Goal: Task Accomplishment & Management: Complete application form

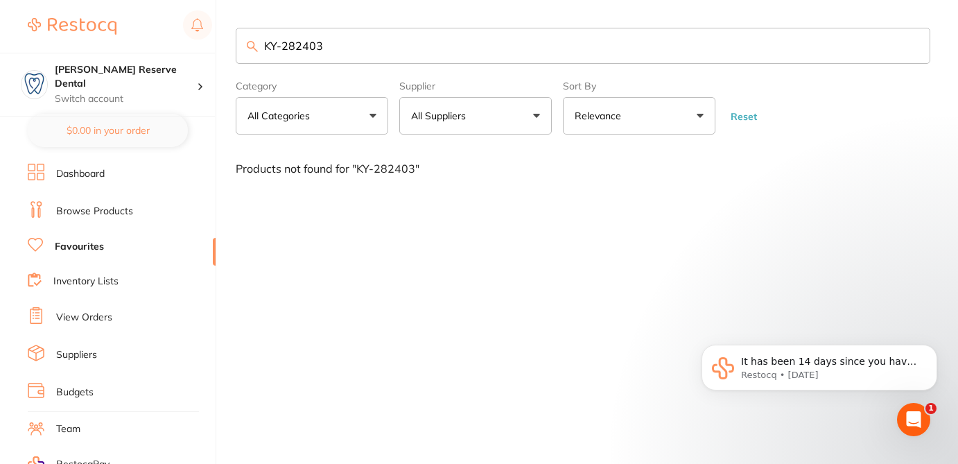
click at [244, 41] on input "KY-282403" at bounding box center [583, 46] width 694 height 36
drag, startPoint x: 338, startPoint y: 47, endPoint x: 235, endPoint y: 33, distance: 104.3
click at [236, 33] on input "DMG-220410" at bounding box center [583, 46] width 694 height 36
paste input "CG-61030577"
type input "CG-61030577"
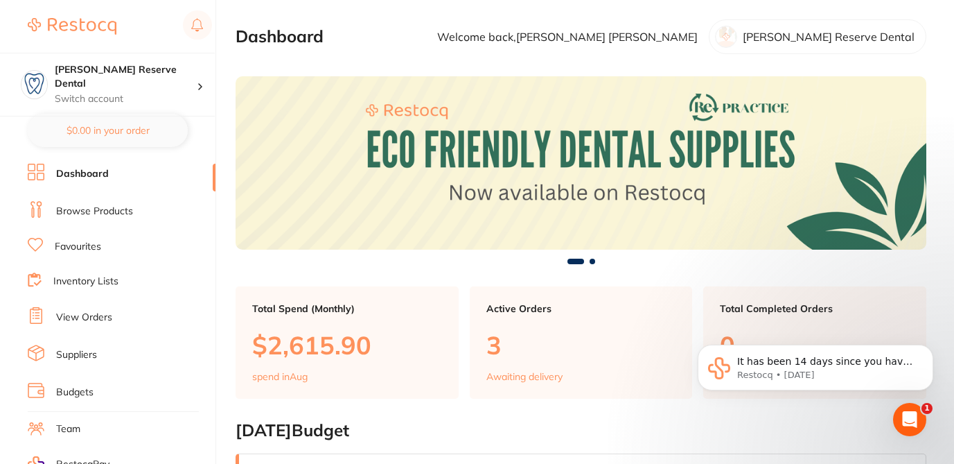
click at [118, 209] on link "Browse Products" at bounding box center [94, 211] width 77 height 14
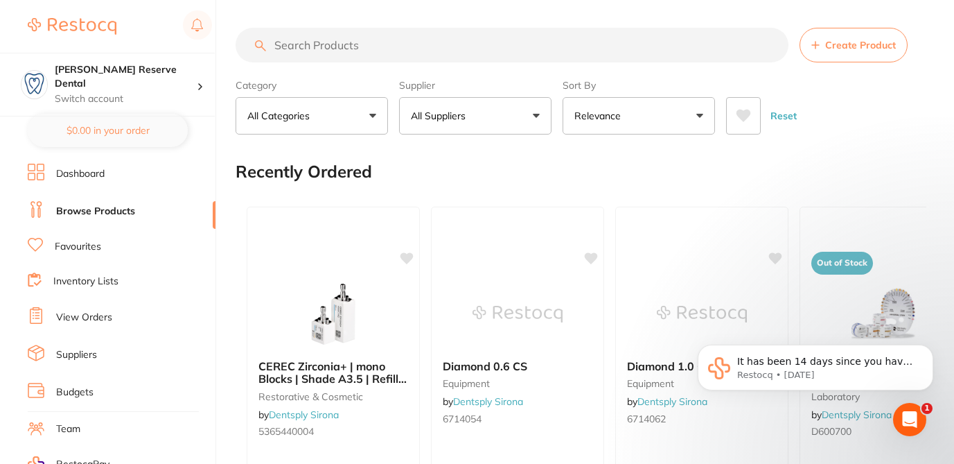
click at [317, 35] on input "search" at bounding box center [512, 45] width 553 height 35
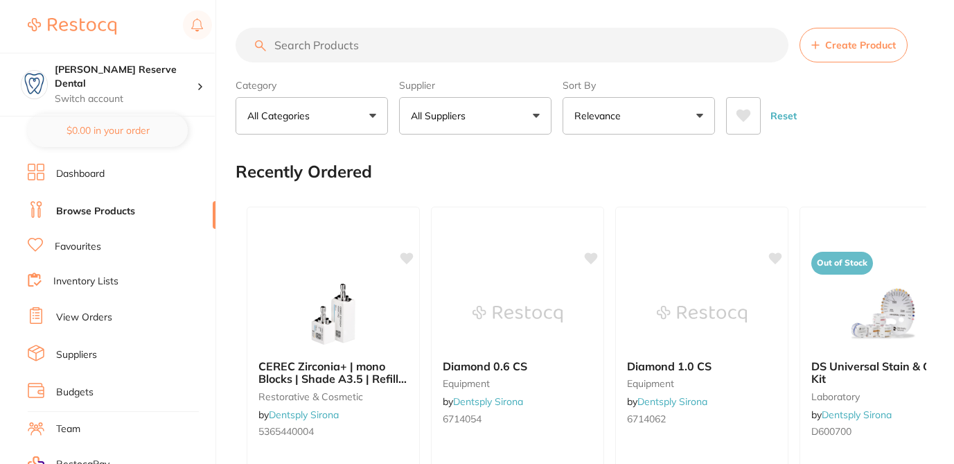
paste input "CG-61030577"
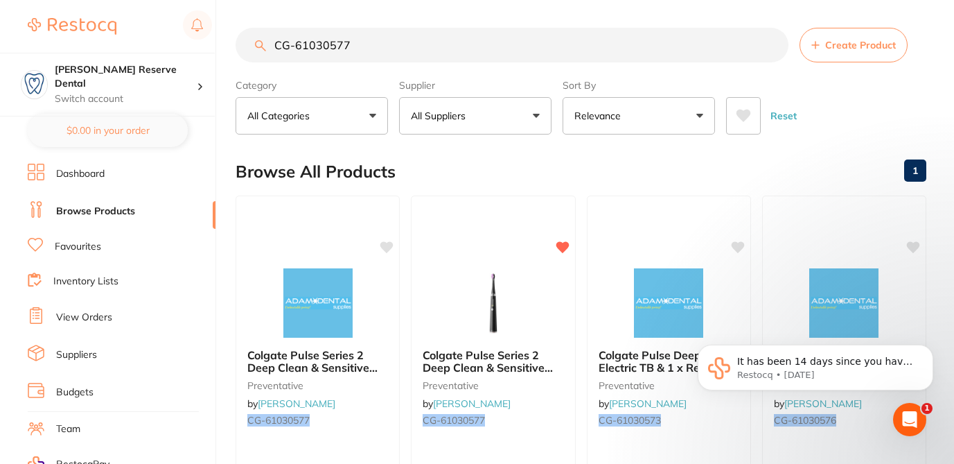
click at [512, 109] on button "All Suppliers" at bounding box center [475, 115] width 152 height 37
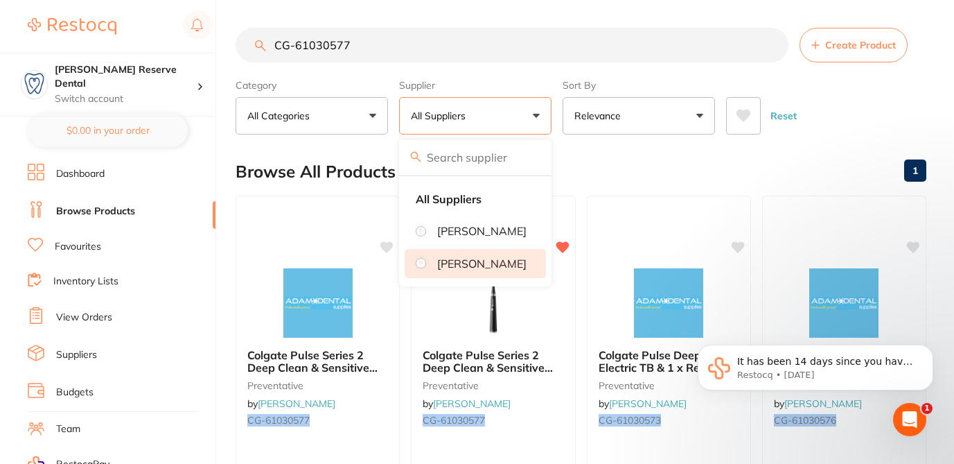
click at [488, 270] on p "[PERSON_NAME]" at bounding box center [481, 263] width 89 height 12
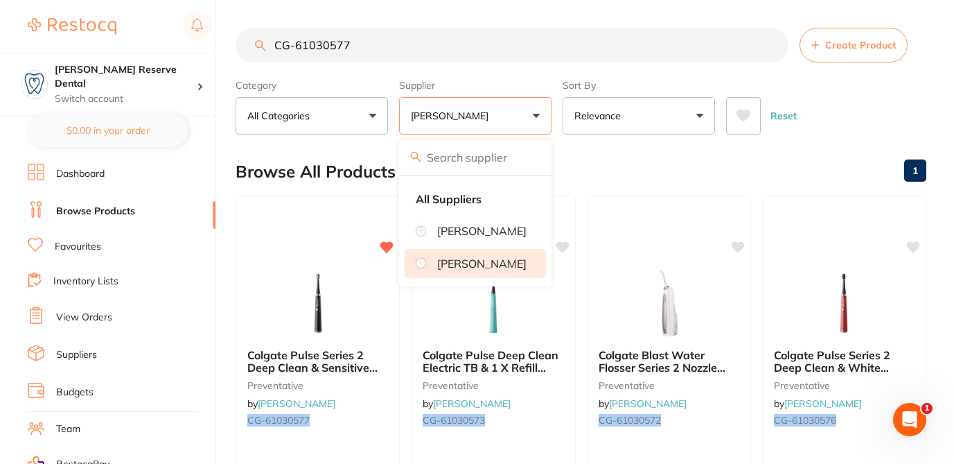
click at [615, 176] on div "Browse All Products 1" at bounding box center [581, 171] width 691 height 46
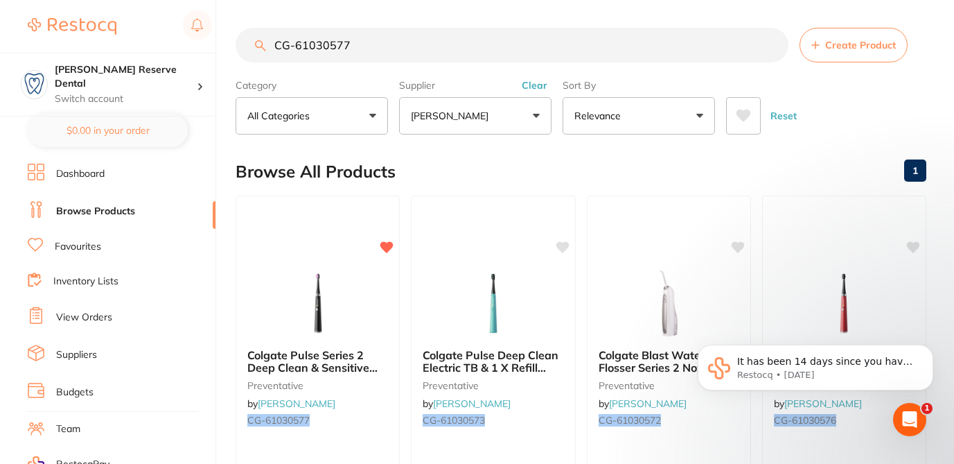
drag, startPoint x: 365, startPoint y: 51, endPoint x: 265, endPoint y: 34, distance: 102.0
click at [265, 35] on input "CG-61030577" at bounding box center [512, 45] width 553 height 35
paste input "D6856313014X5"
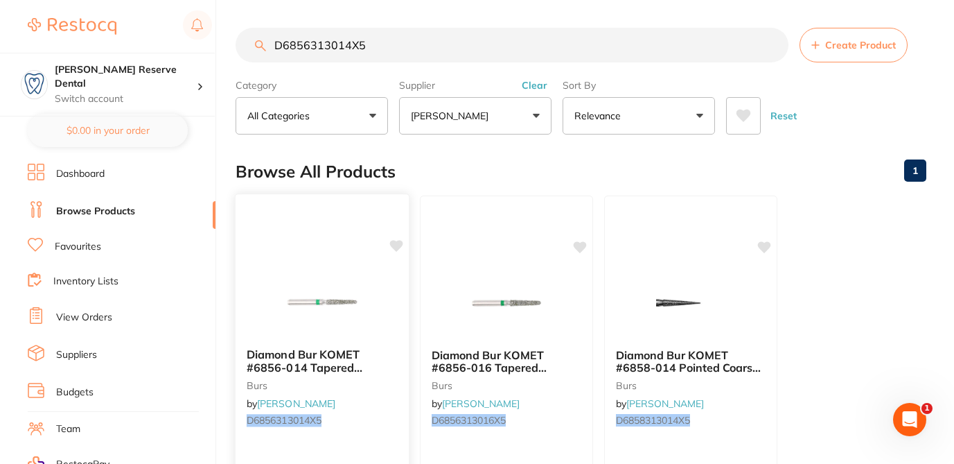
click at [396, 243] on icon at bounding box center [396, 246] width 13 height 12
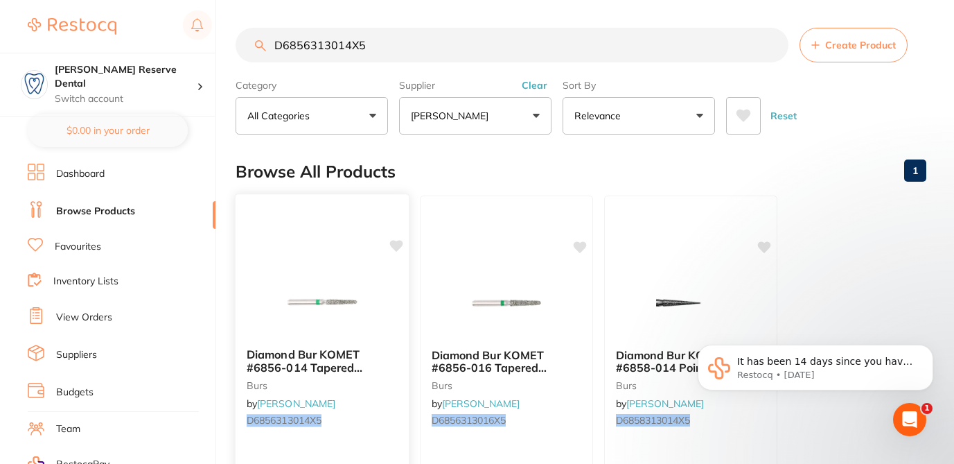
click at [398, 250] on icon at bounding box center [396, 246] width 14 height 14
drag, startPoint x: 373, startPoint y: 49, endPoint x: 264, endPoint y: 39, distance: 109.9
click at [264, 39] on div "D6856313014X5 Create Product" at bounding box center [581, 45] width 691 height 35
drag, startPoint x: 367, startPoint y: 47, endPoint x: 272, endPoint y: 44, distance: 95.0
click at [272, 44] on input "D6856313014X5" at bounding box center [512, 45] width 553 height 35
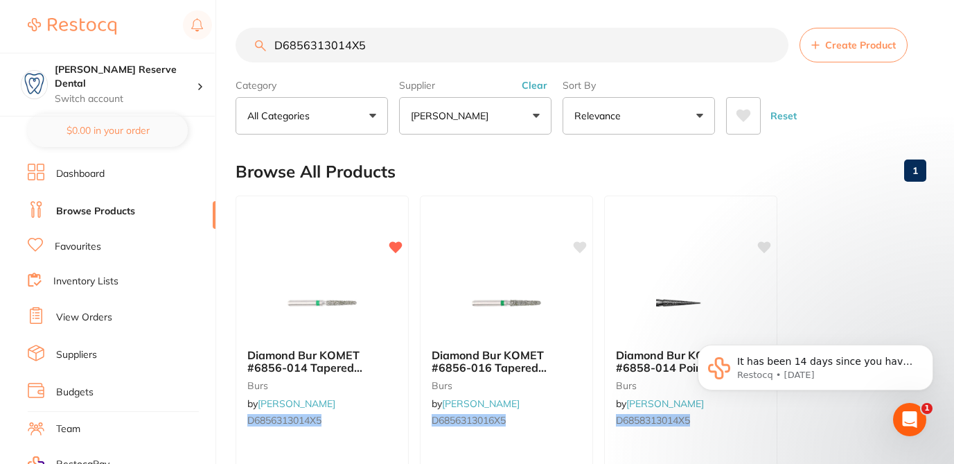
paste input "TM-1983RA"
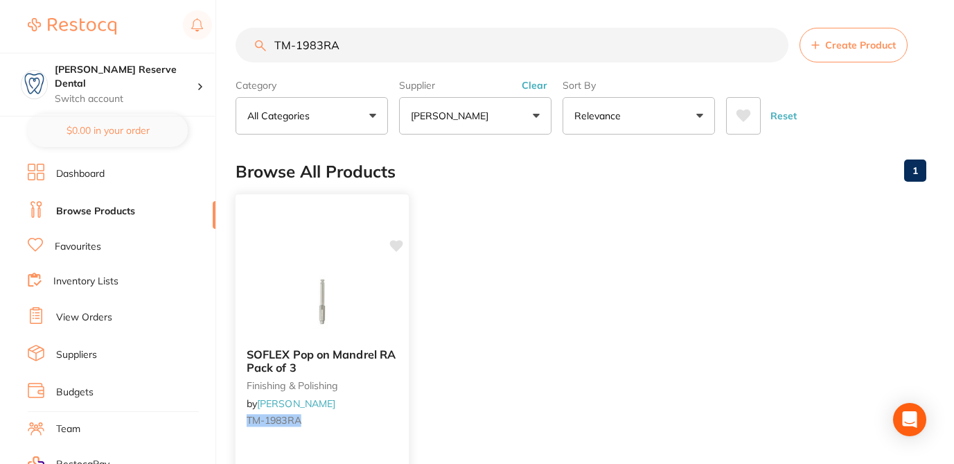
click at [396, 249] on icon at bounding box center [396, 246] width 13 height 12
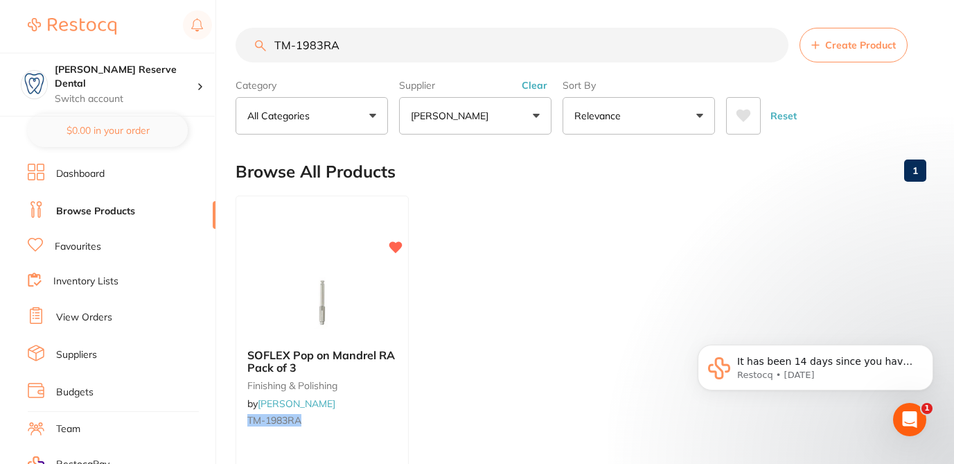
drag, startPoint x: 349, startPoint y: 45, endPoint x: 267, endPoint y: 43, distance: 81.1
click at [267, 43] on input "TM-1983RA" at bounding box center [512, 45] width 553 height 35
paste input "D6856313014X5"
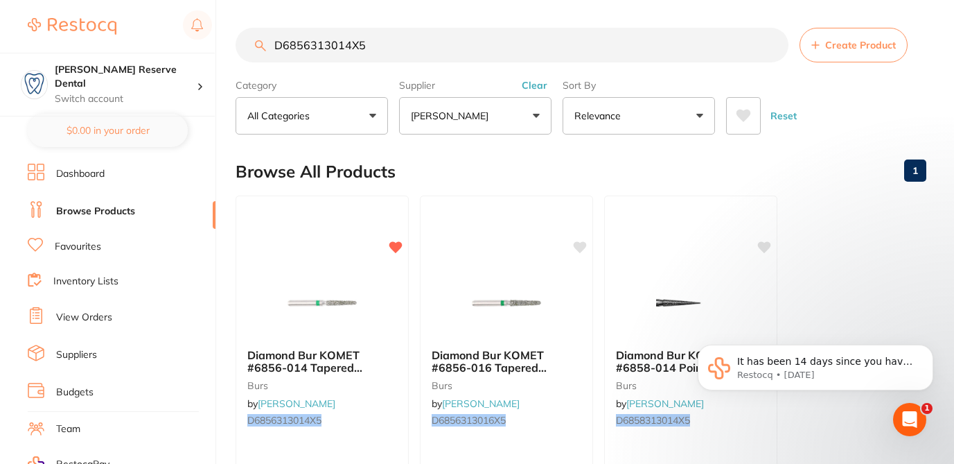
click at [346, 46] on input "D6856313014X5" at bounding box center [512, 45] width 553 height 35
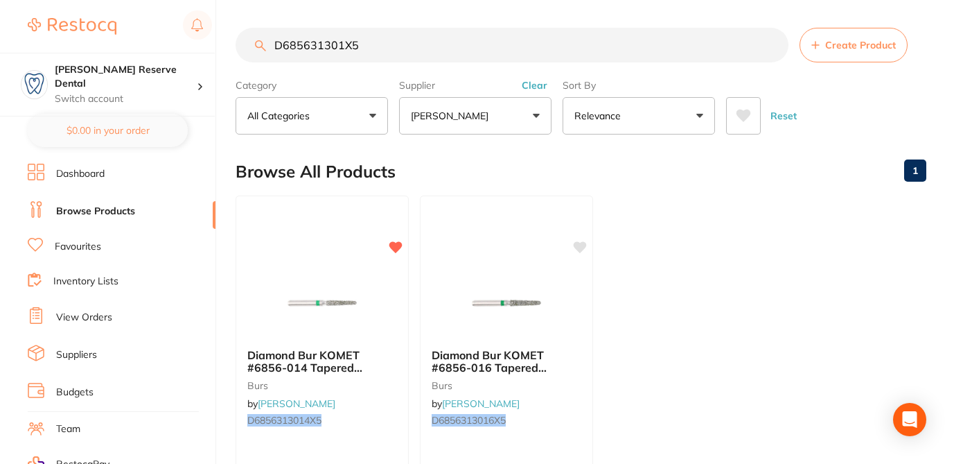
type input "D6856313012X5"
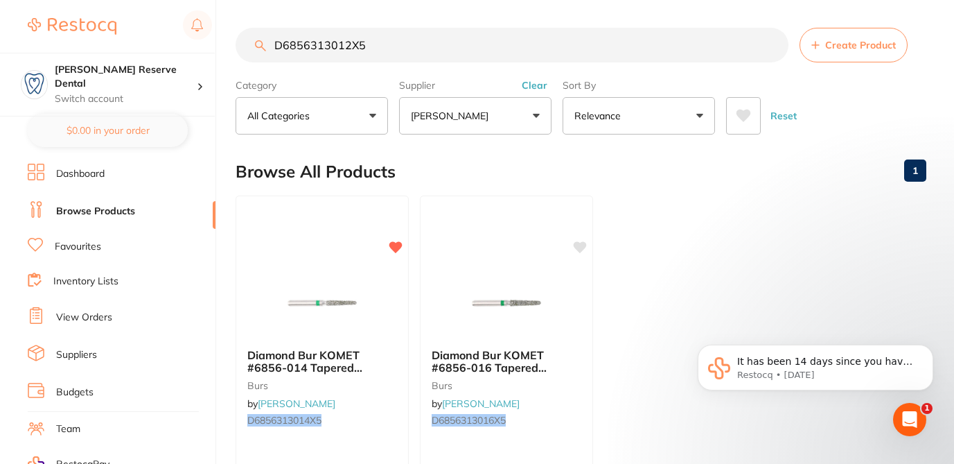
drag, startPoint x: 378, startPoint y: 48, endPoint x: 258, endPoint y: 44, distance: 119.2
click at [258, 45] on div "D6856313012X5 Create Product" at bounding box center [581, 45] width 691 height 35
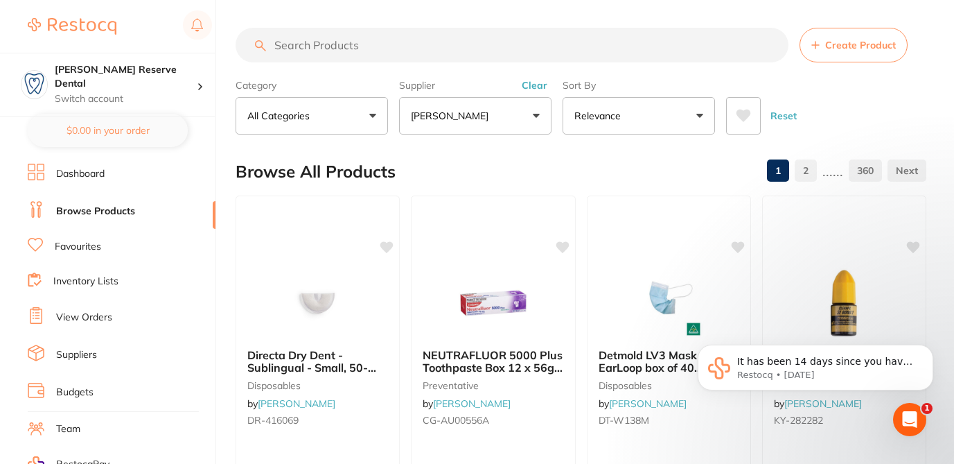
click at [367, 48] on input "search" at bounding box center [512, 45] width 553 height 35
paste input "HS-5701279"
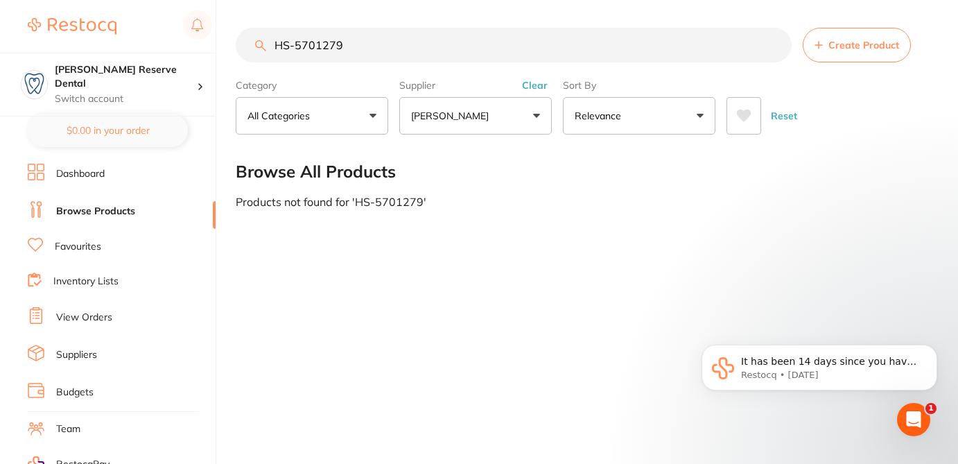
drag, startPoint x: 339, startPoint y: 43, endPoint x: 275, endPoint y: 42, distance: 63.8
click at [275, 42] on input "HS-5701279" at bounding box center [514, 45] width 556 height 35
paste input "80"
drag, startPoint x: 353, startPoint y: 52, endPoint x: 252, endPoint y: 35, distance: 103.3
click at [252, 37] on input "HS-5701280" at bounding box center [514, 45] width 556 height 35
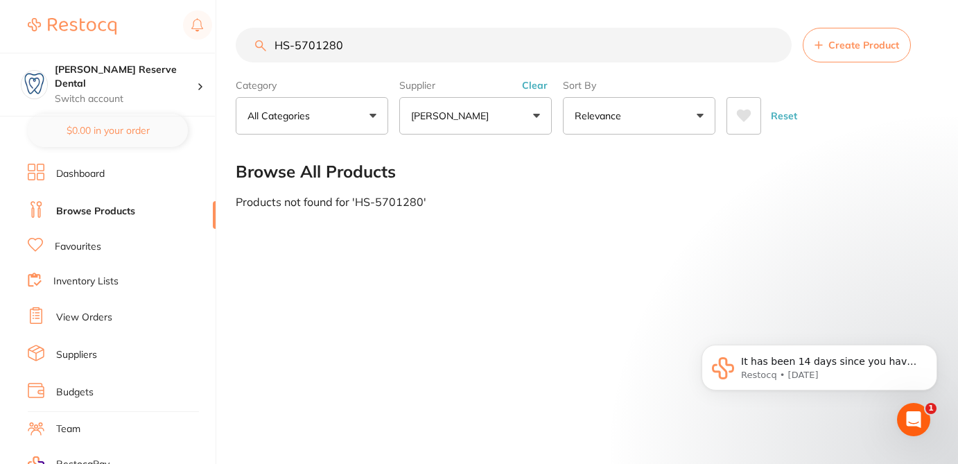
paste input "1"
drag, startPoint x: 344, startPoint y: 49, endPoint x: 254, endPoint y: 42, distance: 90.4
click at [254, 42] on input "HS-5701281" at bounding box center [514, 45] width 556 height 35
paste input "49"
drag, startPoint x: 353, startPoint y: 49, endPoint x: 260, endPoint y: 48, distance: 92.9
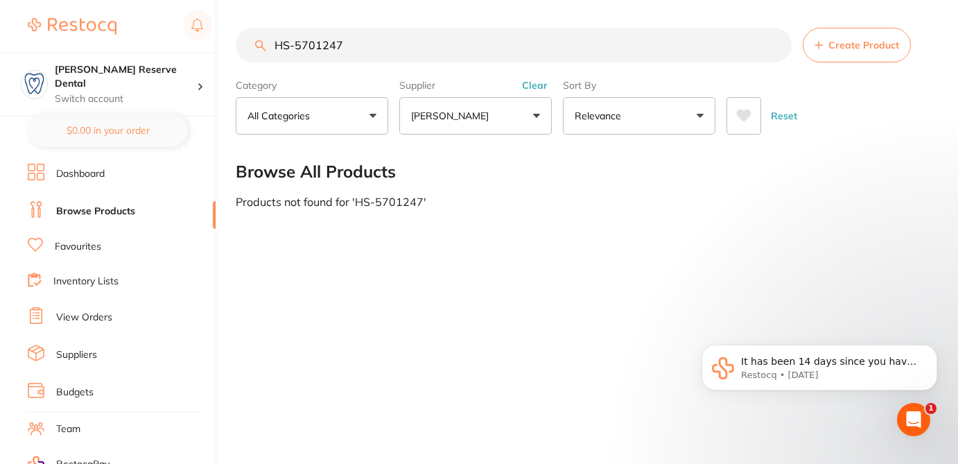
click at [260, 48] on div "HS-5701247 Create Product" at bounding box center [583, 45] width 694 height 35
paste input "search"
drag, startPoint x: 347, startPoint y: 49, endPoint x: 263, endPoint y: 44, distance: 84.0
click at [263, 44] on div "HS-5701247 Create Product" at bounding box center [583, 45] width 694 height 35
paste input "5"
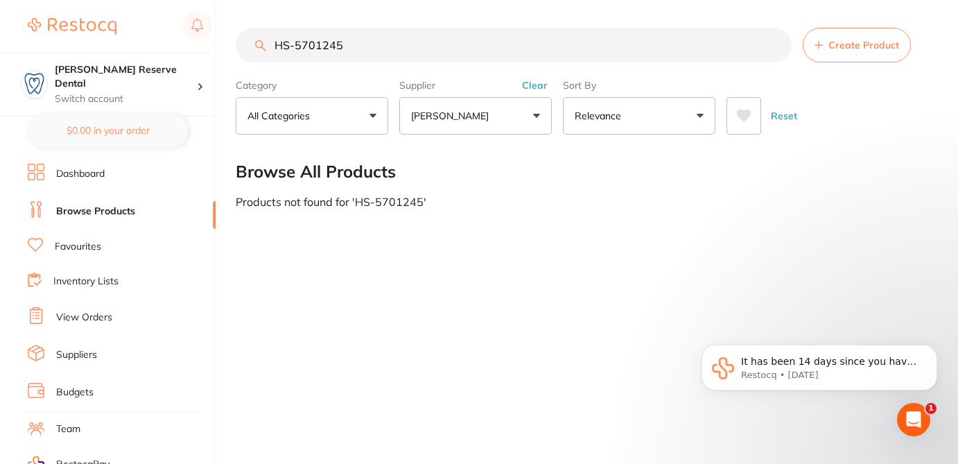
drag, startPoint x: 358, startPoint y: 46, endPoint x: 265, endPoint y: 44, distance: 92.2
click at [265, 44] on div "HS-5701245 Create Product" at bounding box center [583, 45] width 694 height 35
paste input "8"
drag, startPoint x: 358, startPoint y: 46, endPoint x: 264, endPoint y: 49, distance: 94.3
click at [264, 49] on div "HS-5701248 Create Product" at bounding box center [583, 45] width 694 height 35
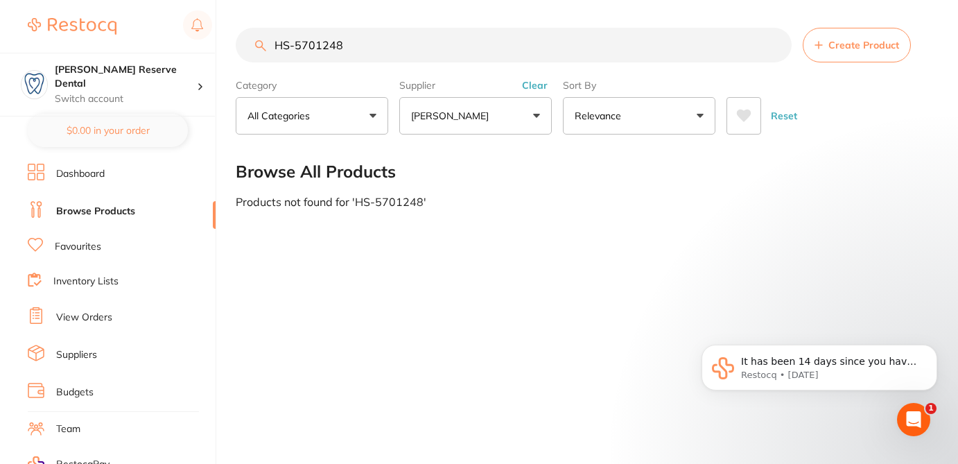
paste input "CG-61030577"
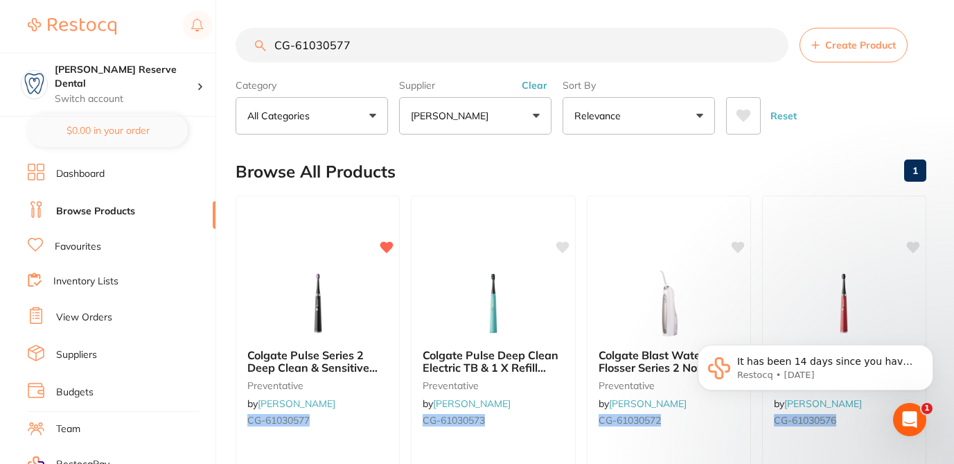
drag, startPoint x: 369, startPoint y: 46, endPoint x: 218, endPoint y: 45, distance: 151.1
click at [218, 45] on div "$124.00 Logan Reserve Dental Switch account Logan Reserve Dental BDF Dental $0.…" at bounding box center [477, 232] width 954 height 464
paste input "GC-BON10041460-1"
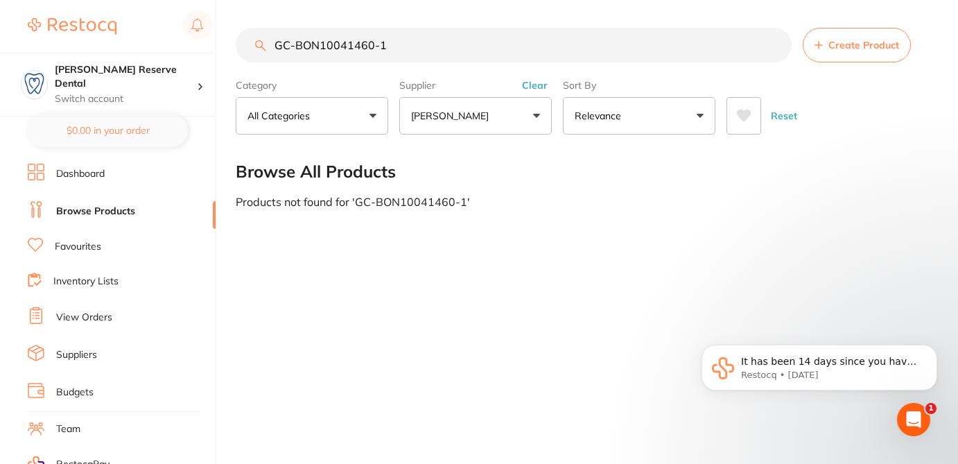
scroll to position [1, 0]
drag, startPoint x: 389, startPoint y: 46, endPoint x: 259, endPoint y: 53, distance: 129.7
click at [259, 53] on input "GC-BON10041460-1" at bounding box center [514, 45] width 556 height 35
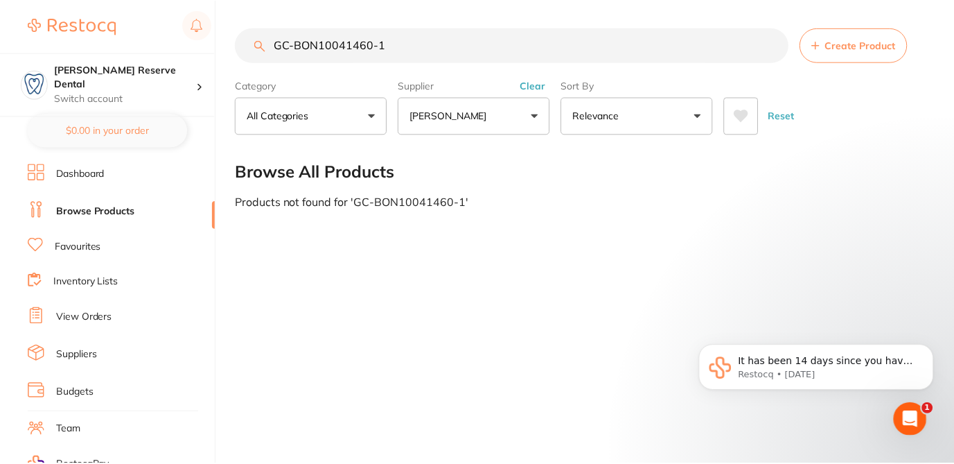
scroll to position [0, 0]
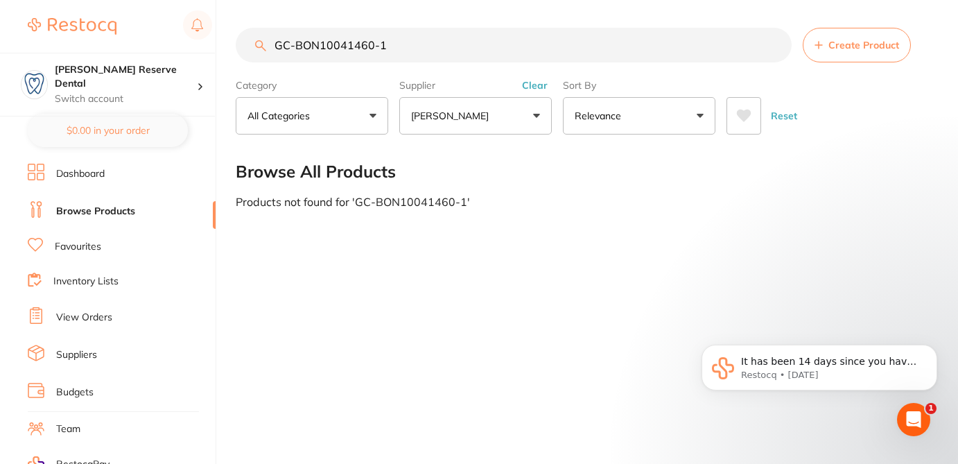
drag, startPoint x: 284, startPoint y: 44, endPoint x: 398, endPoint y: 42, distance: 114.4
click at [398, 42] on input "GC-BON10041460-1" at bounding box center [514, 45] width 556 height 35
paste input "KY-282403"
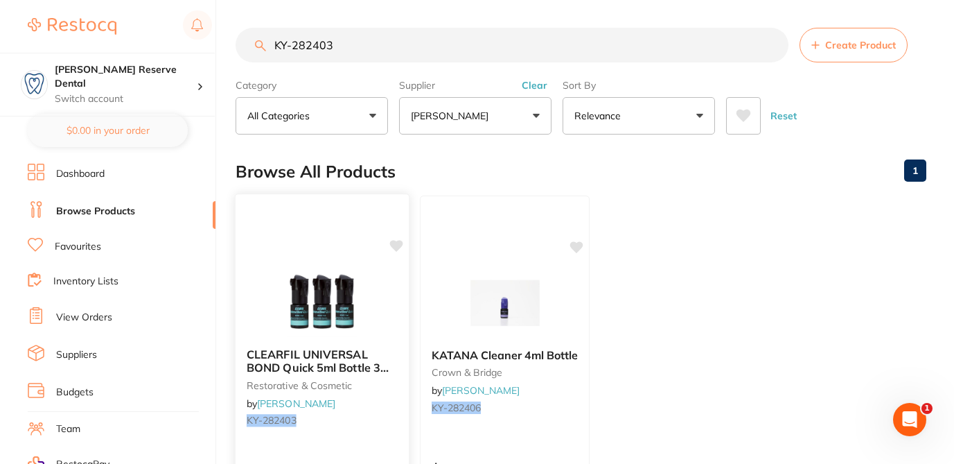
click at [400, 245] on icon at bounding box center [396, 246] width 13 height 12
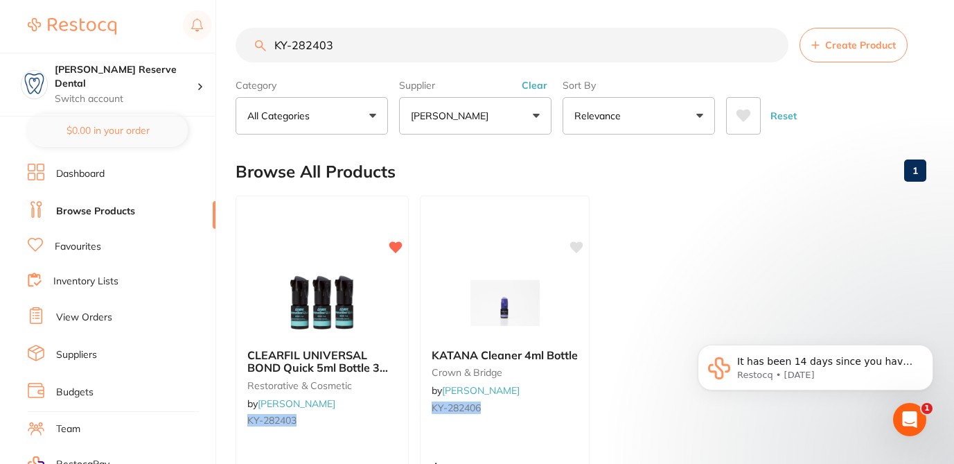
drag, startPoint x: 338, startPoint y: 47, endPoint x: 271, endPoint y: 45, distance: 67.2
click at [271, 45] on input "KY-282403" at bounding box center [512, 45] width 553 height 35
paste input "UBQBONUS"
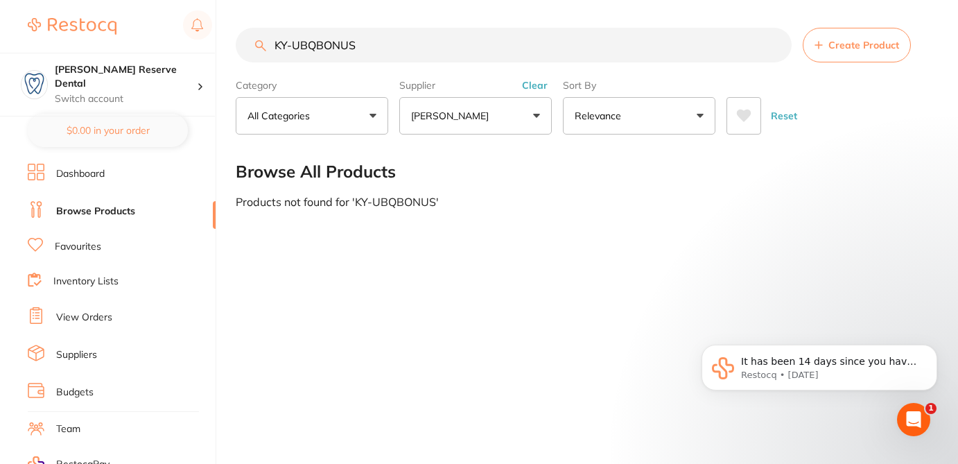
drag, startPoint x: 363, startPoint y: 49, endPoint x: 267, endPoint y: 44, distance: 95.8
click at [267, 45] on input "KY-UBQBONUS" at bounding box center [514, 45] width 556 height 35
paste input "SD-8100046"
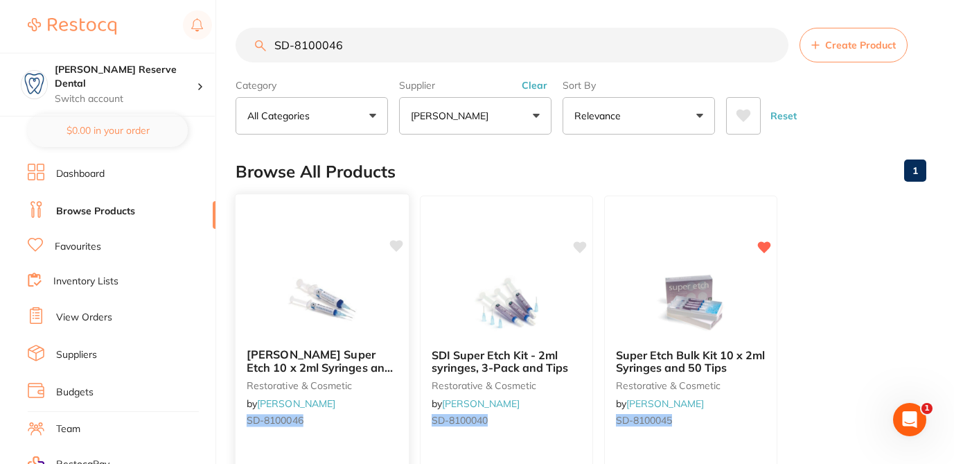
click at [398, 245] on icon at bounding box center [396, 246] width 13 height 12
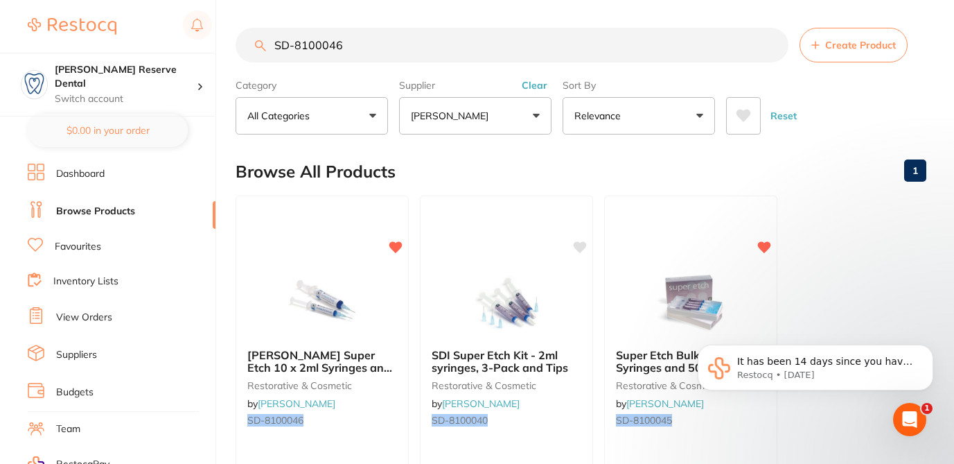
drag, startPoint x: 331, startPoint y: 40, endPoint x: 261, endPoint y: 41, distance: 69.3
click at [261, 41] on div "SD-8100046 Create Product" at bounding box center [581, 45] width 691 height 35
paste input "HS-9006551"
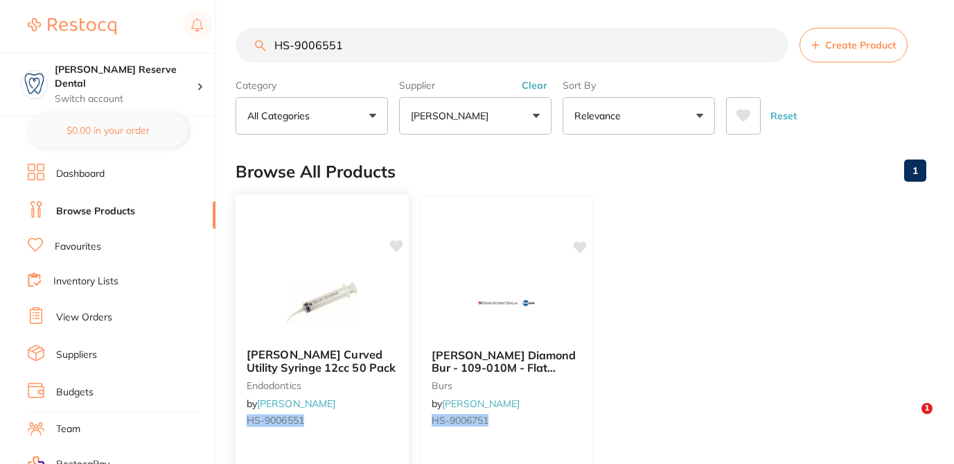
click at [394, 243] on icon at bounding box center [396, 246] width 13 height 12
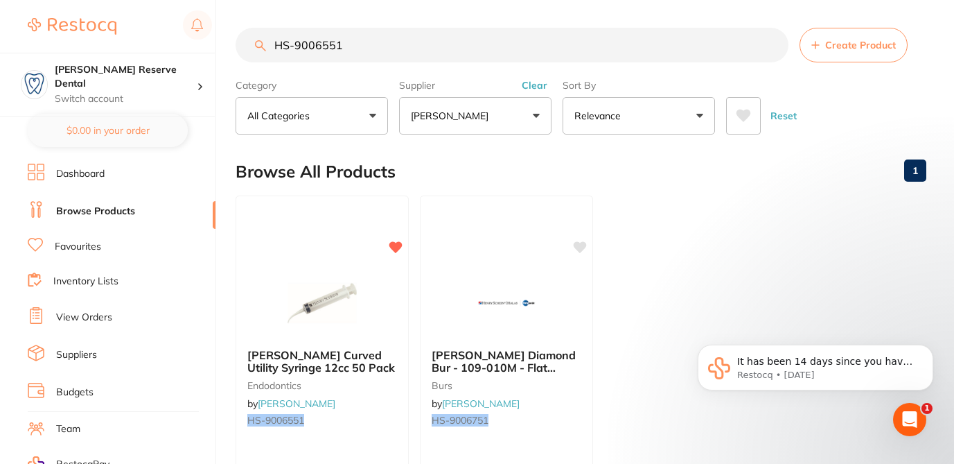
click at [389, 37] on input "HS-9006551" at bounding box center [512, 45] width 553 height 35
click at [342, 44] on input "HS-9006551" at bounding box center [512, 45] width 553 height 35
drag, startPoint x: 351, startPoint y: 45, endPoint x: 273, endPoint y: 44, distance: 78.3
click at [273, 44] on input "HS-9006551" at bounding box center [512, 45] width 553 height 35
paste input "D859EF314014X5"
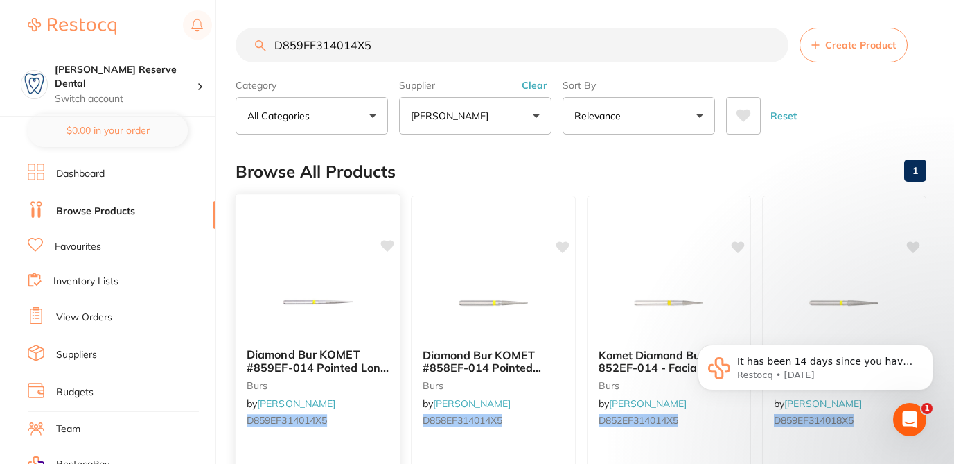
click at [390, 246] on icon at bounding box center [387, 246] width 13 height 12
drag, startPoint x: 390, startPoint y: 46, endPoint x: 269, endPoint y: 44, distance: 121.3
click at [269, 44] on input "D859EF314014X5" at bounding box center [512, 45] width 553 height 35
paste input "MG-110588"
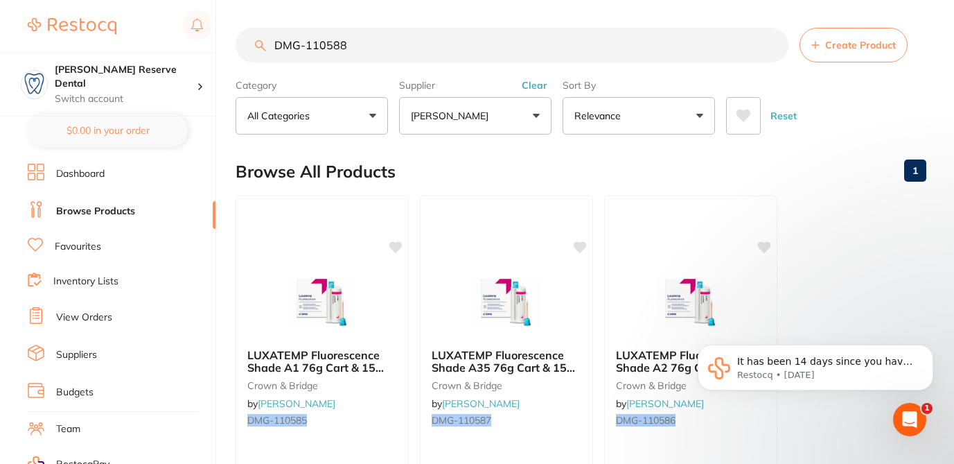
click at [513, 162] on div "Browse All Products 1" at bounding box center [581, 171] width 691 height 46
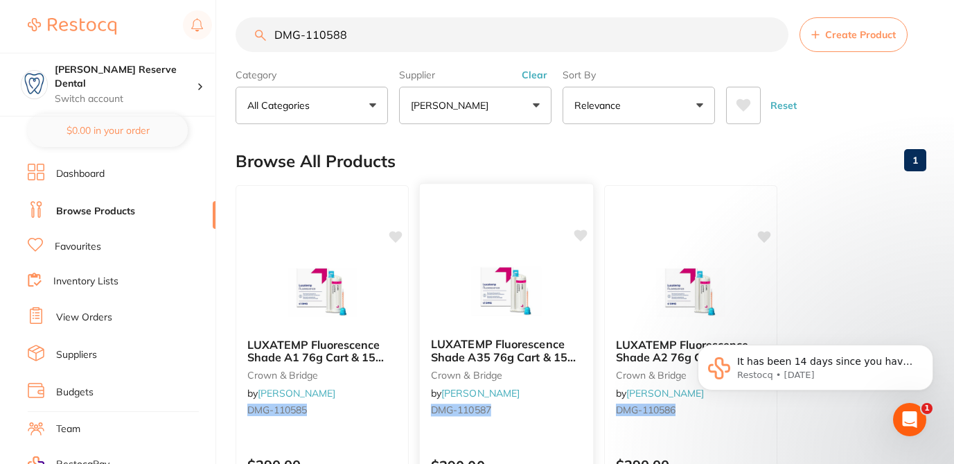
scroll to position [8, 0]
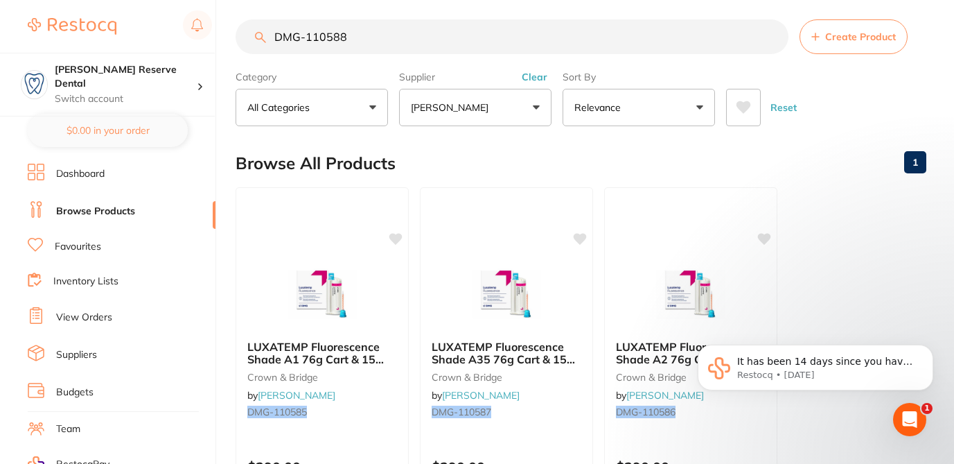
drag, startPoint x: 351, startPoint y: 37, endPoint x: 262, endPoint y: 35, distance: 88.7
click at [262, 35] on div "DMG-110588 Create Product" at bounding box center [581, 36] width 691 height 35
paste input "CG-61046106"
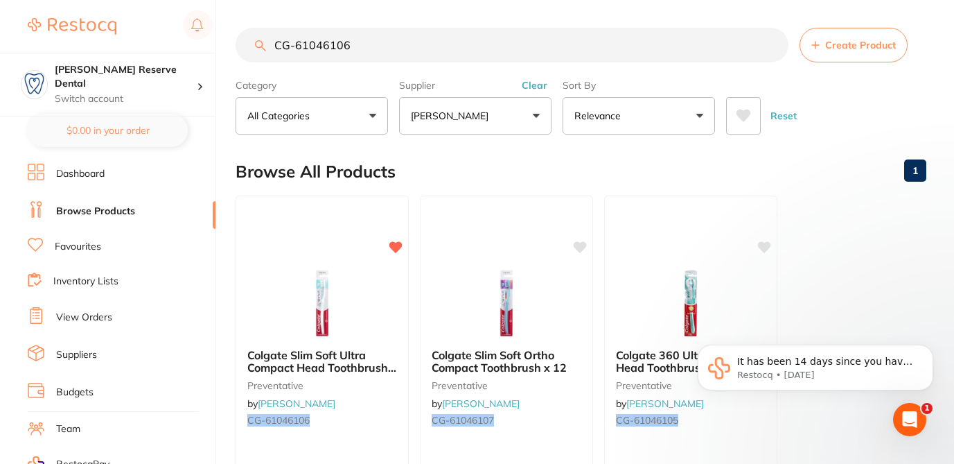
scroll to position [0, 0]
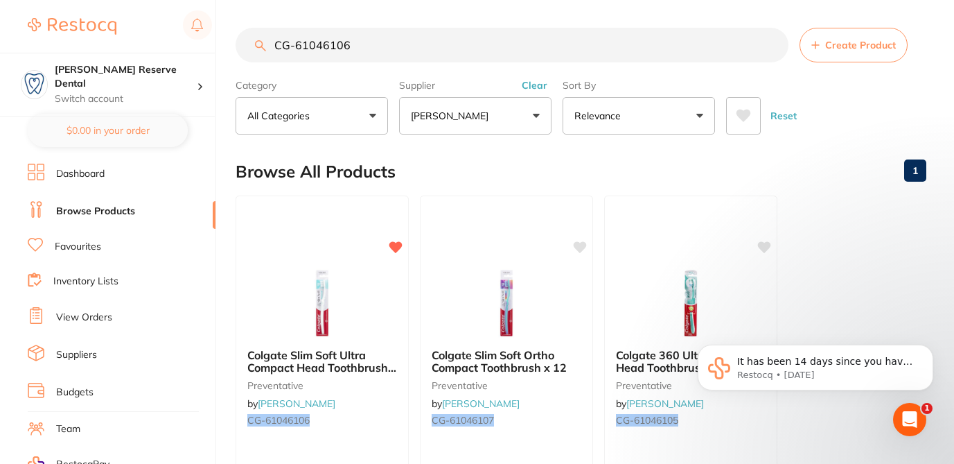
drag, startPoint x: 340, startPoint y: 42, endPoint x: 269, endPoint y: 39, distance: 71.4
click at [269, 39] on input "CG-61046106" at bounding box center [512, 45] width 553 height 35
paste input "GC-TMOUSSEPLUS"
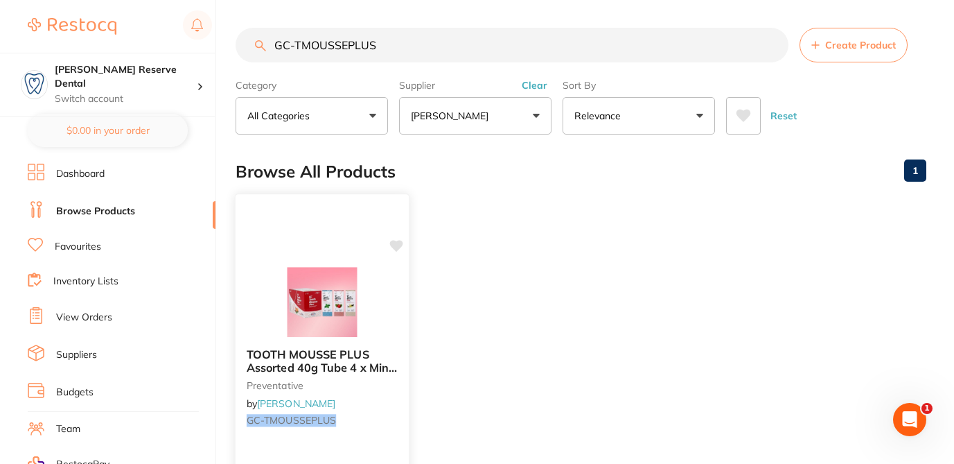
click at [398, 247] on icon at bounding box center [396, 246] width 13 height 12
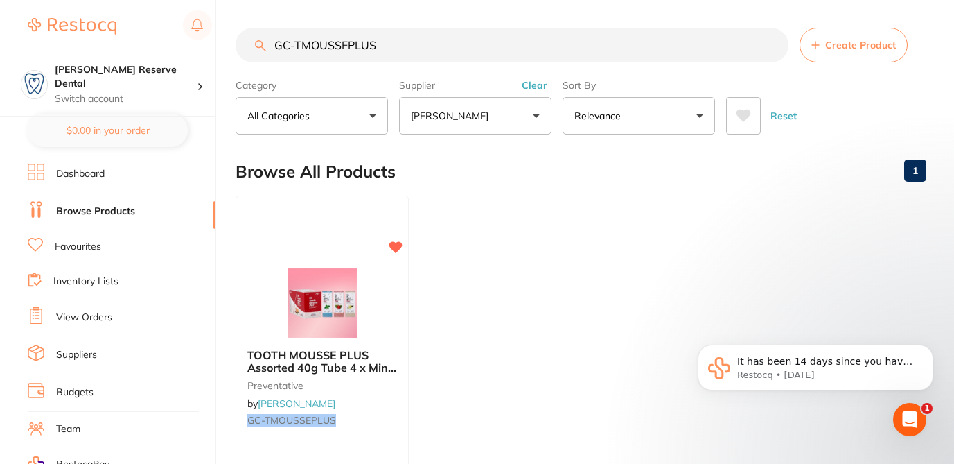
drag, startPoint x: 360, startPoint y: 47, endPoint x: 256, endPoint y: 40, distance: 103.5
click at [257, 41] on div "GC-TMOUSSEPLUS Create Product" at bounding box center [581, 45] width 691 height 35
paste input "OOTHMOUSSE10"
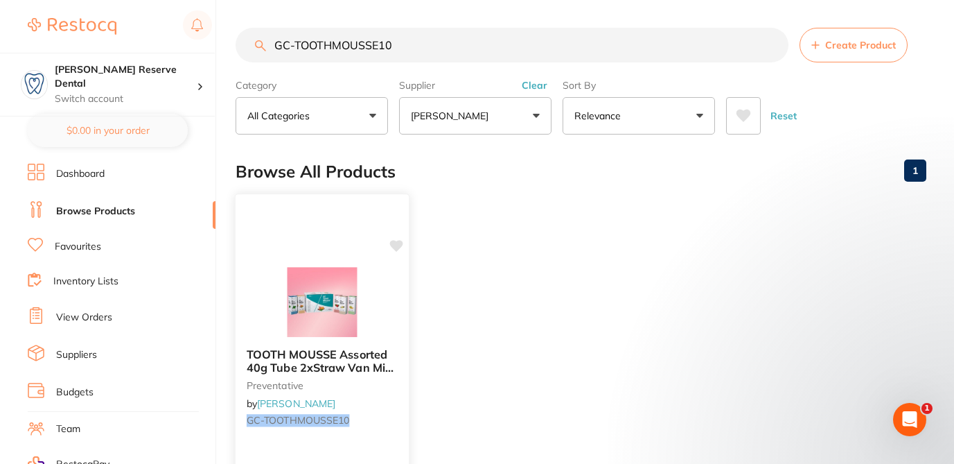
click at [399, 245] on icon at bounding box center [396, 246] width 13 height 12
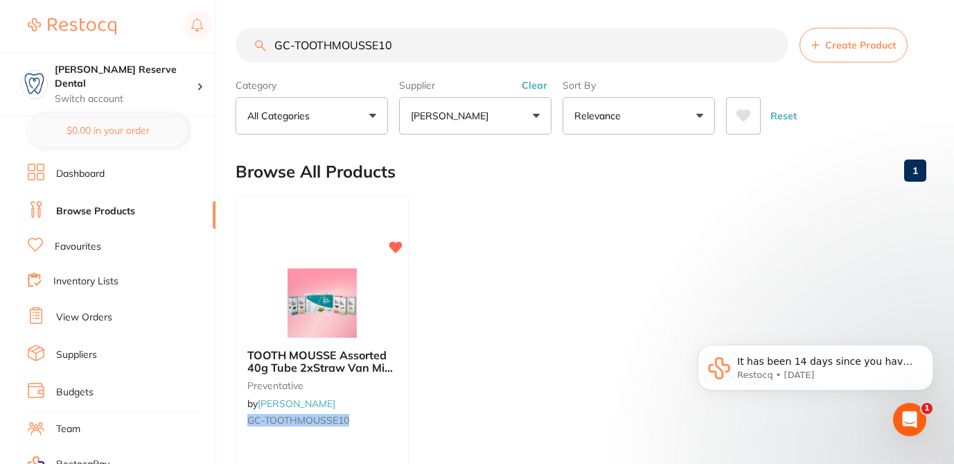
drag, startPoint x: 400, startPoint y: 49, endPoint x: 265, endPoint y: 44, distance: 135.2
click at [265, 45] on div "GC-TOOTHMOUSSE10 Create Product" at bounding box center [581, 45] width 691 height 35
paste input "D837KR314010X5"
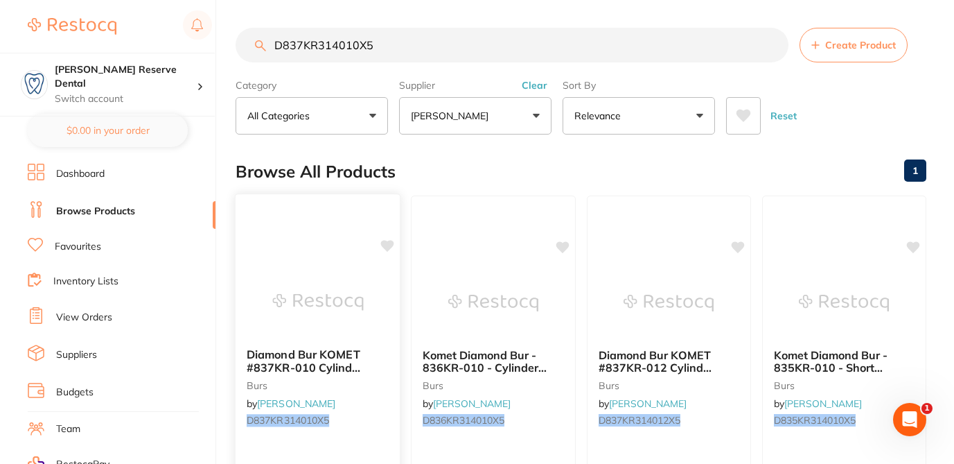
click at [389, 248] on icon at bounding box center [387, 246] width 13 height 12
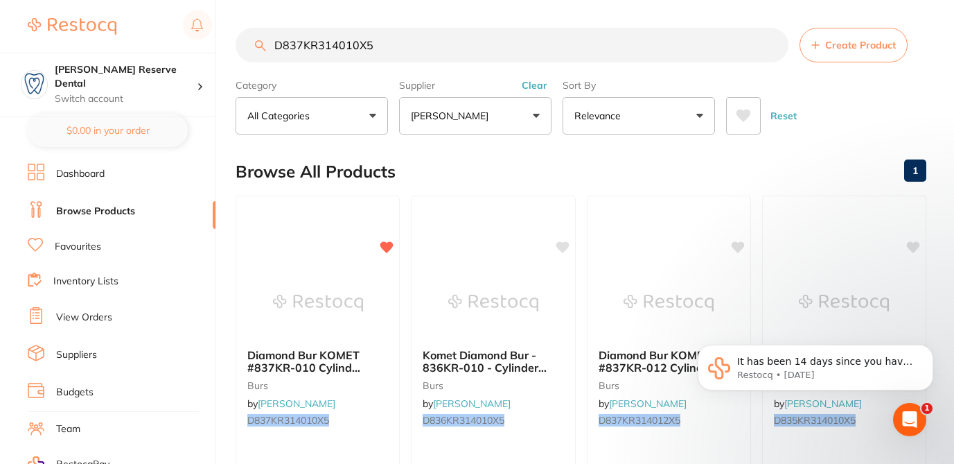
drag, startPoint x: 372, startPoint y: 45, endPoint x: 265, endPoint y: 42, distance: 106.7
click at [266, 42] on input "D837KR314010X5" at bounding box center [512, 45] width 553 height 35
paste input "TM-1983RA"
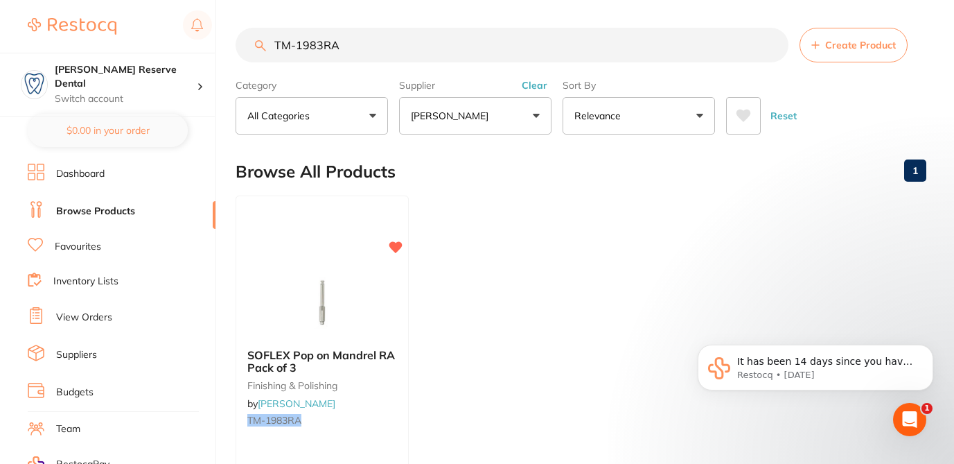
click at [338, 48] on input "TM-1983RA" at bounding box center [512, 45] width 553 height 35
click at [362, 44] on input "TM-1983RA" at bounding box center [512, 45] width 553 height 35
drag, startPoint x: 358, startPoint y: 44, endPoint x: 274, endPoint y: 41, distance: 84.6
click at [274, 41] on input "TM-1983RA" at bounding box center [512, 45] width 553 height 35
paste input "CG-1224355"
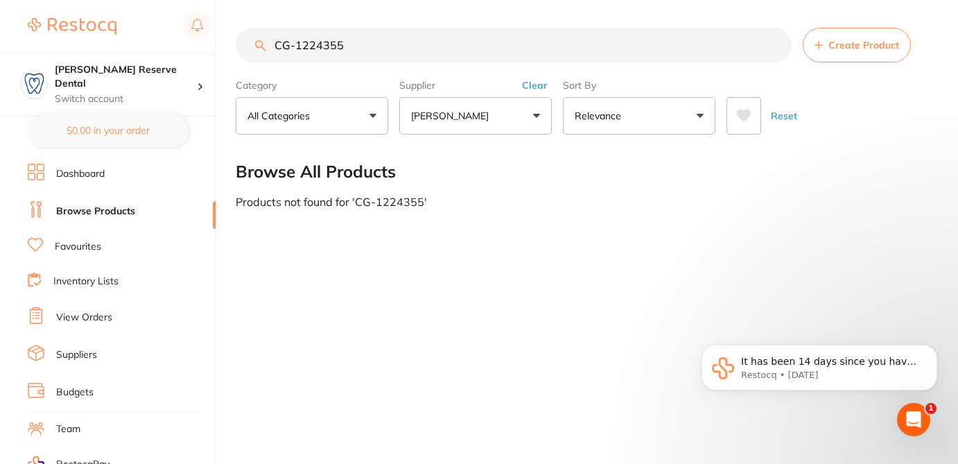
drag, startPoint x: 337, startPoint y: 51, endPoint x: 268, endPoint y: 50, distance: 69.3
click at [268, 50] on input "CG-1224355" at bounding box center [514, 45] width 556 height 35
paste input "POC010"
click at [361, 47] on input "CG-POC010" at bounding box center [514, 45] width 556 height 35
drag, startPoint x: 276, startPoint y: 45, endPoint x: 338, endPoint y: 45, distance: 61.7
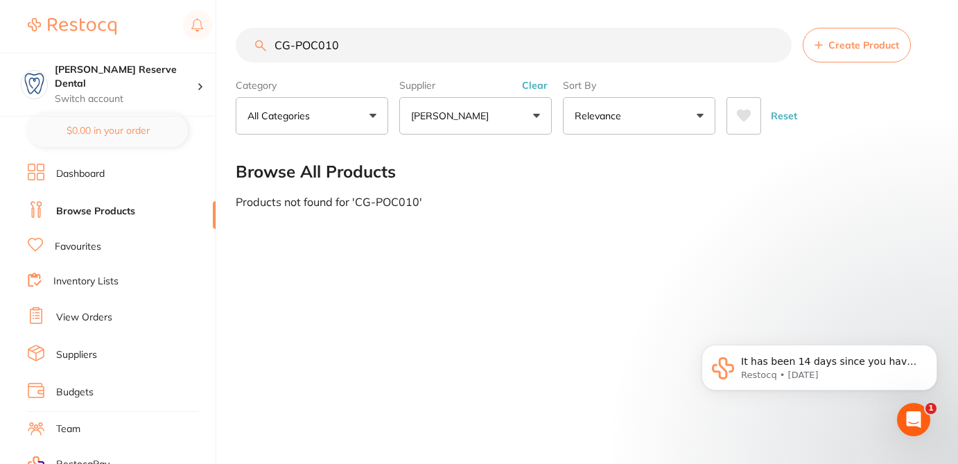
click at [338, 45] on input "CG-POC010" at bounding box center [514, 45] width 556 height 35
paste input "EC-7400195"
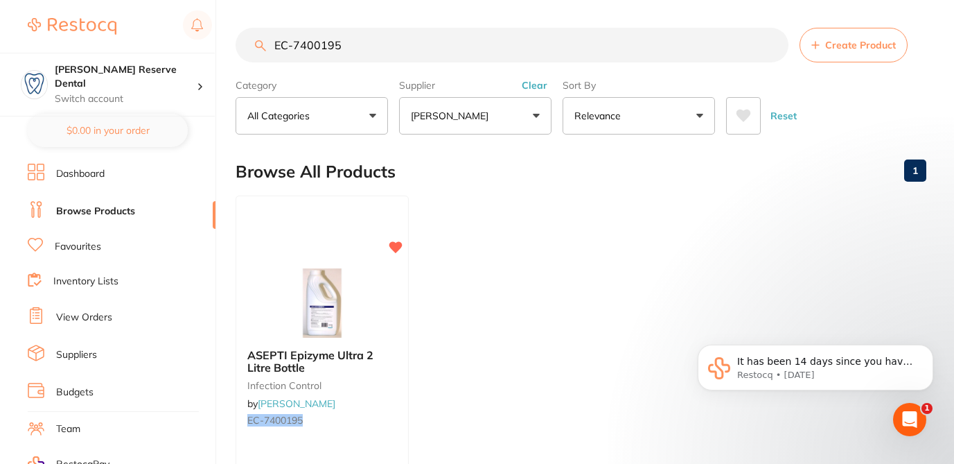
drag, startPoint x: 346, startPoint y: 49, endPoint x: 267, endPoint y: 25, distance: 83.3
click at [267, 37] on input "EC-7400195" at bounding box center [512, 45] width 553 height 35
paste input "CK-M060980-480"
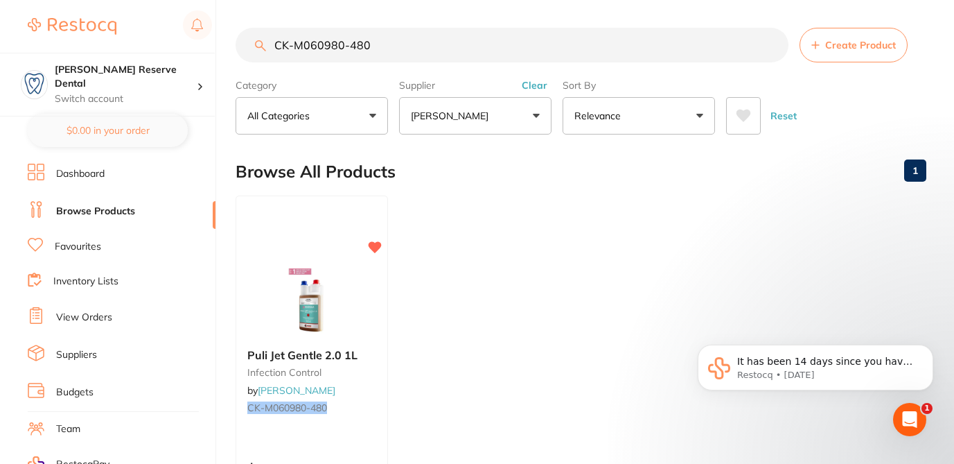
drag, startPoint x: 371, startPoint y: 46, endPoint x: 273, endPoint y: 42, distance: 97.8
click at [273, 42] on input "CK-M060980-480" at bounding box center [512, 45] width 553 height 35
paste input "HS-9883766"
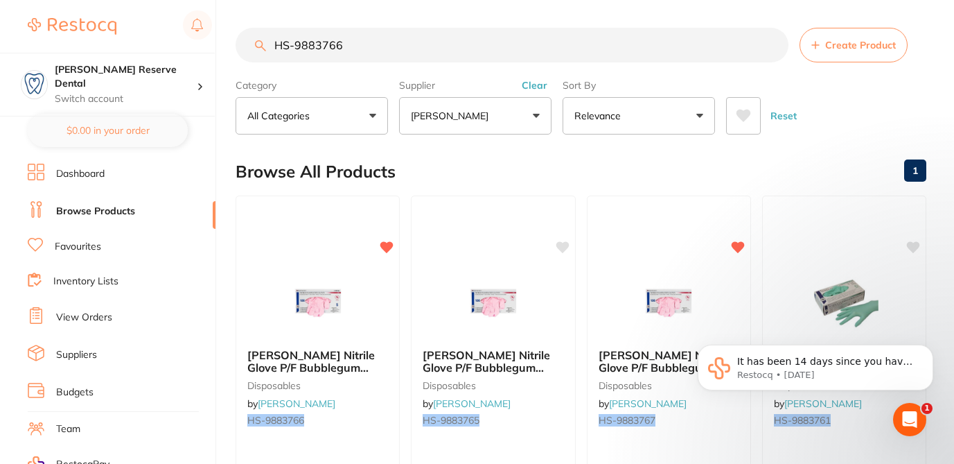
drag, startPoint x: 347, startPoint y: 48, endPoint x: 271, endPoint y: 44, distance: 76.3
click at [271, 44] on input "HS-9883766" at bounding box center [512, 45] width 553 height 35
paste input "7"
drag, startPoint x: 350, startPoint y: 42, endPoint x: 270, endPoint y: 41, distance: 80.4
click at [270, 42] on input "HS-9883767" at bounding box center [512, 45] width 553 height 35
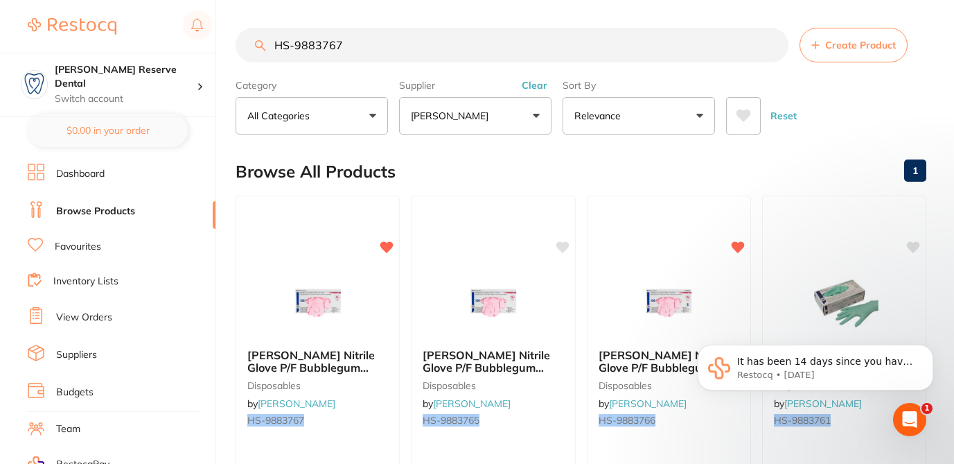
paste input "2876"
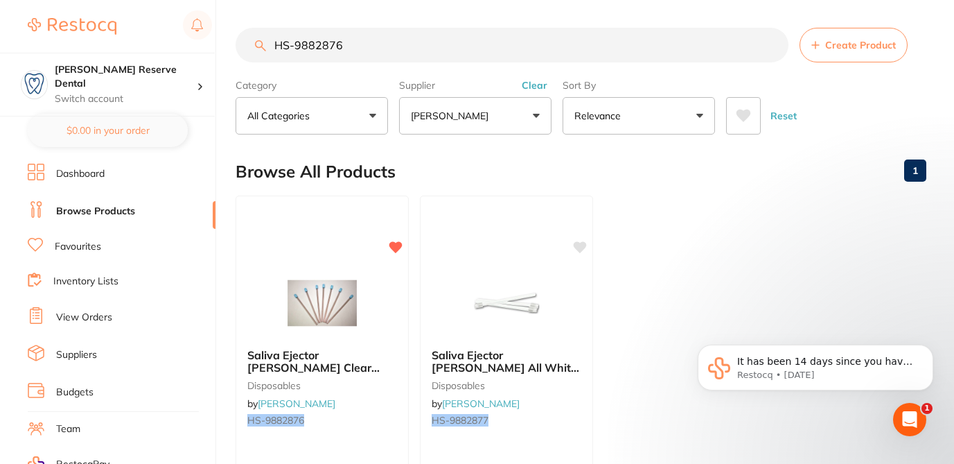
drag, startPoint x: 351, startPoint y: 47, endPoint x: 261, endPoint y: 43, distance: 90.2
click at [261, 43] on div "HS-9882876 Create Product" at bounding box center [581, 45] width 691 height 35
paste input "WN-313022"
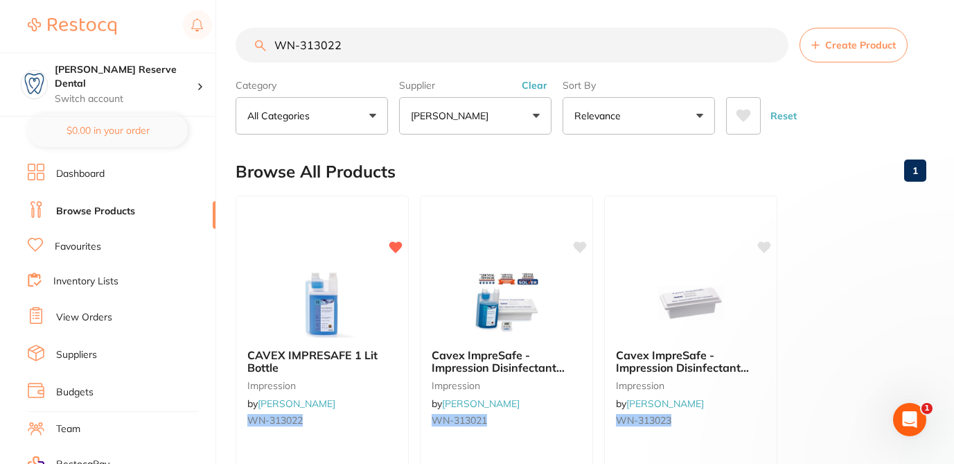
type input "WN-313022"
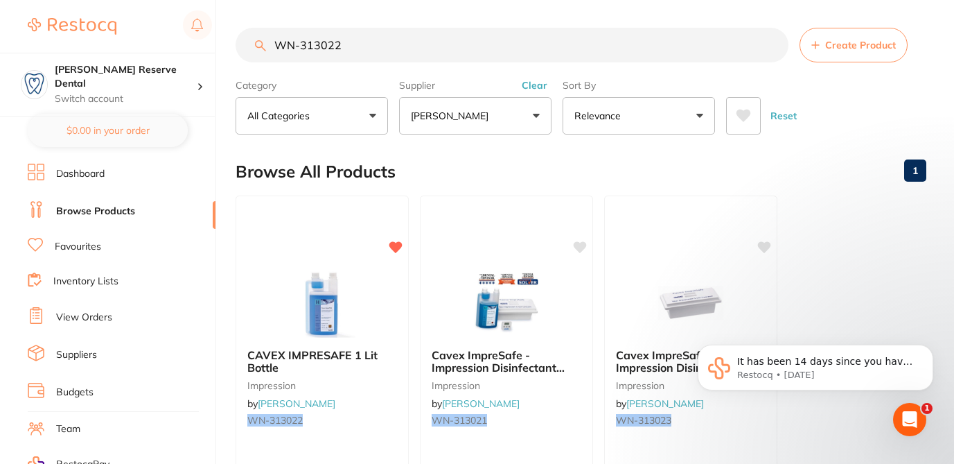
click at [810, 40] on button "Create Product" at bounding box center [854, 45] width 108 height 35
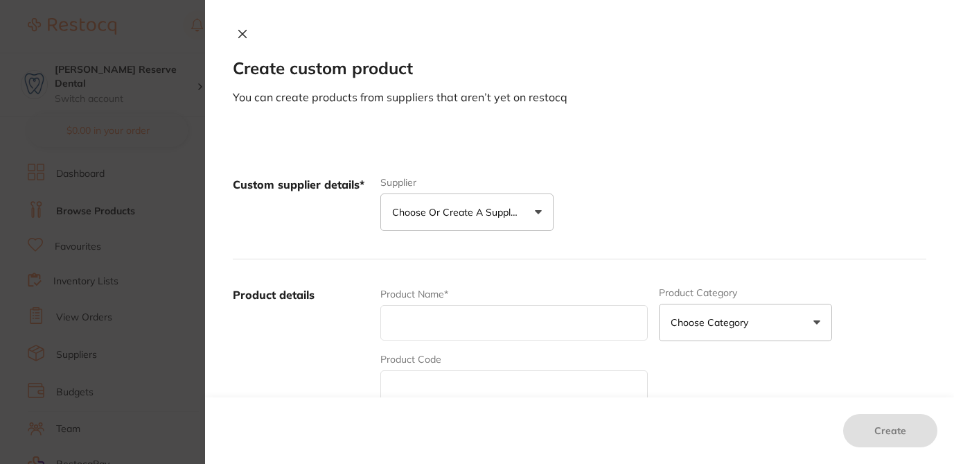
click at [508, 210] on p "Choose or create a supplier" at bounding box center [458, 212] width 132 height 14
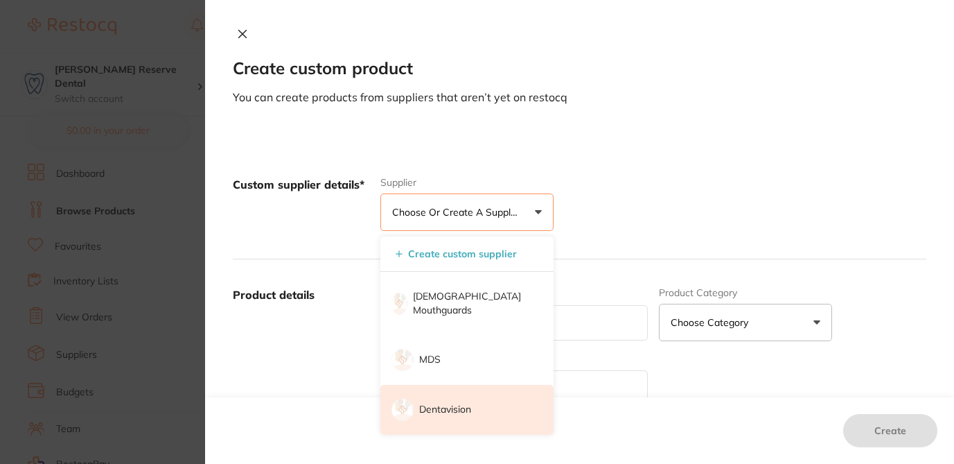
click at [465, 403] on p "Dentavision" at bounding box center [445, 410] width 52 height 14
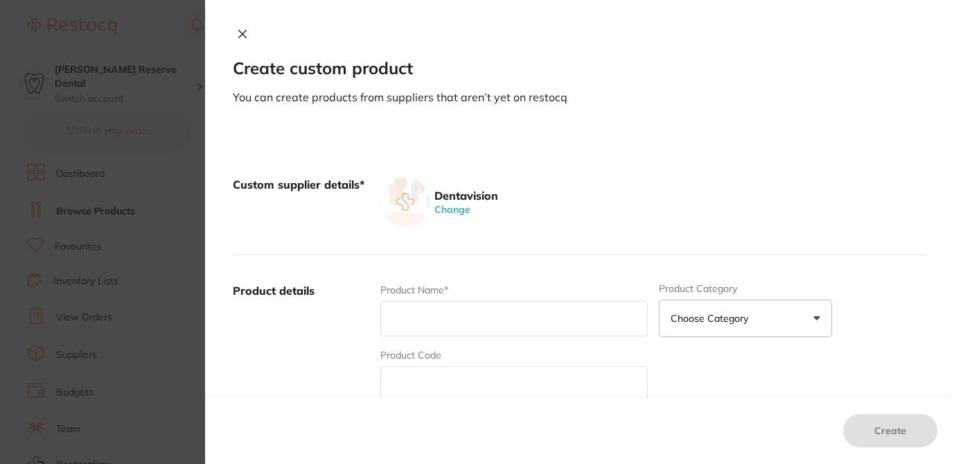
click at [455, 209] on button "Change" at bounding box center [452, 209] width 44 height 12
click at [455, 209] on p "Choose or create a supplier" at bounding box center [458, 212] width 132 height 14
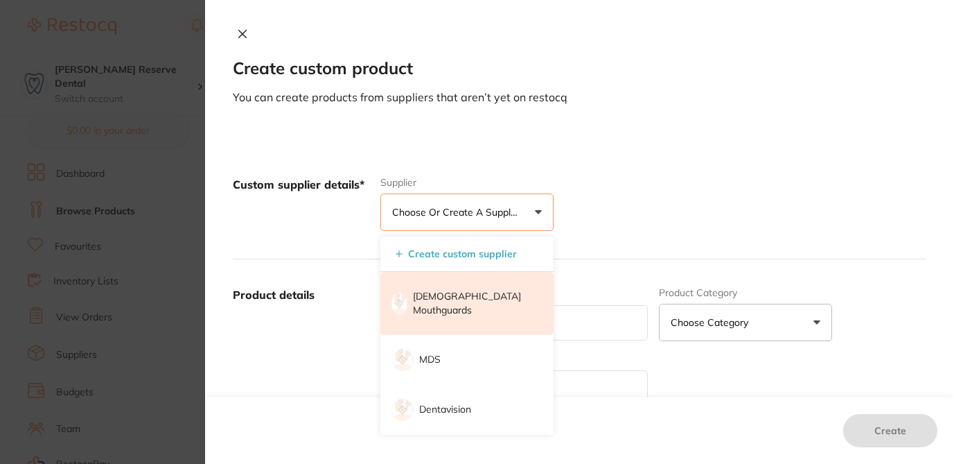
click at [455, 294] on p "[DEMOGRAPHIC_DATA] Mouthguards" at bounding box center [473, 303] width 121 height 27
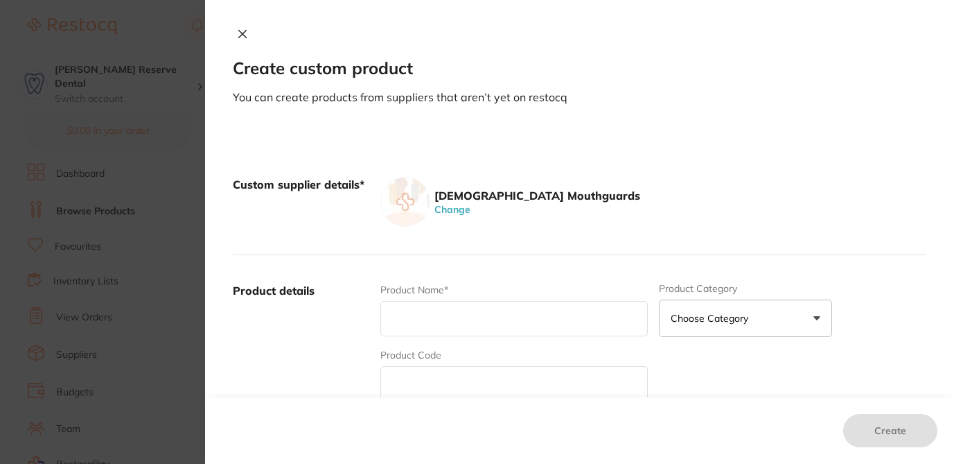
click at [410, 324] on input "text" at bounding box center [513, 318] width 267 height 35
paste input "5m01-, DESCRIPTION: 5mm Black✓, EX PRICE: $6.95"
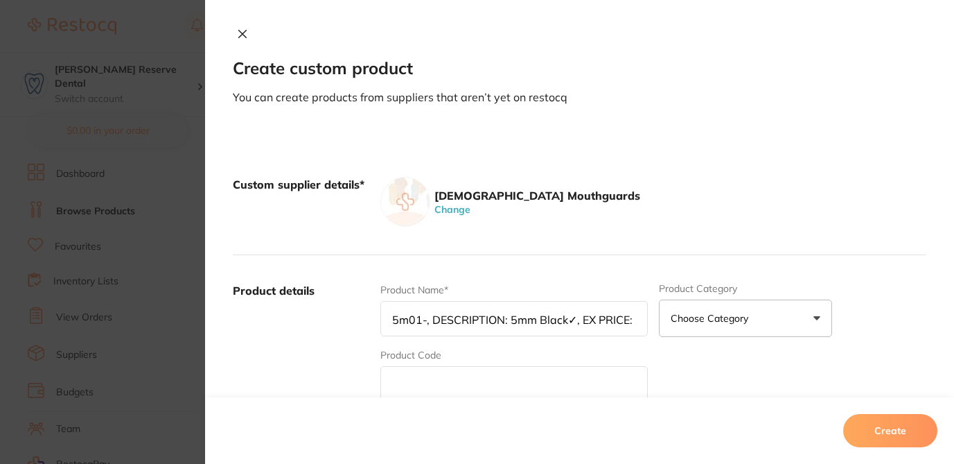
drag, startPoint x: 438, startPoint y: 321, endPoint x: 340, endPoint y: 313, distance: 98.1
click at [340, 313] on div "Product details Product Name* 5m01-, DESCRIPTION: 5mm Black✓, EX PRICE: $6.95 P…" at bounding box center [580, 391] width 694 height 272
type input "5mm Black✓, EX PRICE: $6.95"
click at [405, 379] on input "text" at bounding box center [513, 383] width 267 height 35
paste input "5m01-, DESCRIPTION:"
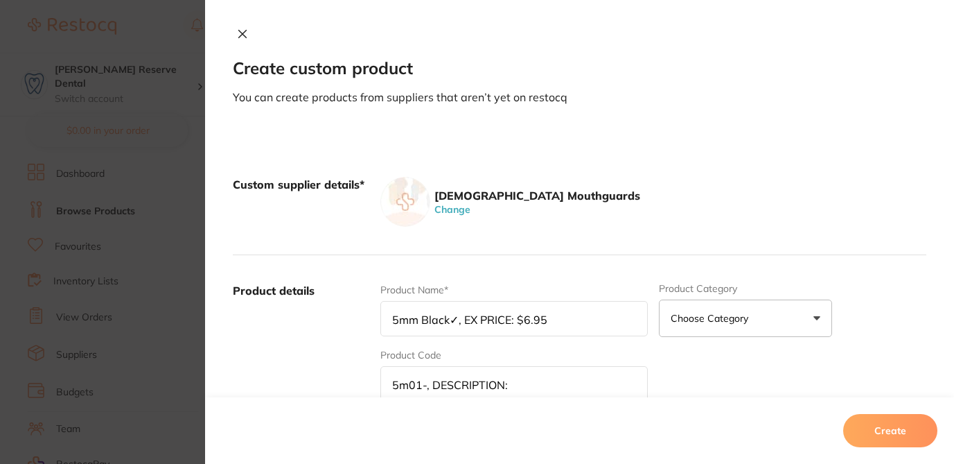
drag, startPoint x: 472, startPoint y: 381, endPoint x: 452, endPoint y: 389, distance: 20.8
click at [496, 384] on input "5m01-, DESCRIPTION:" at bounding box center [513, 383] width 267 height 35
drag, startPoint x: 419, startPoint y: 384, endPoint x: 547, endPoint y: 383, distance: 128.2
click at [547, 385] on input "5m01-, DESCRIPTION:" at bounding box center [513, 383] width 267 height 35
type input "5m01"
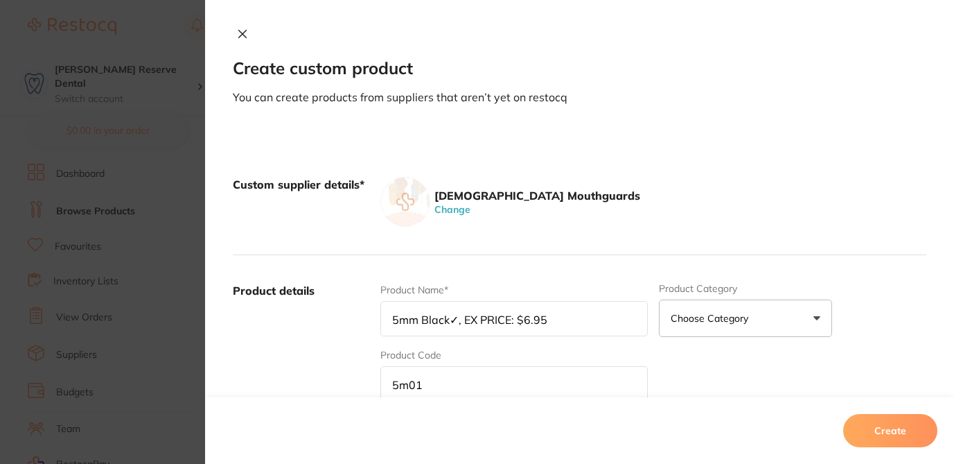
drag, startPoint x: 450, startPoint y: 321, endPoint x: 572, endPoint y: 318, distance: 121.3
click at [572, 318] on input "5mm Black✓, EX PRICE: $6.95" at bounding box center [513, 318] width 267 height 35
click at [734, 368] on div "Product Name* 5mm Black Product Category Choose Category 3d Printing Anaestheti…" at bounding box center [653, 391] width 546 height 216
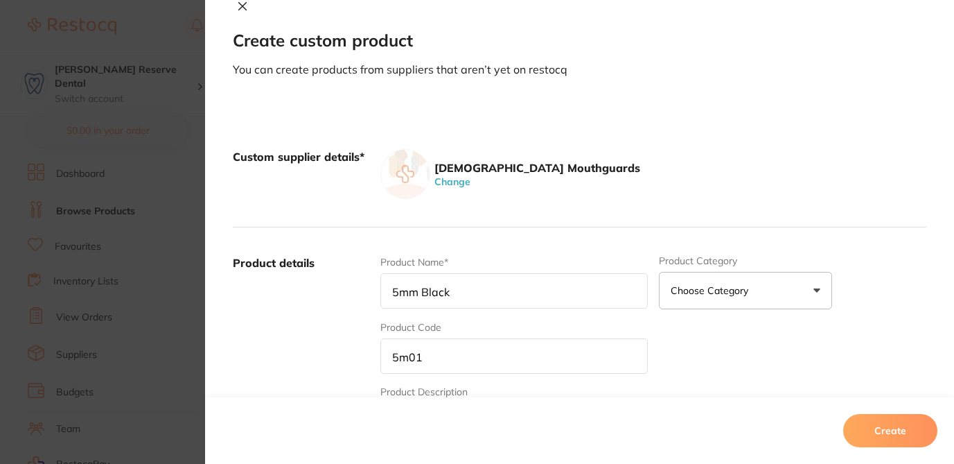
scroll to position [55, 0]
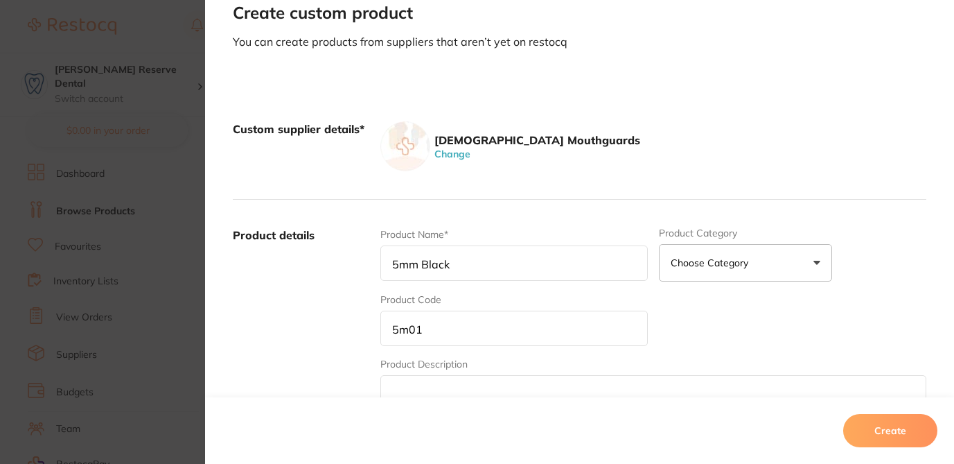
click at [392, 262] on input "5mm Black" at bounding box center [513, 262] width 267 height 35
type input "5mm Black"
click at [426, 384] on textarea at bounding box center [653, 408] width 546 height 66
paste textarea "✓, EX PRICE: $6.95"
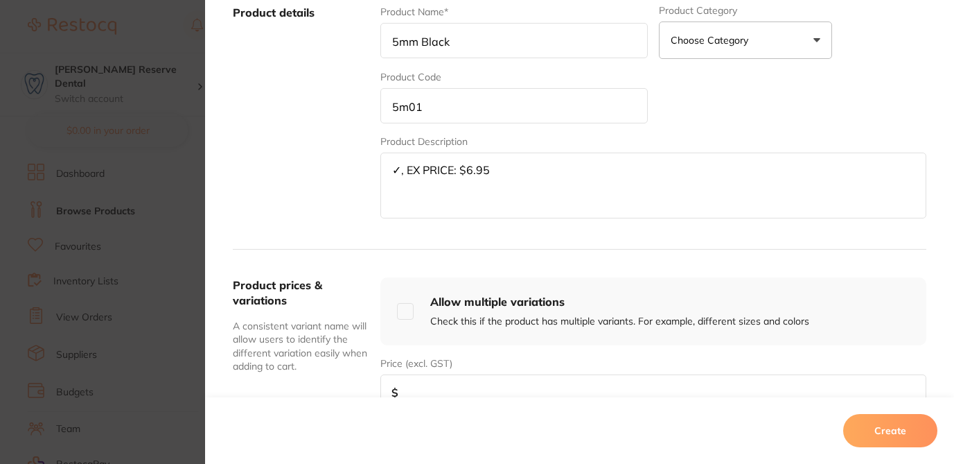
scroll to position [286, 0]
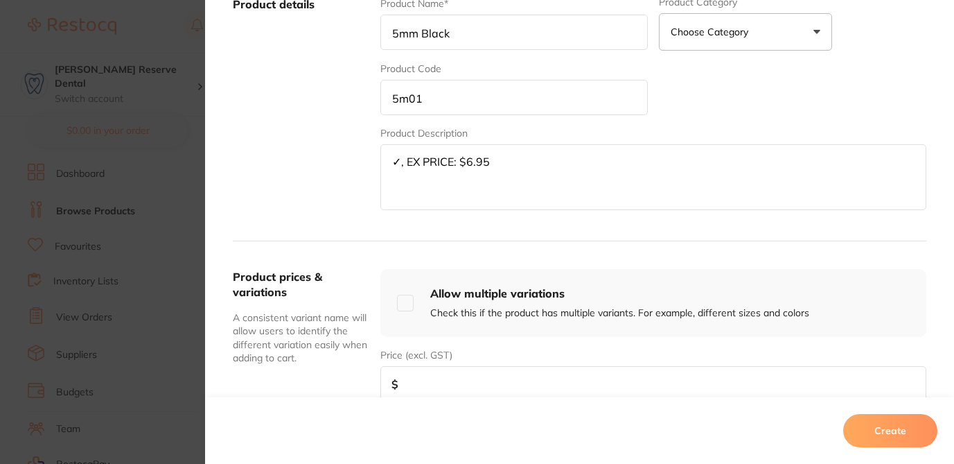
drag, startPoint x: 463, startPoint y: 164, endPoint x: 353, endPoint y: 159, distance: 109.6
click at [353, 159] on div "Product details Product Name* 5mm Black Product Category Choose Category 3d Pri…" at bounding box center [580, 105] width 694 height 272
type textarea "6.95"
drag, startPoint x: 418, startPoint y: 156, endPoint x: 358, endPoint y: 157, distance: 59.6
click at [358, 156] on div "Product details Product Name* 5mm Black Product Category Choose Category 3d Pri…" at bounding box center [580, 105] width 694 height 272
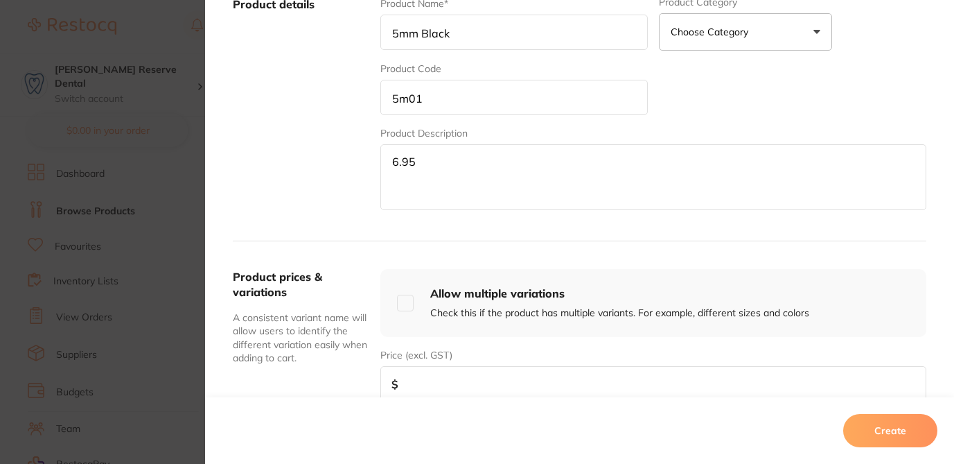
drag, startPoint x: 421, startPoint y: 161, endPoint x: 354, endPoint y: 160, distance: 67.2
click at [354, 161] on div "Product details Product Name* 5mm Black Product Category Choose Category 3d Pri…" at bounding box center [580, 105] width 694 height 272
click at [412, 391] on input "number" at bounding box center [653, 383] width 546 height 35
paste input "6.95"
type input "6.95"
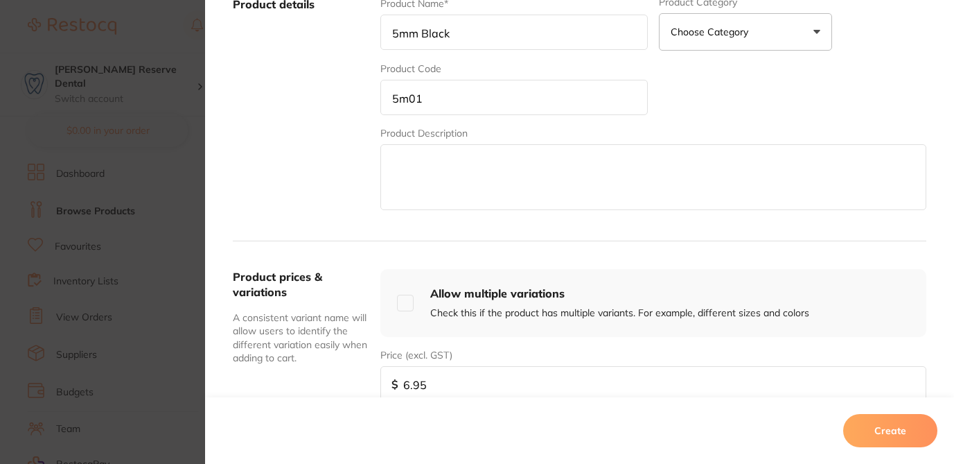
click at [391, 99] on input "5m01" at bounding box center [513, 97] width 267 height 35
click at [902, 439] on button "Create" at bounding box center [890, 430] width 94 height 33
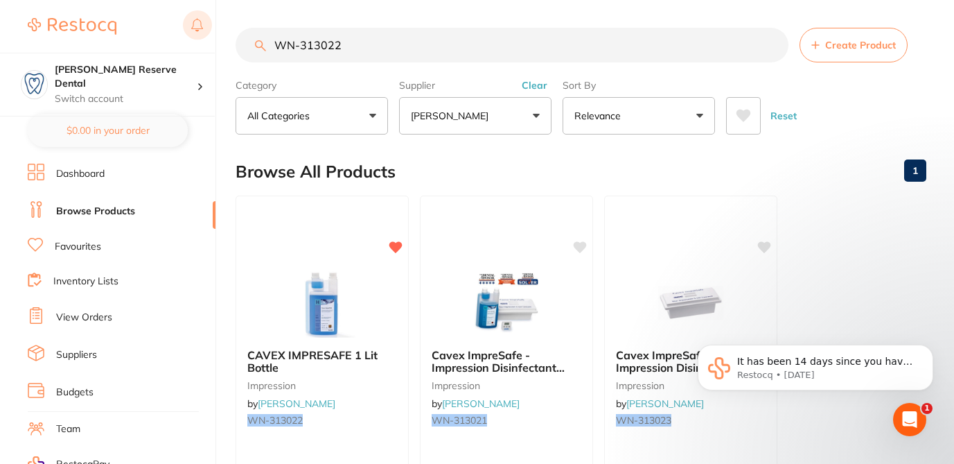
drag, startPoint x: 358, startPoint y: 49, endPoint x: 188, endPoint y: 38, distance: 170.1
click at [188, 39] on div "$124.00 Logan Reserve Dental Switch account Logan Reserve Dental BDF Dental $0.…" at bounding box center [477, 232] width 954 height 464
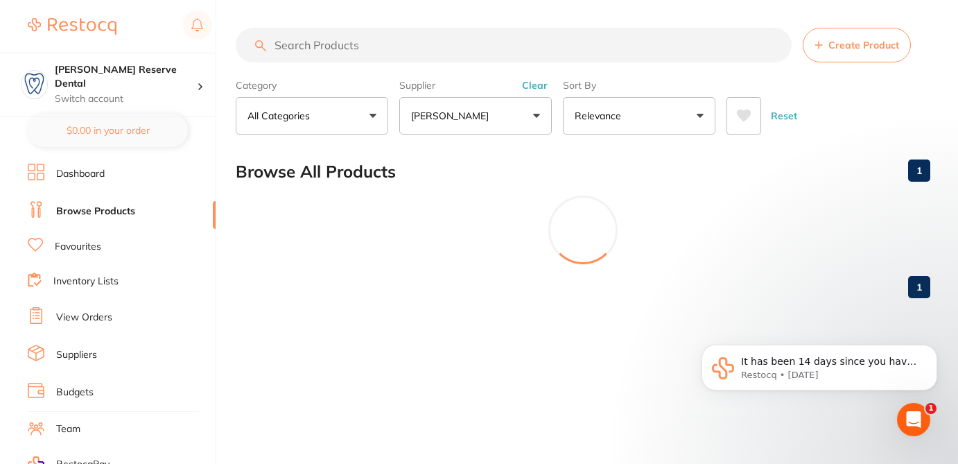
click at [531, 85] on button "Clear" at bounding box center [535, 85] width 34 height 12
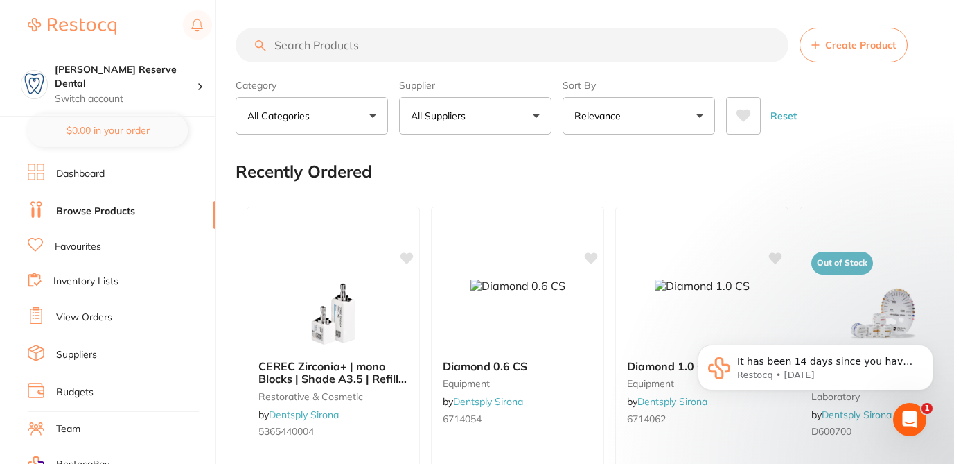
click at [538, 112] on button "All Suppliers" at bounding box center [475, 115] width 152 height 37
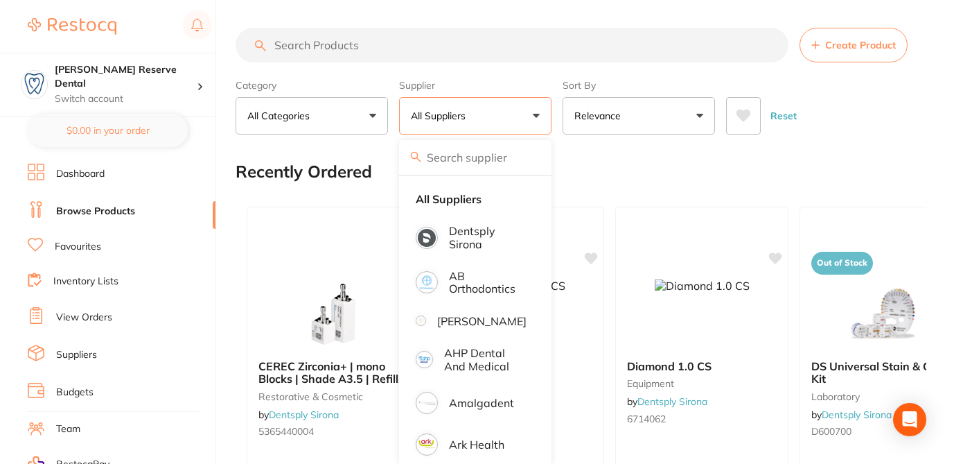
click at [538, 112] on button "All Suppliers" at bounding box center [475, 115] width 152 height 37
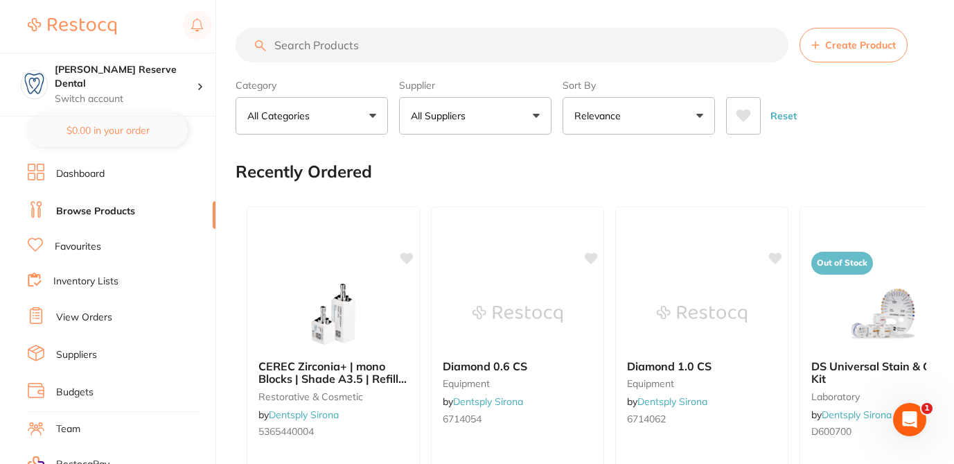
scroll to position [0, 0]
click at [538, 112] on button "All Suppliers" at bounding box center [475, 115] width 152 height 37
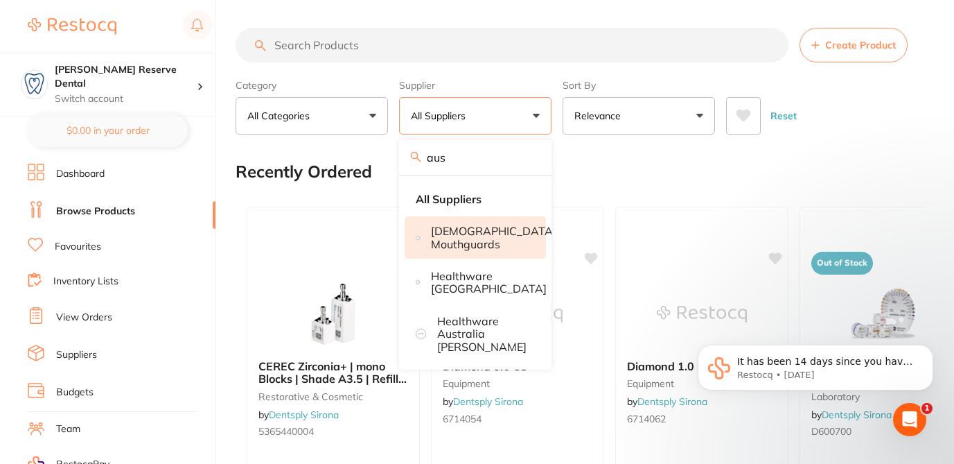
type input "aus"
click at [491, 226] on p "[DEMOGRAPHIC_DATA] Mouthguards" at bounding box center [493, 238] width 125 height 26
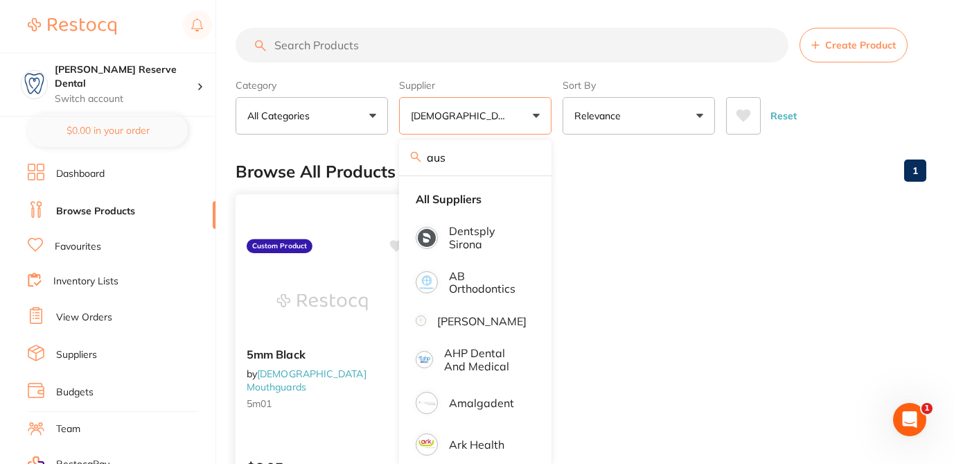
click at [390, 247] on icon at bounding box center [396, 246] width 13 height 12
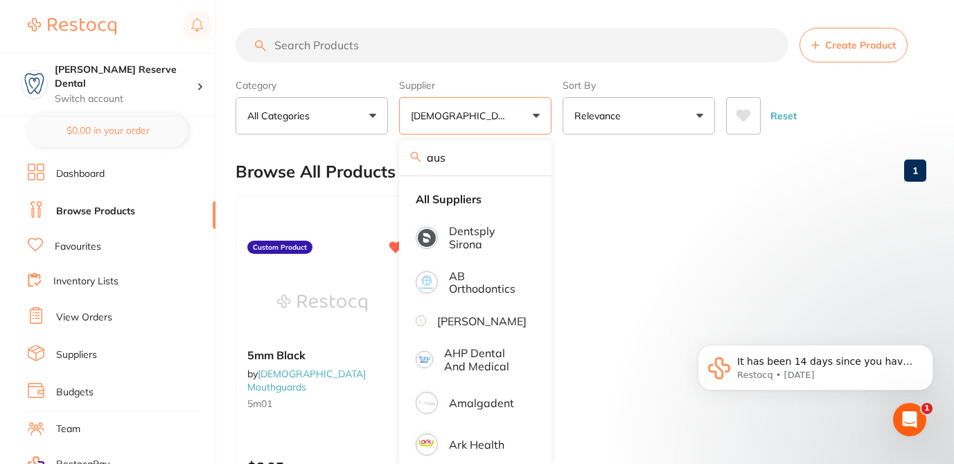
click at [834, 55] on button "Create Product" at bounding box center [854, 45] width 108 height 35
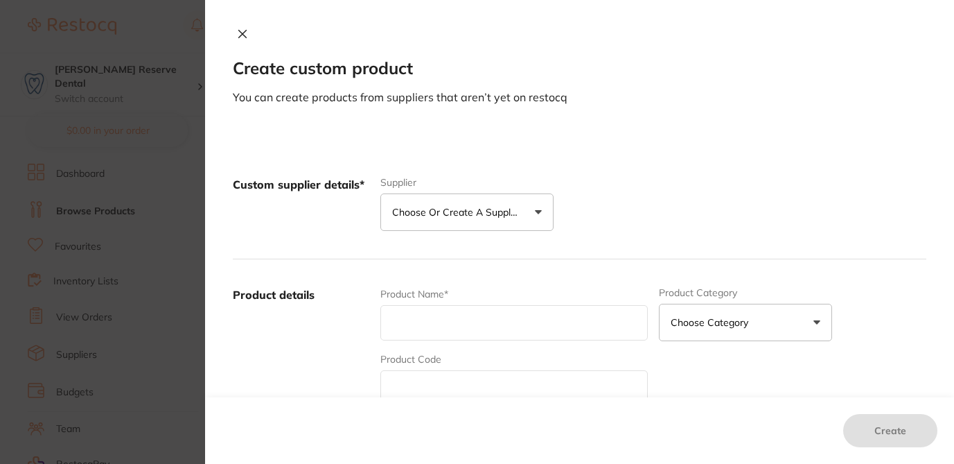
click at [483, 207] on p "Choose or create a supplier" at bounding box center [458, 212] width 132 height 14
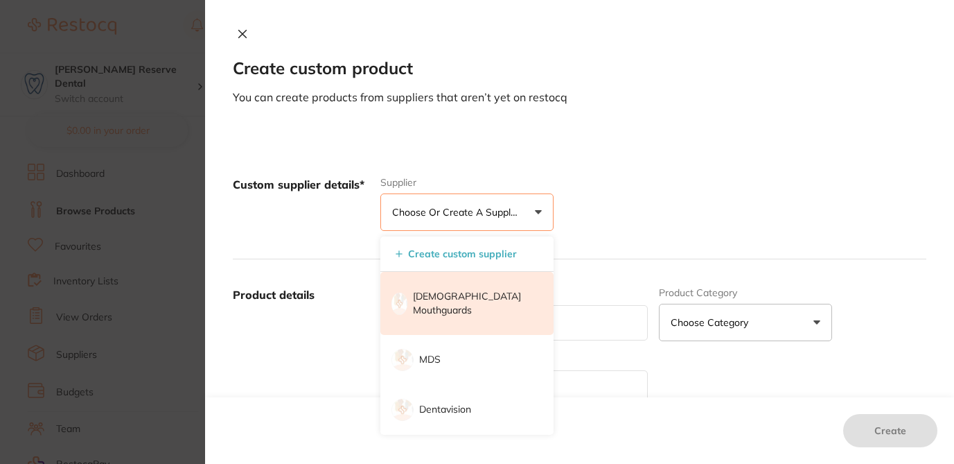
click at [470, 286] on li "[DEMOGRAPHIC_DATA] Mouthguards" at bounding box center [466, 303] width 173 height 63
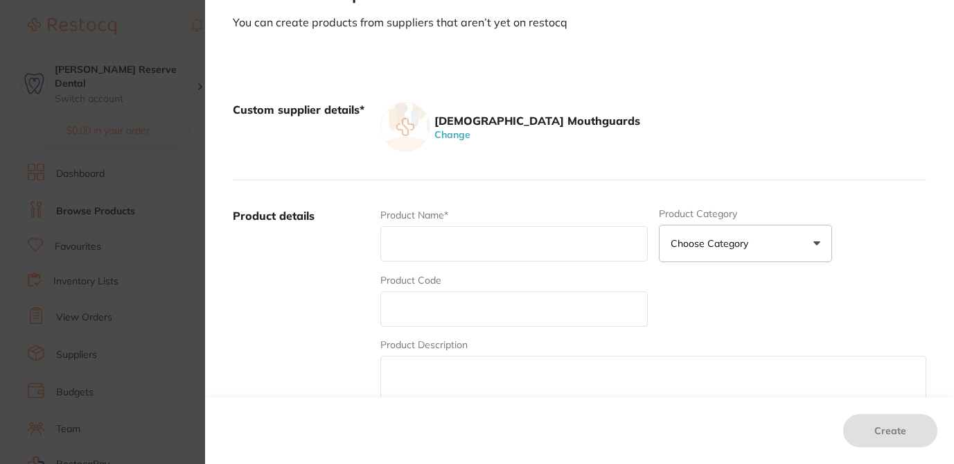
scroll to position [87, 0]
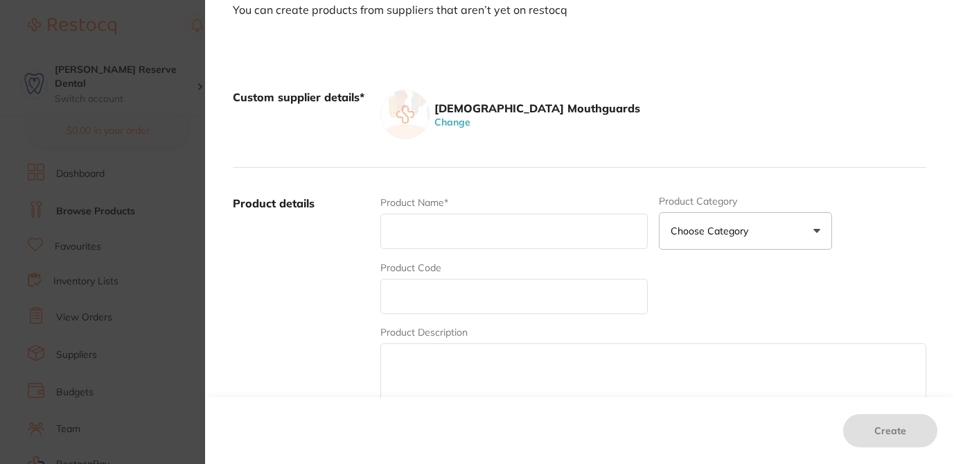
click at [500, 351] on textarea at bounding box center [653, 376] width 546 height 66
paste textarea "5m06-, DESCRIPTION: 5mm Royal Blue✓, EX PRICE: $6.95"
click at [418, 368] on textarea "5m06-, DESCRIPTION: 5mm Royal Blue✓, EX PRICE: $6.95" at bounding box center [653, 376] width 546 height 66
drag, startPoint x: 420, startPoint y: 361, endPoint x: 372, endPoint y: 361, distance: 47.8
click at [372, 361] on div "Product details Product Name* Product Category Choose Category 3d Printing Anae…" at bounding box center [580, 304] width 694 height 272
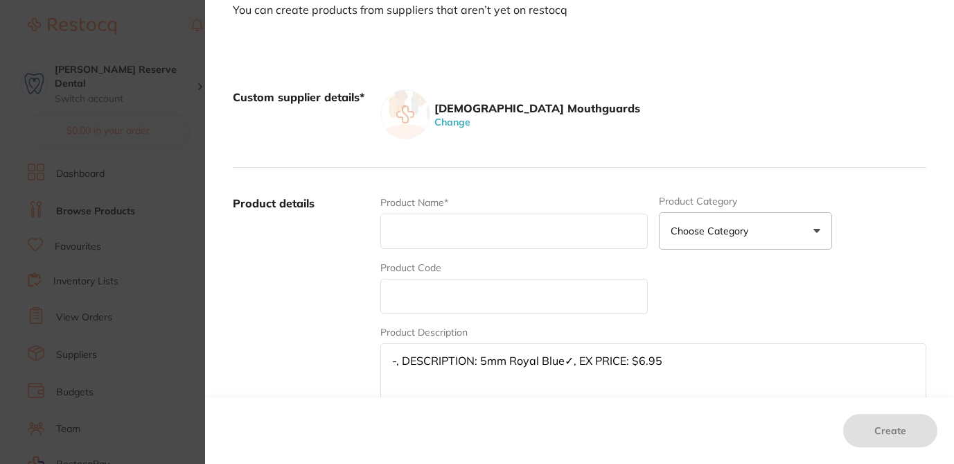
type textarea "-, DESCRIPTION: 5mm Royal Blue✓, EX PRICE: $6.95"
click at [386, 292] on input "text" at bounding box center [513, 296] width 267 height 35
paste input "5m06"
click at [394, 294] on input "5m06" at bounding box center [513, 296] width 267 height 35
type input "5m06"
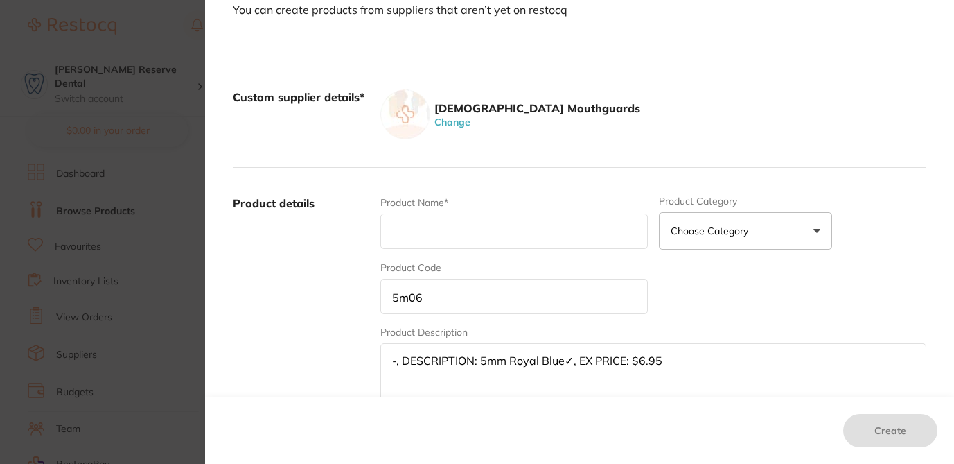
drag, startPoint x: 477, startPoint y: 360, endPoint x: 563, endPoint y: 360, distance: 85.2
click at [563, 360] on textarea "-, DESCRIPTION: 5mm Royal Blue✓, EX PRICE: $6.95" at bounding box center [653, 376] width 546 height 66
type textarea "-, DESCRIPTION: ✓, EX PRICE: $6.95"
click at [421, 234] on input "text" at bounding box center [513, 230] width 267 height 35
paste input "5mm Royal Blue"
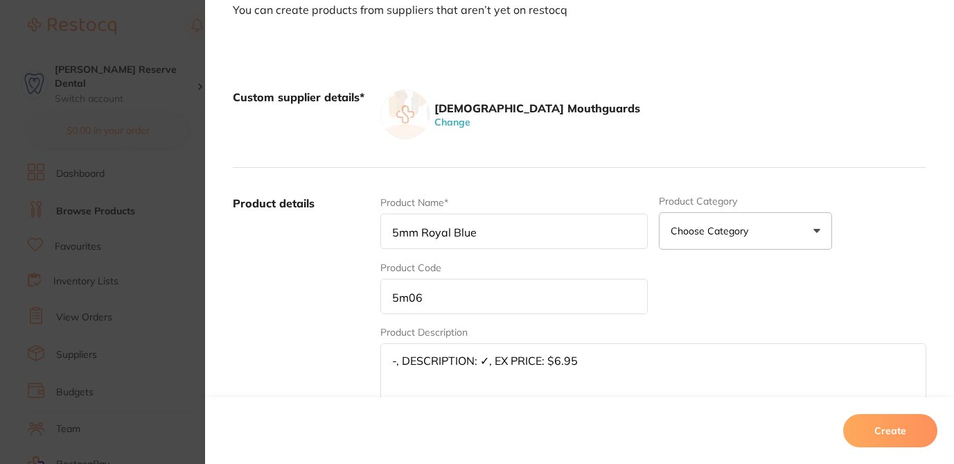
click at [387, 231] on input "5mm Royal Blue" at bounding box center [513, 230] width 267 height 35
type input "5mm Royal Blue"
drag, startPoint x: 550, startPoint y: 362, endPoint x: 611, endPoint y: 363, distance: 61.0
click at [613, 363] on textarea "-, DESCRIPTION: ✓, EX PRICE: $6.95" at bounding box center [653, 376] width 546 height 66
type textarea "-, DESCRIPTION: ✓, EX PRICE: $"
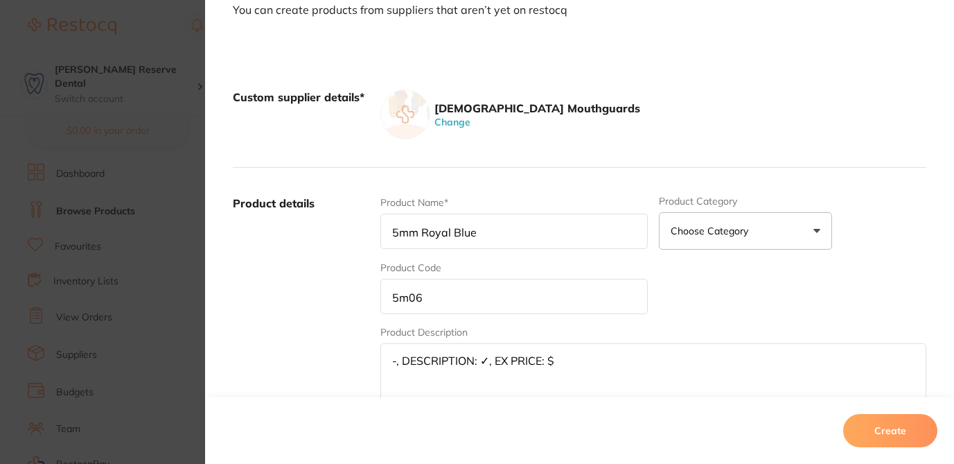
drag, startPoint x: 552, startPoint y: 360, endPoint x: 378, endPoint y: 353, distance: 174.1
click at [380, 353] on textarea "-, DESCRIPTION: ✓, EX PRICE: $" at bounding box center [653, 376] width 546 height 66
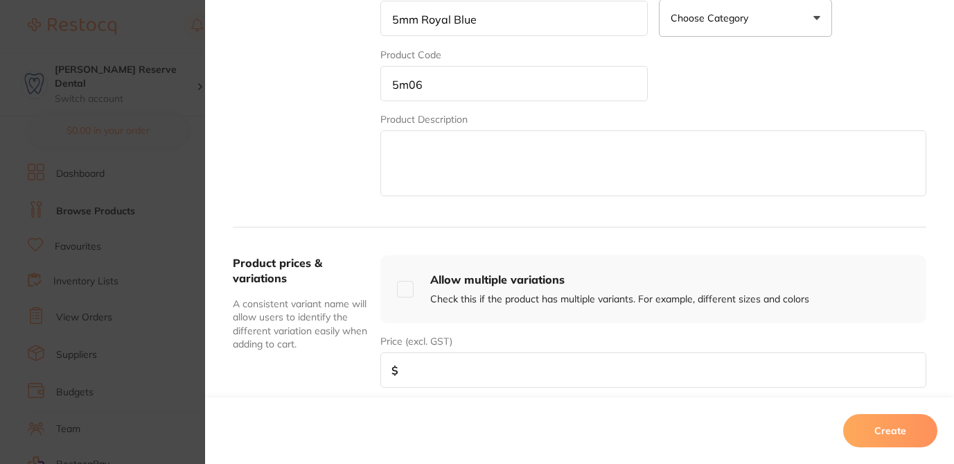
scroll to position [301, 0]
click at [524, 370] on input "number" at bounding box center [653, 368] width 546 height 35
paste input "6.95"
type input "6.95"
click at [857, 429] on button "Create" at bounding box center [890, 430] width 94 height 33
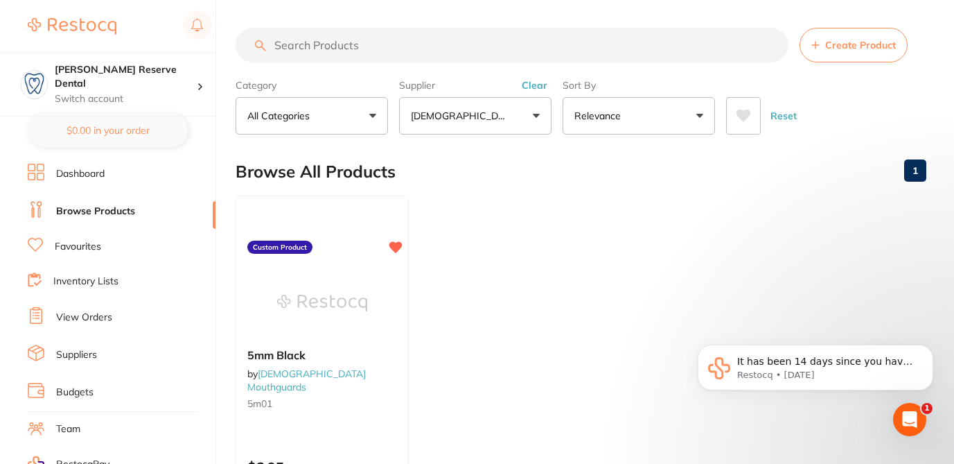
click at [838, 47] on span "Create Product" at bounding box center [860, 44] width 71 height 11
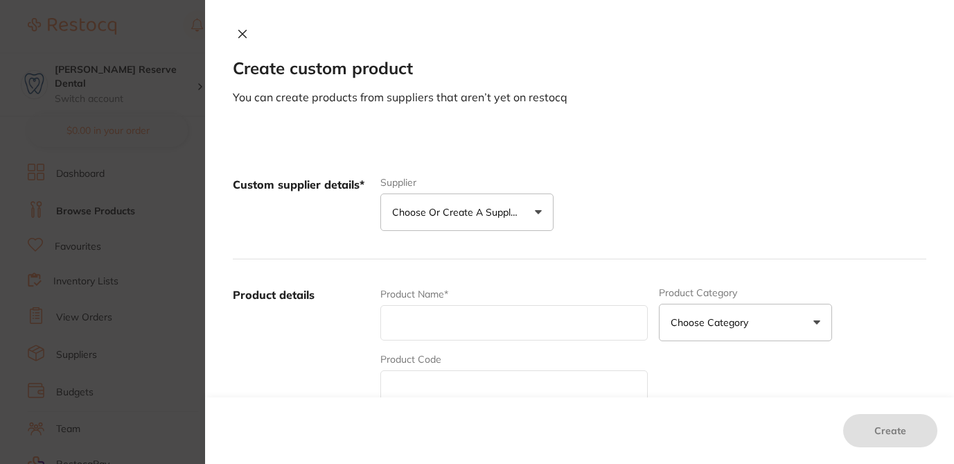
click at [464, 216] on p "Choose or create a supplier" at bounding box center [458, 212] width 132 height 14
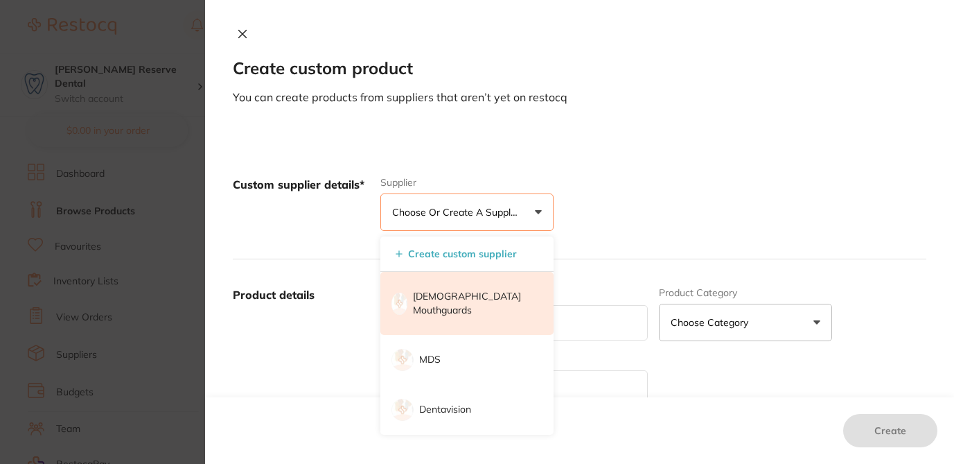
click at [464, 301] on p "[DEMOGRAPHIC_DATA] Mouthguards" at bounding box center [473, 303] width 121 height 27
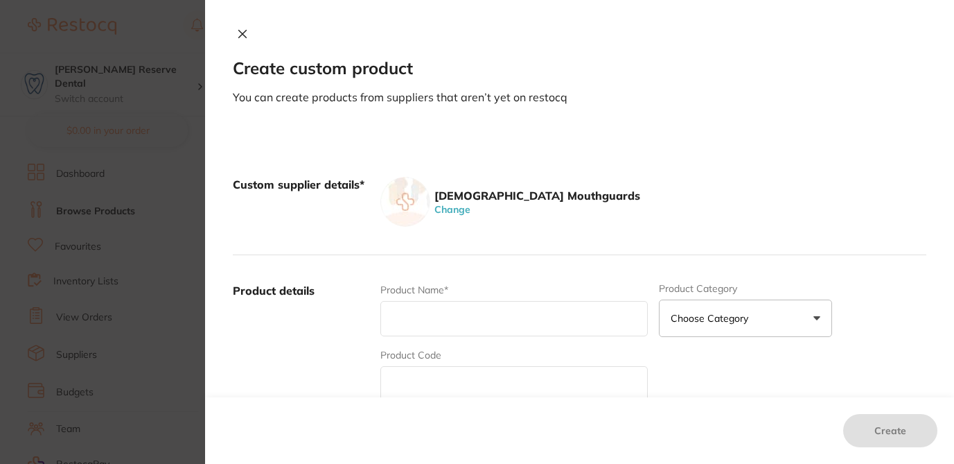
click at [413, 328] on input "text" at bounding box center [513, 318] width 267 height 35
paste input "6.95"
type input "6.95"
drag, startPoint x: 423, startPoint y: 319, endPoint x: 333, endPoint y: 306, distance: 91.0
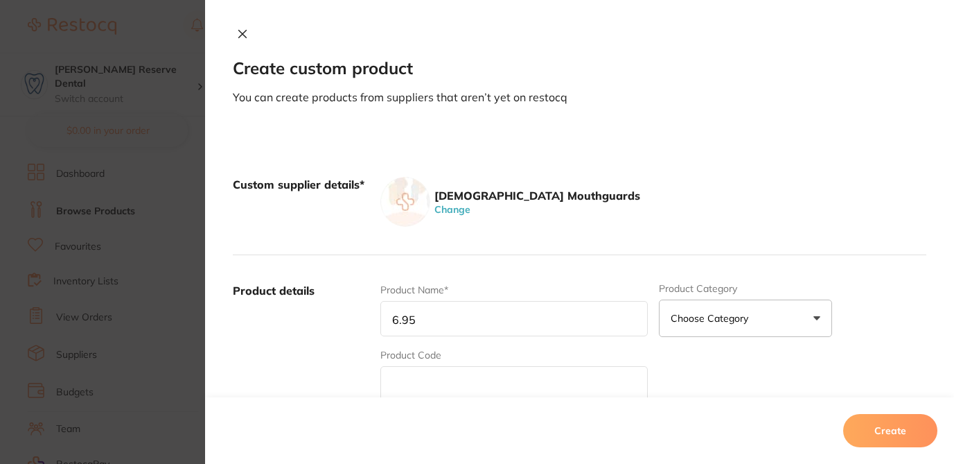
click at [333, 306] on div "Product details Product Name* 6.95 Product Category Choose Category 3d Printing…" at bounding box center [580, 391] width 694 height 272
click at [432, 329] on input "text" at bounding box center [513, 318] width 267 height 35
paste input "5m07-, DESCRIPTION: 5mm Lilac, EX PRICE: $6.95"
drag, startPoint x: 408, startPoint y: 318, endPoint x: 349, endPoint y: 317, distance: 59.6
click at [349, 317] on div "Product details Product Name* 5m07-, DESCRIPTION: 5mm Lilac, EX PRICE: $6.95 Pr…" at bounding box center [580, 391] width 694 height 272
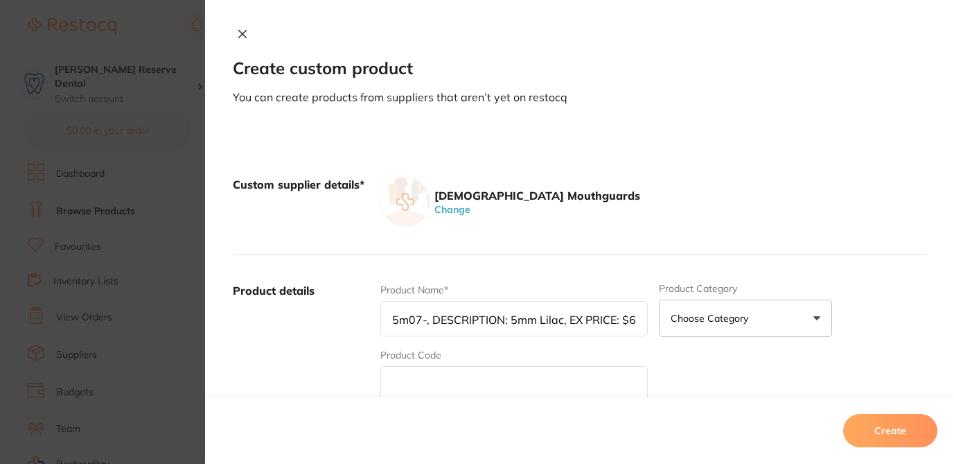
click at [418, 318] on input "5m07-, DESCRIPTION: 5mm Lilac, EX PRICE: $6.95" at bounding box center [513, 318] width 267 height 35
drag, startPoint x: 418, startPoint y: 318, endPoint x: 378, endPoint y: 318, distance: 40.2
click at [380, 318] on input "5m07-, DESCRIPTION: 5mm Lilac, EX PRICE: $6.95" at bounding box center [513, 318] width 267 height 35
type input "-, DESCRIPTION: 5mm Lilac, EX PRICE: $6.95"
click at [391, 378] on input "text" at bounding box center [513, 383] width 267 height 35
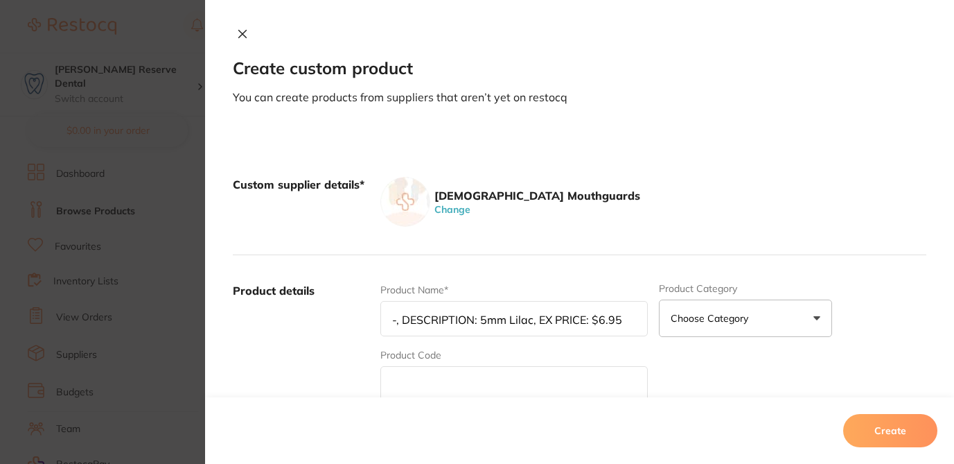
paste input "5m07"
click at [389, 383] on input "5m07" at bounding box center [513, 383] width 267 height 35
type input "5m07"
drag, startPoint x: 477, startPoint y: 319, endPoint x: 337, endPoint y: 318, distance: 140.0
click at [337, 318] on div "Product details Product Name* -, DESCRIPTION: 5mm Lilac, EX PRICE: $6.95 Produc…" at bounding box center [580, 391] width 694 height 272
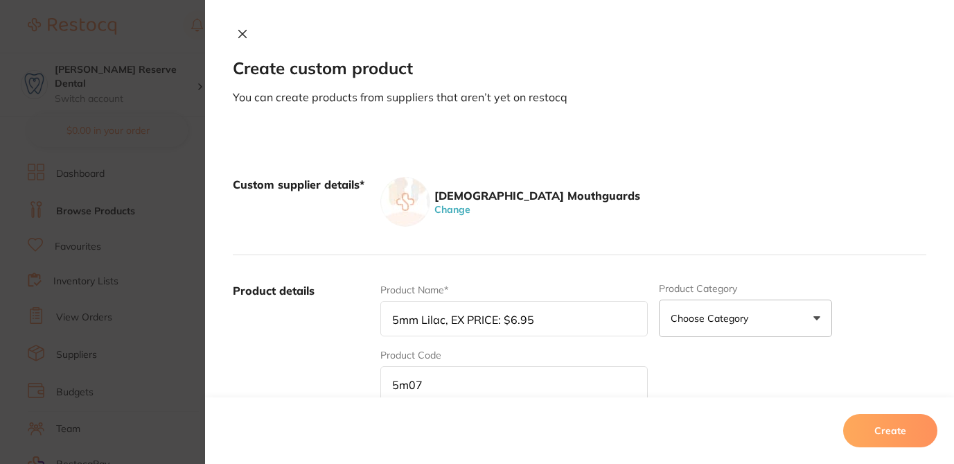
drag, startPoint x: 442, startPoint y: 320, endPoint x: 504, endPoint y: 322, distance: 62.4
click at [504, 322] on input "5mm Lilac, EX PRICE: $6.95" at bounding box center [513, 318] width 267 height 35
drag, startPoint x: 441, startPoint y: 320, endPoint x: 491, endPoint y: 320, distance: 49.2
click at [491, 320] on input "5mm Lilac6.95" at bounding box center [513, 318] width 267 height 35
type input "5mm Lilac"
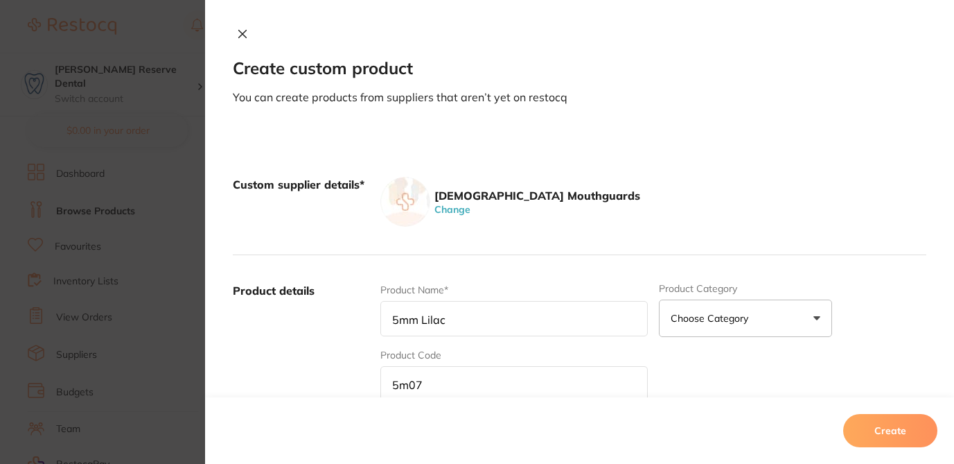
click at [692, 373] on div "Product Name* 5mm Lilac Product Category Choose Category 3d Printing Anaestheti…" at bounding box center [653, 391] width 546 height 216
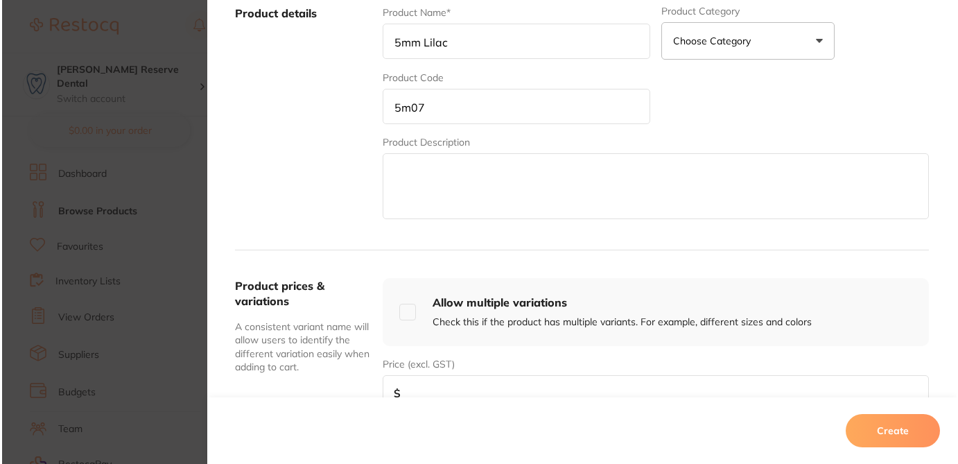
scroll to position [305, 0]
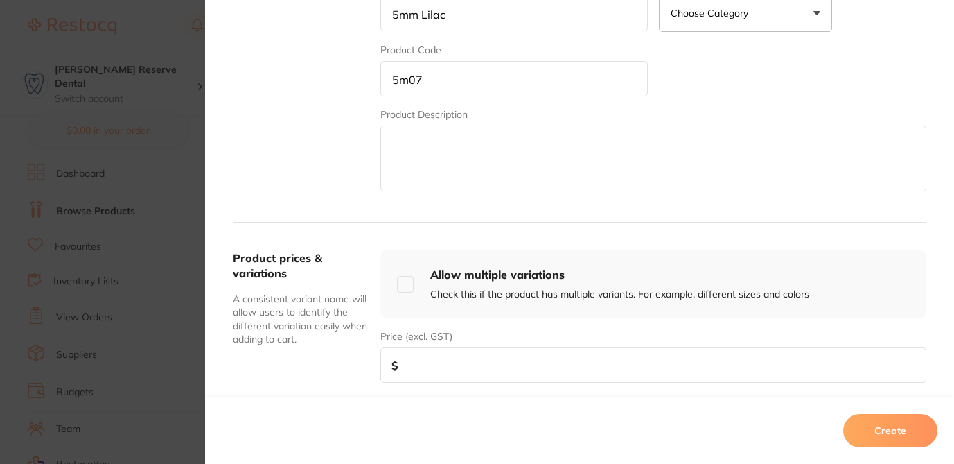
click at [410, 373] on input "number" at bounding box center [653, 364] width 546 height 35
paste input "6.95"
type input "6.95"
click at [892, 432] on button "Create" at bounding box center [890, 430] width 94 height 33
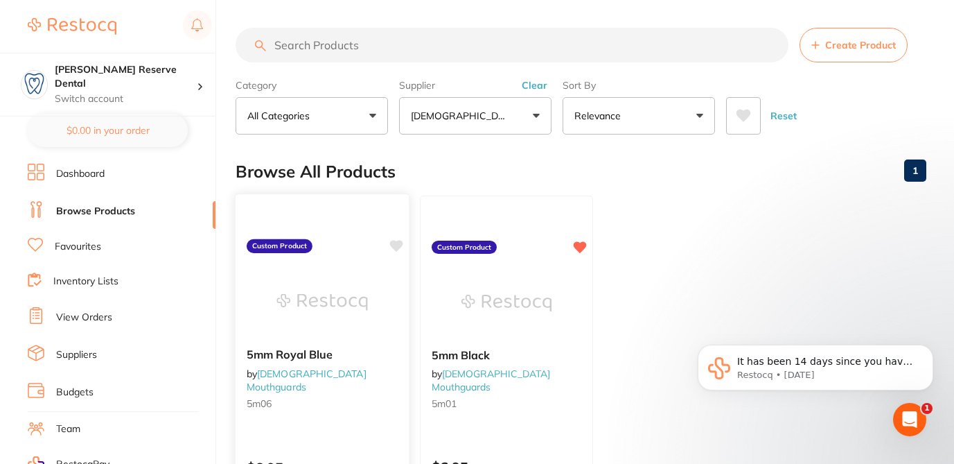
click at [377, 253] on div "5mm Royal Blue by Australian Mouthguards 5m06 Custom Product $6.95 Add to cart …" at bounding box center [322, 394] width 175 height 403
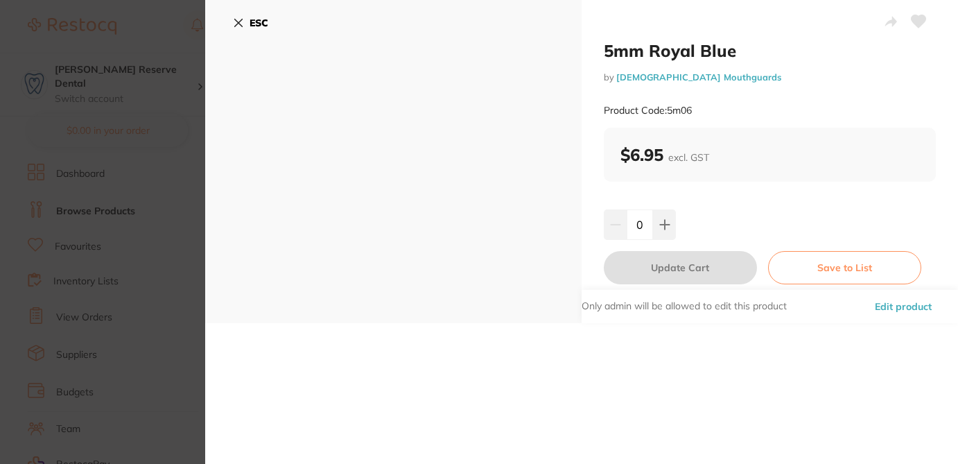
click at [914, 19] on icon at bounding box center [918, 21] width 15 height 12
click at [239, 21] on icon at bounding box center [238, 22] width 11 height 11
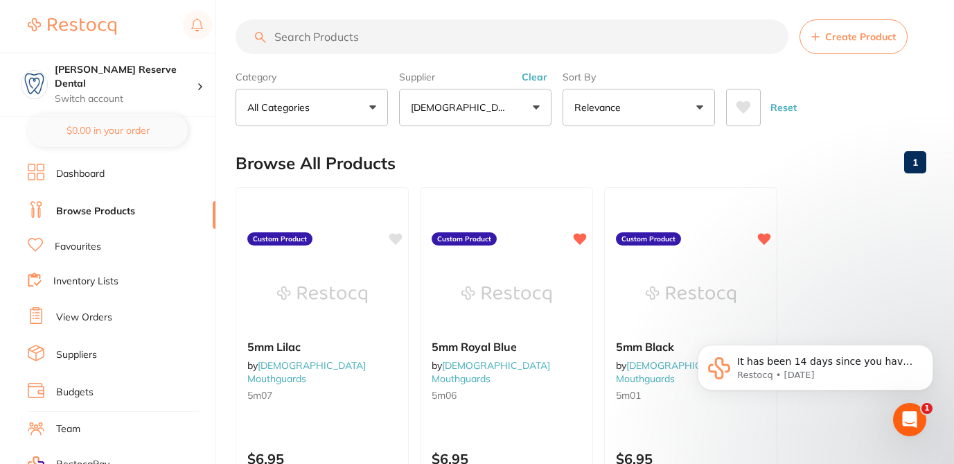
click at [843, 39] on span "Create Product" at bounding box center [860, 36] width 71 height 11
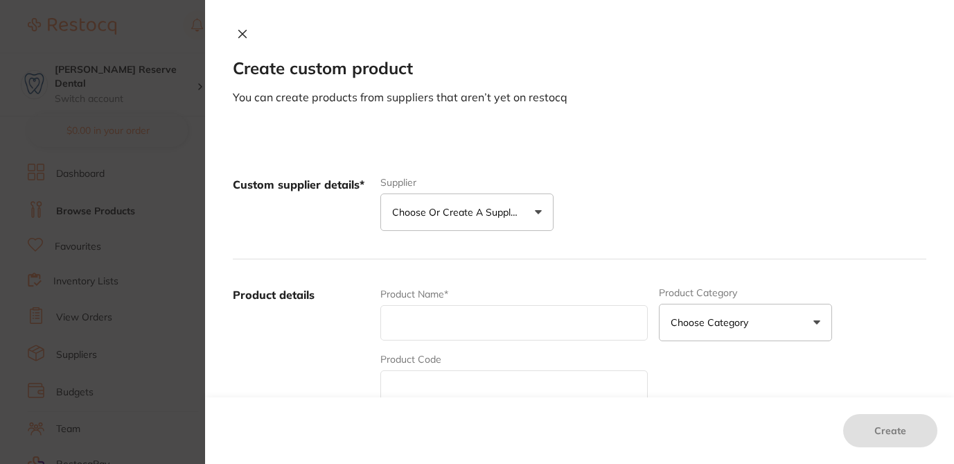
click at [448, 218] on p "Choose or create a supplier" at bounding box center [458, 212] width 132 height 14
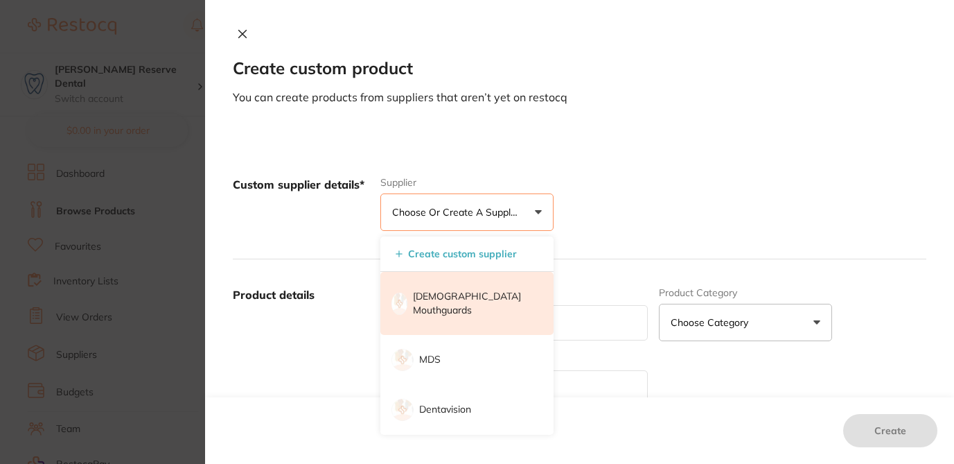
click at [440, 293] on p "[DEMOGRAPHIC_DATA] Mouthguards" at bounding box center [473, 303] width 121 height 27
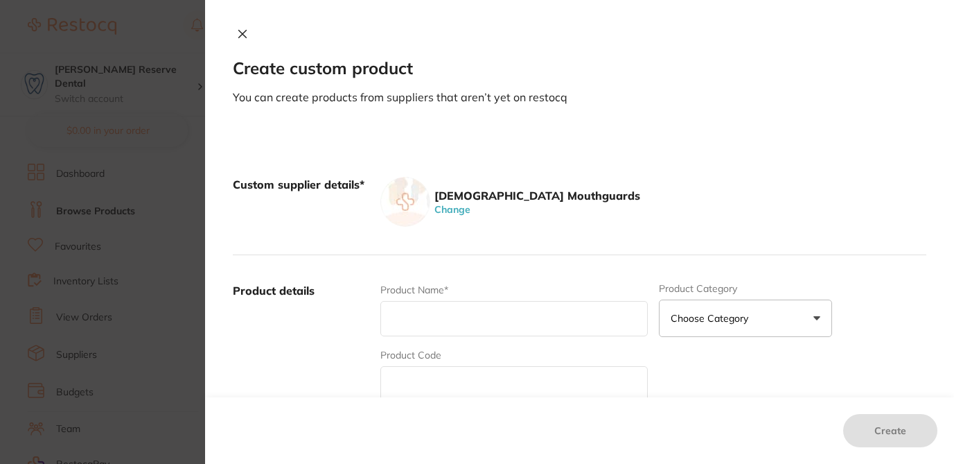
click at [397, 322] on input "text" at bounding box center [513, 318] width 267 height 35
paste input "5m08, DESCRIPTION: 5mm Sky Blue, EX PRICE: $6.95"
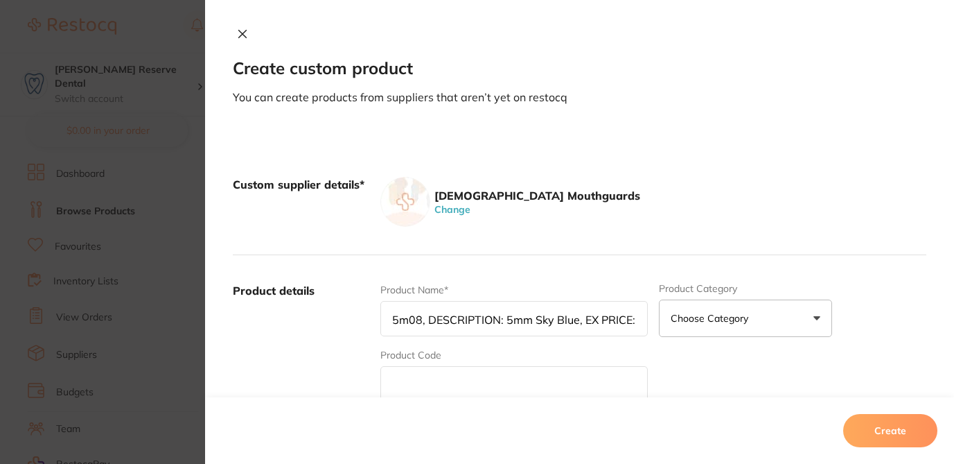
drag, startPoint x: 388, startPoint y: 322, endPoint x: 349, endPoint y: 321, distance: 38.8
click at [349, 321] on div "Product details Product Name* 5m08, DESCRIPTION: 5mm Sky Blue, EX PRICE: $6.95 …" at bounding box center [580, 391] width 694 height 272
type input ", DESCRIPTION: 5mm Sky Blue, EX PRICE: $6.95"
click at [393, 376] on input "text" at bounding box center [513, 383] width 267 height 35
paste input "5m08"
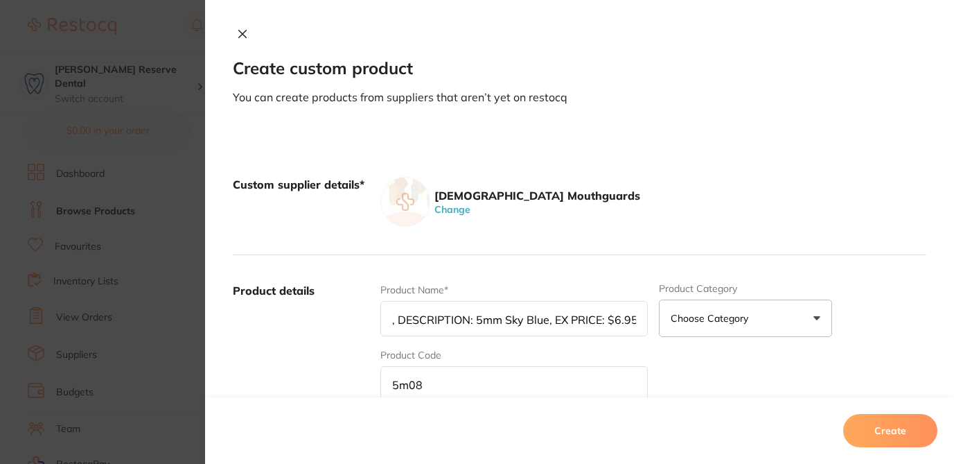
type input "5m08"
drag, startPoint x: 473, startPoint y: 318, endPoint x: 341, endPoint y: 313, distance: 131.7
click at [341, 313] on div "Product details Product Name* , DESCRIPTION: 5mm Sky Blue, EX PRICE: $6.95 Prod…" at bounding box center [580, 391] width 694 height 272
drag, startPoint x: 461, startPoint y: 320, endPoint x: 521, endPoint y: 320, distance: 59.6
click at [521, 320] on input "5mm Sky Blue, EX PRICE: $6.95" at bounding box center [513, 318] width 267 height 35
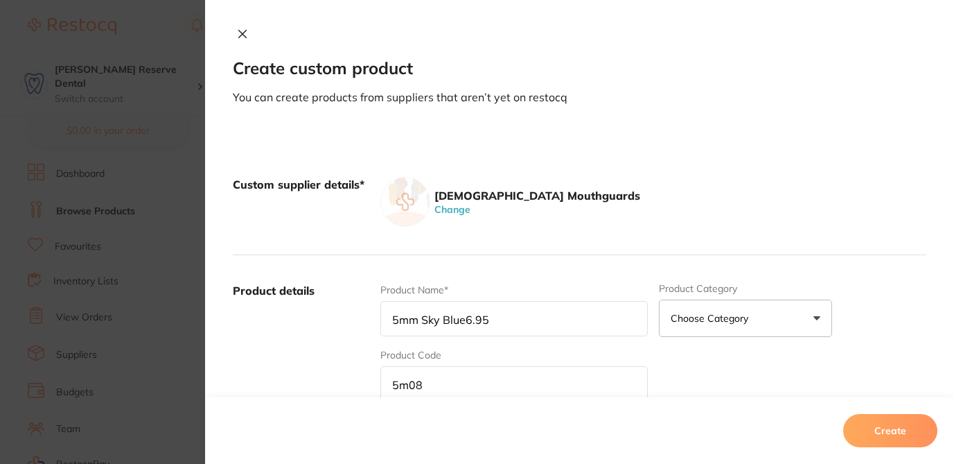
drag, startPoint x: 463, startPoint y: 318, endPoint x: 501, endPoint y: 321, distance: 38.2
click at [501, 321] on input "5mm Sky Blue6.95" at bounding box center [513, 318] width 267 height 35
type input "5mm Sky Blue"
click at [712, 371] on div "Product Name* 5mm Sky Blue Product Category Choose Category 3d Printing Anaesth…" at bounding box center [653, 391] width 546 height 216
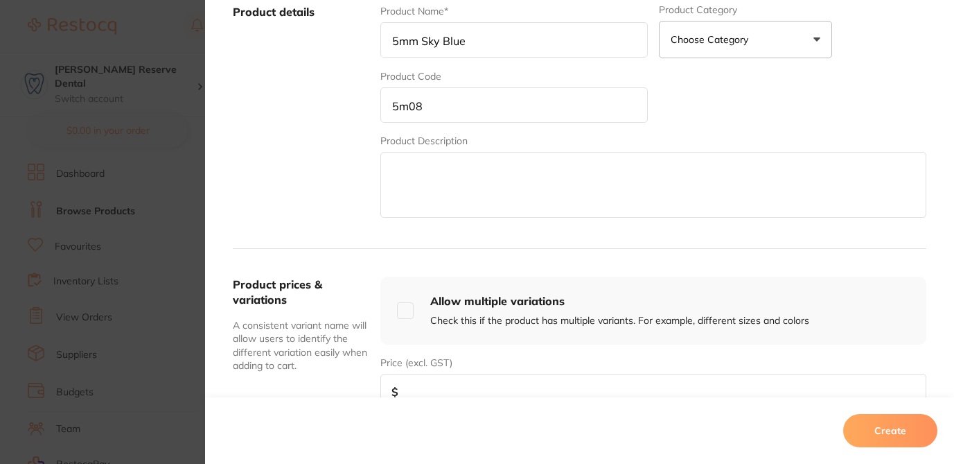
scroll to position [305, 0]
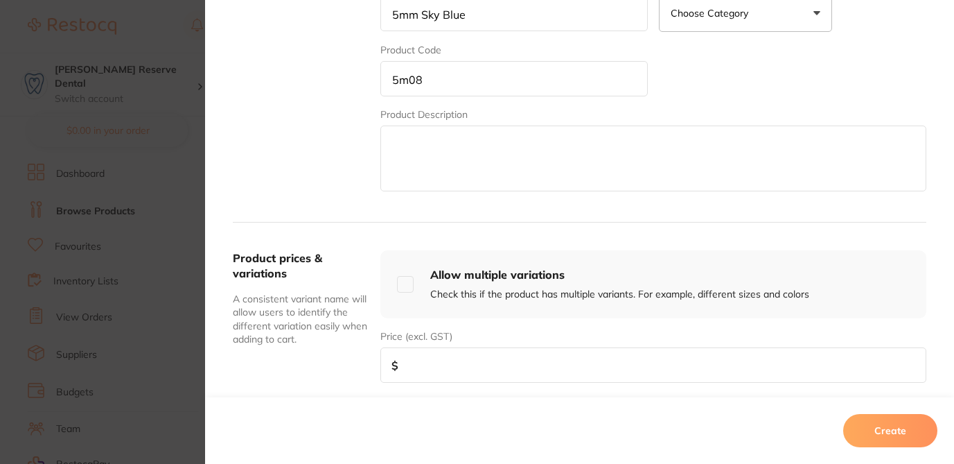
click at [638, 362] on input "number" at bounding box center [653, 364] width 546 height 35
paste input "6.95"
type input "6.95"
click at [906, 430] on button "Create" at bounding box center [890, 430] width 94 height 33
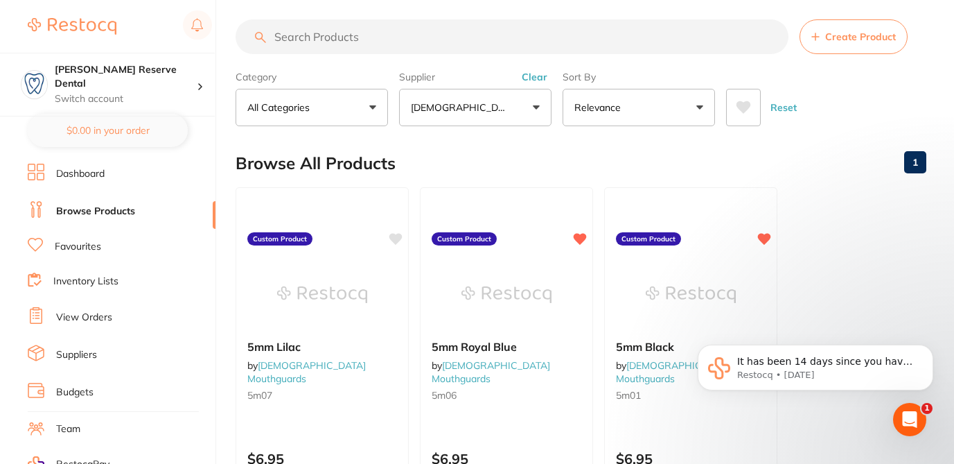
click at [826, 34] on span "Create Product" at bounding box center [860, 36] width 71 height 11
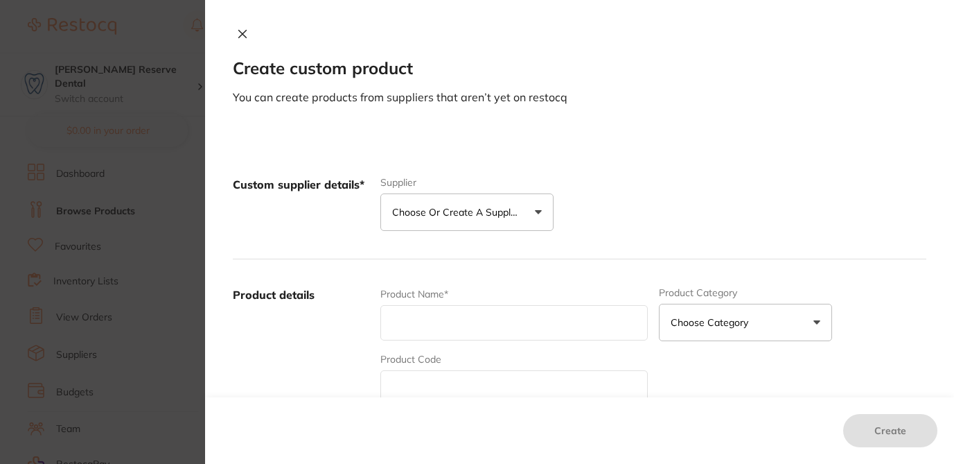
click at [434, 208] on p "Choose or create a supplier" at bounding box center [458, 212] width 132 height 14
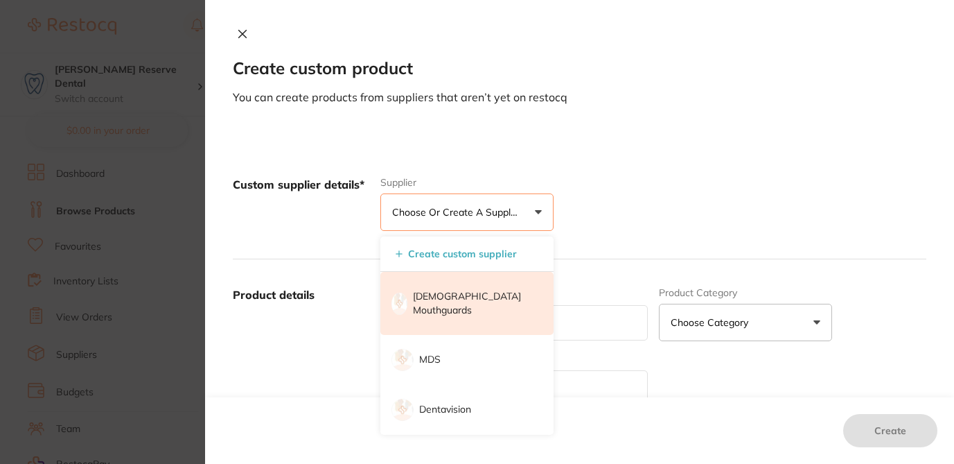
scroll to position [0, 0]
click at [453, 285] on li "Australian Mouthguards" at bounding box center [466, 303] width 173 height 63
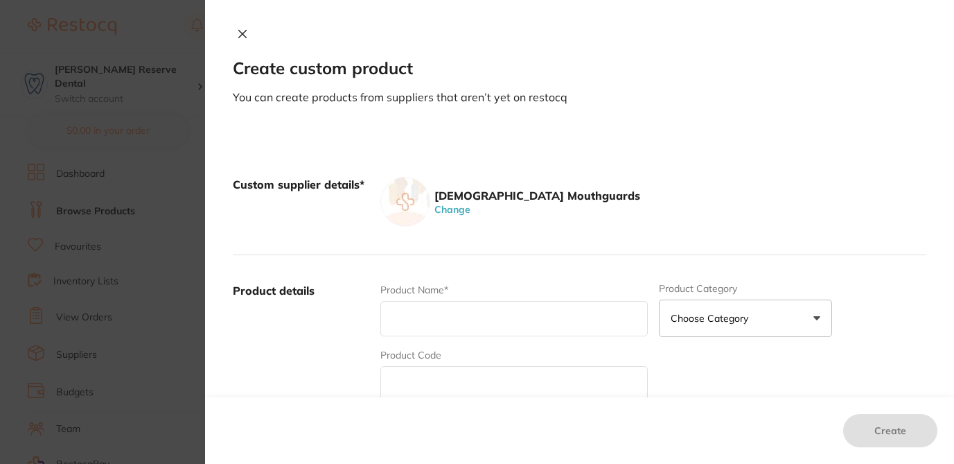
click at [421, 324] on input "text" at bounding box center [513, 318] width 267 height 35
paste input "5m09, DESCRIPTION: 5mm Green, EX PRICE: $6.95"
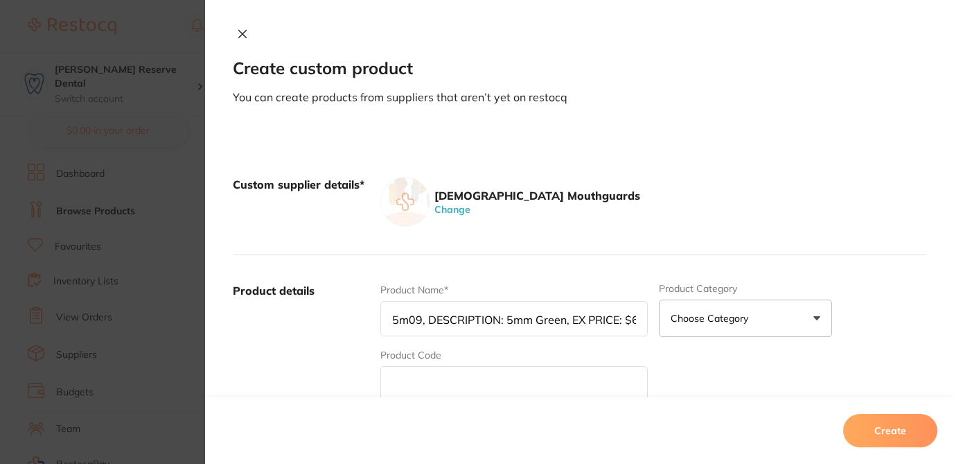
drag, startPoint x: 400, startPoint y: 317, endPoint x: 357, endPoint y: 315, distance: 43.1
click at [357, 315] on div "Product details Product Name* 5m09, DESCRIPTION: 5mm Green, EX PRICE: $6.95 Pro…" at bounding box center [580, 391] width 694 height 272
type input ", DESCRIPTION: 5mm Green, EX PRICE: $6.95"
click at [403, 380] on input "text" at bounding box center [513, 383] width 267 height 35
paste input "5m09"
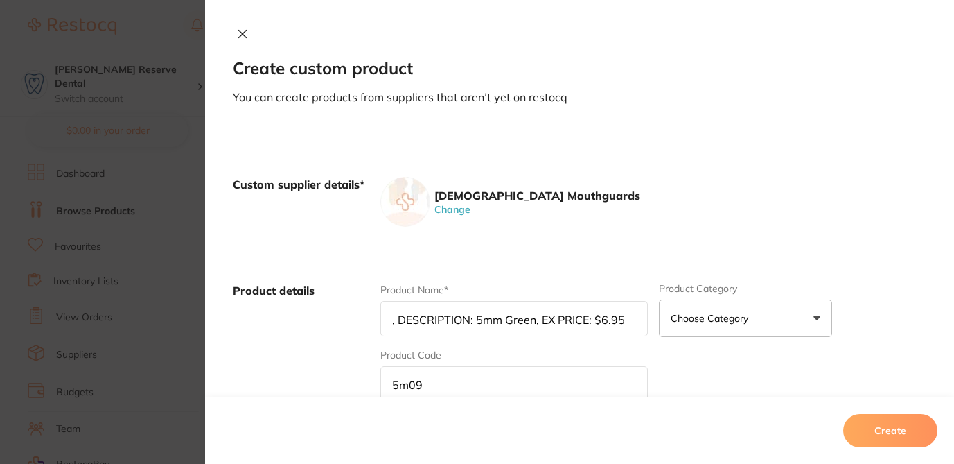
type input "5m09"
drag, startPoint x: 394, startPoint y: 319, endPoint x: 355, endPoint y: 317, distance: 38.1
click at [355, 317] on div "Product details Product Name* , DESCRIPTION: 5mm Green, EX PRICE: $6.95 Product…" at bounding box center [580, 391] width 694 height 272
drag, startPoint x: 467, startPoint y: 320, endPoint x: 340, endPoint y: 320, distance: 126.8
click at [340, 320] on div "Product details Product Name* DESCRIPTION: 5mm Green, EX PRICE: $6.95 Product C…" at bounding box center [580, 391] width 694 height 272
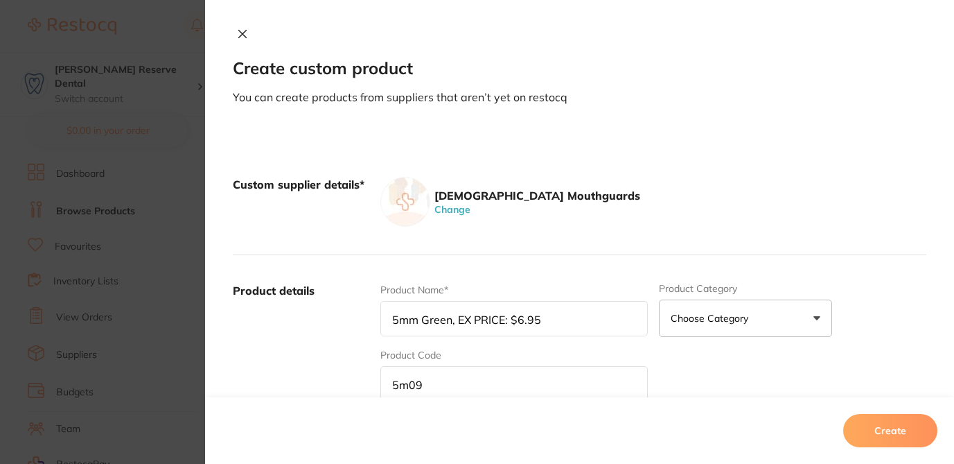
drag, startPoint x: 448, startPoint y: 325, endPoint x: 506, endPoint y: 323, distance: 58.2
click at [506, 323] on input "5mm Green, EX PRICE: $6.95" at bounding box center [513, 318] width 267 height 35
drag, startPoint x: 450, startPoint y: 319, endPoint x: 549, endPoint y: 321, distance: 99.8
click at [549, 321] on input "5mm Green $6.95" at bounding box center [513, 318] width 267 height 35
drag, startPoint x: 451, startPoint y: 318, endPoint x: 530, endPoint y: 320, distance: 79.0
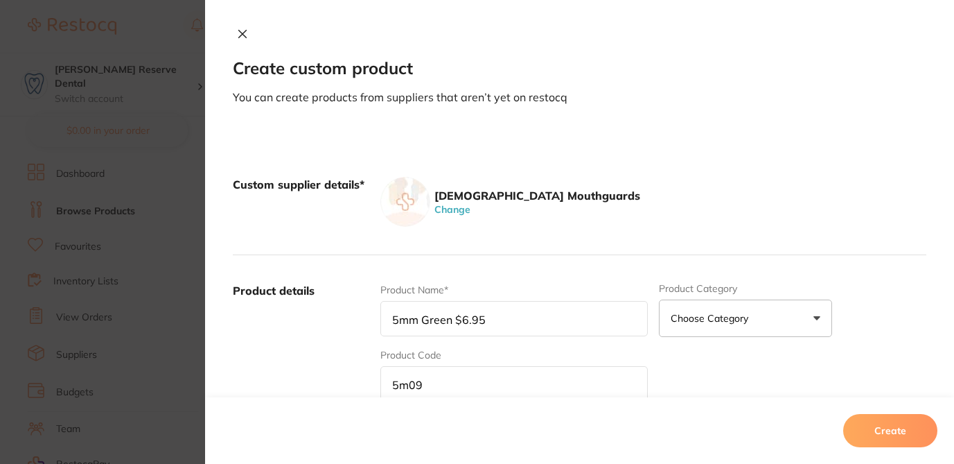
click at [530, 320] on input "5mm Green $6.95" at bounding box center [513, 318] width 267 height 35
type input "5mm Green"
click at [689, 378] on div "Product Name* 5mm Green Product Category Choose Category 3d Printing Anaestheti…" at bounding box center [653, 391] width 546 height 216
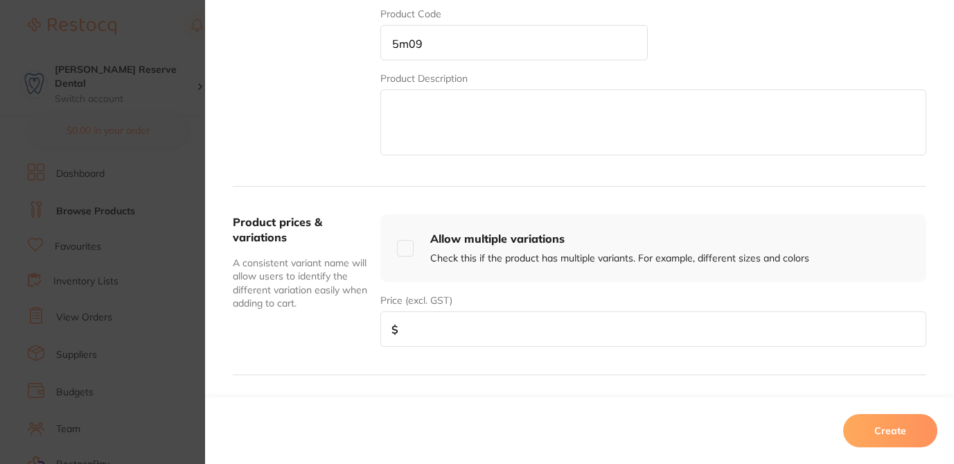
scroll to position [388, 0]
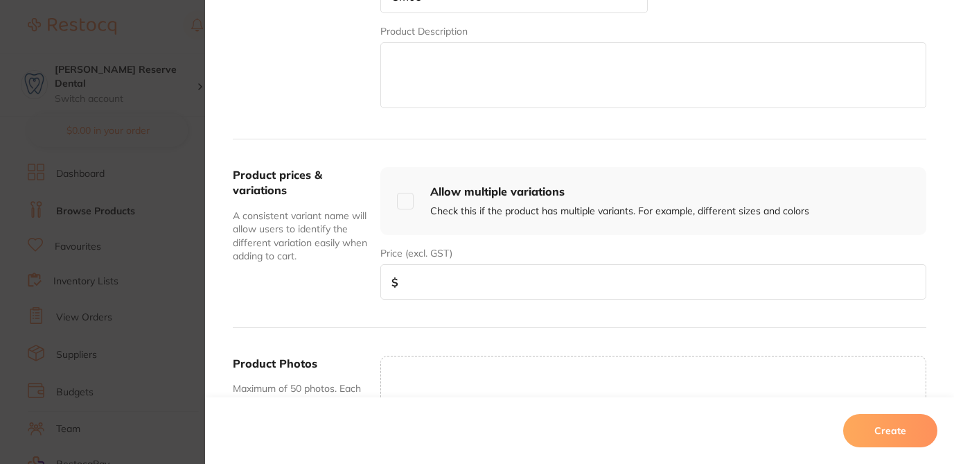
click at [502, 276] on input "number" at bounding box center [653, 281] width 546 height 35
paste input "6.95"
type input "6.95"
click at [902, 428] on button "Create" at bounding box center [890, 430] width 94 height 33
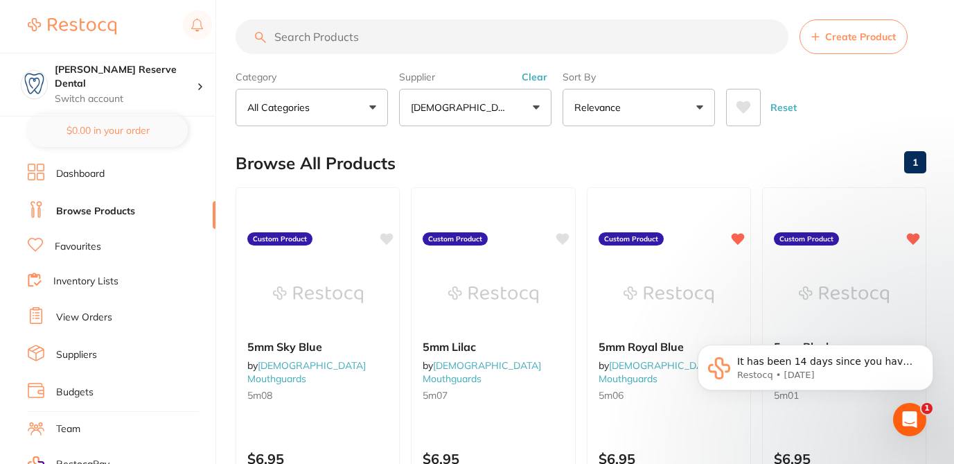
click at [846, 43] on button "Create Product" at bounding box center [854, 36] width 108 height 35
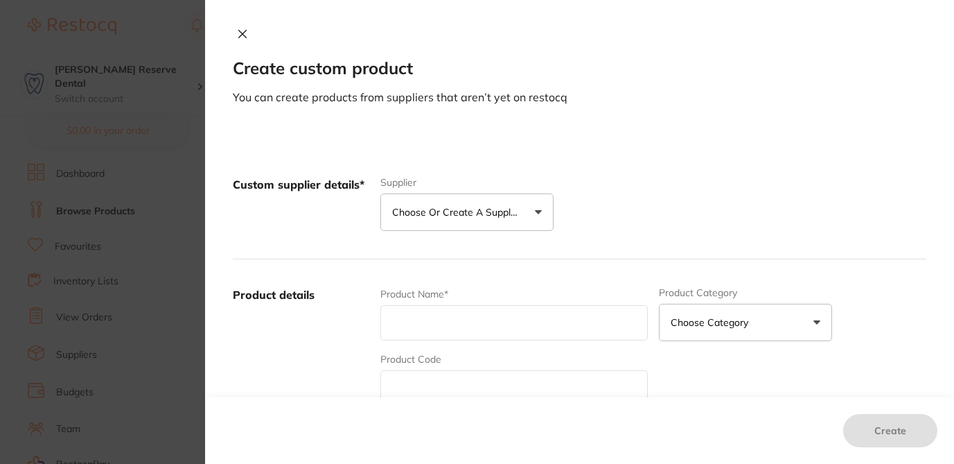
click at [498, 206] on p "Choose or create a supplier" at bounding box center [458, 212] width 132 height 14
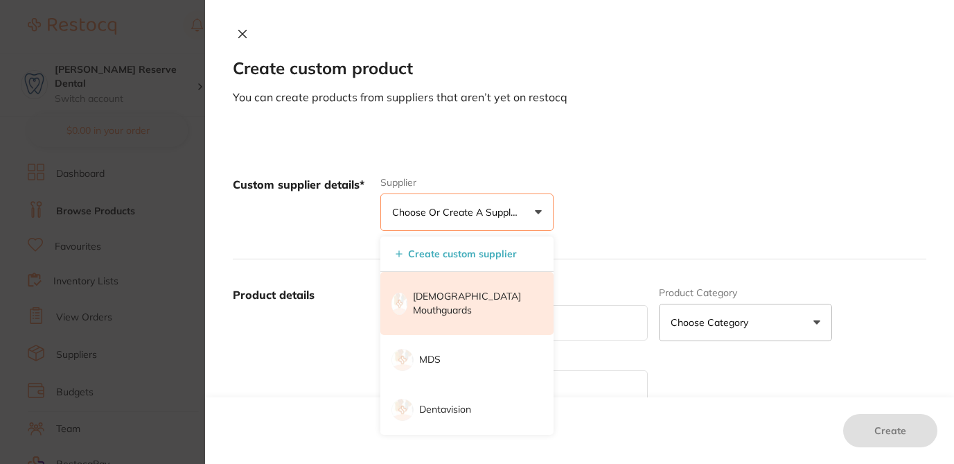
scroll to position [0, 0]
click at [472, 294] on p "[DEMOGRAPHIC_DATA] Mouthguards" at bounding box center [473, 303] width 121 height 27
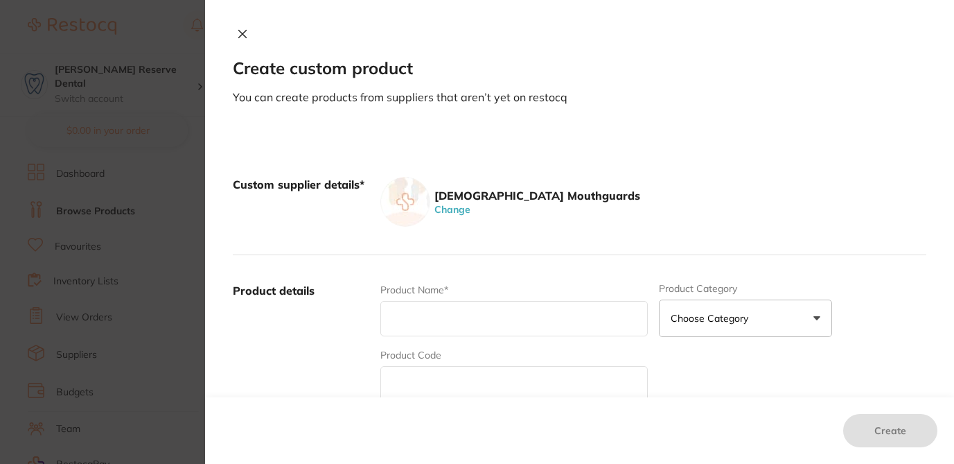
click at [424, 319] on input "text" at bounding box center [513, 318] width 267 height 35
paste input "5m10, DESCRIPTION: 5mm Pink, EX PRICE: $6.95"
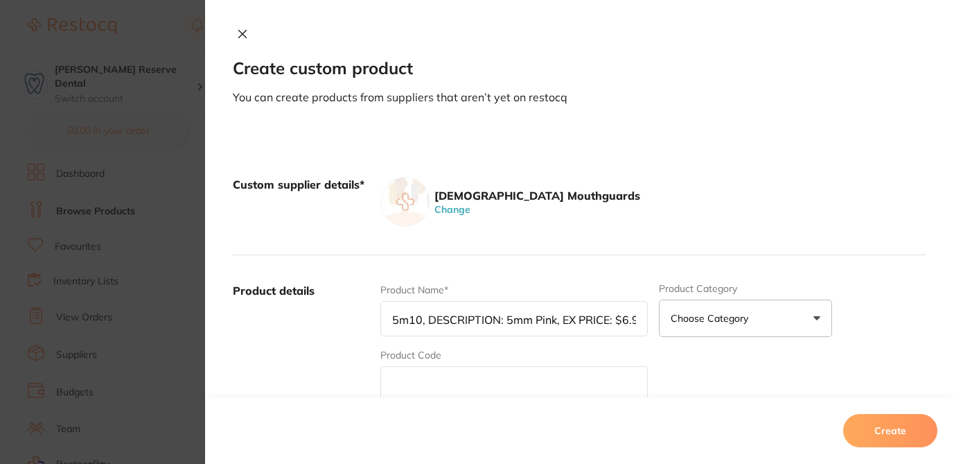
scroll to position [0, 9]
click at [424, 319] on input "5m10, DESCRIPTION: 5mm Pink, EX PRICE: $6.95" at bounding box center [513, 318] width 267 height 35
drag, startPoint x: 407, startPoint y: 319, endPoint x: 346, endPoint y: 317, distance: 61.0
click at [346, 319] on div "Product details Product Name* 5m10, DESCRIPTION: 5mm Pink, EX PRICE: $6.95 Prod…" at bounding box center [580, 391] width 694 height 272
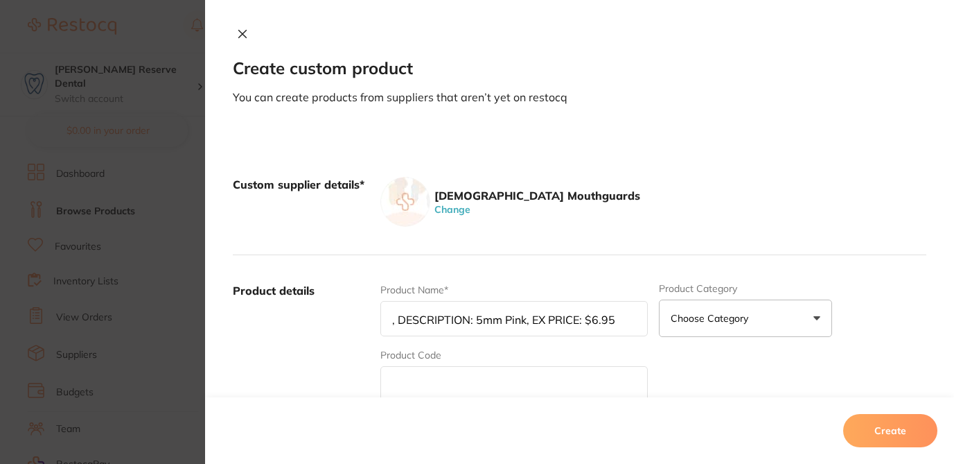
type input ", DESCRIPTION: 5mm Pink, EX PRICE: $6.95"
click at [405, 382] on input "text" at bounding box center [513, 383] width 267 height 35
paste input "5m10"
type input "5m10"
drag, startPoint x: 473, startPoint y: 319, endPoint x: 352, endPoint y: 310, distance: 121.0
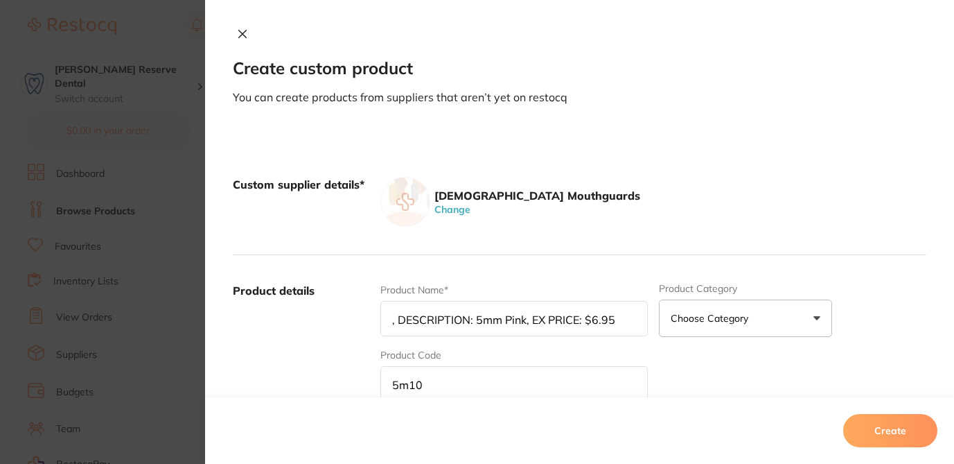
click at [352, 310] on div "Product details Product Name* , DESCRIPTION: 5mm Pink, EX PRICE: $6.95 Product …" at bounding box center [580, 391] width 694 height 272
drag, startPoint x: 440, startPoint y: 322, endPoint x: 501, endPoint y: 318, distance: 61.1
click at [501, 318] on input "5mm Pink, EX PRICE: $6.95" at bounding box center [513, 318] width 267 height 35
click at [388, 319] on input "5mm Pink$6.95" at bounding box center [513, 318] width 267 height 35
drag, startPoint x: 440, startPoint y: 318, endPoint x: 504, endPoint y: 310, distance: 64.2
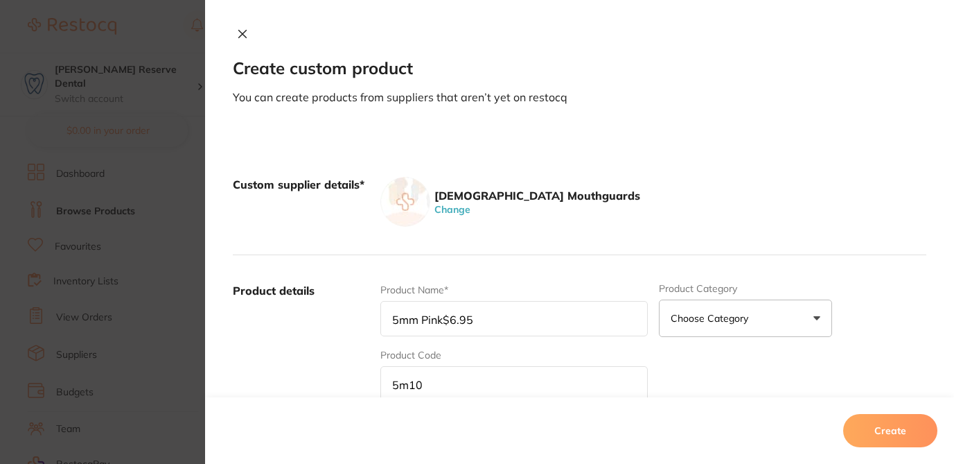
click at [505, 320] on input "5mm Pink$6.95" at bounding box center [513, 318] width 267 height 35
type input "5mm Pink"
click at [704, 175] on div "Custom supplier details* Australian Mouthguards Change" at bounding box center [580, 202] width 694 height 106
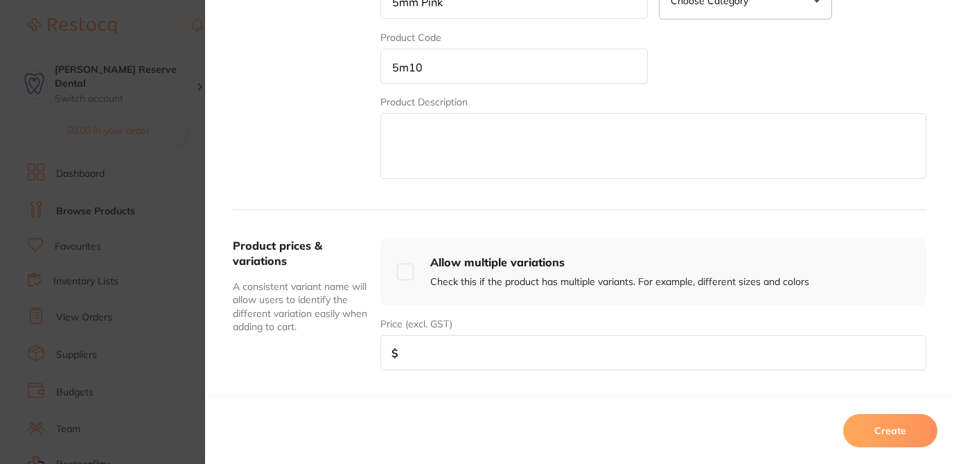
scroll to position [333, 0]
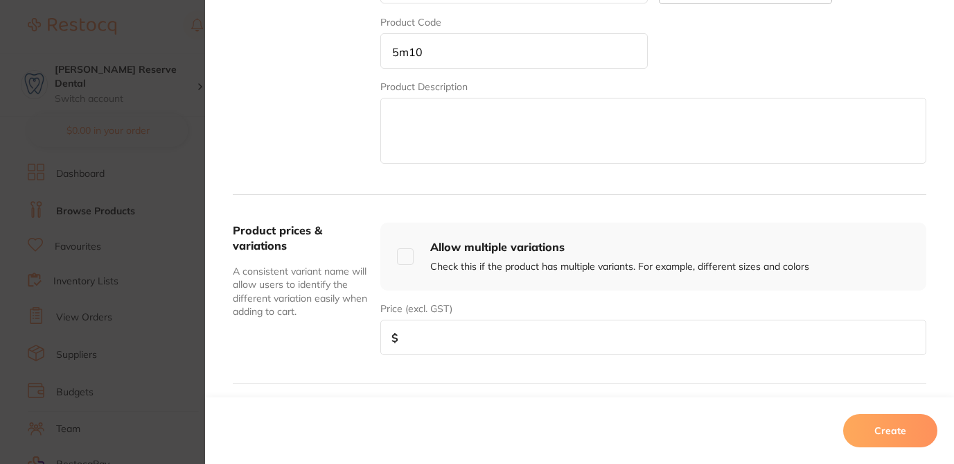
click at [414, 333] on input "number" at bounding box center [653, 336] width 546 height 35
paste input "6.95"
type input "6.95"
click at [869, 429] on button "Create" at bounding box center [890, 430] width 94 height 33
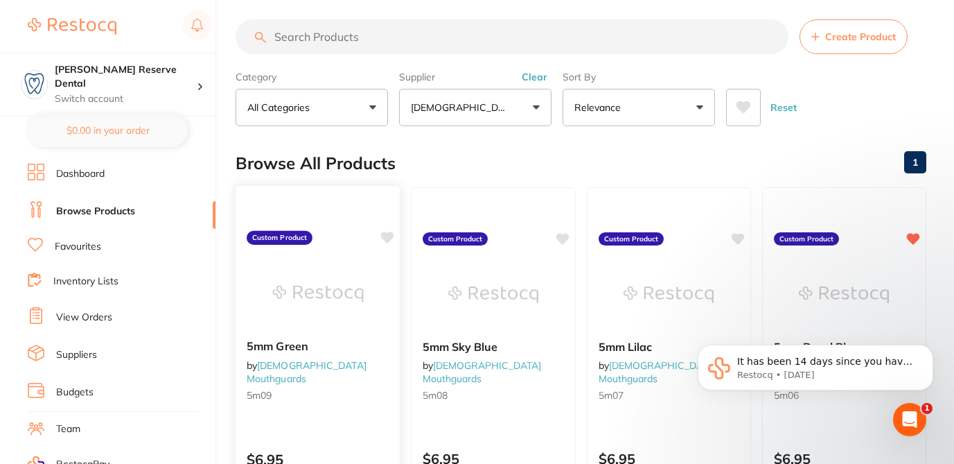
click at [381, 239] on icon at bounding box center [387, 237] width 13 height 12
click at [556, 239] on icon at bounding box center [562, 237] width 13 height 12
click at [732, 237] on icon at bounding box center [738, 237] width 13 height 12
click at [854, 37] on span "Create Product" at bounding box center [860, 36] width 71 height 11
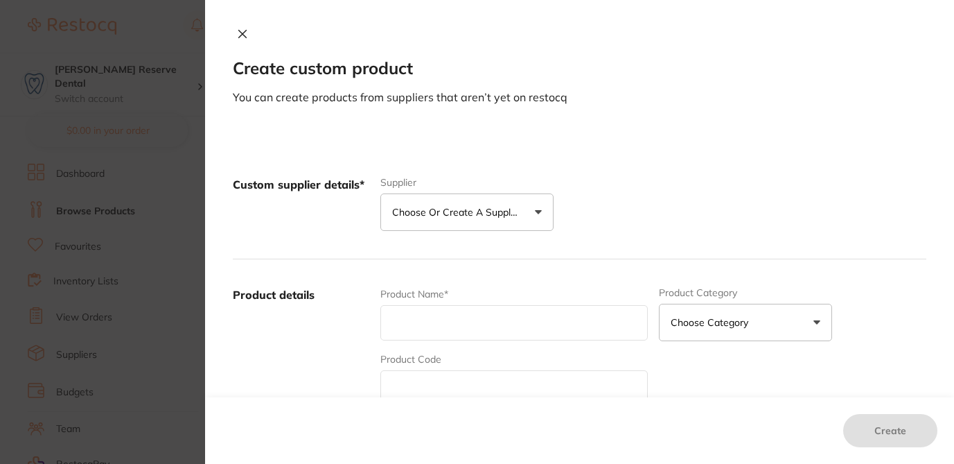
click at [439, 211] on p "Choose or create a supplier" at bounding box center [458, 212] width 132 height 14
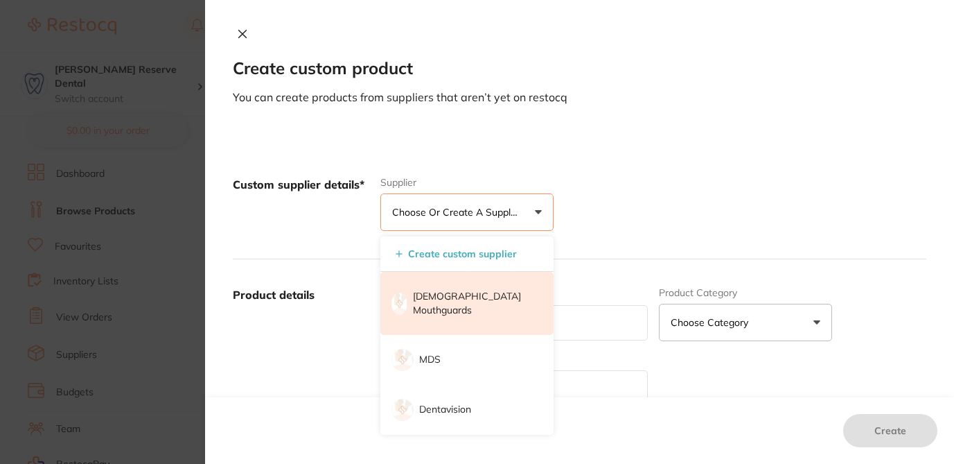
scroll to position [0, 0]
click at [443, 286] on li "[DEMOGRAPHIC_DATA] Mouthguards" at bounding box center [466, 303] width 173 height 63
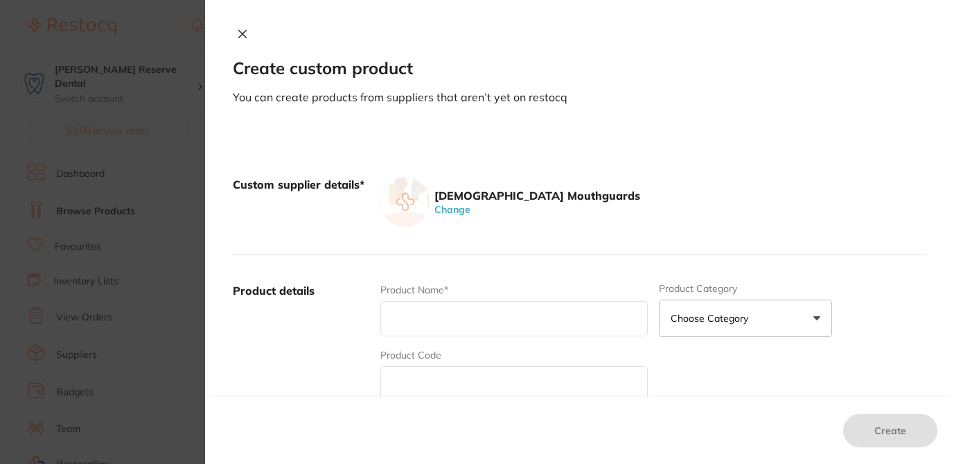
click at [412, 321] on input "text" at bounding box center [513, 318] width 267 height 35
paste input "5m11, DESCRIPTION: 5mm Red, EX PRICE: $6.95"
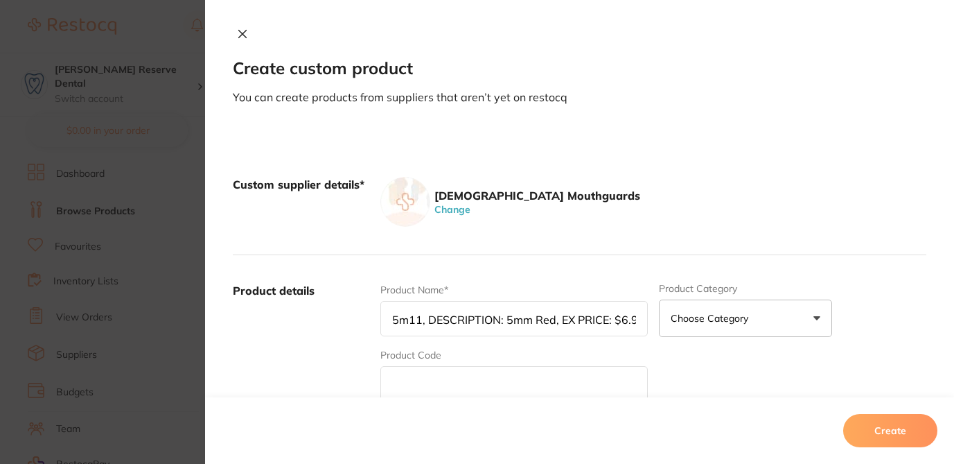
drag, startPoint x: 412, startPoint y: 319, endPoint x: 327, endPoint y: 206, distance: 142.1
click at [327, 312] on div "Product details Product Name* 5m11, DESCRIPTION: 5mm Red, EX PRICE: $6.95 Produ…" at bounding box center [580, 391] width 694 height 272
type input ", DESCRIPTION: 5mm Red, EX PRICE: $6.95"
click at [405, 385] on input "text" at bounding box center [513, 383] width 267 height 35
paste input "5m11"
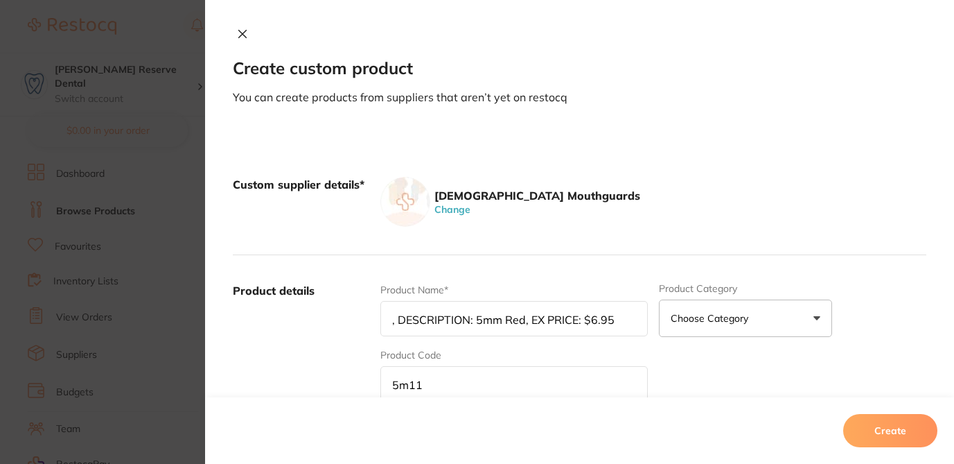
type input "5m11"
drag, startPoint x: 473, startPoint y: 319, endPoint x: 317, endPoint y: 317, distance: 155.9
click at [317, 317] on div "Product details Product Name* , DESCRIPTION: 5mm Red, EX PRICE: $6.95 Product C…" at bounding box center [580, 391] width 694 height 272
drag, startPoint x: 443, startPoint y: 319, endPoint x: 564, endPoint y: 319, distance: 121.3
click at [564, 319] on input "5mm Red, EX PRICE: $6.95" at bounding box center [513, 318] width 267 height 35
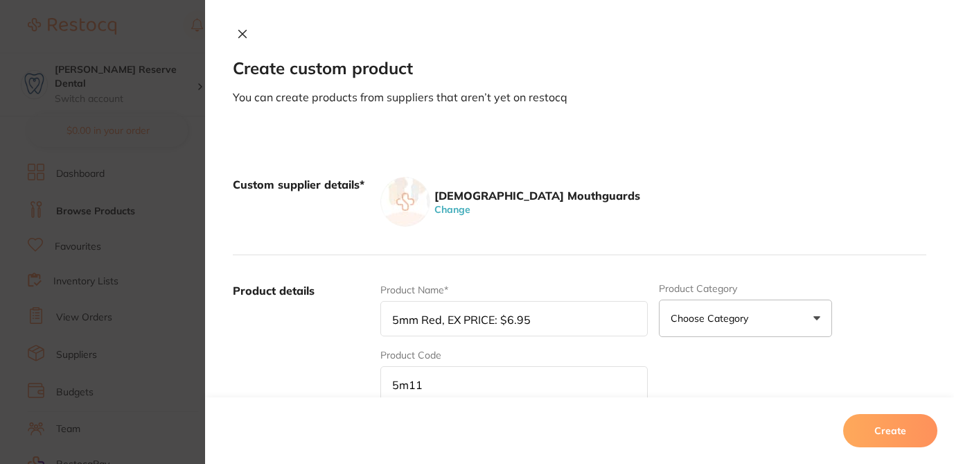
click at [522, 314] on input "5mm Red, EX PRICE: $6.95" at bounding box center [513, 318] width 267 height 35
drag, startPoint x: 531, startPoint y: 321, endPoint x: 582, endPoint y: 324, distance: 50.7
click at [582, 324] on input "5mm Red, EX PRICE: $6.95" at bounding box center [513, 318] width 267 height 35
type input "5mm Red"
click at [805, 373] on div "Product Name* 5mm Red Product Category Choose Category 3d Printing Anaesthetic …" at bounding box center [653, 391] width 546 height 216
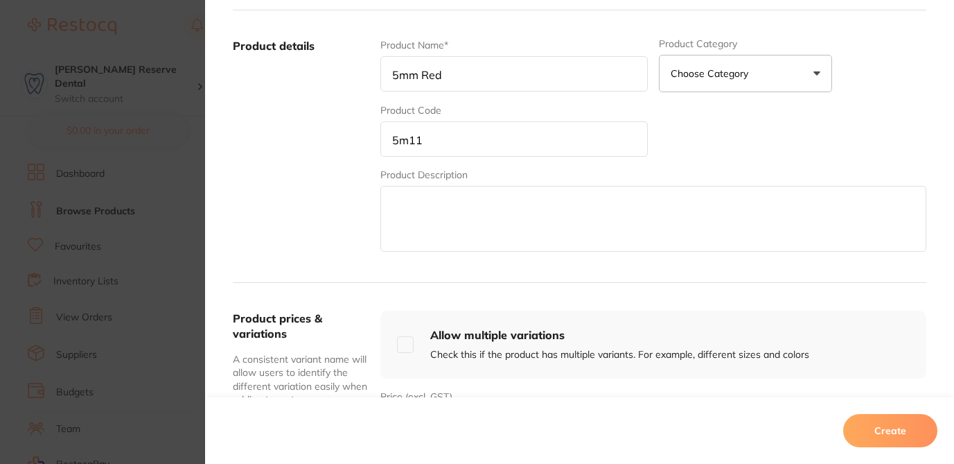
scroll to position [305, 0]
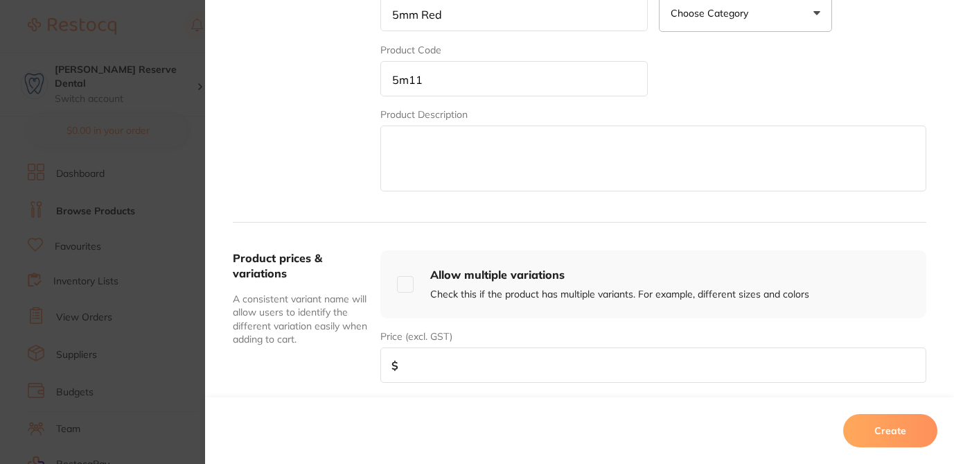
click at [507, 370] on input "number" at bounding box center [653, 364] width 546 height 35
paste input "6.95"
type input "6.95"
click at [900, 437] on button "Create" at bounding box center [890, 430] width 94 height 33
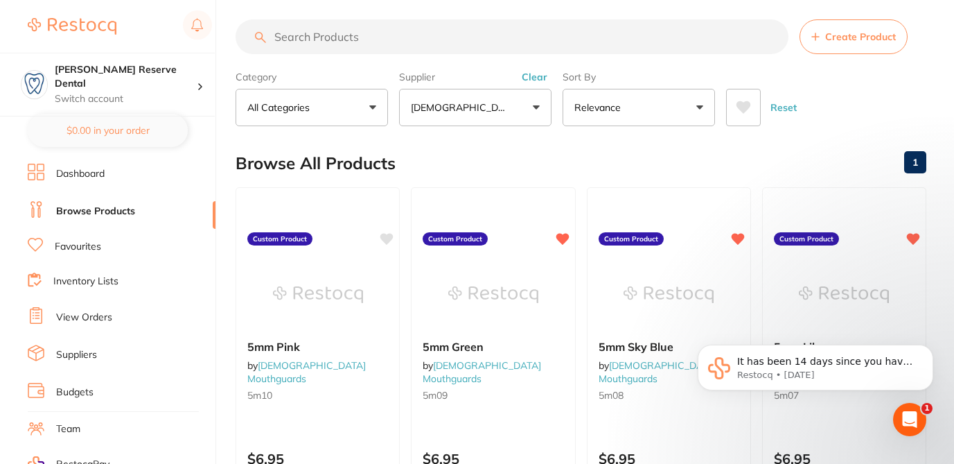
click at [868, 37] on span "Create Product" at bounding box center [860, 36] width 71 height 11
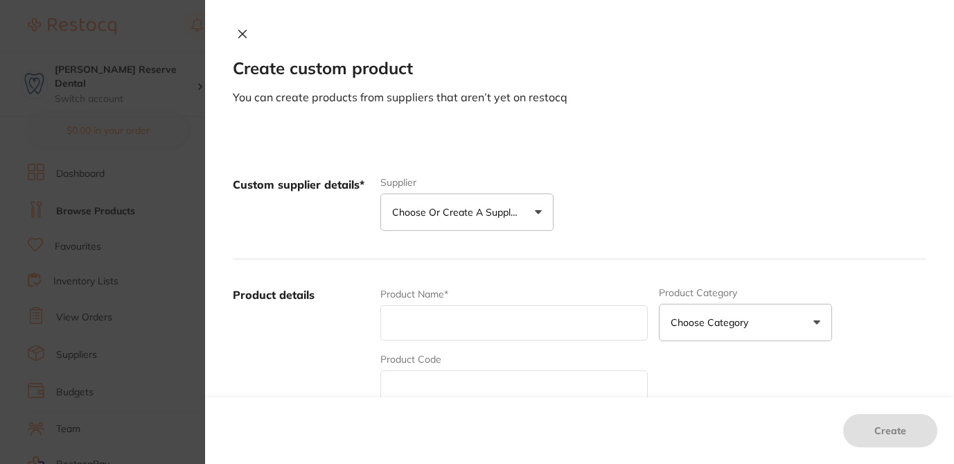
click at [443, 218] on p "Choose or create a supplier" at bounding box center [458, 212] width 132 height 14
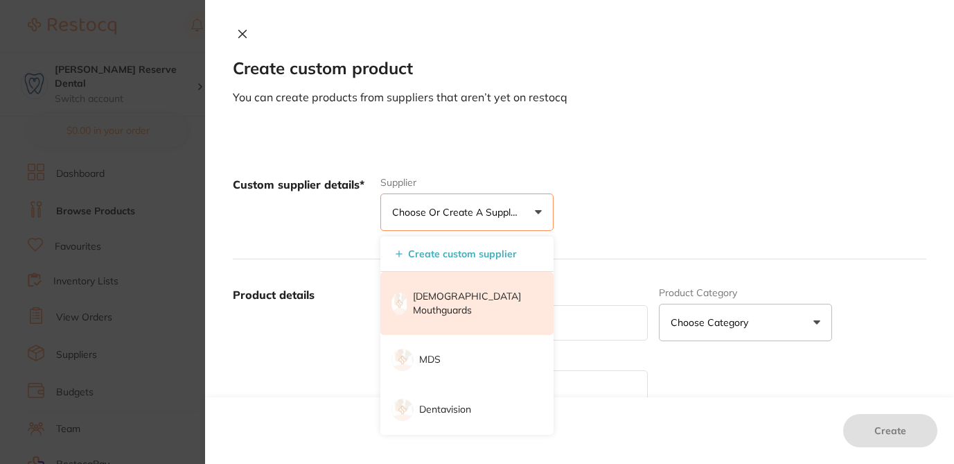
scroll to position [0, 0]
click at [439, 290] on p "[DEMOGRAPHIC_DATA] Mouthguards" at bounding box center [473, 303] width 121 height 27
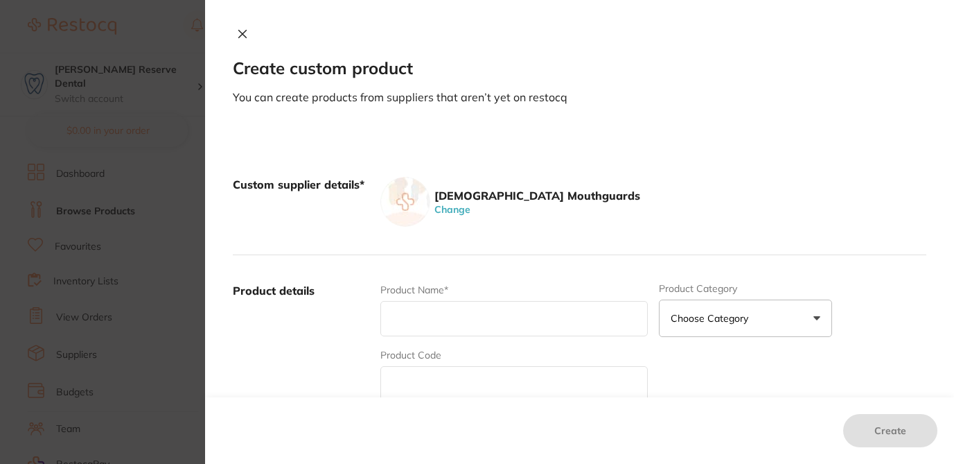
click at [423, 321] on input "text" at bounding box center [513, 318] width 267 height 35
paste input "5m13, DESCRIPTION: 5mm White, EX PRICE: $6.95"
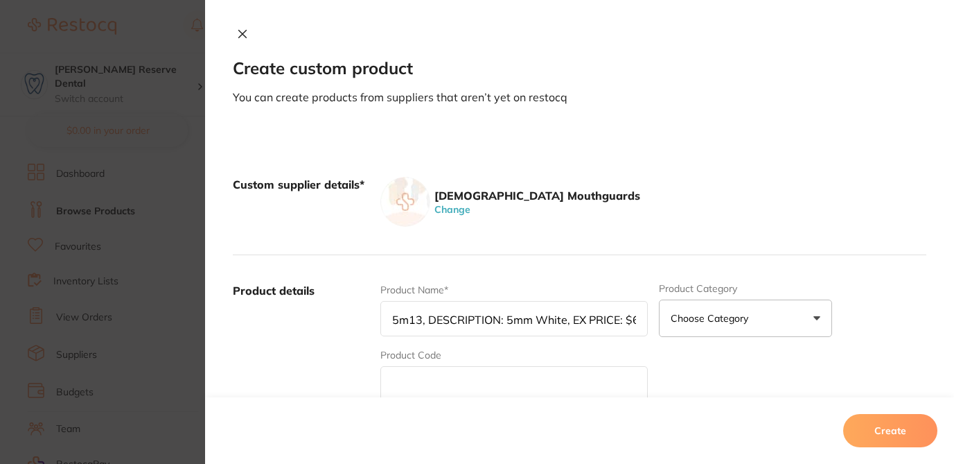
drag, startPoint x: 388, startPoint y: 319, endPoint x: 336, endPoint y: 290, distance: 59.6
click at [336, 318] on div "Product details Product Name* 5m13, DESCRIPTION: 5mm White, EX PRICE: $6.95 Pro…" at bounding box center [580, 391] width 694 height 272
type input ", DESCRIPTION: 5mm White, EX PRICE: $6.95"
click at [420, 387] on input "text" at bounding box center [513, 383] width 267 height 35
paste input "5m13"
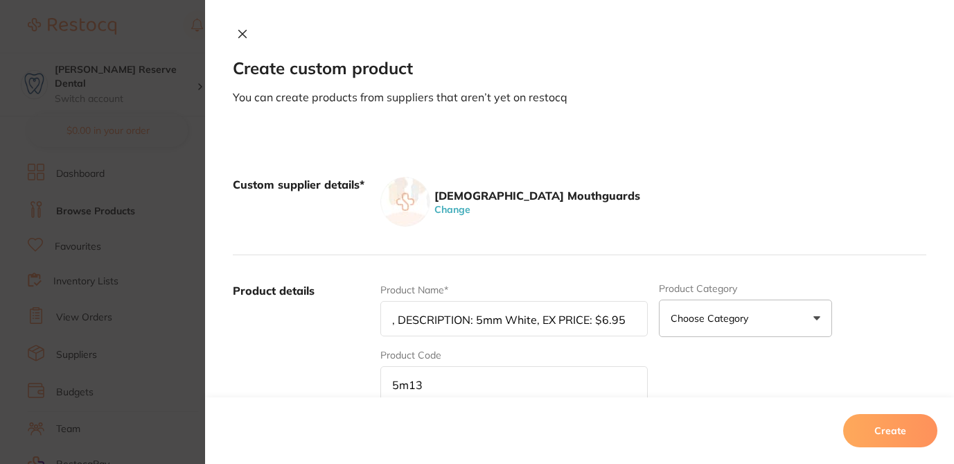
type input "5m13"
drag, startPoint x: 423, startPoint y: 313, endPoint x: 465, endPoint y: 326, distance: 43.6
click at [422, 317] on input ", DESCRIPTION: 5mm White, EX PRICE: $6.95" at bounding box center [513, 318] width 267 height 35
drag, startPoint x: 473, startPoint y: 317, endPoint x: 321, endPoint y: 313, distance: 152.5
click at [321, 313] on div "Product details Product Name* , DESCRIPTION: 5mm White, EX PRICE: $6.95 Product…" at bounding box center [580, 391] width 694 height 272
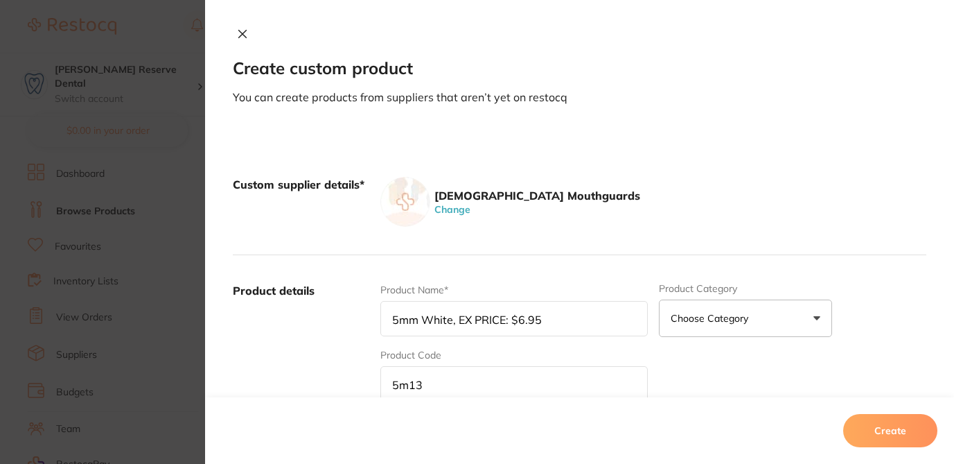
drag, startPoint x: 450, startPoint y: 322, endPoint x: 504, endPoint y: 324, distance: 54.8
click at [504, 324] on input "5mm White, EX PRICE: $6.95" at bounding box center [513, 318] width 267 height 35
drag, startPoint x: 457, startPoint y: 318, endPoint x: 524, endPoint y: 319, distance: 66.5
click at [525, 319] on input "5mm White $6.95" at bounding box center [513, 318] width 267 height 35
type input "5mm White"
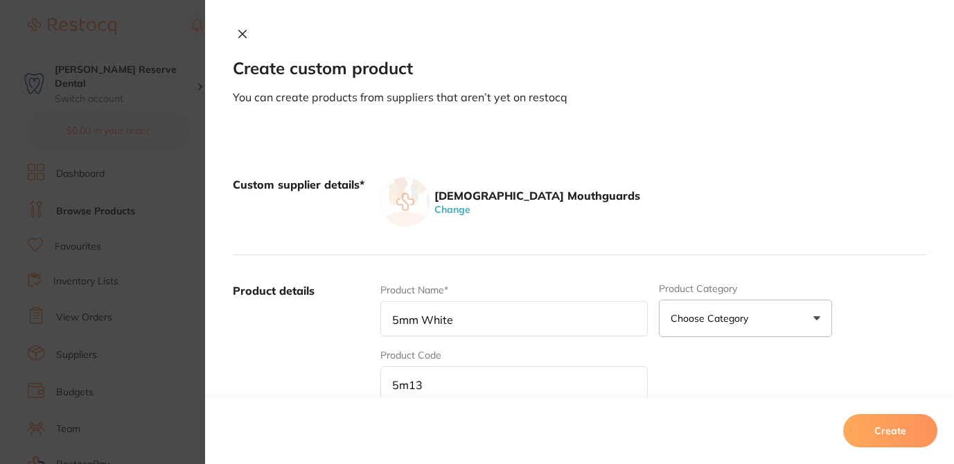
click at [711, 373] on div "Product Name* 5mm White Product Category Choose Category 3d Printing Anaestheti…" at bounding box center [653, 391] width 546 height 216
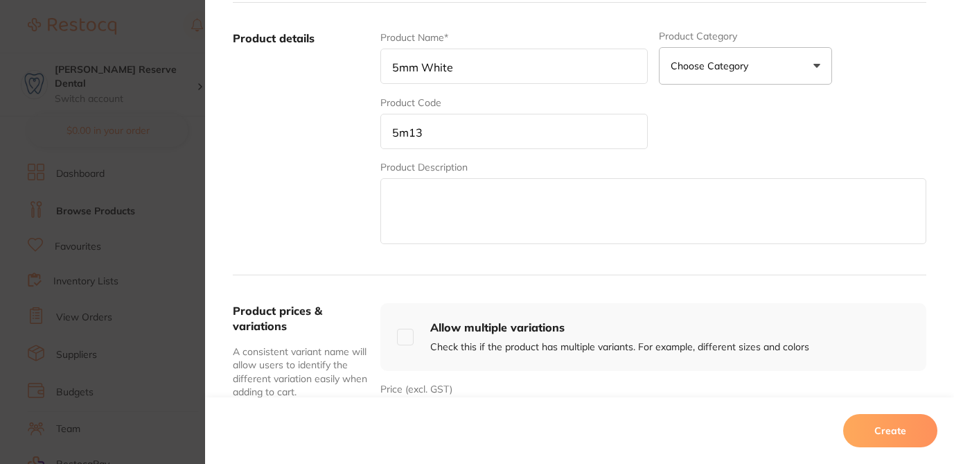
scroll to position [277, 0]
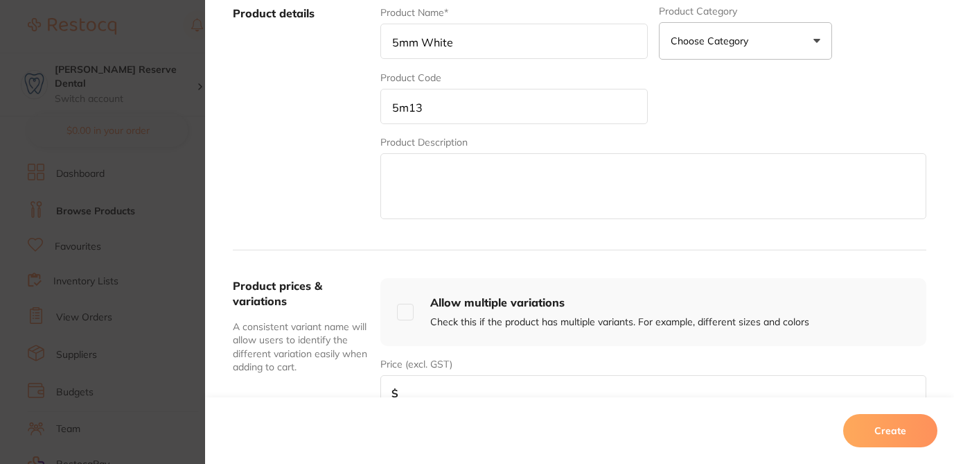
click at [501, 389] on input "number" at bounding box center [653, 392] width 546 height 35
paste input "6.95"
type input "6.95"
click at [908, 433] on button "Create" at bounding box center [890, 430] width 94 height 33
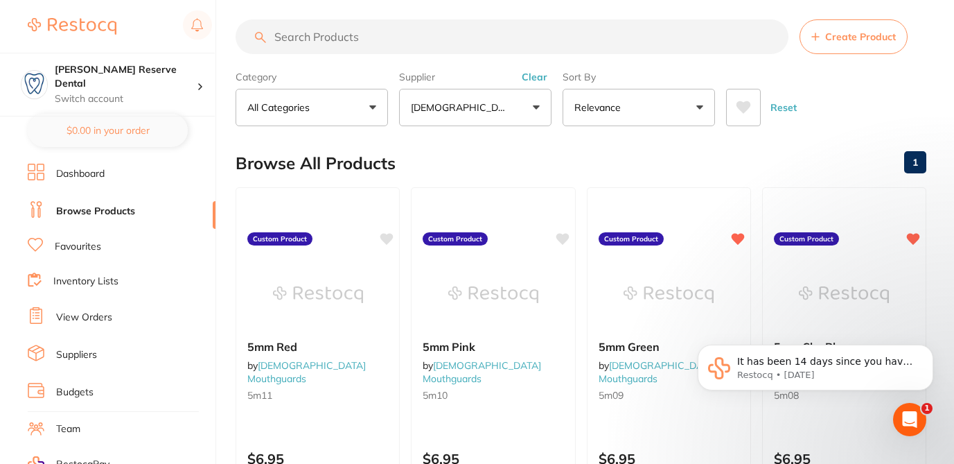
click at [847, 37] on span "Create Product" at bounding box center [860, 36] width 71 height 11
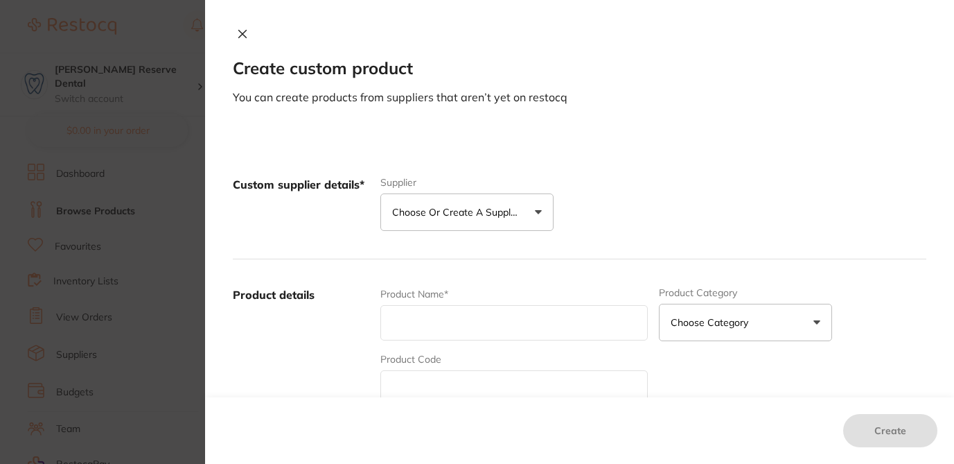
click at [467, 218] on p "Choose or create a supplier" at bounding box center [458, 212] width 132 height 14
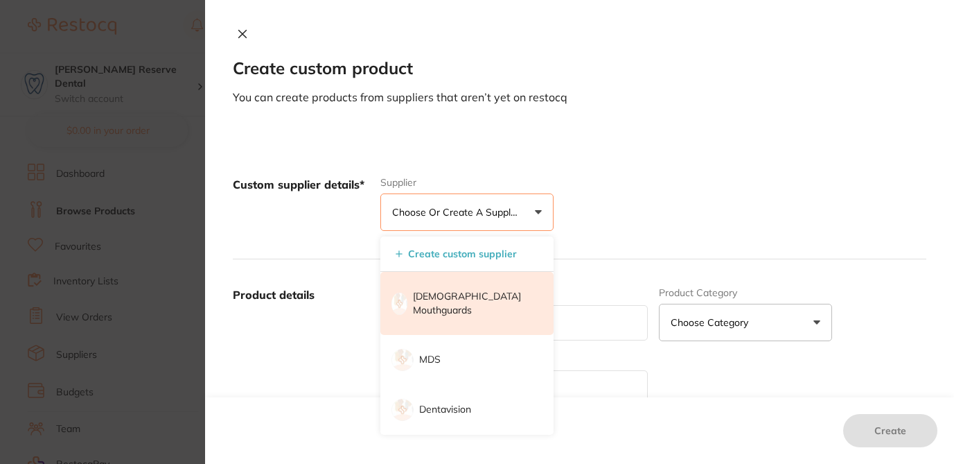
click at [432, 297] on p "[DEMOGRAPHIC_DATA] Mouthguards" at bounding box center [473, 303] width 121 height 27
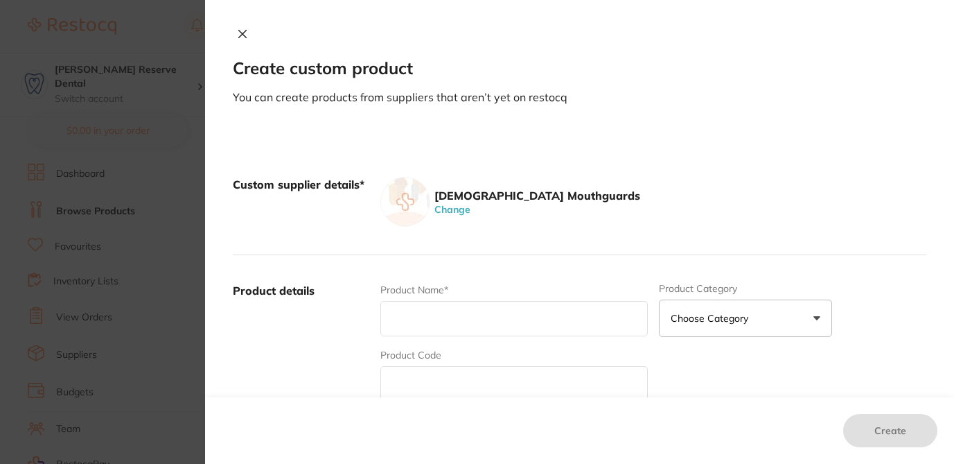
scroll to position [0, 0]
click at [394, 317] on input "text" at bounding box center [513, 318] width 267 height 35
paste input "5m14, DESCRIPTION: 5mm Yellow, EX PRICE: $6.95"
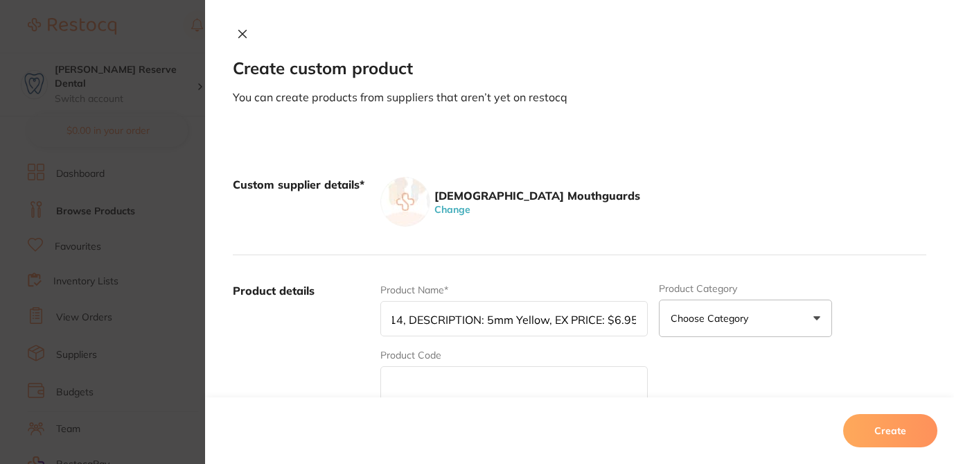
click at [398, 321] on input "5m14, DESCRIPTION: 5mm Yellow, EX PRICE: $6.95" at bounding box center [513, 318] width 267 height 35
drag, startPoint x: 398, startPoint y: 321, endPoint x: 351, endPoint y: 319, distance: 46.5
click at [351, 319] on div "Product details Product Name* 5m14, DESCRIPTION: 5mm Yellow, EX PRICE: $6.95 Pr…" at bounding box center [580, 391] width 694 height 272
type input "DESCRIPTION: 5mm Yellow, EX PRICE: $6.95"
click at [415, 373] on input "text" at bounding box center [513, 383] width 267 height 35
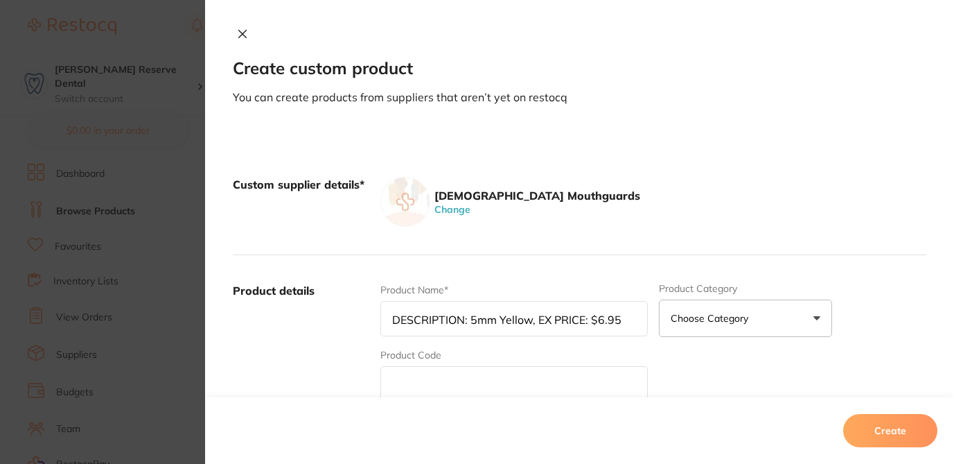
paste input "5m14,"
type input "5m14,"
drag, startPoint x: 469, startPoint y: 319, endPoint x: 335, endPoint y: 314, distance: 133.8
click at [335, 314] on div "Product details Product Name* DESCRIPTION: 5mm Yellow, EX PRICE: $6.95 Product …" at bounding box center [580, 391] width 694 height 272
drag, startPoint x: 452, startPoint y: 322, endPoint x: 512, endPoint y: 322, distance: 59.6
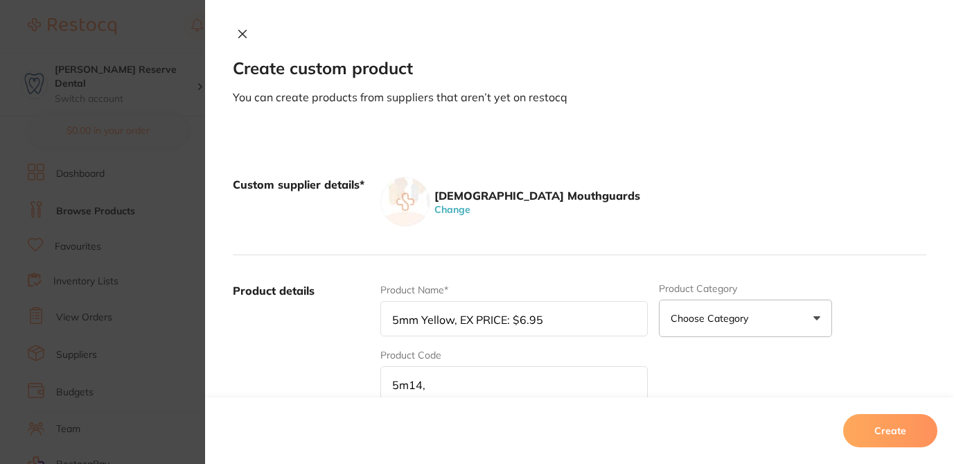
click at [512, 322] on input "5mm Yellow, EX PRICE: $6.95" at bounding box center [513, 318] width 267 height 35
drag, startPoint x: 451, startPoint y: 320, endPoint x: 531, endPoint y: 323, distance: 79.7
click at [532, 324] on input "5mm Yellow$6.95" at bounding box center [513, 318] width 267 height 35
type input "5mm Yellow"
click at [694, 374] on div "Product Name* 5mm Yellow Product Category Choose Category 3d Printing Anaesthet…" at bounding box center [653, 391] width 546 height 216
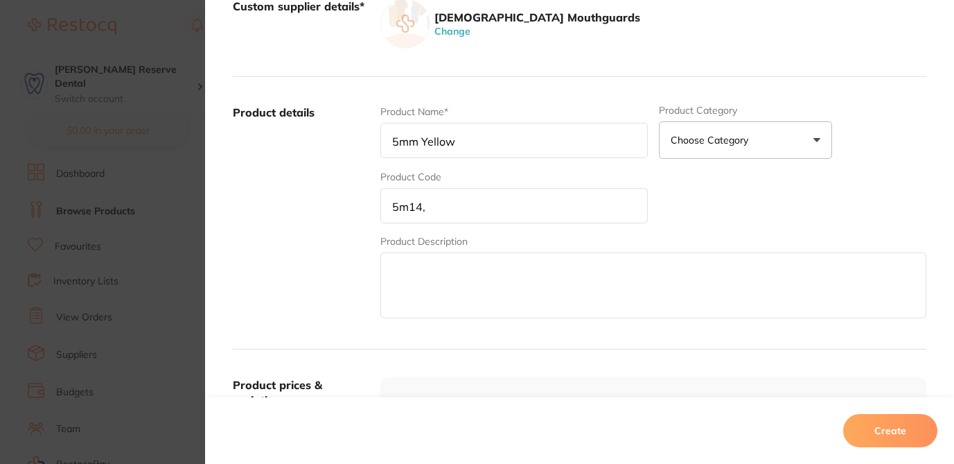
scroll to position [194, 0]
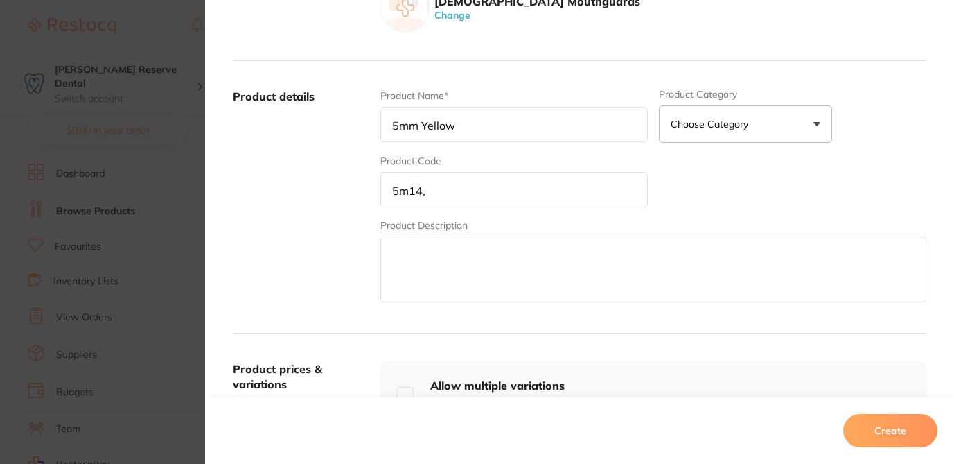
click at [430, 191] on input "5m14," at bounding box center [513, 189] width 267 height 35
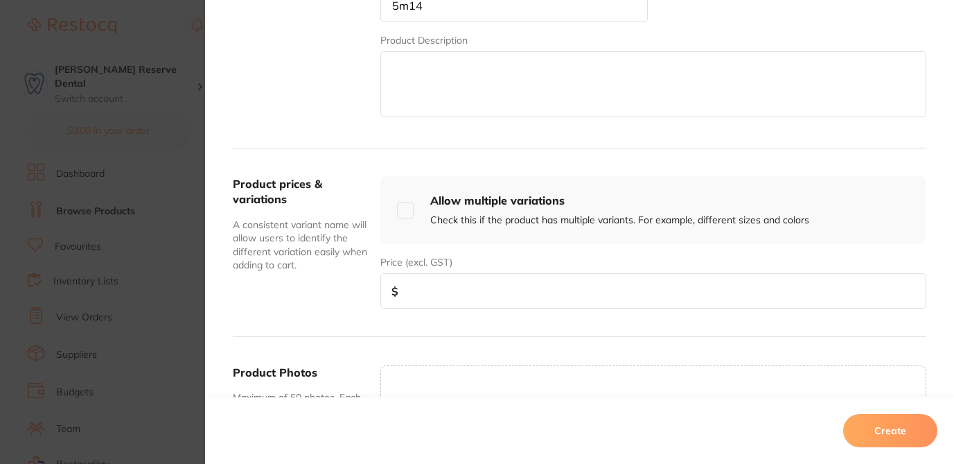
scroll to position [390, 0]
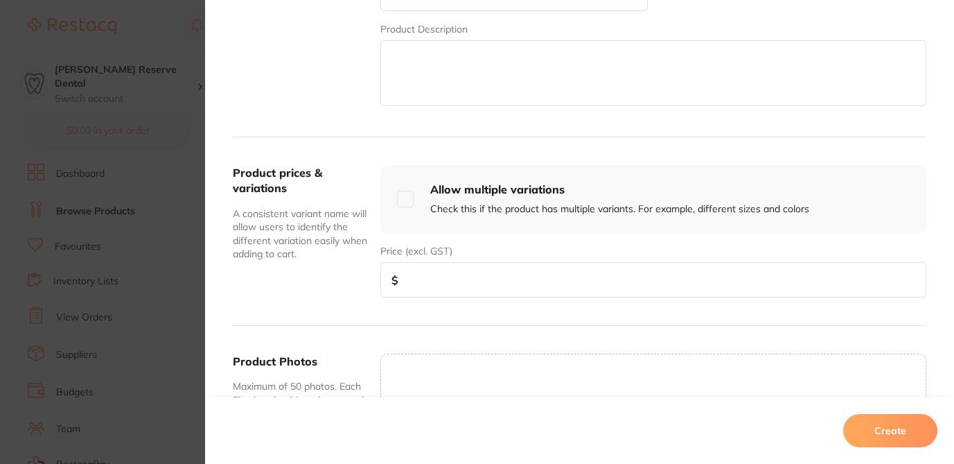
type input "5m14"
click at [572, 293] on input "number" at bounding box center [653, 279] width 546 height 35
paste input "6.95"
type input "6.95"
click at [904, 436] on button "Create" at bounding box center [890, 430] width 94 height 33
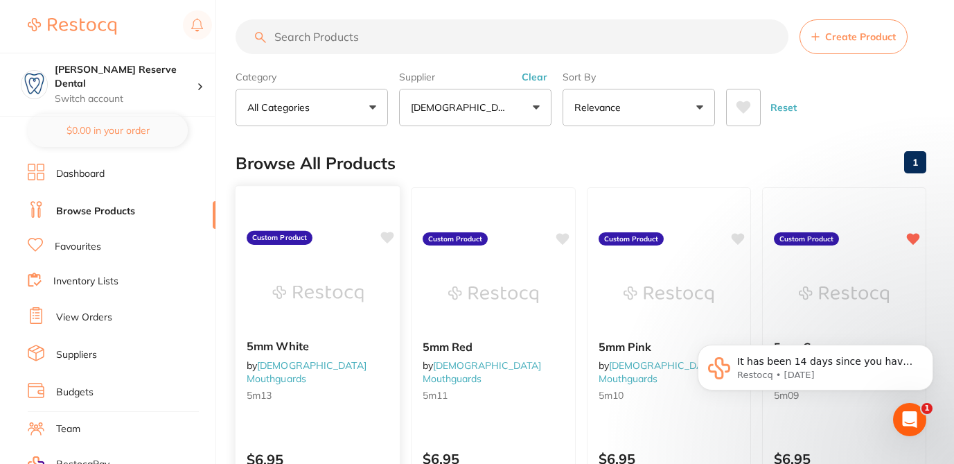
click at [381, 237] on icon at bounding box center [387, 237] width 13 height 12
click at [556, 240] on icon at bounding box center [562, 237] width 13 height 12
click at [732, 237] on icon at bounding box center [738, 237] width 13 height 12
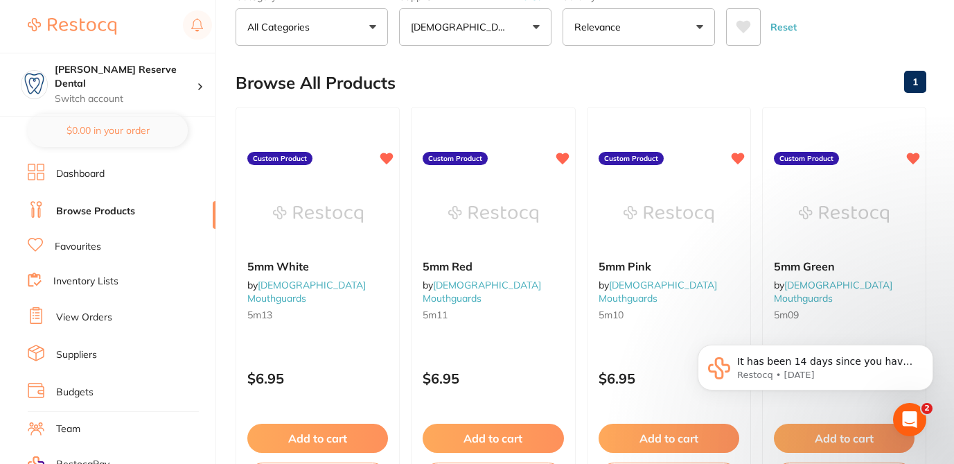
scroll to position [0, 0]
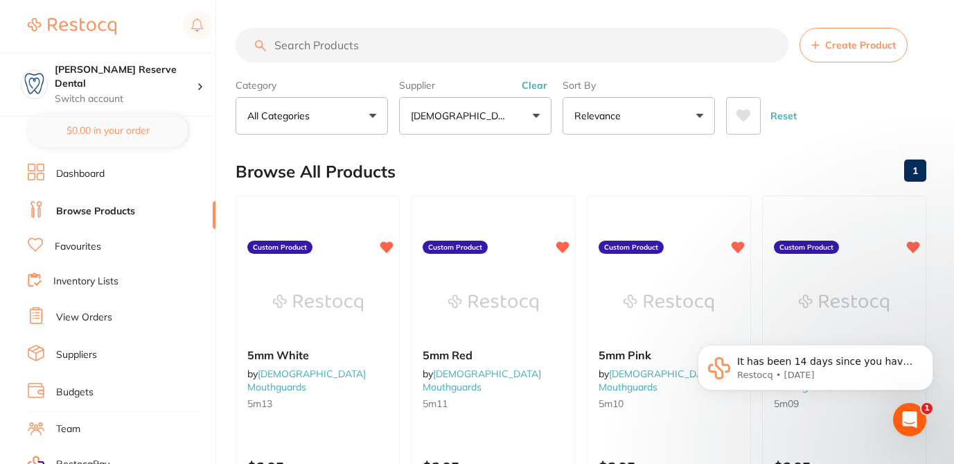
click at [839, 56] on button "Create Product" at bounding box center [854, 45] width 108 height 35
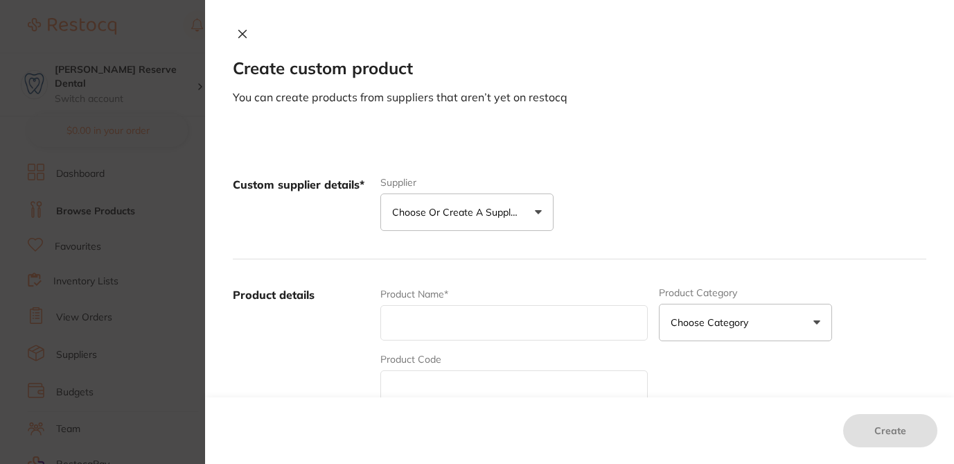
click at [498, 216] on p "Choose or create a supplier" at bounding box center [458, 212] width 132 height 14
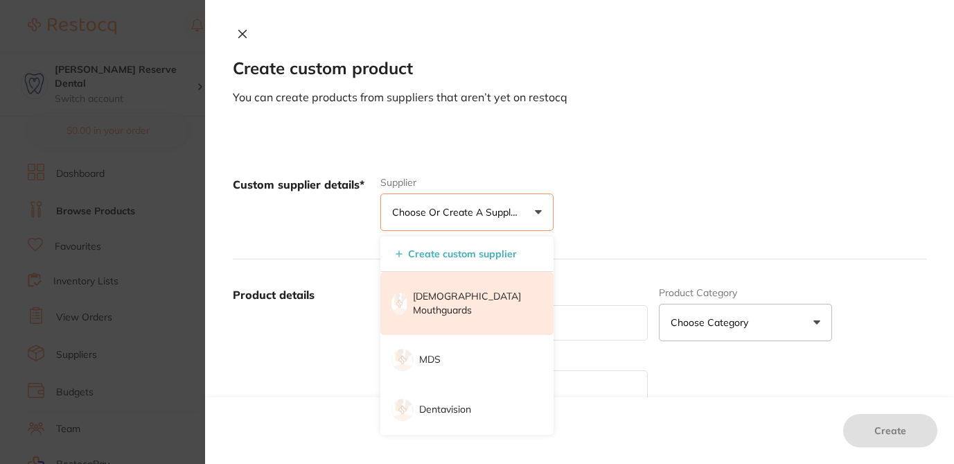
click at [463, 297] on p "[DEMOGRAPHIC_DATA] Mouthguards" at bounding box center [473, 303] width 121 height 27
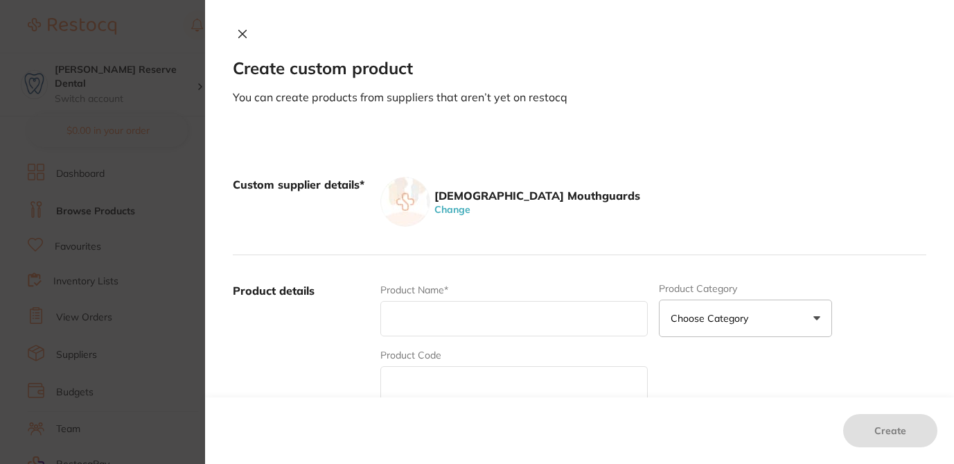
click at [425, 322] on input "text" at bounding box center [513, 318] width 267 height 35
paste input "5m20, DESCRIPTION: 5mm Racing Green, EX PRICE: $6.95"
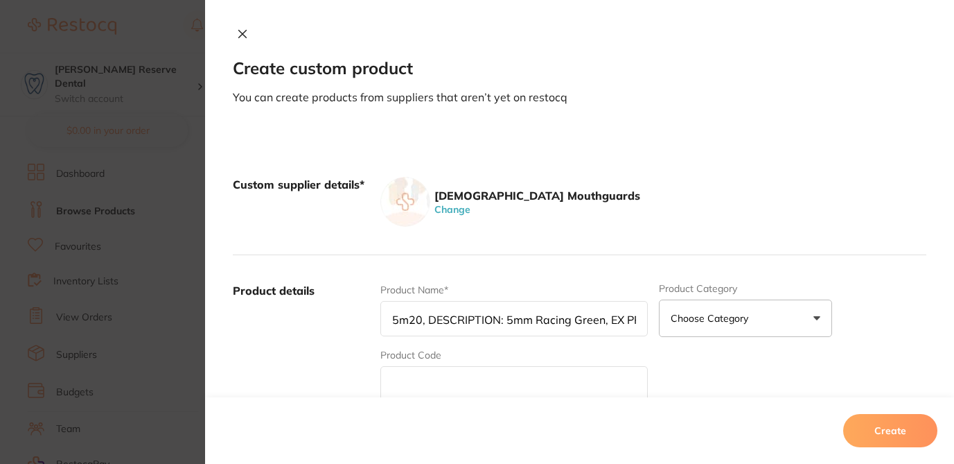
drag, startPoint x: 446, startPoint y: 319, endPoint x: 358, endPoint y: 310, distance: 87.8
click at [358, 310] on div "Product details Product Name* 5m20, DESCRIPTION: 5mm Racing Green, EX PRICE: $6…" at bounding box center [580, 391] width 694 height 272
click at [421, 319] on input "5m20, DESCRIPTION: 5mm Racing Green, EX PRICE: $6.95" at bounding box center [513, 318] width 267 height 35
drag, startPoint x: 421, startPoint y: 319, endPoint x: 360, endPoint y: 311, distance: 62.1
click at [360, 319] on div "Product details Product Name* 5m20, DESCRIPTION: 5mm Racing Green, EX PRICE: $6…" at bounding box center [580, 391] width 694 height 272
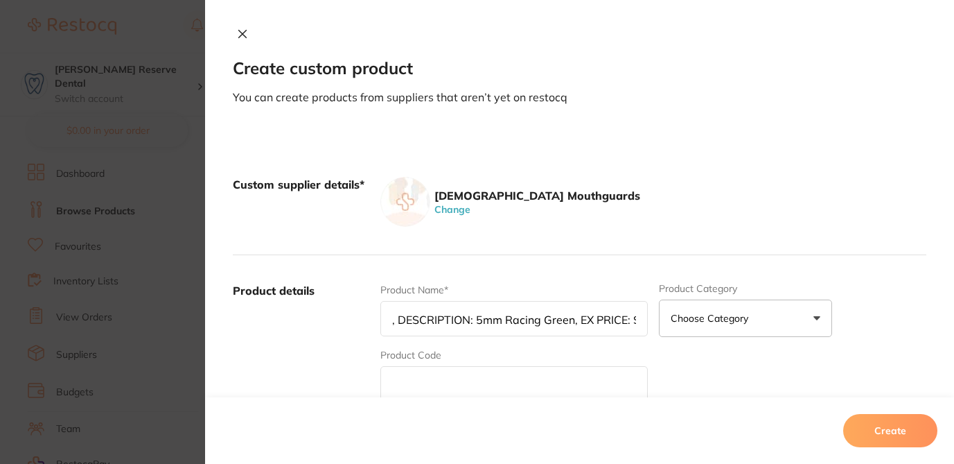
type input ", DESCRIPTION: 5mm Racing Green, EX PRICE: $6.95"
click at [407, 385] on input "text" at bounding box center [513, 383] width 267 height 35
paste input "5m20"
click at [392, 388] on input "5m20" at bounding box center [513, 383] width 267 height 35
type input "5m20"
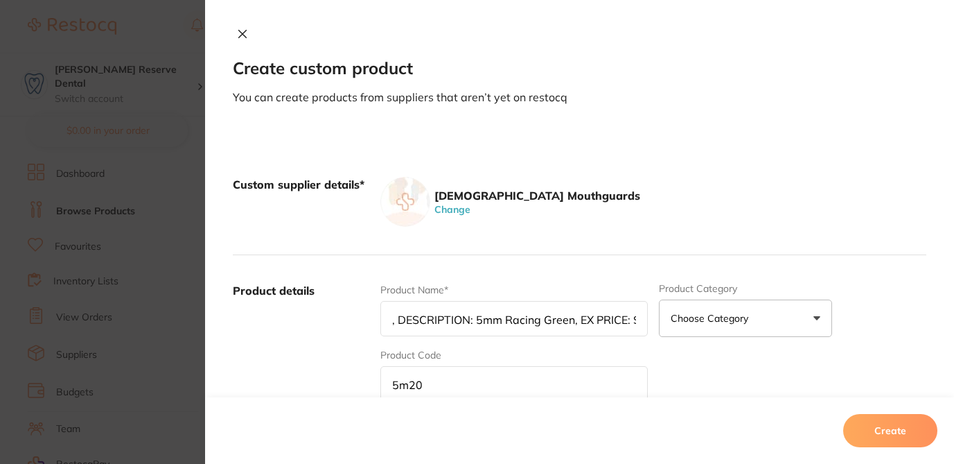
drag, startPoint x: 474, startPoint y: 319, endPoint x: 306, endPoint y: 313, distance: 168.5
click at [306, 313] on div "Product details Product Name* , DESCRIPTION: 5mm Racing Green, EX PRICE: $6.95 …" at bounding box center [580, 391] width 694 height 272
drag, startPoint x: 489, startPoint y: 319, endPoint x: 622, endPoint y: 319, distance: 132.4
click at [622, 319] on input "5mm Racing Green, EX PRICE: $6.95" at bounding box center [513, 318] width 267 height 35
type input "5mm Racing Green"
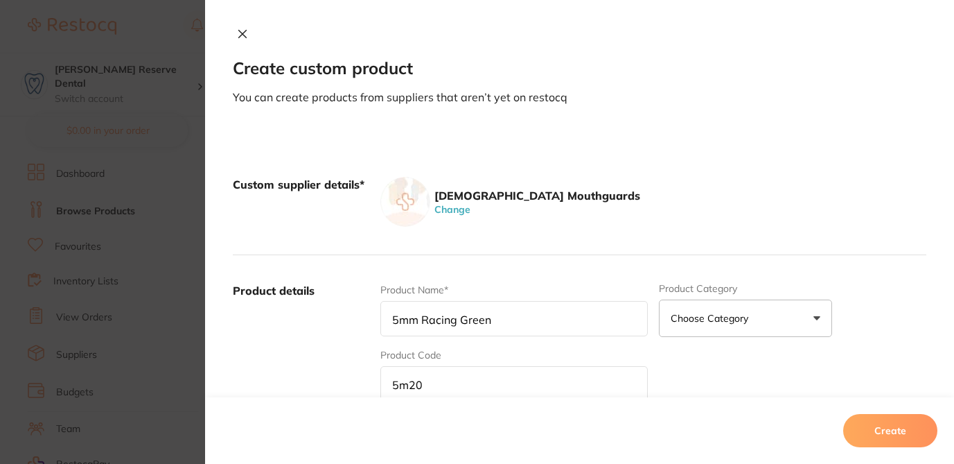
click at [759, 376] on div "Product Name* 5mm Racing Green Product Category Choose Category 3d Printing Ana…" at bounding box center [653, 391] width 546 height 216
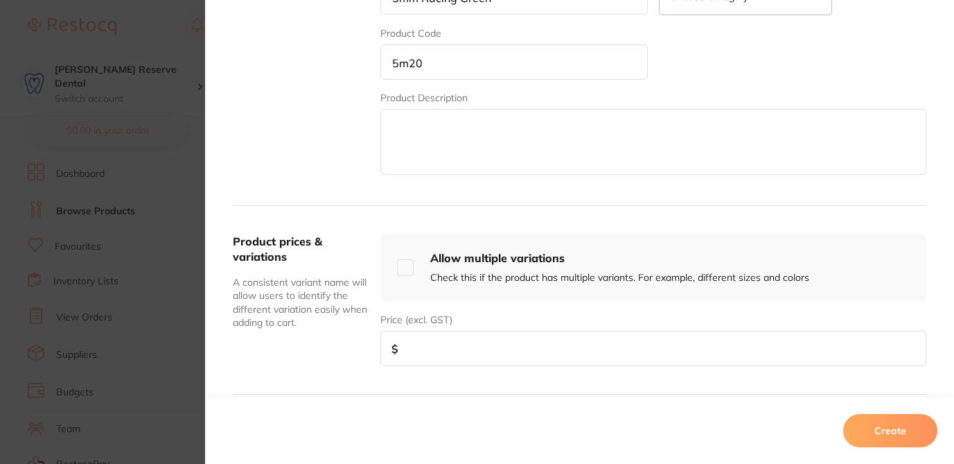
scroll to position [388, 0]
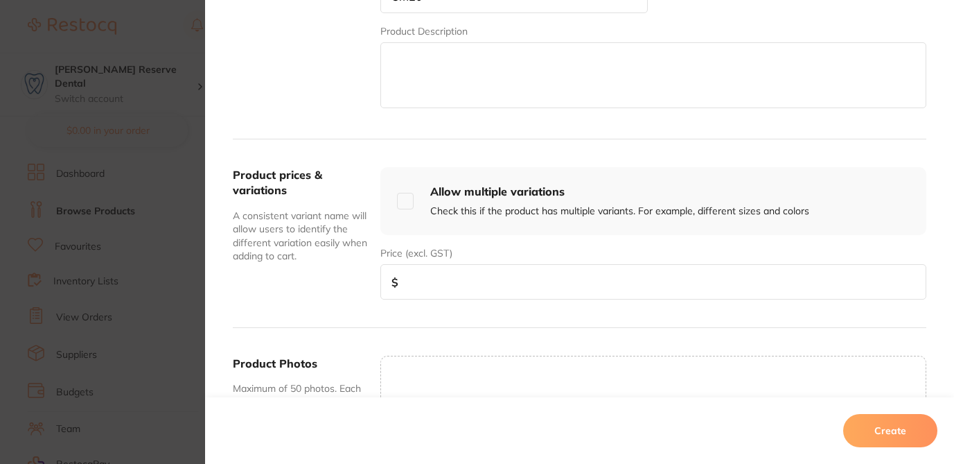
click at [736, 285] on input "number" at bounding box center [653, 281] width 546 height 35
type input "6.95"
click at [889, 437] on button "Create" at bounding box center [890, 430] width 94 height 33
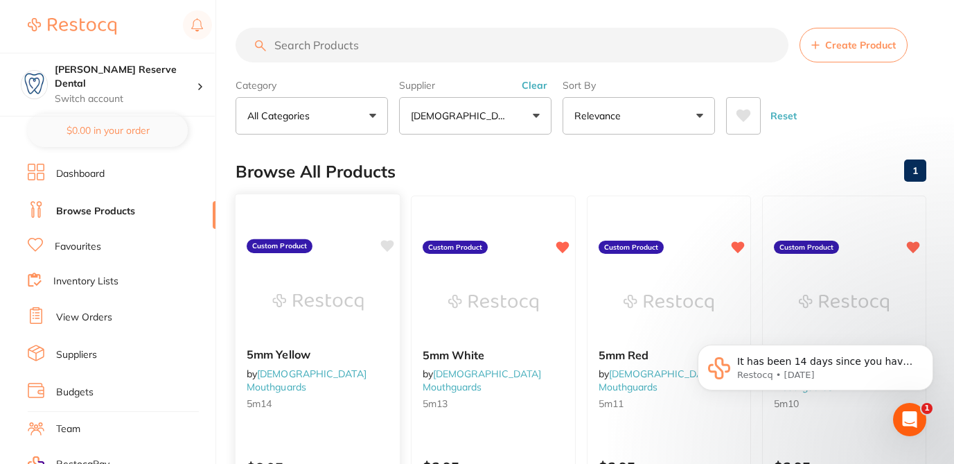
click at [380, 240] on icon at bounding box center [387, 246] width 14 height 14
click at [833, 54] on button "Create Product" at bounding box center [854, 45] width 108 height 35
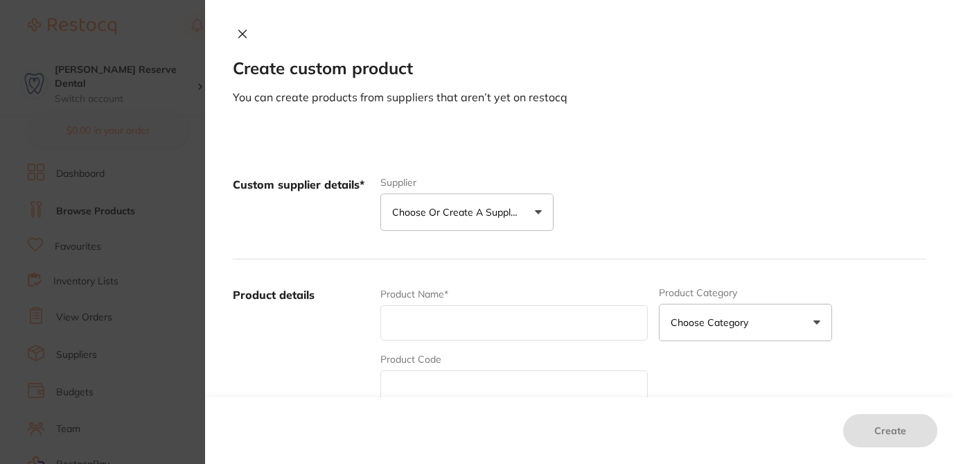
click at [511, 209] on p "Choose or create a supplier" at bounding box center [458, 212] width 132 height 14
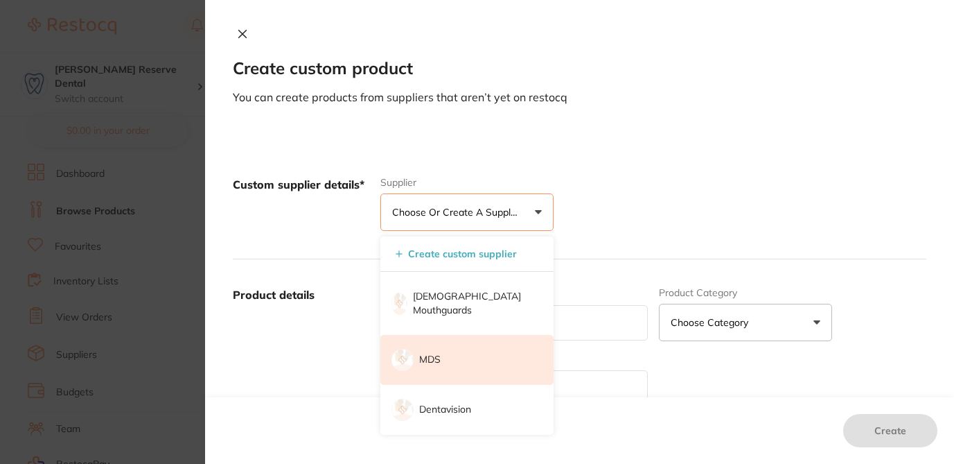
click at [445, 344] on li "MDS" at bounding box center [466, 360] width 173 height 50
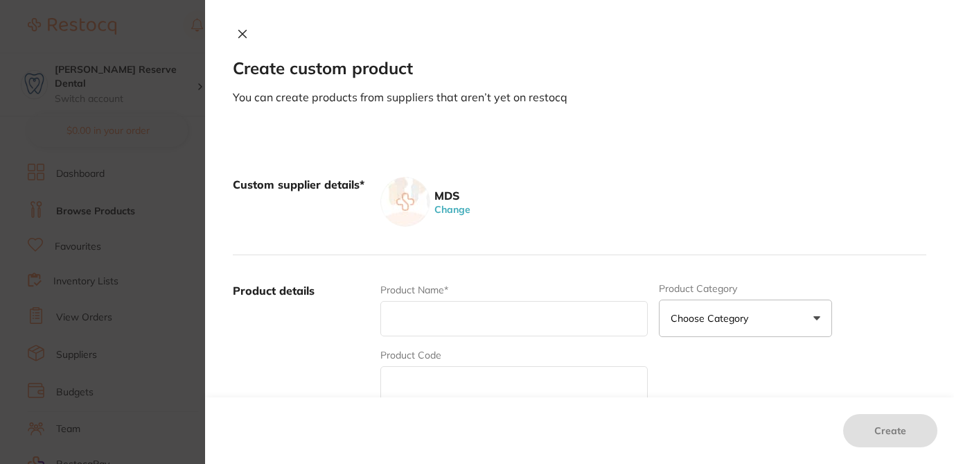
scroll to position [0, 0]
click at [434, 324] on input "text" at bounding box center [513, 318] width 267 height 35
click at [889, 163] on div "Custom supplier details* MDS Change" at bounding box center [580, 202] width 694 height 106
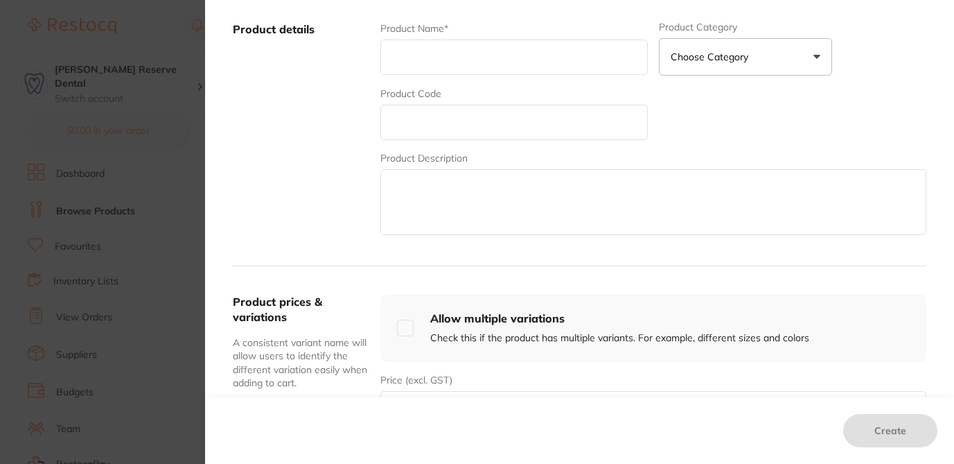
scroll to position [278, 0]
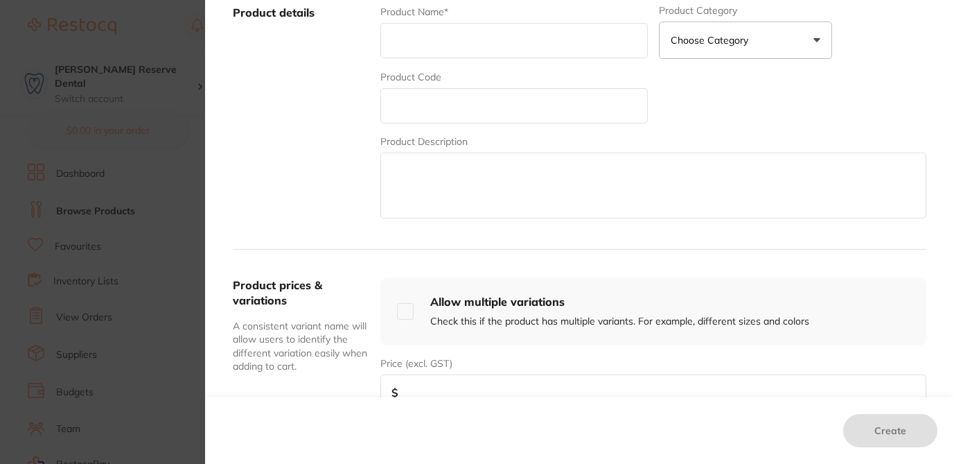
click at [642, 185] on textarea at bounding box center [653, 185] width 546 height 66
paste textarea "5m20"
type textarea "5m20"
drag, startPoint x: 448, startPoint y: 168, endPoint x: 328, endPoint y: 153, distance: 120.1
click at [324, 158] on div "Product details Product Name* Product Category Choose Category 3d Printing Anae…" at bounding box center [580, 113] width 694 height 272
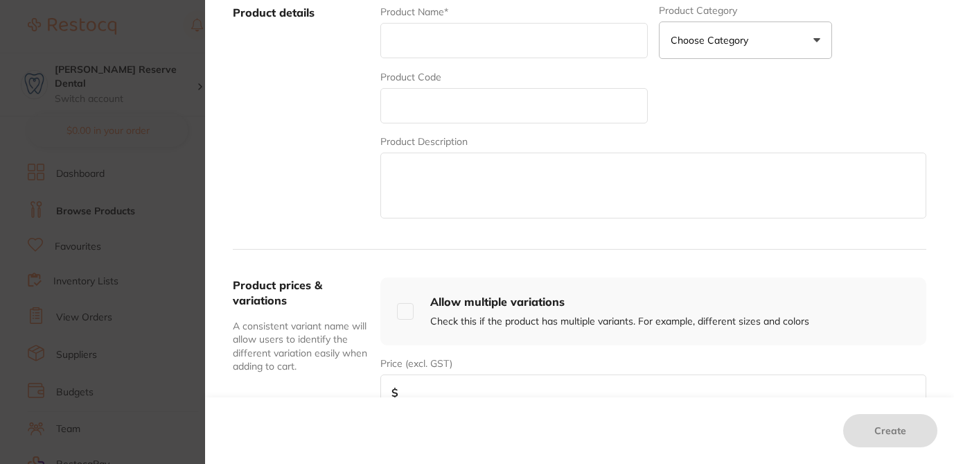
paste textarea "Lisa Safe Label Kit - 2 x Ink Ribbons & 2 x Label Rolls, Net Price: 100.00,"
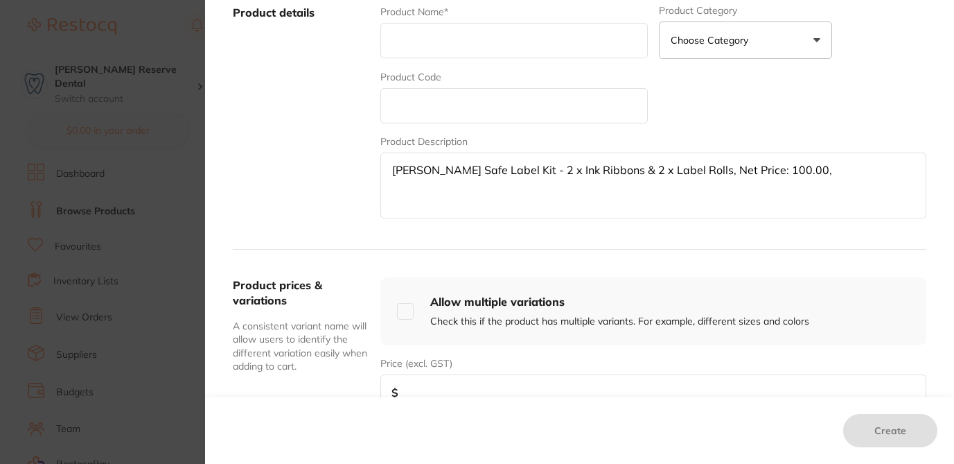
drag, startPoint x: 658, startPoint y: 169, endPoint x: 378, endPoint y: 168, distance: 279.9
click at [380, 168] on textarea "Lisa Safe Label Kit - 2 x Ink Ribbons & 2 x Label Rolls, Net Price: 100.00," at bounding box center [653, 185] width 546 height 66
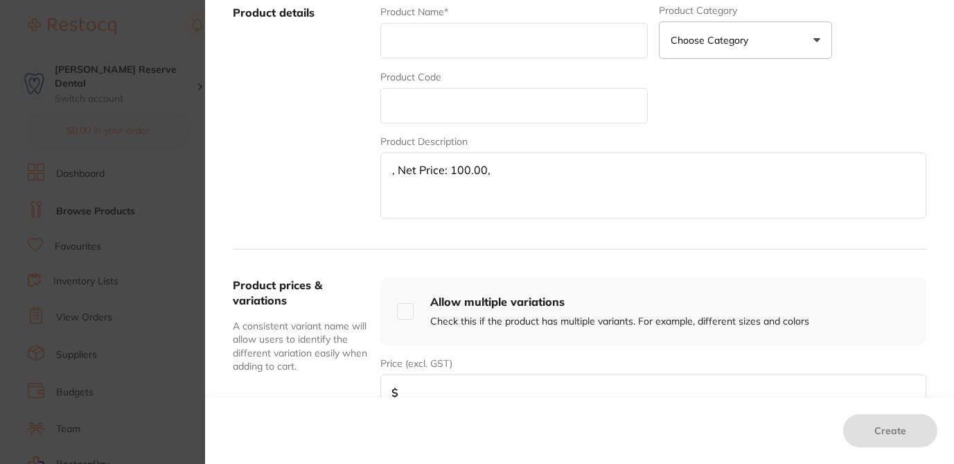
type textarea ", Net Price: 100.00,"
click at [407, 42] on input "text" at bounding box center [513, 40] width 267 height 35
paste input "Lisa Safe Label Kit - 2 x Ink Ribbons & 2 x Label Rolls"
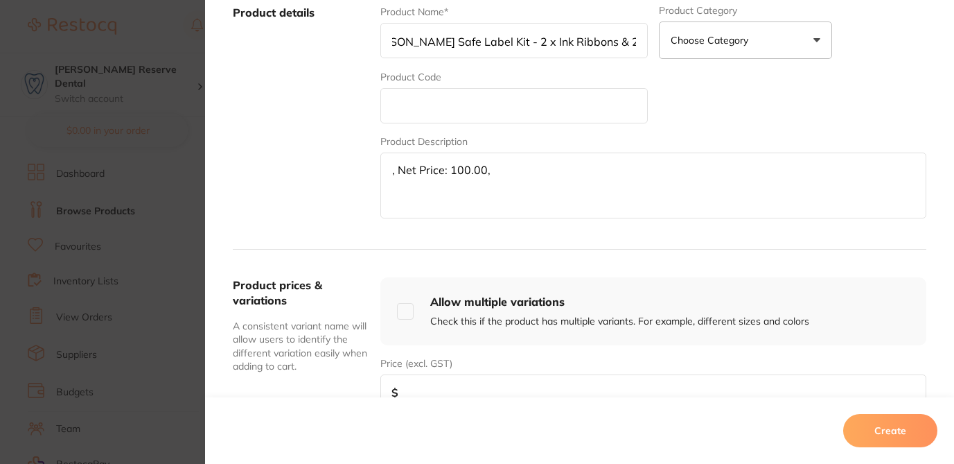
type input "Lisa Safe Label Kit - 2 x Ink Ribbons & 2 x Label Rolls"
drag, startPoint x: 447, startPoint y: 171, endPoint x: 481, endPoint y: 170, distance: 34.0
click at [481, 170] on textarea ", Net Price: 100.00," at bounding box center [653, 185] width 546 height 66
click at [419, 381] on input "number" at bounding box center [653, 391] width 546 height 35
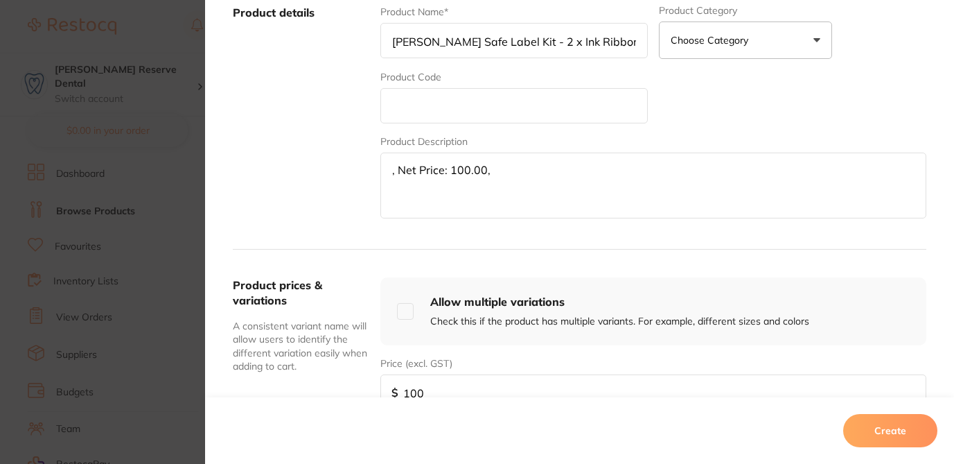
type input "100"
drag, startPoint x: 492, startPoint y: 164, endPoint x: 513, endPoint y: 175, distance: 24.2
click at [514, 175] on textarea ", Net Price: 100.00," at bounding box center [653, 185] width 546 height 66
click at [412, 102] on input "text" at bounding box center [513, 105] width 267 height 35
type input "LisaLabelKit"
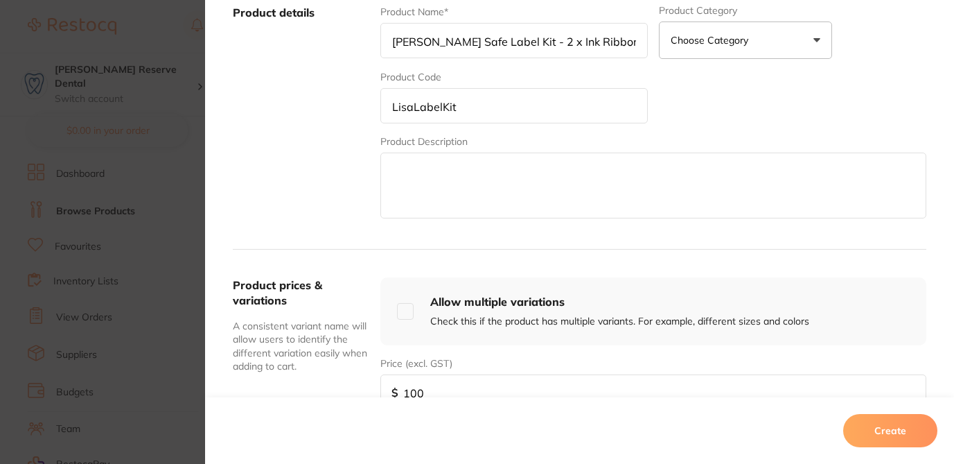
click at [389, 40] on input "Lisa Safe Label Kit - 2 x Ink Ribbons & 2 x Label Rolls" at bounding box center [513, 40] width 267 height 35
drag, startPoint x: 383, startPoint y: 44, endPoint x: 684, endPoint y: 70, distance: 302.6
click at [684, 70] on div "Product Name* Lisa Safe Label Kit - 2 x Ink Ribbons & 2 x Label Rolls Product C…" at bounding box center [653, 113] width 546 height 216
click at [439, 193] on textarea at bounding box center [653, 185] width 546 height 66
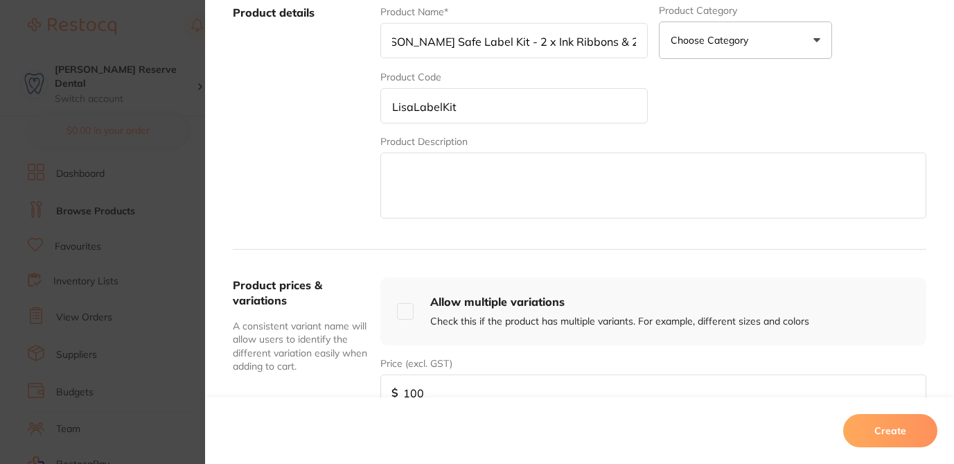
scroll to position [0, 0]
paste textarea "Lisa Safe Label Kit - 2 x Ink Ribbons & 2 x Label Rolls"
type textarea "Lisa Safe Label Kit - 2 x Ink Ribbons & 2 x Label Rolls"
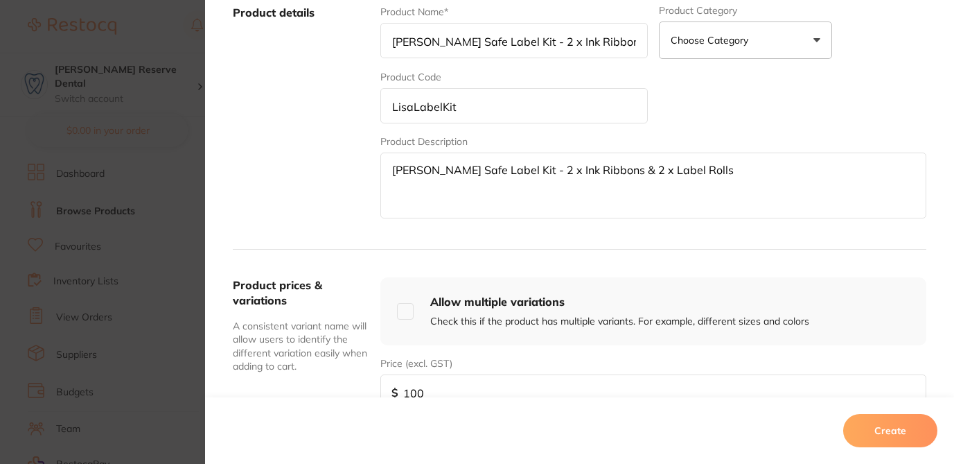
click at [900, 430] on button "Create" at bounding box center [890, 430] width 94 height 33
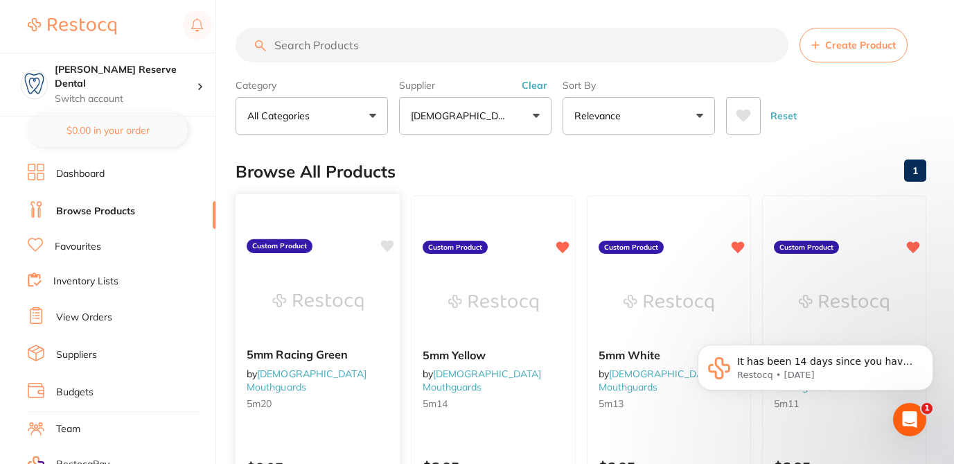
click at [381, 243] on icon at bounding box center [387, 246] width 13 height 12
click at [536, 83] on button "Clear" at bounding box center [535, 85] width 34 height 12
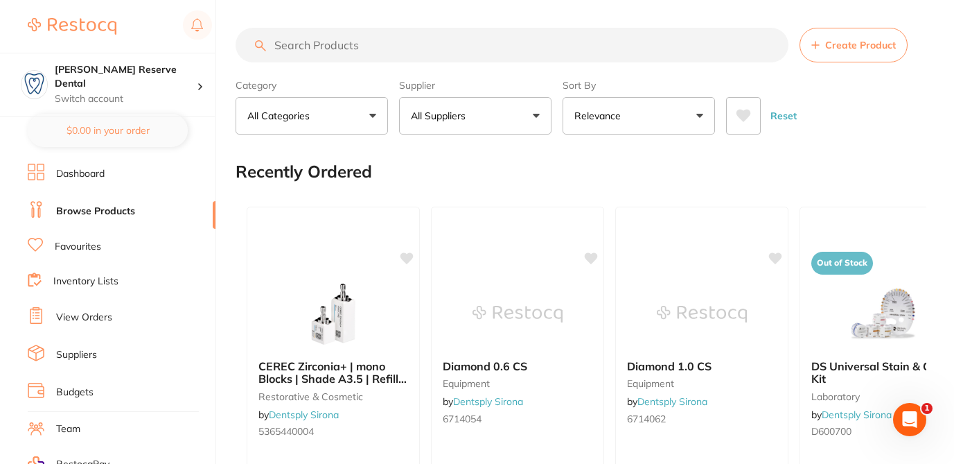
click at [484, 55] on input "search" at bounding box center [512, 45] width 553 height 35
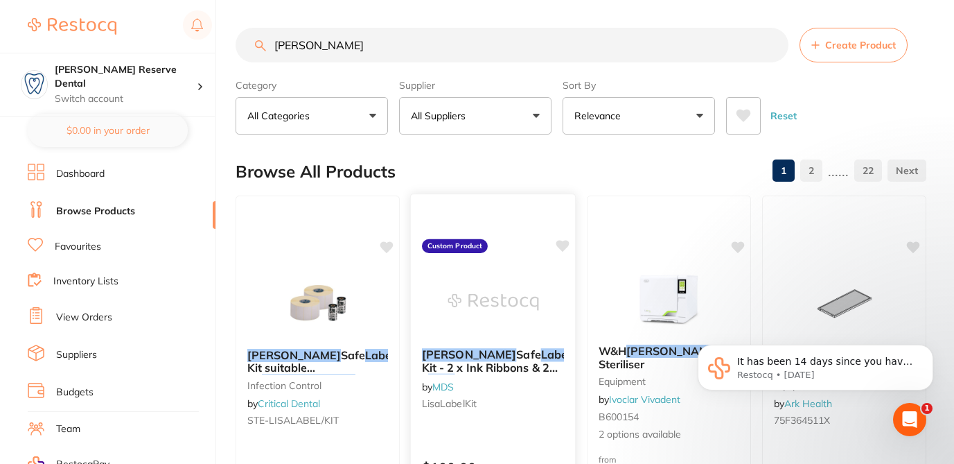
type input "lisa labe"
click at [563, 244] on icon at bounding box center [562, 246] width 13 height 12
drag, startPoint x: 342, startPoint y: 52, endPoint x: 217, endPoint y: 32, distance: 126.3
click at [217, 32] on div "$124.00 Logan Reserve Dental Switch account Logan Reserve Dental BDF Dental $0.…" at bounding box center [477, 232] width 954 height 464
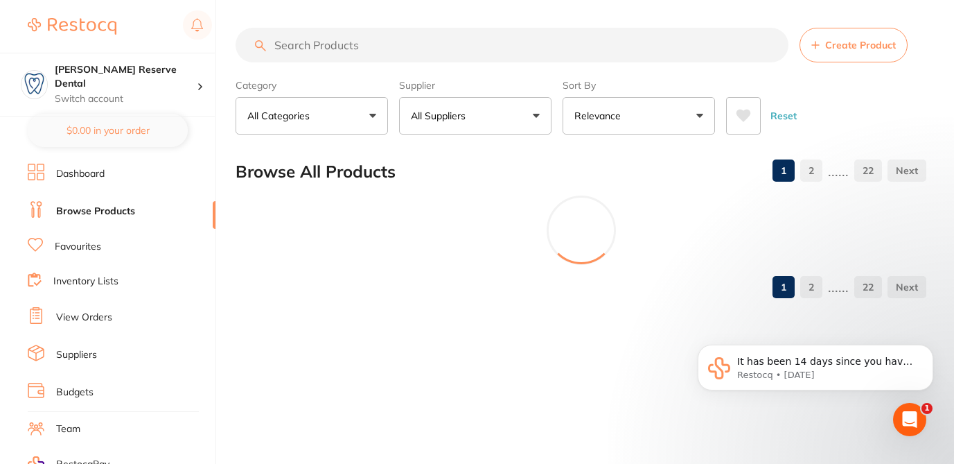
click at [541, 114] on button "All Suppliers" at bounding box center [475, 115] width 152 height 37
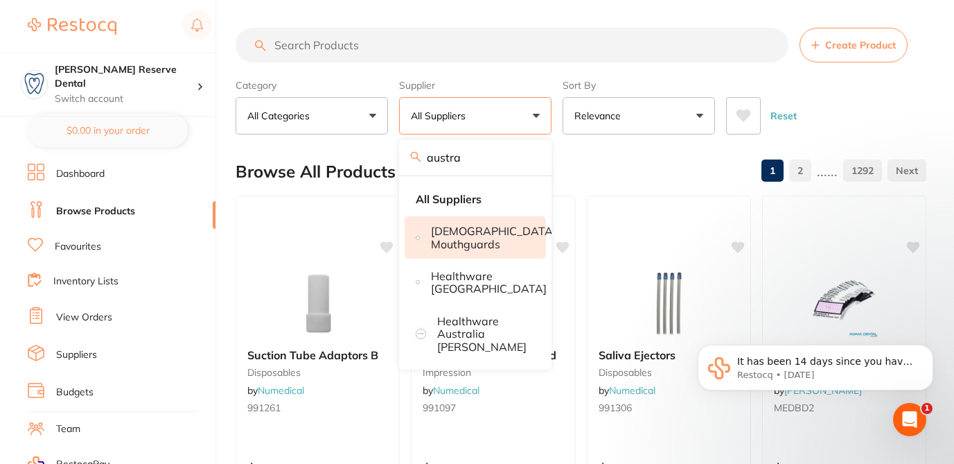
type input "austra"
click at [493, 236] on p "[DEMOGRAPHIC_DATA] Mouthguards" at bounding box center [493, 238] width 125 height 26
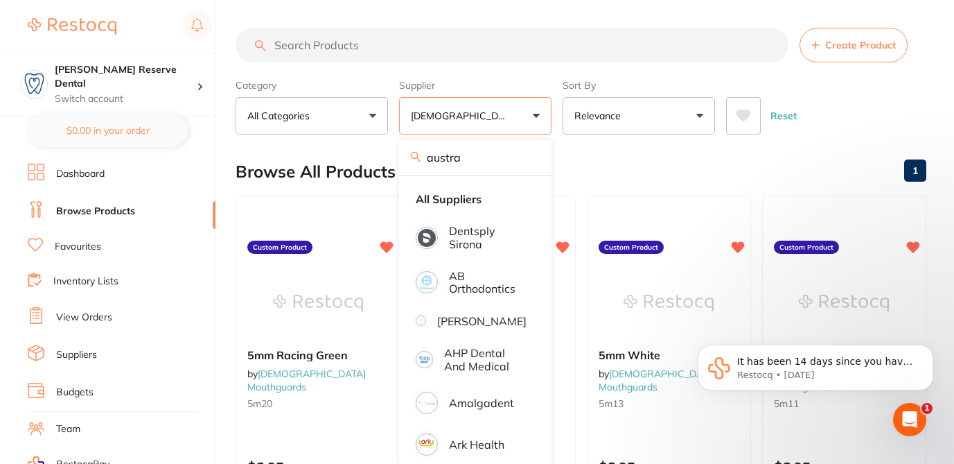
click at [604, 166] on div "Browse All Products 1" at bounding box center [581, 171] width 691 height 46
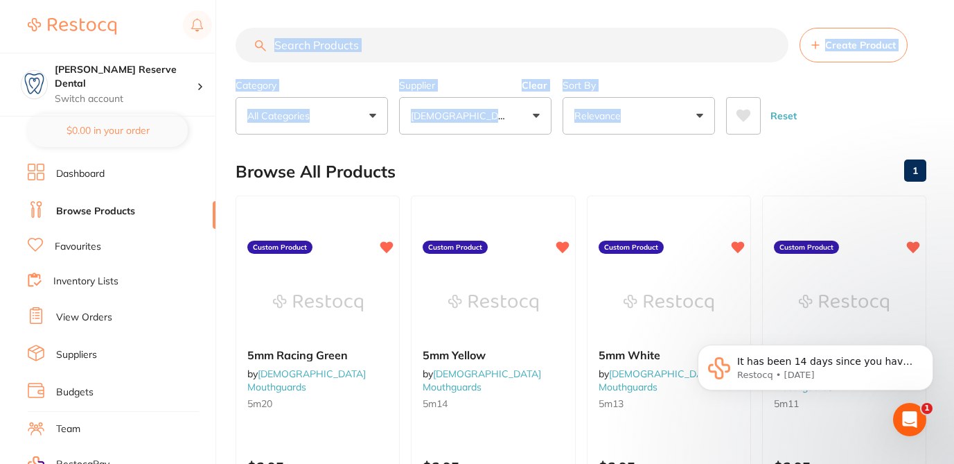
drag, startPoint x: 953, startPoint y: 95, endPoint x: 957, endPoint y: 132, distance: 37.6
click at [954, 132] on html "$124.00 Logan Reserve Dental Switch account Logan Reserve Dental BDF Dental $0.…" at bounding box center [477, 232] width 954 height 464
click at [906, 118] on div "Reset" at bounding box center [820, 110] width 189 height 49
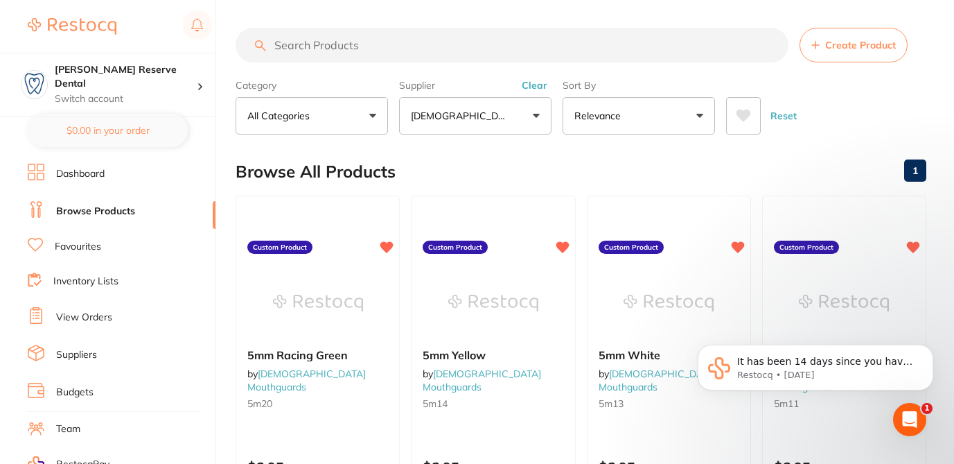
click at [854, 51] on span "Create Product" at bounding box center [860, 44] width 71 height 11
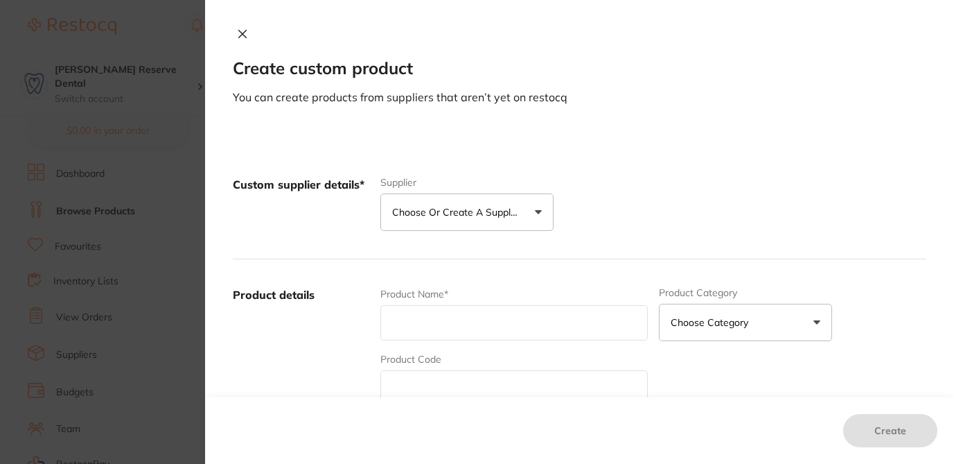
click at [536, 209] on button "Choose or create a supplier" at bounding box center [466, 211] width 173 height 37
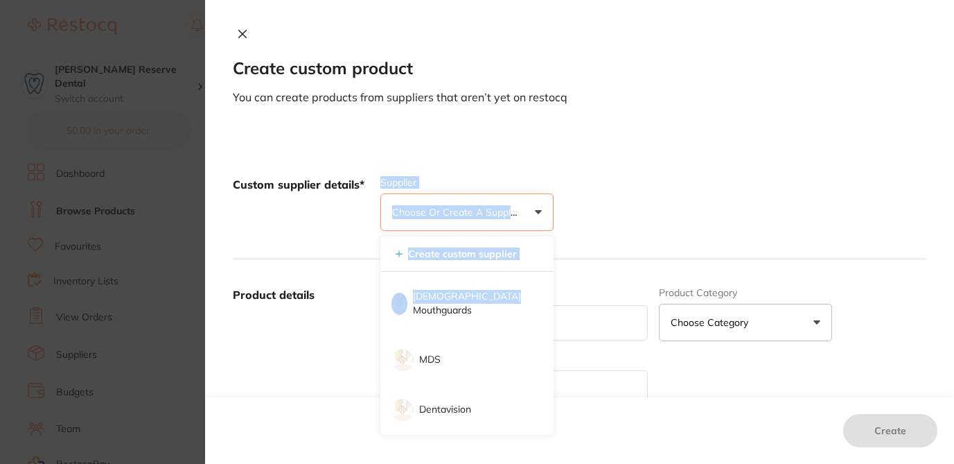
drag, startPoint x: 505, startPoint y: 313, endPoint x: 656, endPoint y: 159, distance: 214.6
click at [656, 159] on div "Custom supplier details* Supplier Choose or create a supplier Create custom sup…" at bounding box center [580, 204] width 694 height 110
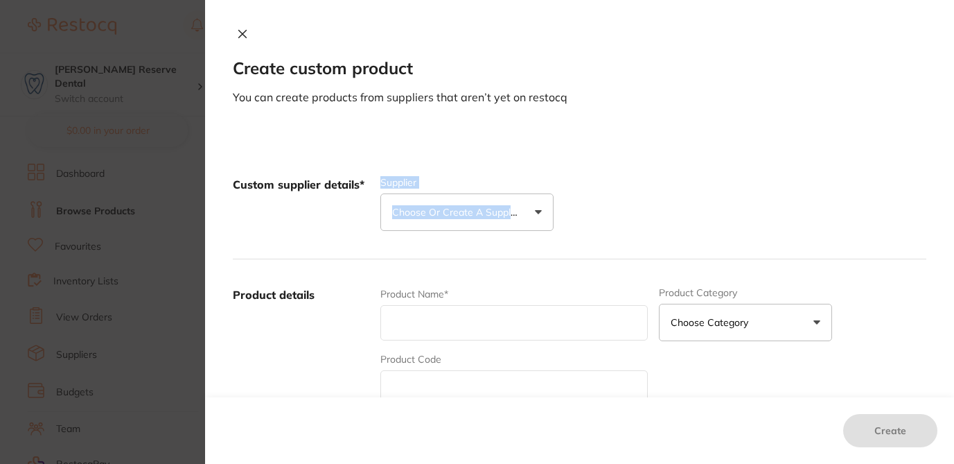
click at [656, 159] on div "Custom supplier details* Supplier Choose or create a supplier Create custom sup…" at bounding box center [580, 204] width 694 height 110
click at [536, 210] on button "Choose or create a supplier" at bounding box center [466, 211] width 173 height 37
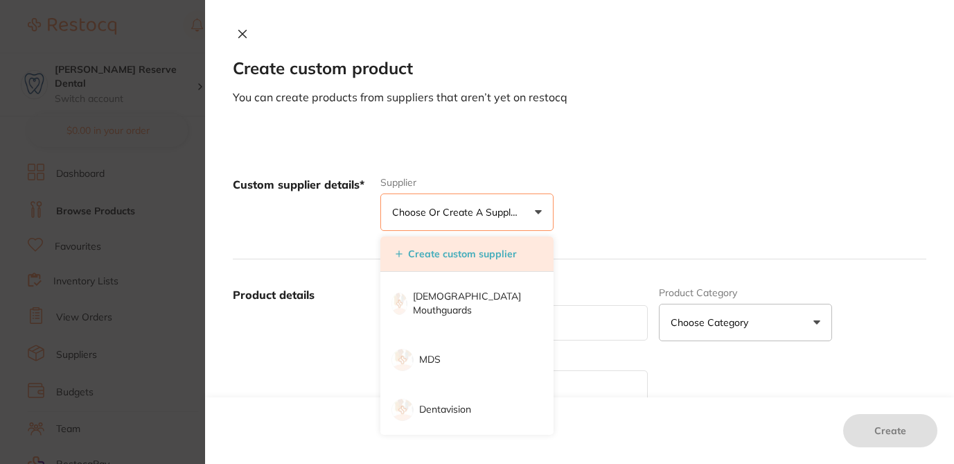
click at [475, 251] on button "Create custom supplier" at bounding box center [457, 253] width 130 height 12
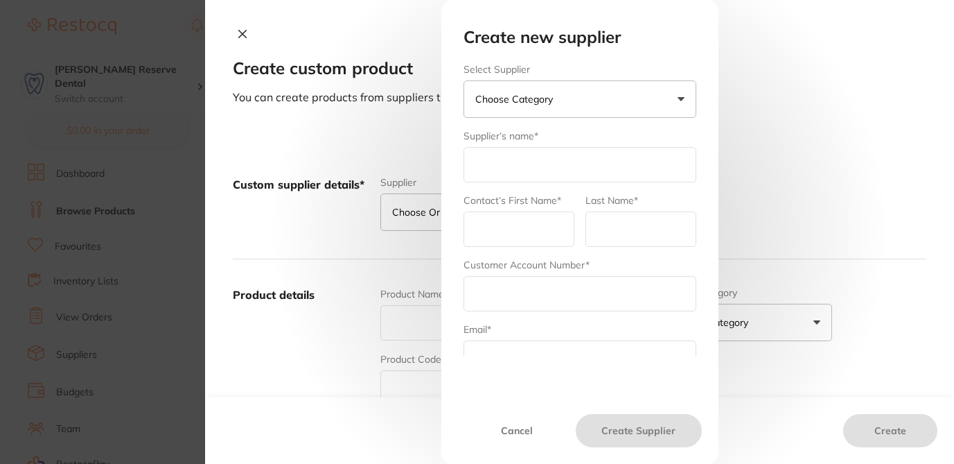
click at [544, 108] on button "Choose Category" at bounding box center [580, 98] width 233 height 37
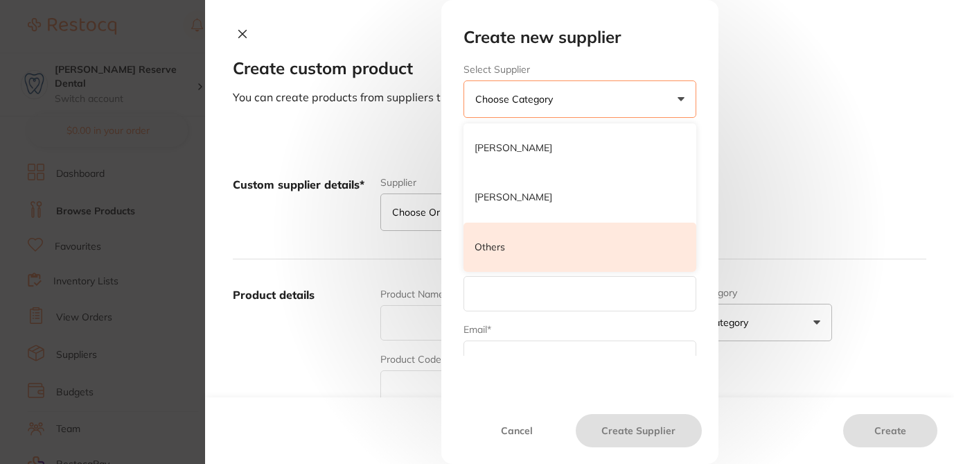
click at [507, 247] on li "Others" at bounding box center [580, 247] width 233 height 50
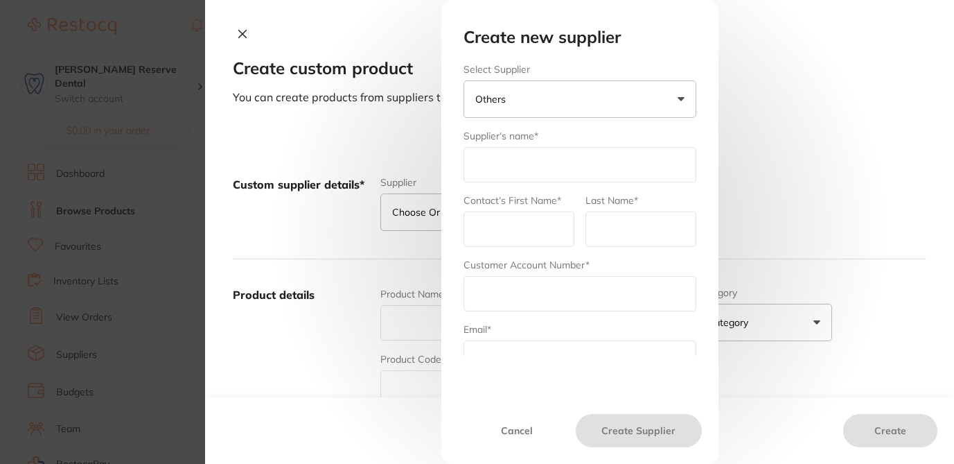
click at [500, 169] on input "text" at bounding box center [580, 164] width 233 height 35
type input "Nobel Biocare"
click at [515, 231] on input "text" at bounding box center [519, 228] width 111 height 35
paste input "Emanuela Shalala"
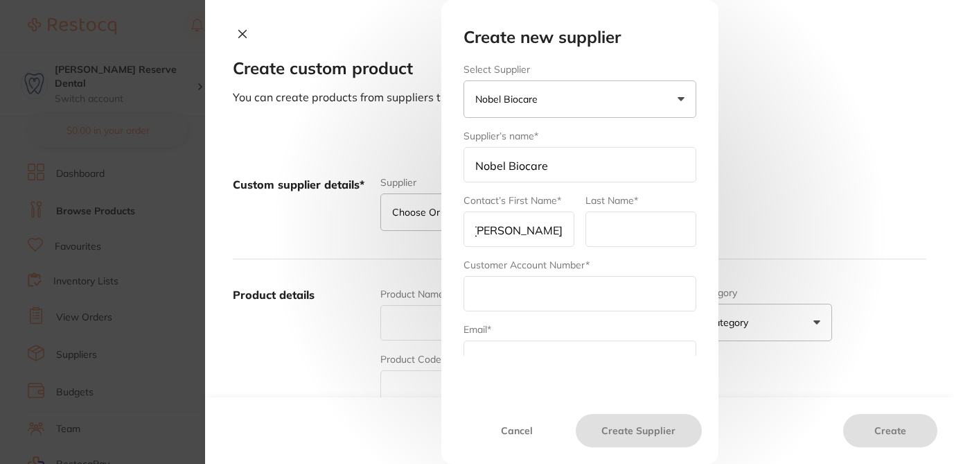
drag, startPoint x: 520, startPoint y: 232, endPoint x: 586, endPoint y: 234, distance: 65.2
click at [587, 237] on form "Select Supplier Nobel Biocare Henry Schein Halas Adam Dental Others Supplier’s …" at bounding box center [580, 306] width 233 height 484
type input "Emanuela"
click at [606, 230] on input "text" at bounding box center [641, 228] width 111 height 35
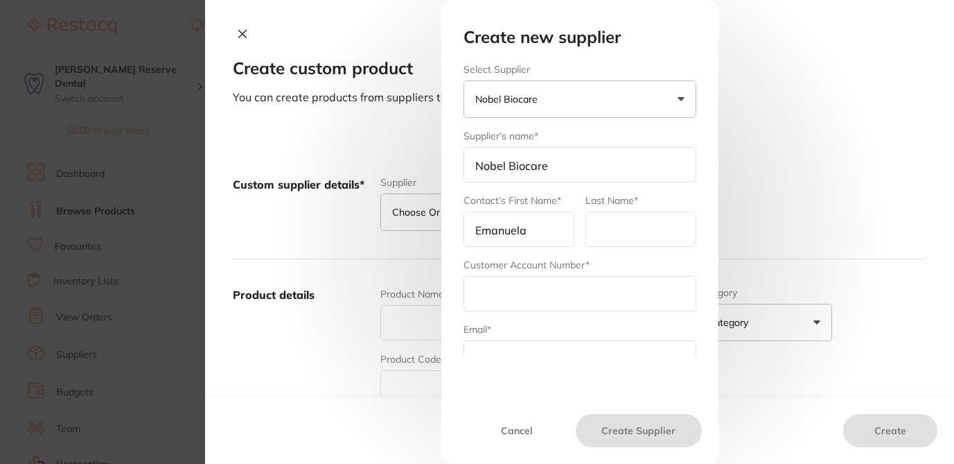
paste input "Shalala"
type input "Shalala"
click at [487, 305] on input "text" at bounding box center [580, 293] width 233 height 35
paste input "1149339"
type input "1149339"
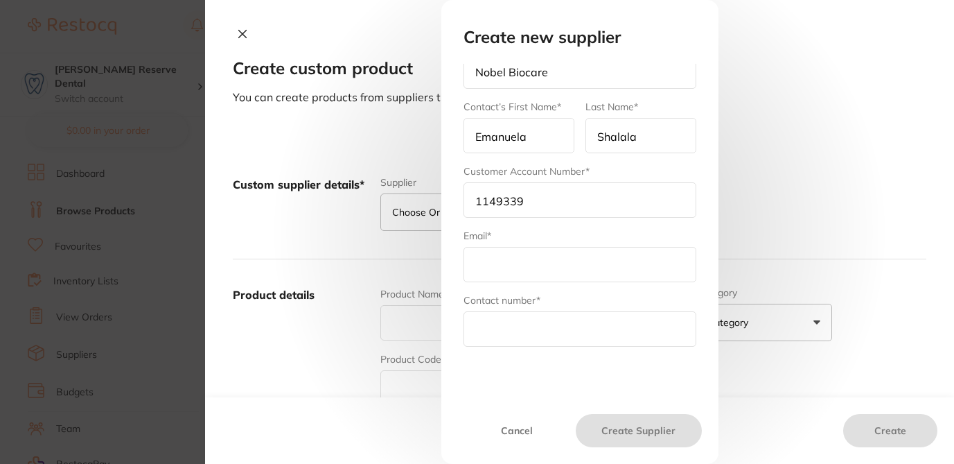
scroll to position [94, 0]
click at [507, 329] on input "text" at bounding box center [580, 328] width 233 height 35
paste input "1800 804 597"
type input "1800 804 597"
click at [547, 271] on input "text" at bounding box center [580, 264] width 233 height 35
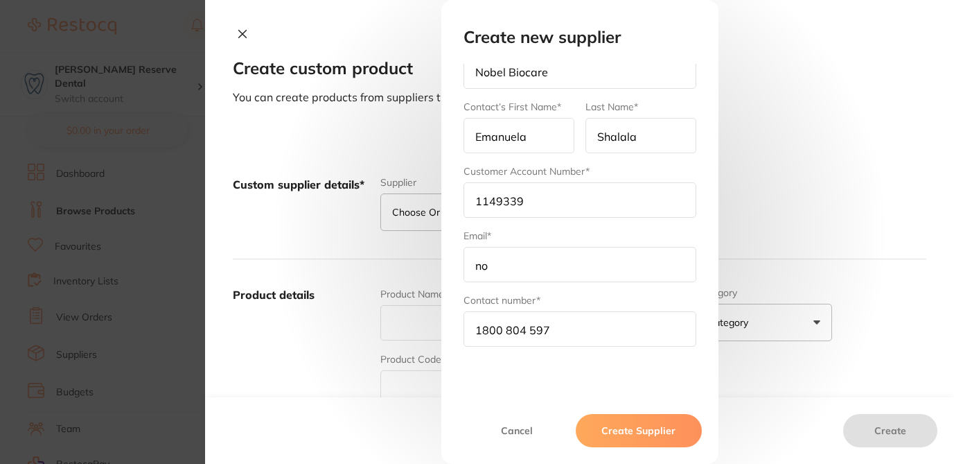
type input "n"
type input "o"
drag, startPoint x: 486, startPoint y: 264, endPoint x: 434, endPoint y: 258, distance: 53.0
click at [435, 263] on div "Create new supplier Select Supplier Nobel Biocare Henry Schein Halas Adam Denta…" at bounding box center [579, 232] width 749 height 464
paste input "order.australia@nobelbiocare.com"
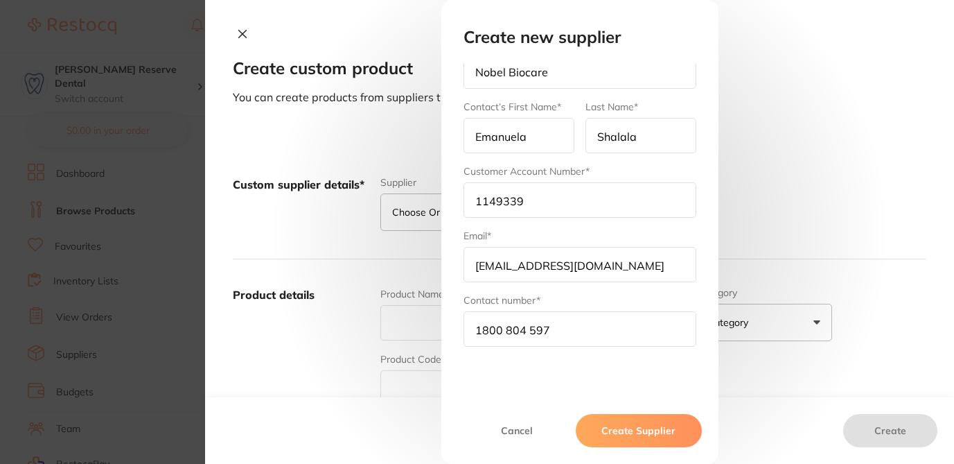
type input "order.australia@nobelbiocare.com"
click at [526, 329] on input "1800 804 597" at bounding box center [580, 328] width 233 height 35
click at [503, 331] on input "1800 804597" at bounding box center [580, 328] width 233 height 35
type input "1800804597"
click at [634, 433] on button "Create Supplier" at bounding box center [638, 430] width 125 height 33
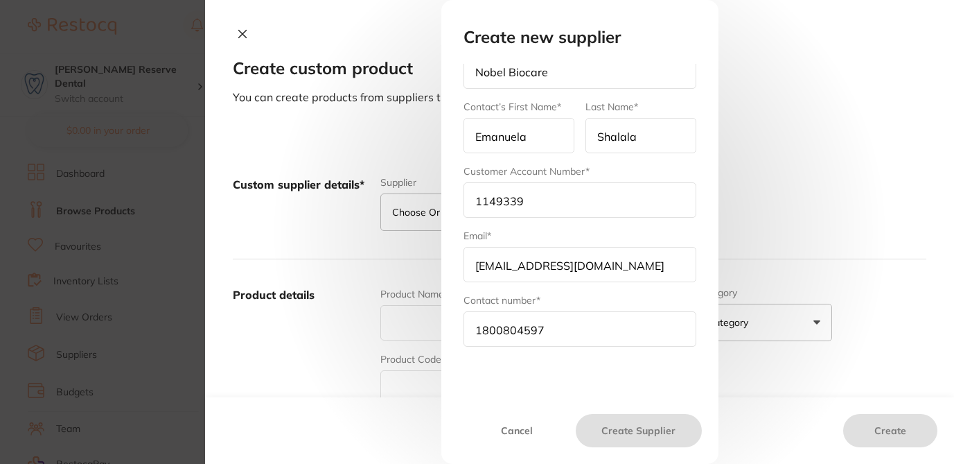
click at [241, 35] on div "Create new supplier Select Supplier Nobel Biocare Henry Schein Halas Adam Denta…" at bounding box center [579, 232] width 749 height 464
click at [513, 432] on button "Cancel" at bounding box center [517, 430] width 118 height 33
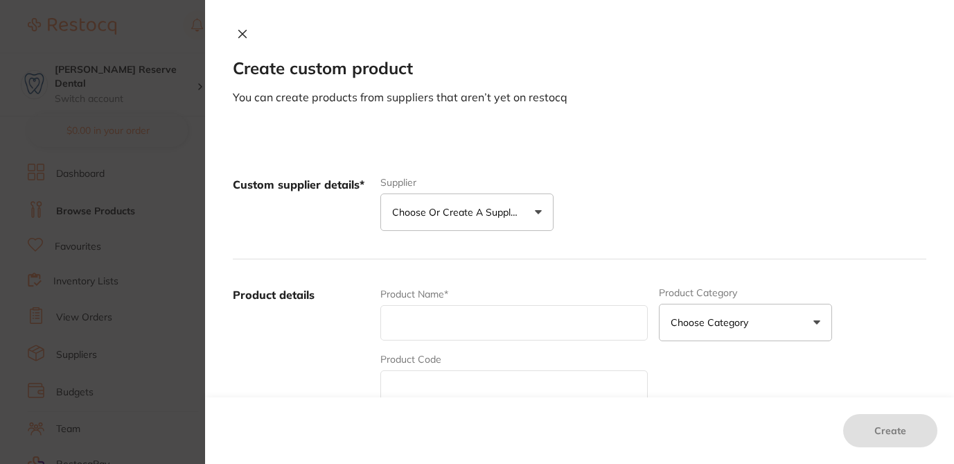
click at [457, 211] on p "Choose or create a supplier" at bounding box center [458, 212] width 132 height 14
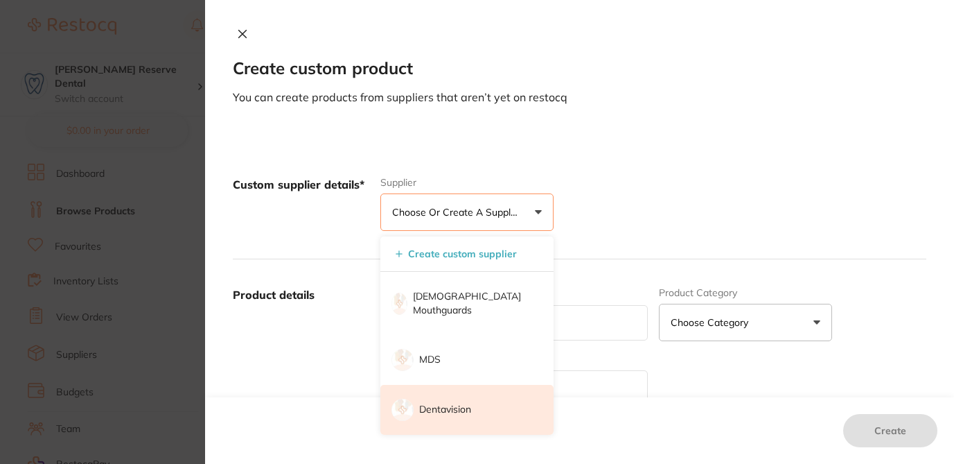
click at [441, 403] on p "Dentavision" at bounding box center [445, 410] width 52 height 14
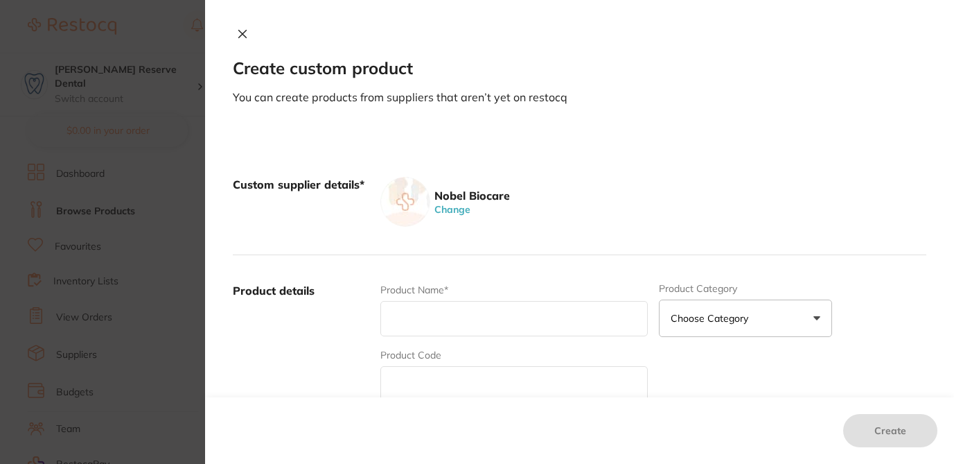
click at [450, 211] on button "Change" at bounding box center [452, 209] width 44 height 12
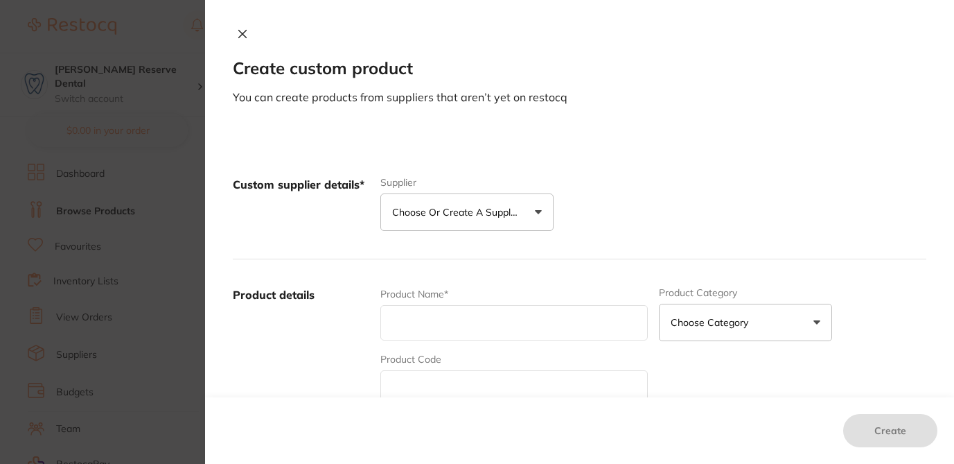
click at [463, 209] on p "Choose or create a supplier" at bounding box center [458, 212] width 132 height 14
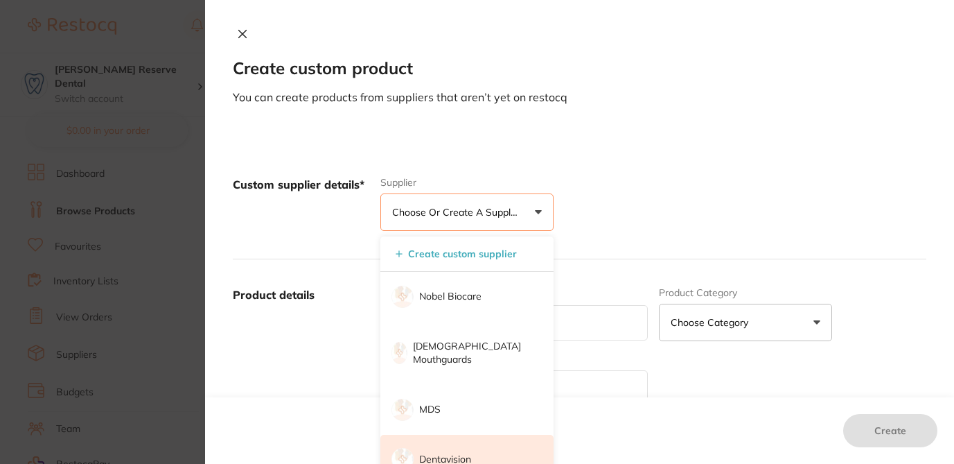
click at [459, 452] on p "Dentavision" at bounding box center [445, 459] width 52 height 14
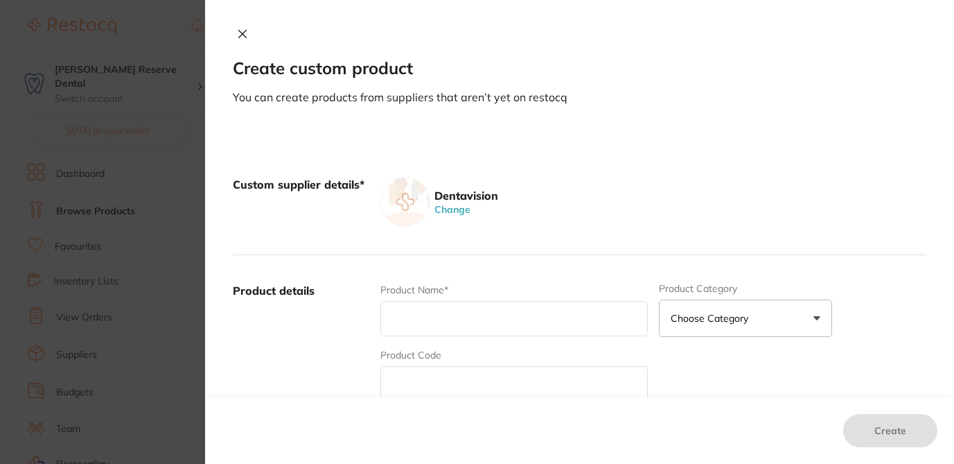
click at [410, 380] on input "text" at bounding box center [513, 383] width 267 height 35
paste input "DV0005"
type input "DV0005"
click at [401, 321] on input "text" at bounding box center [513, 318] width 267 height 35
paste input "DENTAVISION PROPHY PASTE FRESHMINT"
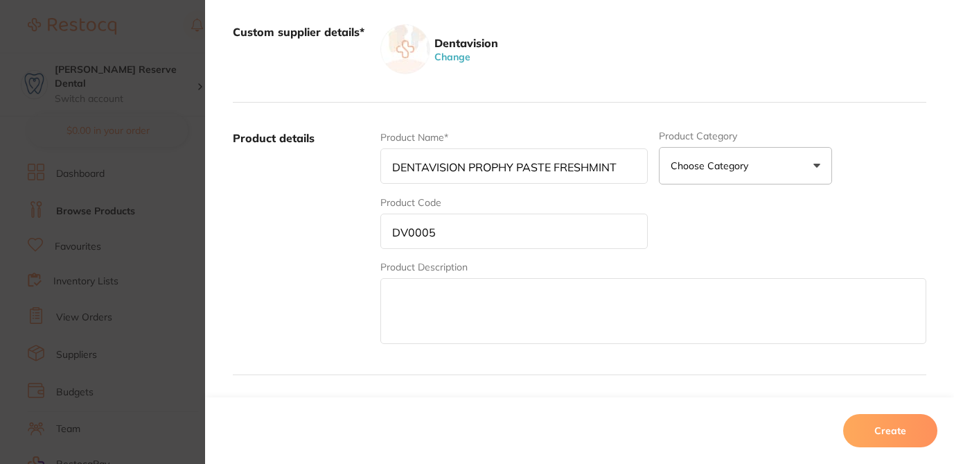
scroll to position [171, 0]
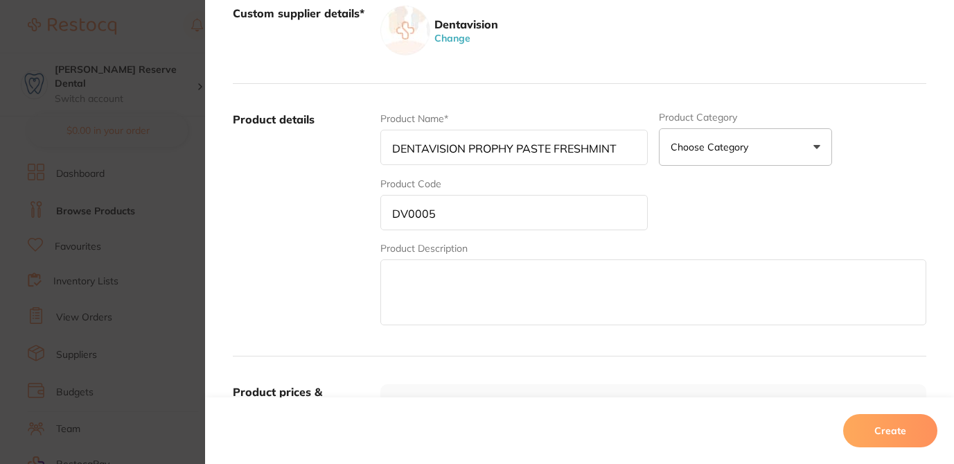
click at [622, 154] on input "DENTAVISION PROPHY PASTE FRESHMINT" at bounding box center [513, 147] width 267 height 35
type input "DENTAVISION PROPHY PASTE FRESHMINT 200g"
drag, startPoint x: 637, startPoint y: 149, endPoint x: 307, endPoint y: 134, distance: 330.2
click at [307, 134] on div "Product details Product Name* DENTAVISION PROPHY PASTE FRESHMINT 200g Product C…" at bounding box center [580, 220] width 694 height 272
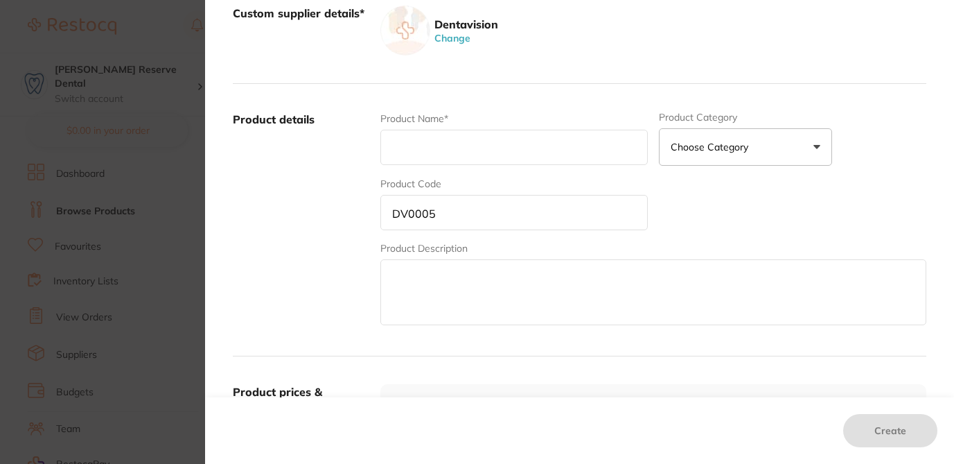
paste input "DENTAVISION PROPHY PASTE FRESHMINT 200g"
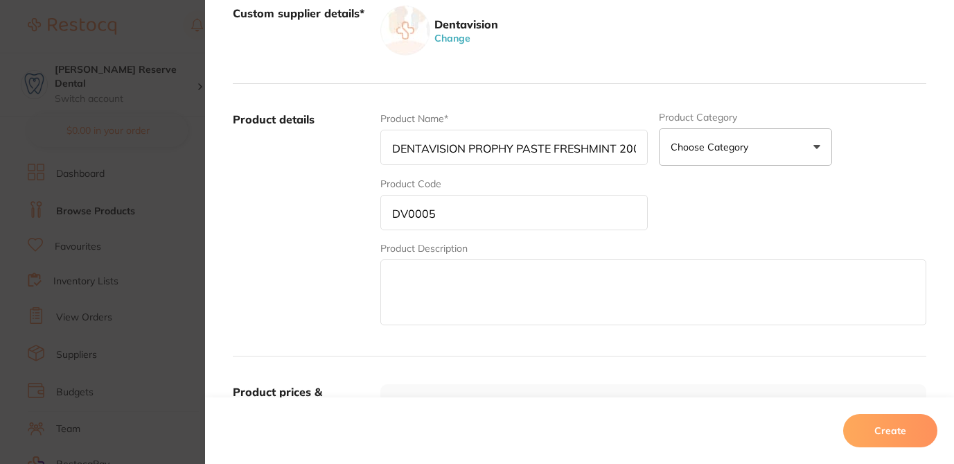
scroll to position [0, 14]
type input "DENTAVISION PROPHY PASTE FRESHMINT 200g"
click at [407, 281] on textarea at bounding box center [653, 292] width 546 height 66
paste textarea "DENTAVISION PROPHY PASTE FRESHMINT 200g"
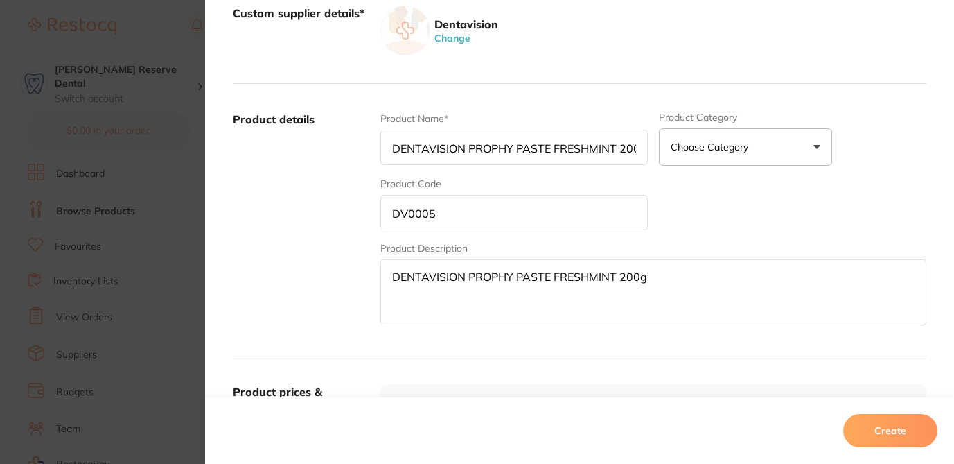
type textarea "DENTAVISION PROPHY PASTE FRESHMINT 200g"
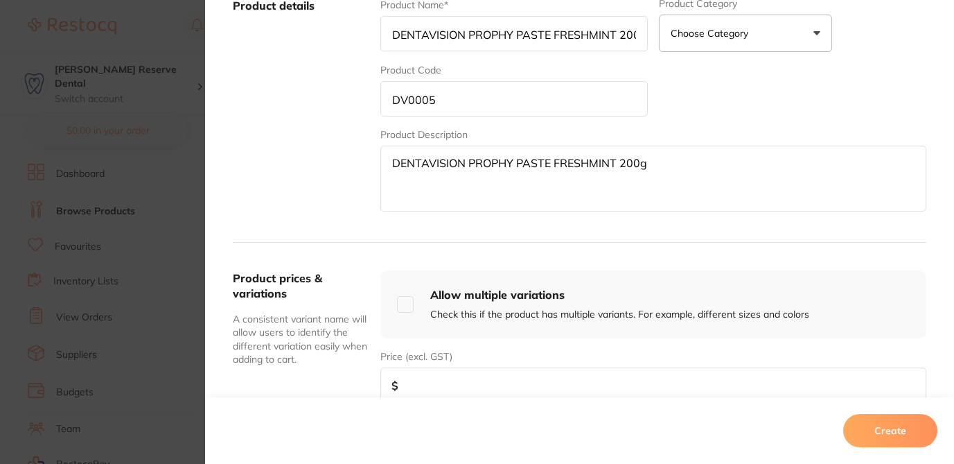
scroll to position [275, 0]
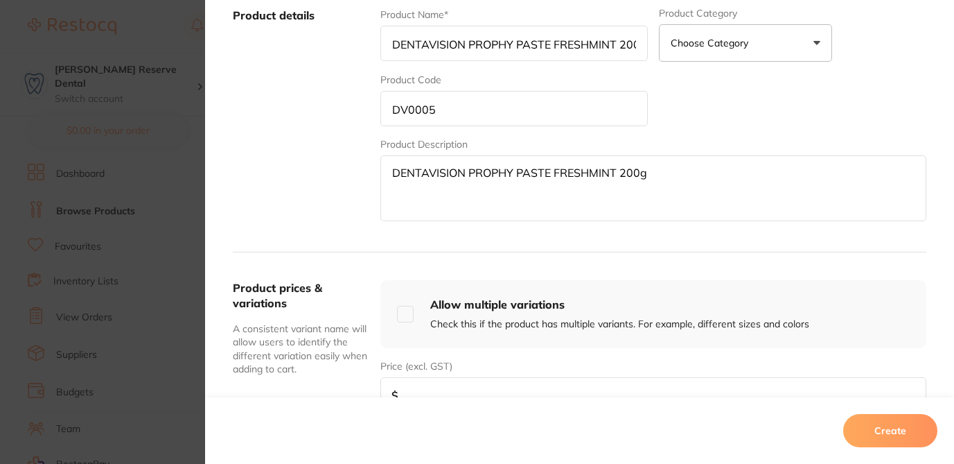
click at [392, 45] on input "DENTAVISION PROPHY PASTE FRESHMINT 200g" at bounding box center [513, 43] width 267 height 35
type input "DENTAVISION PROPHY PASTE FRESHMINT 200g"
click at [388, 112] on input "DV0005" at bounding box center [513, 108] width 267 height 35
click at [393, 175] on textarea "DENTAVISION PROPHY PASTE FRESHMINT 200g" at bounding box center [653, 188] width 546 height 66
type textarea "DENTAVISION PROPHY PASTE FRESHMINT 200g"
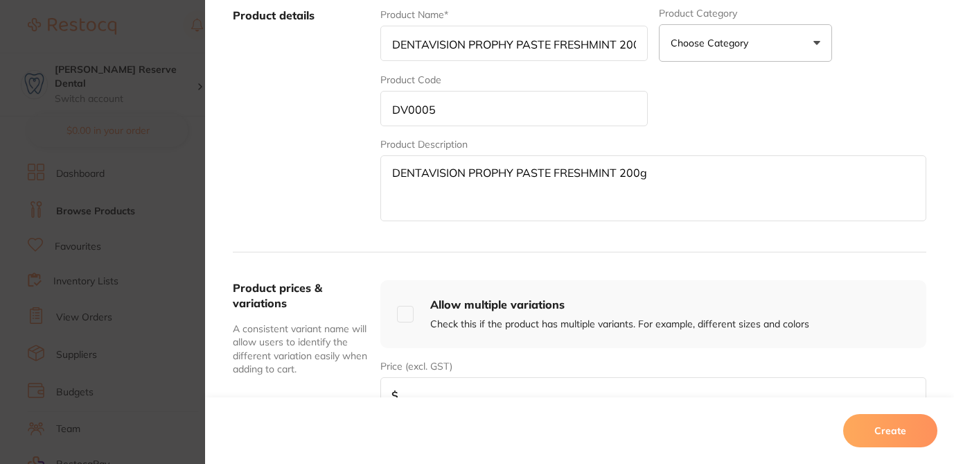
click at [521, 385] on input "number" at bounding box center [653, 394] width 546 height 35
type input "18"
click at [882, 432] on button "Create" at bounding box center [890, 430] width 94 height 33
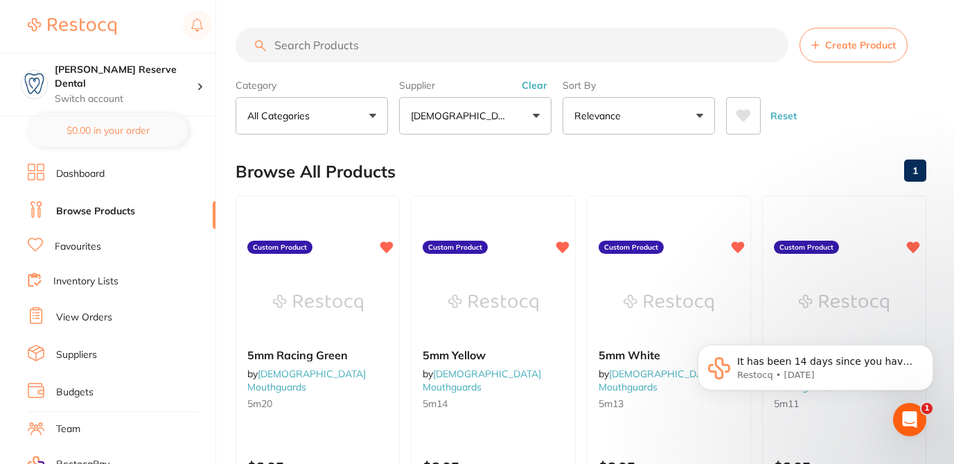
click at [838, 46] on span "Create Product" at bounding box center [860, 44] width 71 height 11
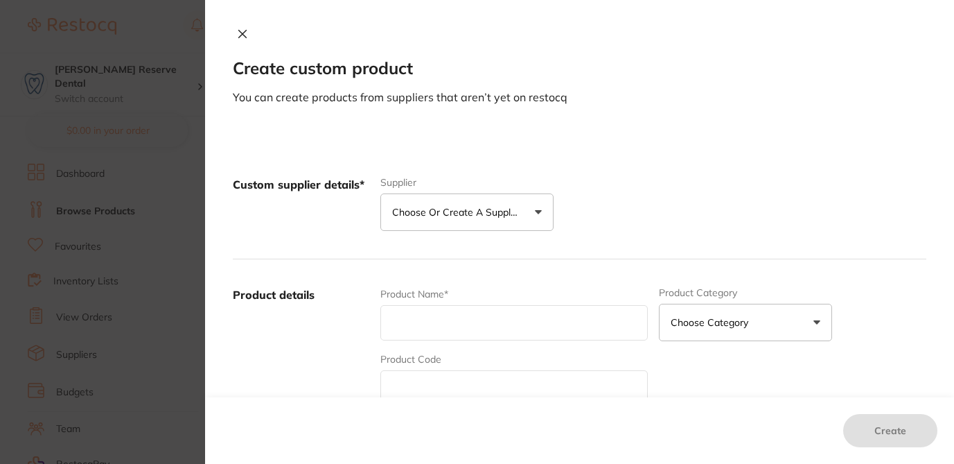
click at [502, 206] on p "Choose or create a supplier" at bounding box center [458, 212] width 132 height 14
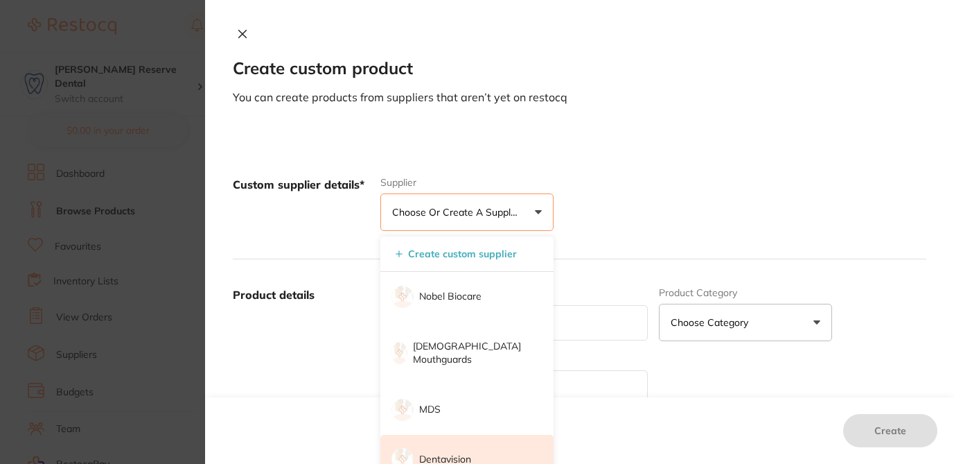
click at [441, 452] on p "Dentavision" at bounding box center [445, 459] width 52 height 14
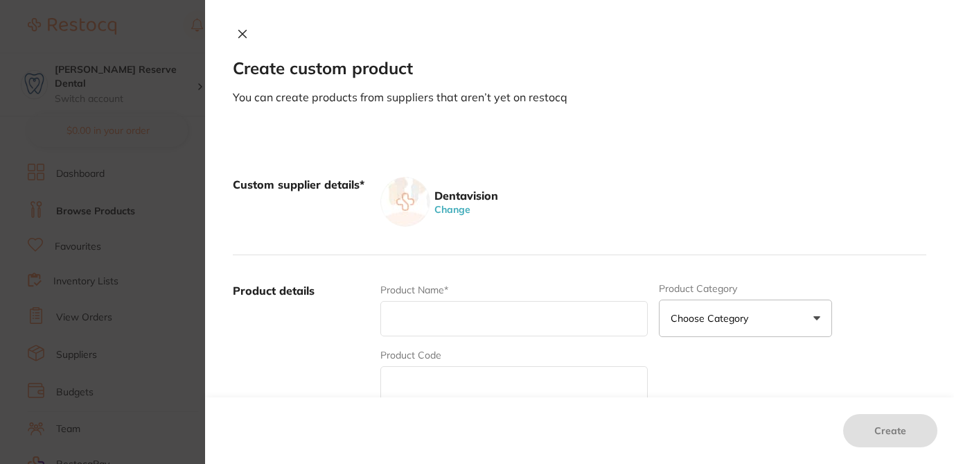
scroll to position [0, 0]
click at [426, 392] on input "text" at bounding box center [513, 383] width 267 height 35
paste input "U4073"
type input "U4073"
click at [486, 326] on input "text" at bounding box center [513, 318] width 267 height 35
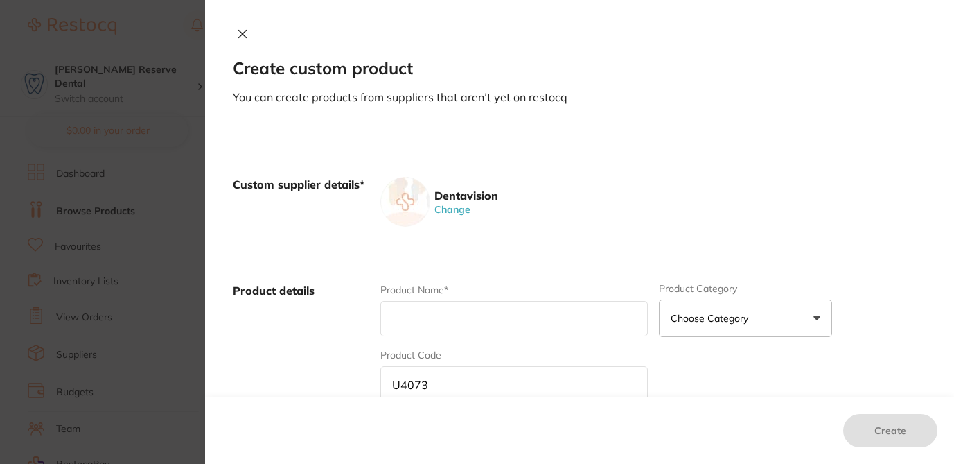
paste input "ULTRADENT THERMO CLONE VPS PUTTY KIT 200G FAST 2 X 200ML 2X SCOOPS"
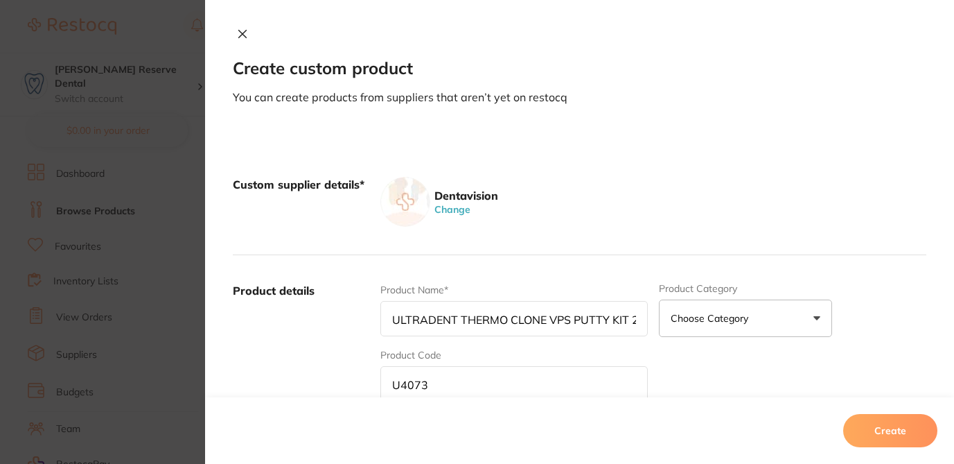
scroll to position [0, 180]
click at [392, 319] on input "ULTRADENT THERMO CLONE VPS PUTTY KIT 200G FAST 2 X 200ML 2X SCOOPS" at bounding box center [513, 318] width 267 height 35
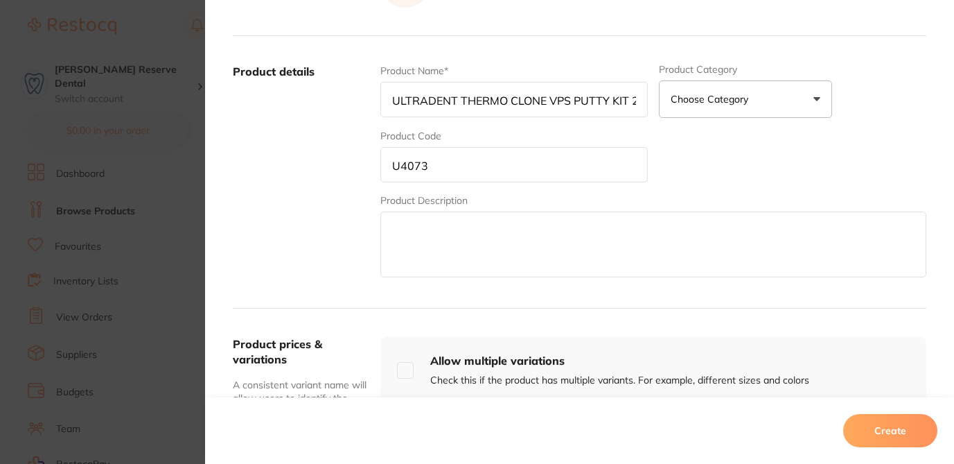
scroll to position [227, 0]
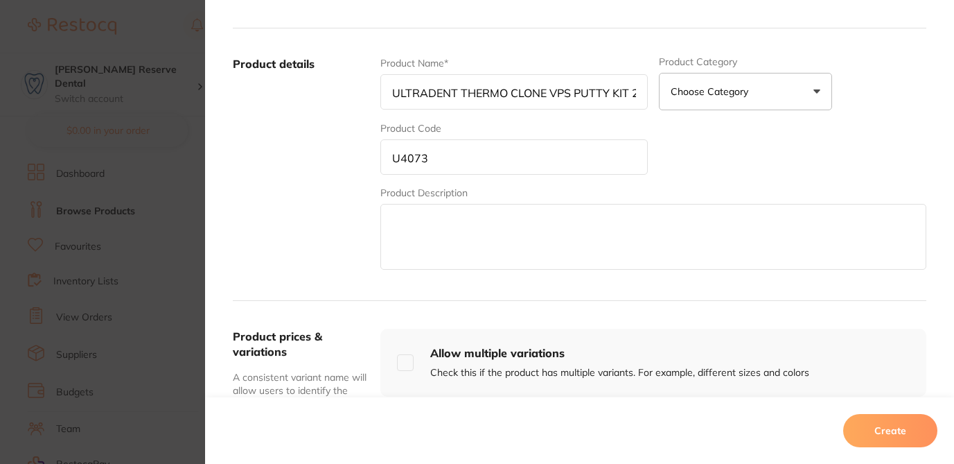
type input "ULTRADENT THERMO CLONE VPS PUTTY KIT 200G FAST 2 X 200ML 2X SCOOPS"
click at [522, 247] on textarea at bounding box center [653, 237] width 546 height 66
paste textarea "ULTRADENT THERMO CLONE VPS PUTTY KIT 200G FAST 2 X 200ML 2X SCOOPS"
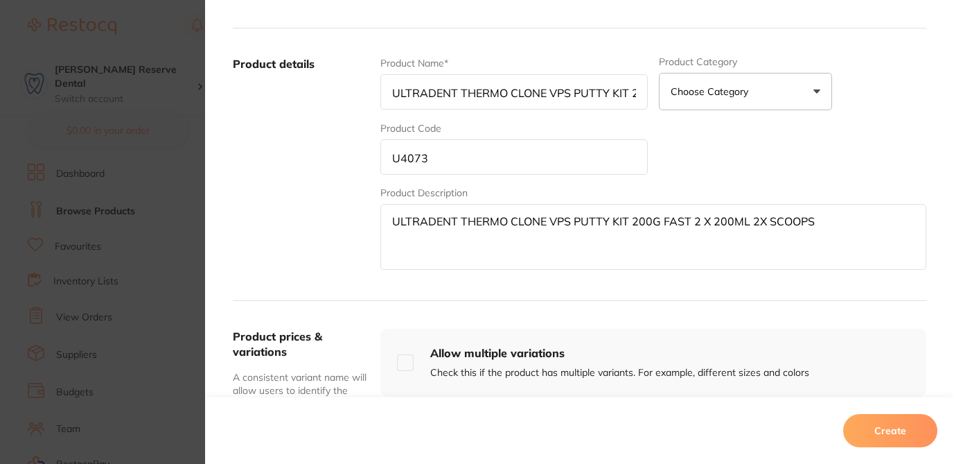
type textarea "ULTRADENT THERMO CLONE VPS PUTTY KIT 200G FAST 2 X 200ML 2X SCOOPS"
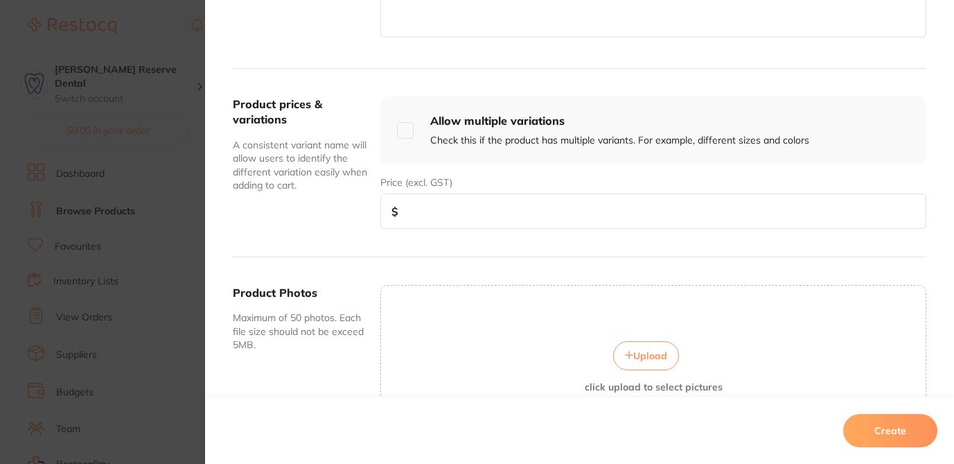
scroll to position [460, 0]
click at [655, 206] on input "number" at bounding box center [653, 209] width 546 height 35
type input "100"
click at [904, 434] on button "Create" at bounding box center [890, 430] width 94 height 33
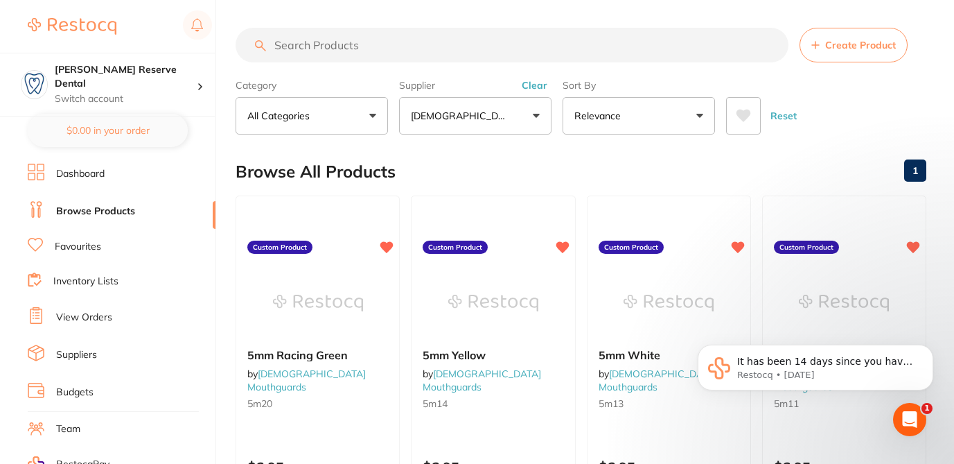
click at [541, 85] on button "Clear" at bounding box center [535, 85] width 34 height 12
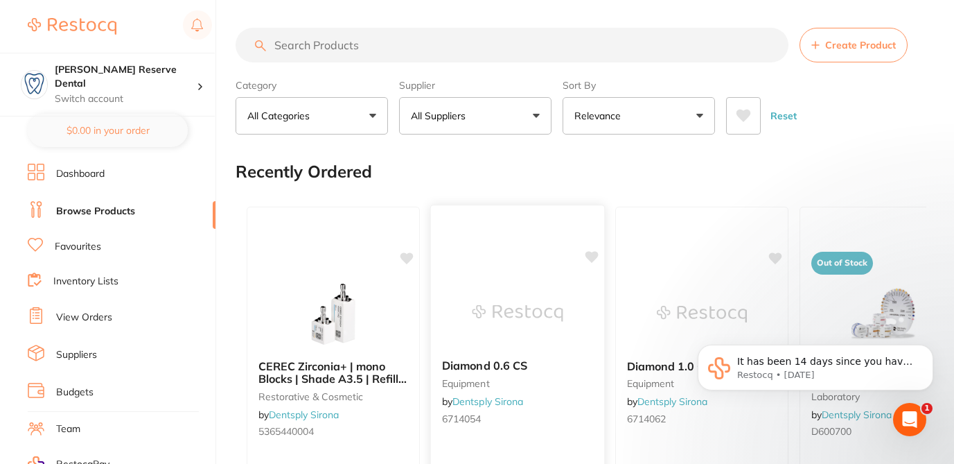
scroll to position [0, 0]
click at [852, 50] on span "Create Product" at bounding box center [860, 44] width 71 height 11
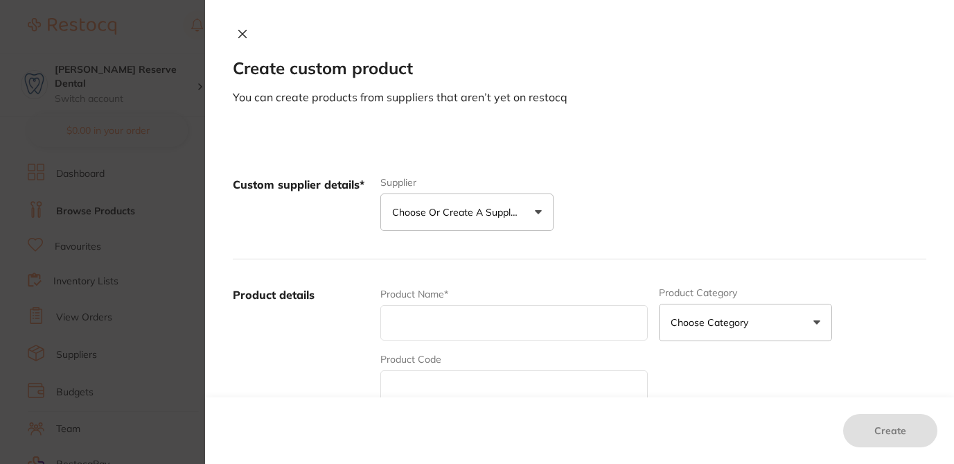
click at [486, 208] on p "Choose or create a supplier" at bounding box center [458, 212] width 132 height 14
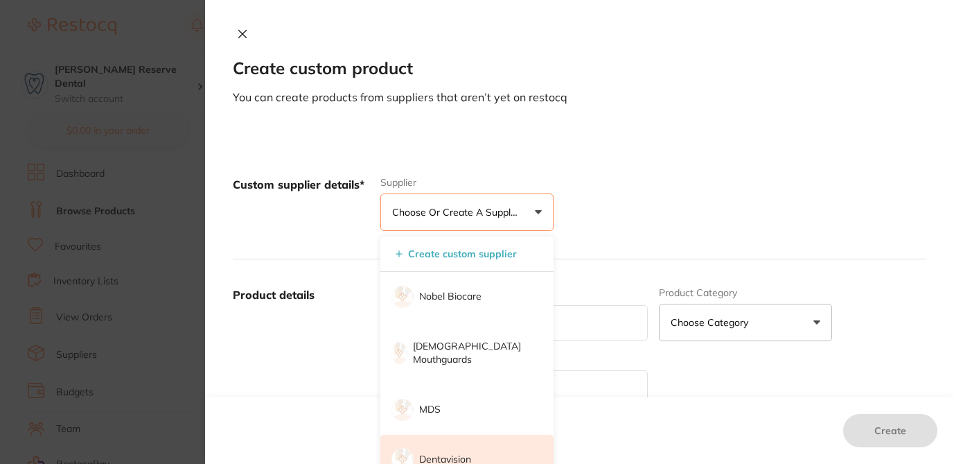
click at [447, 452] on p "Dentavision" at bounding box center [445, 459] width 52 height 14
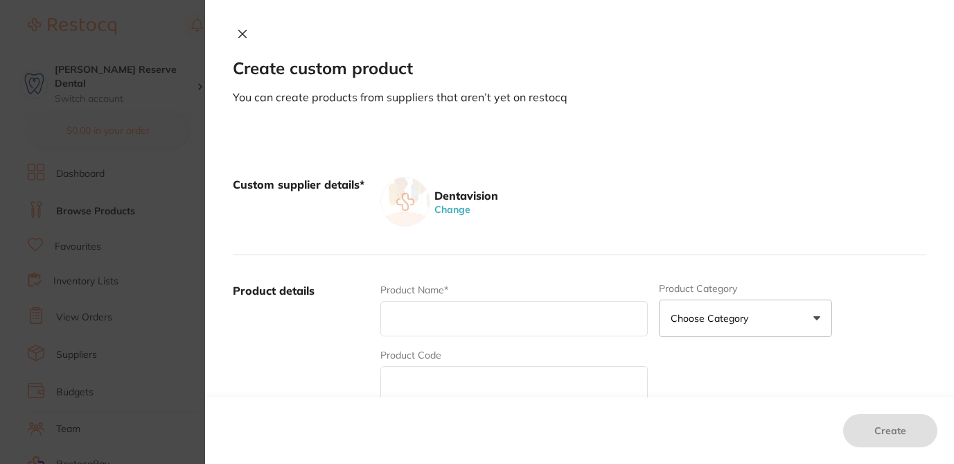
click at [603, 191] on div "Dentavision Change" at bounding box center [653, 202] width 546 height 50
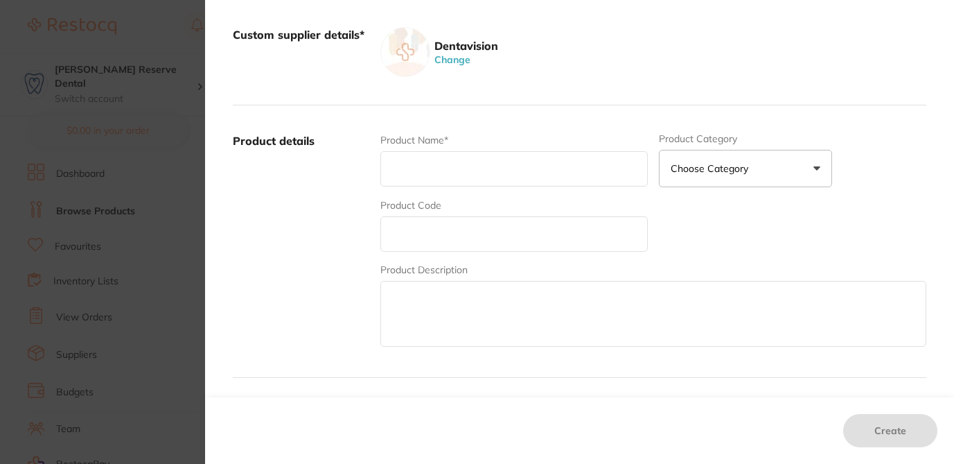
scroll to position [194, 0]
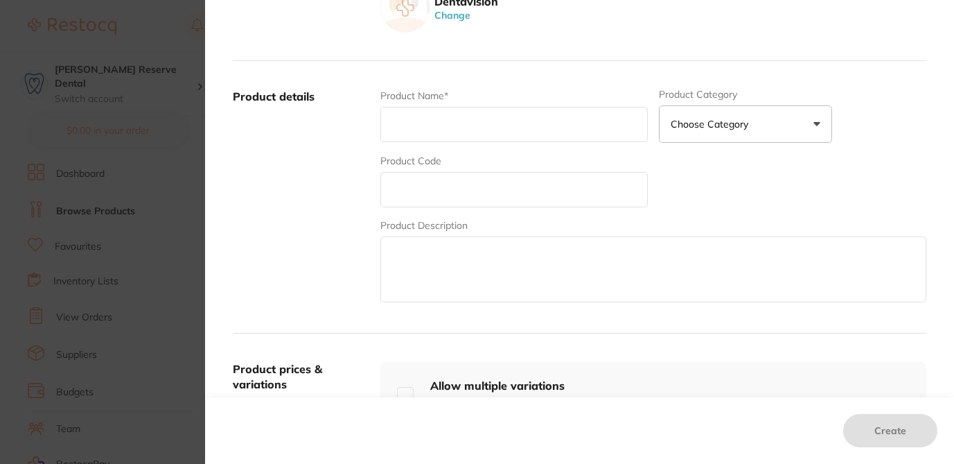
click at [426, 294] on textarea at bounding box center [653, 269] width 546 height 66
paste textarea "DL2960R, Description: DENTALIFE CLINICARE ULTRA HGD TOWELETTE REFILLS (12X180),…"
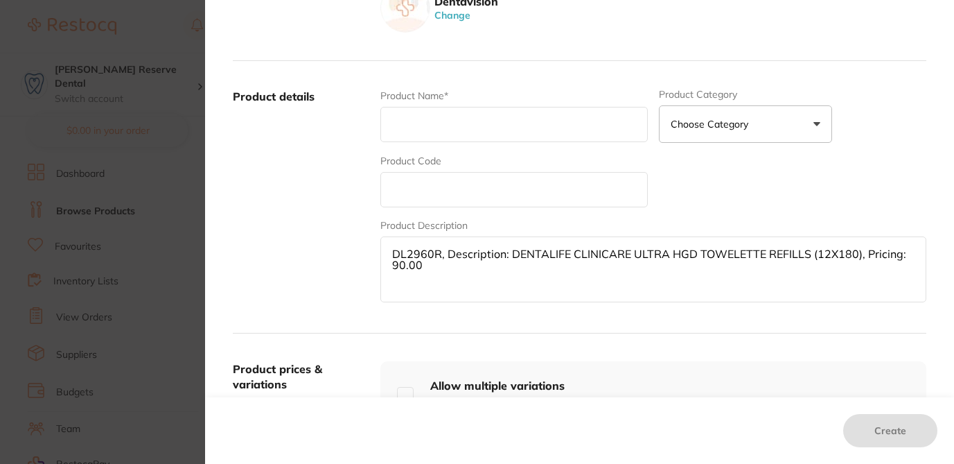
drag, startPoint x: 436, startPoint y: 252, endPoint x: 376, endPoint y: 249, distance: 59.7
click at [380, 250] on textarea "DL2960R, Description: DENTALIFE CLINICARE ULTRA HGD TOWELETTE REFILLS (12X180),…" at bounding box center [653, 269] width 546 height 66
type textarea ", Description: DENTALIFE CLINICARE ULTRA HGD TOWELETTE REFILLS (12X180), Pricin…"
click at [405, 193] on input "text" at bounding box center [513, 189] width 267 height 35
paste input "DL2960R"
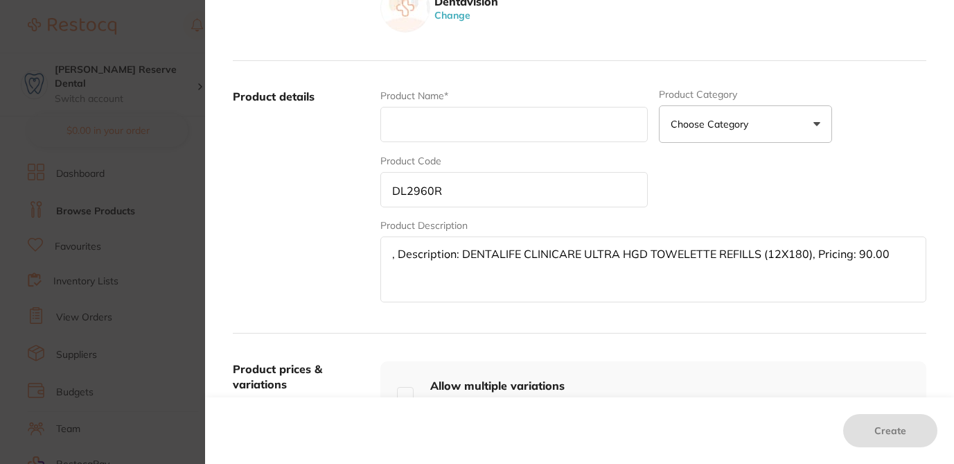
scroll to position [189, 0]
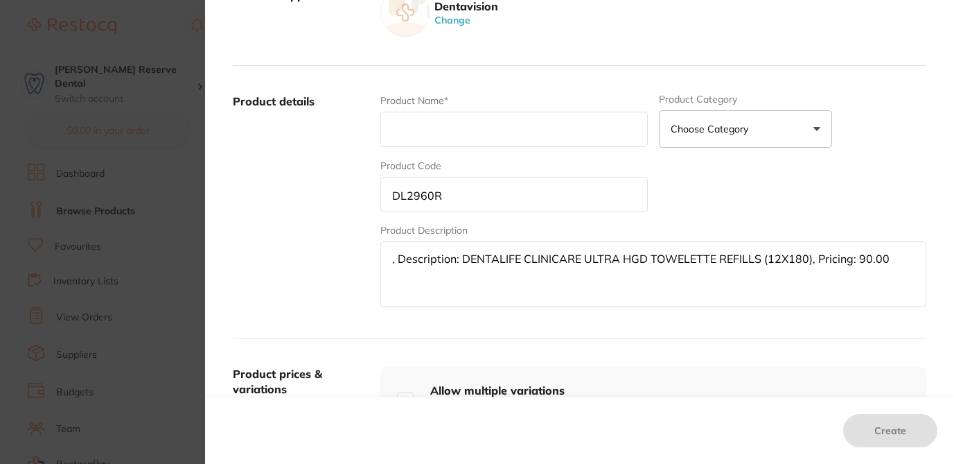
type input "DL2960R"
click at [458, 261] on textarea ", Description: DENTALIFE CLINICARE ULTRA HGD TOWELETTE REFILLS (12X180), Pricin…" at bounding box center [653, 274] width 546 height 66
drag, startPoint x: 458, startPoint y: 261, endPoint x: 807, endPoint y: 257, distance: 349.3
click at [807, 257] on textarea ", Description: DENTALIFE CLINICARE ULTRA HGD TOWELETTE REFILLS (12X180), Pricin…" at bounding box center [653, 274] width 546 height 66
click at [568, 141] on input "text" at bounding box center [513, 129] width 267 height 35
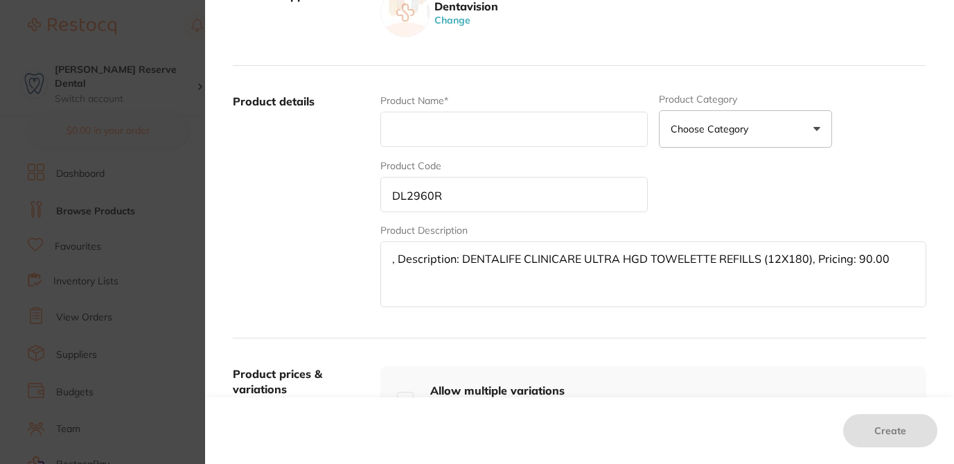
paste input "DENTALIFE CLINICARE ULTRA HGD TOWELETTE REFILLS (12X180),"
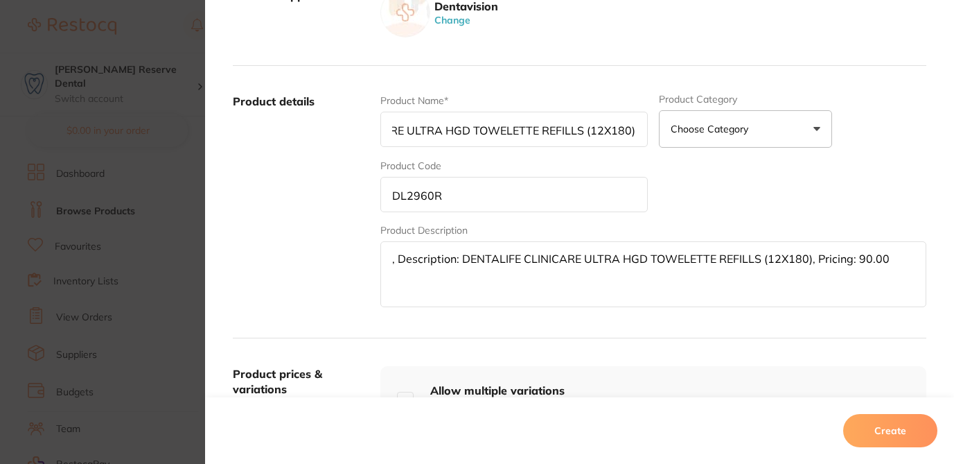
type input "DENTALIFE CLINICARE ULTRA HGD TOWELETTE REFILLS (12X180),"
drag, startPoint x: 442, startPoint y: 259, endPoint x: 347, endPoint y: 258, distance: 94.9
click at [347, 258] on div "Product details Product Name* DENTALIFE CLINICARE ULTRA HGD TOWELETTE REFILLS (…" at bounding box center [580, 202] width 694 height 272
drag, startPoint x: 750, startPoint y: 261, endPoint x: 778, endPoint y: 264, distance: 28.6
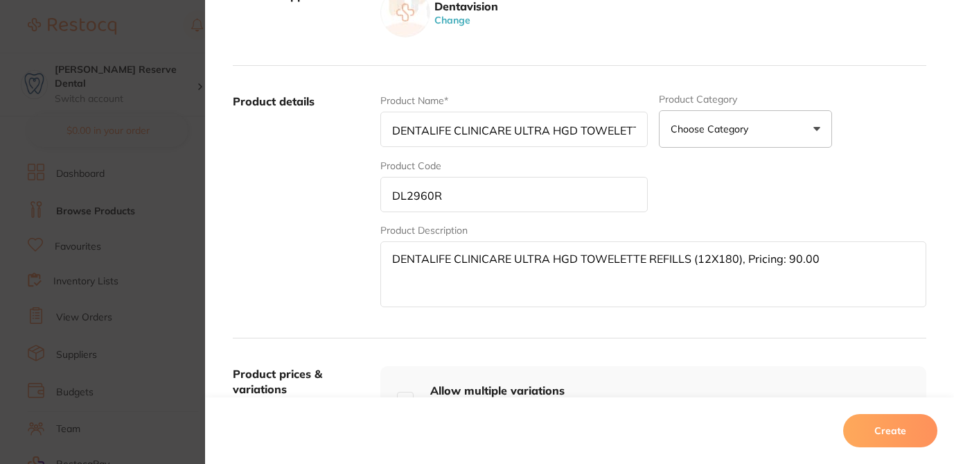
click at [778, 264] on textarea "DENTALIFE CLINICARE ULTRA HGD TOWELETTE REFILLS (12X180), Pricing: 90.00" at bounding box center [653, 274] width 546 height 66
click at [744, 258] on textarea "DENTALIFE CLINICARE ULTRA HGD TOWELETTE REFILLS (12X180): 90.00" at bounding box center [653, 274] width 546 height 66
drag, startPoint x: 737, startPoint y: 260, endPoint x: 802, endPoint y: 264, distance: 66.0
click at [802, 264] on textarea "DENTALIFE CLINICARE ULTRA HGD TOWELETTE REFILLS (12X180)90.00" at bounding box center [653, 274] width 546 height 66
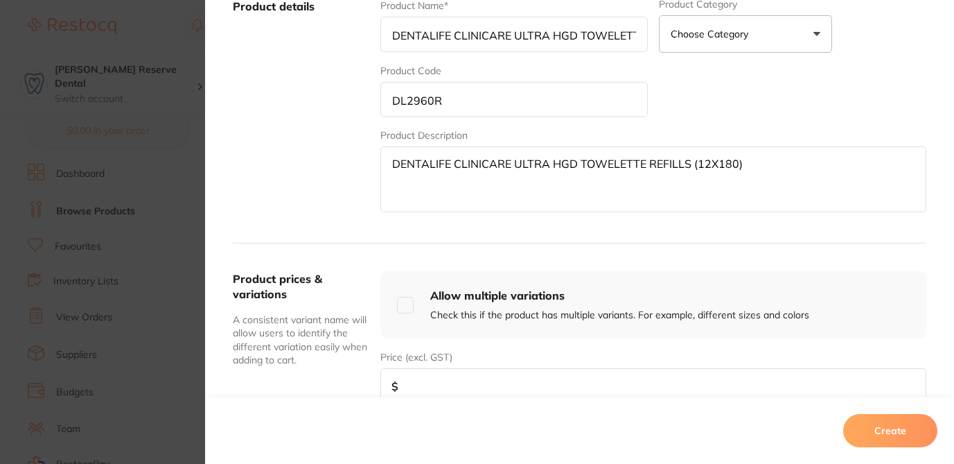
scroll to position [369, 0]
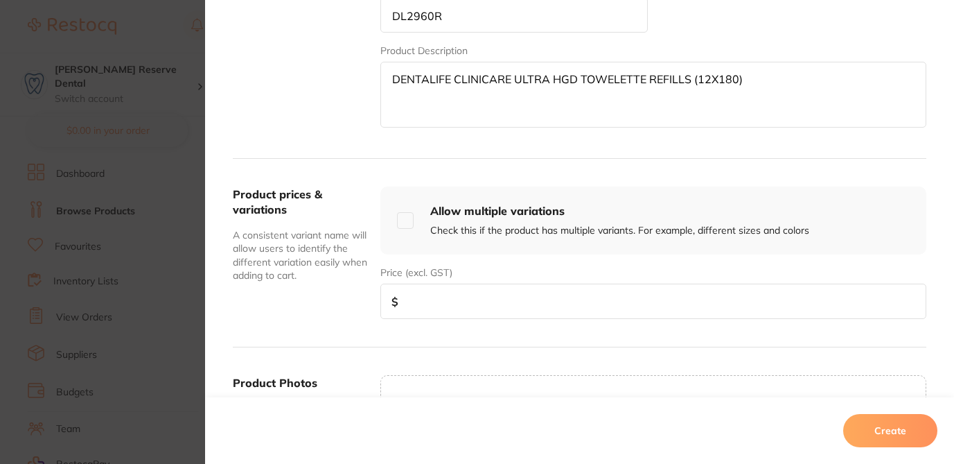
type textarea "DENTALIFE CLINICARE ULTRA HGD TOWELETTE REFILLS (12X180)"
click at [716, 287] on input "number" at bounding box center [653, 300] width 546 height 35
paste input "90.00"
type input "90.00"
click at [879, 434] on button "Create" at bounding box center [890, 430] width 94 height 33
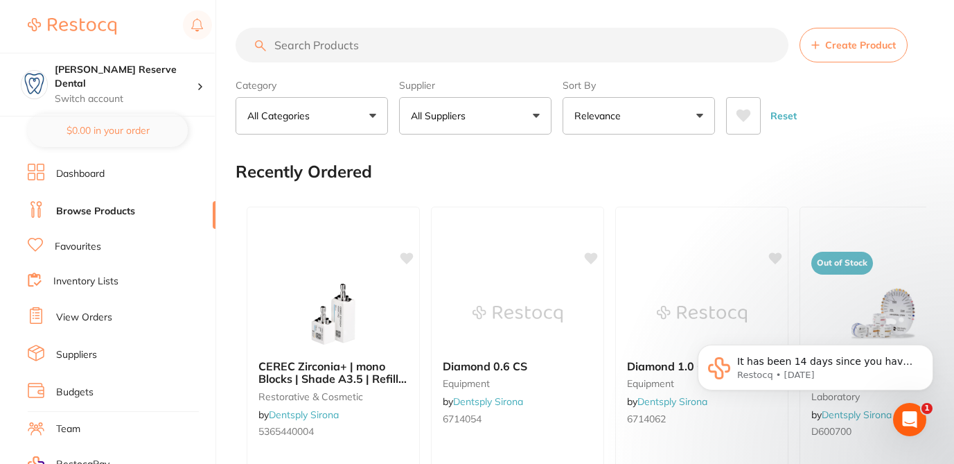
click at [846, 46] on span "Create Product" at bounding box center [860, 44] width 71 height 11
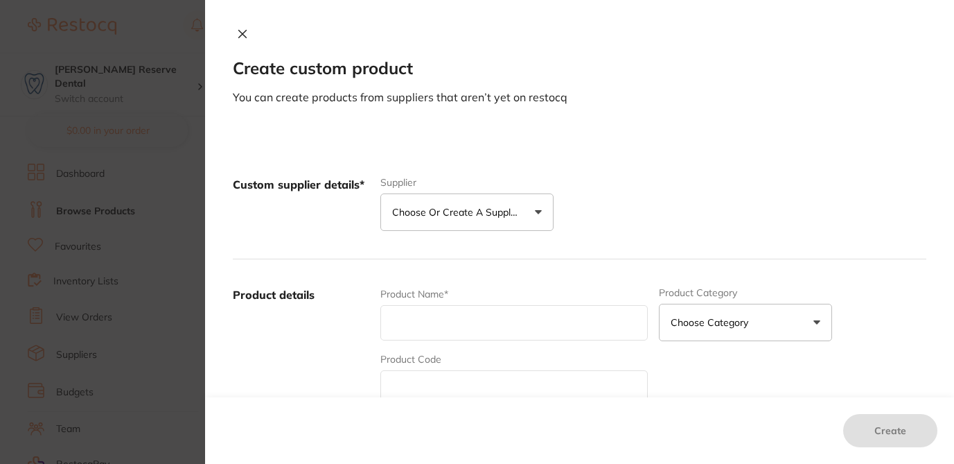
click at [465, 220] on button "Choose or create a supplier" at bounding box center [466, 211] width 173 height 37
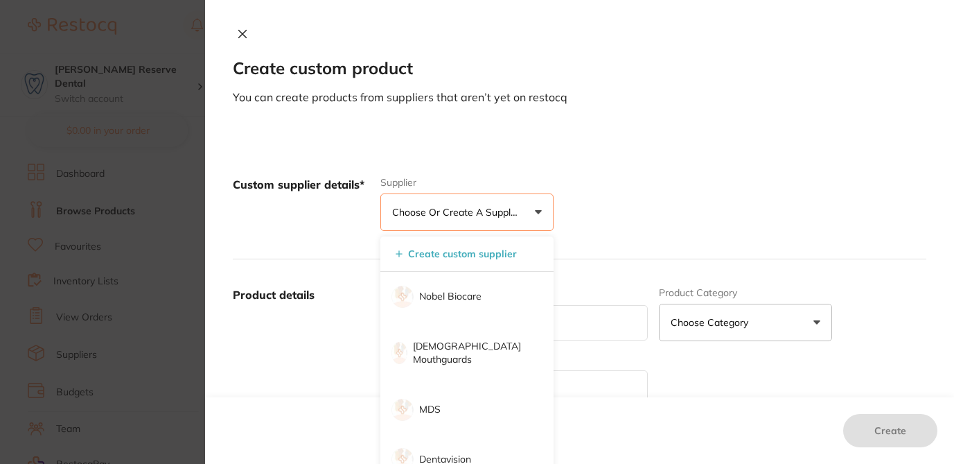
click at [466, 221] on button "Choose or create a supplier" at bounding box center [466, 211] width 173 height 37
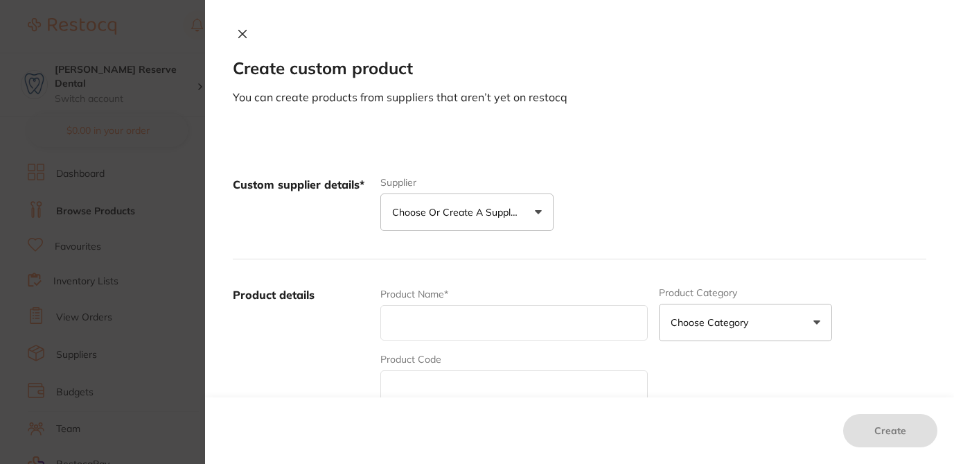
click at [466, 221] on button "Choose or create a supplier" at bounding box center [466, 211] width 173 height 37
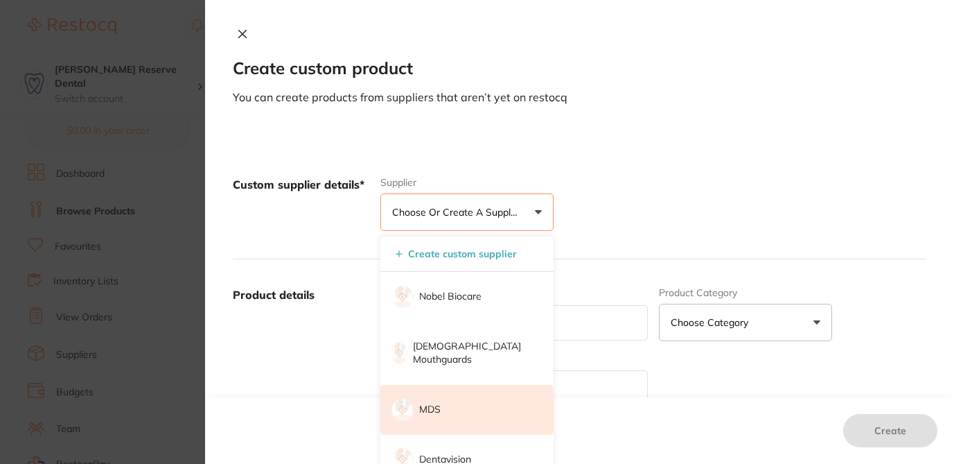
scroll to position [0, 0]
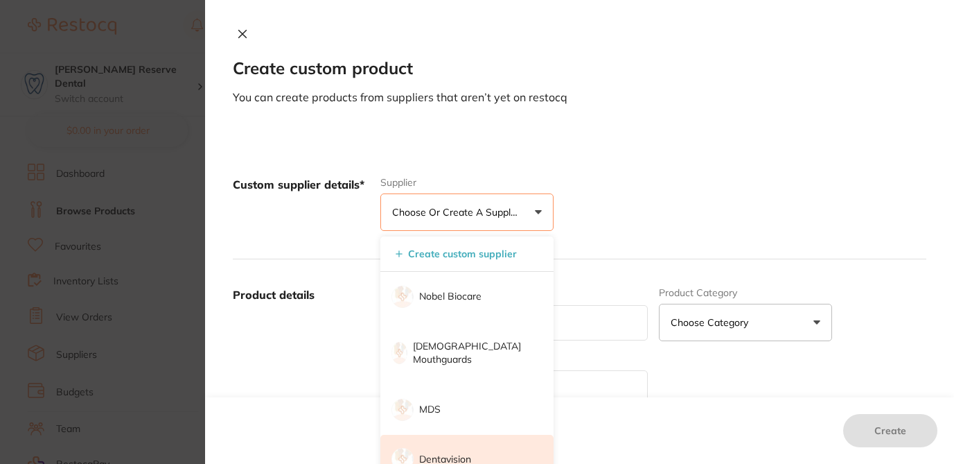
click at [452, 452] on p "Dentavision" at bounding box center [445, 459] width 52 height 14
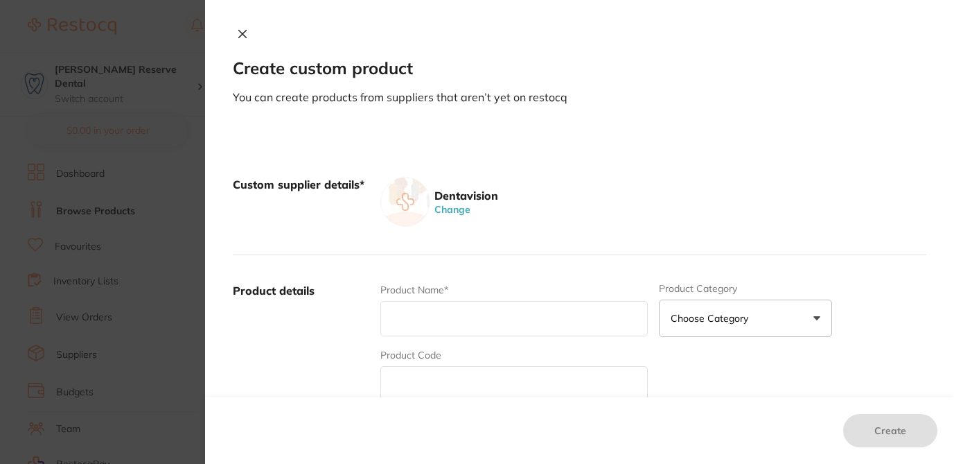
click at [678, 376] on div "Product Name* Product Category Choose Category 3d Printing Anaesthetic Articula…" at bounding box center [653, 391] width 546 height 216
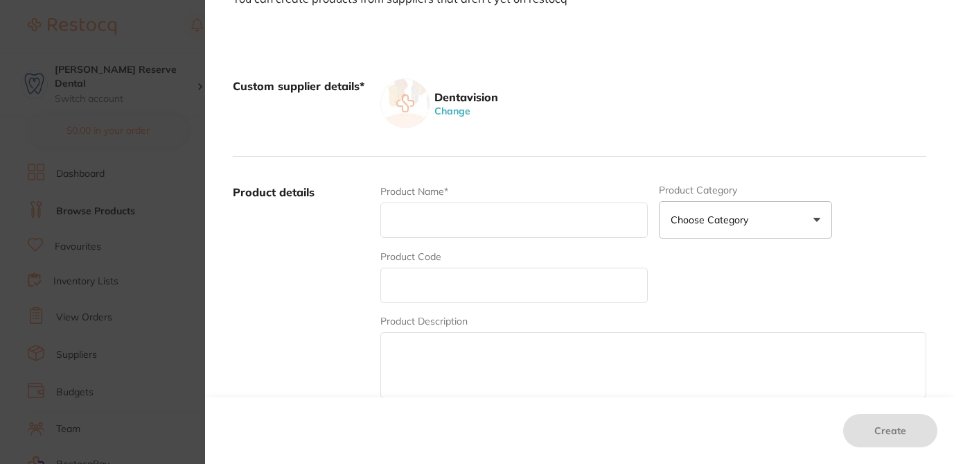
scroll to position [111, 0]
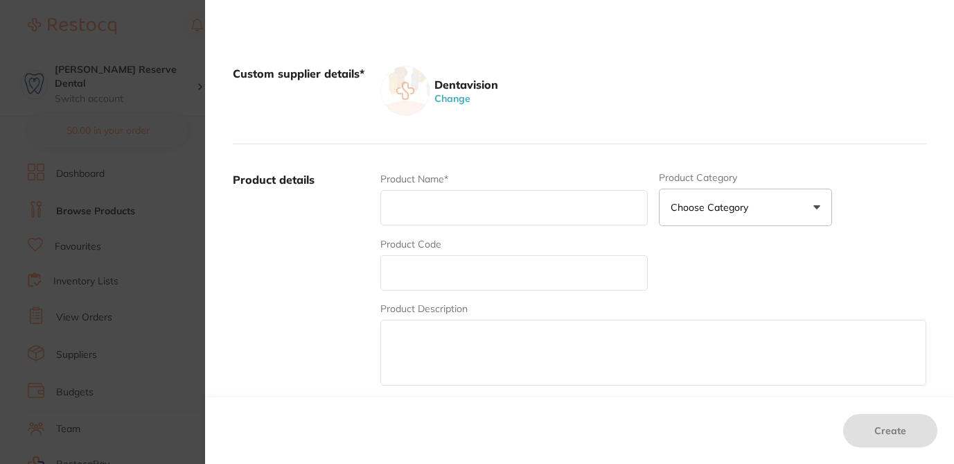
click at [486, 364] on textarea at bounding box center [653, 352] width 546 height 66
paste textarea "KC4456, Description: KIMBERLY-CLARK DELUXE HAND TOWEL 30. 5X21CM CTN (16), Pric…"
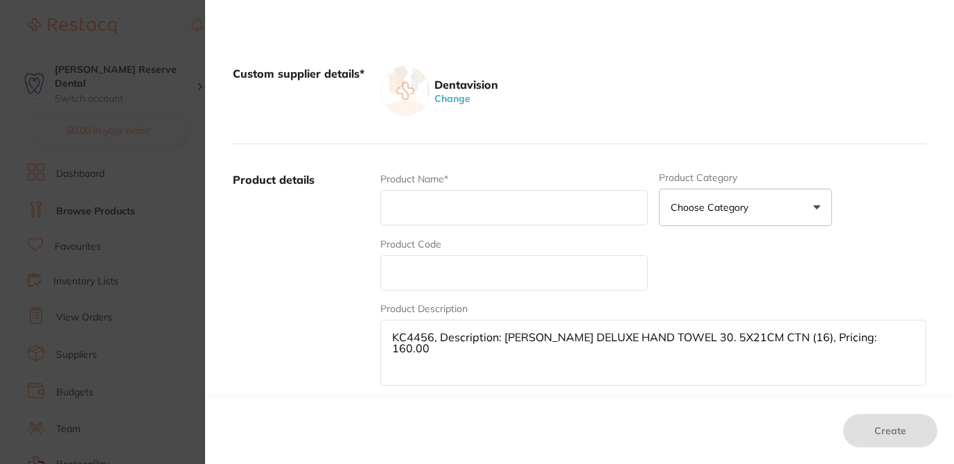
drag, startPoint x: 430, startPoint y: 335, endPoint x: 376, endPoint y: 335, distance: 53.4
click at [380, 335] on textarea "KC4456, Description: KIMBERLY-CLARK DELUXE HAND TOWEL 30. 5X21CM CTN (16), Pric…" at bounding box center [653, 352] width 546 height 66
type textarea ", Description: KIMBERLY-CLARK DELUXE HAND TOWEL 30. 5X21CM CTN (16), Pricing: 1…"
click at [423, 283] on input "text" at bounding box center [513, 272] width 267 height 35
paste input "KC4456"
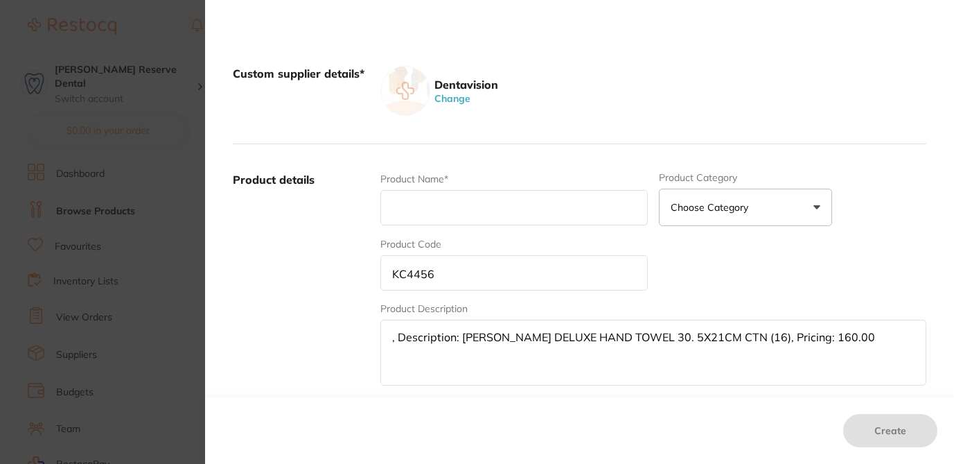
type input "KC4456"
drag, startPoint x: 458, startPoint y: 337, endPoint x: 345, endPoint y: 333, distance: 113.0
click at [345, 333] on div "Product details Product Name* Product Category Choose Category 3d Printing Anae…" at bounding box center [580, 280] width 694 height 272
drag, startPoint x: 720, startPoint y: 340, endPoint x: 859, endPoint y: 345, distance: 138.7
click at [859, 345] on textarea "KIMBERLY-CLARK DELUXE HAND TOWEL 30. 5X21CM CTN (16), Pricing: 160.00" at bounding box center [653, 352] width 546 height 66
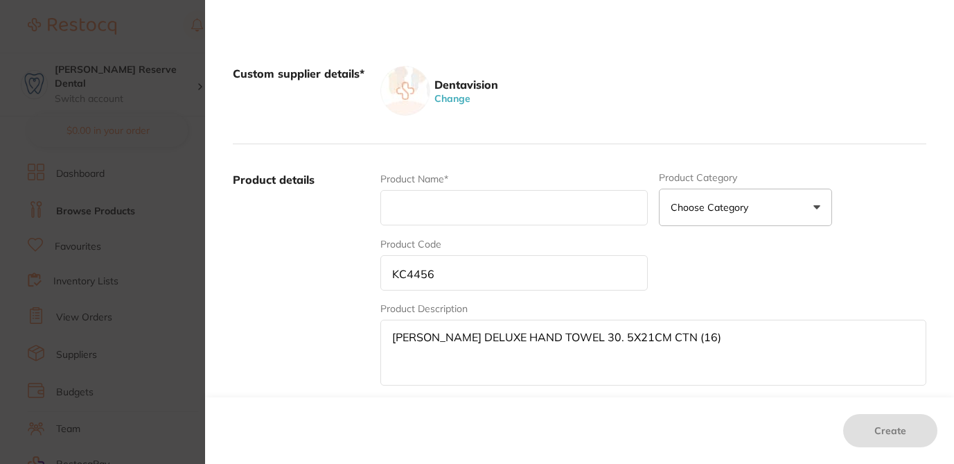
click at [385, 336] on textarea "KIMBERLY-CLARK DELUXE HAND TOWEL 30. 5X21CM CTN (16)" at bounding box center [653, 352] width 546 height 66
drag, startPoint x: 741, startPoint y: 336, endPoint x: 336, endPoint y: 339, distance: 404.7
click at [336, 339] on div "Product details Product Name* Product Category Choose Category 3d Printing Anae…" at bounding box center [580, 280] width 694 height 272
type textarea "KIMBERLY-CLARK DELUXE HAND TOWEL 30. 5X21CM CTN (16)"
click at [414, 202] on input "text" at bounding box center [513, 207] width 267 height 35
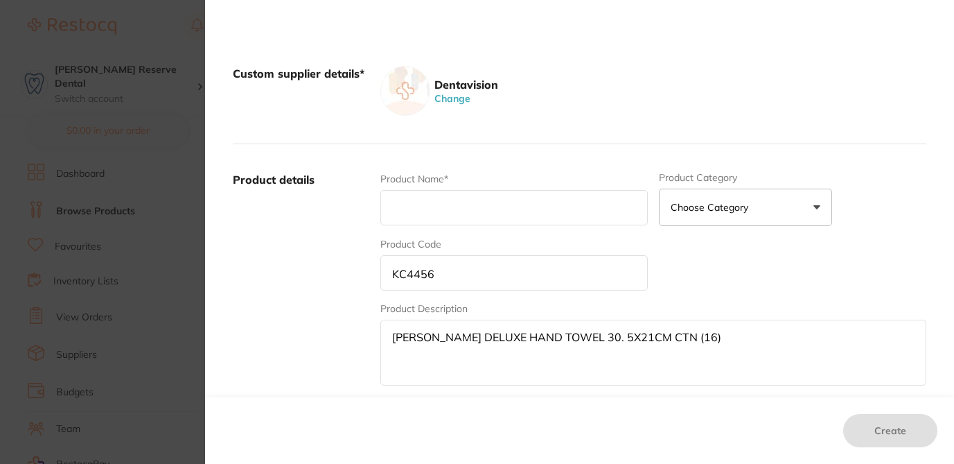
paste input "KIMBERLY-CLARK DELUXE HAND TOWEL 30. 5X21CM CTN (16)"
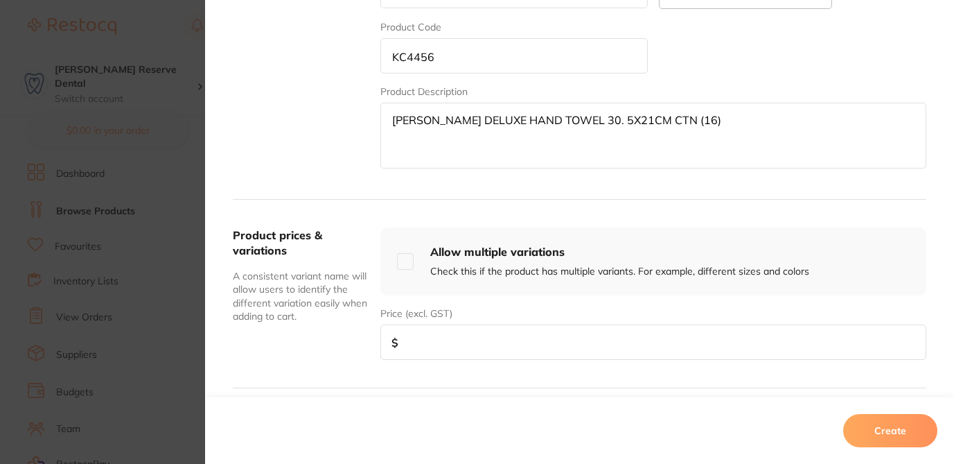
scroll to position [335, 0]
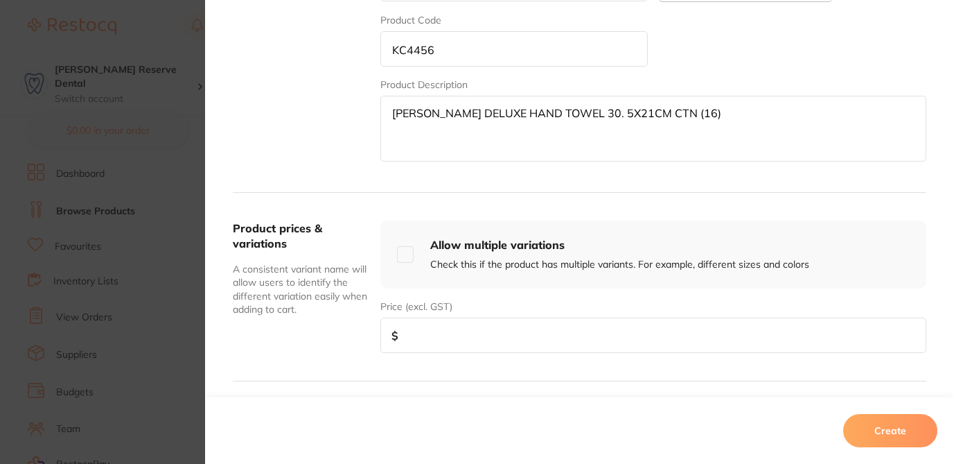
type input "KIMBERLY-CLARK DELUXE HAND TOWEL 30. 5X21CM CTN (16)"
click at [656, 336] on input "number" at bounding box center [653, 334] width 546 height 35
type input "160"
click at [897, 430] on button "Create" at bounding box center [890, 430] width 94 height 33
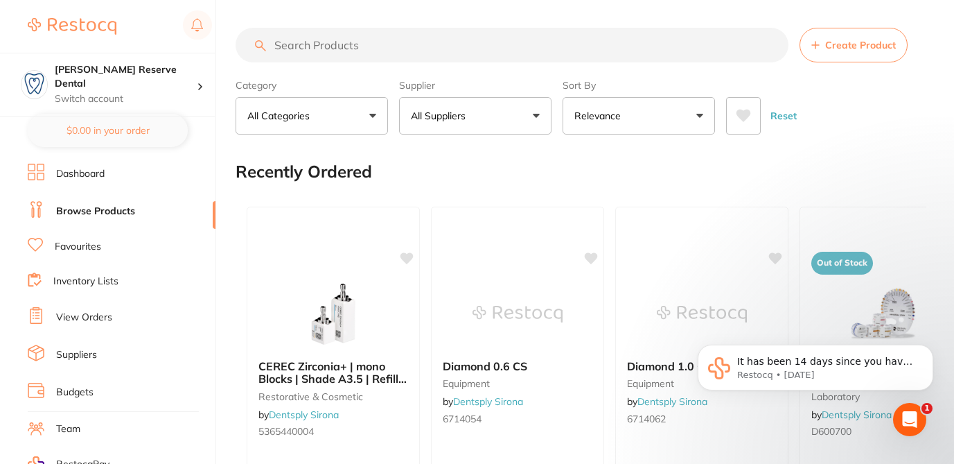
click at [826, 58] on button "Create Product" at bounding box center [854, 45] width 108 height 35
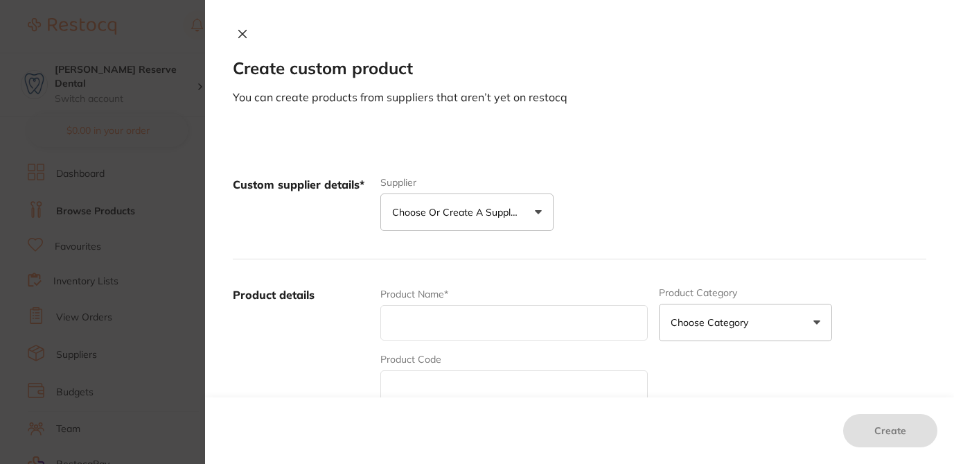
click at [504, 209] on p "Choose or create a supplier" at bounding box center [458, 212] width 132 height 14
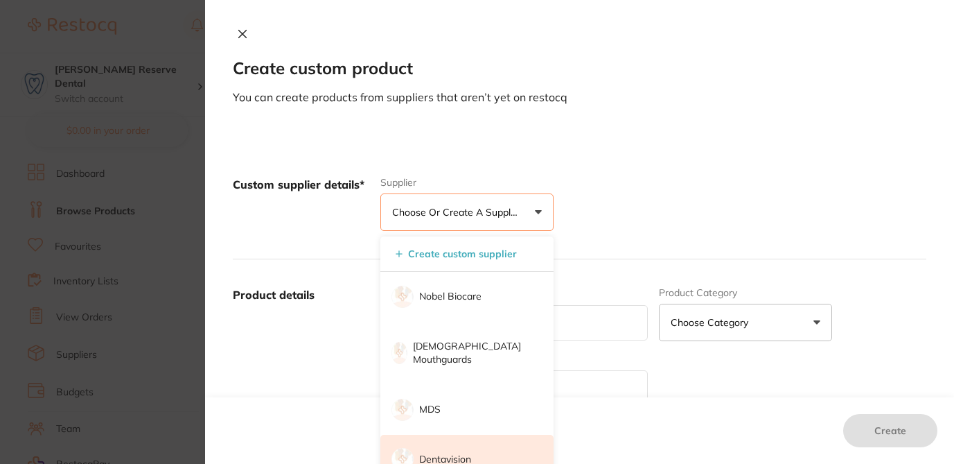
click at [450, 452] on p "Dentavision" at bounding box center [445, 459] width 52 height 14
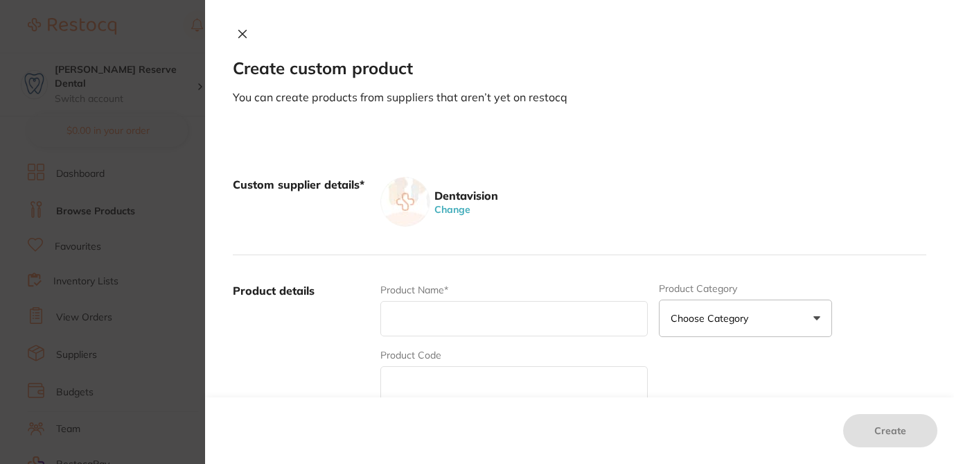
click at [761, 220] on div "Dentavision Change" at bounding box center [653, 202] width 546 height 50
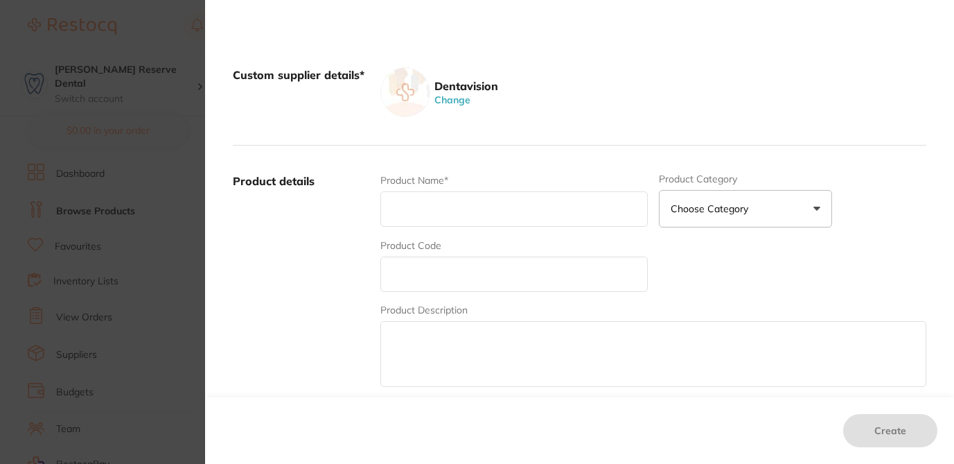
scroll to position [111, 0]
click at [550, 355] on textarea at bounding box center [653, 352] width 546 height 66
paste textarea "K-33639, Description: KERR SEALAPEX XPRESS (2X10.5GM), Pricing: 180.00"
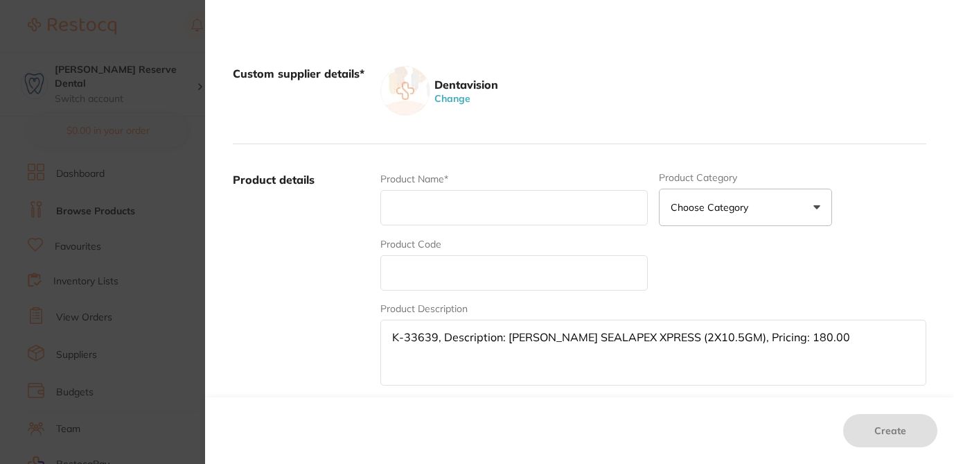
drag, startPoint x: 436, startPoint y: 336, endPoint x: 341, endPoint y: 336, distance: 94.9
click at [341, 336] on div "Product details Product Name* Product Category Choose Category 3d Printing Anae…" at bounding box center [580, 280] width 694 height 272
type textarea ", Description: KERR SEALAPEX XPRESS (2X10.5GM), Pricing: 180.00"
click at [411, 269] on input "text" at bounding box center [513, 272] width 267 height 35
paste input "K-33639"
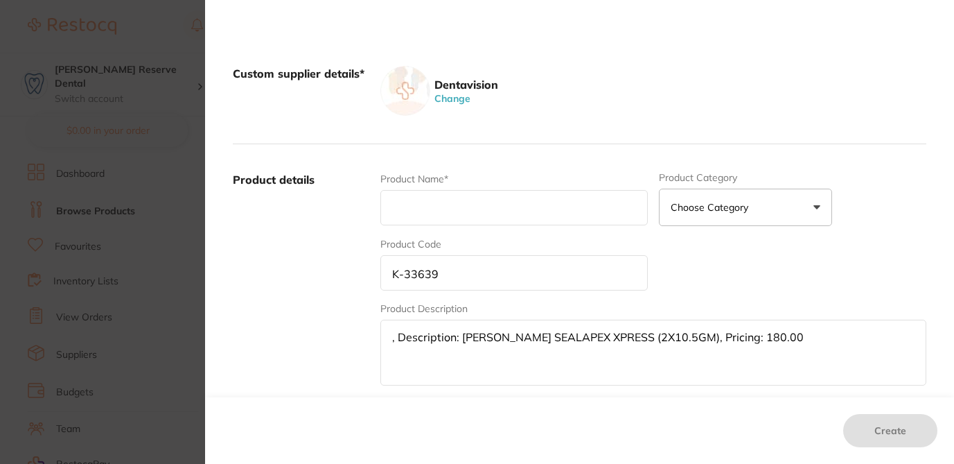
type input "K-33639"
drag, startPoint x: 459, startPoint y: 336, endPoint x: 367, endPoint y: 331, distance: 92.3
click at [367, 331] on div "Product details Product Name* Product Category Choose Category 3d Printing Anae…" at bounding box center [580, 280] width 694 height 272
drag, startPoint x: 586, startPoint y: 337, endPoint x: 730, endPoint y: 344, distance: 144.3
click at [730, 344] on textarea "KERR SEALAPEX XPRESS (2X10.5GM), Pricing: 180.00" at bounding box center [653, 352] width 546 height 66
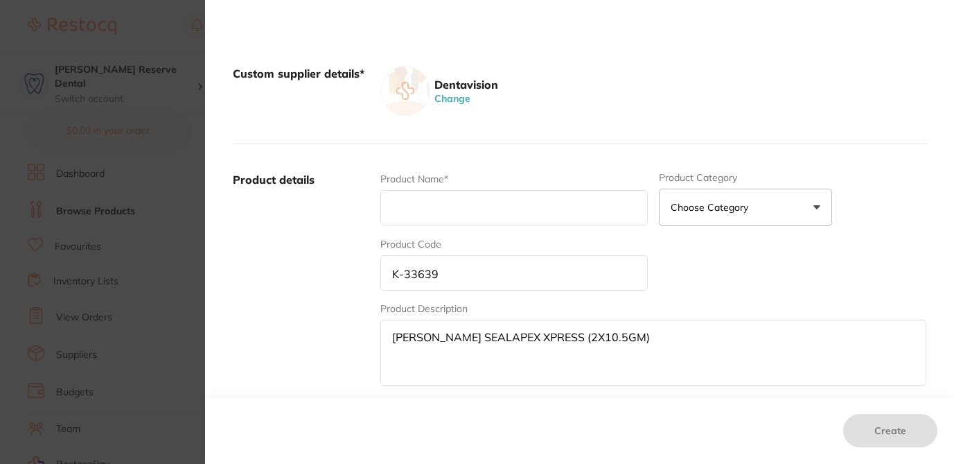
drag, startPoint x: 613, startPoint y: 340, endPoint x: 359, endPoint y: 328, distance: 254.6
click at [359, 328] on div "Product details Product Name* Product Category Choose Category 3d Printing Anae…" at bounding box center [580, 280] width 694 height 272
type textarea "KERR SEALAPEX XPRESS (2X10.5GM)"
click at [383, 201] on input "text" at bounding box center [513, 207] width 267 height 35
paste input "KERR SEALAPEX XPRESS (2X10.5GM)"
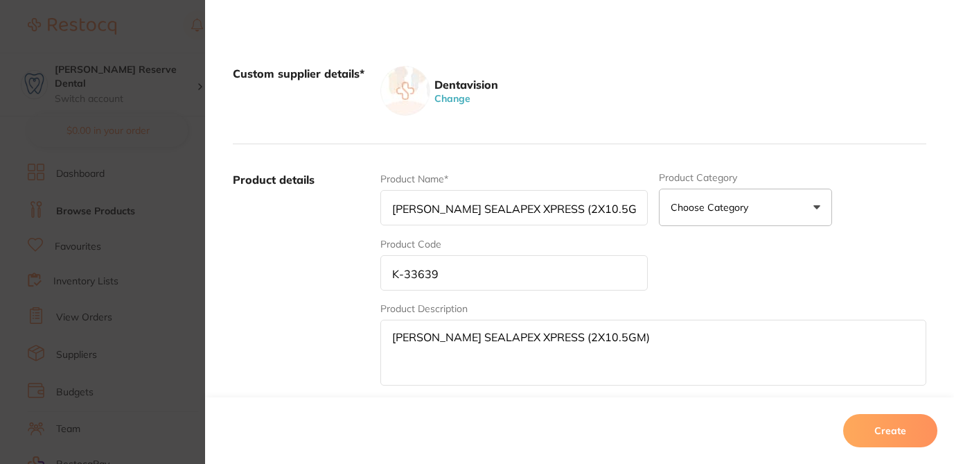
type input "KERR SEALAPEX XPRESS (2X10.5GM)"
click at [389, 273] on input "K-33639" at bounding box center [513, 272] width 267 height 35
type input "K-33639"
click at [387, 206] on input "KERR SEALAPEX XPRESS (2X10.5GM)" at bounding box center [513, 207] width 267 height 35
click at [709, 265] on div "Product Name* KERR SEALAPEX XPRESS (2X10.5GM) Product Category Choose Category …" at bounding box center [653, 280] width 546 height 216
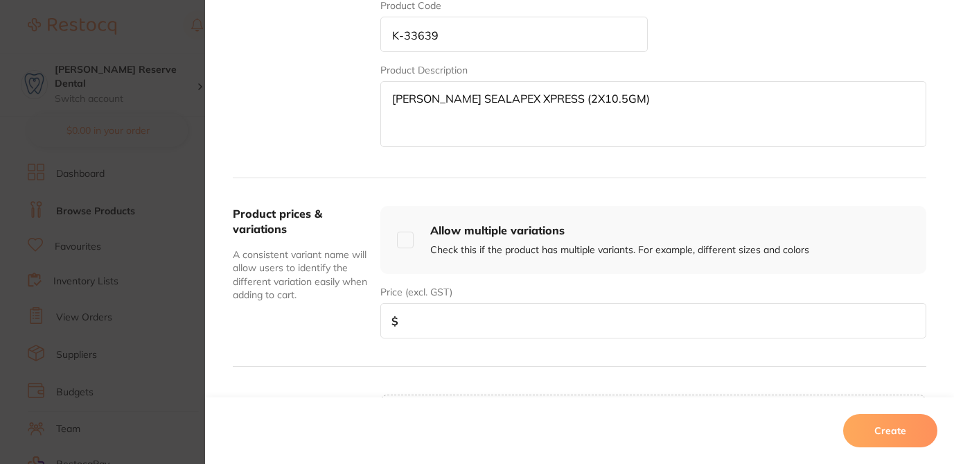
scroll to position [360, 0]
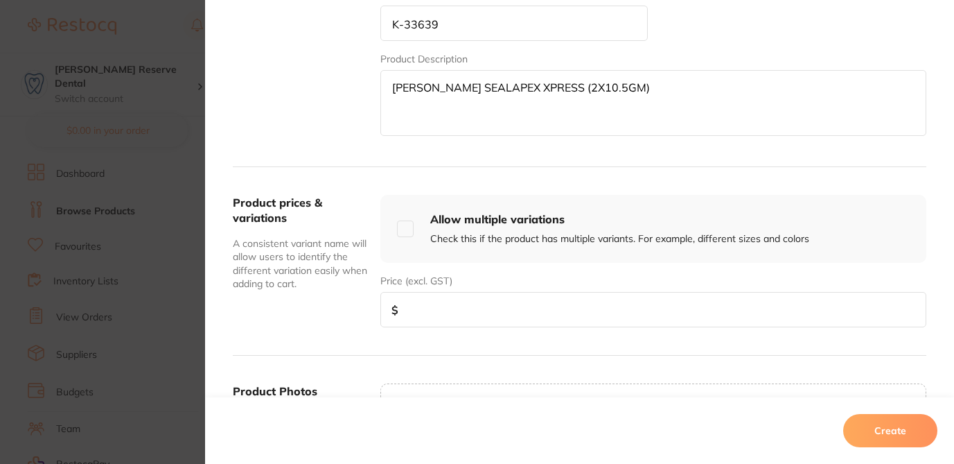
click at [484, 304] on input "number" at bounding box center [653, 309] width 546 height 35
type input "180"
click at [873, 421] on button "Create" at bounding box center [890, 430] width 94 height 33
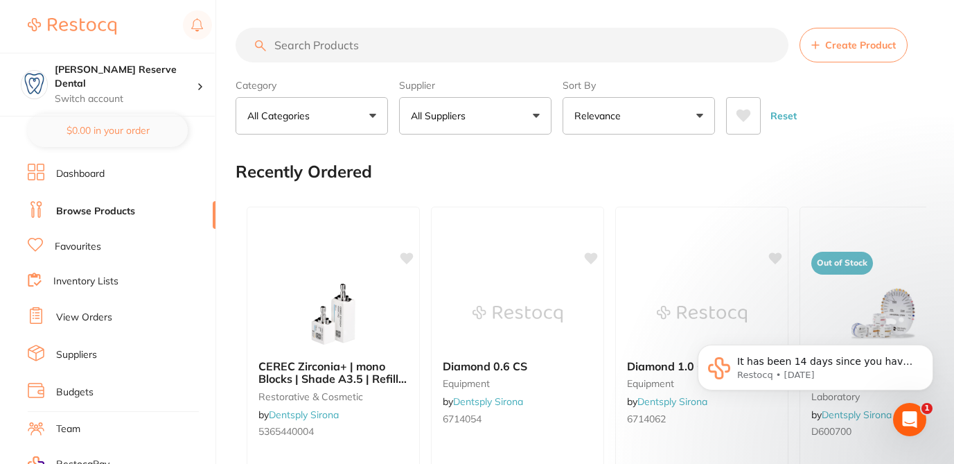
click at [360, 51] on input "search" at bounding box center [512, 45] width 553 height 35
paste input "K-33639, Description: KERR SEALAPEX XPRESS (2X10.5GM), Pricing: 180.00"
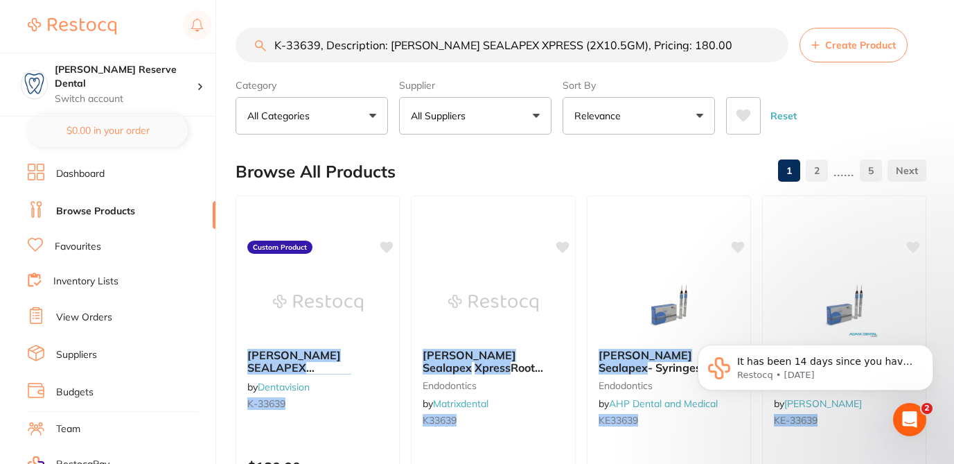
scroll to position [0, 0]
type input "K-33639, Description: KERR SEALAPEX XPRESS (2X10.5GM), Pricing: 180.00"
click at [555, 161] on div "Browse All Products 1 2 ...... 5" at bounding box center [581, 171] width 691 height 46
drag, startPoint x: 682, startPoint y: 45, endPoint x: 325, endPoint y: 35, distance: 357.0
click at [325, 35] on input "K-33639, Description: KERR SEALAPEX XPRESS (2X10.5GM), Pricing: 180.00" at bounding box center [512, 45] width 553 height 35
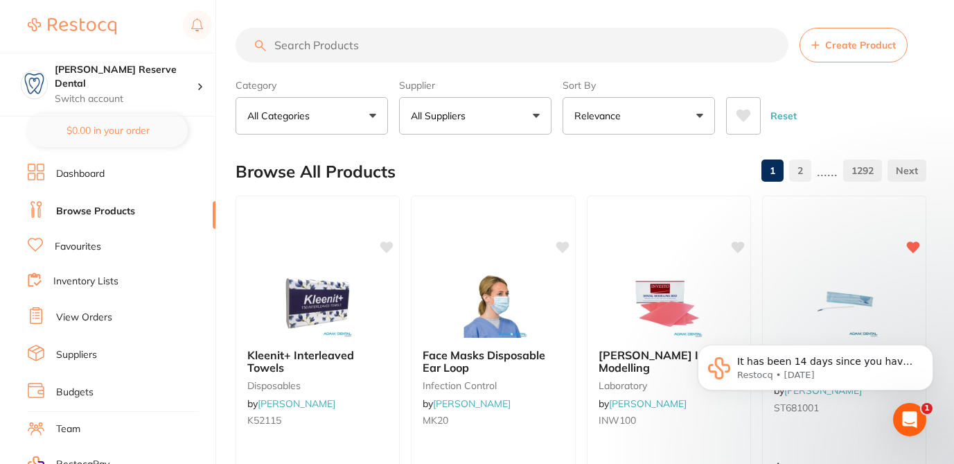
click at [847, 51] on button "Create Product" at bounding box center [854, 45] width 108 height 35
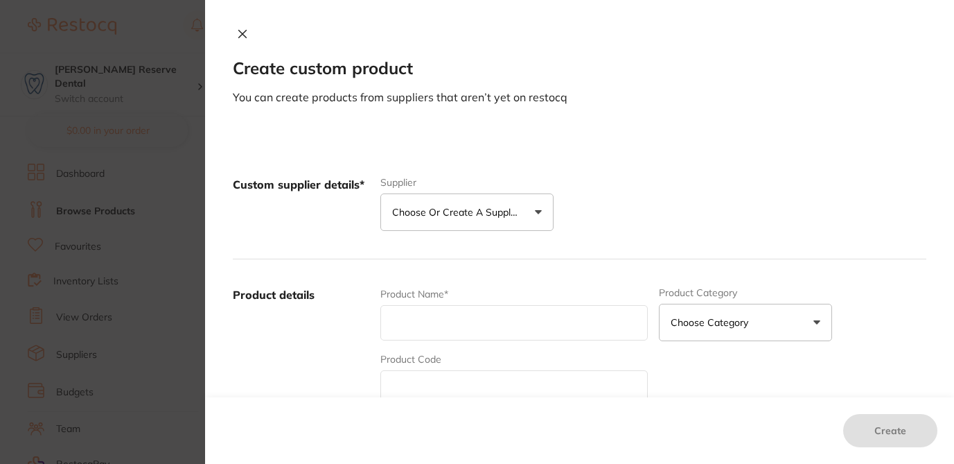
click at [847, 51] on div "Create custom product You can create products from suppliers that aren’t yet on…" at bounding box center [579, 66] width 749 height 77
click at [477, 209] on p "Choose or create a supplier" at bounding box center [458, 212] width 132 height 14
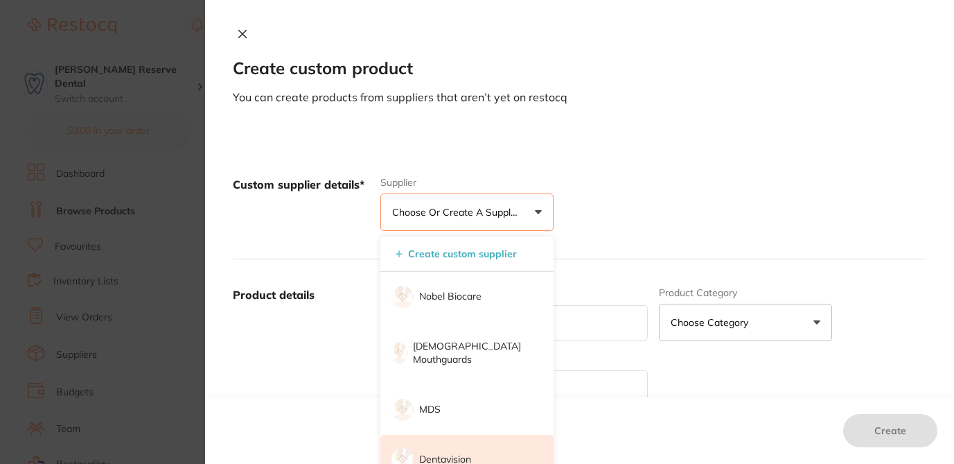
click at [448, 452] on p "Dentavision" at bounding box center [445, 459] width 52 height 14
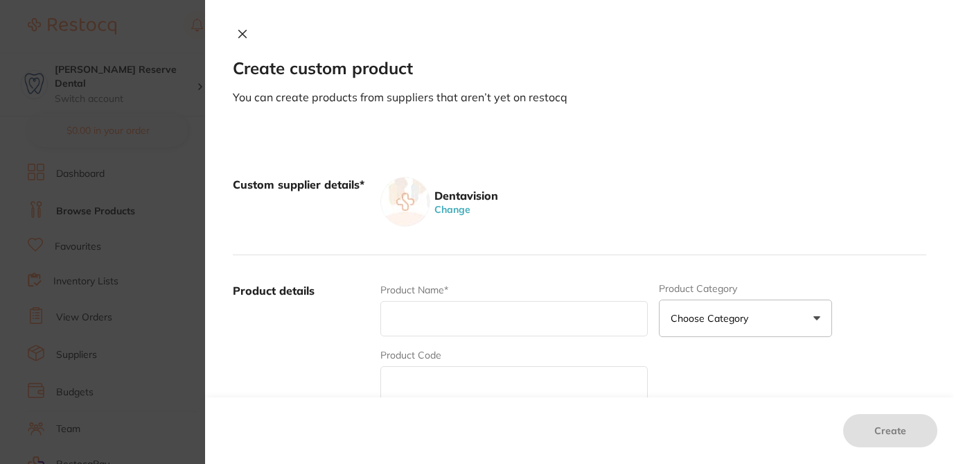
click at [592, 170] on div "Custom supplier details* Dentavision Change" at bounding box center [580, 202] width 694 height 106
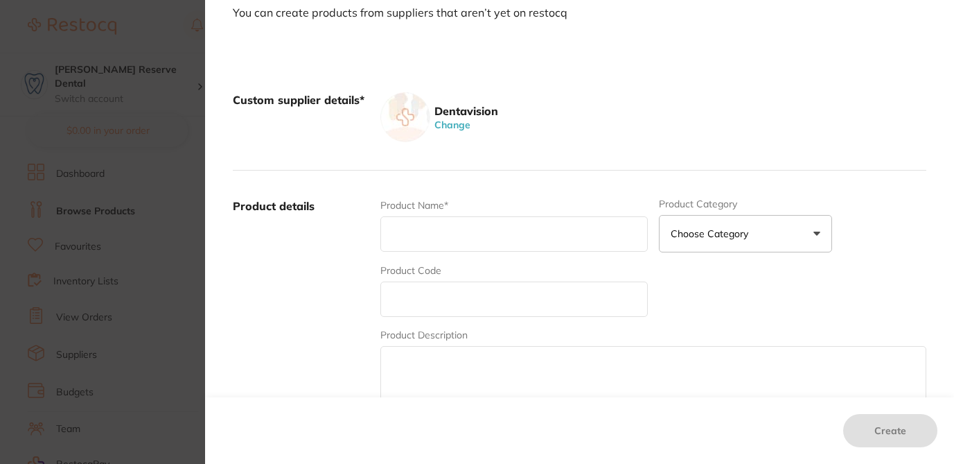
scroll to position [111, 0]
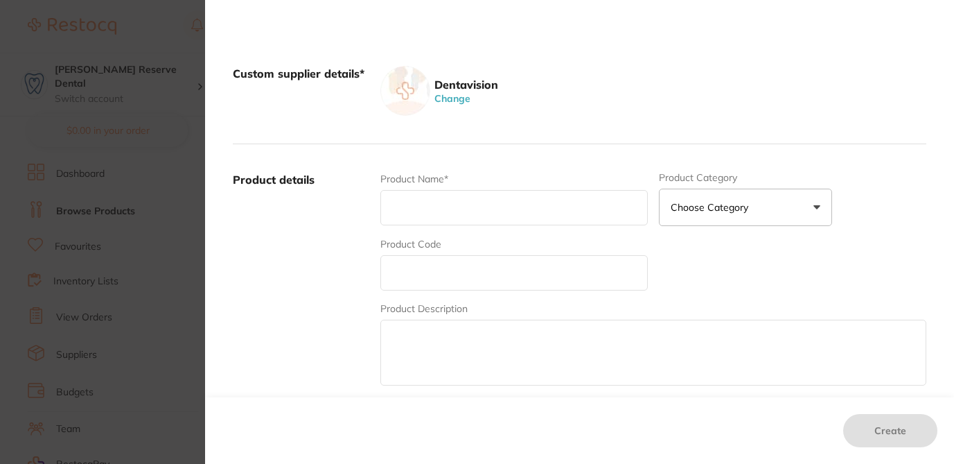
click at [486, 344] on textarea at bounding box center [653, 352] width 546 height 66
paste textarea "3M6020A2, Description: 3M FILTEK Z250 UNIVERSAL RESTORATIVE SYRINGE A2 4G, Pric…"
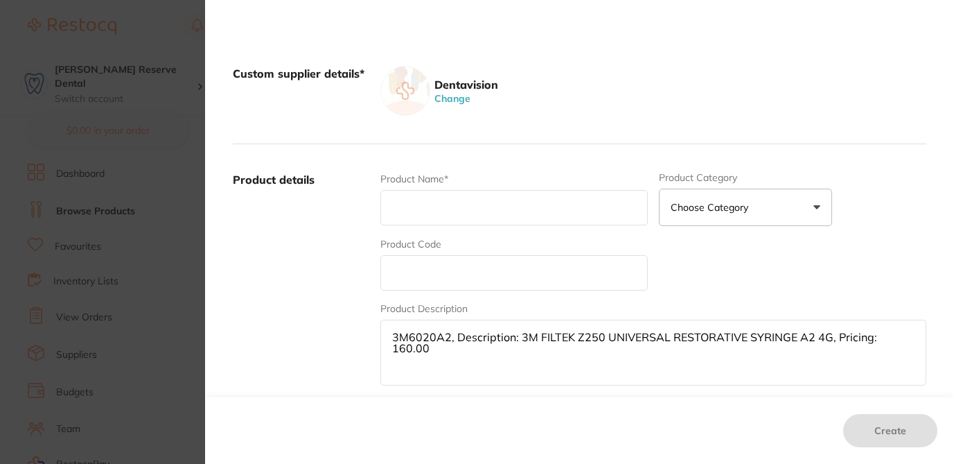
drag, startPoint x: 447, startPoint y: 337, endPoint x: 371, endPoint y: 330, distance: 76.5
click at [371, 336] on div "Product details Product Name* Product Category Choose Category 3d Printing Anae…" at bounding box center [580, 280] width 694 height 272
type textarea ", Description: 3M FILTEK Z250 UNIVERSAL RESTORATIVE SYRINGE A2 4G, Pricing: 160…"
click at [400, 281] on input "text" at bounding box center [513, 272] width 267 height 35
paste input "3M6020A2"
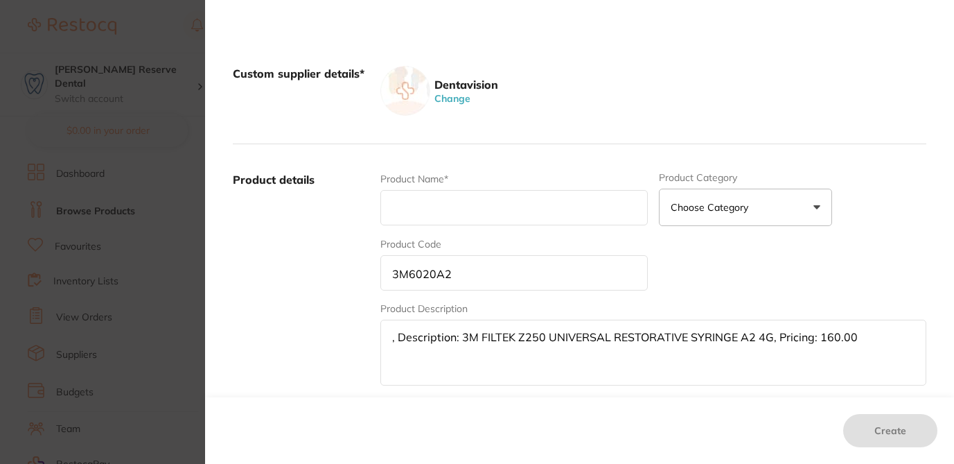
type input "3M6020A2"
drag, startPoint x: 457, startPoint y: 336, endPoint x: 323, endPoint y: 333, distance: 134.5
click at [323, 333] on div "Product details Product Name* Product Category Choose Category 3d Printing Anae…" at bounding box center [580, 280] width 694 height 272
drag, startPoint x: 698, startPoint y: 336, endPoint x: 355, endPoint y: 339, distance: 343.7
click at [355, 339] on div "Product details Product Name* Product Category Choose Category 3d Printing Anae…" at bounding box center [580, 280] width 694 height 272
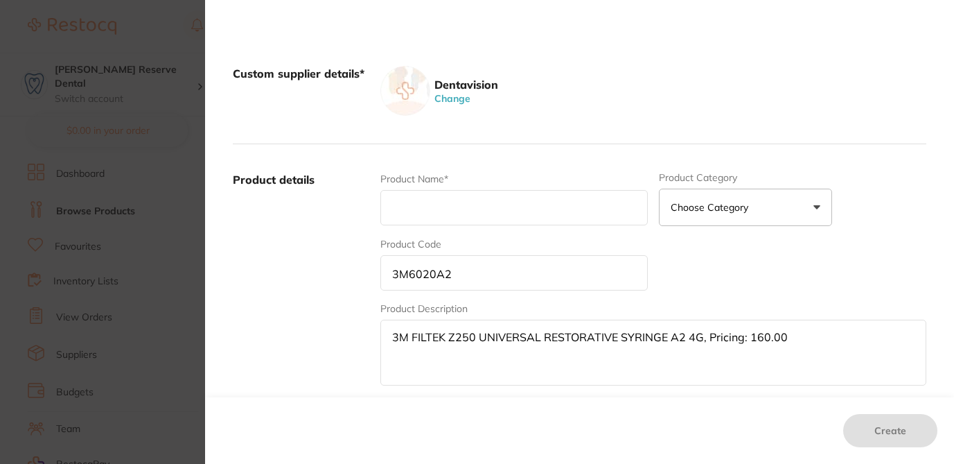
type textarea "3M FILTEK Z250 UNIVERSAL RESTORATIVE SYRINGE A2 4G, Pricing: 160.00"
click at [394, 197] on input "text" at bounding box center [513, 207] width 267 height 35
paste input "3M FILTEK Z250 UNIVERSAL RESTORATIVE SYRINGE A2 4G"
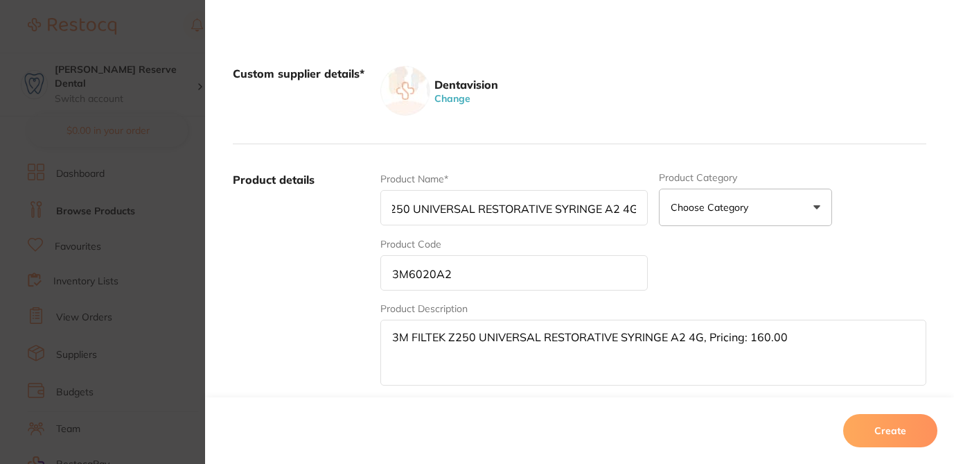
type input "3M FILTEK Z250 UNIVERSAL RESTORATIVE SYRINGE A2 4G"
drag, startPoint x: 703, startPoint y: 335, endPoint x: 817, endPoint y: 339, distance: 114.4
click at [818, 340] on textarea "3M FILTEK Z250 UNIVERSAL RESTORATIVE SYRINGE A2 4G, Pricing: 160.00" at bounding box center [653, 352] width 546 height 66
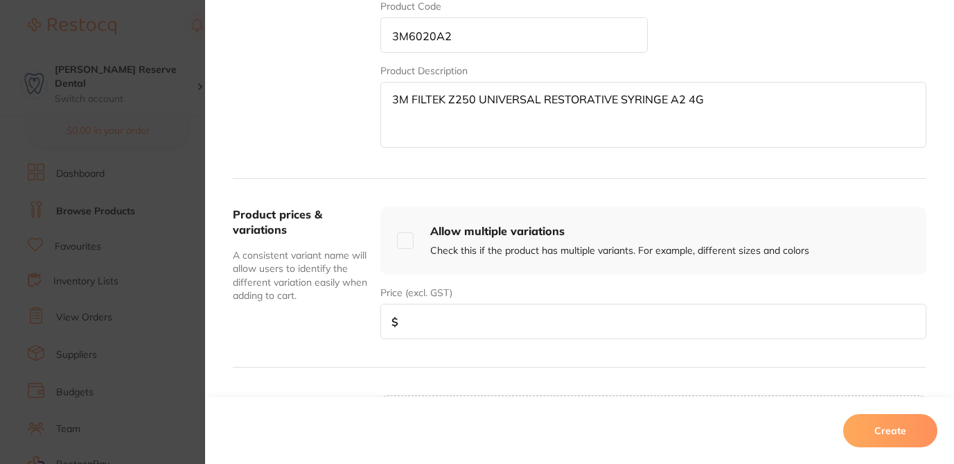
scroll to position [353, 0]
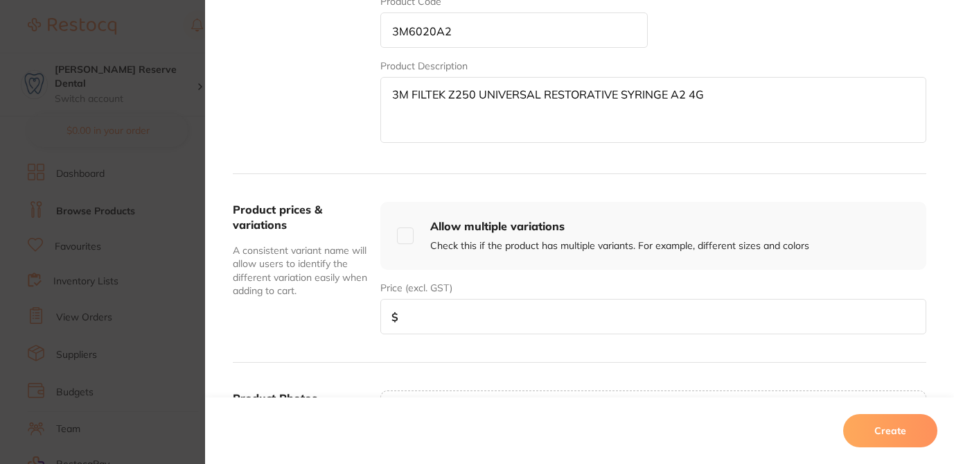
type textarea "3M FILTEK Z250 UNIVERSAL RESTORATIVE SYRINGE A2 4G"
click at [703, 333] on input "number" at bounding box center [653, 316] width 546 height 35
type input "160"
click at [907, 436] on button "Create" at bounding box center [890, 430] width 94 height 33
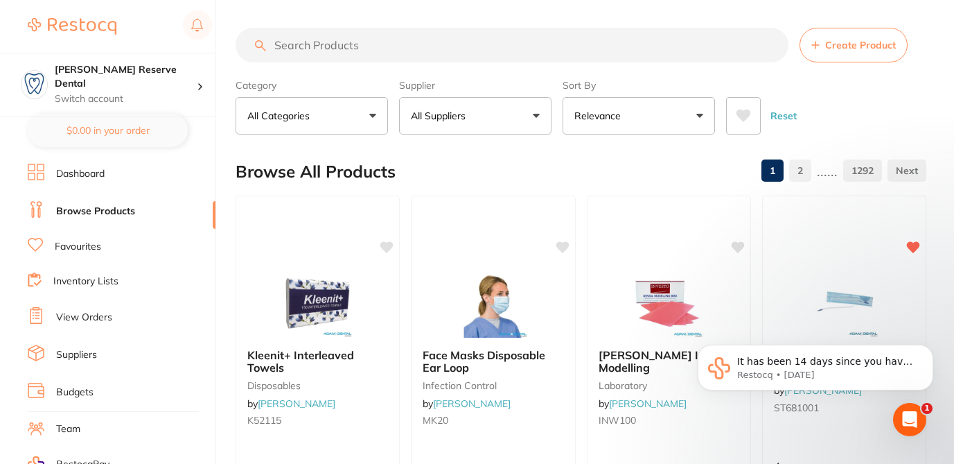
click at [322, 46] on input "search" at bounding box center [512, 45] width 553 height 35
paste input "DL2960R, Description: DENTALIFE CLINICARE ULTRA HGD TOWELETTE REFILLS (12X180),…"
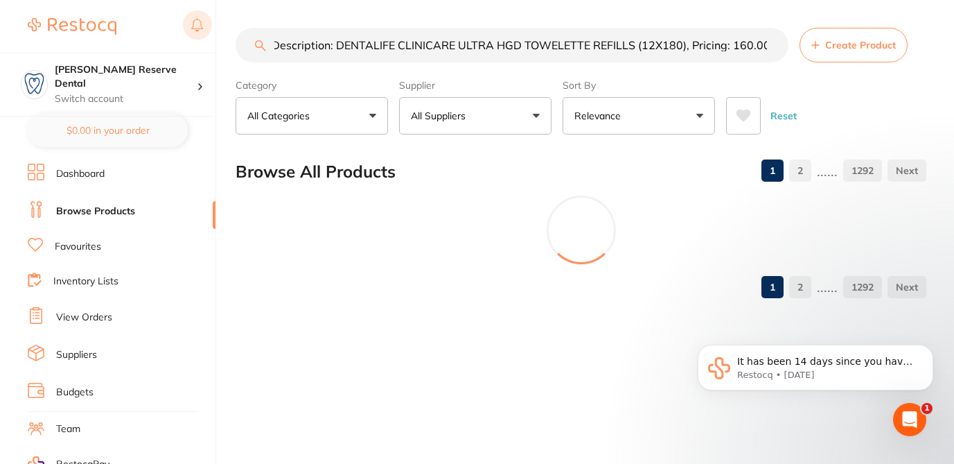
scroll to position [0, 0]
drag, startPoint x: 337, startPoint y: 44, endPoint x: 207, endPoint y: 30, distance: 130.3
click at [207, 30] on div "$124.00 Logan Reserve Dental Switch account Logan Reserve Dental BDF Dental $0.…" at bounding box center [477, 232] width 954 height 464
click at [326, 46] on input "DL2960R, Description: DENTALIFE CLINICARE ULTRA HGD TOWELETTE REFILLS (12X180),…" at bounding box center [512, 45] width 553 height 35
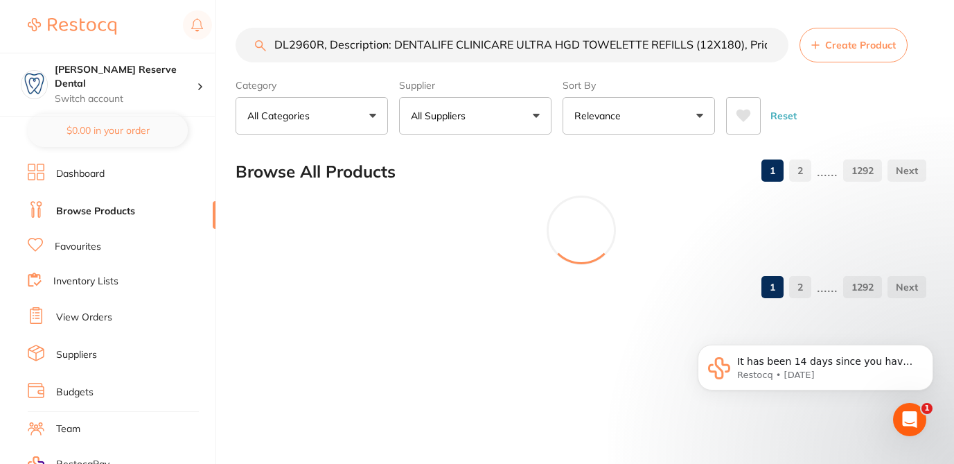
drag, startPoint x: 326, startPoint y: 46, endPoint x: 644, endPoint y: 89, distance: 320.4
click at [644, 89] on section "DL2960R, Description: DENTALIFE CLINICARE ULTRA HGD TOWELETTE REFILLS (12X180),…" at bounding box center [581, 81] width 691 height 107
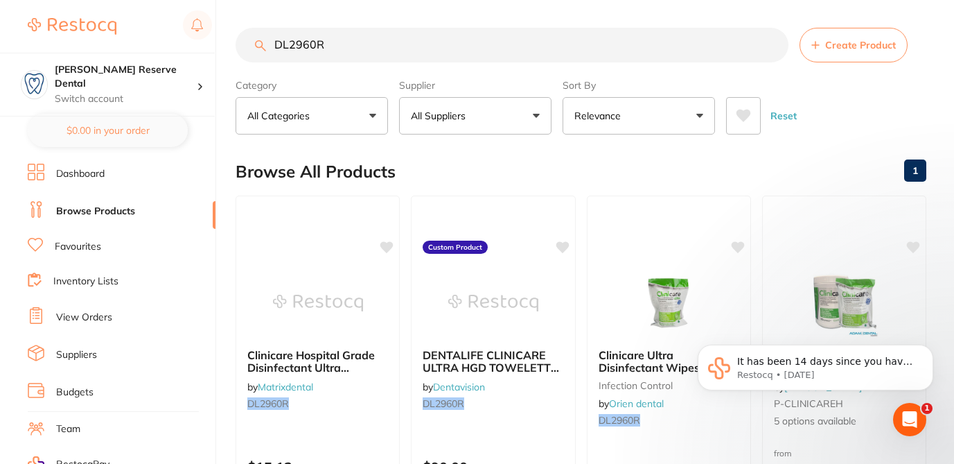
scroll to position [0, 0]
type input "DL2960R"
click at [652, 170] on div "Browse All Products 1" at bounding box center [581, 171] width 691 height 46
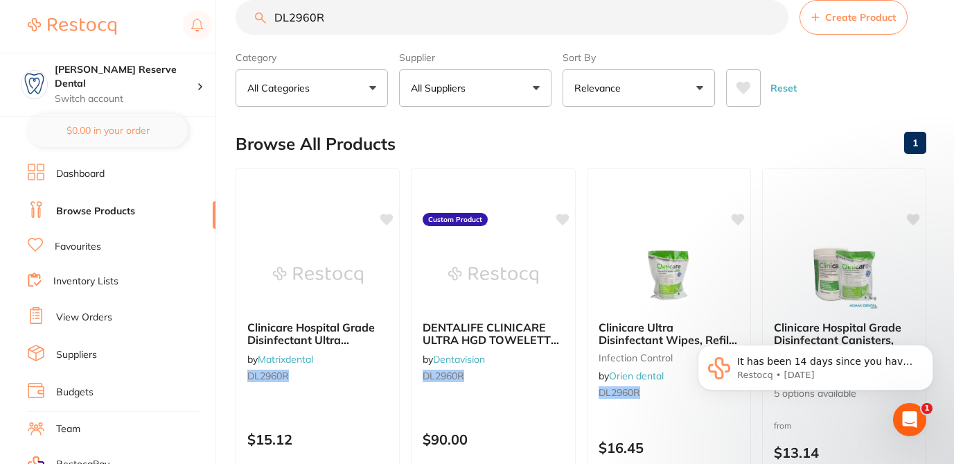
scroll to position [55, 0]
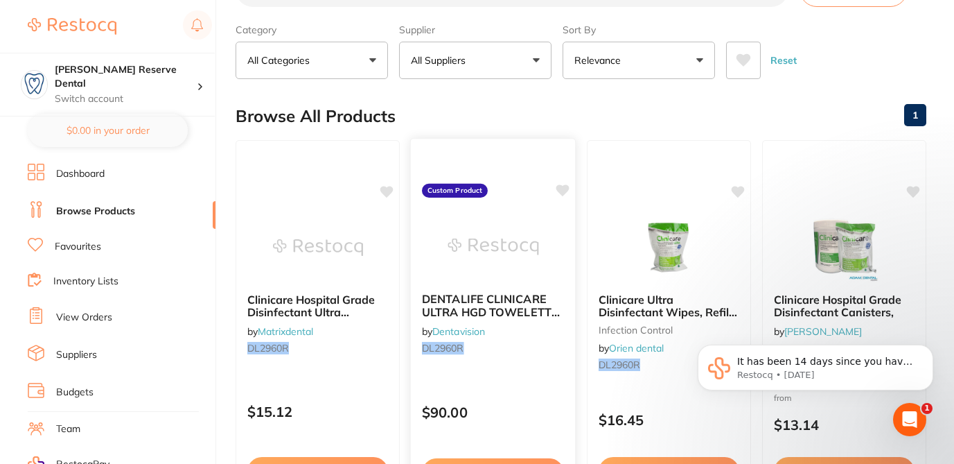
click at [568, 188] on icon at bounding box center [562, 190] width 13 height 12
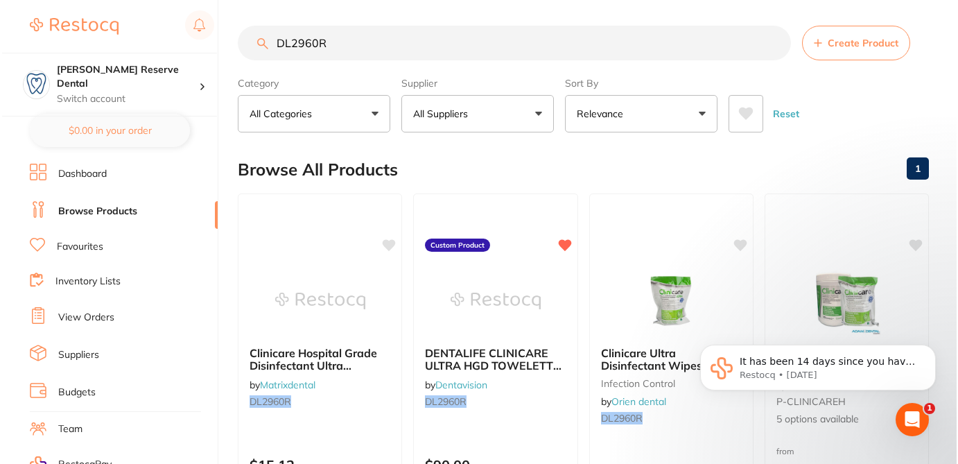
scroll to position [0, 0]
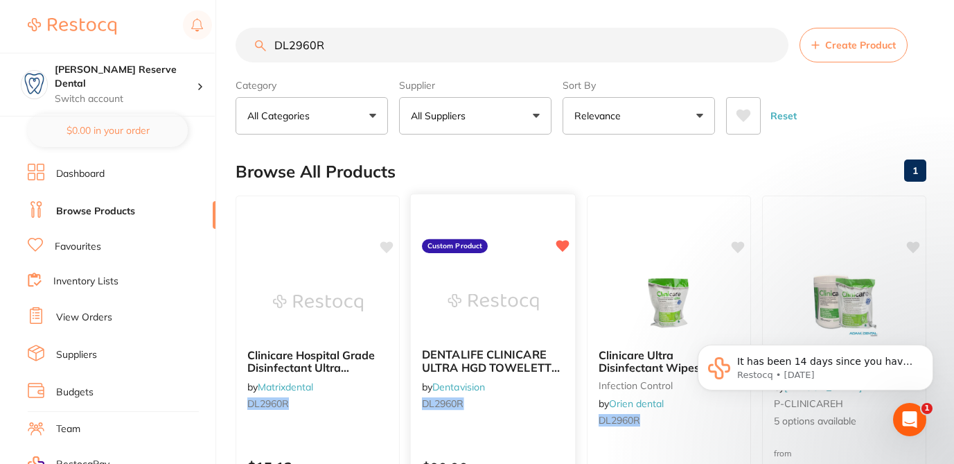
click at [516, 397] on div "DENTALIFE CLINICARE ULTRA HGD TOWELETTE REFILLS (12X180), by Dentavision DL2960R" at bounding box center [493, 381] width 165 height 89
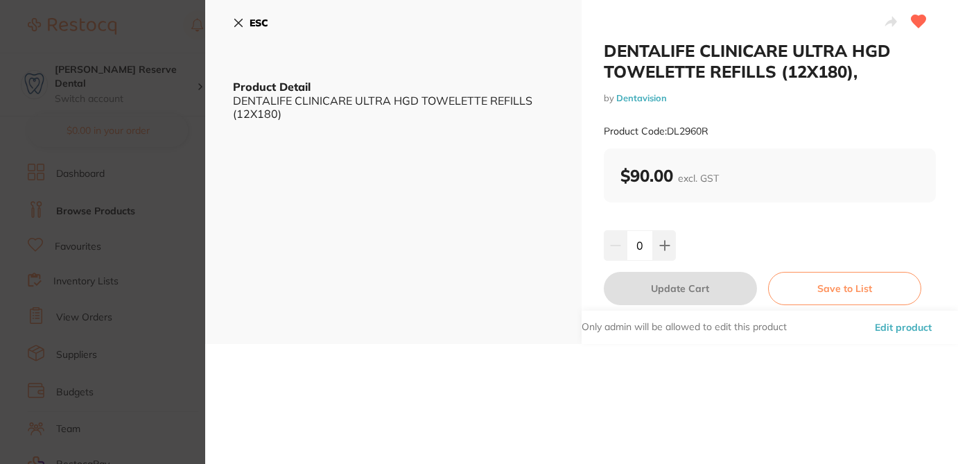
click at [895, 327] on button "Edit product" at bounding box center [902, 326] width 65 height 33
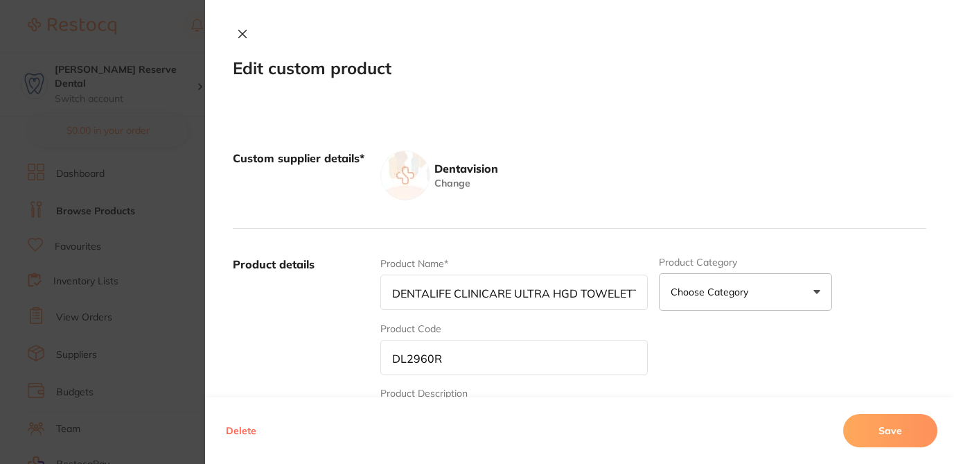
scroll to position [0, 107]
drag, startPoint x: 626, startPoint y: 294, endPoint x: 640, endPoint y: 294, distance: 13.9
click at [640, 294] on input "DENTALIFE CLINICARE ULTRA HGD TOWELETTE REFILLS (12X180)," at bounding box center [513, 291] width 267 height 35
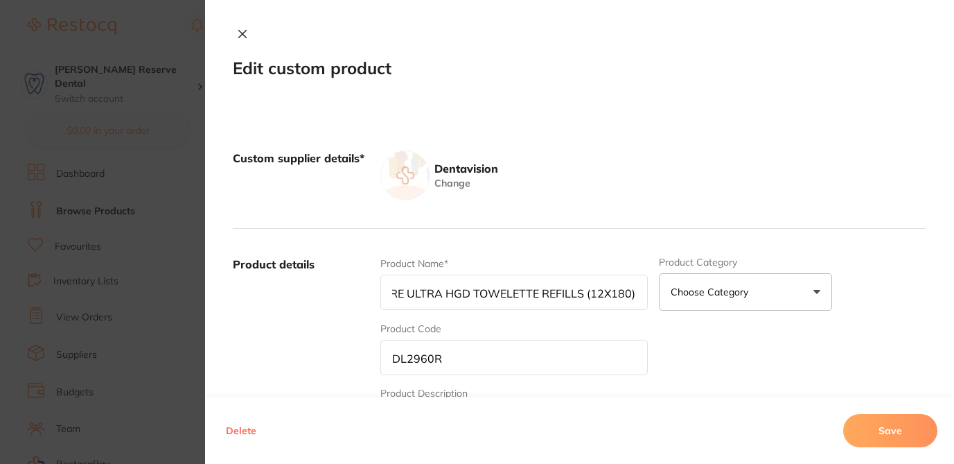
type input "DENTALIFE CLINICARE ULTRA HGD TOWELETTE REFILLS (12X180)"
click at [874, 427] on button "Save" at bounding box center [890, 430] width 94 height 33
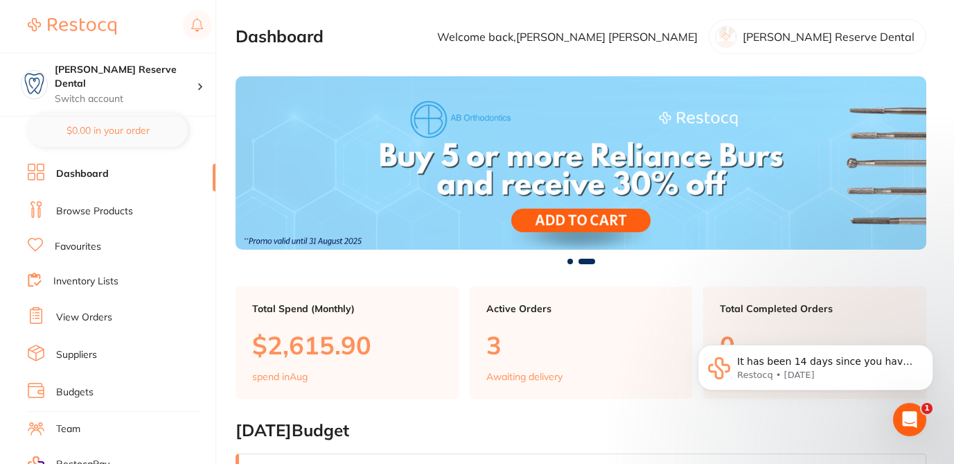
click at [132, 211] on link "Browse Products" at bounding box center [94, 211] width 77 height 14
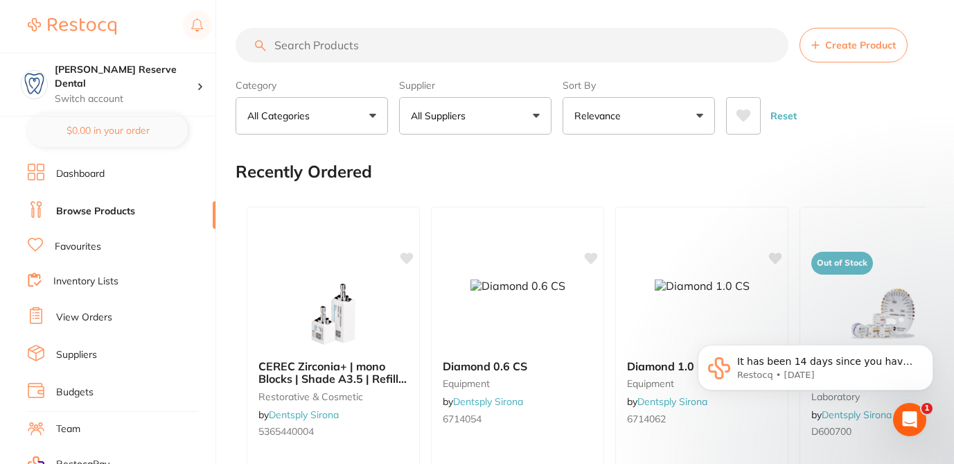
click at [827, 51] on span "Create Product" at bounding box center [860, 44] width 71 height 11
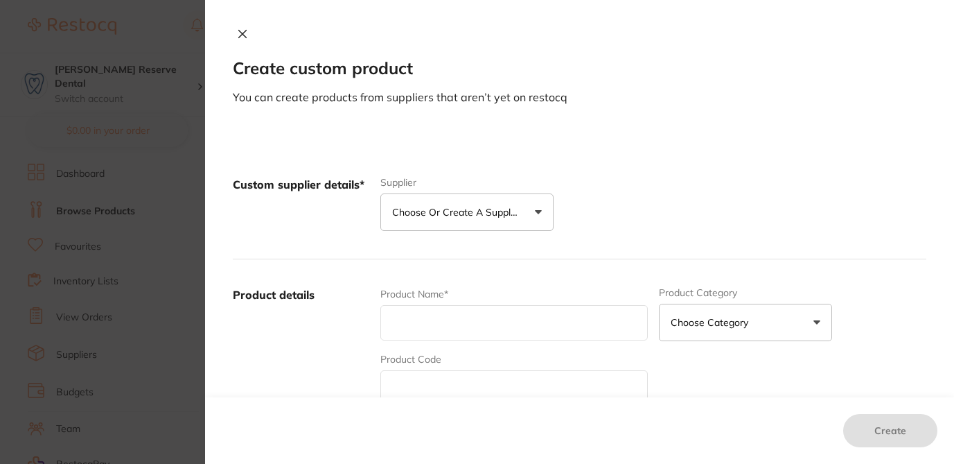
click at [693, 173] on div "Custom supplier details* Supplier Choose or create a supplier Create custom sup…" at bounding box center [580, 204] width 694 height 110
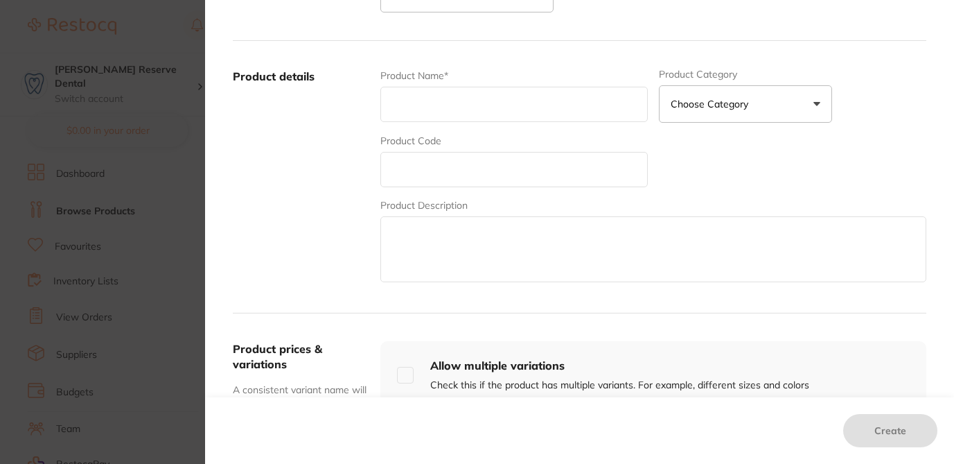
scroll to position [219, 0]
click at [427, 231] on textarea at bounding box center [653, 249] width 546 height 66
paste textarea "ITEM NO.: 5m06-, DESCRIPTION: 5mm Royal Blue✓, EX PRICE: $6.95 ITEM NO.: 5m07-,…"
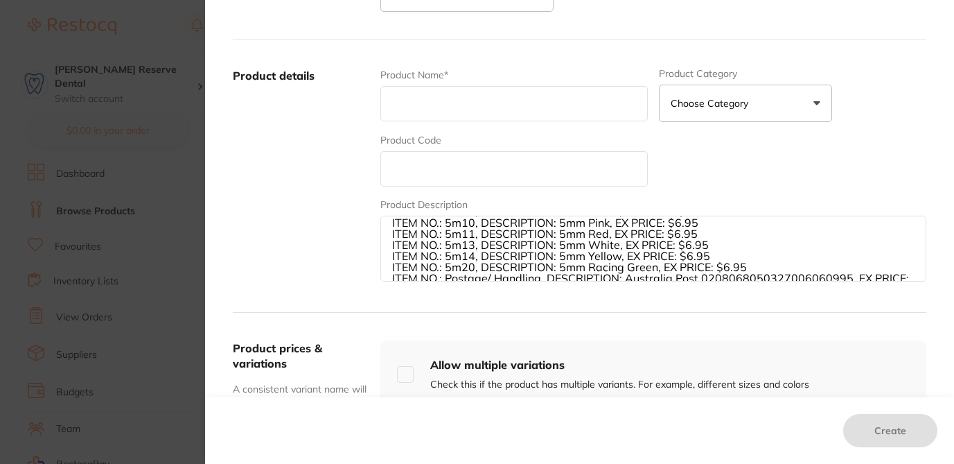
scroll to position [0, 0]
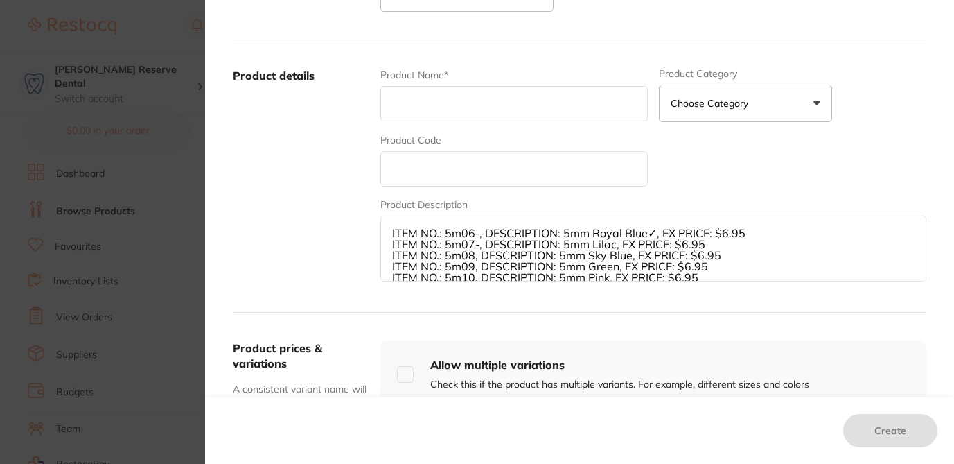
drag, startPoint x: 442, startPoint y: 270, endPoint x: 437, endPoint y: 181, distance: 88.9
click at [437, 182] on div "Product Name* Product Category Choose Category 3d Printing Anaesthetic Articula…" at bounding box center [653, 176] width 546 height 216
drag, startPoint x: 439, startPoint y: 234, endPoint x: 759, endPoint y: 228, distance: 320.9
click at [759, 228] on textarea "ITEM NO.: 5m06-, DESCRIPTION: 5mm Royal Blue✓, EX PRICE: $6.95 ITEM NO.: 5m07-,…" at bounding box center [653, 249] width 546 height 66
drag, startPoint x: 443, startPoint y: 244, endPoint x: 717, endPoint y: 245, distance: 274.4
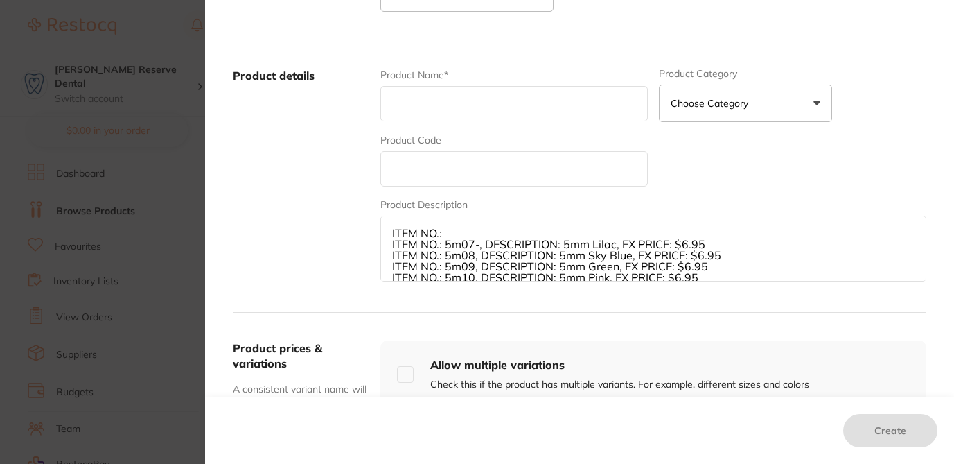
click at [717, 245] on textarea "ITEM NO.: ITEM NO.: 5m07-, DESCRIPTION: 5mm Lilac, EX PRICE: $6.95 ITEM NO.: 5m…" at bounding box center [653, 249] width 546 height 66
drag, startPoint x: 441, startPoint y: 256, endPoint x: 724, endPoint y: 254, distance: 283.4
click at [724, 254] on textarea "ITEM NO.: ITEM NO.: ITEM NO.: 5m08, DESCRIPTION: 5mm Sky Blue, EX PRICE: $6.95 …" at bounding box center [653, 249] width 546 height 66
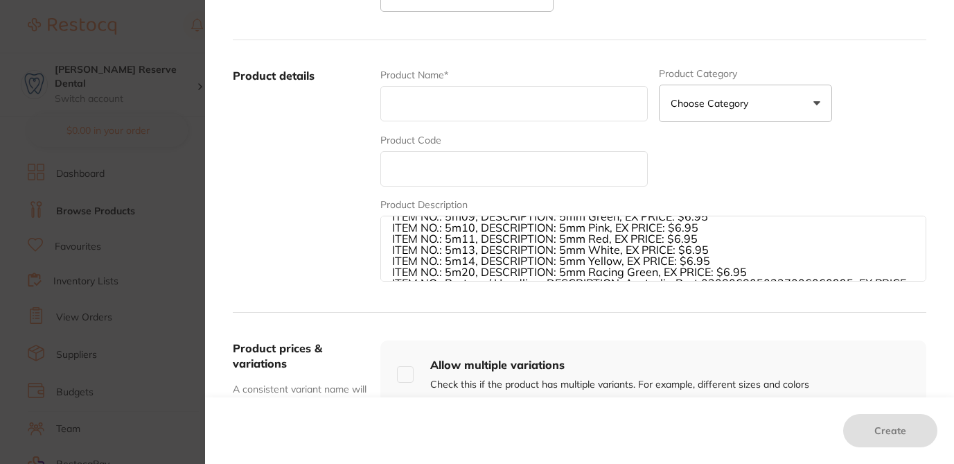
scroll to position [78, 0]
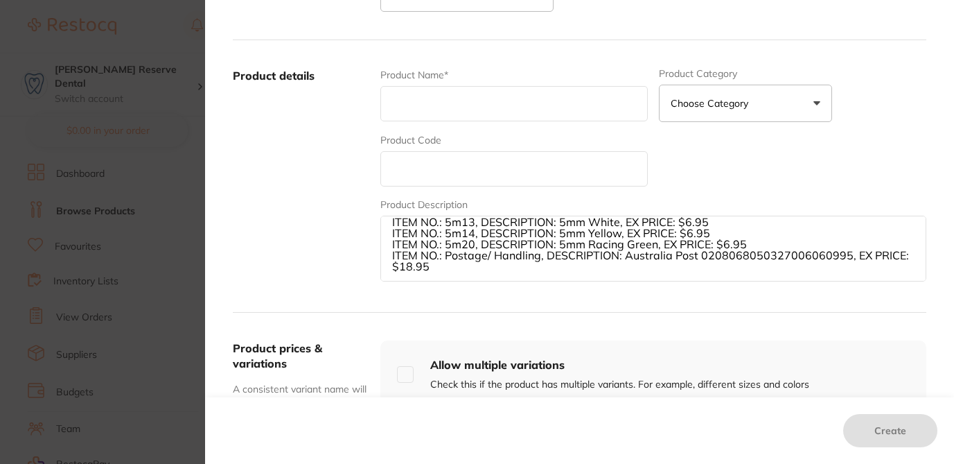
drag, startPoint x: 442, startPoint y: 265, endPoint x: 730, endPoint y: 274, distance: 287.7
click at [730, 274] on textarea "ITEM NO.: ITEM NO.: ITEM NO.: ITEM NO.: 5m09, DESCRIPTION: 5mm Green, EX PRICE:…" at bounding box center [653, 249] width 546 height 66
click at [791, 213] on div "Product Description ITEM NO.: ITEM NO.: ITEM NO.: ITEM NO.: 5m09, DESCRIPTION: …" at bounding box center [653, 240] width 546 height 86
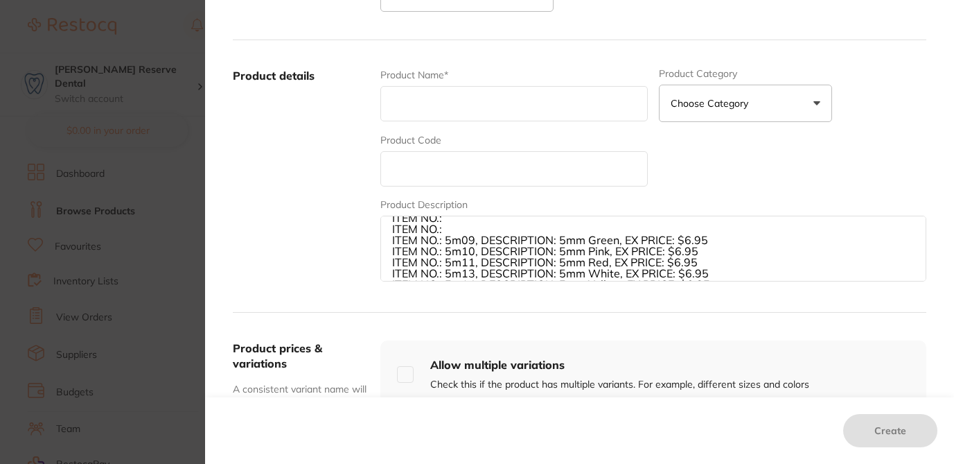
scroll to position [19, 0]
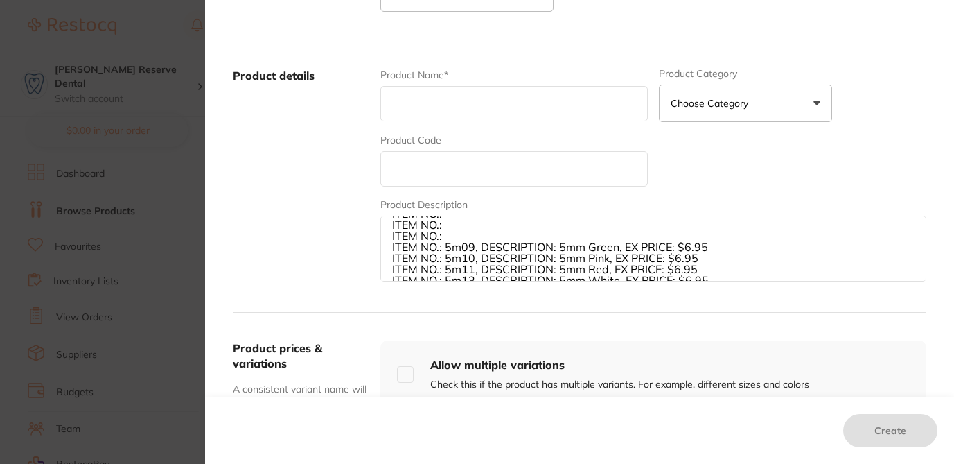
drag, startPoint x: 441, startPoint y: 247, endPoint x: 714, endPoint y: 246, distance: 273.0
click at [714, 246] on textarea "ITEM NO.: ITEM NO.: ITEM NO.: ITEM NO.: 5m09, DESCRIPTION: 5mm Green, EX PRICE:…" at bounding box center [653, 249] width 546 height 66
drag, startPoint x: 441, startPoint y: 260, endPoint x: 701, endPoint y: 258, distance: 259.2
click at [700, 258] on textarea "ITEM NO.: ITEM NO.: ITEM NO.: ITEM NO.: ITEM NO.: 5m10, DESCRIPTION: 5mm Pink, …" at bounding box center [653, 249] width 546 height 66
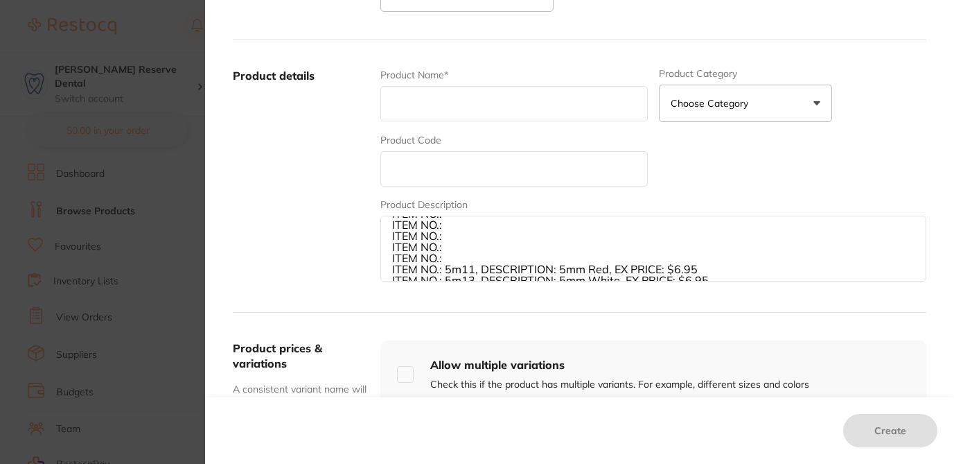
scroll to position [22, 0]
drag, startPoint x: 442, startPoint y: 271, endPoint x: 660, endPoint y: 265, distance: 218.4
click at [660, 265] on textarea "ITEM NO.: ITEM NO.: ITEM NO.: ITEM NO.: ITEM NO.: ITEM NO.: 5m11, DESCRIPTION: …" at bounding box center [653, 249] width 546 height 66
drag, startPoint x: 441, startPoint y: 267, endPoint x: 701, endPoint y: 258, distance: 260.0
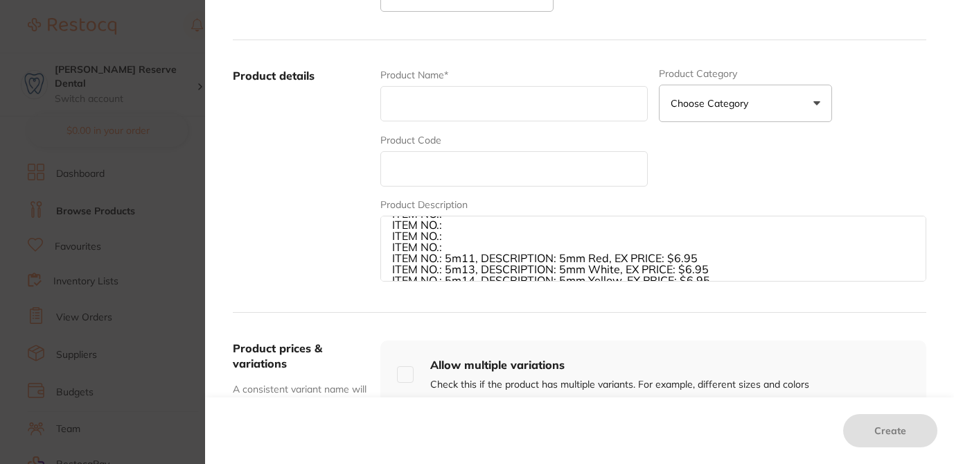
click at [701, 258] on textarea "ITEM NO.: ITEM NO.: ITEM NO.: ITEM NO.: ITEM NO.: ITEM NO.: 5m11, DESCRIPTION: …" at bounding box center [653, 249] width 546 height 66
drag, startPoint x: 441, startPoint y: 270, endPoint x: 714, endPoint y: 260, distance: 273.9
click at [714, 260] on textarea "ITEM NO.: ITEM NO.: ITEM NO.: ITEM NO.: ITEM NO.: ITEM NO.: ITEM NO.: 5m13, DES…" at bounding box center [653, 249] width 546 height 66
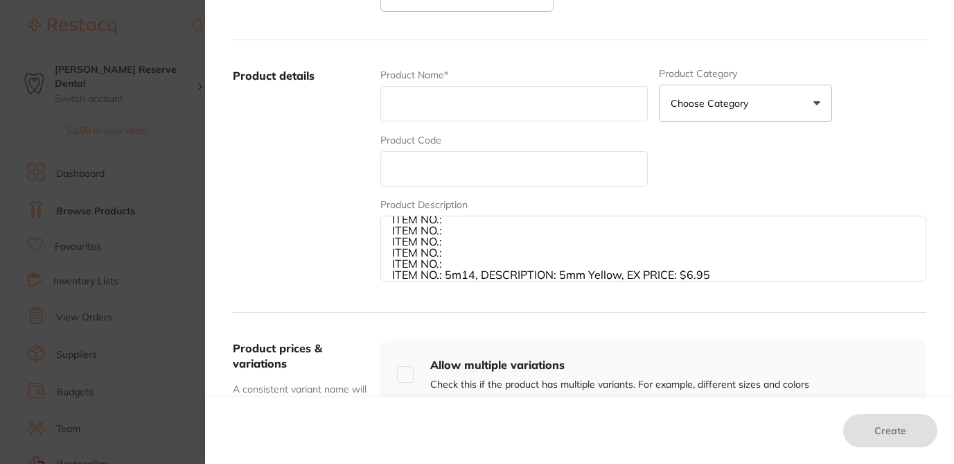
scroll to position [78, 0]
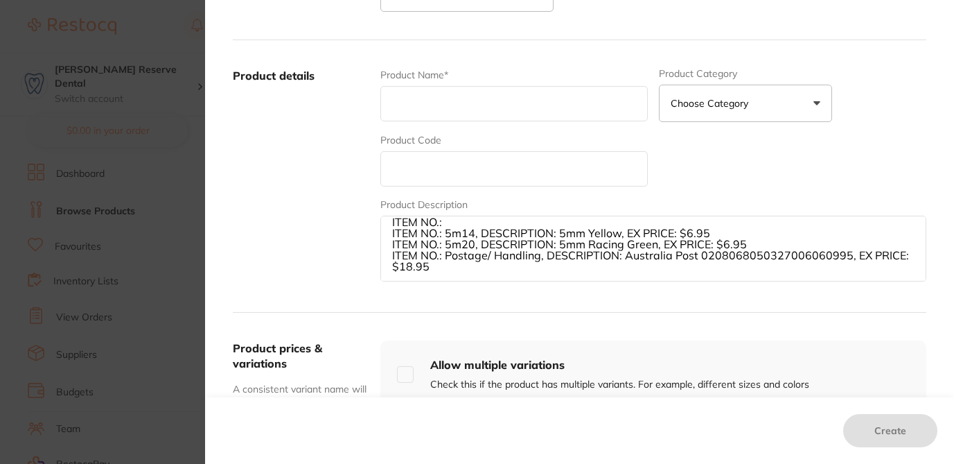
drag, startPoint x: 443, startPoint y: 275, endPoint x: 547, endPoint y: 227, distance: 114.4
click at [547, 228] on textarea "ITEM NO.: ITEM NO.: ITEM NO.: ITEM NO.: ITEM NO.: ITEM NO.: ITEM NO.: ITEM NO.:…" at bounding box center [653, 249] width 546 height 66
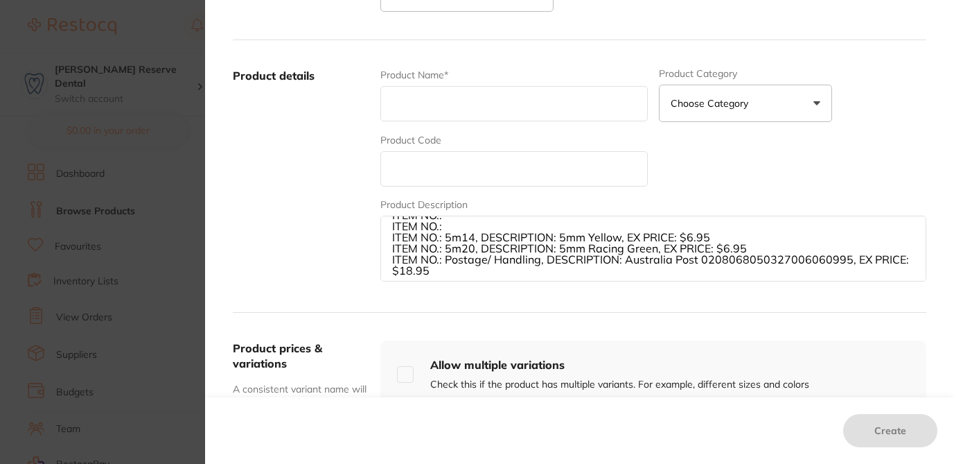
click at [456, 235] on textarea "ITEM NO.: ITEM NO.: ITEM NO.: ITEM NO.: ITEM NO.: ITEM NO.: ITEM NO.: ITEM NO.:…" at bounding box center [653, 249] width 546 height 66
drag, startPoint x: 443, startPoint y: 237, endPoint x: 717, endPoint y: 237, distance: 273.7
click at [717, 237] on textarea "ITEM NO.: ITEM NO.: ITEM NO.: ITEM NO.: ITEM NO.: ITEM NO.: ITEM NO.: ITEM NO.:…" at bounding box center [653, 249] width 546 height 66
drag, startPoint x: 439, startPoint y: 247, endPoint x: 755, endPoint y: 247, distance: 316.7
click at [755, 247] on textarea "ITEM NO.: ITEM NO.: ITEM NO.: ITEM NO.: ITEM NO.: ITEM NO.: ITEM NO.: ITEM NO.:…" at bounding box center [653, 249] width 546 height 66
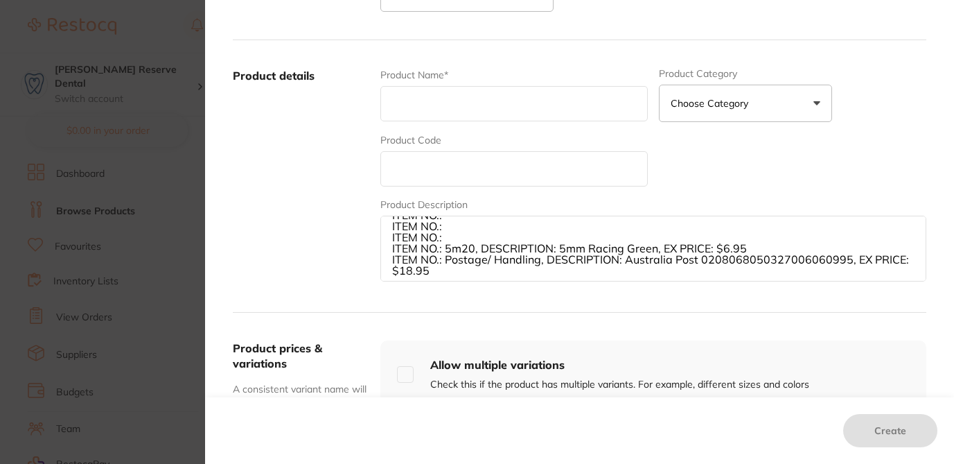
type textarea "ITEM NO.: ITEM NO.: ITEM NO.: ITEM NO.: ITEM NO.: ITEM NO.: ITEM NO.: ITEM NO.:…"
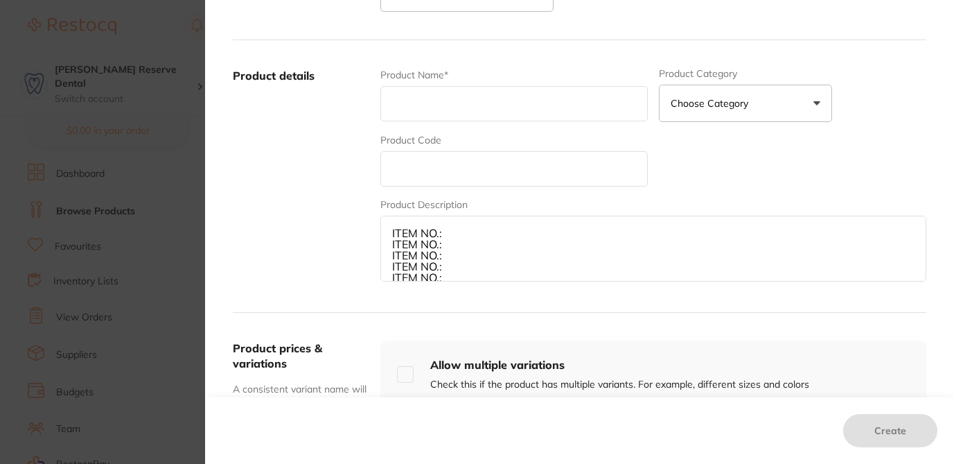
drag, startPoint x: 431, startPoint y: 272, endPoint x: 389, endPoint y: 151, distance: 127.5
click at [389, 151] on div "Product Name* Product Category Choose Category 3d Printing Anaesthetic Articula…" at bounding box center [653, 176] width 546 height 216
click at [457, 238] on textarea at bounding box center [653, 249] width 546 height 66
paste textarea "DV0005 U4073, Description: ULTRADENT THERMO CLONE VPS PUTTY KIT 200G FAST 2 X 2…"
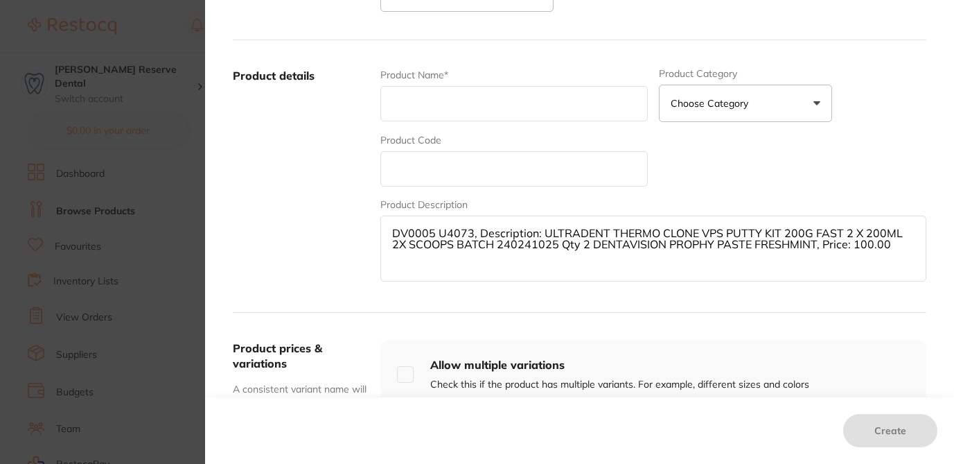
drag, startPoint x: 433, startPoint y: 232, endPoint x: 364, endPoint y: 231, distance: 68.6
click at [365, 231] on div "Product details Product Name* Product Category Choose Category 3d Printing Anae…" at bounding box center [580, 176] width 694 height 272
drag, startPoint x: 568, startPoint y: 243, endPoint x: 796, endPoint y: 247, distance: 228.7
click at [796, 247] on textarea "U4073, Description: ULTRADENT THERMO CLONE VPS PUTTY KIT 200G FAST 2 X 200ML 2X…" at bounding box center [653, 249] width 546 height 66
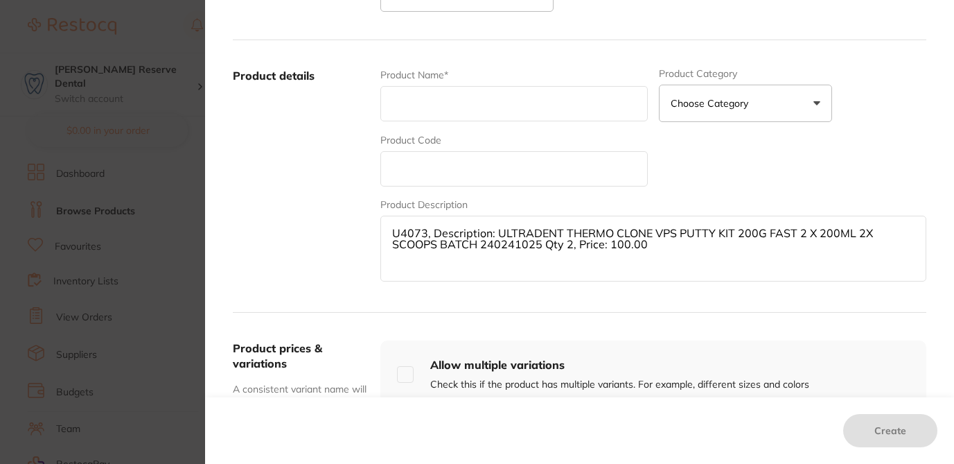
drag, startPoint x: 422, startPoint y: 233, endPoint x: 369, endPoint y: 232, distance: 52.7
click at [369, 232] on div "Product details Product Name* Product Category Choose Category 3d Printing Anae…" at bounding box center [580, 176] width 694 height 272
type textarea ", Description: ULTRADENT THERMO CLONE VPS PUTTY KIT 200G FAST 2 X 200ML 2X SCOO…"
drag, startPoint x: 461, startPoint y: 231, endPoint x: 886, endPoint y: 231, distance: 424.8
click at [886, 231] on textarea ", Description: ULTRADENT THERMO CLONE VPS PUTTY KIT 200G FAST 2 X 200ML 2X SCOO…" at bounding box center [653, 249] width 546 height 66
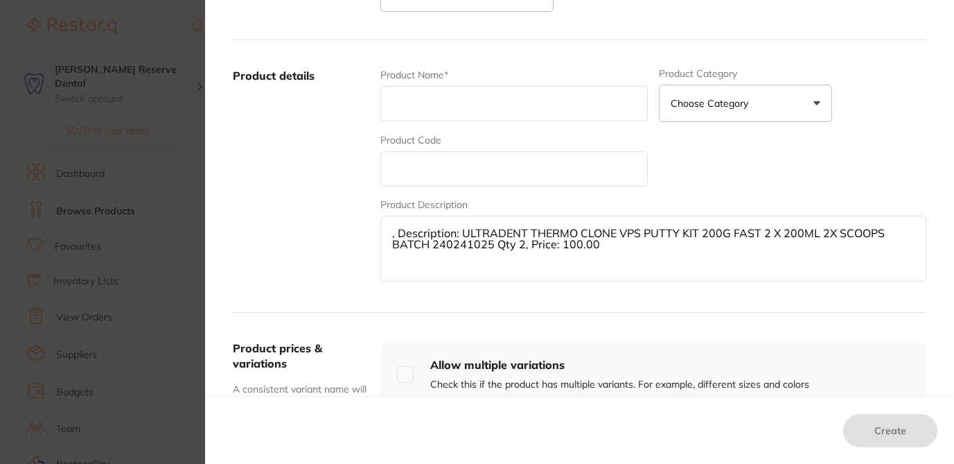
drag, startPoint x: 616, startPoint y: 252, endPoint x: 357, endPoint y: 223, distance: 260.7
click at [357, 223] on div "Product details Product Name* Product Category Choose Category 3d Printing Anae…" at bounding box center [580, 176] width 694 height 272
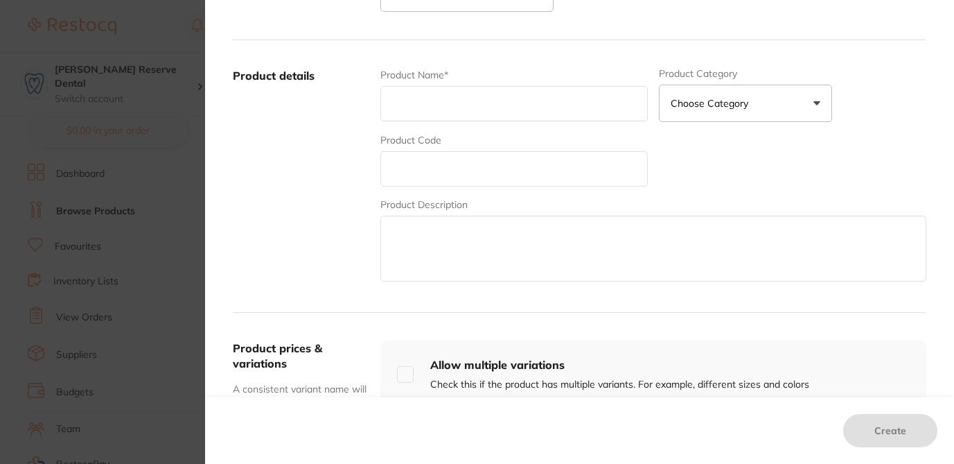
paste textarea "Stock Code: DL2960R, Description: DENTALIFE CLINICARE ULTRA HGD TOWELETTE REFIL…"
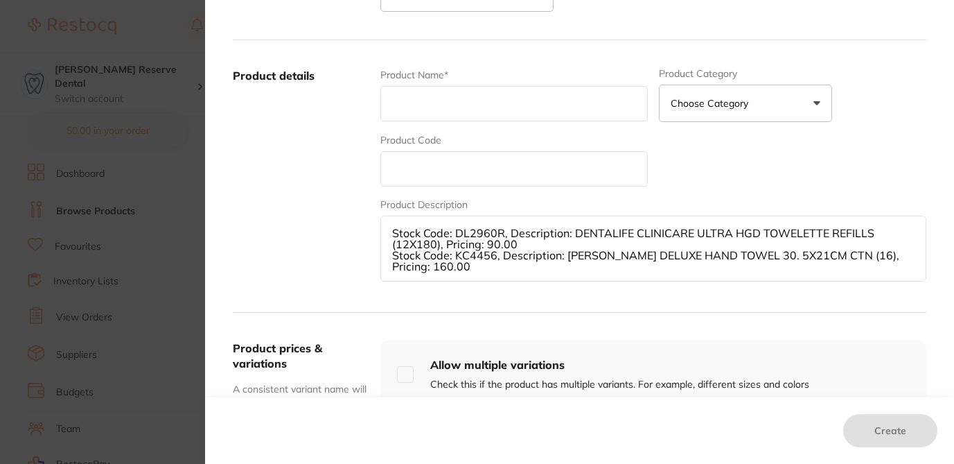
paste textarea "Stock Code: DL2960R, Description: DENTALIFE CLINICARE ULTRA HGD TOWELETTE REFIL…"
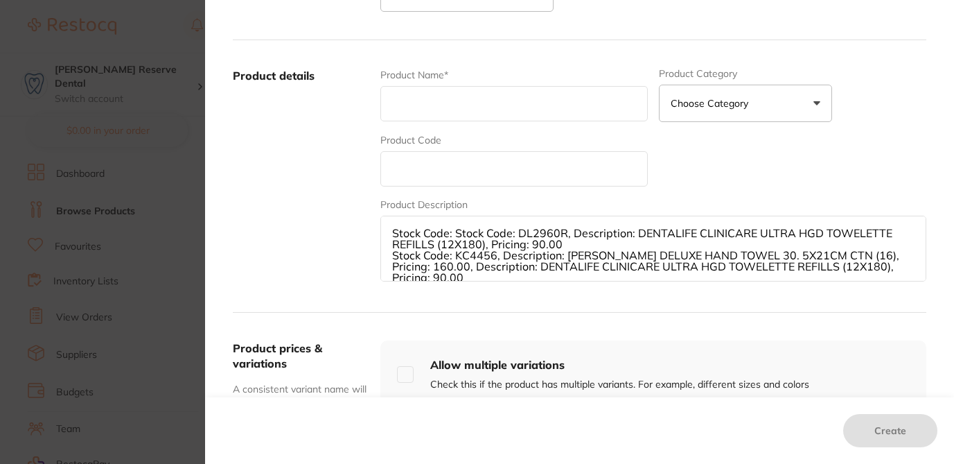
click at [306, 234] on label "Product details" at bounding box center [301, 176] width 137 height 216
drag, startPoint x: 473, startPoint y: 273, endPoint x: 382, endPoint y: 203, distance: 114.6
click at [382, 204] on div "Product Description Stock Code: Stock Code: DL2960R, Description: DENTALIFE CLI…" at bounding box center [653, 240] width 546 height 86
type textarea "Stock Code: KC4456, Description: KIMBERLY-CLARK DELUXE HAND TOWEL 30. 5X21CM CT…"
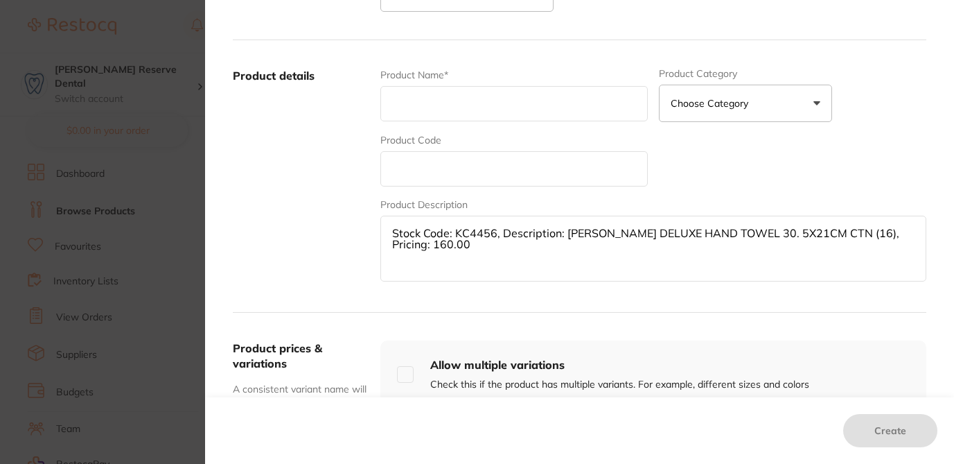
drag, startPoint x: 477, startPoint y: 254, endPoint x: 356, endPoint y: 212, distance: 127.8
click at [356, 212] on div "Product details Product Name* Product Category Choose Category 3d Printing Anae…" at bounding box center [580, 176] width 694 height 272
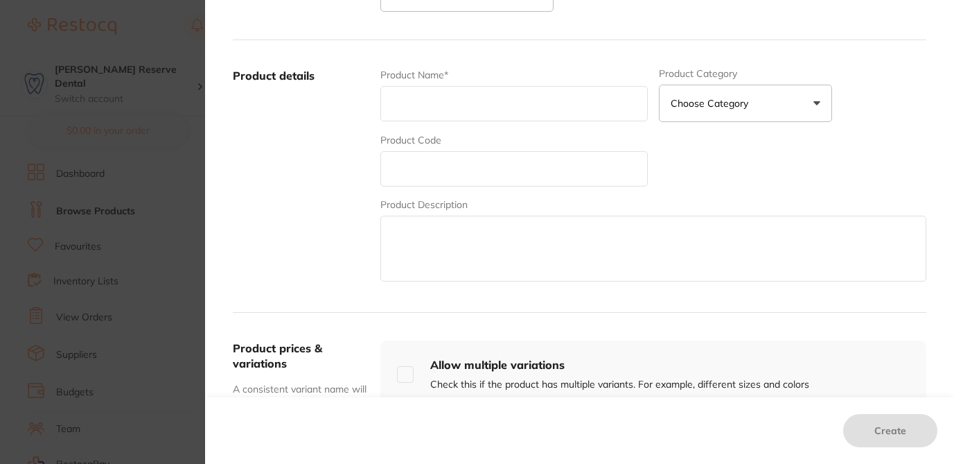
paste textarea "Stock Code: DL2960R, Description: DENTALIFE CLINICARE ULTRA HGD TOWELETTE REFIL…"
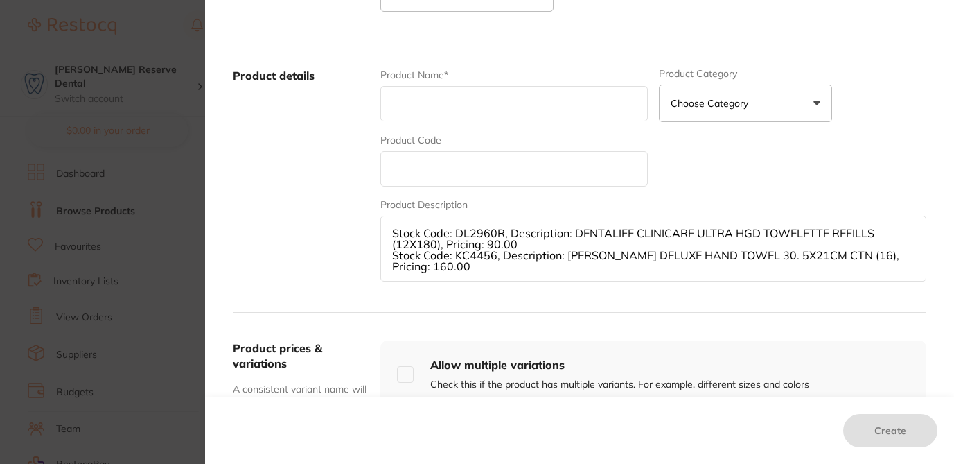
drag, startPoint x: 450, startPoint y: 234, endPoint x: 529, endPoint y: 245, distance: 79.9
click at [529, 245] on textarea "Stock Code: DL2960R, Description: DENTALIFE CLINICARE ULTRA HGD TOWELETTE REFIL…" at bounding box center [653, 249] width 546 height 66
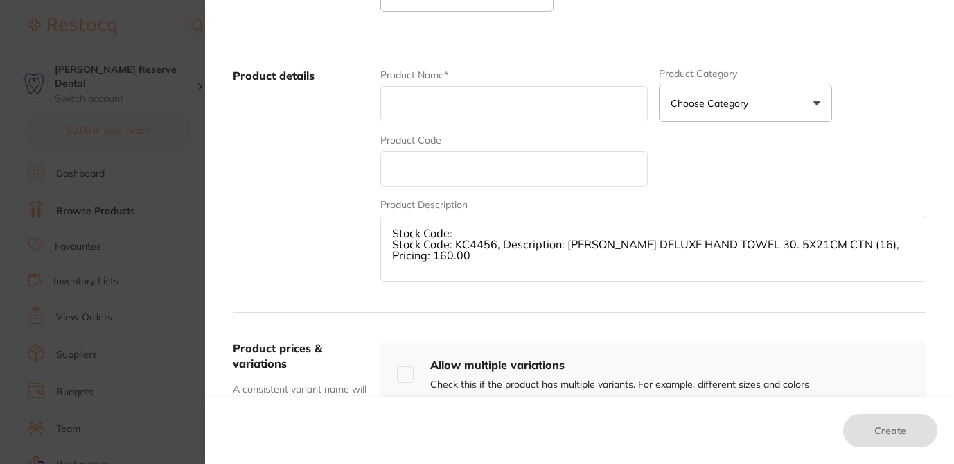
drag, startPoint x: 452, startPoint y: 244, endPoint x: 467, endPoint y: 258, distance: 20.6
click at [467, 258] on textarea "Stock Code: Stock Code: KC4456, Description: KIMBERLY-CLARK DELUXE HAND TOWEL 3…" at bounding box center [653, 249] width 546 height 66
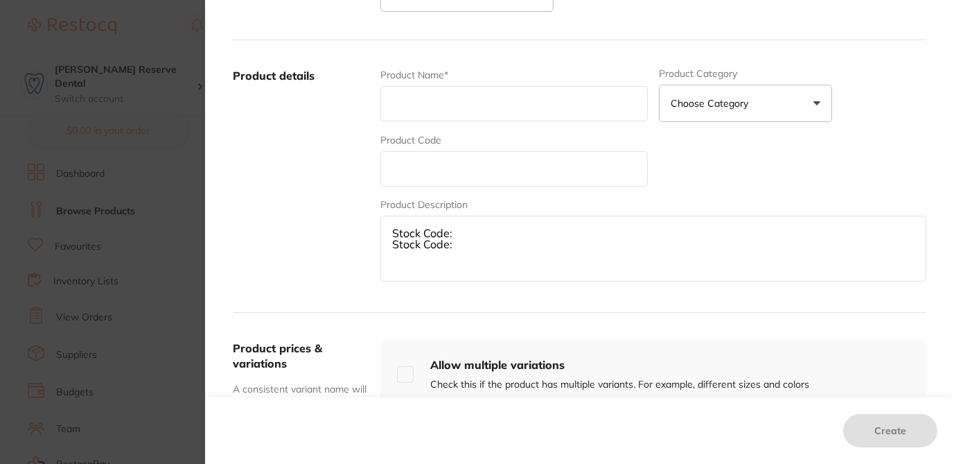
drag, startPoint x: 386, startPoint y: 230, endPoint x: 480, endPoint y: 271, distance: 102.1
click at [481, 273] on textarea "Stock Code: Stock Code:" at bounding box center [653, 249] width 546 height 66
paste textarea "3M6020A2, Description: 3M FILTEK Z250 UNIVERSAL RESTORATIVE SYRINGE A2 4G, Pric…"
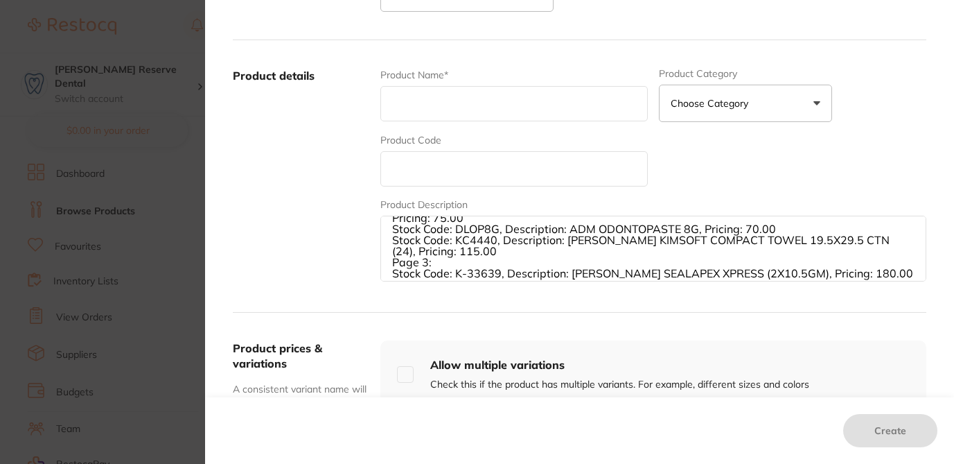
scroll to position [144, 0]
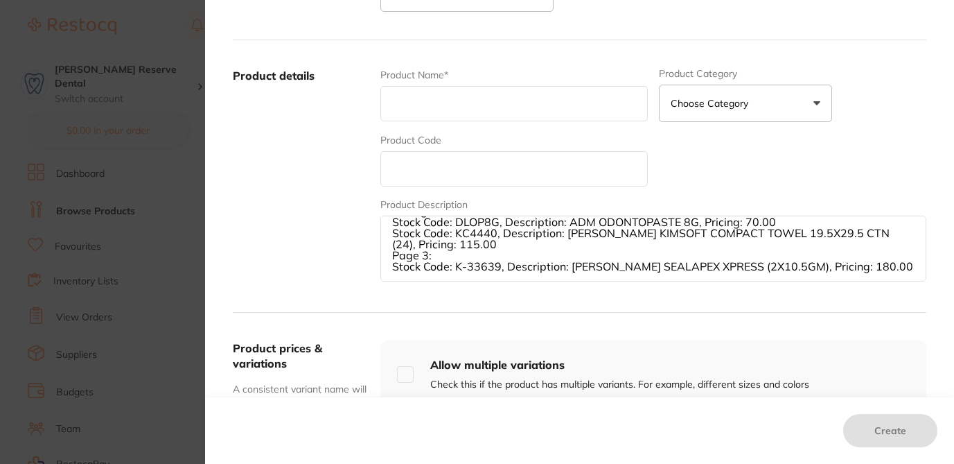
drag, startPoint x: 450, startPoint y: 274, endPoint x: 777, endPoint y: 275, distance: 326.4
click at [777, 275] on textarea "Stock Code: 3M6020A2, Description: 3M FILTEK Z250 UNIVERSAL RESTORATIVE SYRINGE…" at bounding box center [653, 249] width 546 height 66
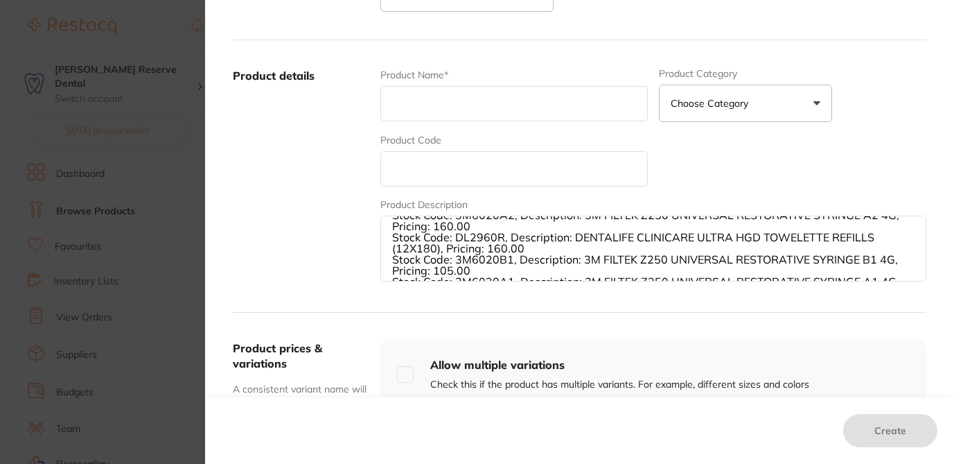
scroll to position [0, 0]
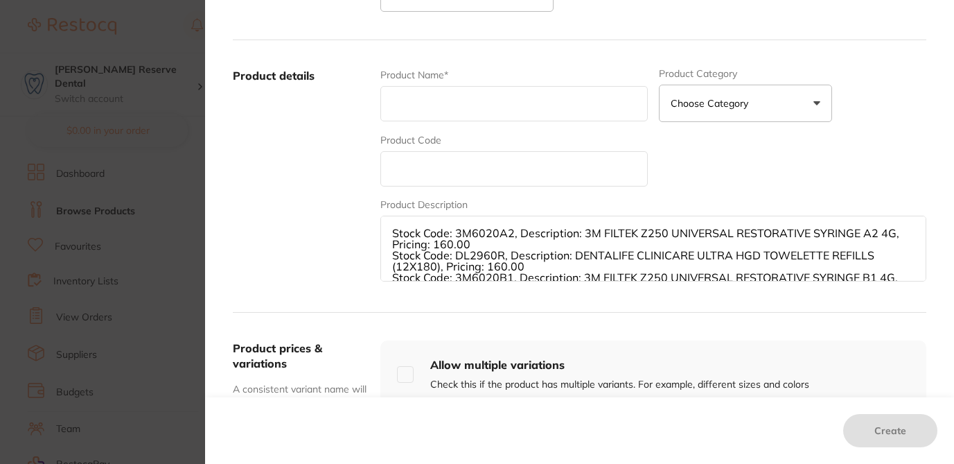
drag, startPoint x: 453, startPoint y: 233, endPoint x: 471, endPoint y: 244, distance: 20.6
click at [471, 244] on textarea "Stock Code: 3M6020A2, Description: 3M FILTEK Z250 UNIVERSAL RESTORATIVE SYRINGE…" at bounding box center [653, 249] width 546 height 66
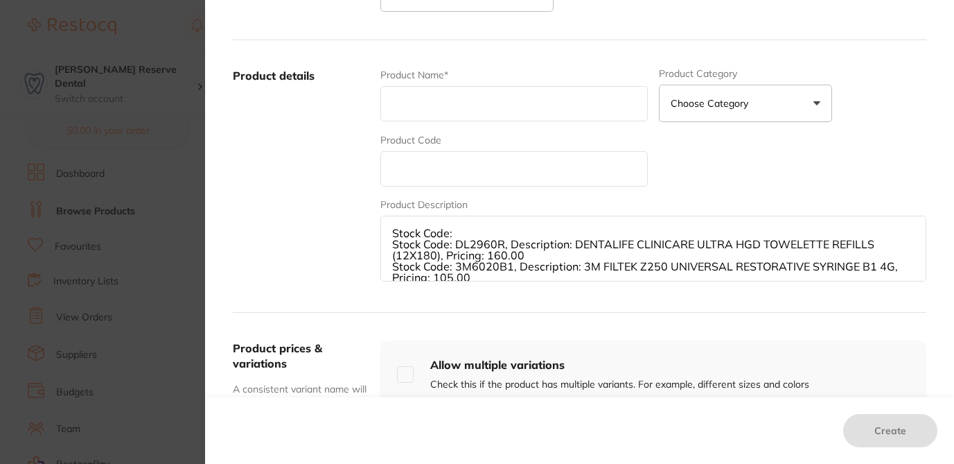
drag, startPoint x: 450, startPoint y: 242, endPoint x: 525, endPoint y: 256, distance: 76.1
click at [525, 256] on textarea "Stock Code: Stock Code: DL2960R, Description: DENTALIFE CLINICARE ULTRA HGD TOW…" at bounding box center [653, 249] width 546 height 66
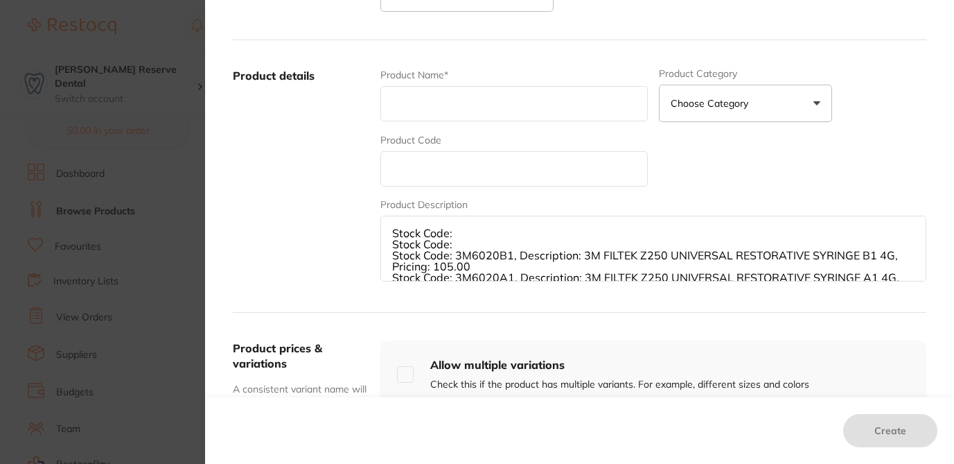
paste textarea "DL2960R, Description: DENTALIFE CLINICARE ULTRA HGD TOWELETTE REFILLS (12X180),…"
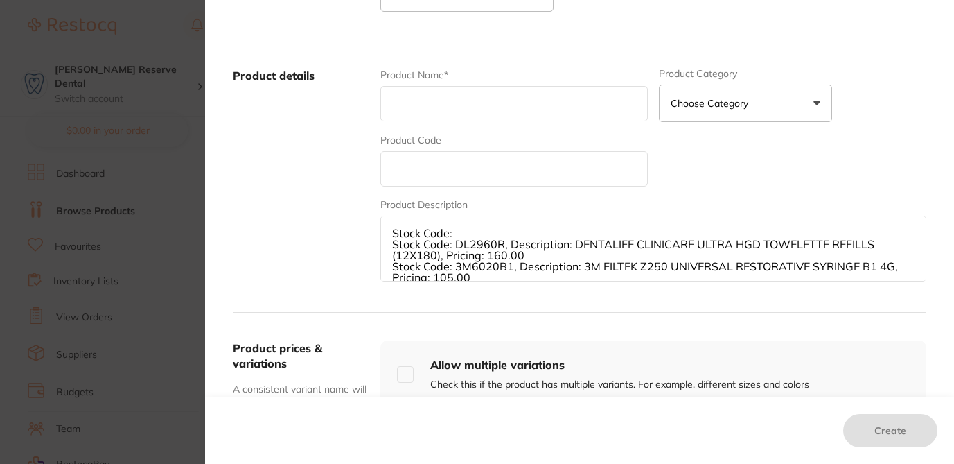
drag, startPoint x: 467, startPoint y: 247, endPoint x: 499, endPoint y: 247, distance: 31.9
click at [499, 247] on textarea "Stock Code: Stock Code: DL2960R, Description: DENTALIFE CLINICARE ULTRA HGD TOW…" at bounding box center [653, 249] width 546 height 66
drag, startPoint x: 523, startPoint y: 254, endPoint x: 380, endPoint y: 213, distance: 149.2
click at [380, 213] on div "Product Description Stock Code: Stock Code: DL2960R, Description: DENTALIFE CLI…" at bounding box center [653, 240] width 546 height 86
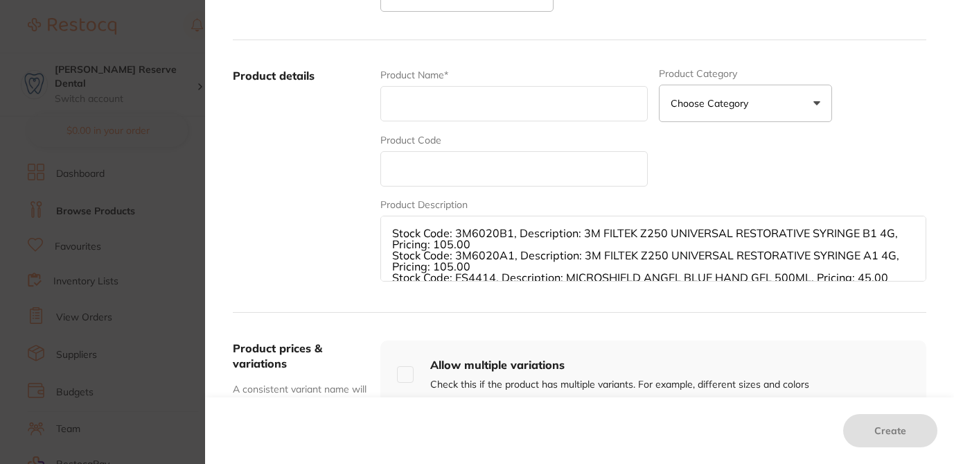
paste textarea "DL2960R"
type textarea "Stock Code: DL2960R, Description: 3M FILTEK Z250 UNIVERSAL RESTORATIVE SYRINGE …"
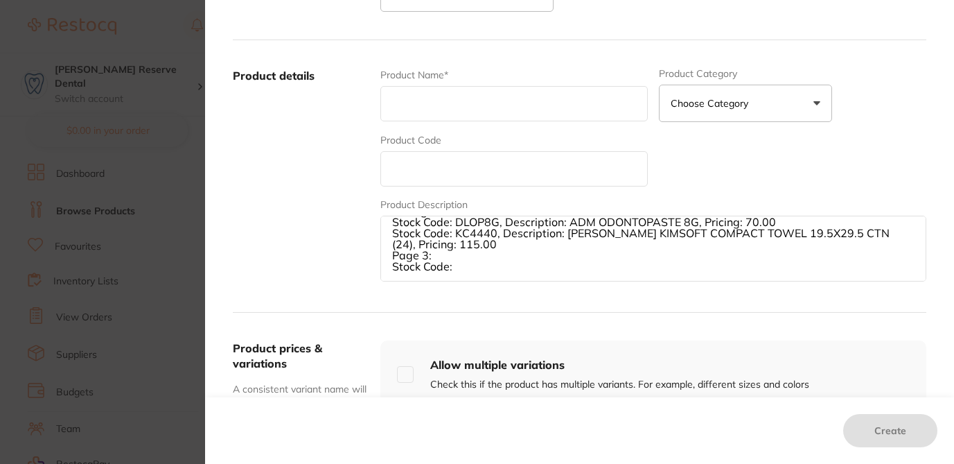
drag, startPoint x: 385, startPoint y: 241, endPoint x: 505, endPoint y: 308, distance: 137.7
click at [509, 313] on form "Custom supplier details* Supplier Choose or create a supplier Create custom sup…" at bounding box center [580, 325] width 694 height 790
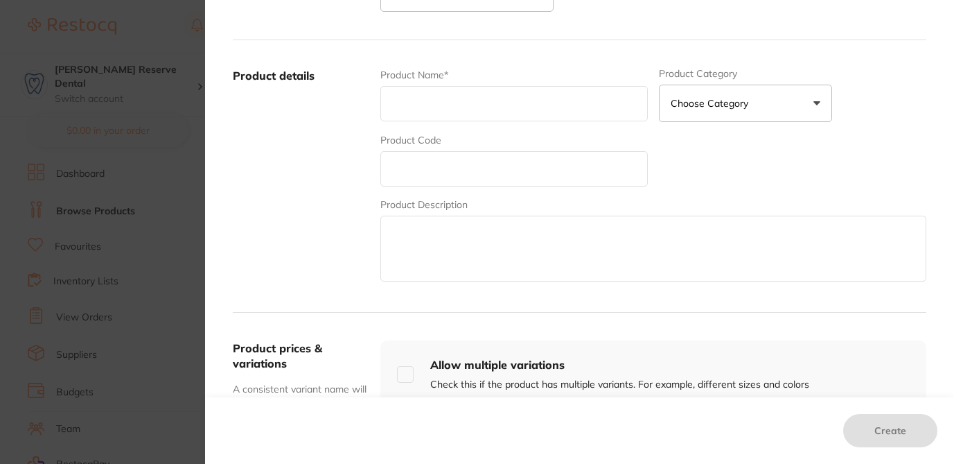
scroll to position [0, 0]
click at [406, 222] on textarea at bounding box center [653, 249] width 546 height 66
paste textarea "Stock Code: 3M6020A2, Description: 3M FILTEK Z250 UNIVERSAL RESTORATIVE SYRINGE…"
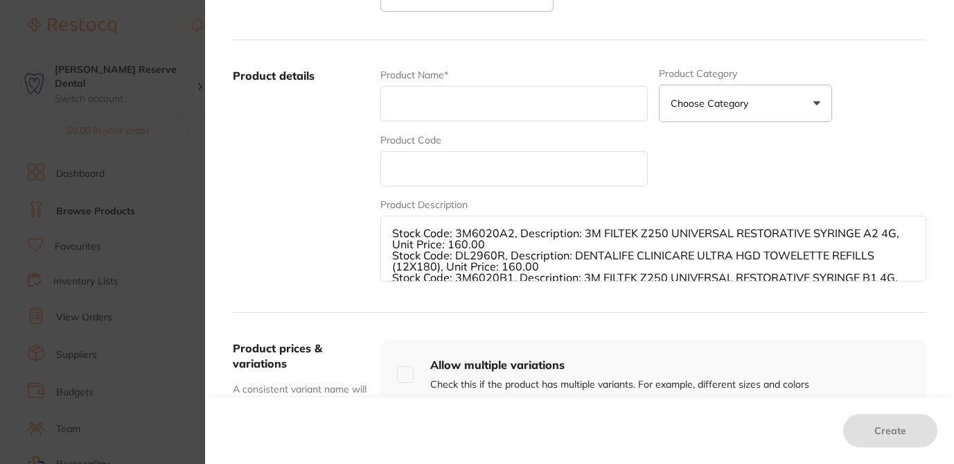
drag, startPoint x: 451, startPoint y: 234, endPoint x: 507, endPoint y: 233, distance: 55.4
click at [507, 233] on textarea "Stock Code: 3M6020A2, Description: 3M FILTEK Z250 UNIVERSAL RESTORATIVE SYRINGE…" at bounding box center [653, 249] width 546 height 66
drag, startPoint x: 461, startPoint y: 243, endPoint x: 380, endPoint y: 219, distance: 85.1
click at [380, 219] on textarea "Stock Code: 3M6020A2, Description: 3M FILTEK Z250 UNIVERSAL RESTORATIVE SYRINGE…" at bounding box center [653, 249] width 546 height 66
drag, startPoint x: 511, startPoint y: 256, endPoint x: 378, endPoint y: 238, distance: 134.2
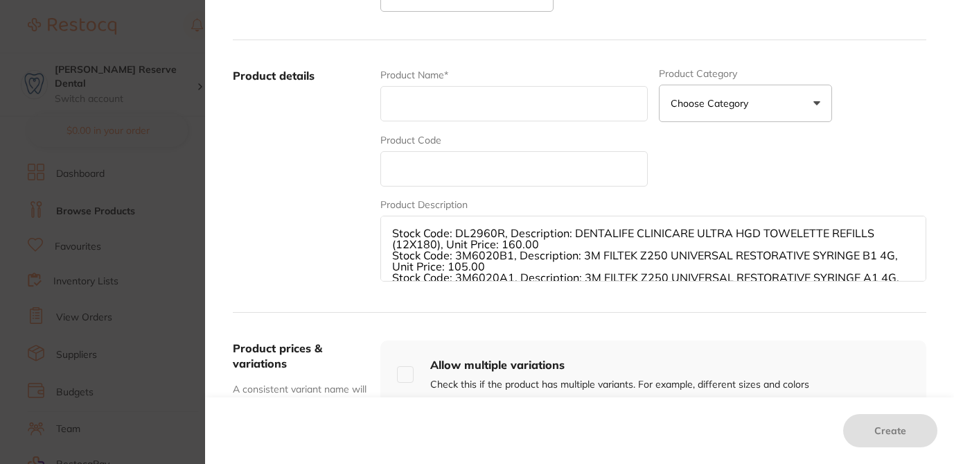
click at [380, 238] on textarea "Stock Code: DL2960R, Description: DENTALIFE CLINICARE ULTRA HGD TOWELETTE REFIL…" at bounding box center [653, 249] width 546 height 66
click at [462, 247] on textarea "Stock Code: DL2960R, Description: DENTALIFE CLINICARE ULTRA HGD TOWELETTE REFIL…" at bounding box center [653, 249] width 546 height 66
drag, startPoint x: 448, startPoint y: 245, endPoint x: 501, endPoint y: 245, distance: 52.7
click at [501, 245] on textarea "Stock Code: DL2960R, Description: DENTALIFE CLINICARE ULTRA HGD TOWELETTE REFIL…" at bounding box center [653, 249] width 546 height 66
drag, startPoint x: 453, startPoint y: 257, endPoint x: 387, endPoint y: 229, distance: 71.4
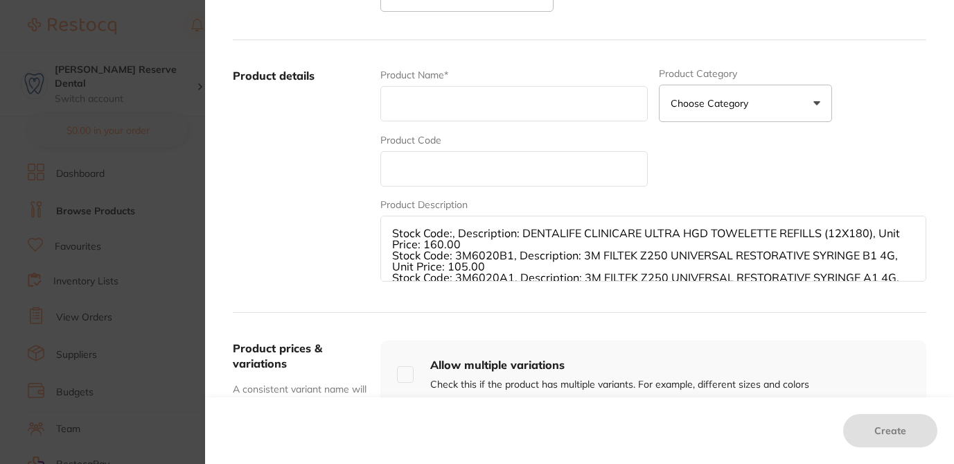
click at [387, 229] on textarea "Stock Code:, Description: DENTALIFE CLINICARE ULTRA HGD TOWELETTE REFILLS (12X1…" at bounding box center [653, 249] width 546 height 66
drag, startPoint x: 509, startPoint y: 243, endPoint x: 452, endPoint y: 245, distance: 56.1
click at [452, 245] on textarea "Stock Code: 3M6020B1, Description: 3M FILTEK Z250 UNIVERSAL RESTORATIVE SYRINGE…" at bounding box center [653, 249] width 546 height 66
drag, startPoint x: 522, startPoint y: 244, endPoint x: 551, endPoint y: 257, distance: 31.3
click at [551, 257] on textarea "Stock Code: , Description: 3M FILTEK Z250 UNIVERSAL RESTORATIVE SYRINGE B1 4G, …" at bounding box center [653, 249] width 546 height 66
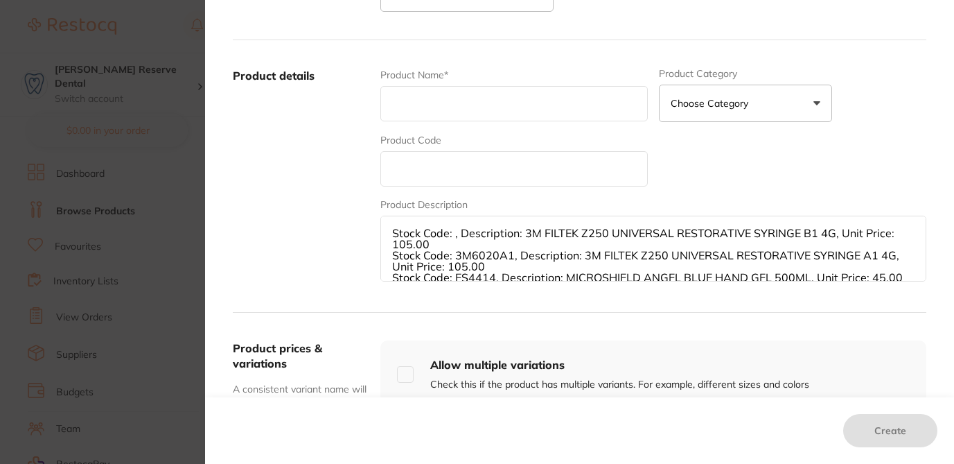
drag, startPoint x: 435, startPoint y: 254, endPoint x: 387, endPoint y: 236, distance: 51.5
click at [387, 236] on textarea "Stock Code: , Description: 3M FILTEK Z250 UNIVERSAL RESTORATIVE SYRINGE B1 4G, …" at bounding box center [653, 249] width 546 height 66
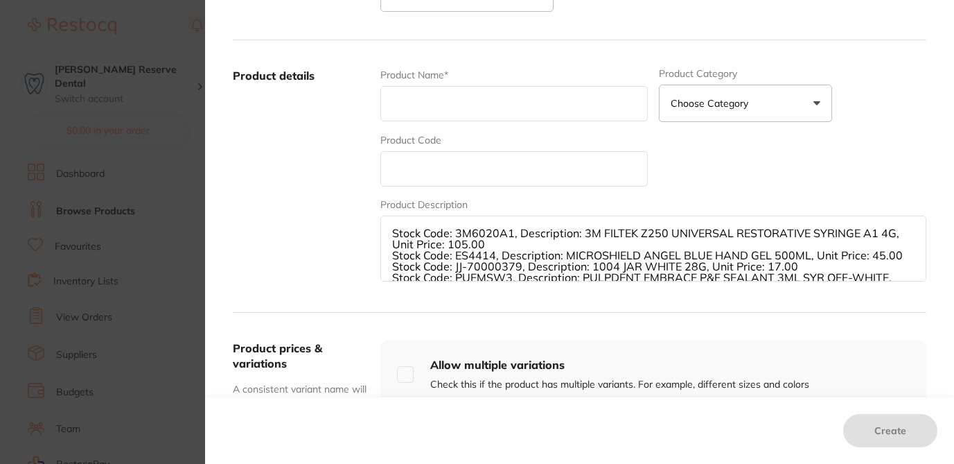
drag, startPoint x: 452, startPoint y: 245, endPoint x: 495, endPoint y: 247, distance: 43.0
click at [495, 247] on textarea "Stock Code: 3M6020A1, Description: 3M FILTEK Z250 UNIVERSAL RESTORATIVE SYRINGE…" at bounding box center [653, 249] width 546 height 66
click at [450, 243] on textarea "Stock Code: 3M6020A1, Description: 3M FILTEK Z250 UNIVERSAL RESTORATIVE SYRINGE…" at bounding box center [653, 249] width 546 height 66
drag, startPoint x: 450, startPoint y: 243, endPoint x: 492, endPoint y: 243, distance: 42.3
click at [492, 243] on textarea "Stock Code: 3M6020A1, Description: 3M FILTEK Z250 UNIVERSAL RESTORATIVE SYRINGE…" at bounding box center [653, 249] width 546 height 66
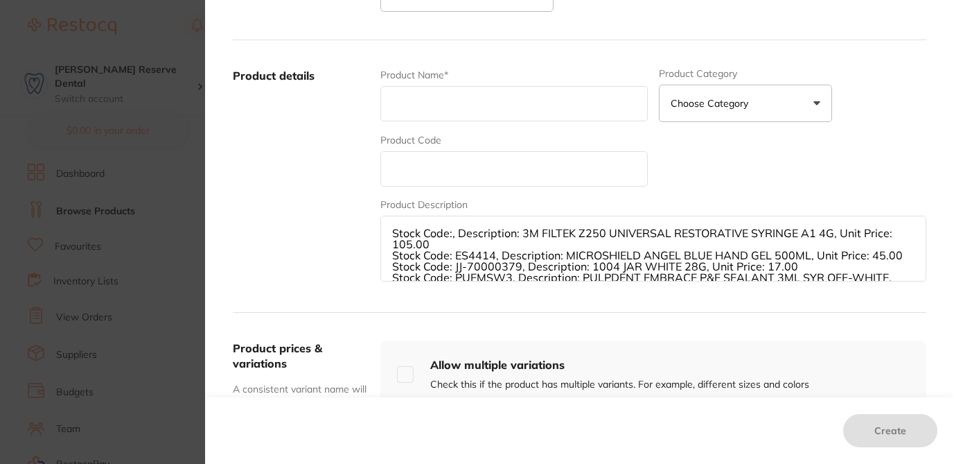
drag, startPoint x: 435, startPoint y: 256, endPoint x: 376, endPoint y: 240, distance: 61.9
click at [373, 241] on div "Product details Product Name* Product Category Choose Category 3d Printing Anae…" at bounding box center [580, 176] width 694 height 272
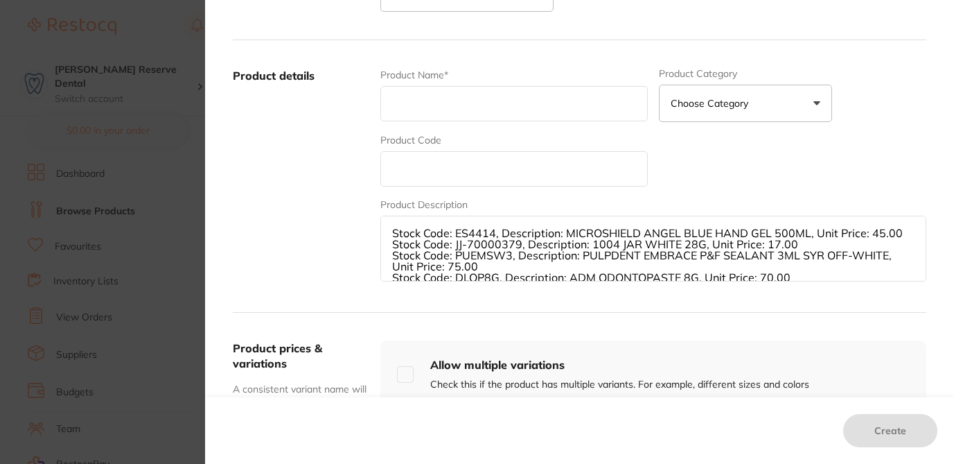
drag, startPoint x: 451, startPoint y: 254, endPoint x: 491, endPoint y: 253, distance: 40.2
click at [491, 254] on textarea "Stock Code: ES4414, Description: MICROSHIELD ANGEL BLUE HAND GEL 500ML, Unit Pr…" at bounding box center [653, 249] width 546 height 66
drag, startPoint x: 539, startPoint y: 255, endPoint x: 854, endPoint y: 263, distance: 315.4
click at [859, 258] on textarea "Stock Code: , Description: MICROSHIELD ANGEL BLUE HAND GEL 500ML, Unit Price: 4…" at bounding box center [653, 249] width 546 height 66
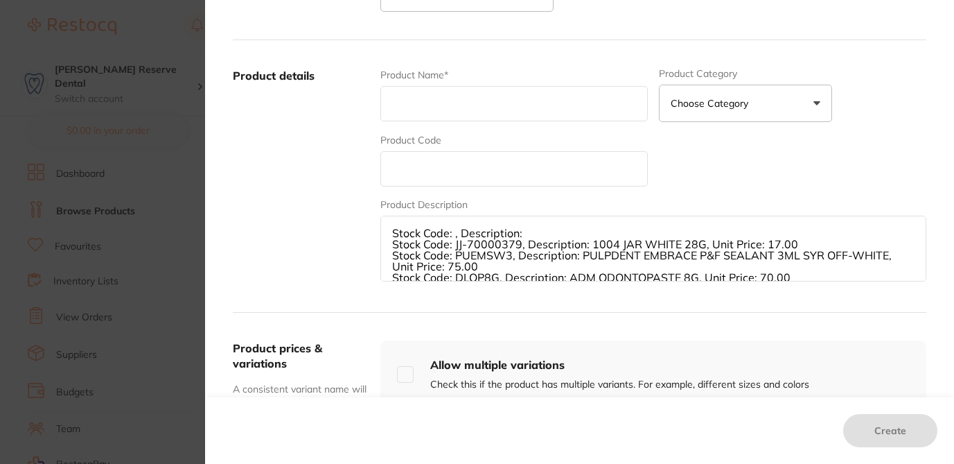
drag, startPoint x: 534, startPoint y: 253, endPoint x: 380, endPoint y: 245, distance: 154.1
click at [380, 245] on textarea "Stock Code: , Description: Stock Code: JJ-70000379, Description: 1004 JAR WHITE…" at bounding box center [653, 249] width 546 height 66
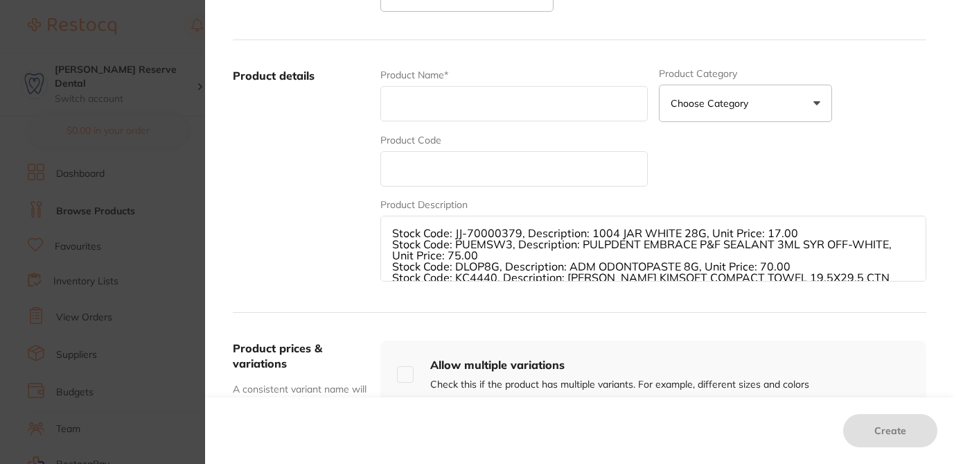
drag, startPoint x: 450, startPoint y: 257, endPoint x: 816, endPoint y: 252, distance: 365.9
click at [816, 252] on textarea "Stock Code: JJ-70000379, Description: 1004 JAR WHITE 28G, Unit Price: 17.00 Sto…" at bounding box center [653, 249] width 546 height 66
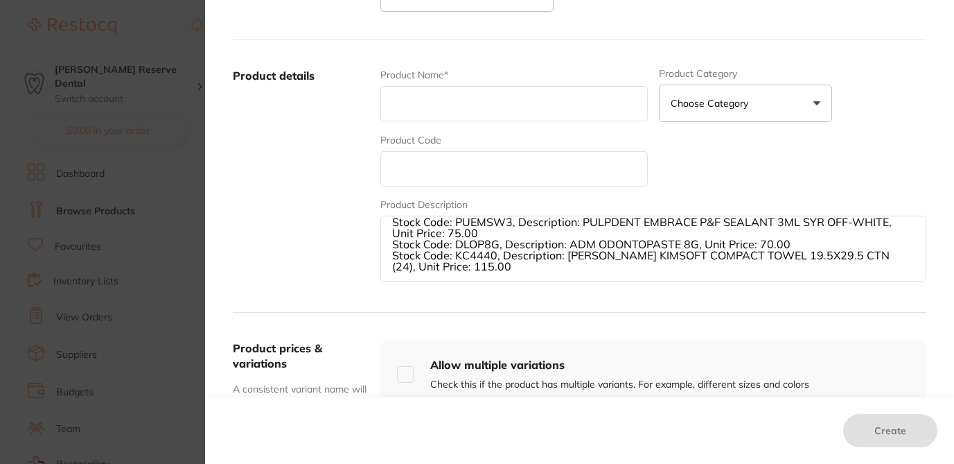
scroll to position [44, 0]
drag, startPoint x: 450, startPoint y: 266, endPoint x: 479, endPoint y: 236, distance: 41.7
click at [479, 236] on textarea "Stock Code: Stock Code: PUEMSW3, Description: PULPDENT EMBRACE P&F SEALANT 3ML …" at bounding box center [653, 249] width 546 height 66
drag, startPoint x: 451, startPoint y: 245, endPoint x: 786, endPoint y: 245, distance: 335.4
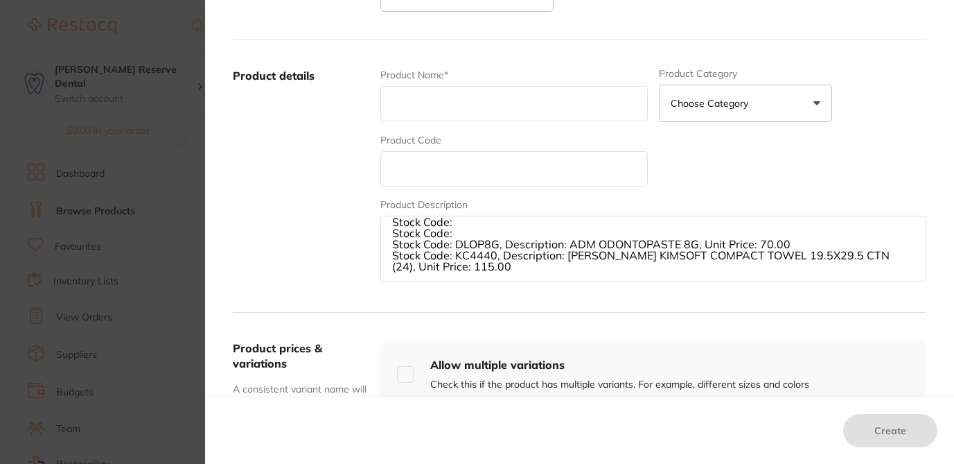
click at [786, 245] on textarea "Stock Code: Stock Code: Stock Code: DLOP8G, Description: ADM ODONTOPASTE 8G, Un…" at bounding box center [653, 249] width 546 height 66
type textarea "Stock Code: Stock Code: Stock Code: Stock Code: KC4440, Description: KIMBERLY-C…"
drag, startPoint x: 452, startPoint y: 254, endPoint x: 496, endPoint y: 254, distance: 44.3
click at [496, 254] on textarea "Stock Code: Stock Code: Stock Code: Stock Code: KC4440, Description: KIMBERLY-C…" at bounding box center [653, 249] width 546 height 66
drag, startPoint x: 561, startPoint y: 255, endPoint x: 406, endPoint y: 272, distance: 155.4
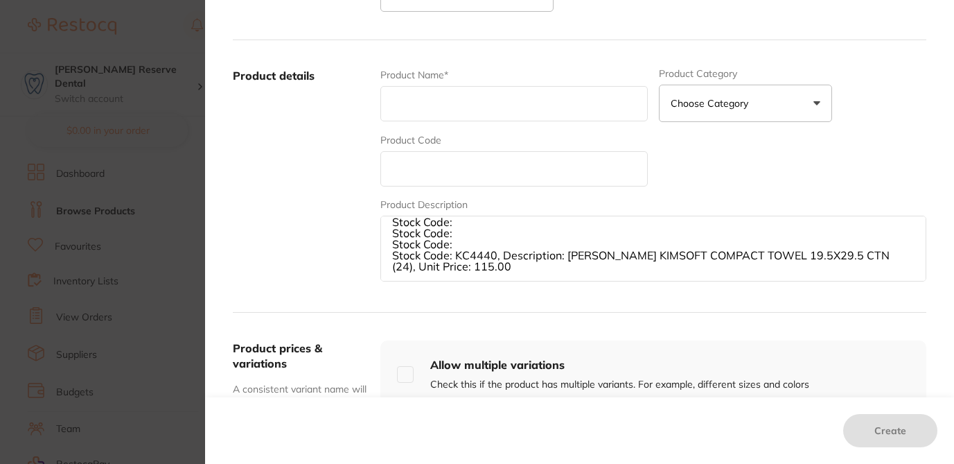
click at [406, 272] on textarea "Stock Code: Stock Code: Stock Code: Stock Code: KC4440, Description: KIMBERLY-C…" at bounding box center [653, 249] width 546 height 66
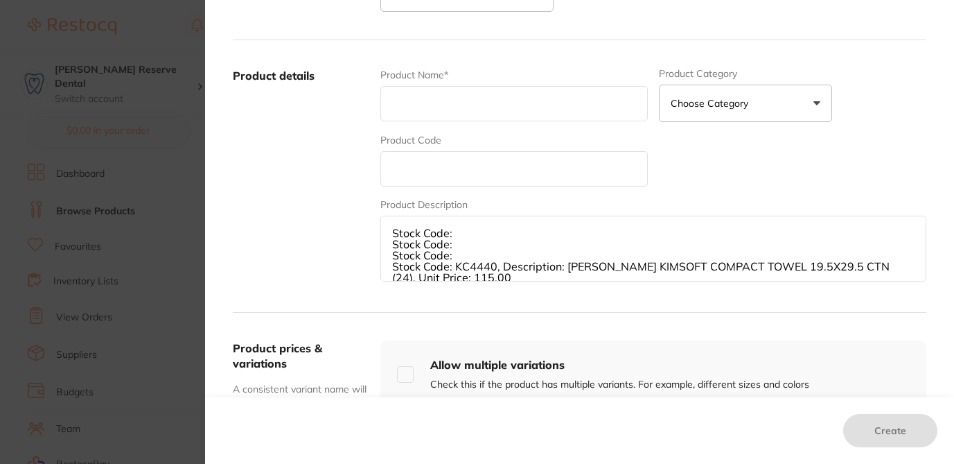
drag, startPoint x: 494, startPoint y: 270, endPoint x: 340, endPoint y: 170, distance: 183.0
click at [340, 170] on div "Product details Product Name* Product Category Choose Category 3d Printing Anae…" at bounding box center [580, 176] width 694 height 272
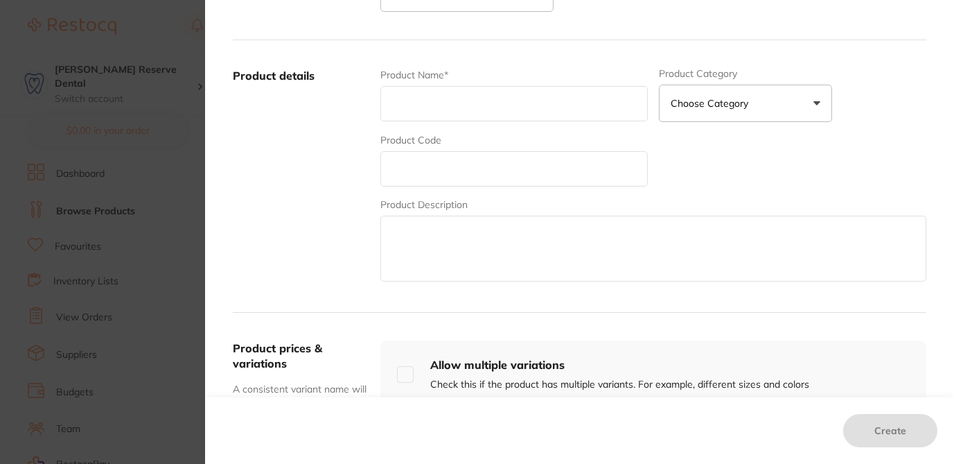
paste textarea "GGZYME3, Description: (PINK) 1L GERMIPHENE GZYME3 ULTRASONIC CLEANER, Unit Pric…"
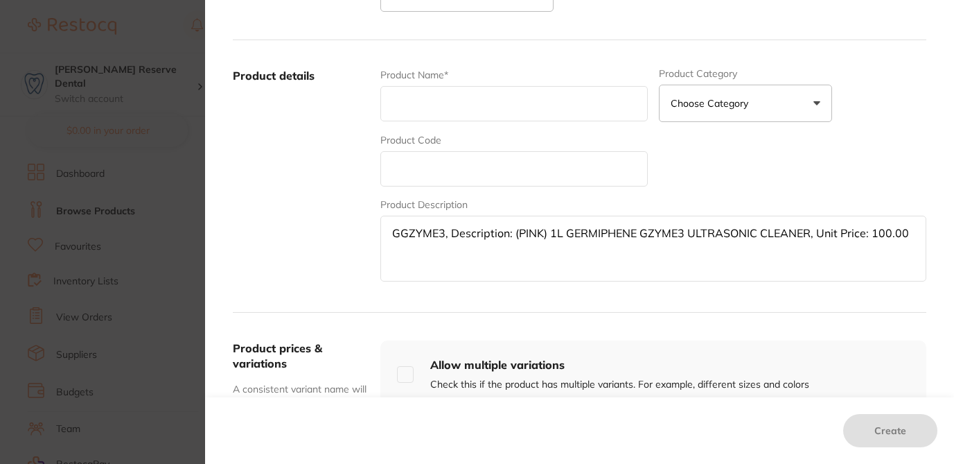
drag, startPoint x: 445, startPoint y: 235, endPoint x: 353, endPoint y: 225, distance: 92.7
click at [353, 231] on div "Product details Product Name* Product Category Choose Category 3d Printing Anae…" at bounding box center [580, 176] width 694 height 272
drag, startPoint x: 493, startPoint y: 234, endPoint x: 753, endPoint y: 230, distance: 259.9
click at [753, 230] on textarea ", Description: (PINK) 1L GERMIPHENE GZYME3 ULTRASONIC CLEANER, Unit Price: 100.…" at bounding box center [653, 249] width 546 height 66
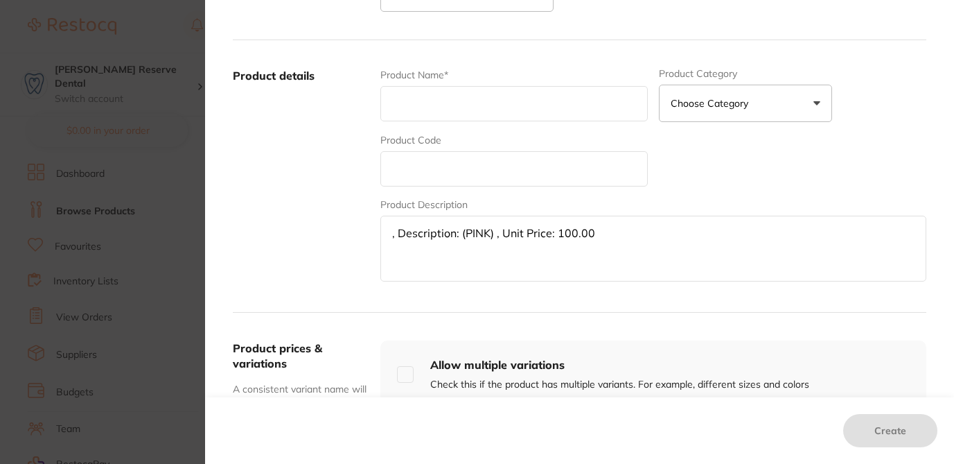
drag, startPoint x: 602, startPoint y: 238, endPoint x: 381, endPoint y: 236, distance: 221.1
click at [381, 236] on textarea ", Description: (PINK) , Unit Price: 100.00" at bounding box center [653, 249] width 546 height 66
paste textarea "U4067, Description: ULTRADENT THERMO CLONE HEAVY (DARK"
drag, startPoint x: 425, startPoint y: 234, endPoint x: 357, endPoint y: 227, distance: 68.9
click at [357, 228] on div "Product details Product Name* Product Category Choose Category 3d Printing Anae…" at bounding box center [580, 176] width 694 height 272
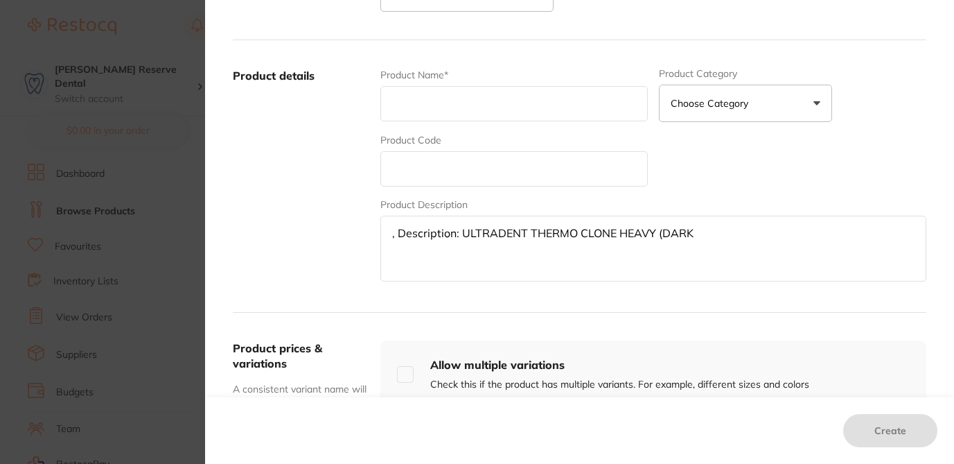
drag, startPoint x: 461, startPoint y: 234, endPoint x: 697, endPoint y: 233, distance: 236.3
click at [697, 233] on textarea ", Description: ULTRADENT THERMO CLONE HEAVY (DARK" at bounding box center [653, 249] width 546 height 66
type textarea ", Description:"
drag, startPoint x: 463, startPoint y: 235, endPoint x: 351, endPoint y: 218, distance: 113.5
click at [351, 218] on div "Product details Product Name* Product Category Choose Category 3d Printing Anae…" at bounding box center [580, 176] width 694 height 272
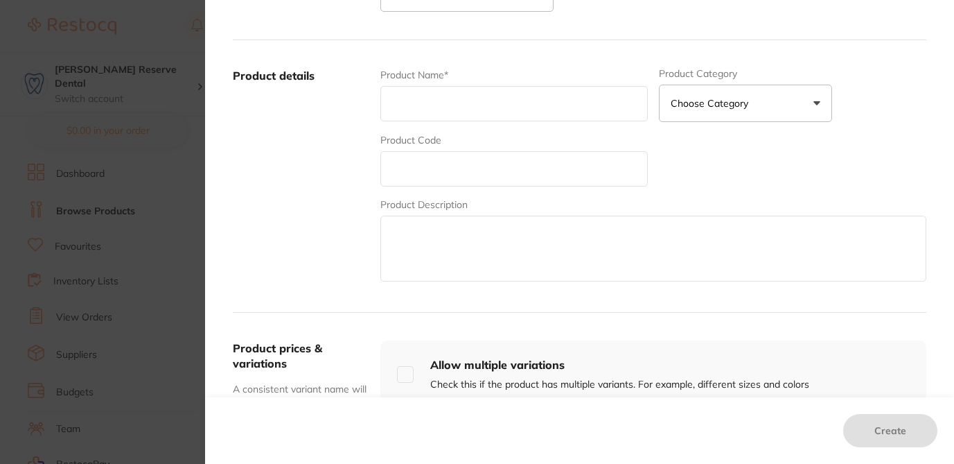
click at [407, 231] on textarea at bounding box center [653, 249] width 546 height 66
paste textarea "Description: Articulation, Unit Price: 11.00 Description: Bite Block, Unit Pric…"
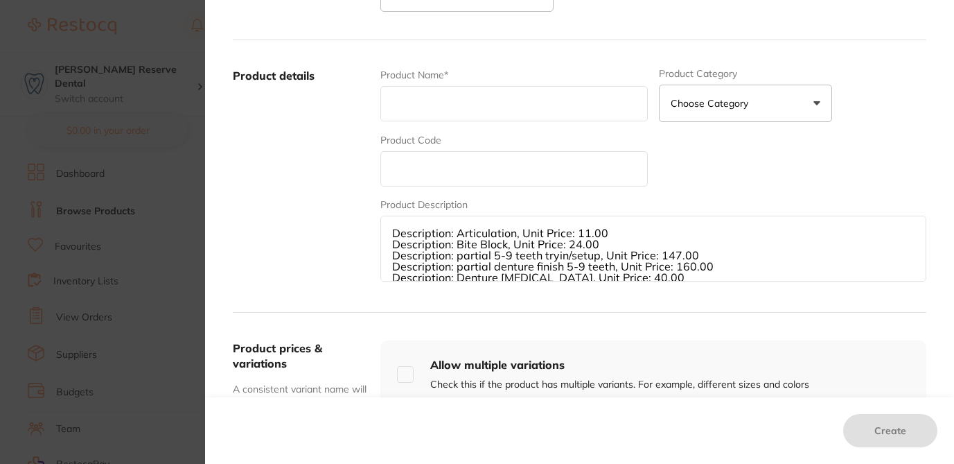
type textarea "Description: Articulation, Unit Price: 11.00 Description: Bite Block, Unit Pric…"
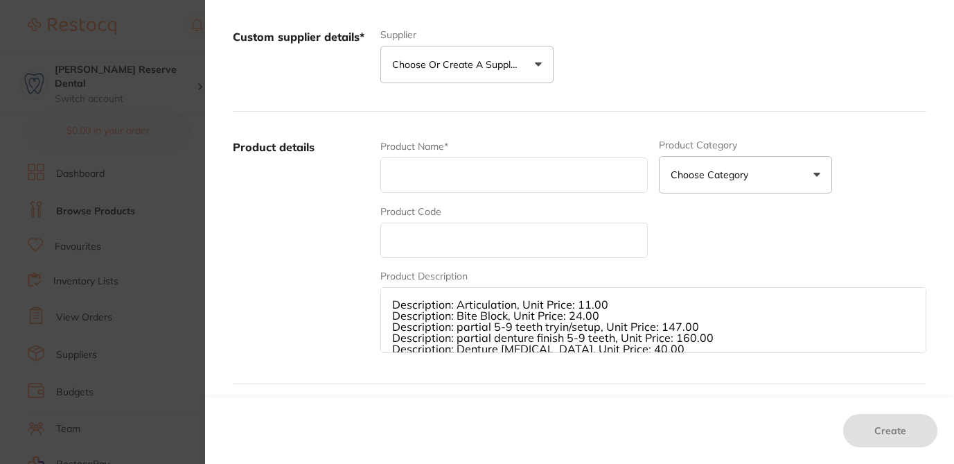
scroll to position [136, 0]
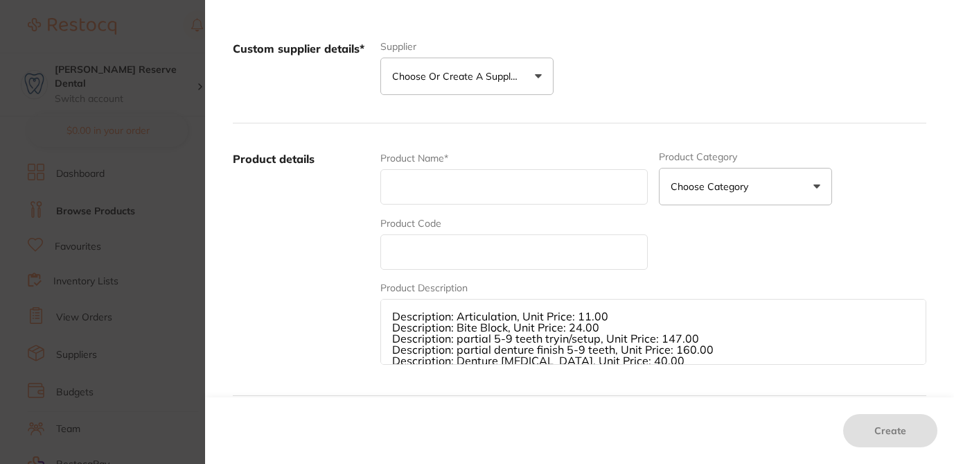
click at [536, 73] on button "Choose or create a supplier" at bounding box center [466, 76] width 173 height 37
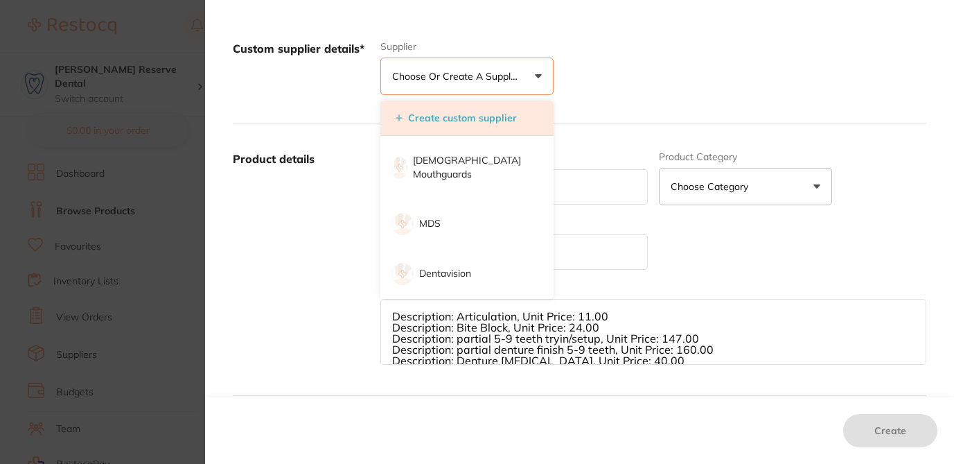
click at [498, 114] on button "Create custom supplier" at bounding box center [457, 118] width 130 height 12
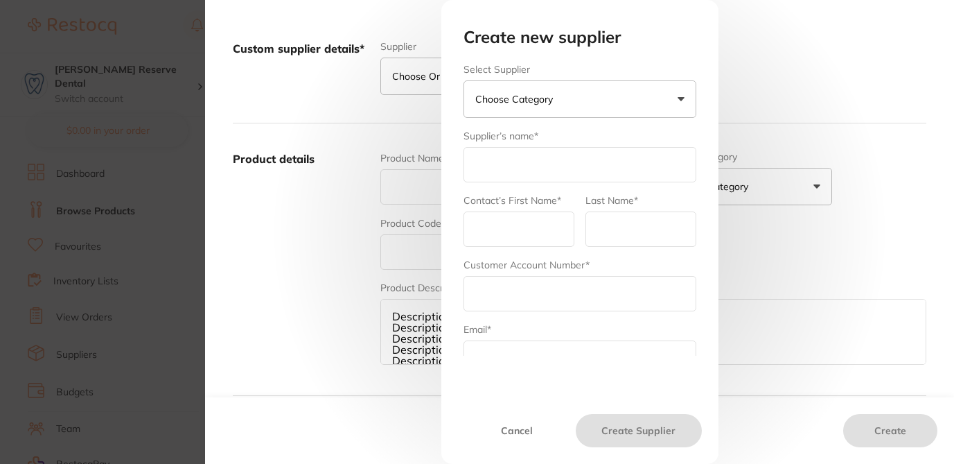
click at [581, 99] on button "Choose Category" at bounding box center [580, 98] width 233 height 37
click at [518, 249] on li "Others" at bounding box center [580, 247] width 233 height 50
click at [507, 168] on input "text" at bounding box center [580, 164] width 233 height 35
click at [486, 162] on input "text" at bounding box center [580, 164] width 233 height 35
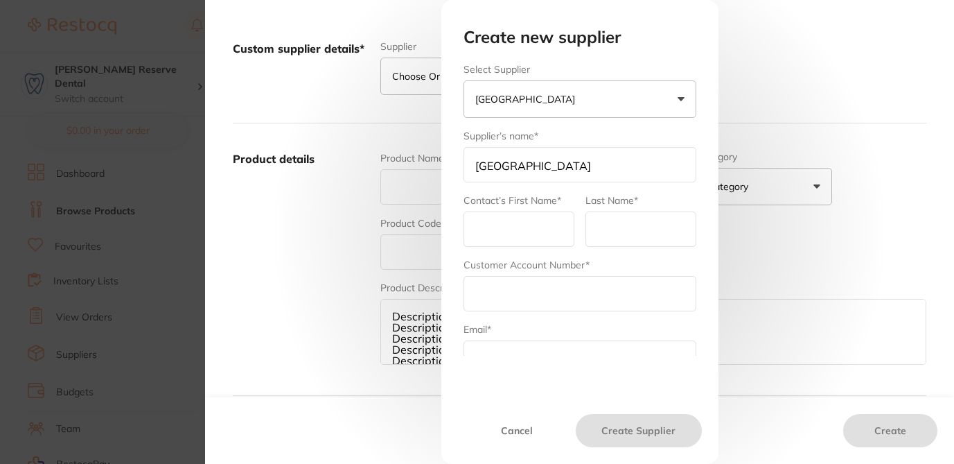
type input "[GEOGRAPHIC_DATA]"
click at [504, 227] on input "text" at bounding box center [519, 228] width 111 height 35
type input "Bosara Dental"
type input "Australia"
click at [497, 299] on input "text" at bounding box center [580, 293] width 233 height 35
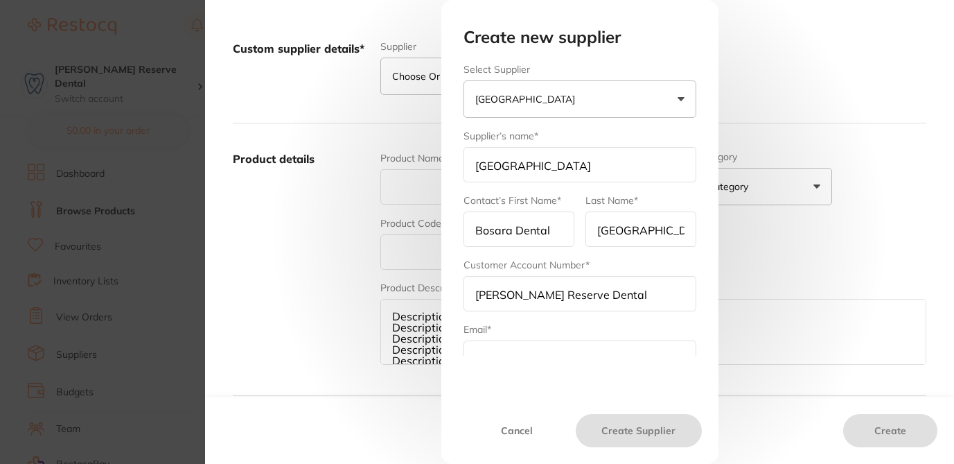
type input "[PERSON_NAME] Reserve Dental"
click at [489, 347] on input "text" at bounding box center [580, 357] width 233 height 35
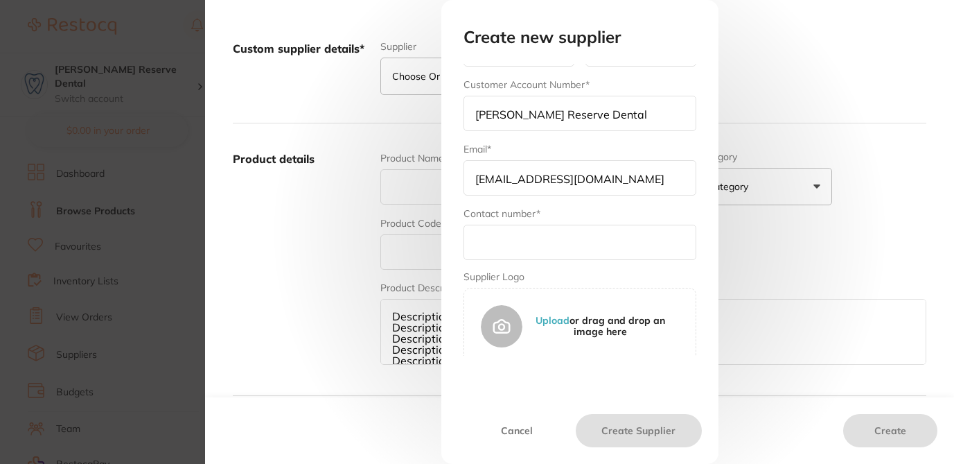
scroll to position [191, 0]
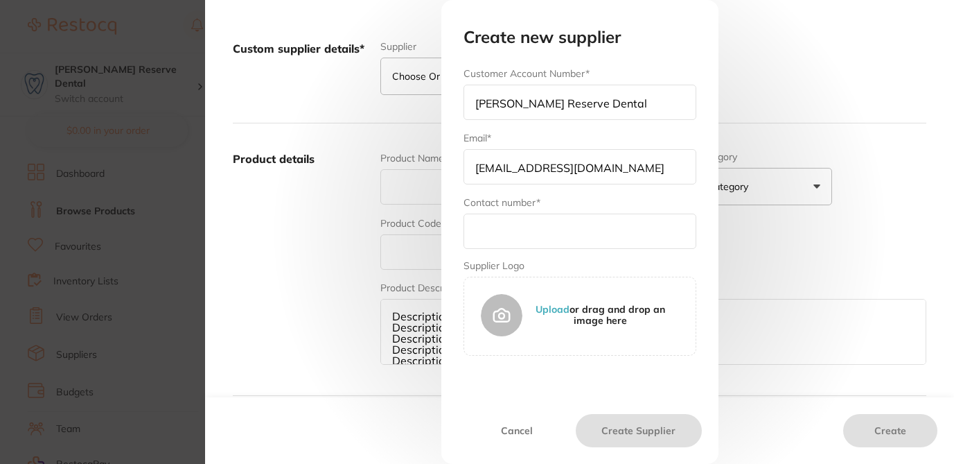
type input "dhanie@restocq.com"
click at [502, 229] on input "text" at bounding box center [580, 230] width 233 height 35
paste input "(07) 3161 8922"
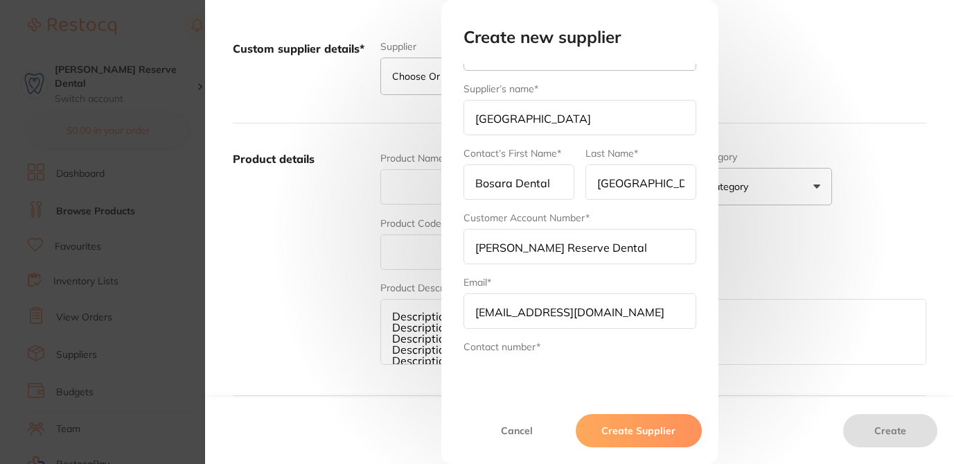
scroll to position [33, 0]
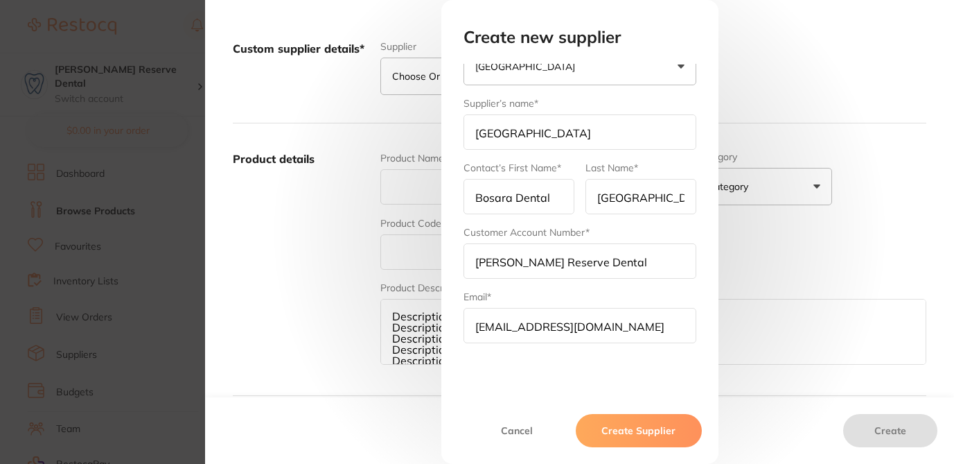
type input "(07) 3161 8922"
click at [647, 205] on input "Australia" at bounding box center [641, 196] width 111 height 35
drag, startPoint x: 647, startPoint y: 205, endPoint x: 568, endPoint y: 200, distance: 79.2
click at [568, 200] on form "Select Supplier Bosara Dental Laboratory Henry Schein Halas Adam Dental Others …" at bounding box center [580, 273] width 233 height 484
type input "QLD"
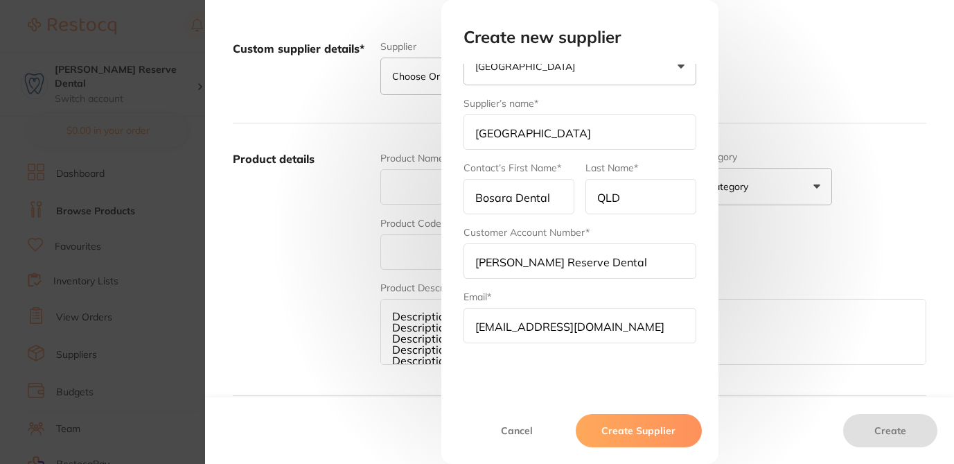
click at [657, 432] on button "Create Supplier" at bounding box center [638, 430] width 125 height 33
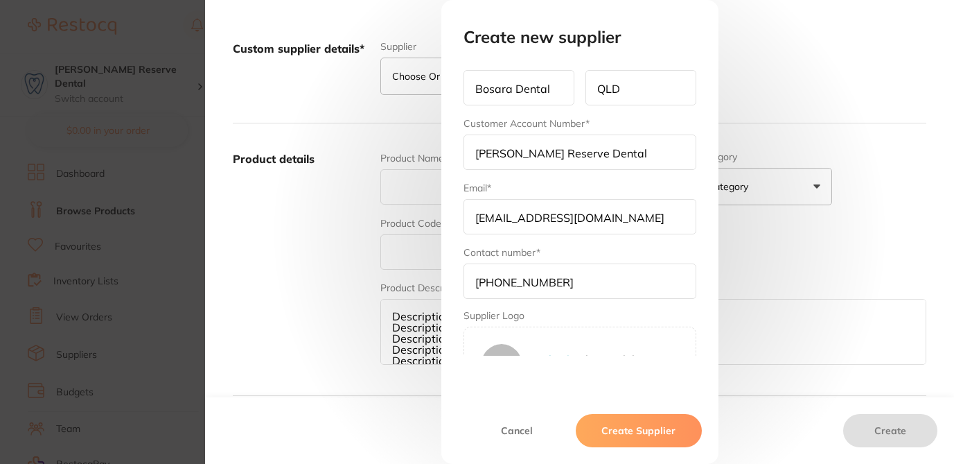
scroll to position [143, 0]
click at [496, 279] on input "(07) 3161 8922" at bounding box center [580, 278] width 233 height 35
click at [477, 280] on input "(073161 8922" at bounding box center [580, 278] width 233 height 35
click at [517, 279] on input "073161 8922" at bounding box center [580, 278] width 233 height 35
type input "0731618922"
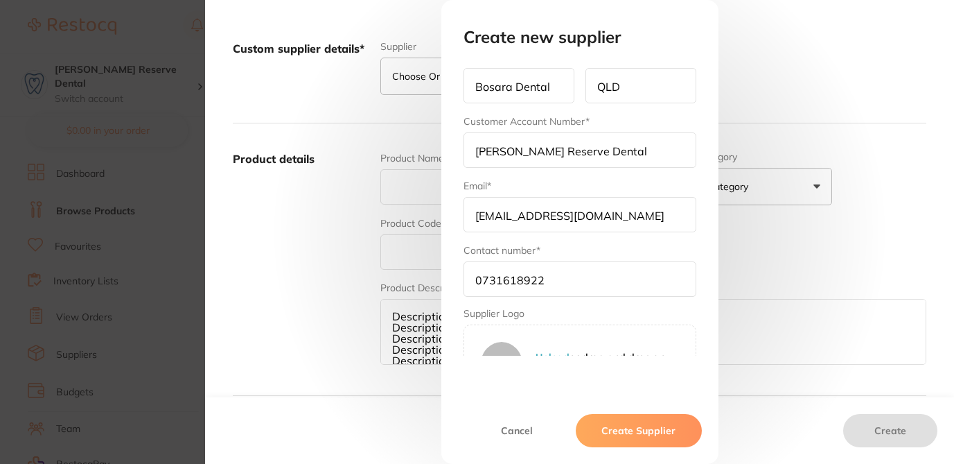
click at [611, 432] on button "Create Supplier" at bounding box center [638, 430] width 125 height 33
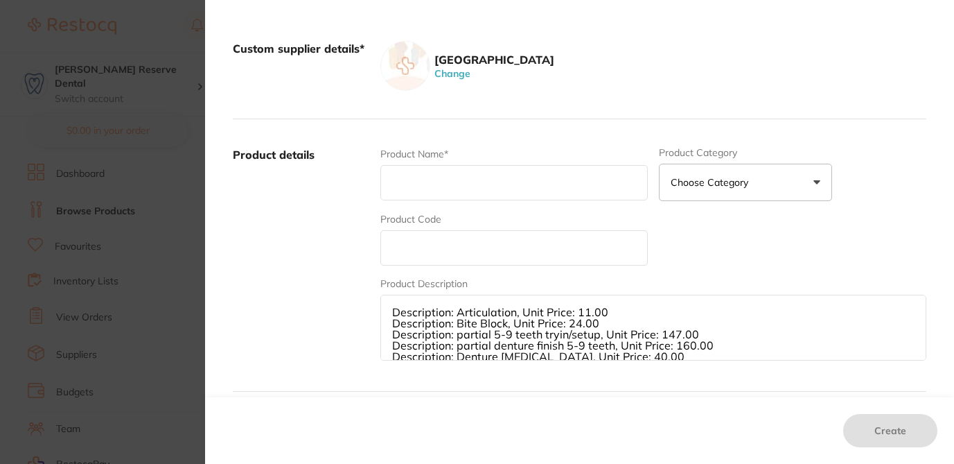
click at [451, 309] on textarea "Description: Articulation, Unit Price: 11.00 Description: Bite Block, Unit Pric…" at bounding box center [653, 327] width 546 height 66
drag, startPoint x: 451, startPoint y: 309, endPoint x: 616, endPoint y: 317, distance: 165.1
click at [616, 317] on textarea "Description: Articulation, Unit Price: 11.00 Description: Bite Block, Unit Pric…" at bounding box center [653, 327] width 546 height 66
drag, startPoint x: 449, startPoint y: 322, endPoint x: 615, endPoint y: 317, distance: 165.7
click at [615, 317] on textarea "Description: Description: Bite Block, Unit Price: 24.00 Description: partial 5-…" at bounding box center [653, 327] width 546 height 66
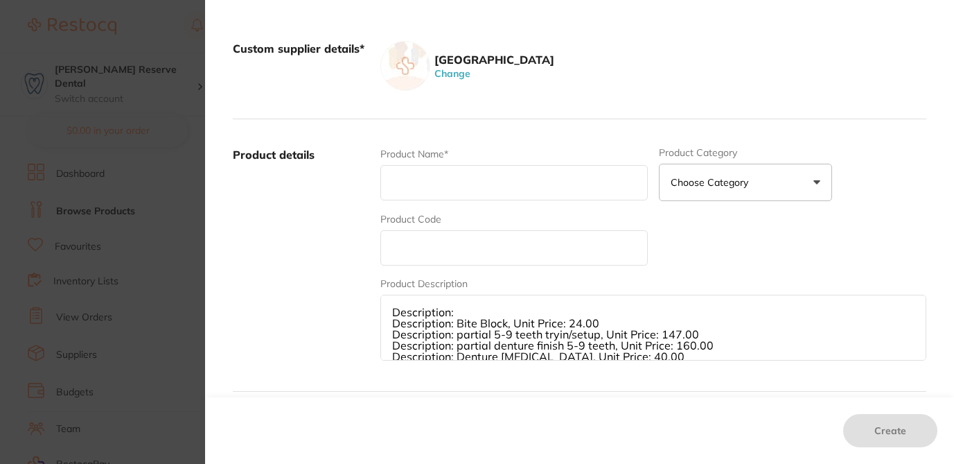
click at [617, 325] on textarea "Description: Description: Bite Block, Unit Price: 24.00 Description: partial 5-…" at bounding box center [653, 327] width 546 height 66
drag, startPoint x: 613, startPoint y: 322, endPoint x: 450, endPoint y: 317, distance: 163.6
click at [450, 317] on textarea "Description: Description: Bite Block, Unit Price: 24.00 Description: partial 5-…" at bounding box center [653, 327] width 546 height 66
drag, startPoint x: 455, startPoint y: 335, endPoint x: 703, endPoint y: 334, distance: 248.1
click at [703, 334] on textarea "Description: Description: Description: partial 5-9 teeth tryin/setup, Unit Pric…" at bounding box center [653, 327] width 546 height 66
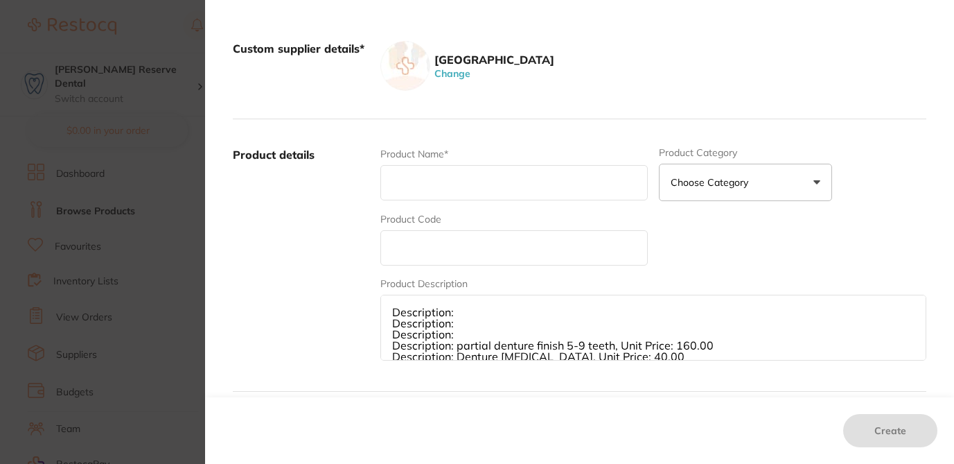
scroll to position [22, 0]
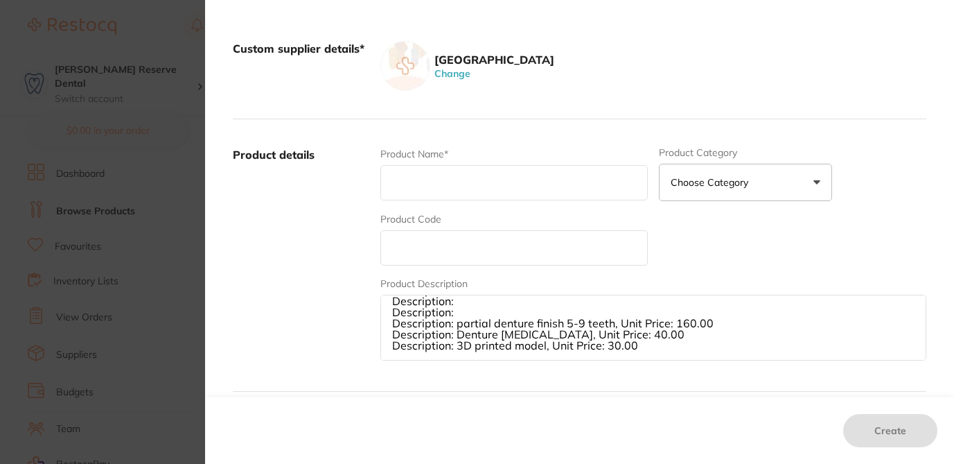
drag, startPoint x: 452, startPoint y: 346, endPoint x: 703, endPoint y: 328, distance: 251.5
click at [703, 328] on textarea "Description: Description: Description: Description: partial denture finish 5-9 …" at bounding box center [653, 327] width 546 height 66
drag, startPoint x: 452, startPoint y: 335, endPoint x: 647, endPoint y: 335, distance: 195.4
click at [647, 335] on textarea "Description: Description: Description: Description: partial denture finish 5-9 …" at bounding box center [653, 327] width 546 height 66
click at [647, 336] on textarea "Description: Description: Description: Description: partial denture finish 5-9 …" at bounding box center [653, 327] width 546 height 66
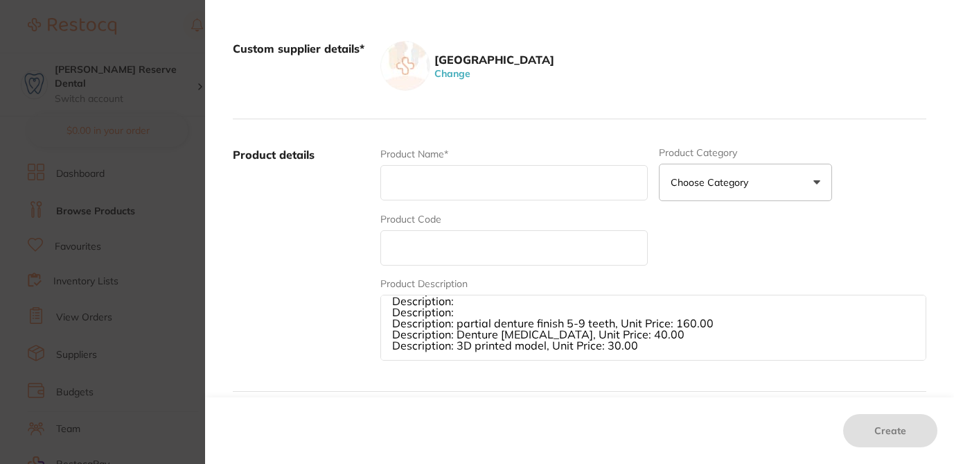
click at [451, 334] on textarea "Description: Description: Description: Description: partial denture finish 5-9 …" at bounding box center [653, 327] width 546 height 66
drag, startPoint x: 452, startPoint y: 346, endPoint x: 653, endPoint y: 358, distance: 200.6
click at [653, 359] on textarea "Description: Description: Description: Description: partial denture finish 5-9 …" at bounding box center [653, 327] width 546 height 66
type textarea "Description: Description: Description: Description: partial denture finish 5-9 …"
drag, startPoint x: 455, startPoint y: 349, endPoint x: 389, endPoint y: 279, distance: 95.6
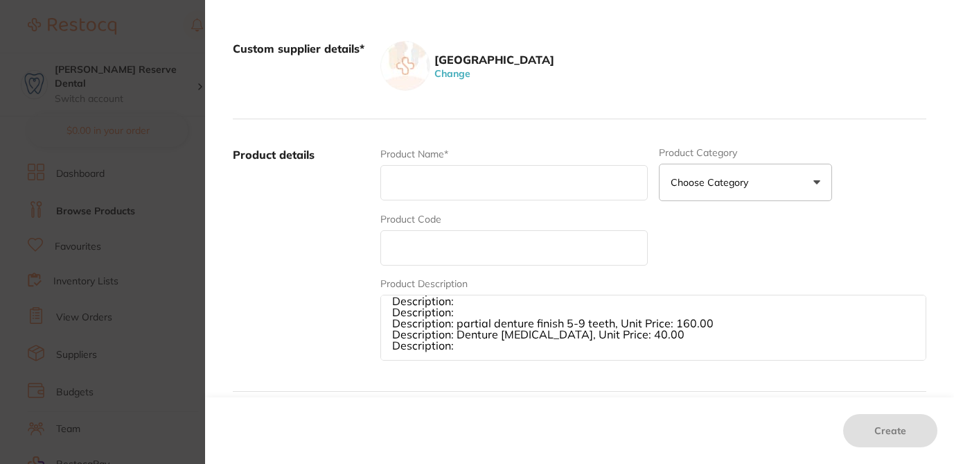
click at [389, 279] on div "Product Description Description: Description: Description: Description: partial…" at bounding box center [653, 319] width 546 height 86
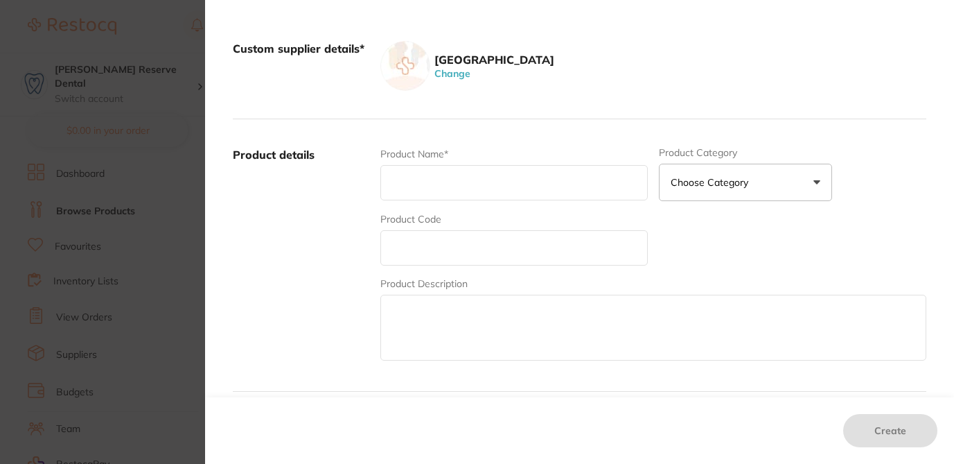
scroll to position [0, 0]
click at [177, 35] on section "Create custom product You can create products from suppliers that aren’t yet on…" at bounding box center [477, 232] width 954 height 464
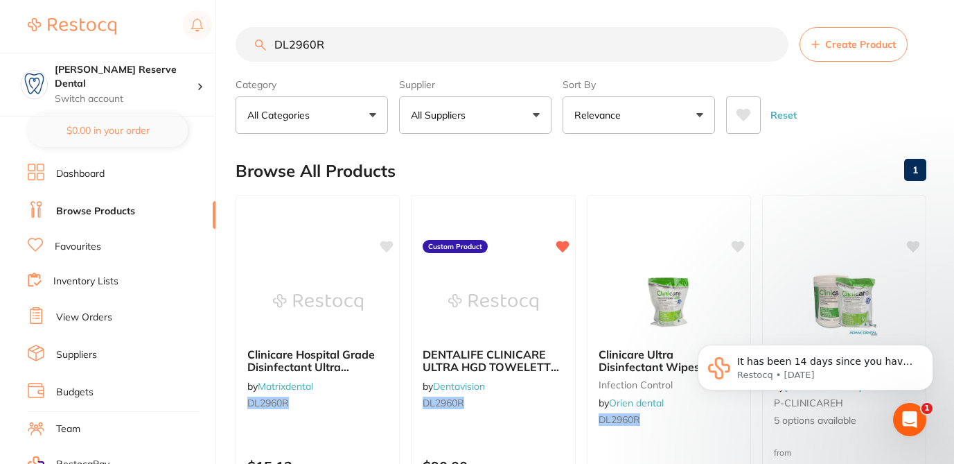
scroll to position [1, 0]
click at [334, 46] on input "DL2960R" at bounding box center [512, 44] width 553 height 35
drag, startPoint x: 334, startPoint y: 46, endPoint x: 256, endPoint y: 44, distance: 78.4
click at [256, 44] on div "DL2960R Create Product" at bounding box center [581, 44] width 691 height 35
paste input "search"
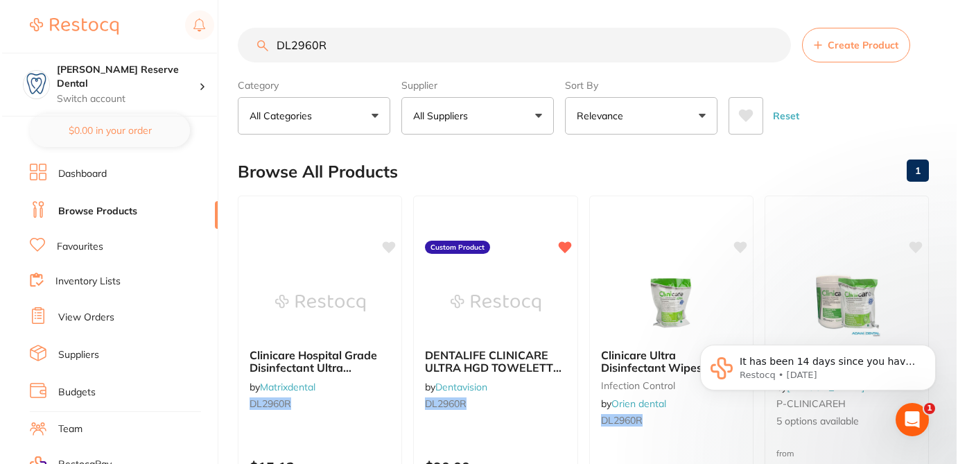
scroll to position [0, 0]
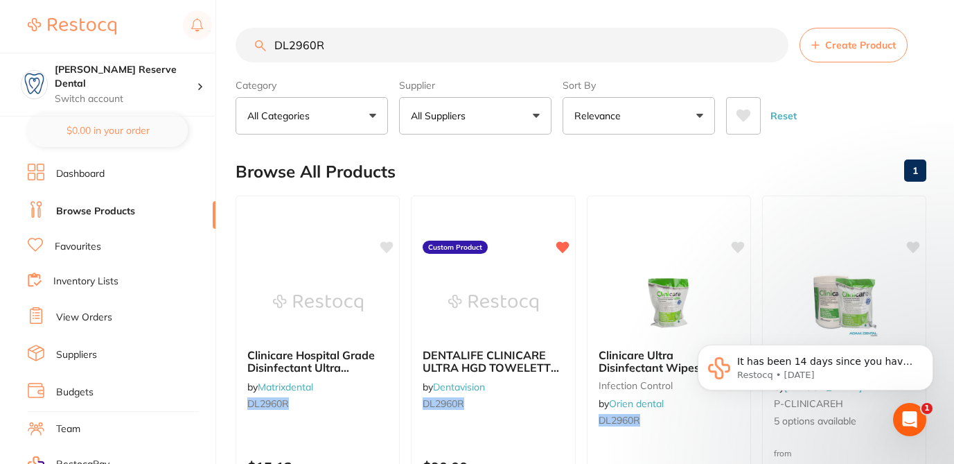
type input "DL2960R"
click at [492, 313] on img at bounding box center [493, 302] width 91 height 70
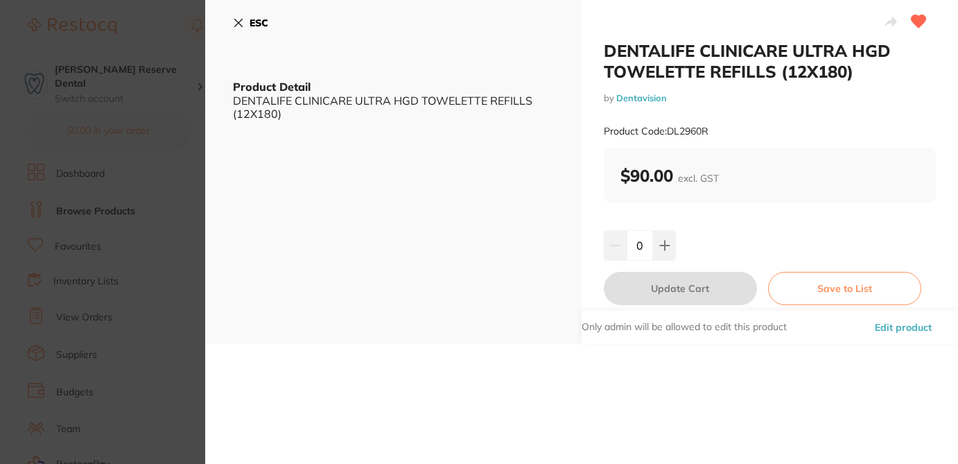
click at [917, 326] on button "Edit product" at bounding box center [902, 326] width 65 height 33
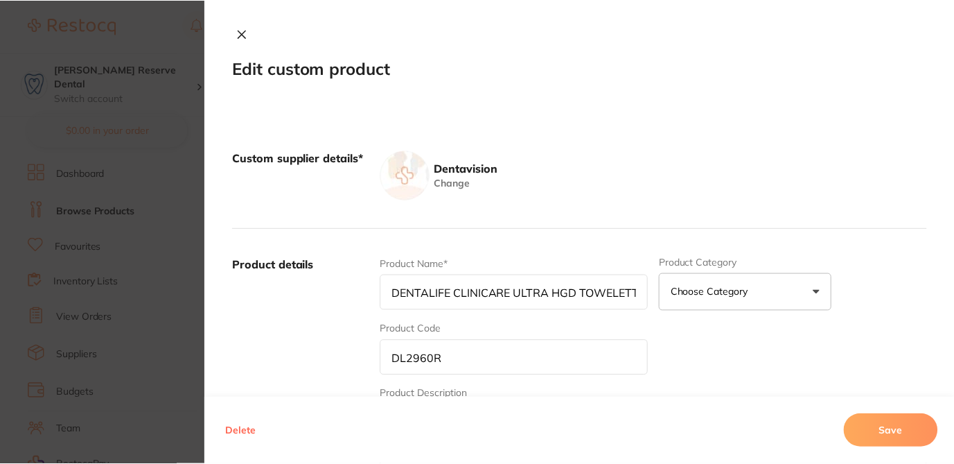
scroll to position [1, 0]
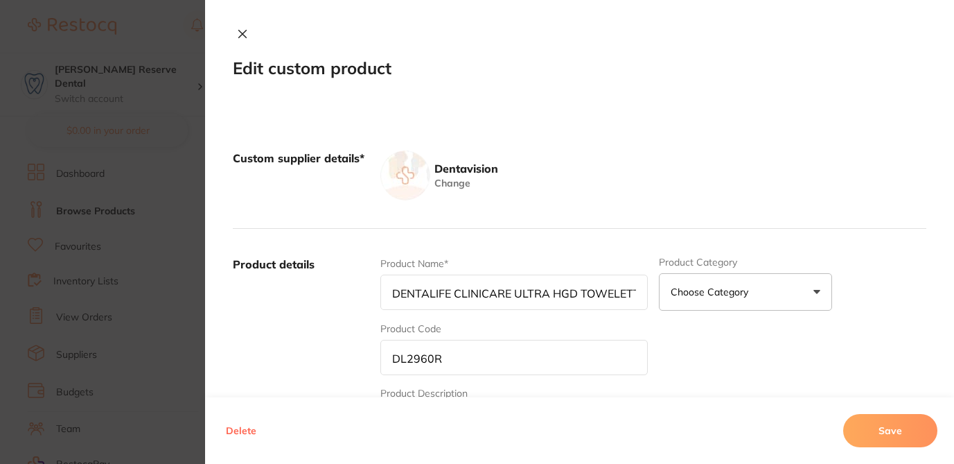
click at [712, 349] on div "Product Name* DENTALIFE CLINICARE ULTRA HGD TOWELETTE REFILLS (12X180) Product …" at bounding box center [653, 364] width 546 height 216
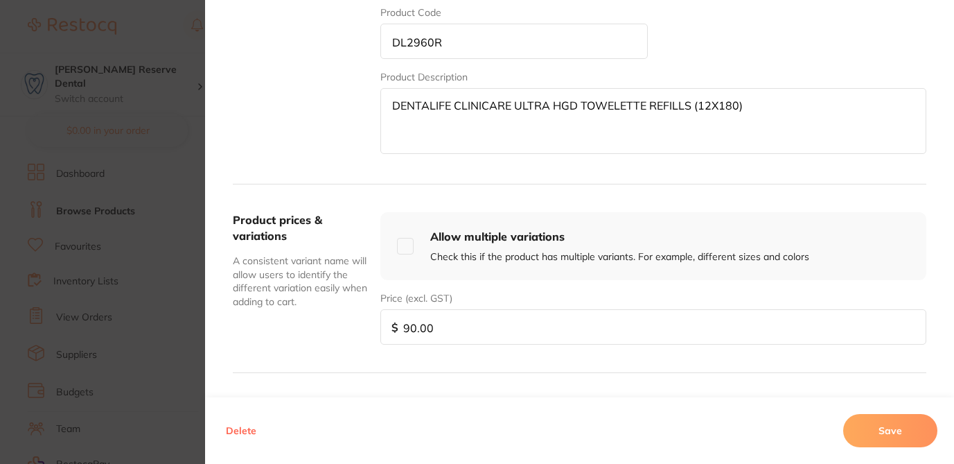
scroll to position [360, 0]
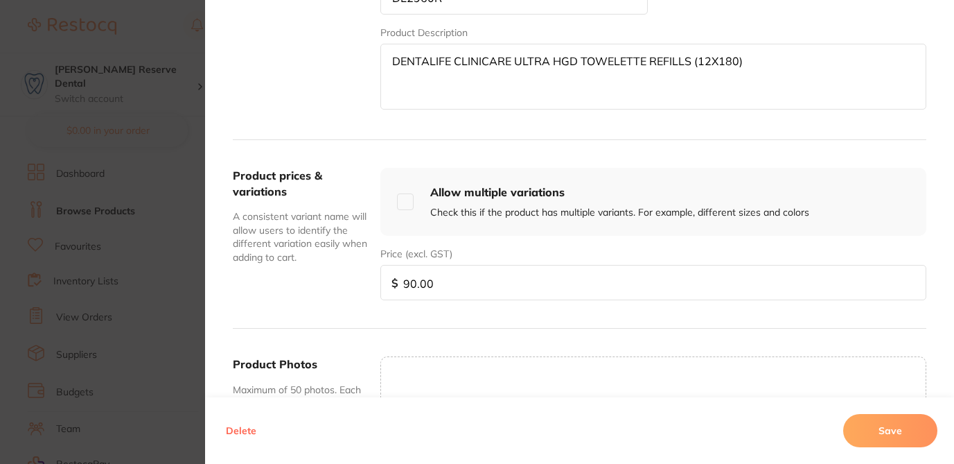
drag, startPoint x: 441, startPoint y: 281, endPoint x: 366, endPoint y: 274, distance: 75.1
click at [367, 276] on div "Product prices & variations A consistent variant name will allow users to ident…" at bounding box center [580, 234] width 694 height 188
type input "160"
click at [877, 419] on button "Save" at bounding box center [890, 430] width 94 height 33
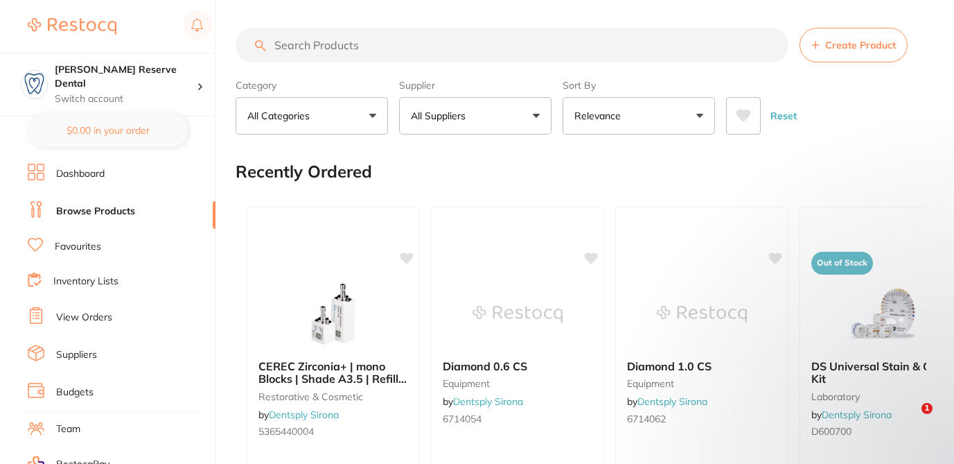
click at [354, 49] on input "search" at bounding box center [512, 45] width 553 height 35
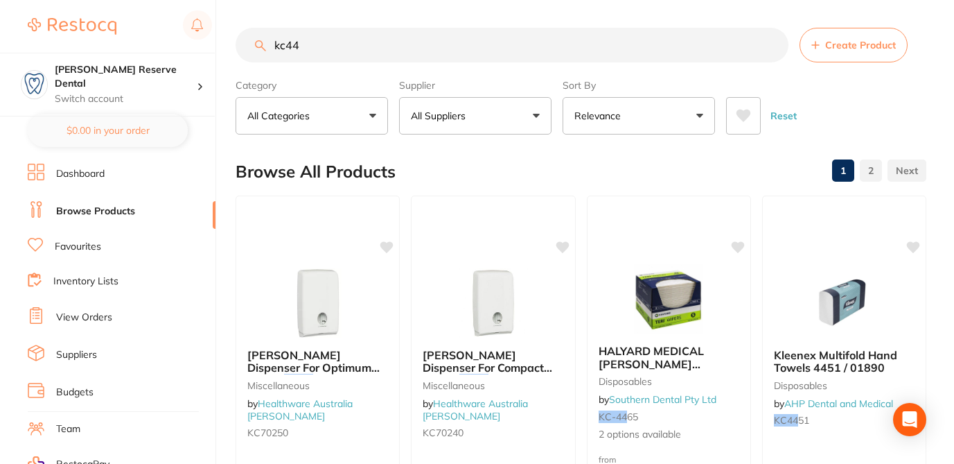
type input "kc44"
click at [486, 118] on button "All Suppliers" at bounding box center [475, 115] width 152 height 37
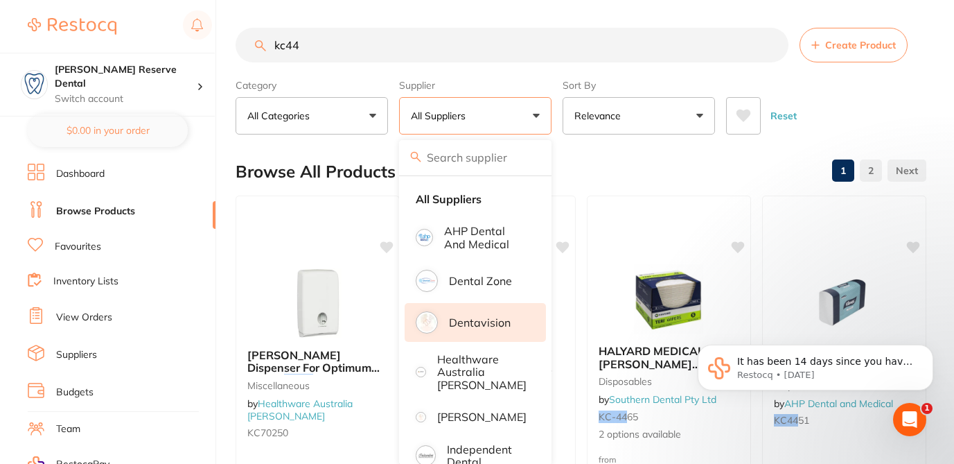
click at [493, 326] on p "Dentavision" at bounding box center [480, 322] width 62 height 12
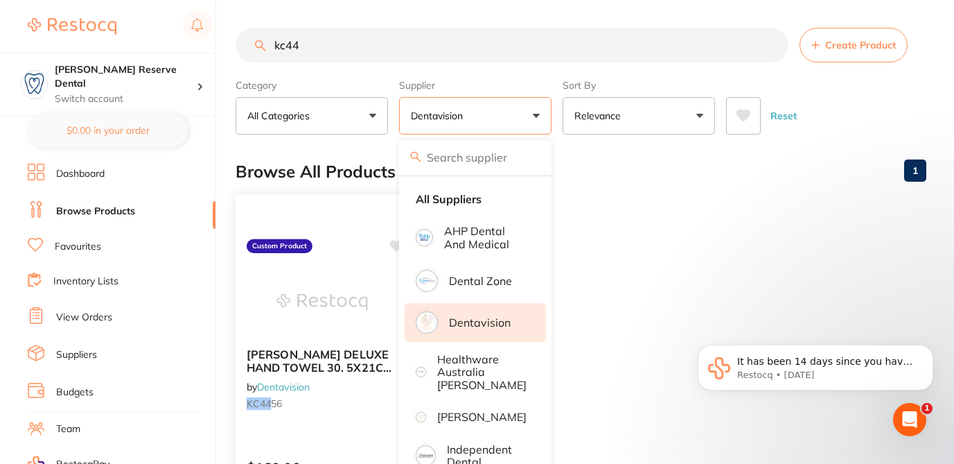
click at [393, 245] on icon at bounding box center [396, 246] width 13 height 12
click at [346, 408] on small "KC44 56" at bounding box center [322, 403] width 151 height 11
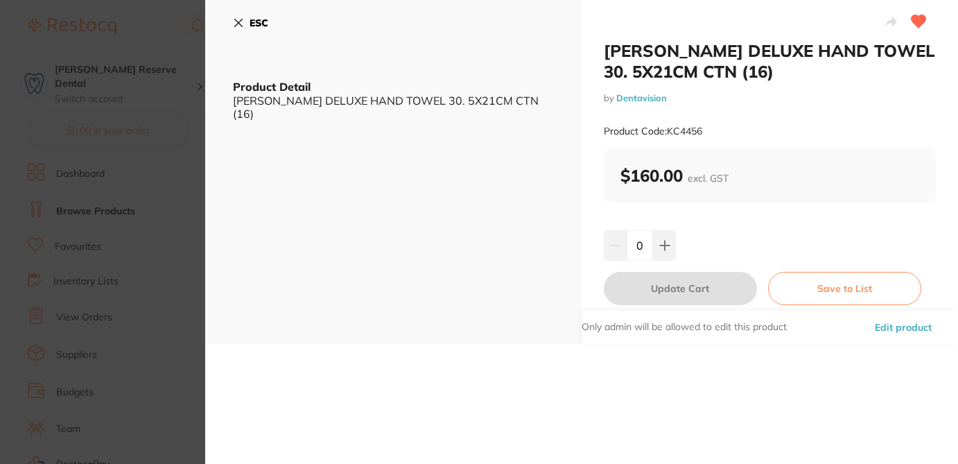
click at [910, 322] on button "Edit product" at bounding box center [902, 326] width 65 height 33
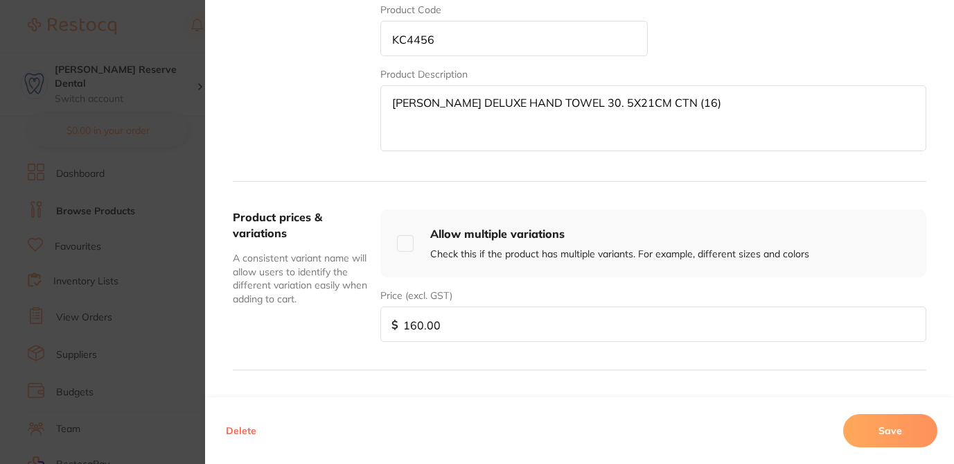
scroll to position [328, 0]
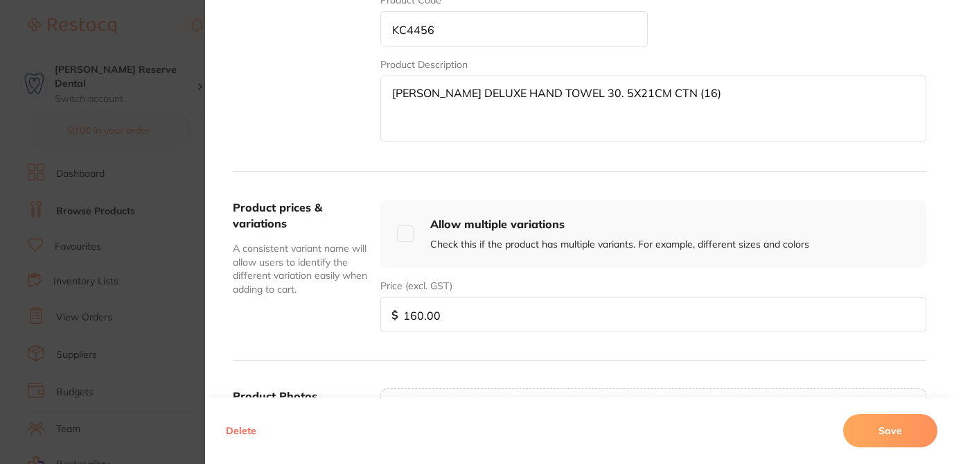
drag, startPoint x: 439, startPoint y: 315, endPoint x: 356, endPoint y: 302, distance: 83.5
click at [356, 302] on div "Product prices & variations A consistent variant name will allow users to ident…" at bounding box center [580, 266] width 694 height 188
type input "90"
click at [864, 431] on button "Save" at bounding box center [890, 430] width 94 height 33
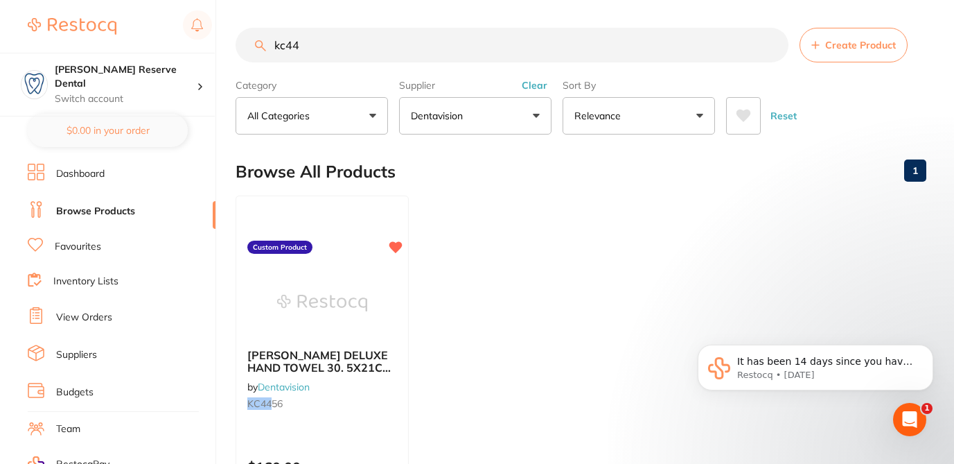
paste input "K-33639,"
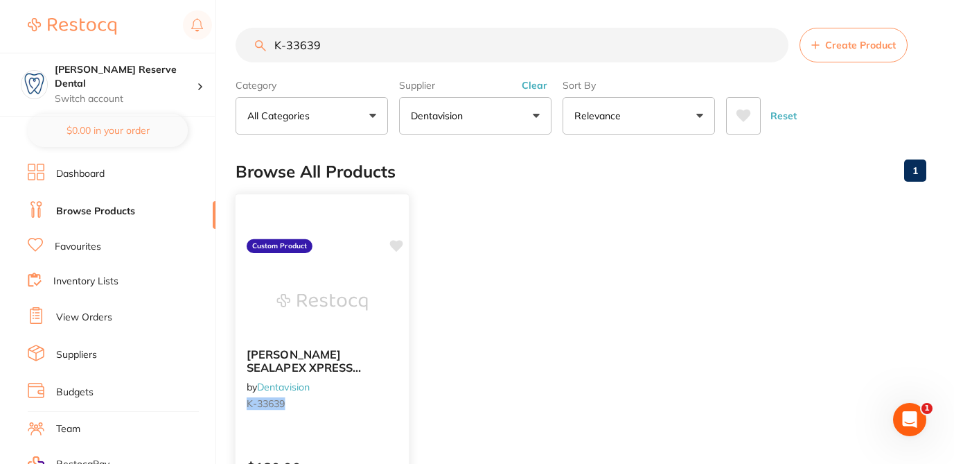
scroll to position [0, 0]
click at [398, 248] on icon at bounding box center [396, 246] width 13 height 12
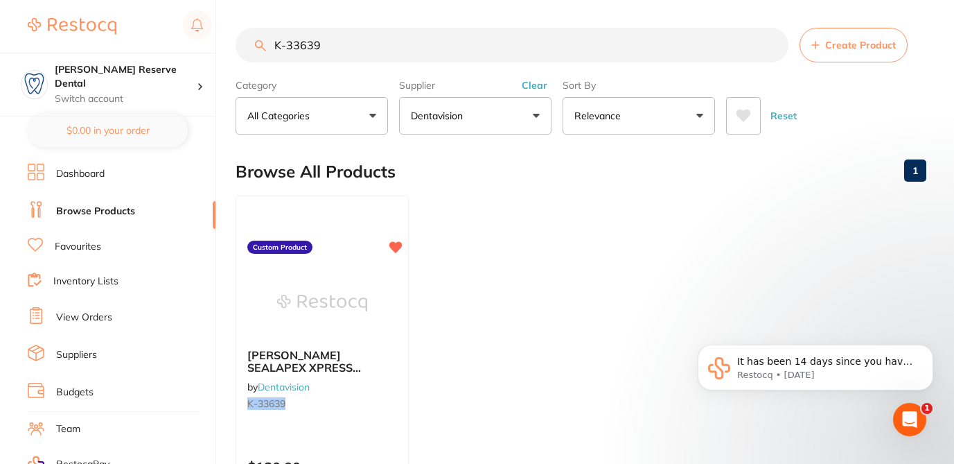
click at [459, 200] on ul "KERR SEALAPEX XPRESS (2X10.5GM) by Dentavision K-33639 Custom Product $180.00 A…" at bounding box center [581, 394] width 691 height 398
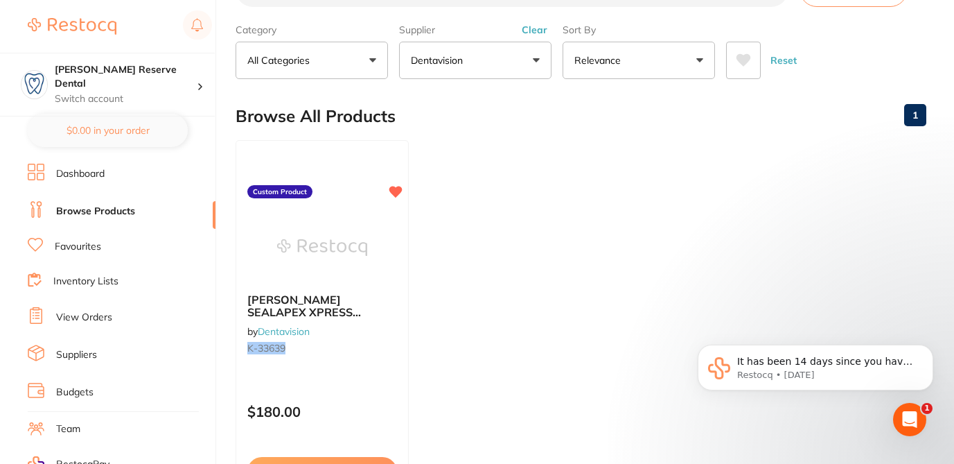
scroll to position [83, 0]
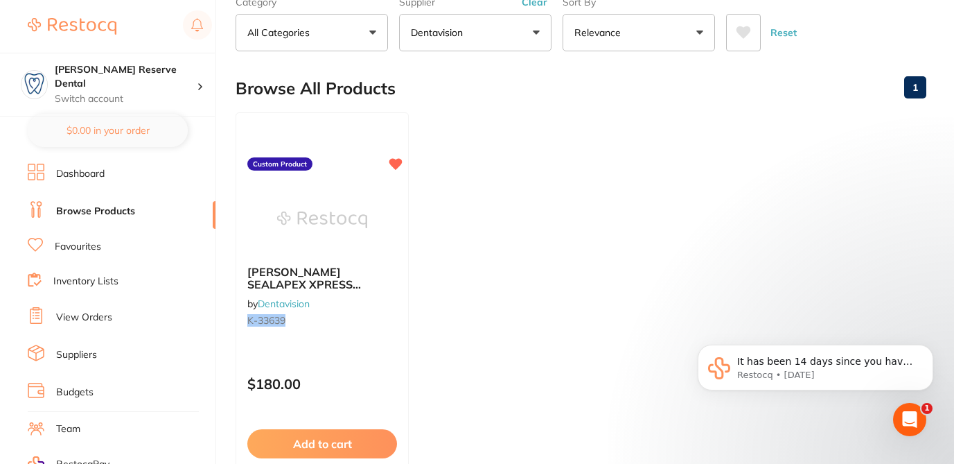
click at [535, 153] on ul "KERR SEALAPEX XPRESS (2X10.5GM) by Dentavision K-33639 Custom Product $180.00 A…" at bounding box center [581, 311] width 691 height 398
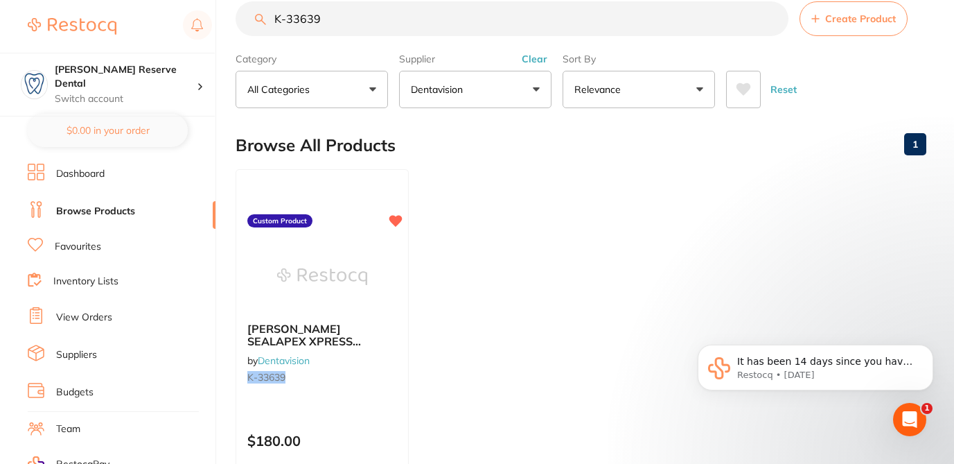
scroll to position [0, 0]
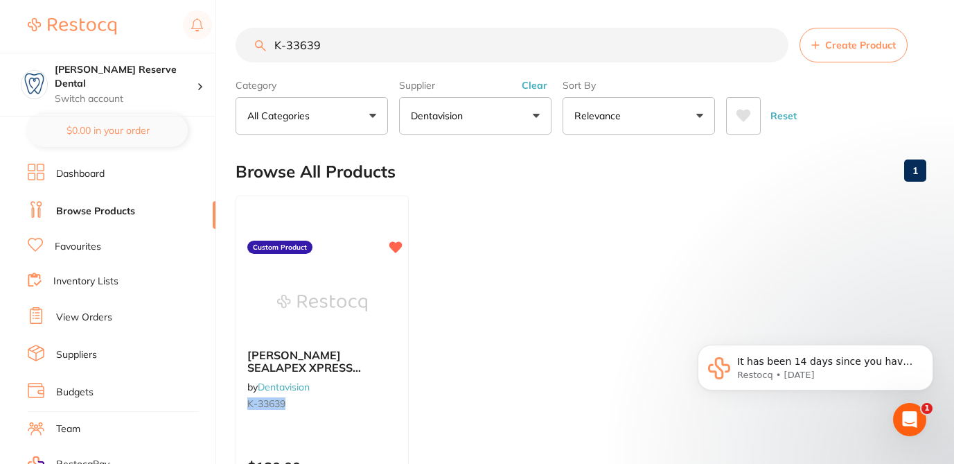
drag, startPoint x: 333, startPoint y: 51, endPoint x: 236, endPoint y: 39, distance: 98.5
click at [236, 39] on input "K-33639" at bounding box center [512, 45] width 553 height 35
paste input "3M6020A2"
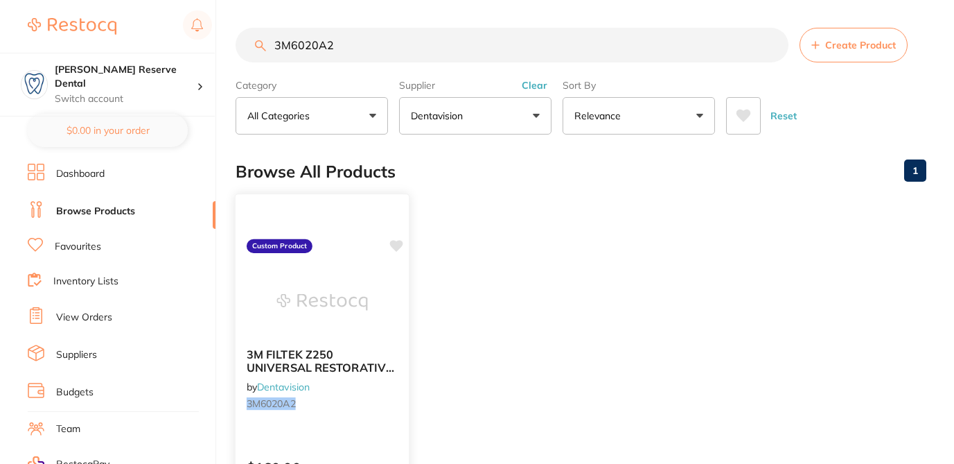
click at [396, 247] on icon at bounding box center [396, 246] width 13 height 12
click at [444, 242] on ul "3M FILTEK Z250 UNIVERSAL RESTORATIVE SYRINGE A2 4G by Dentavision 3M6020A2 Cust…" at bounding box center [581, 394] width 691 height 398
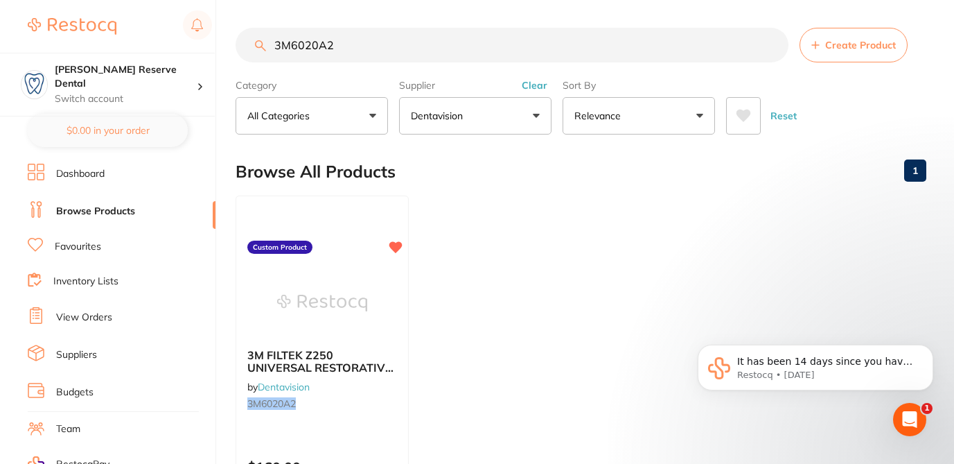
paste input "DL2960R"
drag, startPoint x: 349, startPoint y: 49, endPoint x: 240, endPoint y: 35, distance: 109.1
click at [240, 35] on input "DL2960R" at bounding box center [512, 45] width 553 height 35
paste input "3M6020B1"
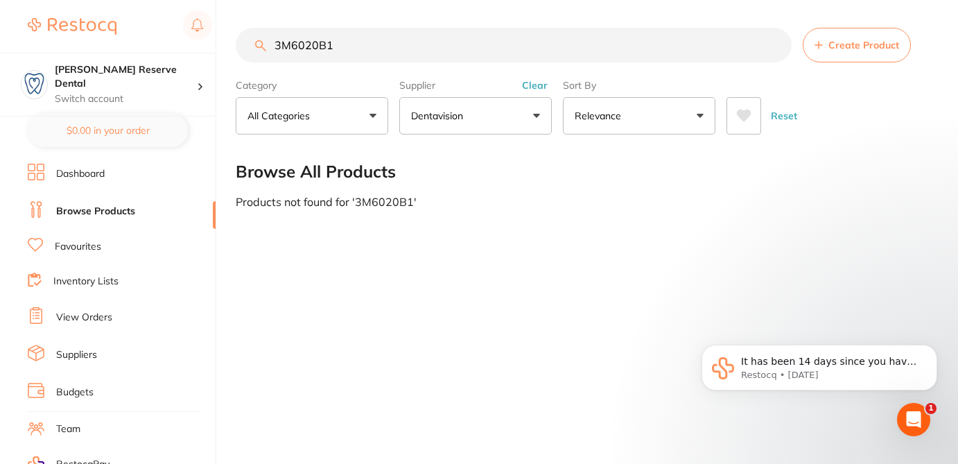
type input "3M6020B1"
click at [866, 49] on span "Create Product" at bounding box center [863, 44] width 71 height 11
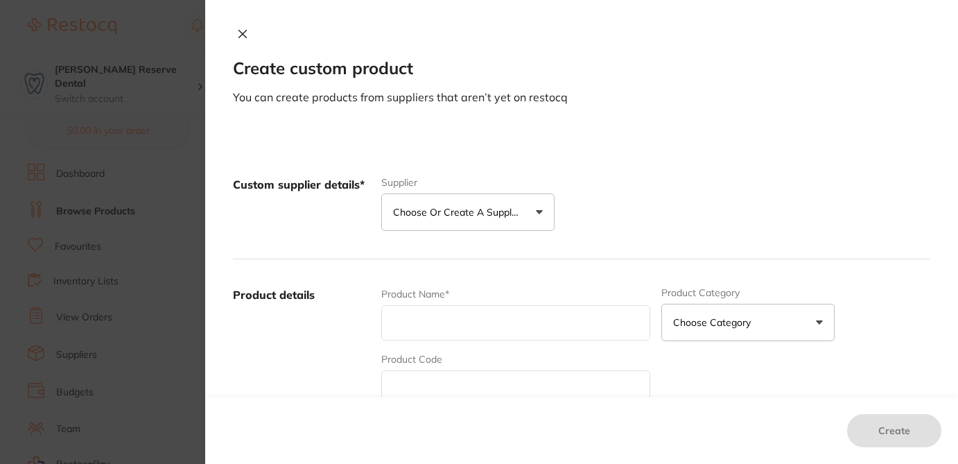
click at [502, 212] on p "Choose or create a supplier" at bounding box center [459, 212] width 132 height 14
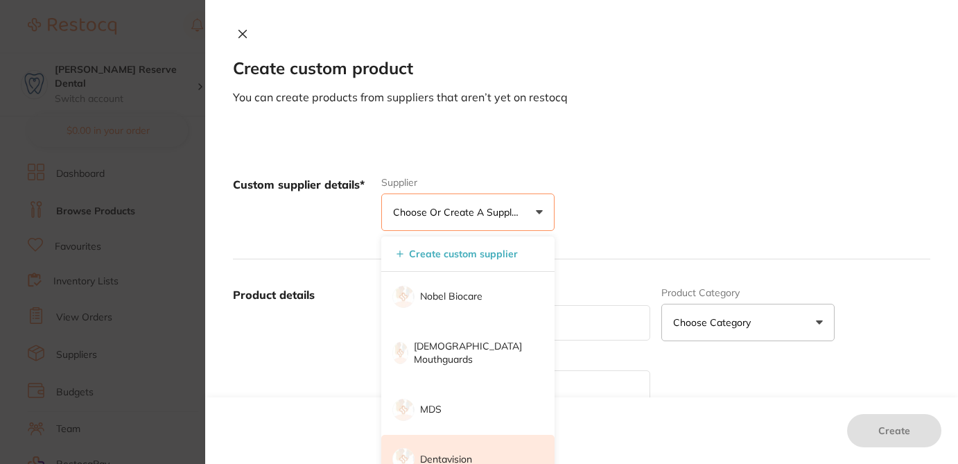
click at [442, 452] on p "Dentavision" at bounding box center [446, 459] width 52 height 14
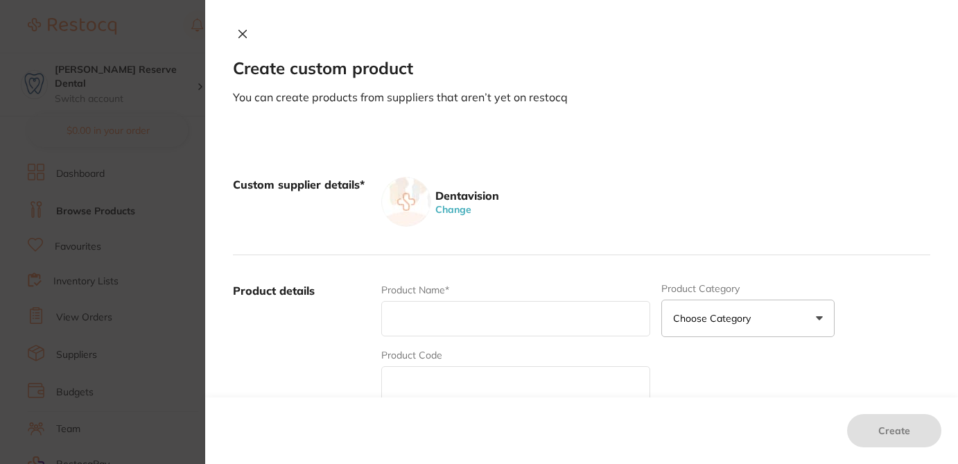
click at [432, 382] on input "text" at bounding box center [515, 383] width 269 height 35
paste input "3M6020B1"
type input "3M6020B1"
click at [423, 317] on input "text" at bounding box center [515, 318] width 269 height 35
paste input "3M FILTEK Z250 UNIVERSAL RESTORATIVE SYRINGE B1 4G, Unit Price: 105.00"
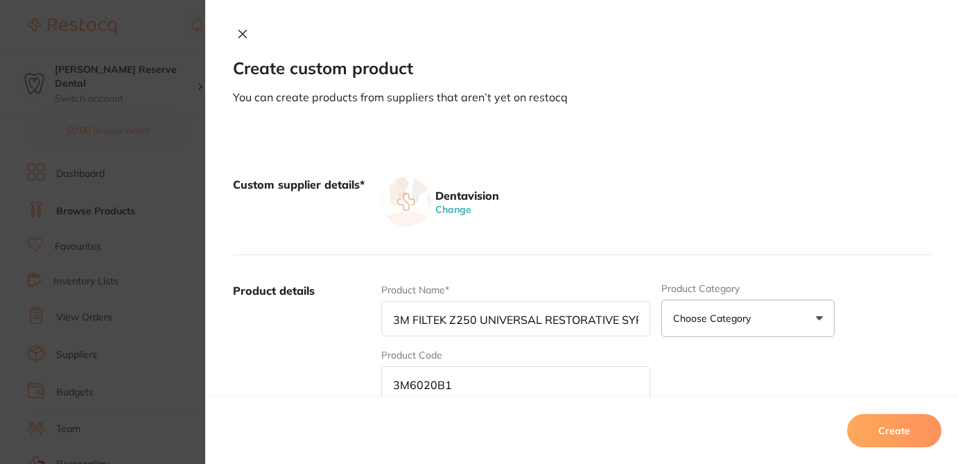
drag, startPoint x: 449, startPoint y: 320, endPoint x: 315, endPoint y: 311, distance: 134.0
click at [315, 312] on div "Product details Product Name* 3M FILTEK Z250 UNIVERSAL RESTORATIVE SYRINGE B1 4…" at bounding box center [581, 391] width 697 height 272
drag, startPoint x: 586, startPoint y: 317, endPoint x: 650, endPoint y: 318, distance: 63.8
click at [687, 318] on div "Product Name* 3M FILTEK Z250 UNIVERSAL RESTORATIVE SYRINGE B1 4G, Unit Price: 1…" at bounding box center [655, 391] width 549 height 216
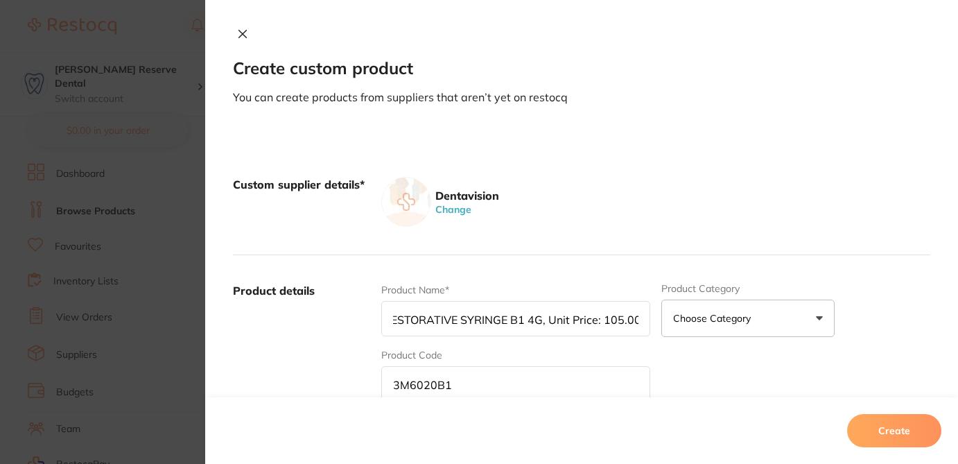
click at [607, 319] on input "3M FILTEK Z250 UNIVERSAL RESTORATIVE SYRINGE B1 4G, Unit Price: 105.00" at bounding box center [515, 318] width 269 height 35
drag, startPoint x: 545, startPoint y: 319, endPoint x: 652, endPoint y: 321, distance: 107.4
click at [653, 322] on div "Product Name* 3M FILTEK Z250 UNIVERSAL RESTORATIVE SYRINGE B1 4G, Unit Price: 1…" at bounding box center [655, 391] width 549 height 216
type input "3M FILTEK Z250 UNIVERSAL RESTORATIVE SYRINGE B1 4G"
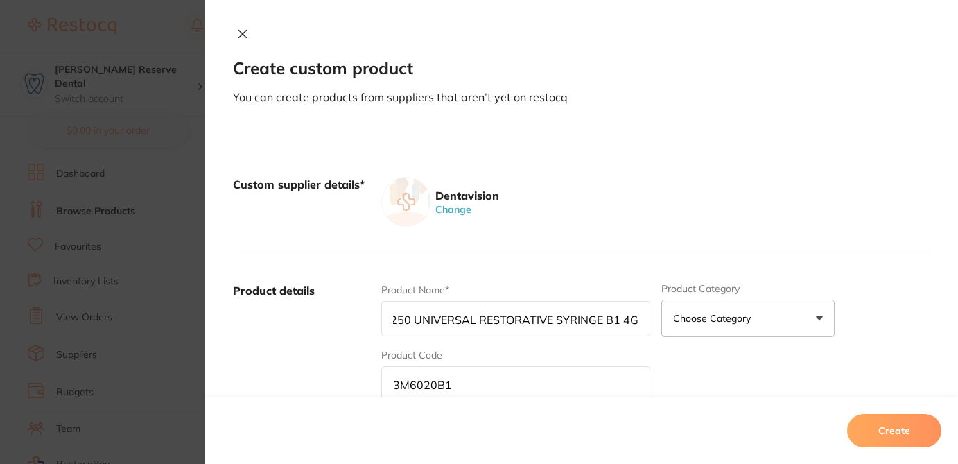
click at [715, 362] on div "Product Name* 3M FILTEK Z250 UNIVERSAL RESTORATIVE SYRINGE B1 4G Product Catego…" at bounding box center [655, 391] width 549 height 216
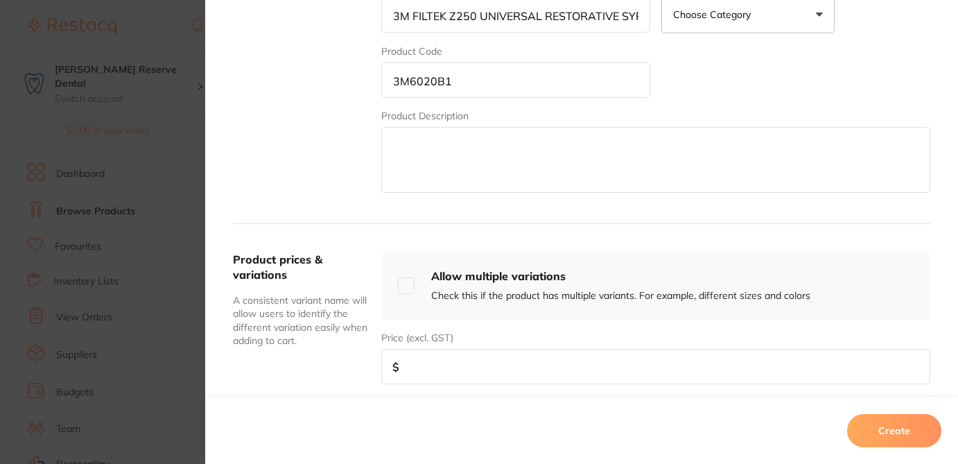
scroll to position [305, 0]
click at [568, 372] on input "number" at bounding box center [655, 364] width 549 height 35
drag, startPoint x: 412, startPoint y: 367, endPoint x: 389, endPoint y: 367, distance: 22.2
click at [389, 367] on input "number" at bounding box center [655, 364] width 549 height 35
click at [449, 360] on input "10500" at bounding box center [655, 364] width 549 height 35
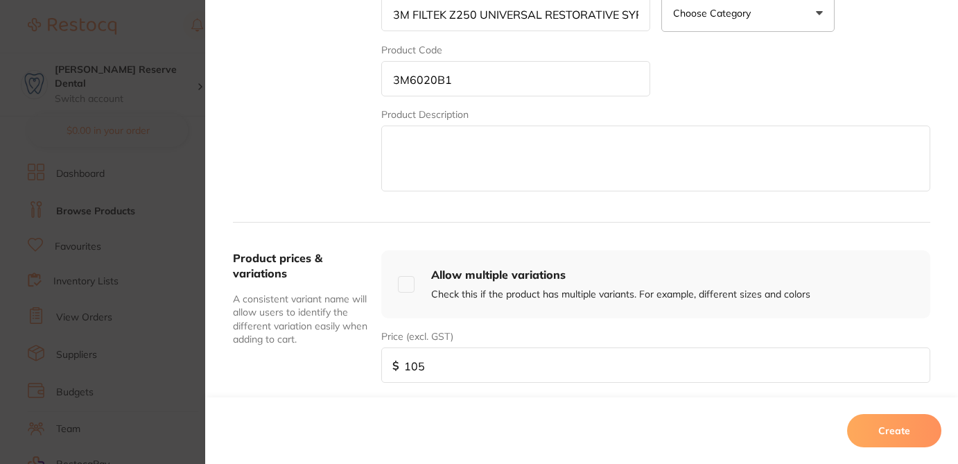
type input "105"
drag, startPoint x: 392, startPoint y: 15, endPoint x: 753, endPoint y: 62, distance: 364.7
click at [753, 62] on div "Product Name* 3M FILTEK Z250 UNIVERSAL RESTORATIVE SYRINGE B1 4G Product Catego…" at bounding box center [655, 86] width 549 height 216
click at [436, 157] on textarea at bounding box center [655, 158] width 549 height 66
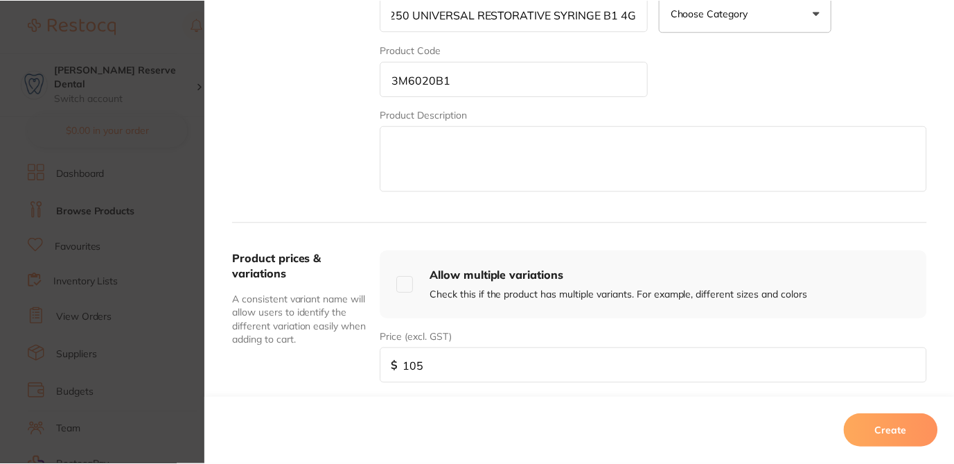
scroll to position [0, 0]
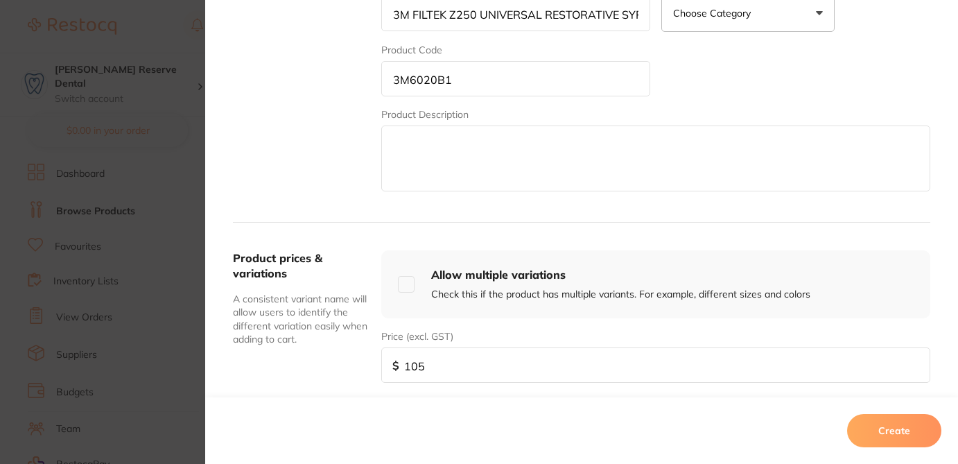
paste textarea "3M FILTEK Z250 UNIVERSAL RESTORATIVE SYRINGE B1 4G"
type textarea "3M FILTEK Z250 UNIVERSAL RESTORATIVE SYRINGE B1 4G"
click at [392, 17] on input "3M FILTEK Z250 UNIVERSAL RESTORATIVE SYRINGE B1 4G" at bounding box center [515, 13] width 269 height 35
type input "3M FILTEK Z250 UNIVERSAL RESTORATIVE SYRINGE B1 4G"
click at [392, 80] on input "3M6020B1" at bounding box center [515, 78] width 269 height 35
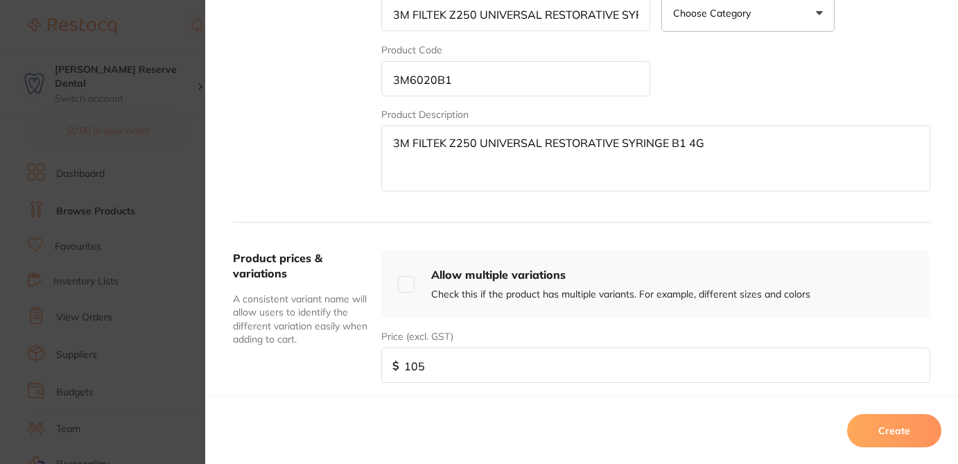
click at [891, 430] on button "Create" at bounding box center [894, 430] width 94 height 33
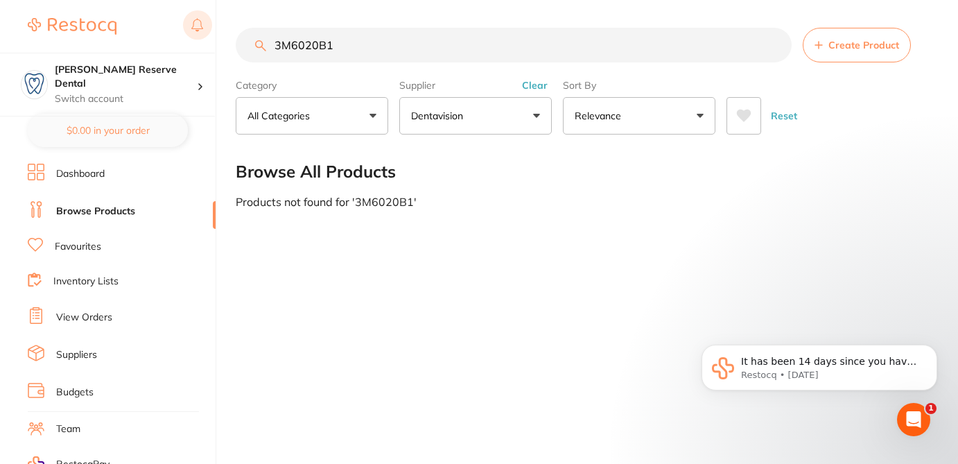
drag, startPoint x: 340, startPoint y: 49, endPoint x: 204, endPoint y: 39, distance: 136.9
click at [204, 39] on div "$124.00 Logan Reserve Dental Switch account Logan Reserve Dental BDF Dental $0.…" at bounding box center [479, 232] width 958 height 464
click at [333, 51] on input "search" at bounding box center [514, 45] width 556 height 35
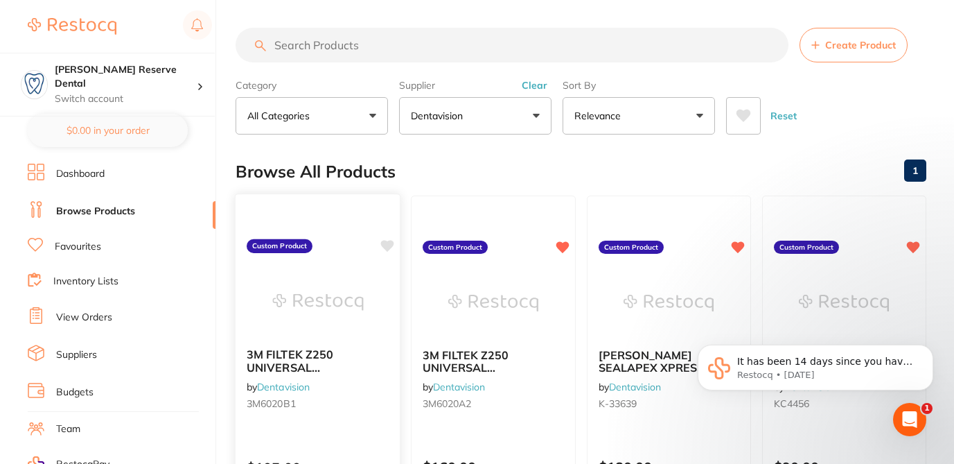
click at [389, 245] on icon at bounding box center [387, 246] width 13 height 12
click at [856, 48] on span "Create Product" at bounding box center [860, 44] width 71 height 11
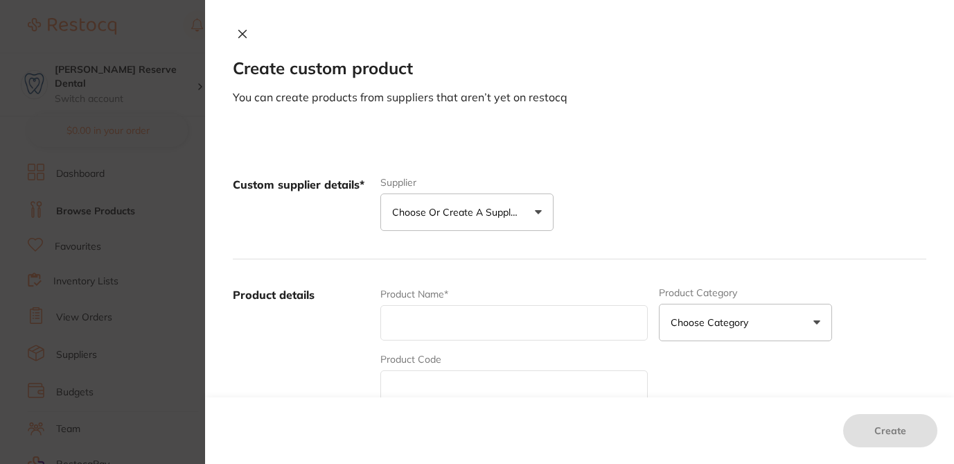
click at [242, 33] on icon at bounding box center [242, 33] width 11 height 11
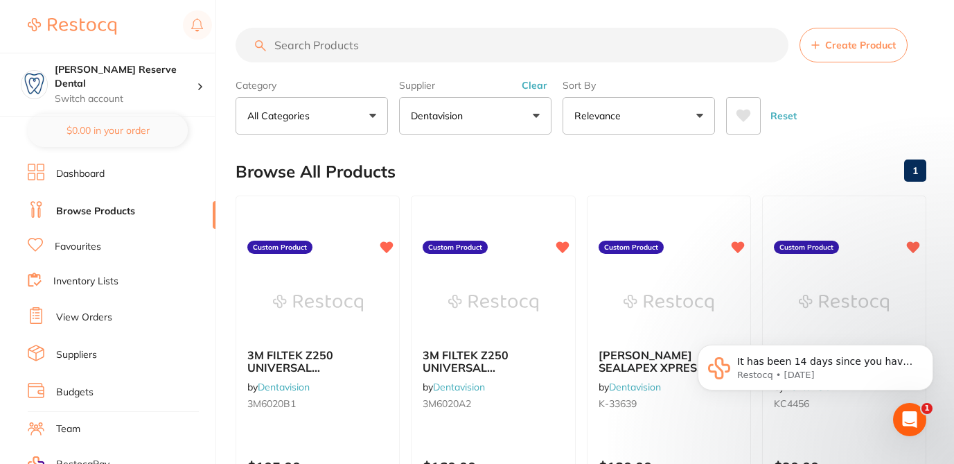
click at [359, 48] on input "search" at bounding box center [512, 45] width 553 height 35
paste input "3M6020A1"
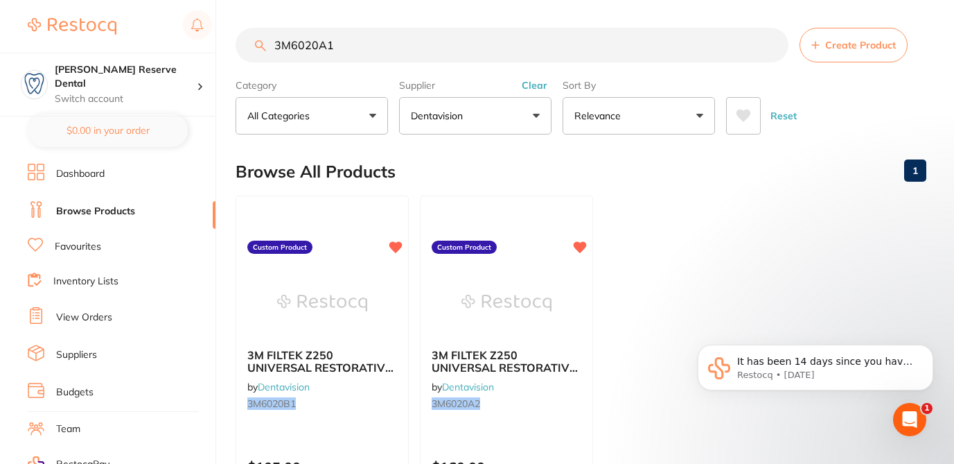
type input "3M6020A1"
click at [662, 211] on ul "3M FILTEK Z250 UNIVERSAL RESTORATIVE SYRINGE B1 4G by Dentavision 3M6020B1 Cust…" at bounding box center [581, 394] width 691 height 398
click at [846, 46] on span "Create Product" at bounding box center [860, 44] width 71 height 11
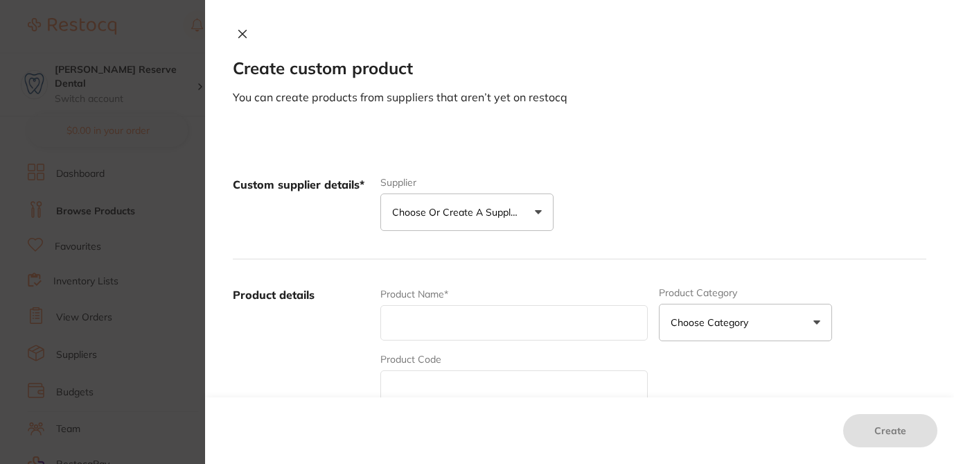
click at [489, 210] on p "Choose or create a supplier" at bounding box center [458, 212] width 132 height 14
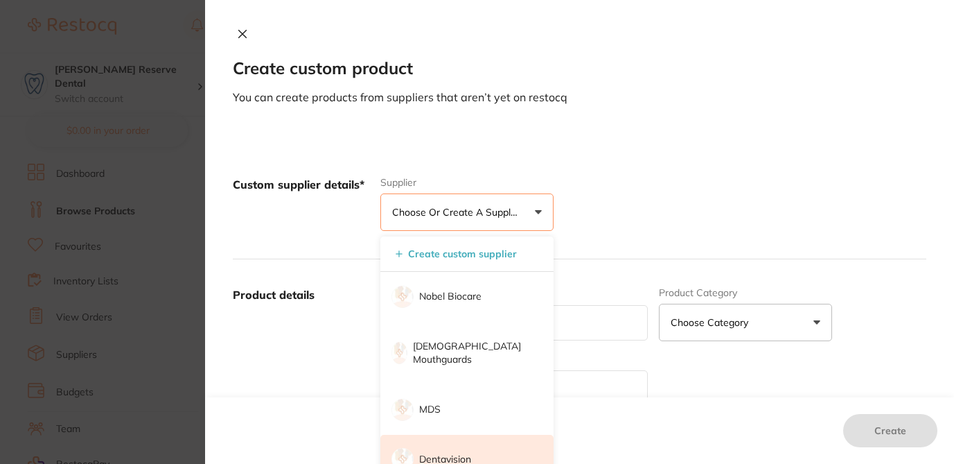
click at [446, 452] on p "Dentavision" at bounding box center [445, 459] width 52 height 14
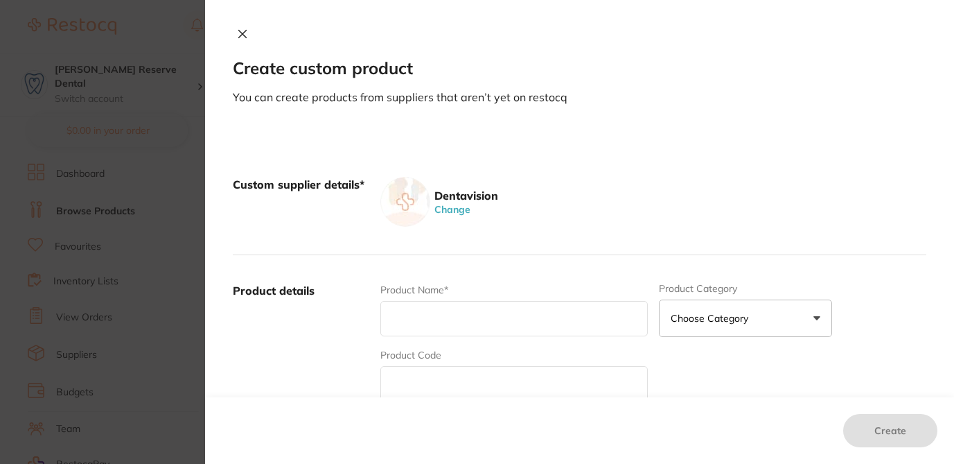
click at [423, 383] on input "text" at bounding box center [513, 383] width 267 height 35
paste input "3M6020A1"
type input "3M6020A1"
click at [750, 362] on div "Product Name* Product Category Choose Category 3d Printing Anaesthetic Articula…" at bounding box center [653, 391] width 546 height 216
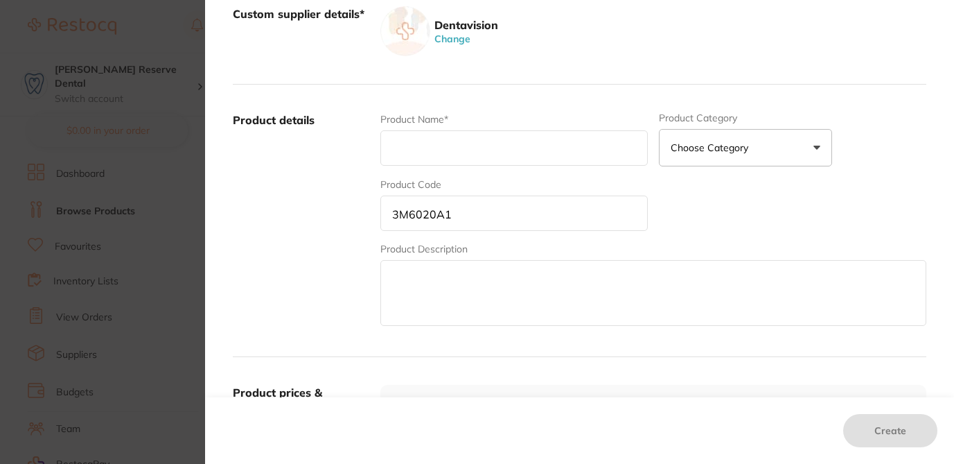
scroll to position [222, 0]
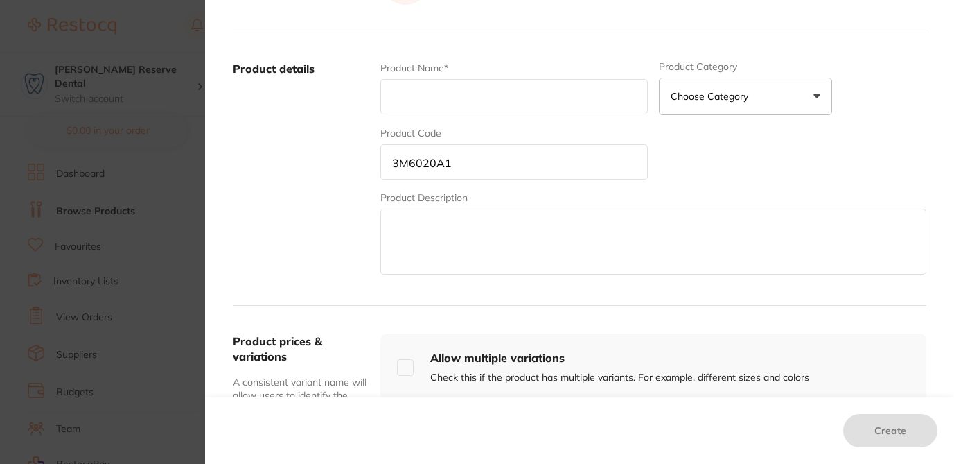
click at [615, 253] on textarea at bounding box center [653, 242] width 546 height 66
paste textarea "Stock Code:, Description: 3M FILTEK Z250 UNIVERSAL RESTORATIVE SYRINGE A1 4G, U…"
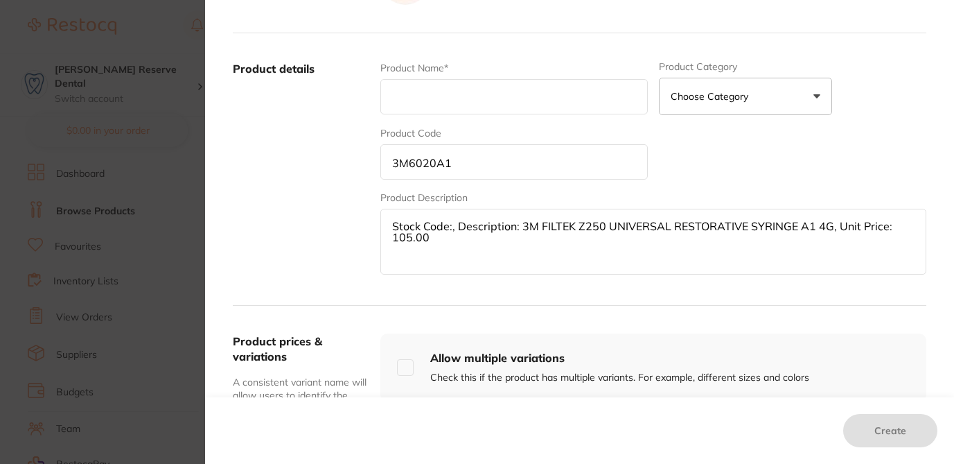
drag, startPoint x: 512, startPoint y: 228, endPoint x: 369, endPoint y: 223, distance: 142.8
click at [369, 223] on div "Product details Product Name* Product Category Choose Category 3d Printing Anae…" at bounding box center [580, 169] width 694 height 272
drag, startPoint x: 698, startPoint y: 227, endPoint x: 351, endPoint y: 232, distance: 347.2
click at [351, 232] on div "Product details Product Name* Product Category Choose Category 3d Printing Anae…" at bounding box center [580, 169] width 694 height 272
type textarea "3M FILTEK Z250 UNIVERSAL RESTORATIVE SYRINGE A1 4G, Unit Price: 105.00"
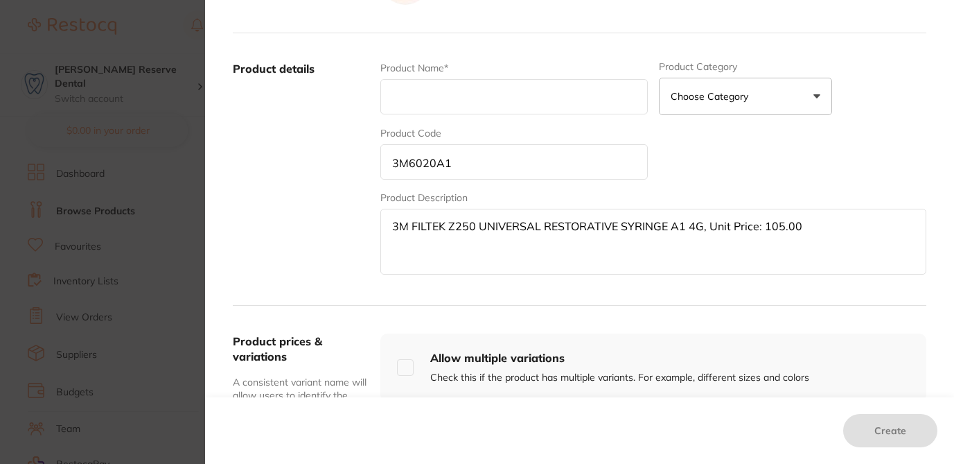
click at [399, 91] on input "text" at bounding box center [513, 96] width 267 height 35
paste input ", Unit Price: 105.00"
type input ", Unit Price: 105.00"
drag, startPoint x: 507, startPoint y: 97, endPoint x: 331, endPoint y: 82, distance: 176.7
click at [331, 82] on div "Product details Product Name* , Unit Price: 105.00 Product Category Choose Cate…" at bounding box center [580, 169] width 694 height 272
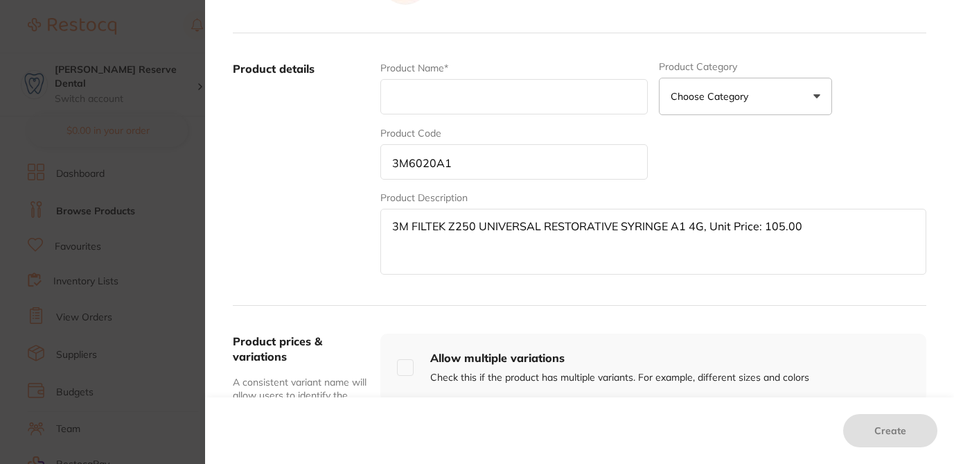
click at [390, 240] on textarea "3M FILTEK Z250 UNIVERSAL RESTORATIVE SYRINGE A1 4G, Unit Price: 105.00" at bounding box center [653, 242] width 546 height 66
drag, startPoint x: 386, startPoint y: 240, endPoint x: 696, endPoint y: 238, distance: 309.7
click at [696, 238] on textarea "3M FILTEK Z250 UNIVERSAL RESTORATIVE SYRINGE A1 4G, Unit Price: 105.00" at bounding box center [653, 242] width 546 height 66
click at [514, 99] on input "text" at bounding box center [513, 96] width 267 height 35
paste input "3M FILTEK Z250 UNIVERSAL RESTORATIVE SYRINGE A1 4G"
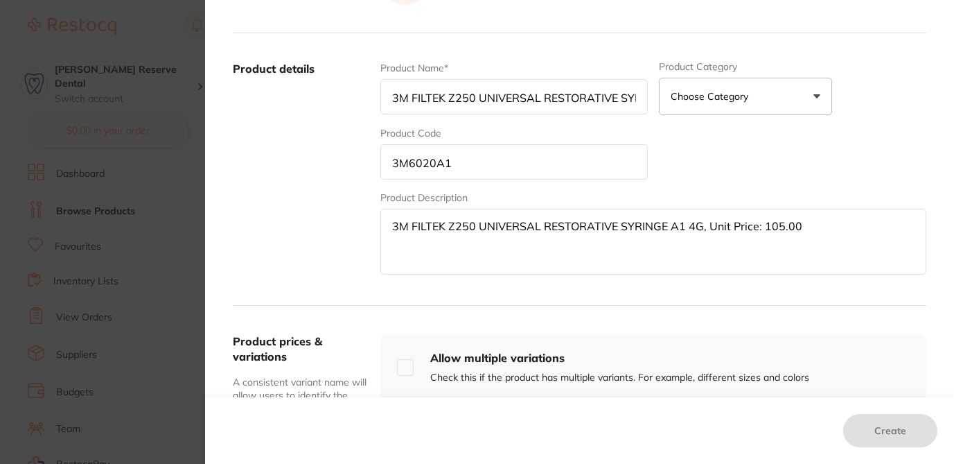
scroll to position [0, 66]
type input "3M FILTEK Z250 UNIVERSAL RESTORATIVE SYRINGE A1 4G"
drag, startPoint x: 700, startPoint y: 231, endPoint x: 847, endPoint y: 240, distance: 147.2
click at [847, 240] on textarea "3M FILTEK Z250 UNIVERSAL RESTORATIVE SYRINGE A1 4G, Unit Price: 105.00" at bounding box center [653, 242] width 546 height 66
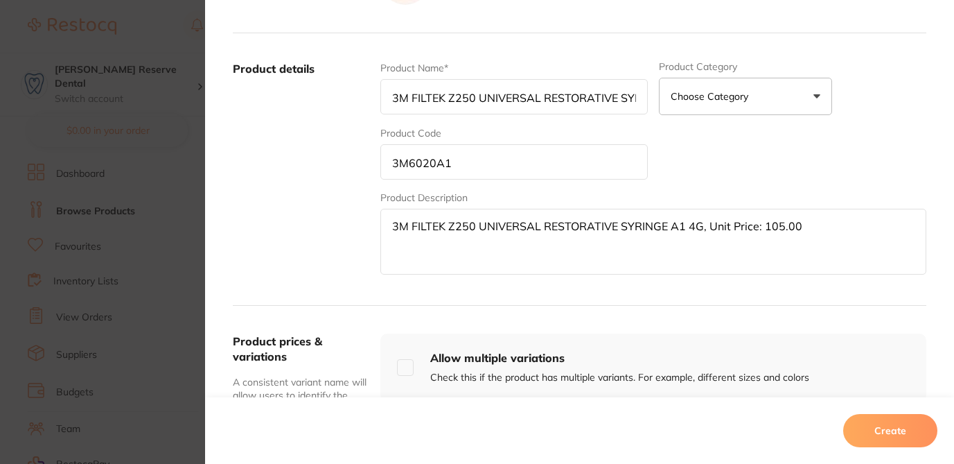
drag, startPoint x: 707, startPoint y: 229, endPoint x: 838, endPoint y: 227, distance: 131.0
click at [838, 227] on textarea "3M FILTEK Z250 UNIVERSAL RESTORATIVE SYRINGE A1 4G, Unit Price: 105.00" at bounding box center [653, 242] width 546 height 66
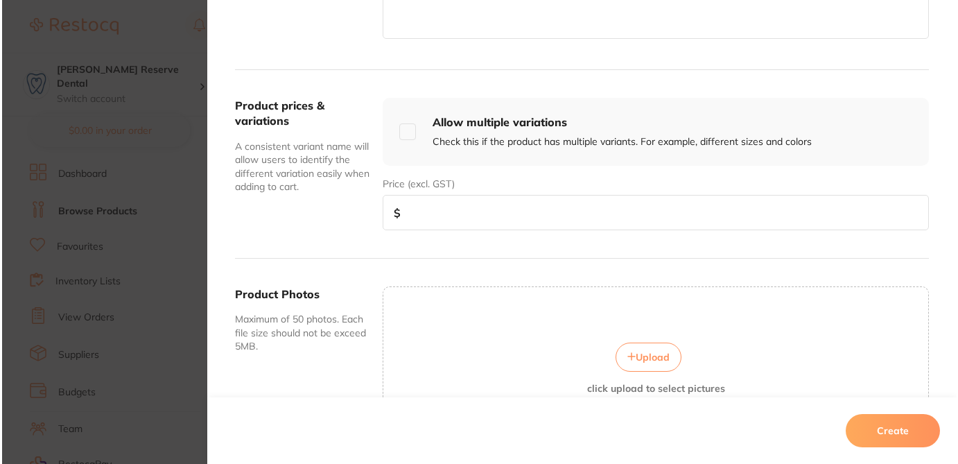
scroll to position [459, 0]
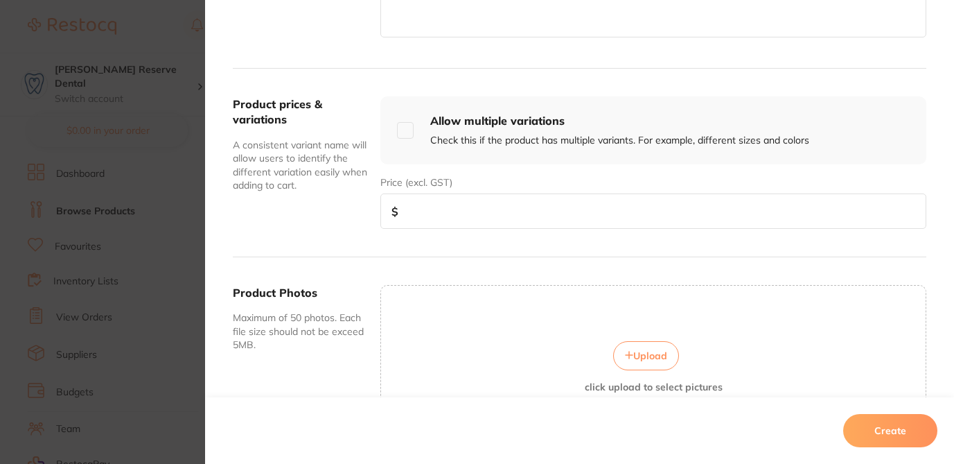
type textarea "3M FILTEK Z250 UNIVERSAL RESTORATIVE SYRINGE A1 4G"
click at [642, 206] on input "number" at bounding box center [653, 210] width 546 height 35
type input "105"
click at [898, 428] on button "Create" at bounding box center [890, 430] width 94 height 33
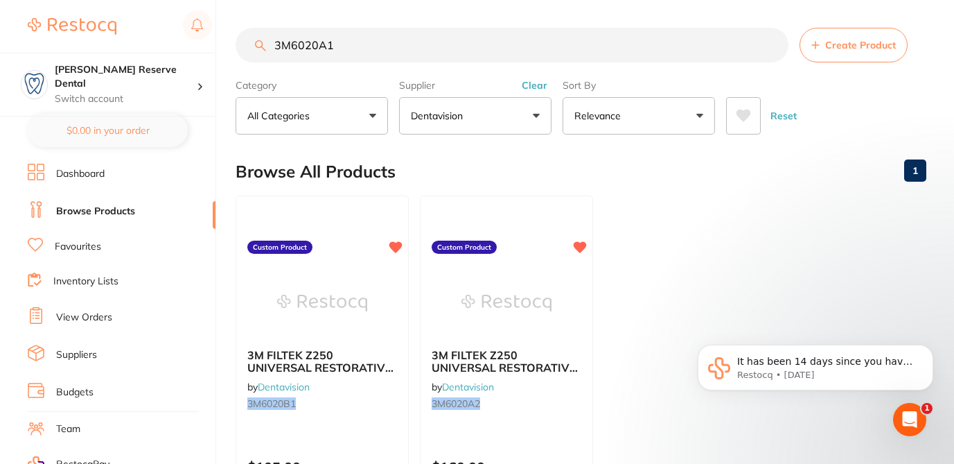
drag, startPoint x: 339, startPoint y: 47, endPoint x: 271, endPoint y: 44, distance: 68.0
click at [271, 44] on input "3M6020A1" at bounding box center [512, 45] width 553 height 35
paste input "ES4414"
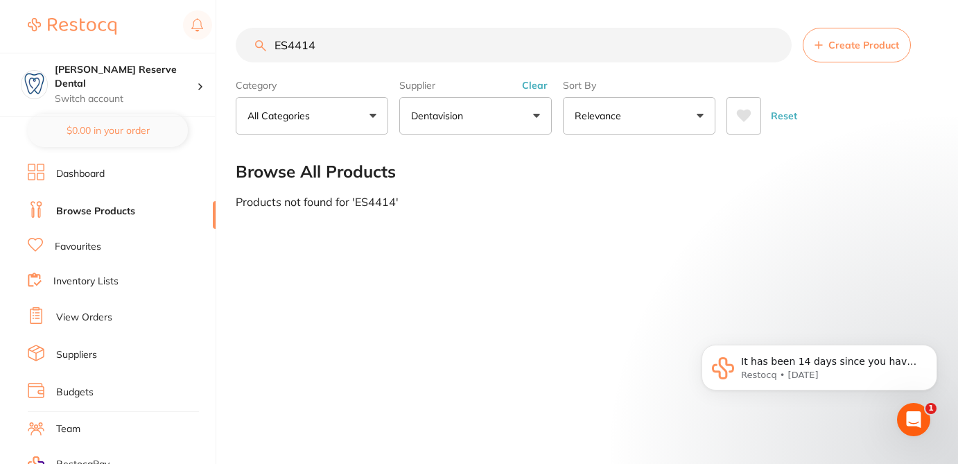
type input "ES4414"
click at [839, 46] on span "Create Product" at bounding box center [863, 44] width 71 height 11
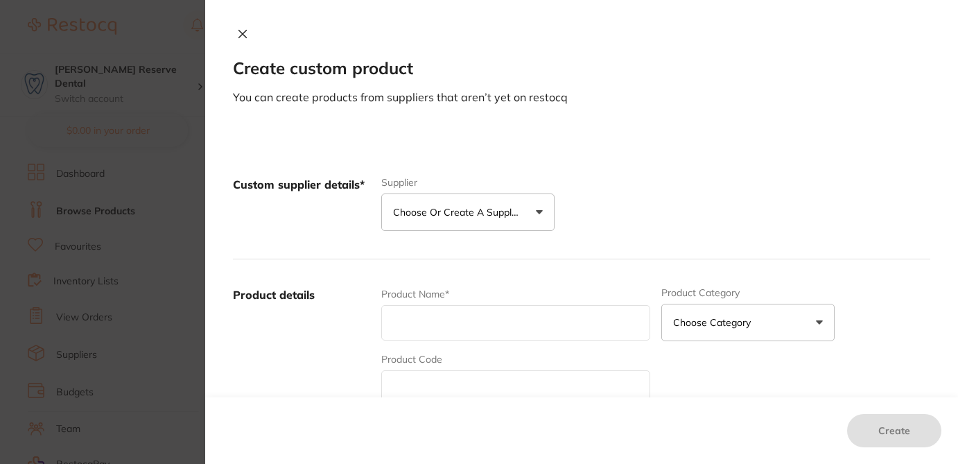
click at [492, 208] on p "Choose or create a supplier" at bounding box center [459, 212] width 132 height 14
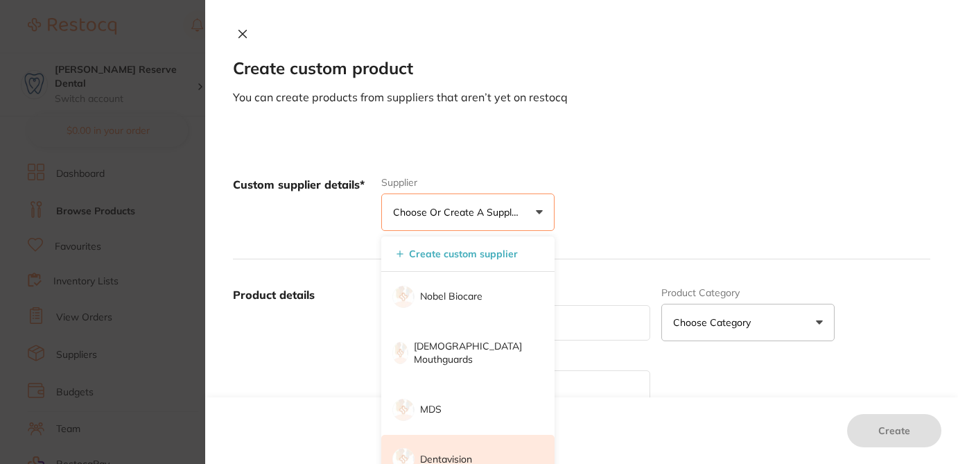
scroll to position [0, 0]
click at [455, 452] on p "Dentavision" at bounding box center [446, 459] width 52 height 14
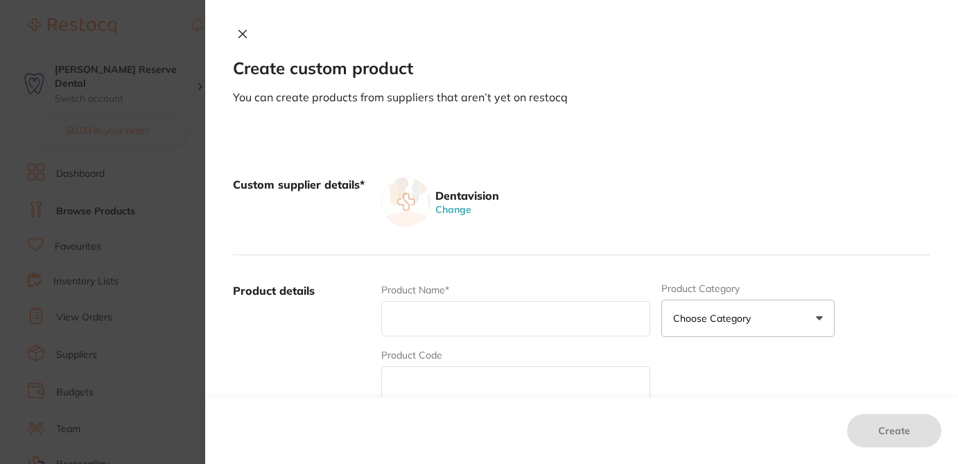
click at [444, 384] on input "text" at bounding box center [515, 383] width 269 height 35
paste input "ES4414"
type input "ES4414"
click at [418, 325] on input "text" at bounding box center [515, 318] width 269 height 35
paste input "MICROSHIELD ANGEL BLUE HAND GEL 500ML, Unit Price: 45.00"
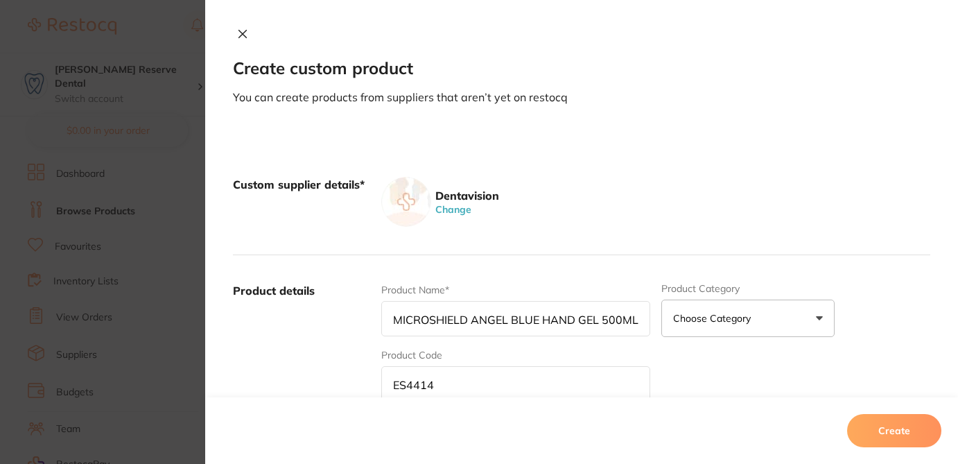
drag, startPoint x: 546, startPoint y: 321, endPoint x: 337, endPoint y: 305, distance: 209.9
click at [337, 305] on div "Product details Product Name* MICROSHIELD ANGEL BLUE HAND GEL 500ML, Unit Price…" at bounding box center [581, 391] width 697 height 272
click at [429, 313] on input "MICROSHIELD ANGEL BLUE HAND GEL 500ML, Unit Price: 45.00" at bounding box center [515, 318] width 269 height 35
drag, startPoint x: 628, startPoint y: 322, endPoint x: 667, endPoint y: 326, distance: 39.0
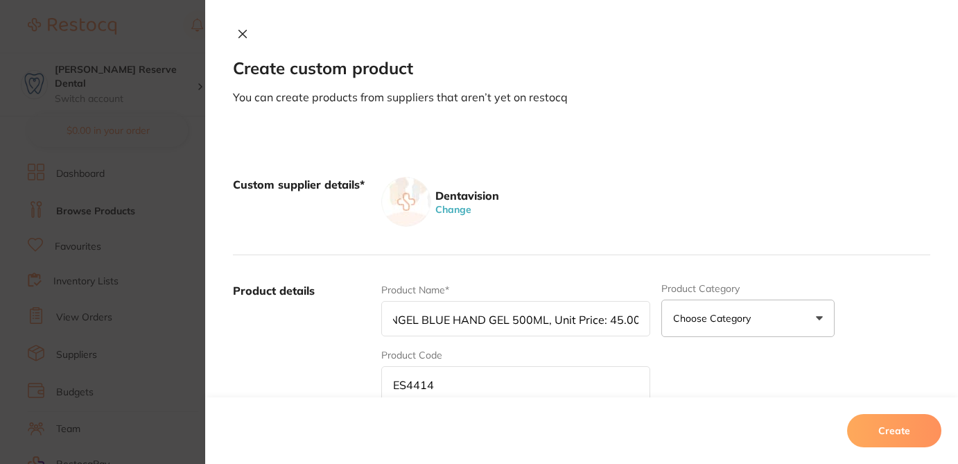
click at [667, 325] on div "Product Name* MICROSHIELD ANGEL BLUE HAND GEL 500ML, Unit Price: 45.00 Product …" at bounding box center [655, 391] width 549 height 216
drag, startPoint x: 641, startPoint y: 319, endPoint x: 324, endPoint y: 319, distance: 317.4
click at [324, 319] on div "Product details Product Name* MICROSHIELD ANGEL BLUE HAND GEL 500ML Product Cat…" at bounding box center [581, 391] width 697 height 272
type input "MICROSHIELD ANGEL BLUE HAND GEL 500ML"
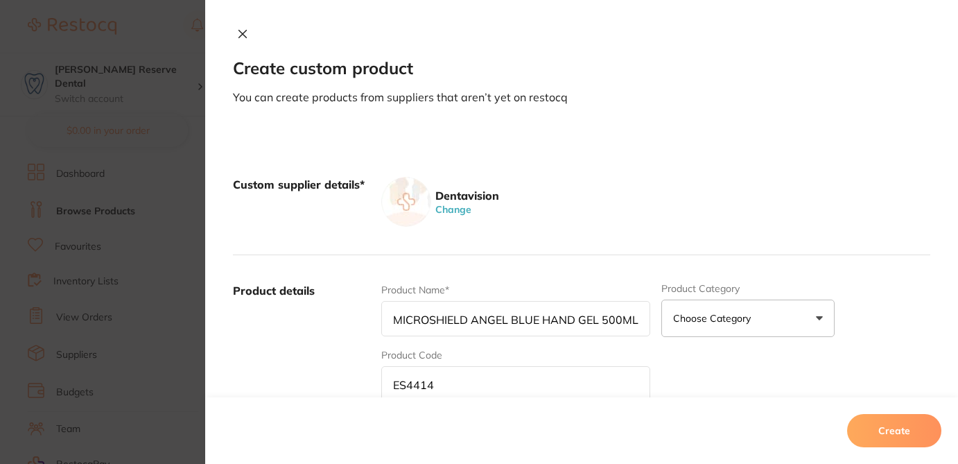
click at [854, 373] on div "Product Name* MICROSHIELD ANGEL BLUE HAND GEL 500ML Product Category Choose Cat…" at bounding box center [655, 391] width 549 height 216
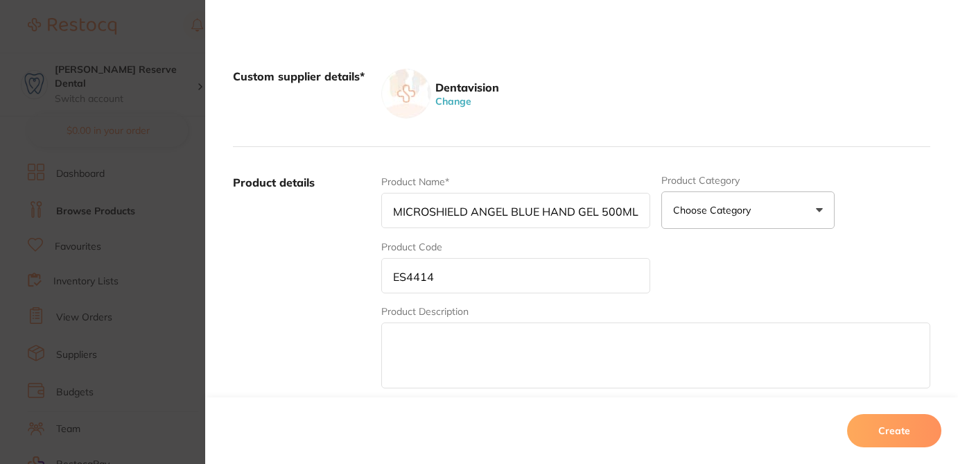
scroll to position [111, 0]
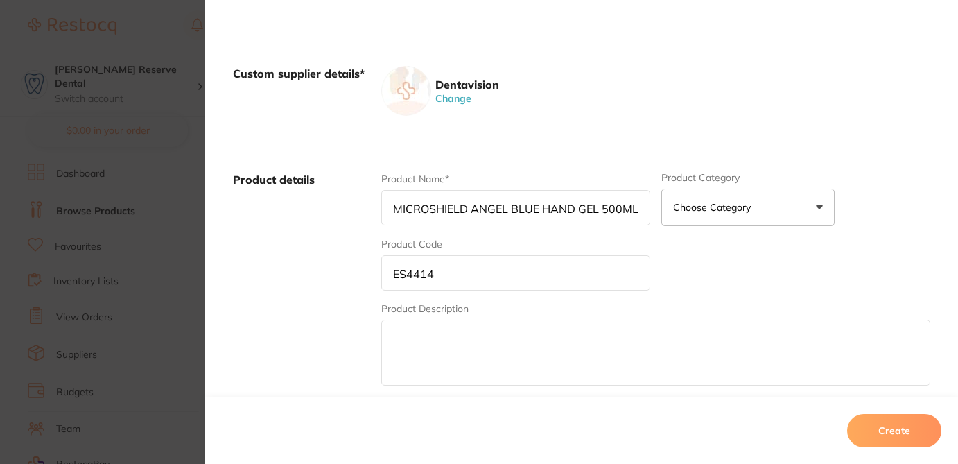
click at [523, 348] on textarea at bounding box center [655, 352] width 549 height 66
paste textarea "MICROSHIELD ANGEL BLUE HAND GEL 500ML"
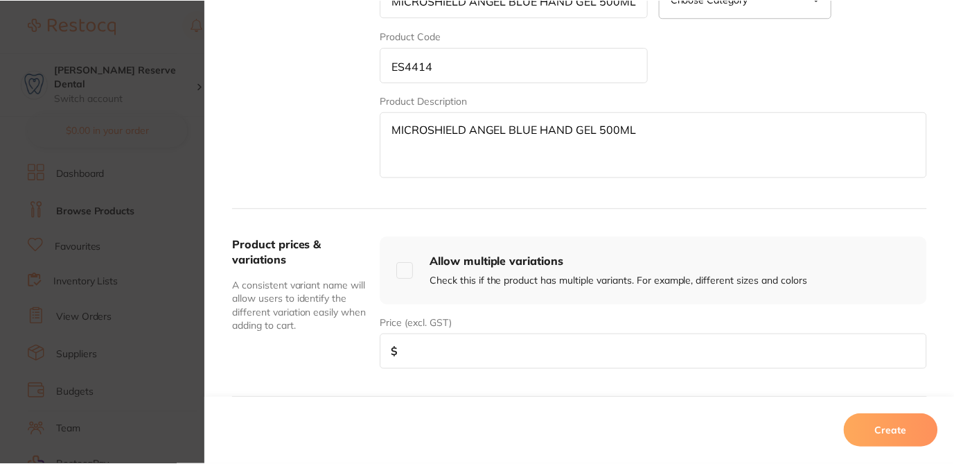
scroll to position [320, 0]
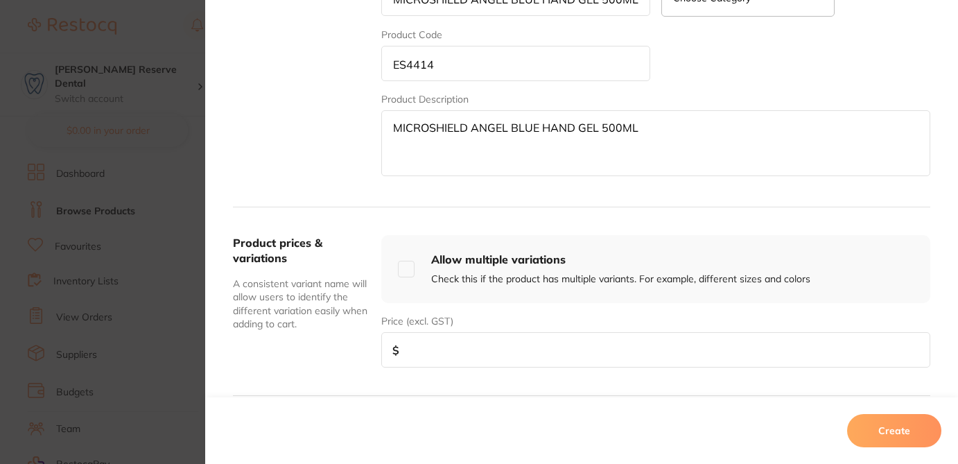
type textarea "MICROSHIELD ANGEL BLUE HAND GEL 500ML"
click at [651, 356] on input "number" at bounding box center [655, 349] width 549 height 35
type input "45"
click at [902, 431] on button "Create" at bounding box center [894, 430] width 94 height 33
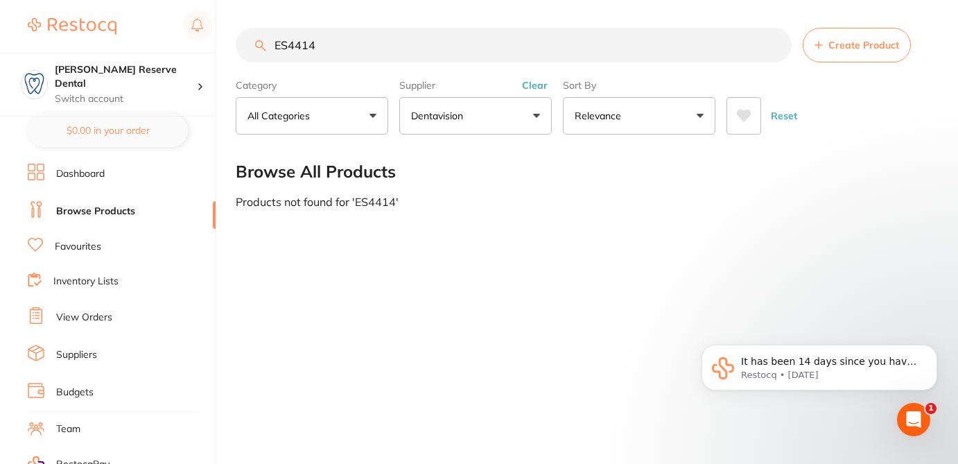
drag, startPoint x: 326, startPoint y: 47, endPoint x: 213, endPoint y: 35, distance: 112.9
click at [220, 35] on div "$124.00 Logan Reserve Dental Switch account Logan Reserve Dental BDF Dental $0.…" at bounding box center [479, 232] width 958 height 464
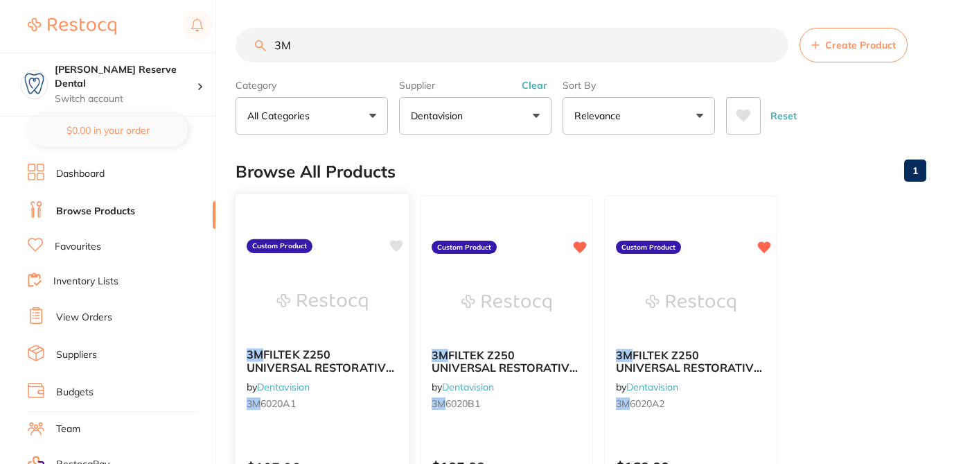
type input "3M"
click at [397, 246] on icon at bounding box center [396, 246] width 13 height 12
click at [453, 164] on div "Browse All Products 1" at bounding box center [581, 171] width 691 height 46
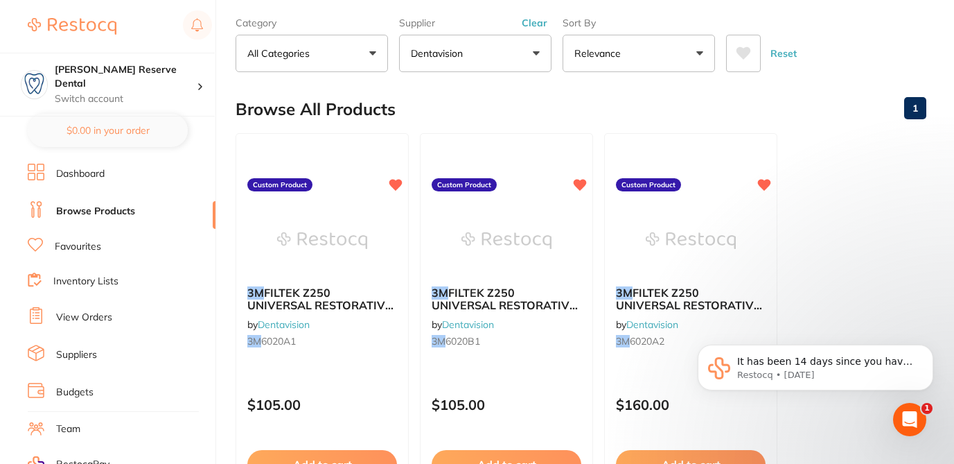
scroll to position [83, 0]
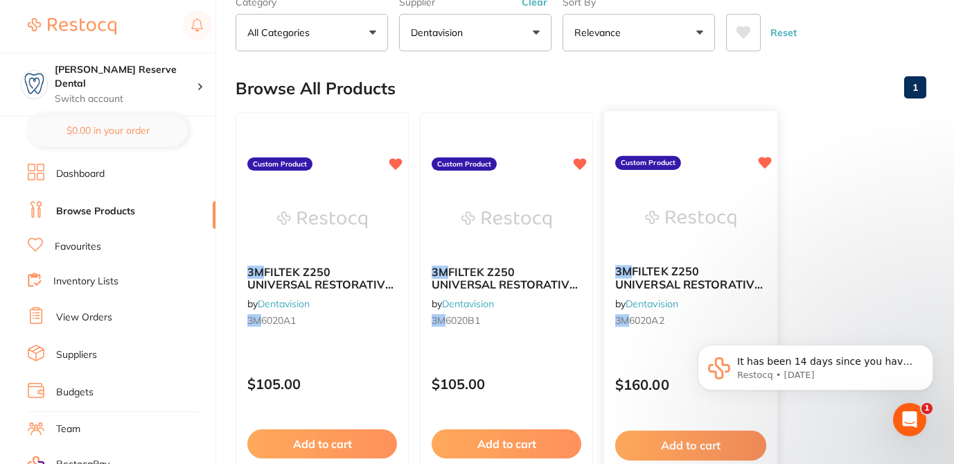
click at [647, 342] on div "3M FILTEK Z250 UNIVERSAL RESTORATIVE SYRINGE A2 4G by Dentavision 3M 6020A2" at bounding box center [690, 298] width 173 height 89
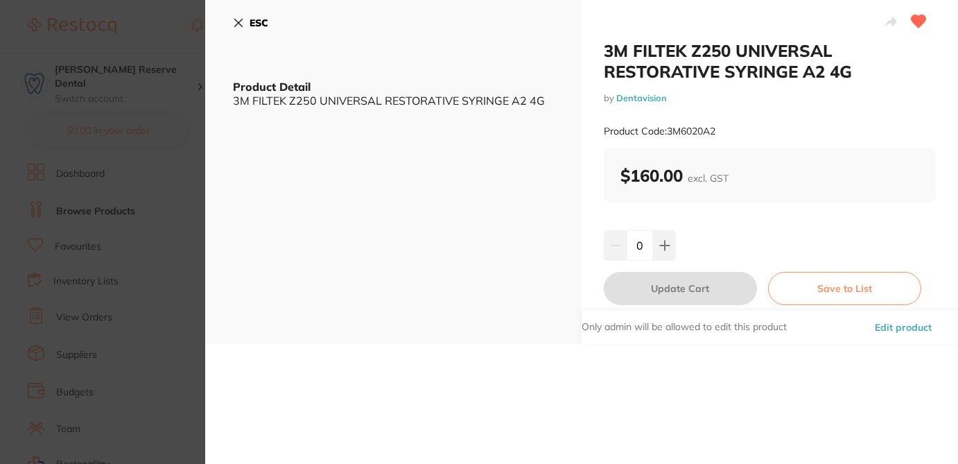
click at [899, 328] on button "Edit product" at bounding box center [902, 326] width 65 height 33
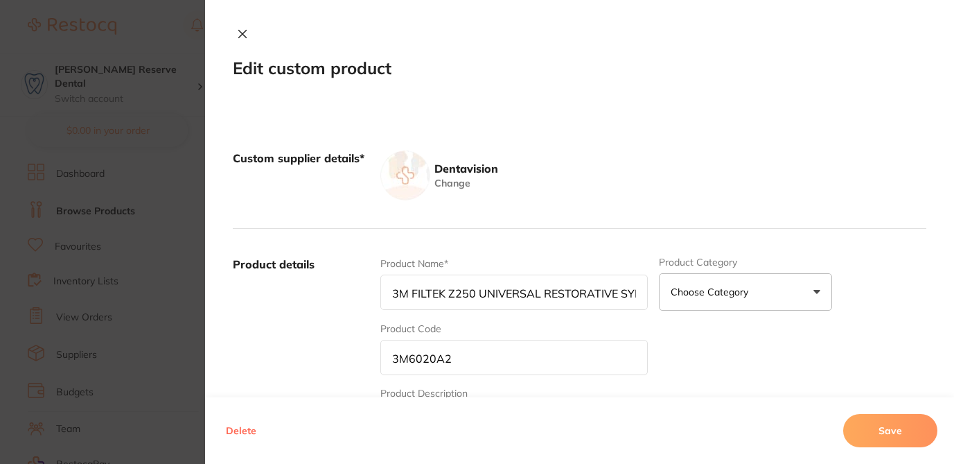
click at [716, 344] on div "Product Name* 3M FILTEK Z250 UNIVERSAL RESTORATIVE SYRINGE A2 4G Product Catego…" at bounding box center [653, 364] width 546 height 216
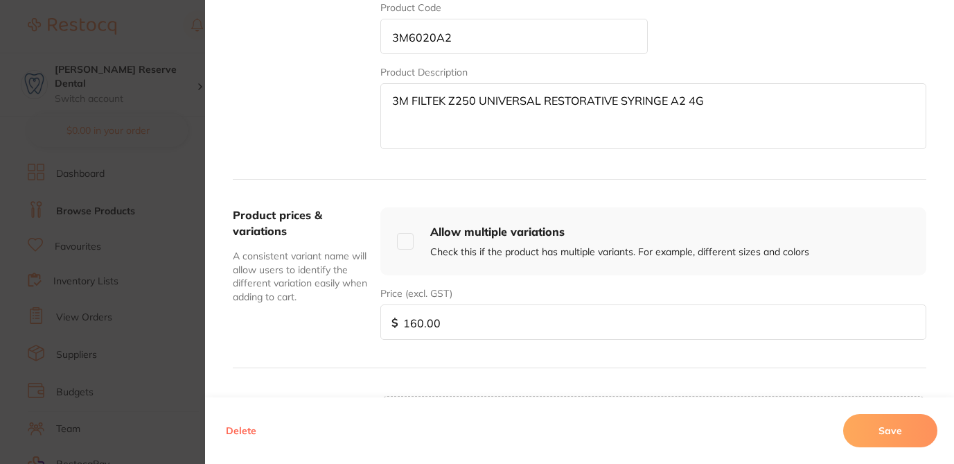
scroll to position [333, 0]
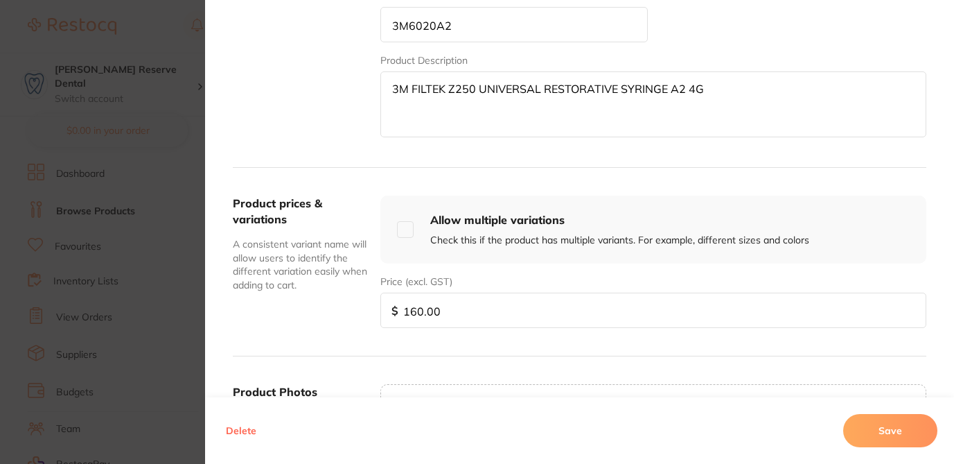
drag, startPoint x: 464, startPoint y: 312, endPoint x: 351, endPoint y: 305, distance: 113.9
click at [351, 305] on div "Product prices & variations A consistent variant name will allow users to ident…" at bounding box center [580, 262] width 694 height 188
type input "105"
click at [875, 421] on button "Save" at bounding box center [890, 430] width 94 height 33
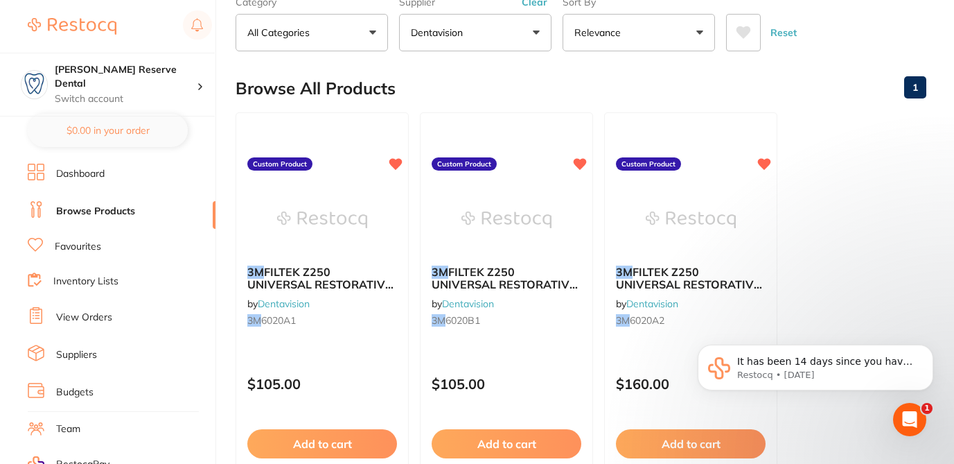
click at [439, 79] on div "Browse All Products 1" at bounding box center [581, 88] width 691 height 46
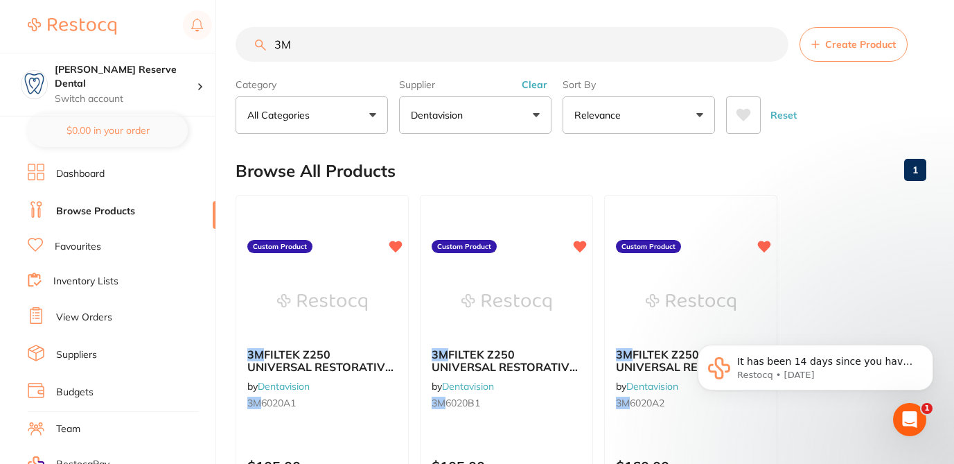
scroll to position [0, 0]
drag, startPoint x: 310, startPoint y: 46, endPoint x: 240, endPoint y: 40, distance: 71.0
click at [240, 40] on input "3M" at bounding box center [512, 45] width 553 height 35
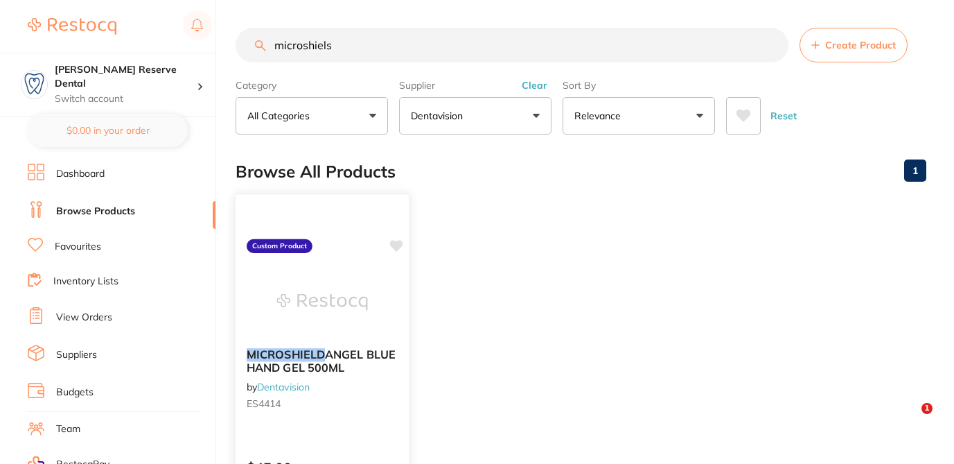
type input "microshiels"
click at [398, 245] on icon at bounding box center [396, 246] width 13 height 12
click at [373, 433] on div "MICROSHIELD ANGEL BLUE HAND GEL 500ML by Dentavision ES4414 Custom Product $45.…" at bounding box center [322, 394] width 175 height 403
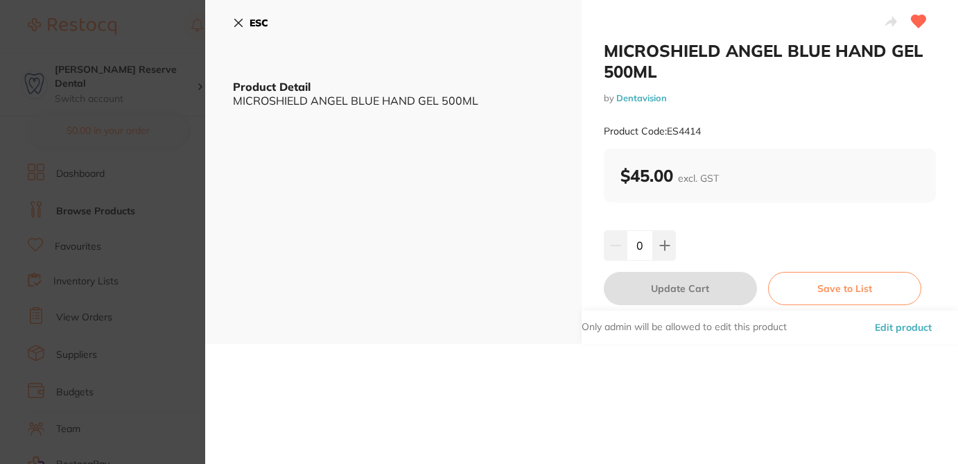
click at [891, 329] on button "Edit product" at bounding box center [902, 326] width 65 height 33
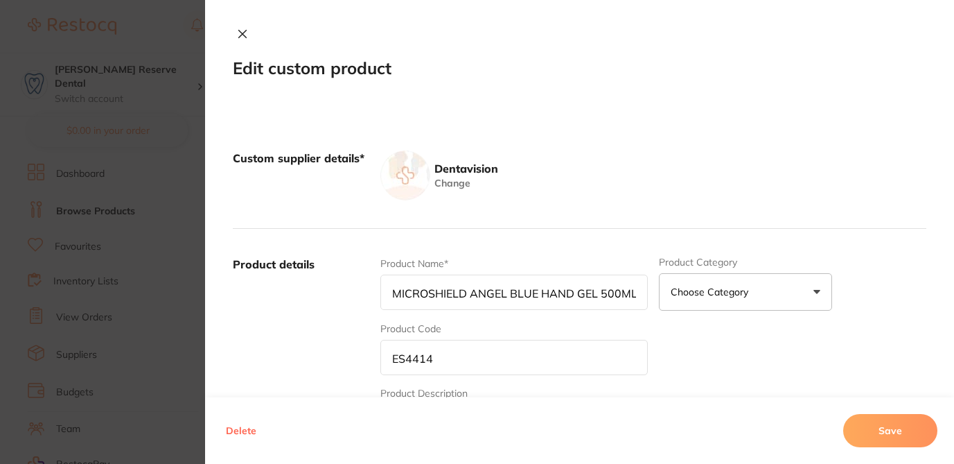
click at [710, 364] on div "Product Name* MICROSHIELD ANGEL BLUE HAND GEL 500ML Product Category Choose Cat…" at bounding box center [653, 364] width 546 height 216
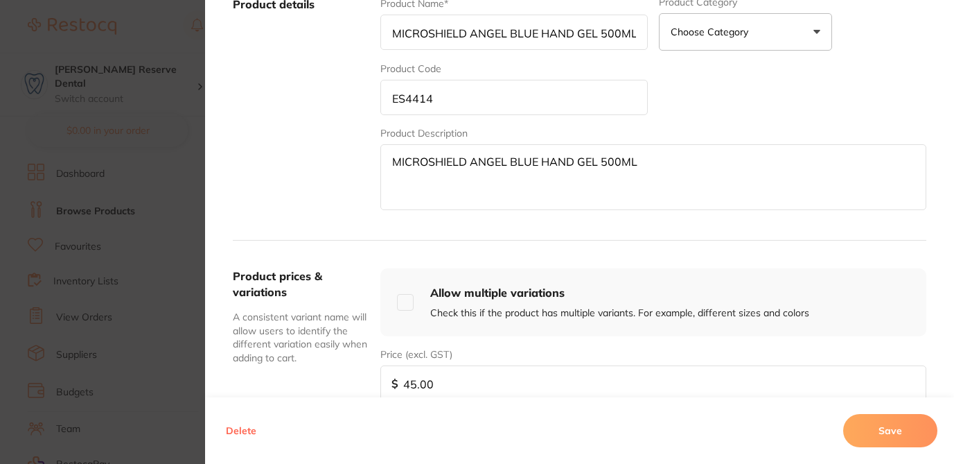
scroll to position [277, 0]
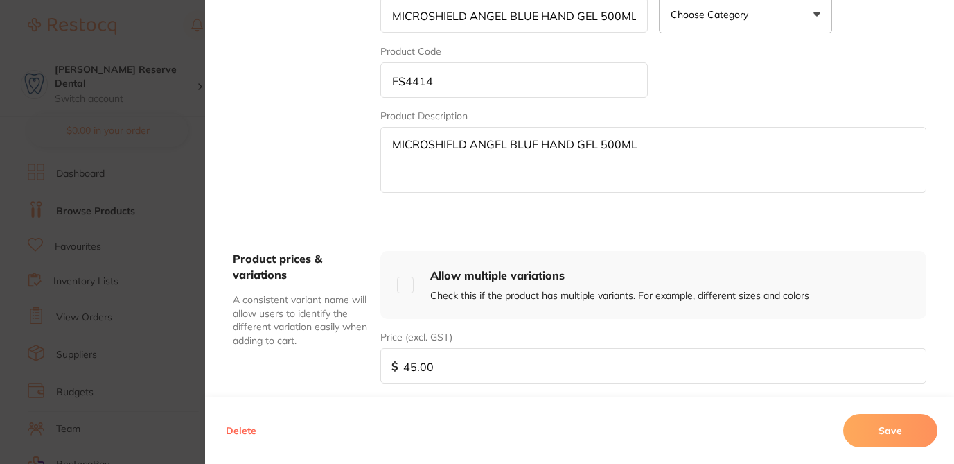
drag, startPoint x: 439, startPoint y: 369, endPoint x: 350, endPoint y: 363, distance: 89.6
click at [352, 364] on div "Product prices & variations A consistent variant name will allow users to ident…" at bounding box center [580, 317] width 694 height 188
type input "17"
click at [914, 428] on button "Save" at bounding box center [890, 430] width 94 height 33
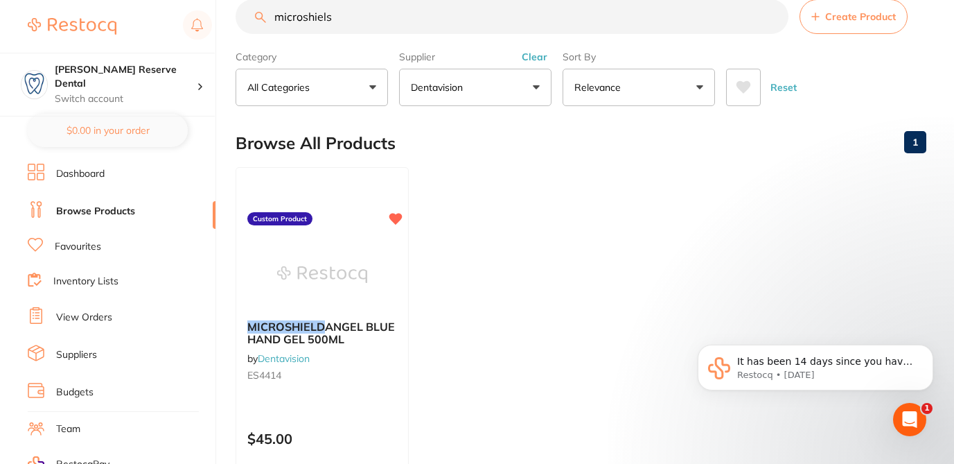
scroll to position [0, 0]
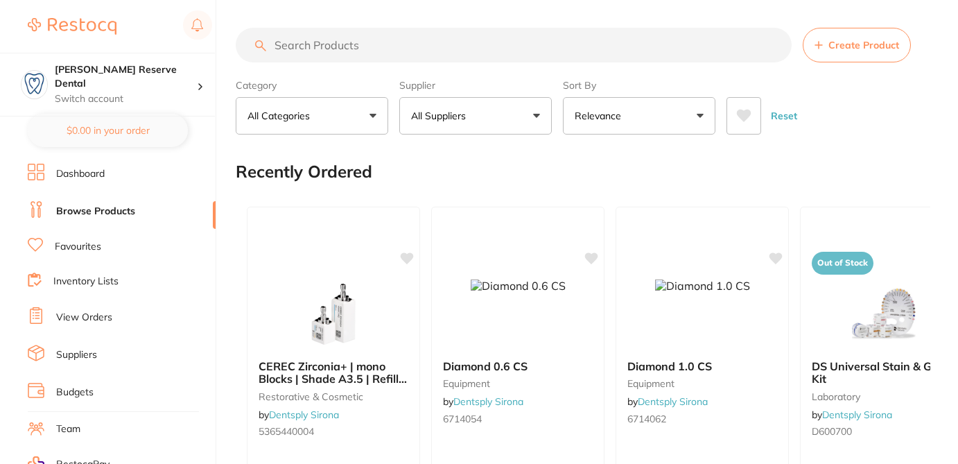
click at [487, 118] on button "All Suppliers" at bounding box center [475, 115] width 152 height 37
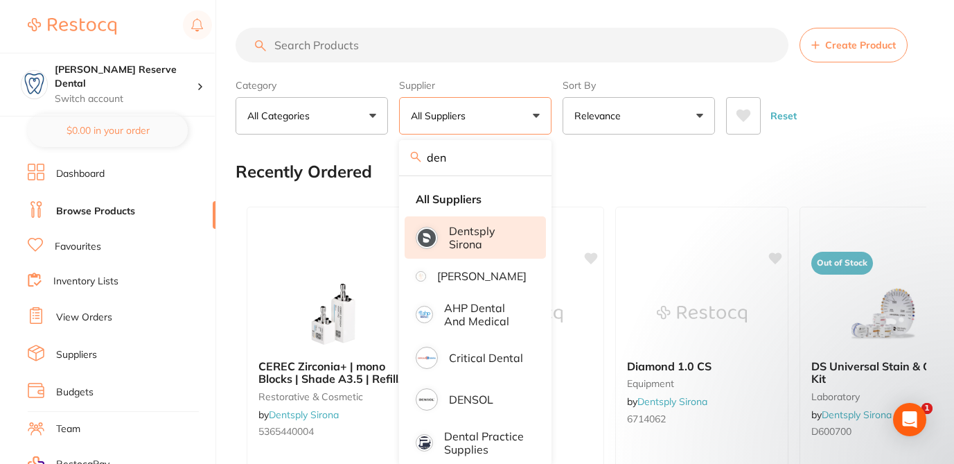
type input "dentavision"
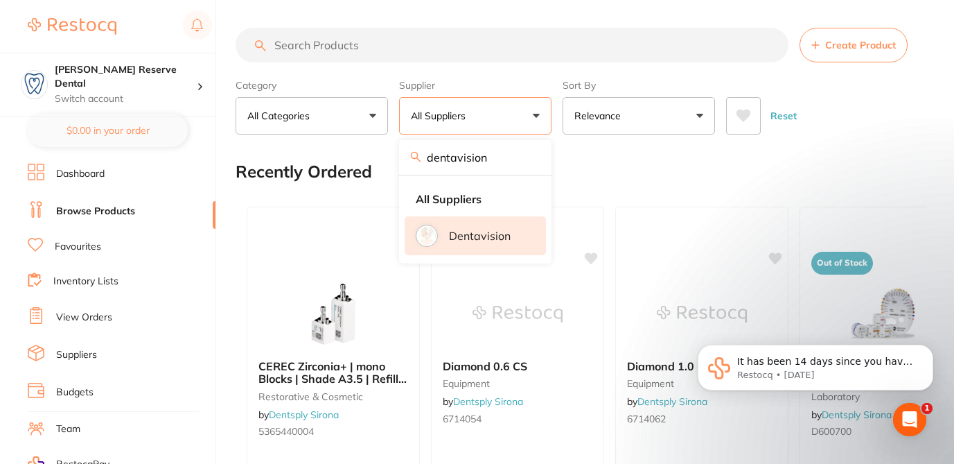
click at [484, 242] on p "Dentavision" at bounding box center [480, 235] width 62 height 12
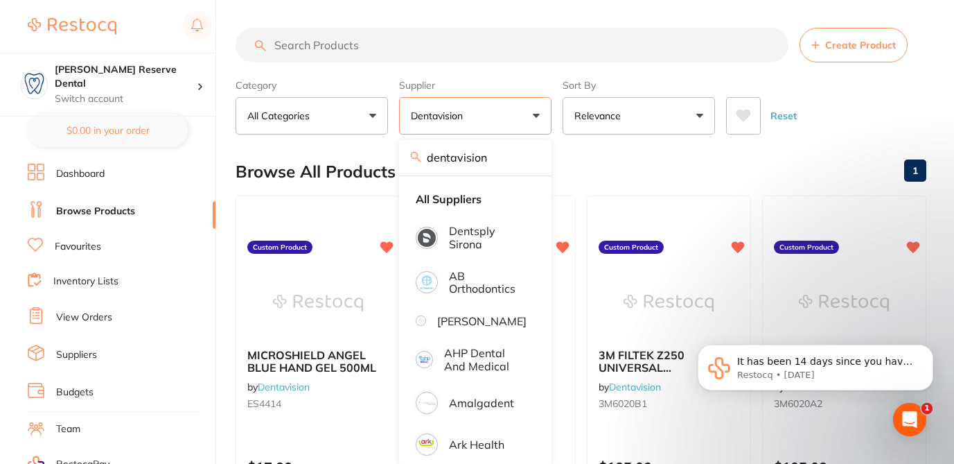
click at [568, 149] on div "Browse All Products 1" at bounding box center [581, 171] width 691 height 46
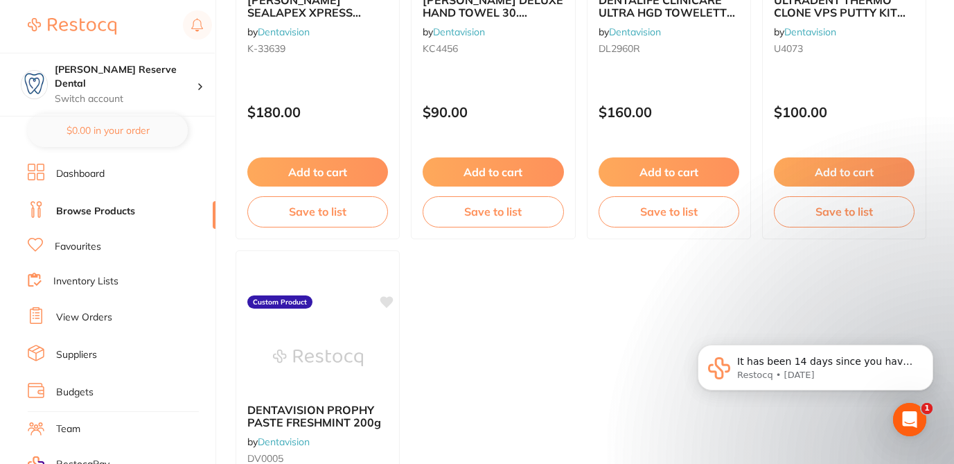
scroll to position [832, 0]
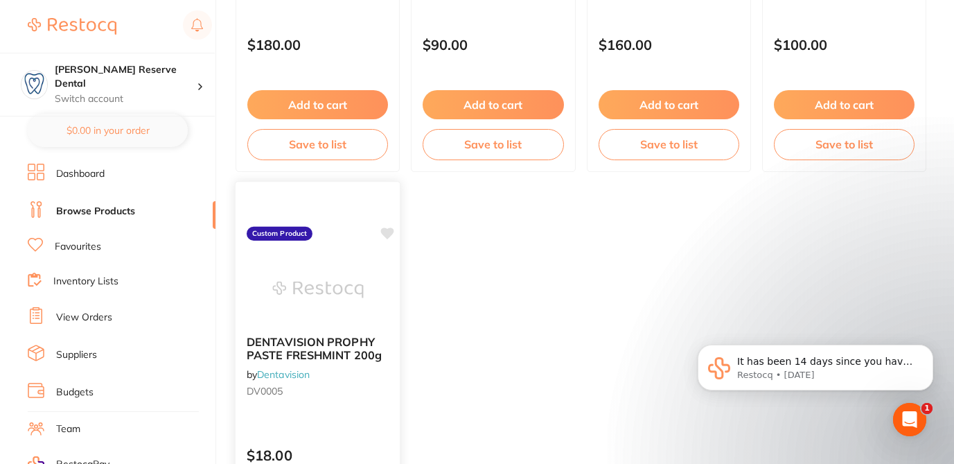
click at [391, 236] on icon at bounding box center [387, 233] width 13 height 12
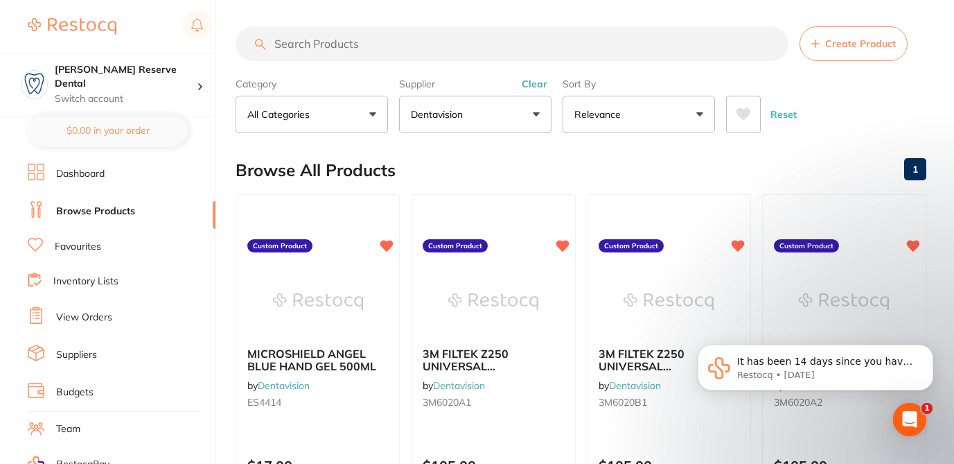
scroll to position [0, 0]
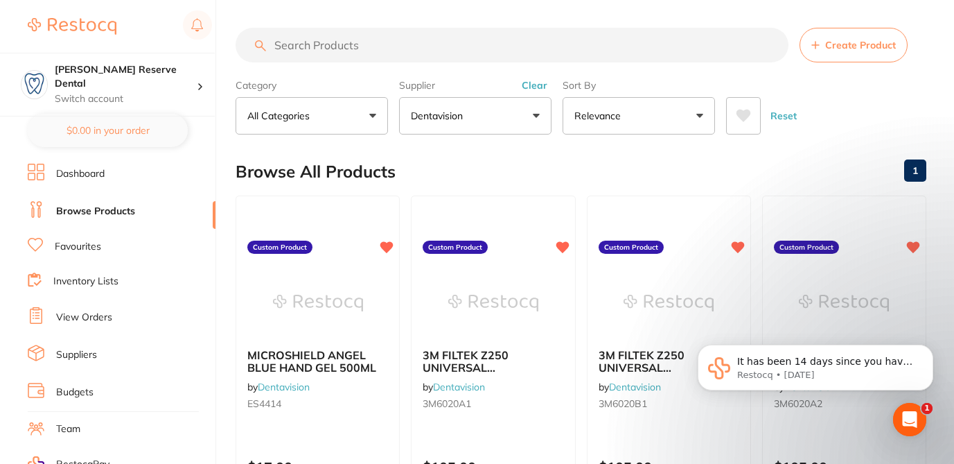
click at [373, 51] on input "search" at bounding box center [512, 45] width 553 height 35
paste input "JJ-70000379, Description: 1004 JAR WHITE 28G, Unit Price: 17.00"
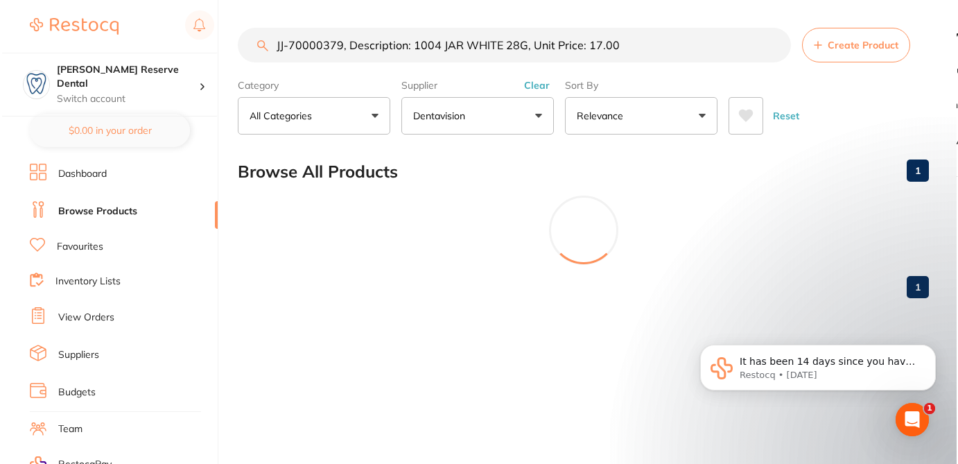
scroll to position [1, 0]
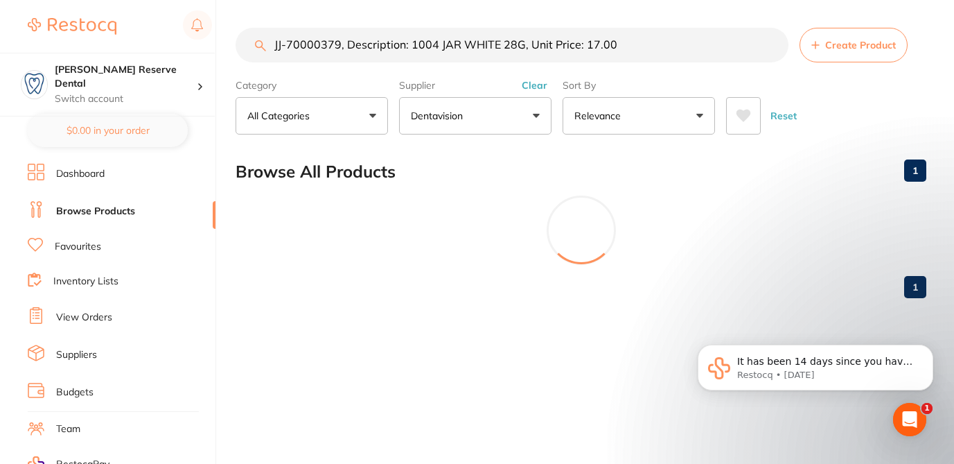
drag, startPoint x: 342, startPoint y: 45, endPoint x: 690, endPoint y: 80, distance: 349.6
click at [690, 81] on section "JJ-70000379, Description: 1004 JAR WHITE 28G, Unit Price: 17.00 Create Product …" at bounding box center [581, 81] width 691 height 107
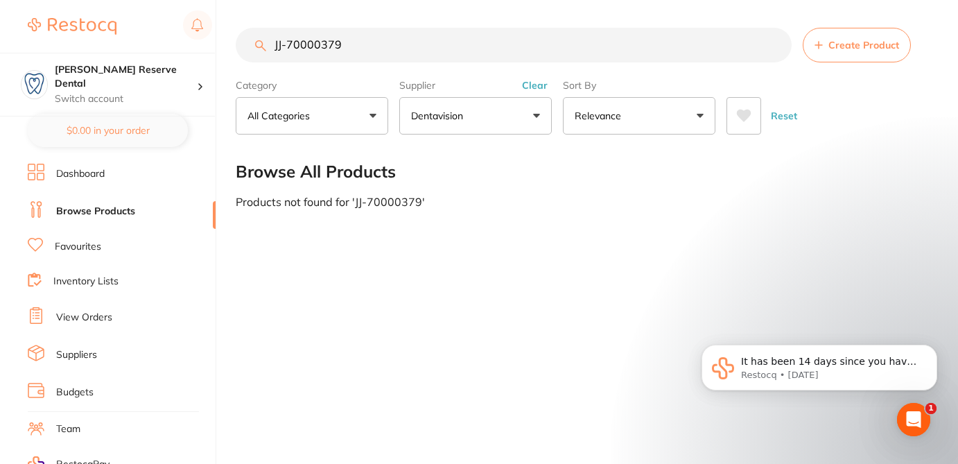
type input "JJ-70000379"
click at [860, 32] on button "Create Product" at bounding box center [856, 45] width 108 height 35
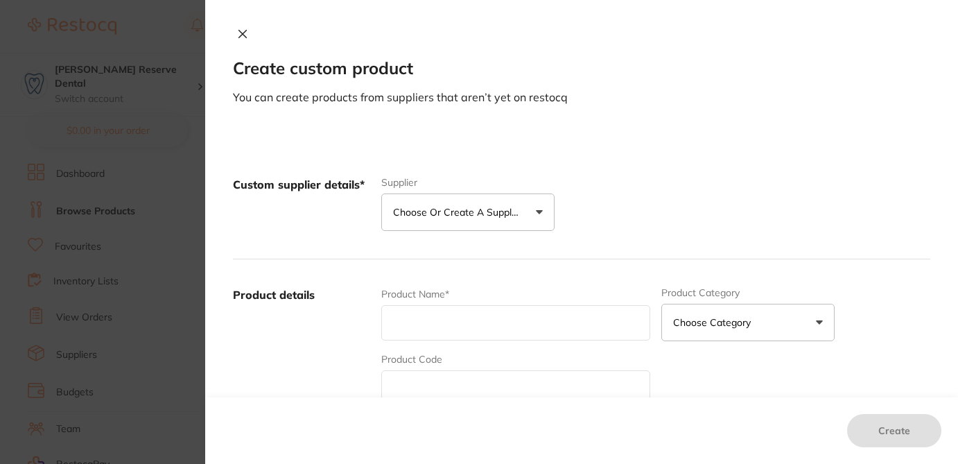
scroll to position [0, 0]
click at [505, 213] on p "Choose or create a supplier" at bounding box center [459, 212] width 132 height 14
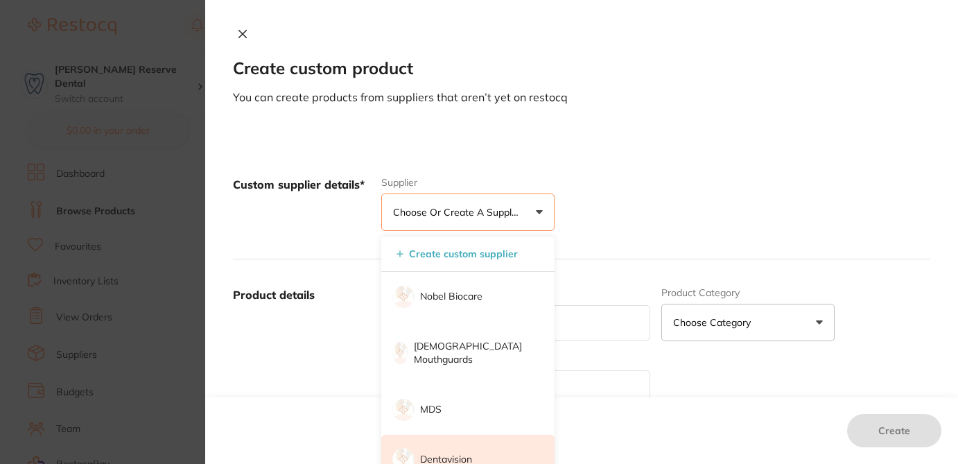
click at [475, 446] on li "Dentavision" at bounding box center [467, 459] width 173 height 50
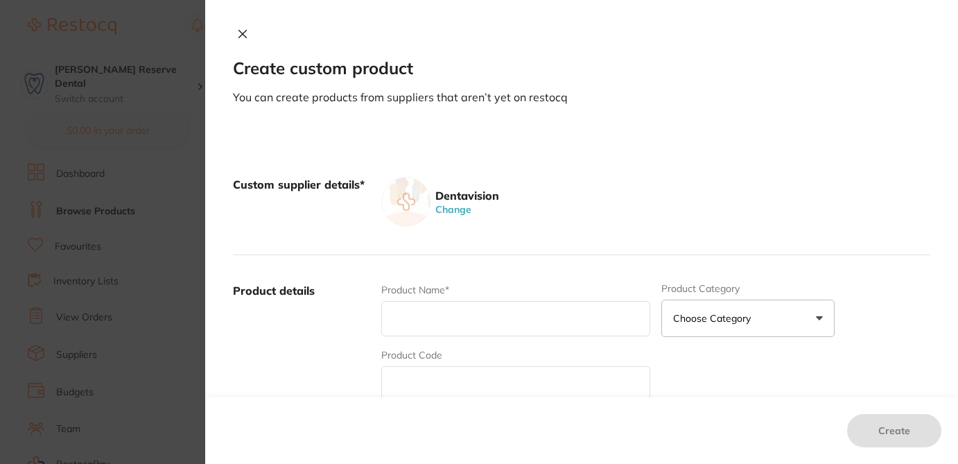
click at [471, 317] on input "text" at bounding box center [515, 318] width 269 height 35
paste input "JJ-70000379, Description: 1004 JAR WHITE 28G, Unit Price: 17.00"
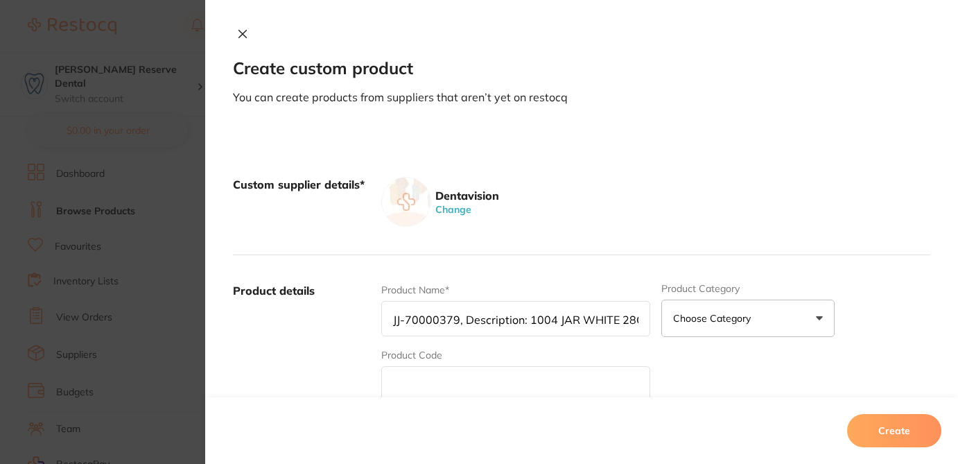
drag, startPoint x: 435, startPoint y: 322, endPoint x: 339, endPoint y: 306, distance: 97.5
click at [339, 306] on div "Product details Product Name* JJ-70000379, Description: 1004 JAR WHITE 28G, Uni…" at bounding box center [581, 391] width 697 height 272
click at [457, 319] on input "JJ-70000379, Description: 1004 JAR WHITE 28G, Unit Price: 17.00" at bounding box center [515, 318] width 269 height 35
drag, startPoint x: 450, startPoint y: 320, endPoint x: 362, endPoint y: 318, distance: 88.0
click at [362, 318] on div "Product details Product Name* JJ-70000379, Description: 1004 JAR WHITE 28G, Uni…" at bounding box center [581, 391] width 697 height 272
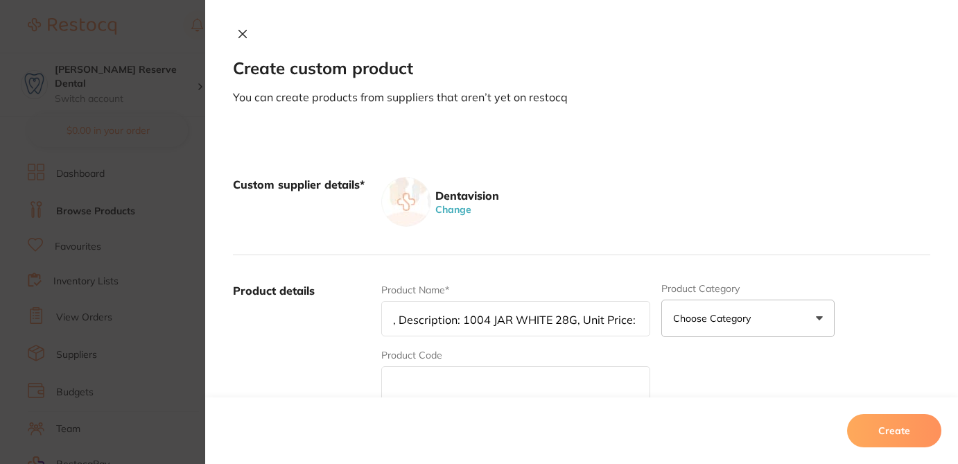
type input ", Description: 1004 JAR WHITE 28G, Unit Price: 17.00"
click at [405, 384] on input "text" at bounding box center [515, 383] width 269 height 35
paste input "JJ-70000379"
type input "JJ-70000379"
drag, startPoint x: 462, startPoint y: 319, endPoint x: 297, endPoint y: 317, distance: 165.6
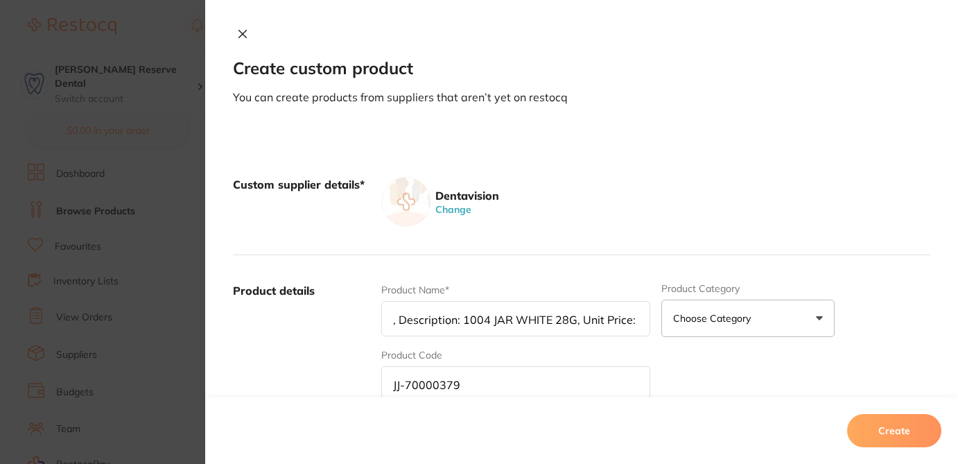
click at [297, 317] on div "Product details Product Name* , Description: 1004 JAR WHITE 28G, Unit Price: 17…" at bounding box center [581, 391] width 697 height 272
drag, startPoint x: 511, startPoint y: 321, endPoint x: 690, endPoint y: 328, distance: 179.6
click at [690, 328] on div "Product Name* 1004 JAR WHITE 28G, Unit Price: 17.00 Product Category Choose Cat…" at bounding box center [655, 391] width 549 height 216
type input "1004 JAR WHITE 28G"
click at [392, 320] on input "1004 JAR WHITE 28G" at bounding box center [515, 318] width 269 height 35
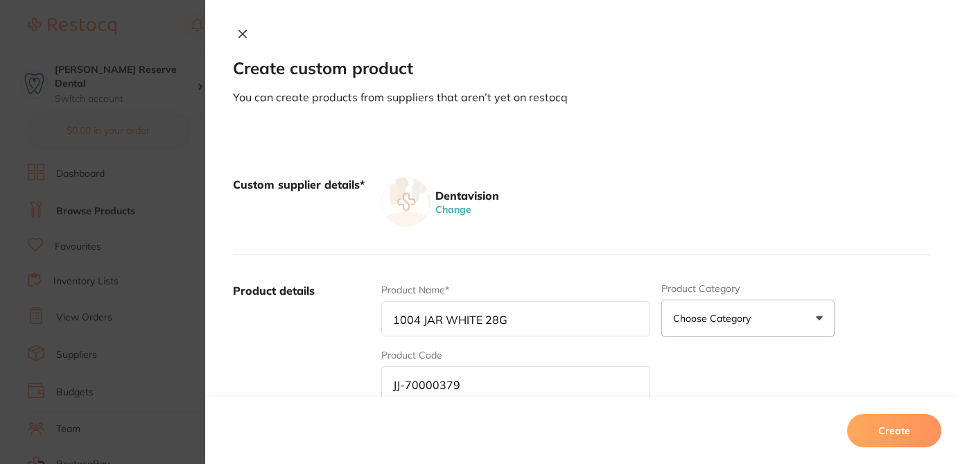
drag, startPoint x: 520, startPoint y: 319, endPoint x: 340, endPoint y: 313, distance: 180.9
click at [341, 314] on div "Product details Product Name* 1004 JAR WHITE 28G Product Category Choose Catego…" at bounding box center [581, 391] width 697 height 272
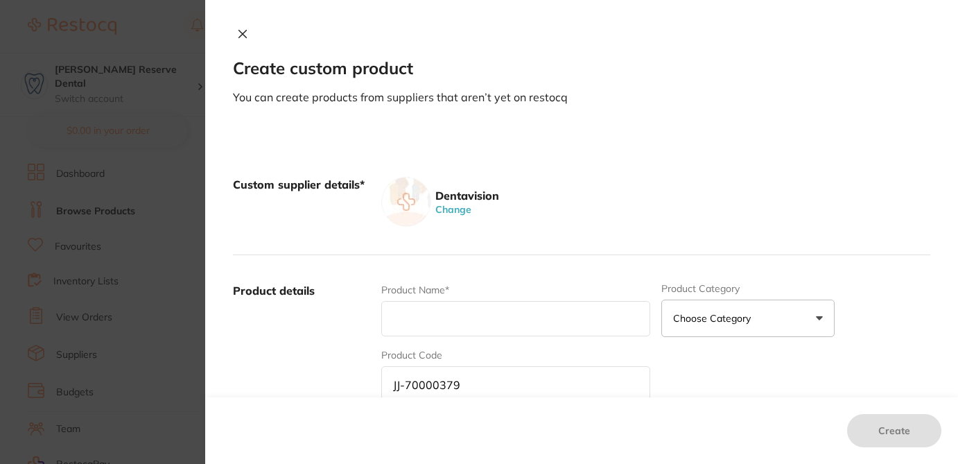
paste input "1004 JAR WHITE 28G"
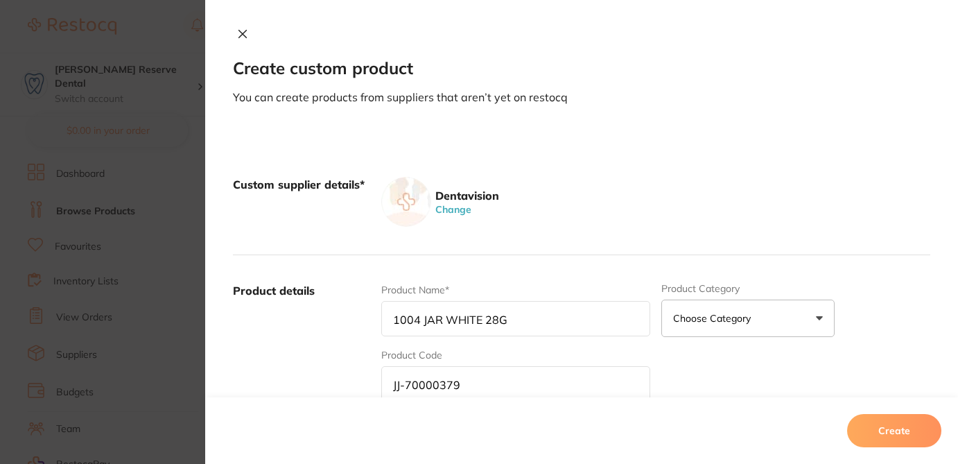
type input "1004 JAR WHITE 28G"
click at [697, 358] on div "Product Name* 1004 JAR WHITE 28G Product Category Choose Category 3d Printing A…" at bounding box center [655, 391] width 549 height 216
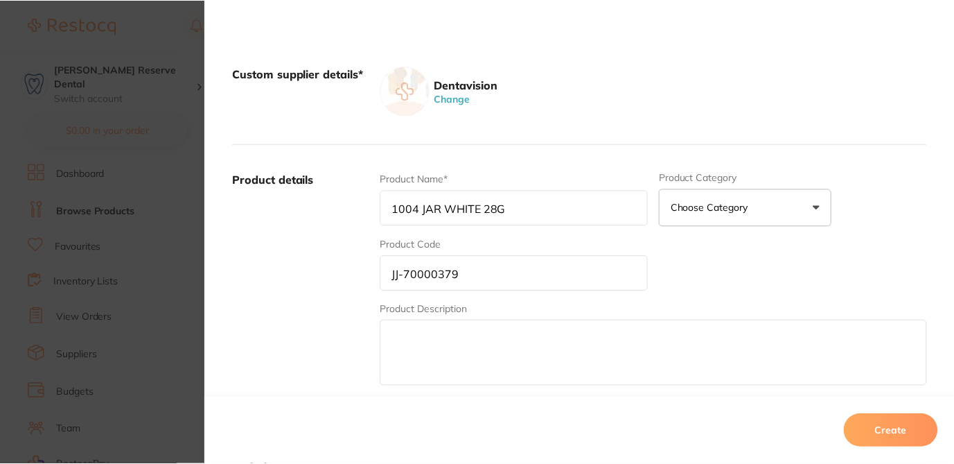
scroll to position [139, 0]
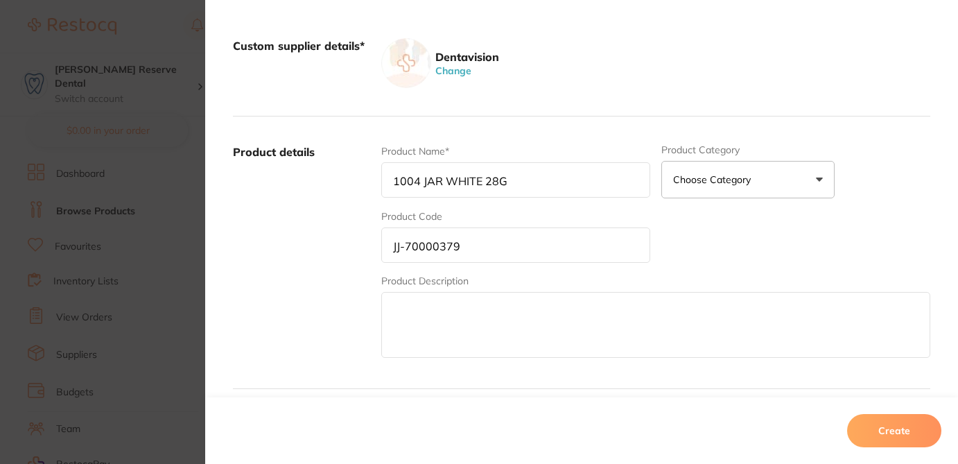
click at [486, 323] on textarea at bounding box center [655, 325] width 549 height 66
paste textarea "1004 JAR WHITE 28G"
type textarea "1004 JAR WHITE 28G"
drag, startPoint x: 515, startPoint y: 184, endPoint x: 387, endPoint y: 173, distance: 128.0
click at [387, 173] on input "1004 JAR WHITE 28G" at bounding box center [515, 179] width 269 height 35
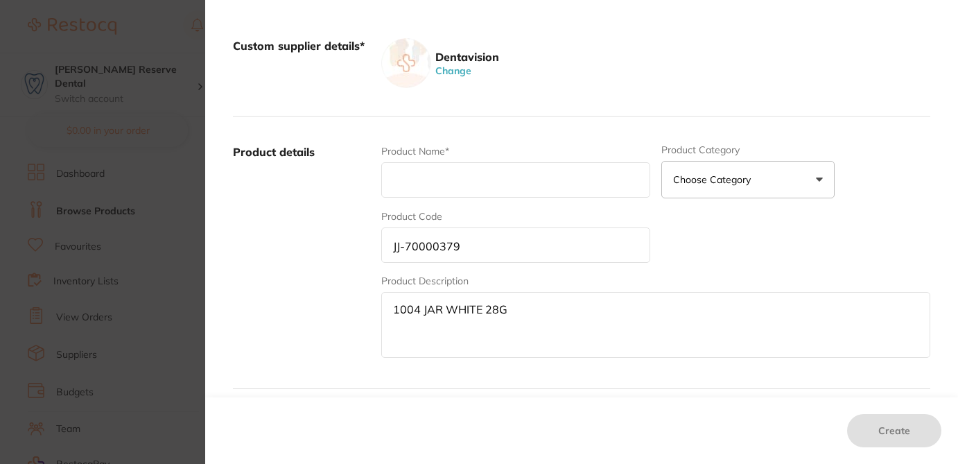
drag, startPoint x: 515, startPoint y: 333, endPoint x: 362, endPoint y: 310, distance: 154.1
click at [362, 313] on div "Product details Product Name* Product Category Choose Category 3d Printing Anae…" at bounding box center [581, 252] width 697 height 272
drag, startPoint x: 463, startPoint y: 267, endPoint x: 312, endPoint y: 245, distance: 152.7
click at [312, 245] on div "Product details Product Name* Product Category Choose Category 3d Printing Anae…" at bounding box center [581, 252] width 697 height 272
click at [163, 32] on section "Create custom product You can create products from suppliers that aren’t yet on…" at bounding box center [479, 232] width 958 height 464
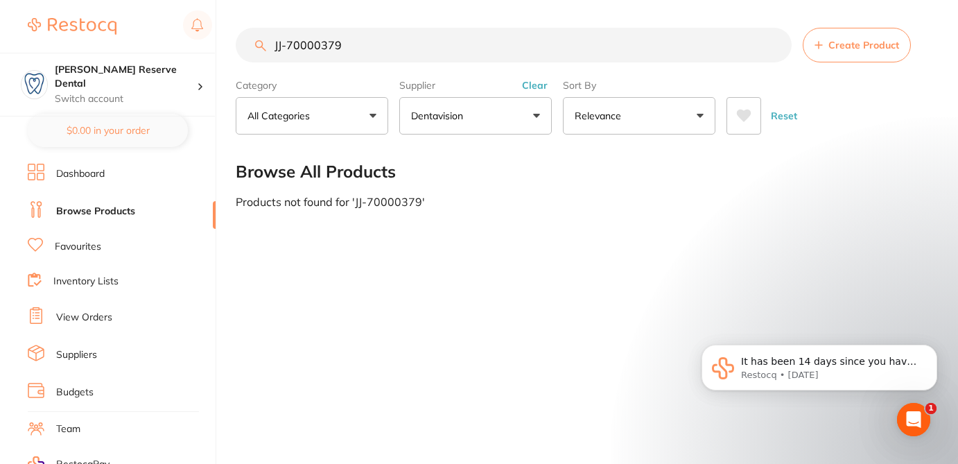
drag, startPoint x: 361, startPoint y: 50, endPoint x: 243, endPoint y: 36, distance: 119.3
click at [243, 36] on input "JJ-70000379" at bounding box center [514, 45] width 556 height 35
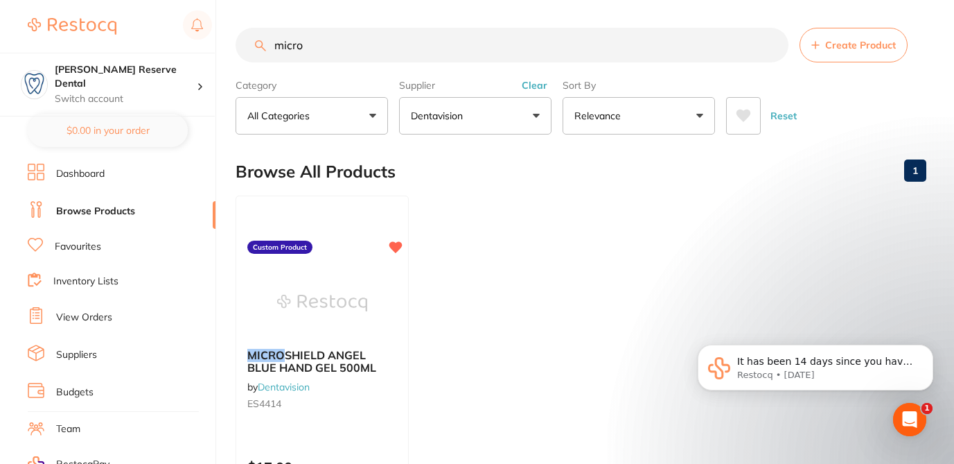
scroll to position [0, 0]
type input "micro"
click at [854, 51] on button "Create Product" at bounding box center [854, 45] width 108 height 35
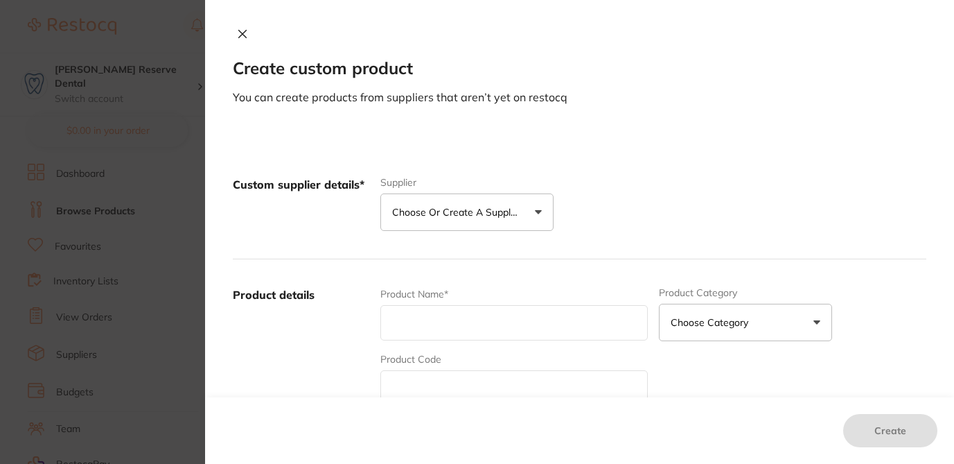
click at [239, 36] on icon at bounding box center [242, 33] width 11 height 11
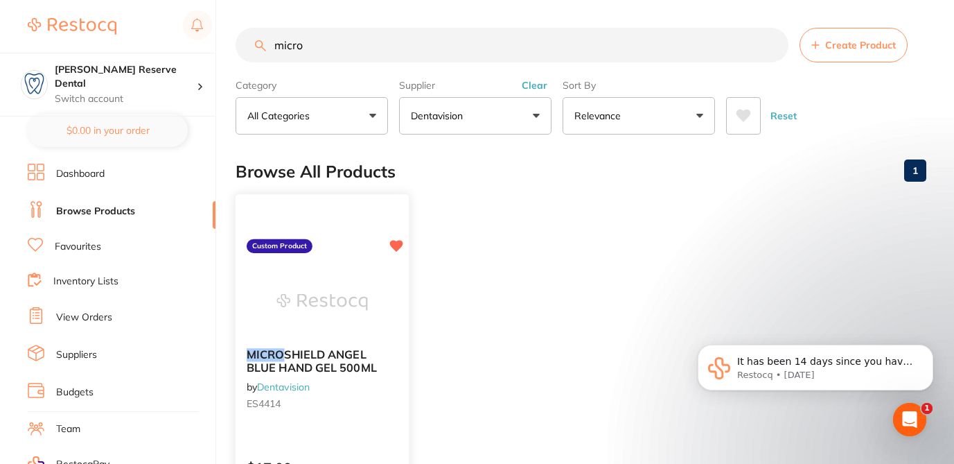
click at [342, 423] on div "MICRO SHIELD ANGEL BLUE HAND GEL 500ML by Dentavision ES4414" at bounding box center [322, 381] width 173 height 89
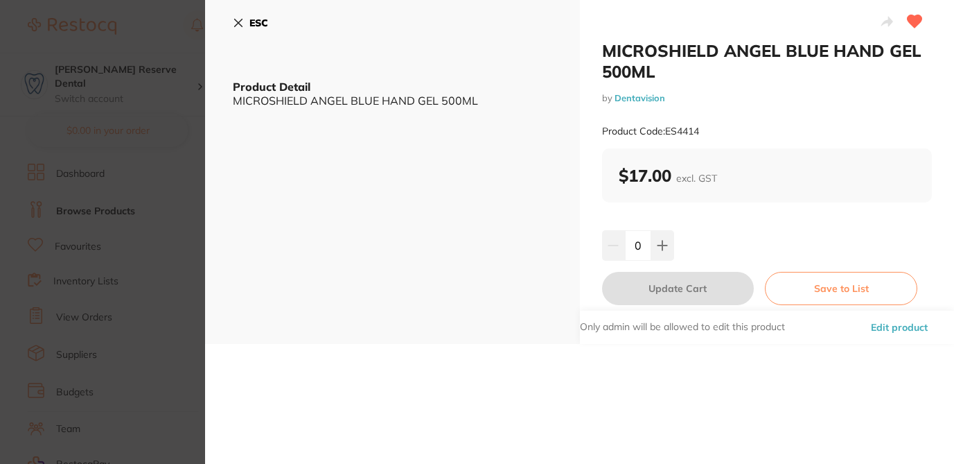
click at [886, 327] on button "Edit product" at bounding box center [899, 326] width 65 height 33
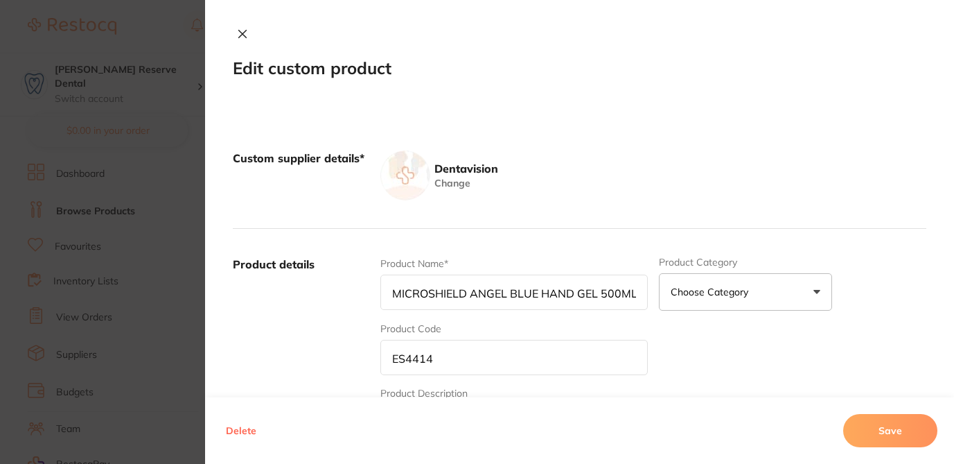
drag, startPoint x: 471, startPoint y: 349, endPoint x: 442, endPoint y: 361, distance: 31.4
click at [443, 361] on input "ES4414" at bounding box center [513, 357] width 267 height 35
paste input "JJ-70000379"
type input "JJ-70000379"
click at [389, 358] on input "JJ-70000379" at bounding box center [513, 357] width 267 height 35
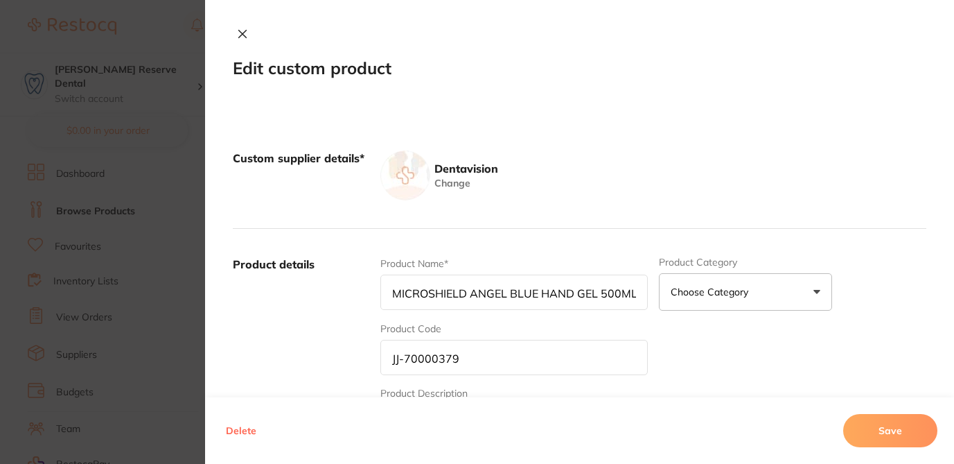
click at [876, 425] on button "Save" at bounding box center [890, 430] width 94 height 33
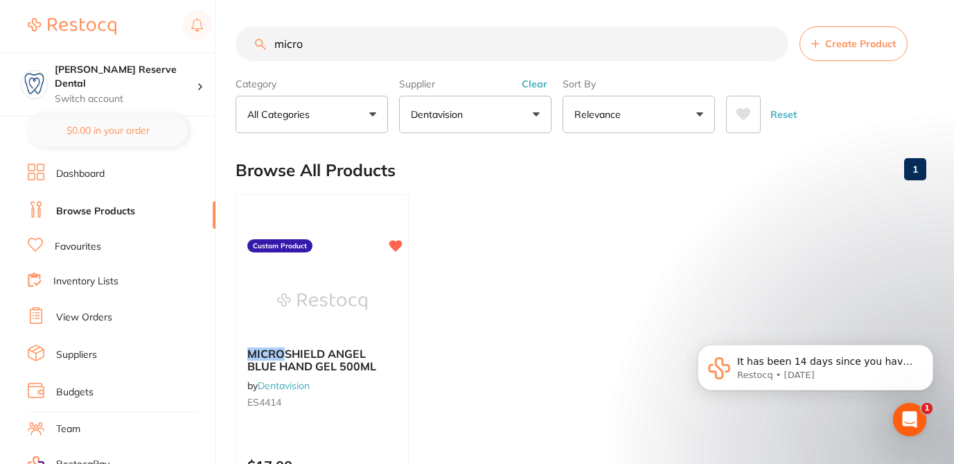
click at [883, 425] on html "It has been 14 days since you have started your Restocq journey. We wanted to d…" at bounding box center [815, 370] width 277 height 111
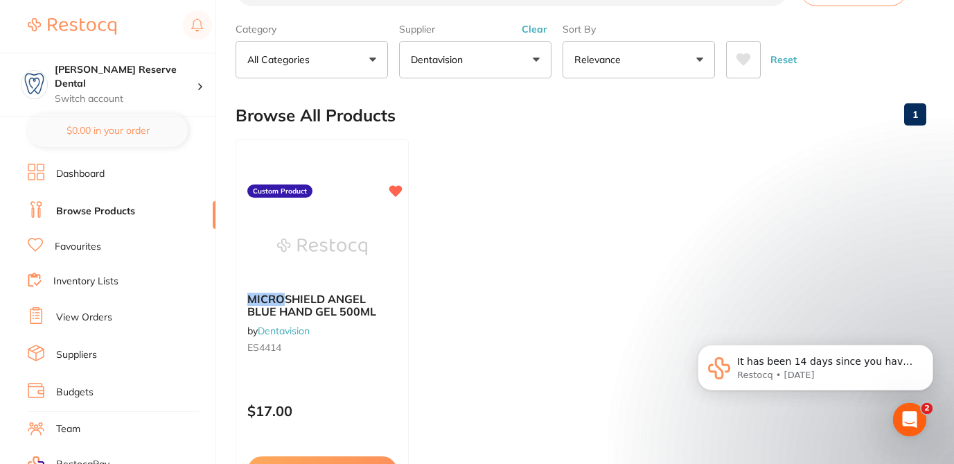
scroll to position [57, 0]
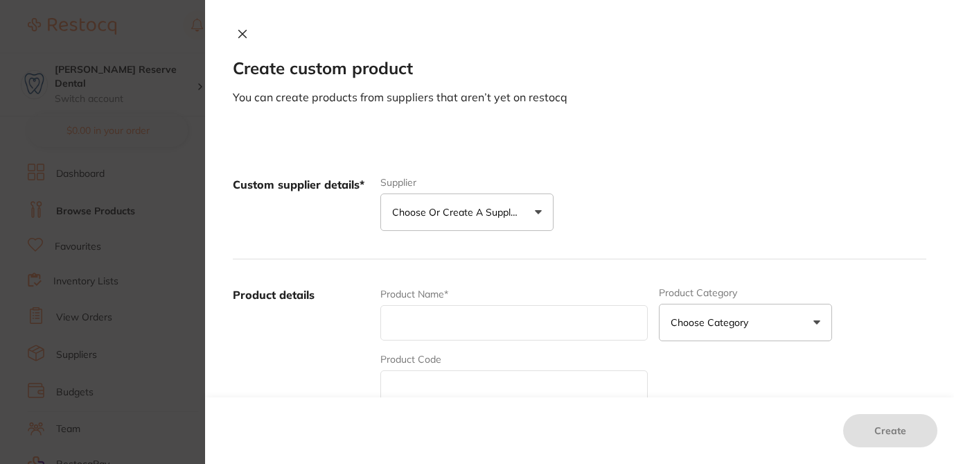
click at [498, 210] on p "Choose or create a supplier" at bounding box center [458, 212] width 132 height 14
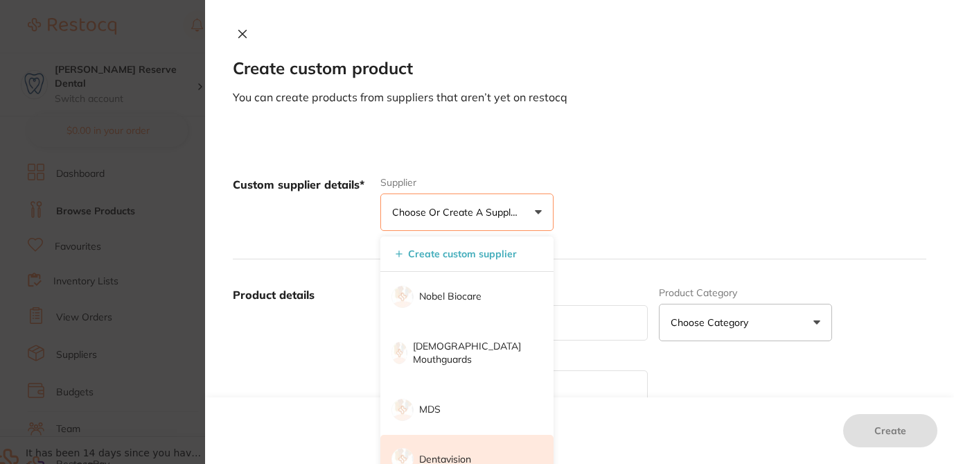
scroll to position [0, 0]
click at [446, 452] on p "Dentavision" at bounding box center [445, 459] width 52 height 14
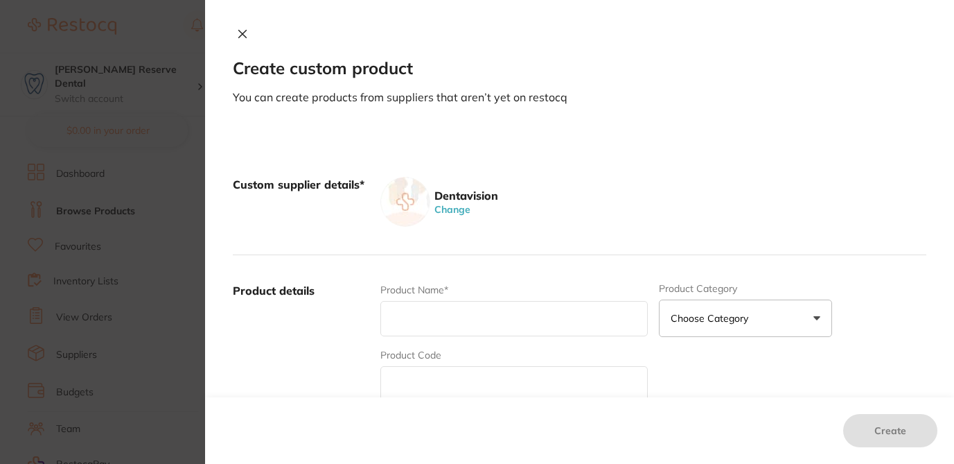
click at [412, 390] on input "text" at bounding box center [513, 383] width 267 height 35
paste input "ES4414"
type input "ES4414"
click at [432, 319] on input "text" at bounding box center [513, 318] width 267 height 35
paste input "3M CAVIT TEMPORARY FILLING MATERIAL"
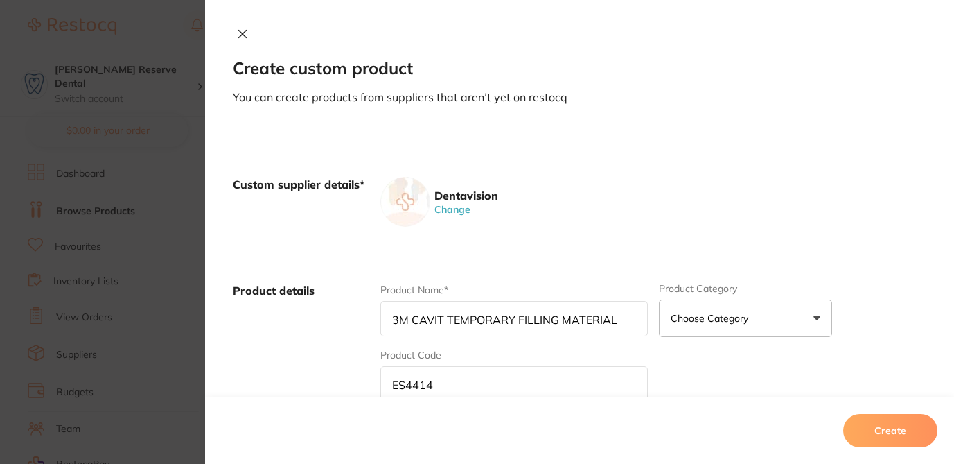
type input "3M CAVIT TEMPORARY FILLING MATERIAL"
click at [707, 385] on div "Product Name* 3M CAVIT TEMPORARY FILLING MATERIAL Product Category Choose Categ…" at bounding box center [653, 391] width 546 height 216
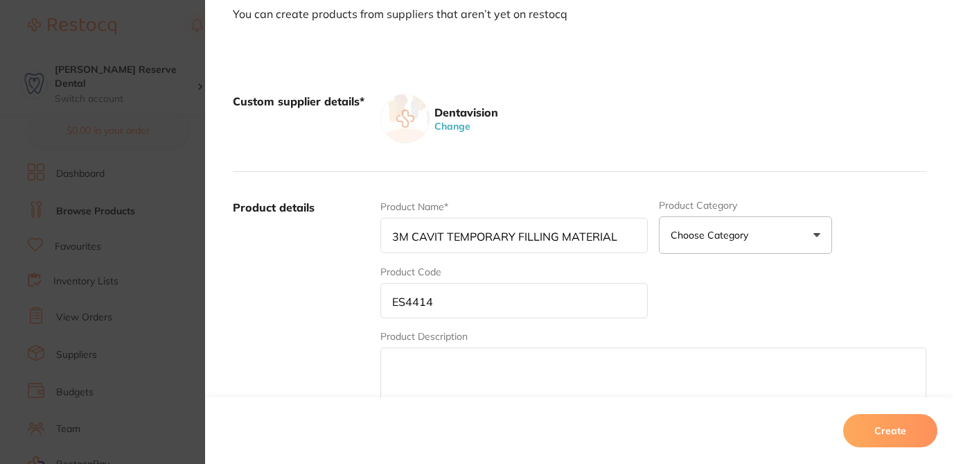
scroll to position [139, 0]
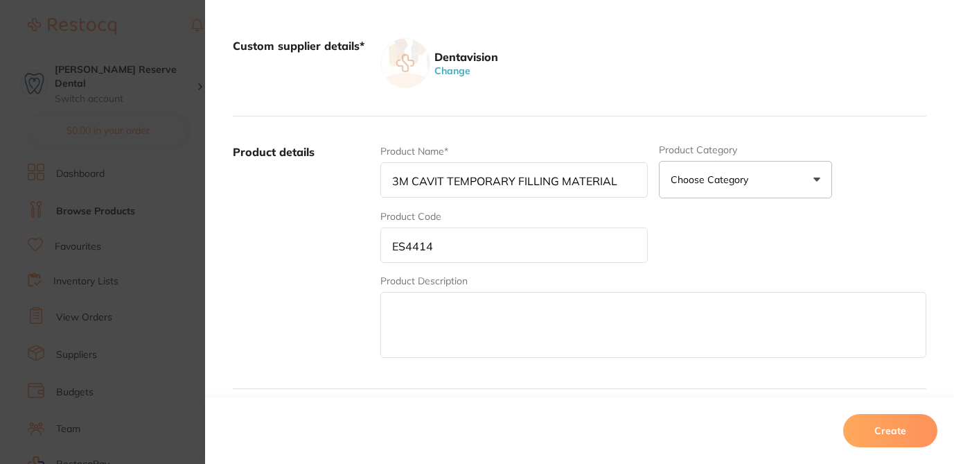
click at [531, 335] on textarea at bounding box center [653, 325] width 546 height 66
paste textarea "3M CAVIT TEMPORARY FILLING MATERIAL"
type textarea "3M CAVIT TEMPORARY FILLING MATERIAL"
click at [624, 184] on input "3M CAVIT TEMPORARY FILLING MATERIAL" at bounding box center [513, 179] width 267 height 35
type input "3M CAVIT TEMPORARY FILLING MATERIAL JAR WHITE 28G"
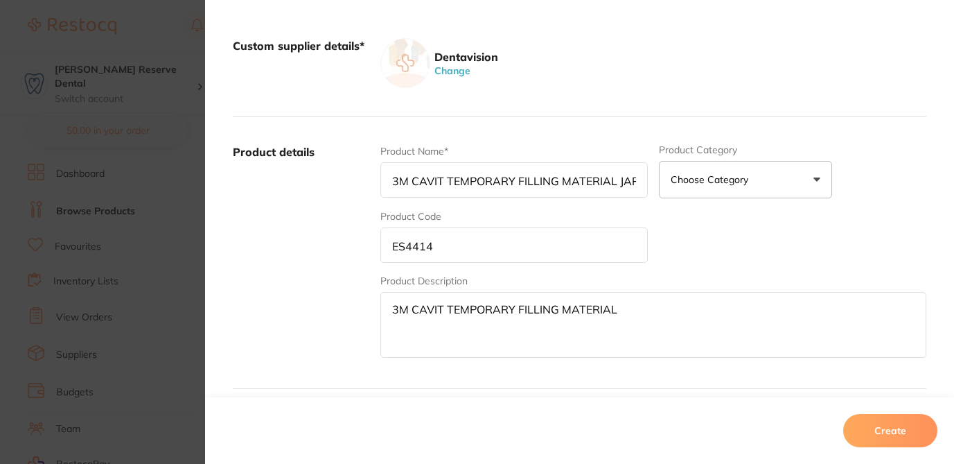
scroll to position [0, 67]
drag, startPoint x: 604, startPoint y: 186, endPoint x: 676, endPoint y: 184, distance: 71.4
click at [676, 184] on div "Product Name* 3M CAVIT TEMPORARY FILLING MATERIAL JAR WHITE 28G Product Categor…" at bounding box center [653, 252] width 546 height 216
click at [626, 182] on input "3M CAVIT TEMPORARY FILLING MATERIAL JAR WHITE 28G" at bounding box center [513, 179] width 267 height 35
drag, startPoint x: 548, startPoint y: 182, endPoint x: 648, endPoint y: 186, distance: 99.9
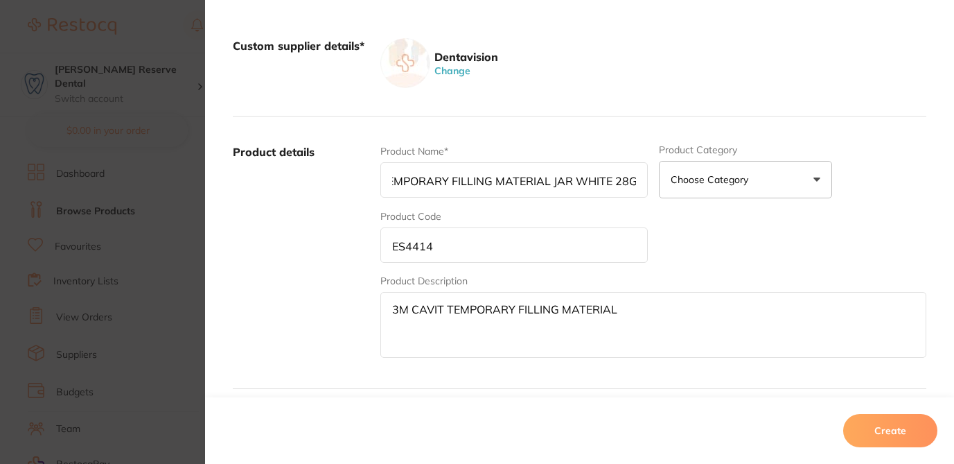
click at [648, 186] on div "Product Name* 3M CAVIT TEMPORARY FILLING MATERIAL JAR WHITE 28G Product Categor…" at bounding box center [653, 252] width 546 height 216
click at [634, 310] on textarea "3M CAVIT TEMPORARY FILLING MATERIAL" at bounding box center [653, 325] width 546 height 66
paste textarea "JAR WHITE 28G"
type textarea "3M CAVIT TEMPORARY FILLING MATERIAL JAR WHITE 28G"
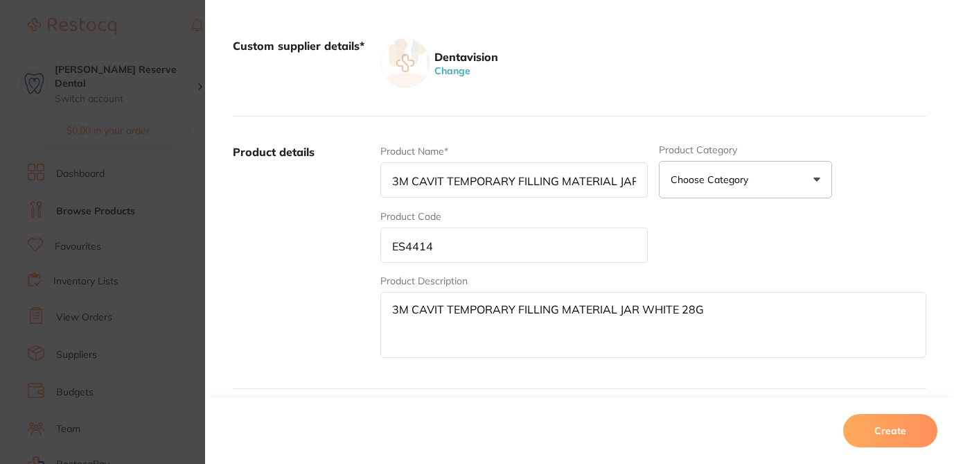
click at [748, 250] on div "Product Name* 3M CAVIT TEMPORARY FILLING MATERIAL JAR WHITE 28G Product Categor…" at bounding box center [653, 252] width 546 height 216
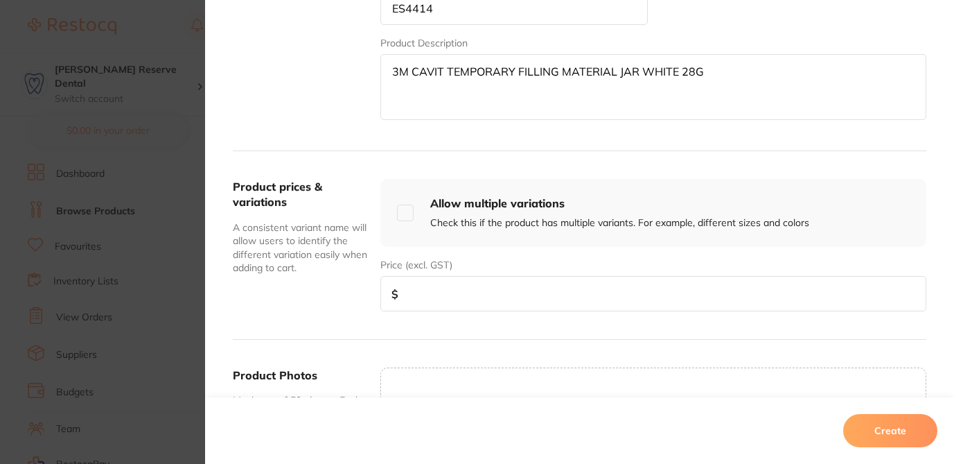
scroll to position [388, 0]
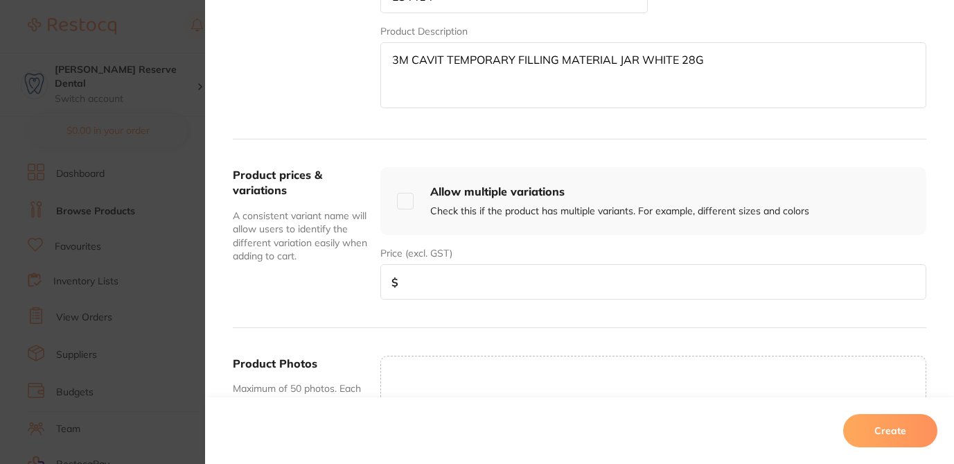
click at [600, 291] on input "number" at bounding box center [653, 281] width 546 height 35
paste input "45.00"
type input "45.00"
click at [908, 432] on button "Create" at bounding box center [890, 430] width 94 height 33
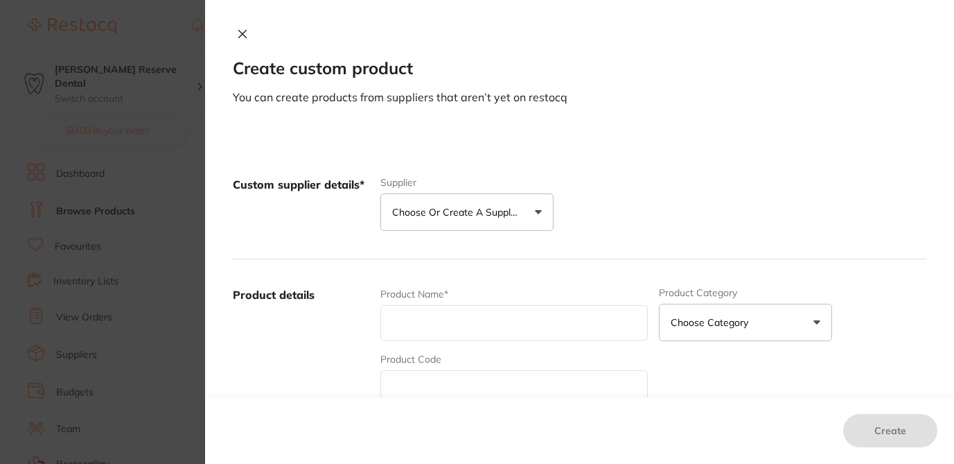
click at [483, 216] on p "Choose or create a supplier" at bounding box center [458, 212] width 132 height 14
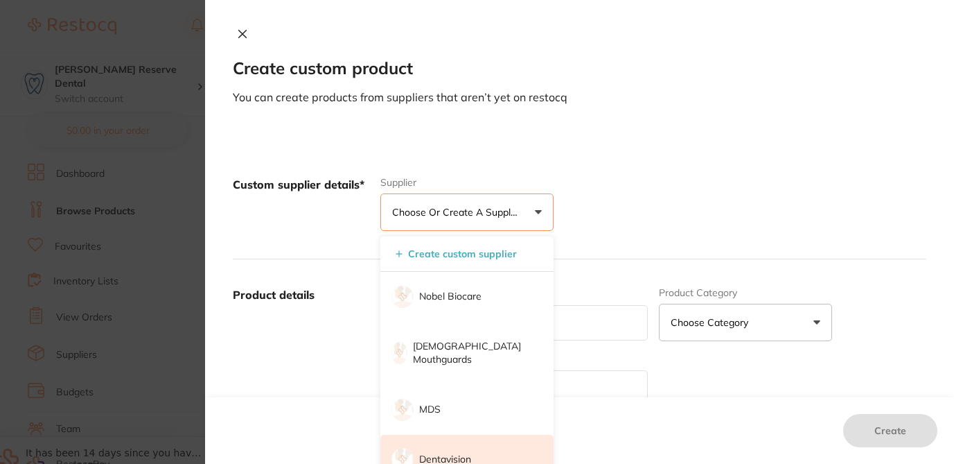
click at [464, 452] on p "Dentavision" at bounding box center [445, 459] width 52 height 14
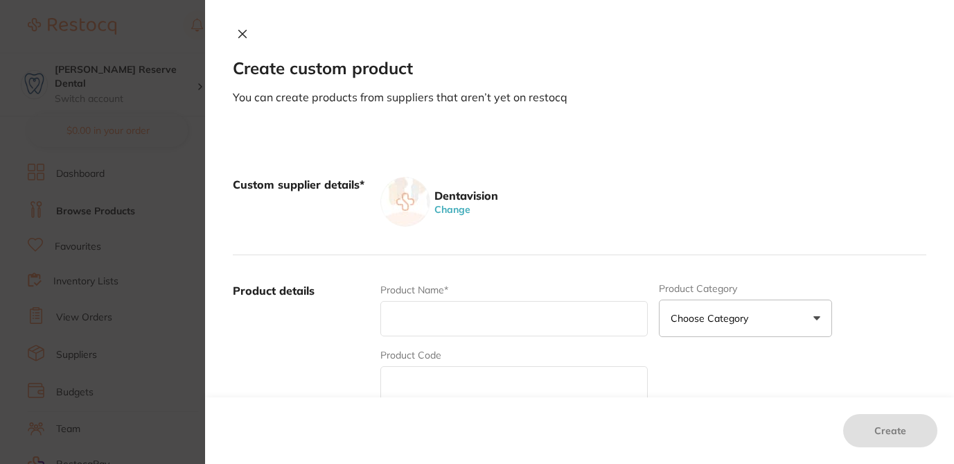
scroll to position [0, 0]
click at [443, 330] on input "text" at bounding box center [513, 318] width 267 height 35
paste input "PUEMSW3, Description: PULPDENT EMBRACE P&F SEALANT 3ML SYR OFF-WHITE, Unit Pric…"
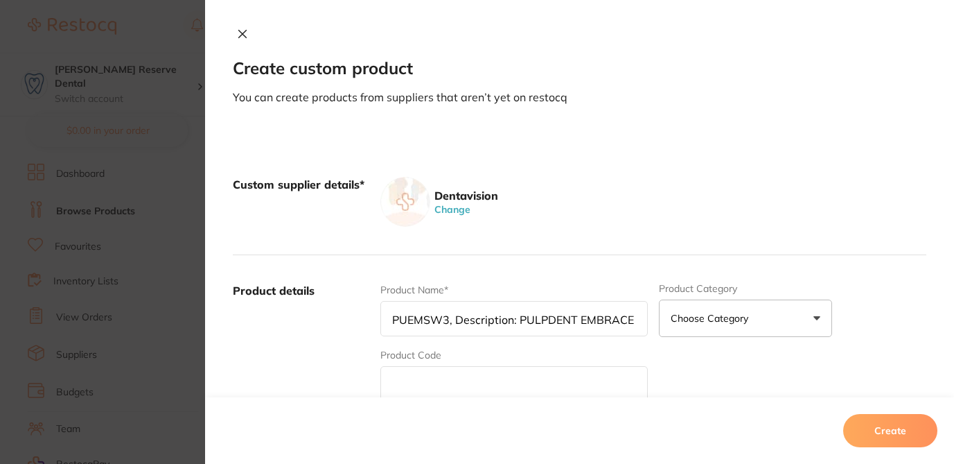
drag, startPoint x: 448, startPoint y: 313, endPoint x: 332, endPoint y: 308, distance: 115.8
click at [332, 308] on div "Product details Product Name* PUEMSW3, Description: PULPDENT EMBRACE P&F SEALAN…" at bounding box center [580, 391] width 694 height 272
drag, startPoint x: 449, startPoint y: 319, endPoint x: 353, endPoint y: 315, distance: 96.4
click at [353, 315] on div "Product details Product Name* PUEMSW3, Description: PULPDENT EMBRACE P&F SEALAN…" at bounding box center [580, 391] width 694 height 272
type input ", Description: PULPDENT EMBRACE P&F SEALANT 3ML SYR OFF-WHITE, Unit Price: 75.00"
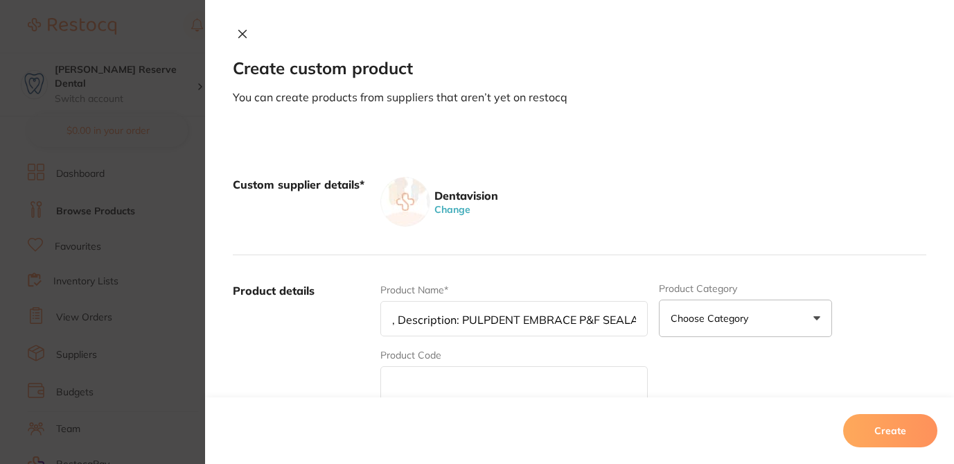
click at [403, 389] on input "text" at bounding box center [513, 383] width 267 height 35
paste input "PUEMSW3"
type input "PUEMSW3"
drag, startPoint x: 457, startPoint y: 319, endPoint x: 325, endPoint y: 319, distance: 132.4
click at [325, 319] on div "Product details Product Name* , Description: PULPDENT EMBRACE P&F SEALANT 3ML S…" at bounding box center [580, 391] width 694 height 272
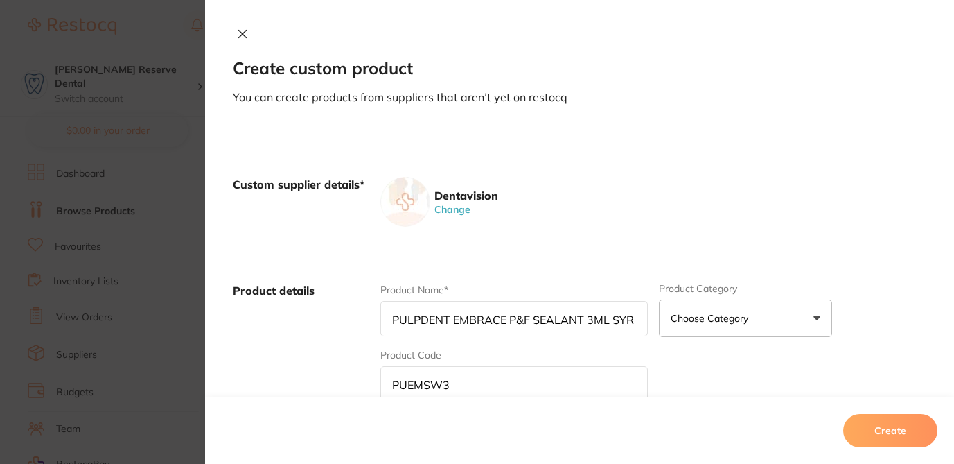
scroll to position [0, 151]
drag, startPoint x: 543, startPoint y: 312, endPoint x: 631, endPoint y: 318, distance: 88.2
click at [678, 323] on div "Product Name* PULPDENT EMBRACE P&F SEALANT 3ML SYR OFF-WHITE, Unit Price: 75.00…" at bounding box center [653, 391] width 546 height 216
drag, startPoint x: 540, startPoint y: 322, endPoint x: 672, endPoint y: 327, distance: 132.4
click at [672, 327] on div "Product Name* PULPDENT EMBRACE P&F SEALANT 3ML SYR OFF-WHITE, Unit Price: 75.00…" at bounding box center [653, 391] width 546 height 216
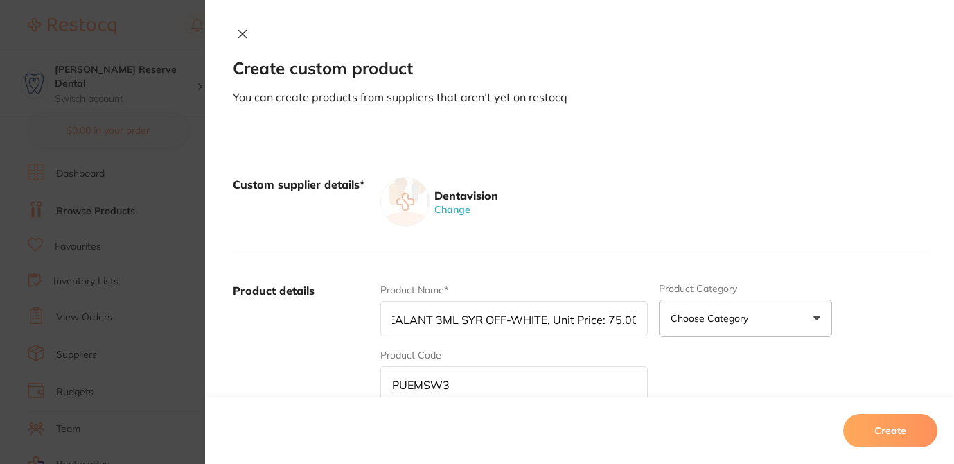
drag, startPoint x: 546, startPoint y: 320, endPoint x: 676, endPoint y: 324, distance: 130.3
click at [676, 324] on div "Product Name* PULPDENT EMBRACE P&F SEALANT 3ML SYR OFF-WHITE, Unit Price: 75.00…" at bounding box center [653, 391] width 546 height 216
type input "PULPDENT EMBRACE P&F SEALANT 3ML SYR OFF-WHITE"
click at [730, 387] on div "Product Name* PULPDENT EMBRACE P&F SEALANT 3ML SYR OFF-WHITE Product Category C…" at bounding box center [653, 391] width 546 height 216
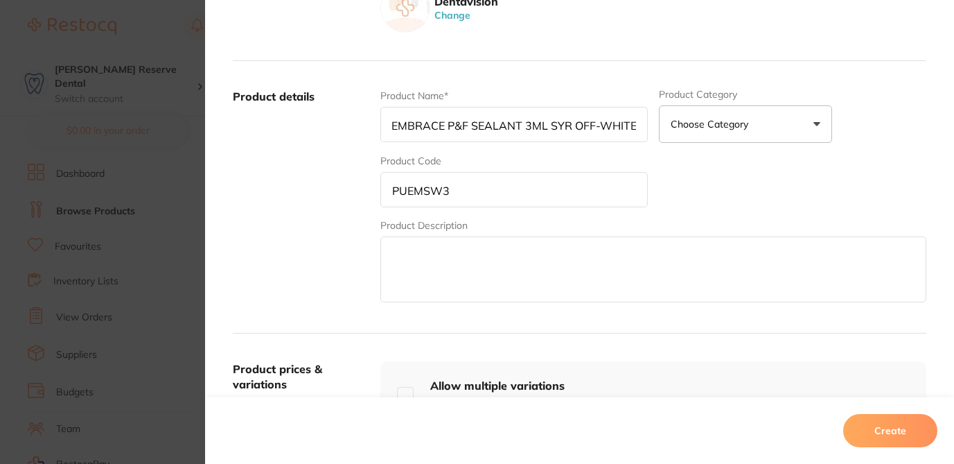
drag, startPoint x: 387, startPoint y: 128, endPoint x: 749, endPoint y: 175, distance: 364.9
click at [749, 175] on div "Product Name* PULPDENT EMBRACE P&F SEALANT 3ML SYR OFF-WHITE Product Category C…" at bounding box center [653, 197] width 546 height 216
click at [472, 261] on textarea at bounding box center [653, 269] width 546 height 66
paste textarea "PULPDENT EMBRACE P&F SEALANT 3ML SYR OFF-WHITE"
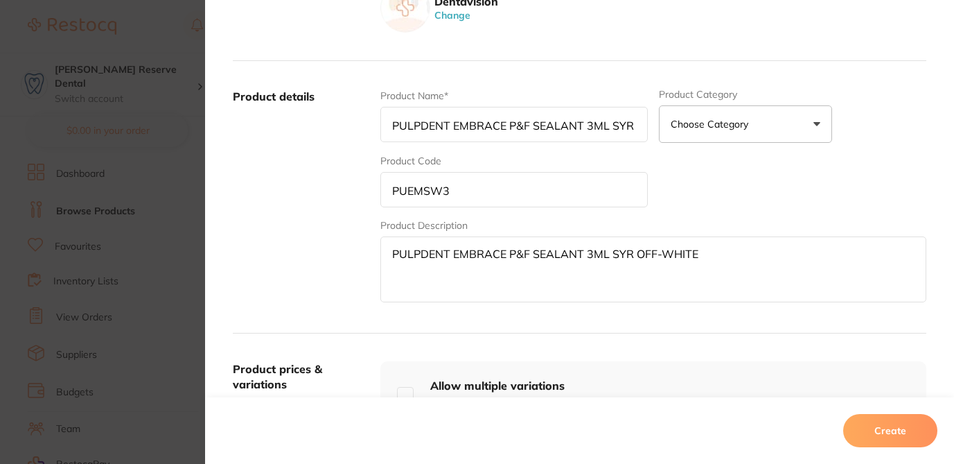
type textarea "PULPDENT EMBRACE P&F SEALANT 3ML SYR OFF-WHITE"
click at [392, 188] on input "PUEMSW3" at bounding box center [513, 189] width 267 height 35
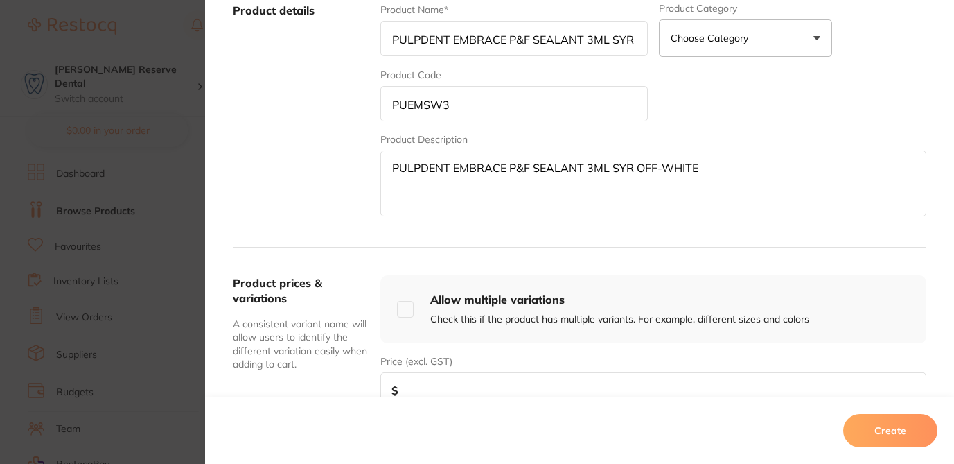
scroll to position [300, 0]
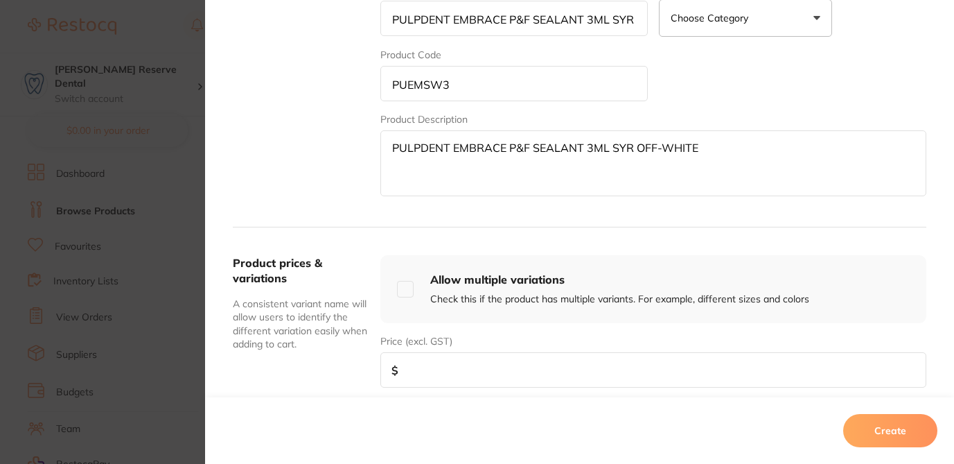
type input "PUEMSW3"
click at [623, 385] on input "number" at bounding box center [653, 369] width 546 height 35
type input "75"
click at [903, 434] on button "Create" at bounding box center [890, 430] width 94 height 33
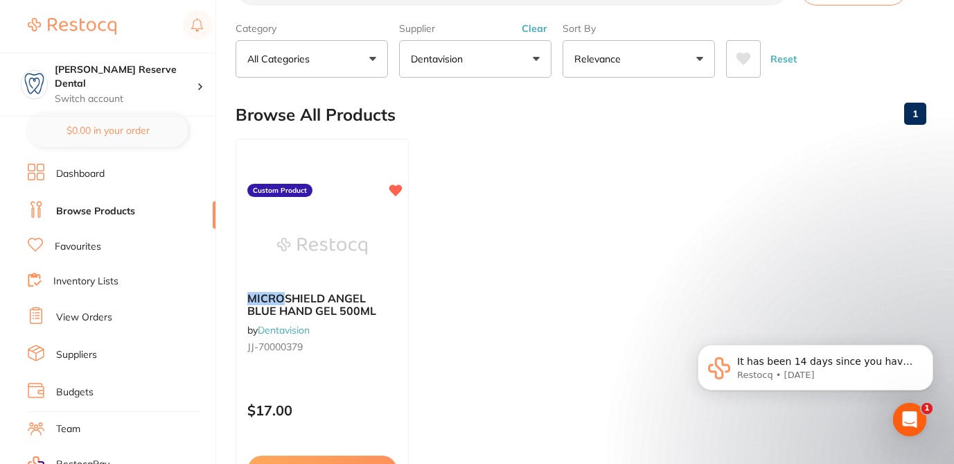
click at [590, 240] on ul "MICRO SHIELD ANGEL BLUE HAND GEL 500ML by Dentavision JJ-70000379 Custom Produc…" at bounding box center [581, 338] width 691 height 398
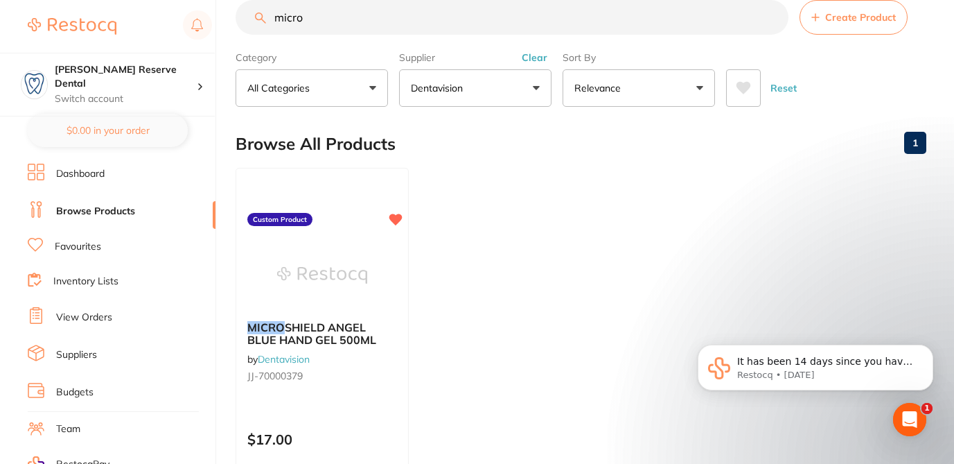
scroll to position [1, 0]
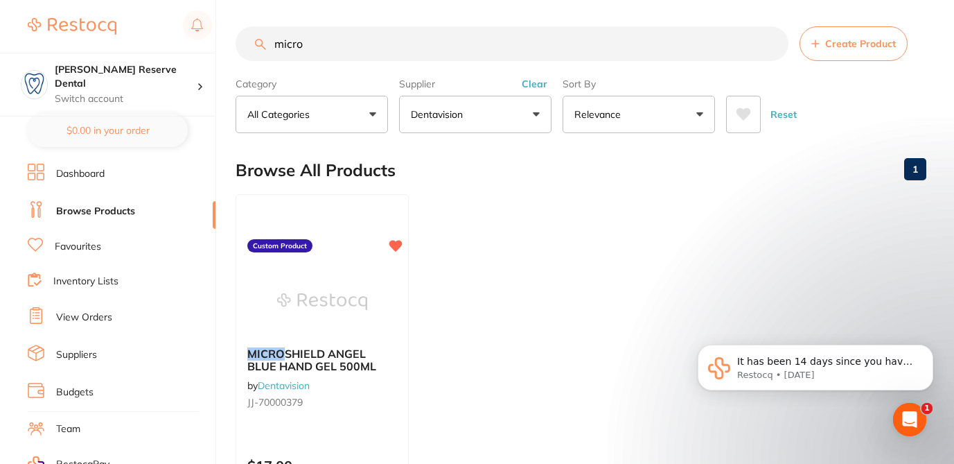
drag, startPoint x: 311, startPoint y: 50, endPoint x: 238, endPoint y: 30, distance: 75.3
click at [238, 30] on div "micro Create Product" at bounding box center [581, 43] width 691 height 35
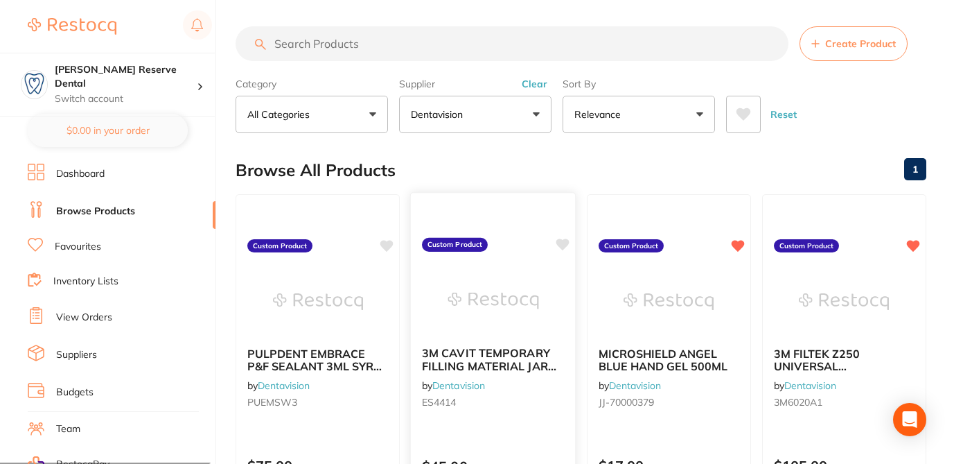
click at [565, 247] on icon at bounding box center [562, 244] width 13 height 12
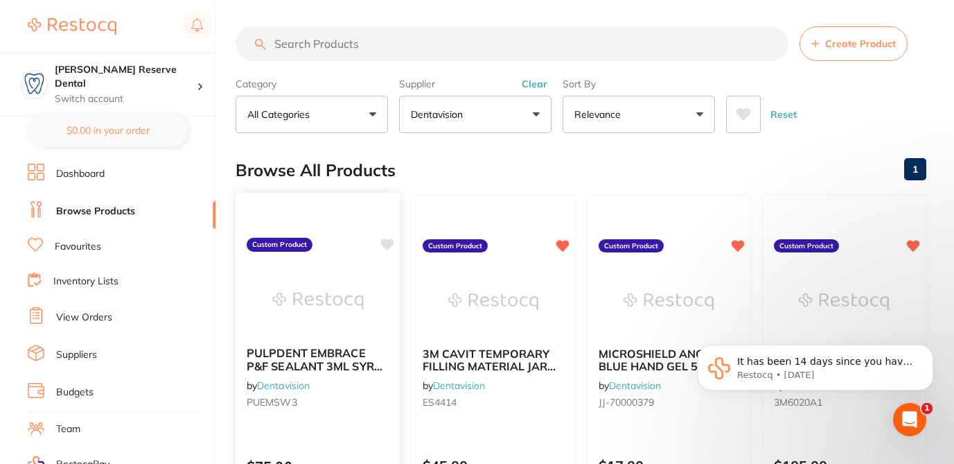
click at [385, 244] on icon at bounding box center [387, 244] width 13 height 12
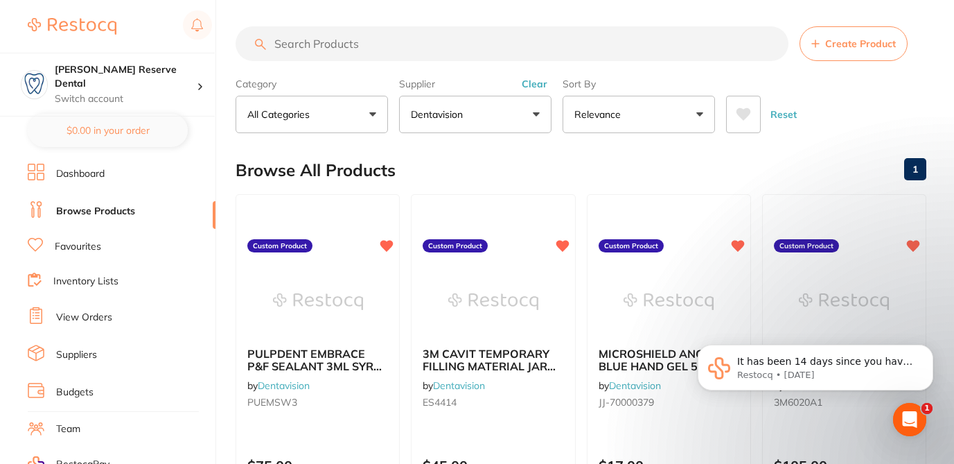
scroll to position [0, 0]
click at [444, 161] on div "Browse All Products 1" at bounding box center [581, 170] width 691 height 46
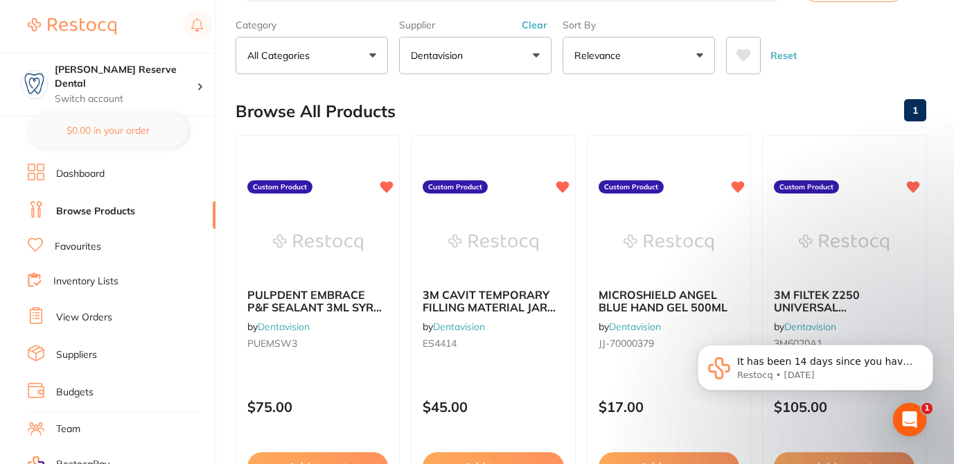
scroll to position [85, 0]
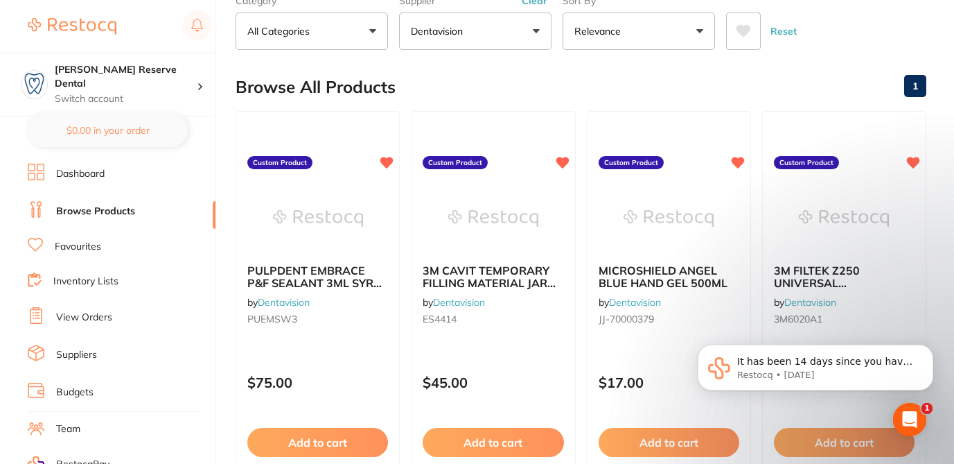
click at [838, 77] on div "Browse All Products 1" at bounding box center [581, 87] width 691 height 46
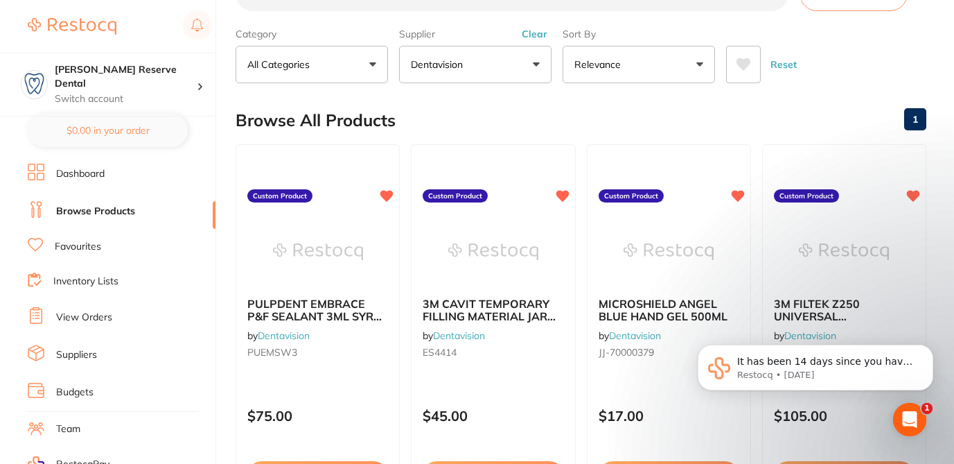
scroll to position [29, 0]
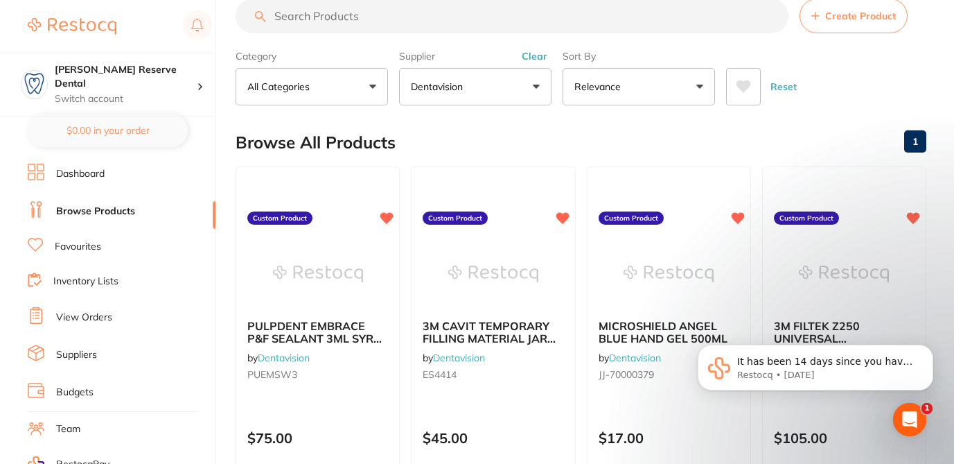
click at [856, 24] on button "Create Product" at bounding box center [854, 16] width 108 height 35
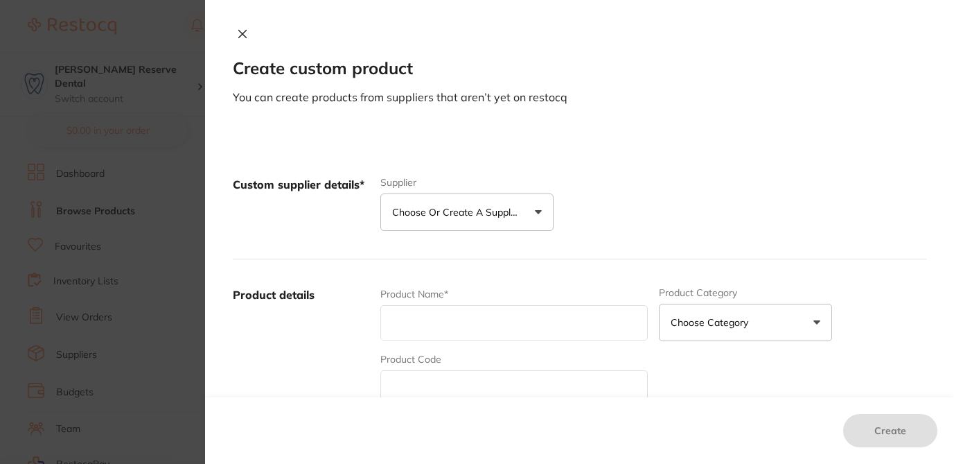
scroll to position [0, 0]
click at [426, 320] on input "text" at bounding box center [513, 322] width 267 height 35
paste input "DLOP8G, Description: ADM ODONTOPASTE 8G, Unit Price: 70.00"
drag, startPoint x: 414, startPoint y: 324, endPoint x: 331, endPoint y: 312, distance: 83.4
click at [331, 312] on div "Product details Product Name* DLOP8G, Description: ADM ODONTOPASTE 8G, Unit Pri…" at bounding box center [580, 395] width 694 height 272
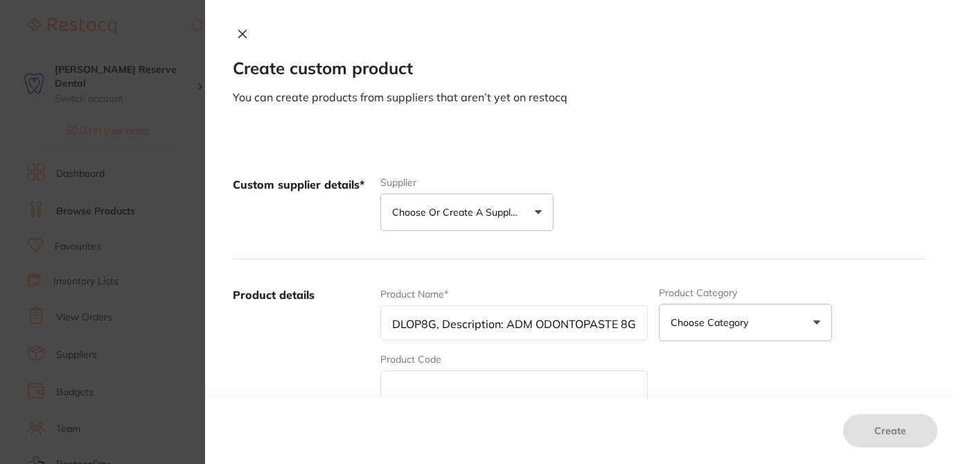
click at [425, 317] on input "DLOP8G, Description: ADM ODONTOPASTE 8G, Unit Price: 70.00" at bounding box center [513, 322] width 267 height 35
drag, startPoint x: 434, startPoint y: 322, endPoint x: 371, endPoint y: 320, distance: 63.1
click at [371, 320] on div "Product details Product Name* DLOP8G, Description: ADM ODONTOPASTE 8G, Unit Pri…" at bounding box center [580, 395] width 694 height 272
type input ", Description: ADM ODONTOPASTE 8G, Unit Price: 70.00"
click at [401, 389] on input "text" at bounding box center [513, 387] width 267 height 35
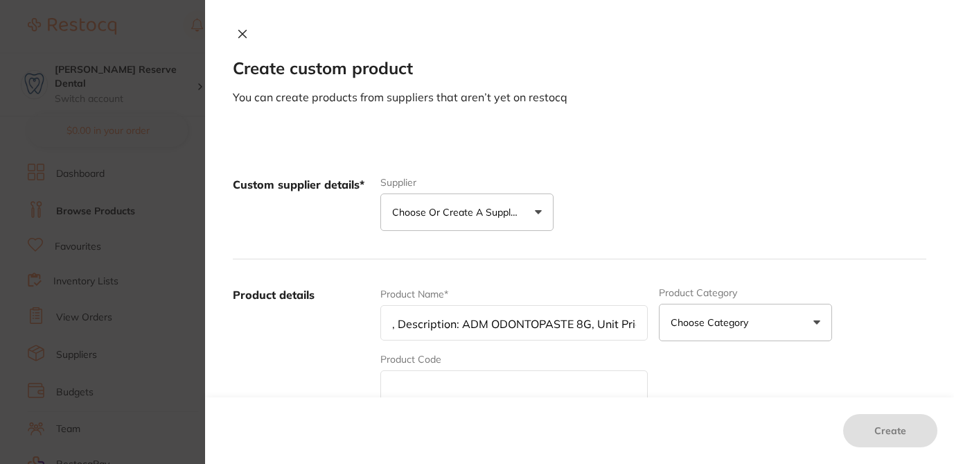
paste input "DLOP8G"
type input "DLOP8G"
drag, startPoint x: 455, startPoint y: 324, endPoint x: 297, endPoint y: 315, distance: 158.2
click at [297, 315] on div "Product details Product Name* , Description: ADM ODONTOPASTE 8G, Unit Price: 70…" at bounding box center [580, 395] width 694 height 272
drag, startPoint x: 577, startPoint y: 323, endPoint x: 665, endPoint y: 328, distance: 88.9
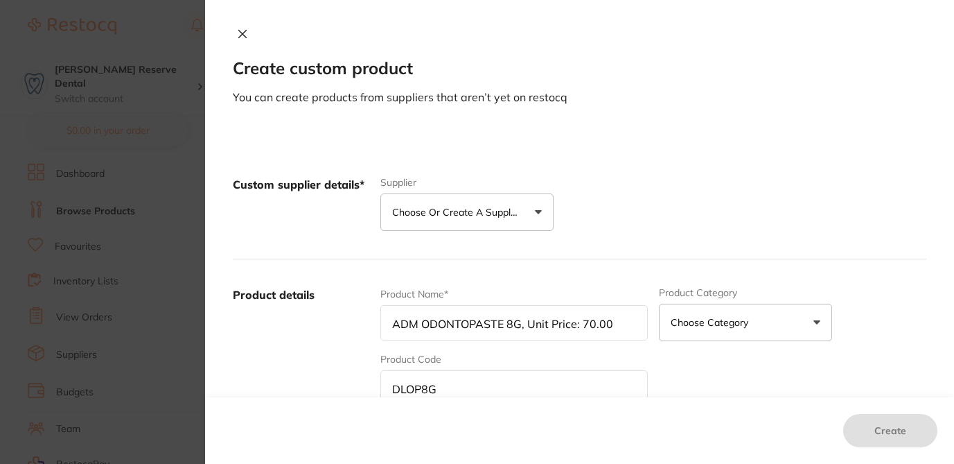
click at [665, 328] on div "Product Name* ADM ODONTOPASTE 8G, Unit Price: 70.00 Product Category Choose Cat…" at bounding box center [653, 395] width 546 height 216
type input "ADM ODONTOPASTE 8G"
click at [827, 385] on div "Product Name* ADM ODONTOPASTE 8G Product Category Choose Category 3d Printing A…" at bounding box center [653, 395] width 546 height 216
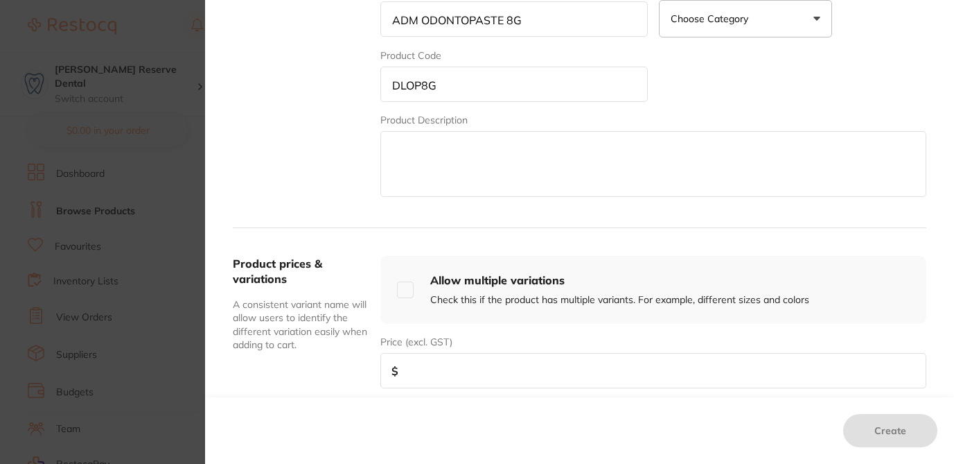
scroll to position [305, 0]
click at [621, 378] on input "number" at bounding box center [653, 368] width 546 height 35
type input "115"
drag, startPoint x: 525, startPoint y: 21, endPoint x: 336, endPoint y: 19, distance: 189.2
click at [336, 19] on div "Product details Product Name* ADM ODONTOPASTE 8G Product Category Choose Catego…" at bounding box center [580, 90] width 694 height 272
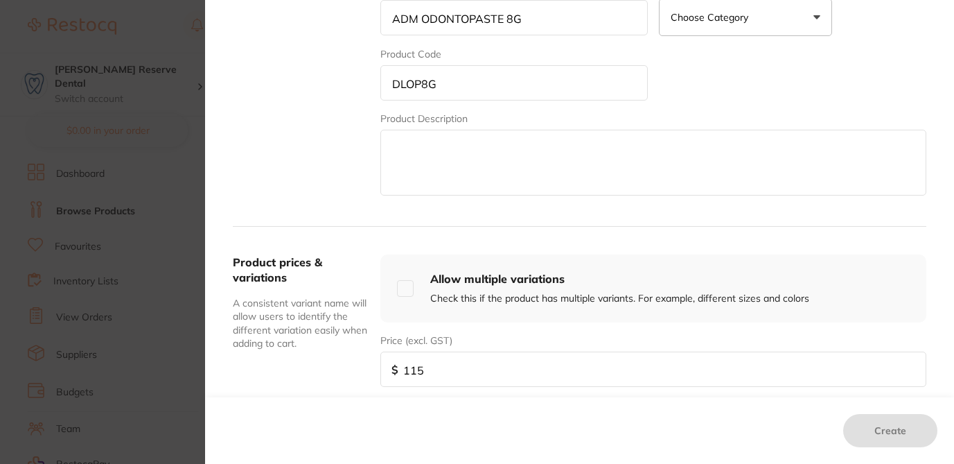
click at [410, 168] on textarea at bounding box center [653, 163] width 546 height 66
paste textarea "ADM ODONTOPASTE 8G"
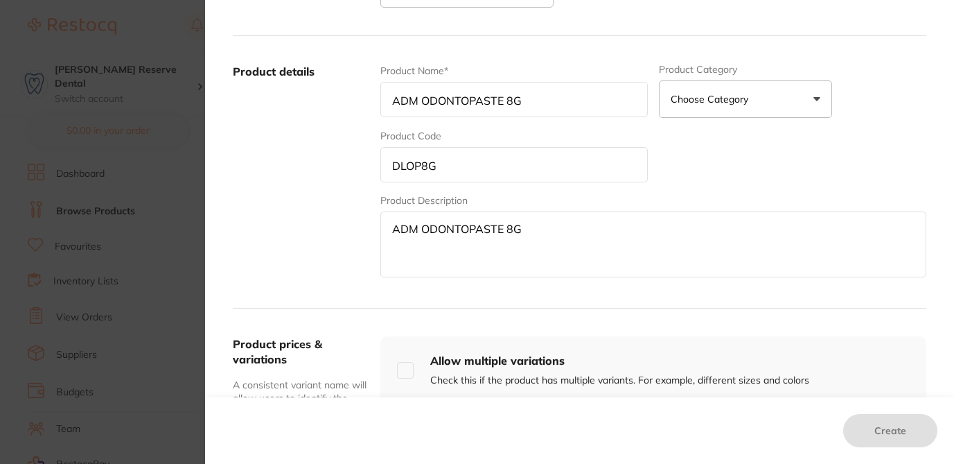
scroll to position [185, 0]
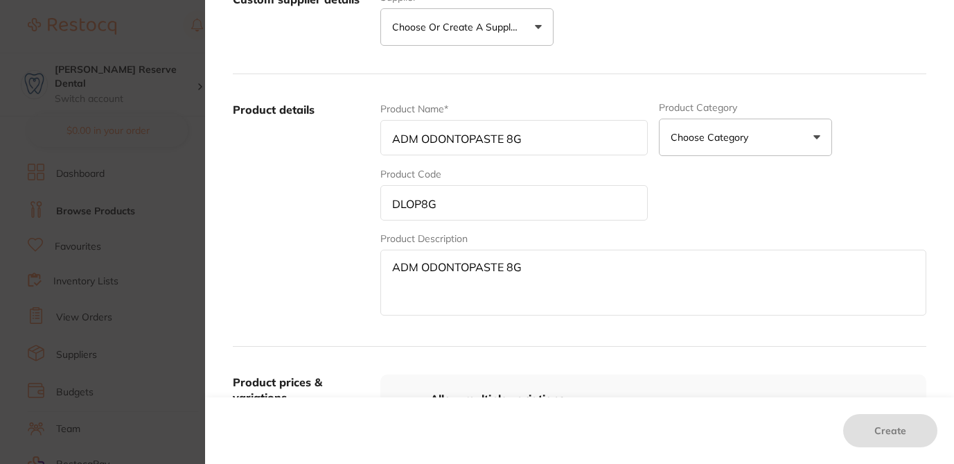
type textarea "ADM ODONTOPASTE 8G"
click at [487, 24] on p "Choose or create a supplier" at bounding box center [458, 27] width 132 height 14
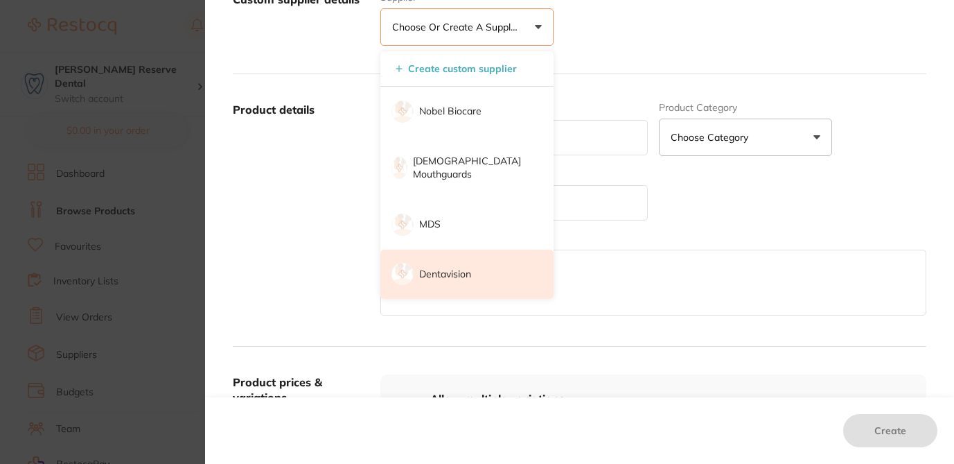
click at [464, 267] on p "Dentavision" at bounding box center [445, 274] width 52 height 14
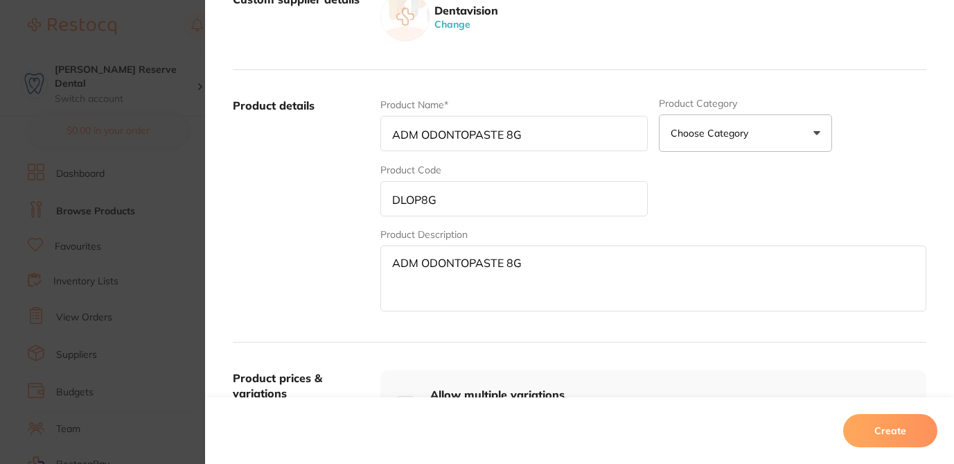
click at [884, 434] on button "Create" at bounding box center [890, 430] width 94 height 33
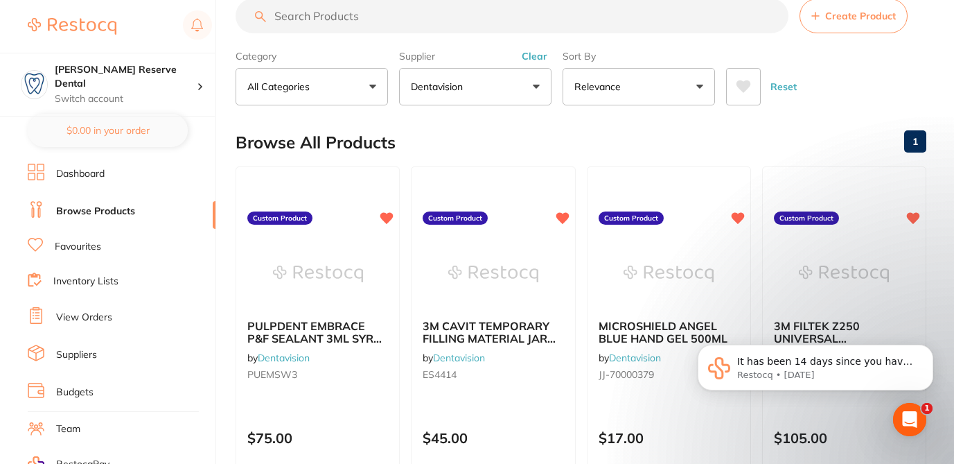
click at [334, 21] on input "search" at bounding box center [512, 16] width 553 height 35
paste input "KC4440,"
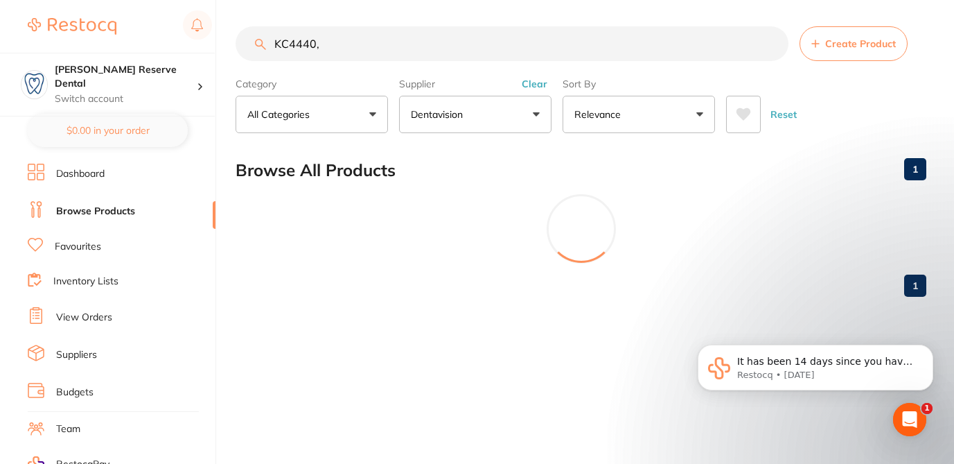
scroll to position [1, 0]
type input "KC4440"
click at [842, 53] on button "Create Product" at bounding box center [854, 43] width 108 height 35
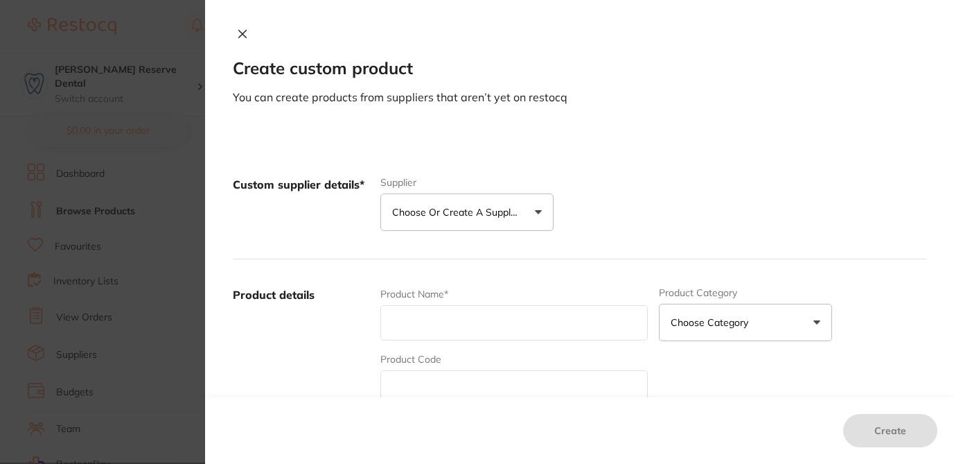
click at [475, 220] on button "Choose or create a supplier" at bounding box center [466, 211] width 173 height 37
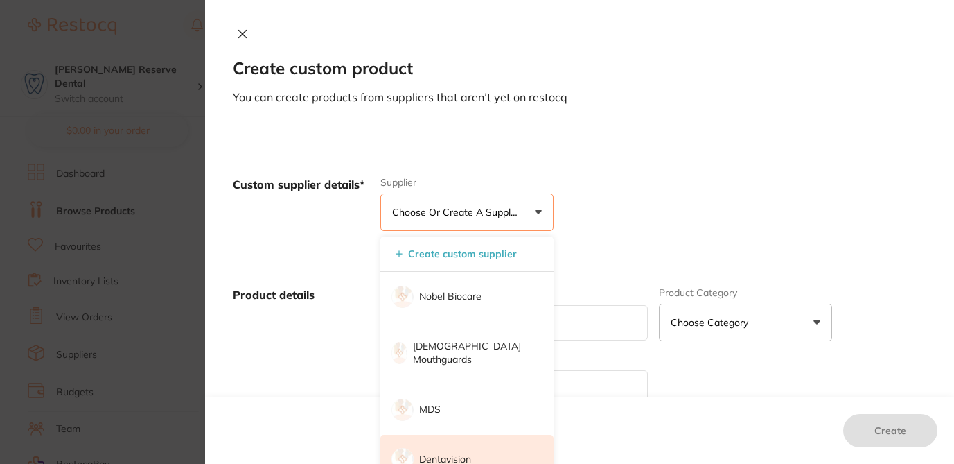
scroll to position [0, 0]
click at [453, 452] on p "Dentavision" at bounding box center [445, 459] width 52 height 14
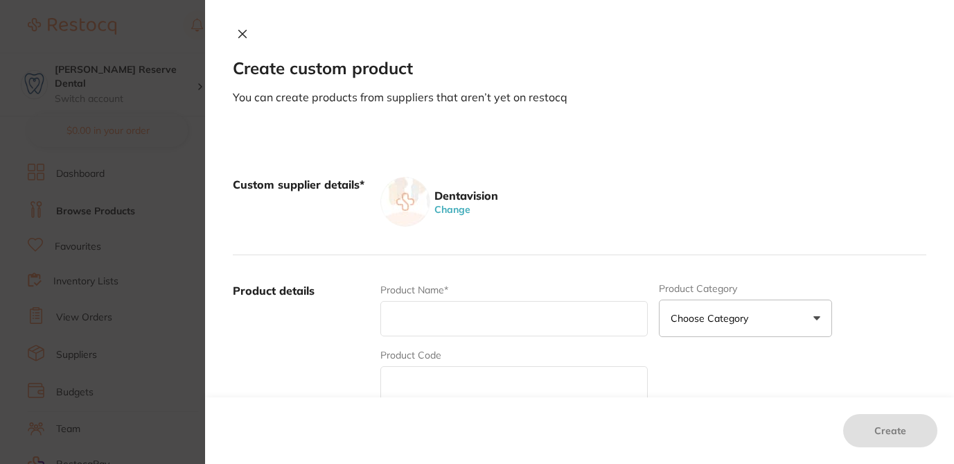
click at [436, 385] on input "text" at bounding box center [513, 383] width 267 height 35
paste input "KC4440,"
type input "KC4440,"
click at [406, 317] on input "text" at bounding box center [513, 318] width 267 height 35
paste input "[PERSON_NAME] KIMSOFT COMPACT TOWEL 19.5X29.5 CTN (24"
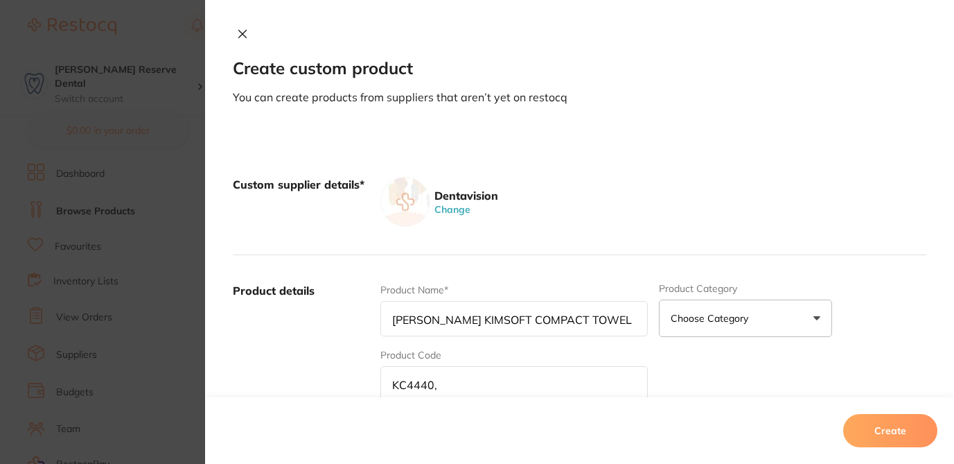
scroll to position [0, 99]
type input "[PERSON_NAME] KIMSOFT COMPACT TOWEL 19.5X29.5 CTN (24)"
drag, startPoint x: 563, startPoint y: 319, endPoint x: 644, endPoint y: 333, distance: 82.2
click at [644, 329] on input "[PERSON_NAME] KIMSOFT COMPACT TOWEL 19.5X29.5 CTN (24)" at bounding box center [513, 318] width 267 height 35
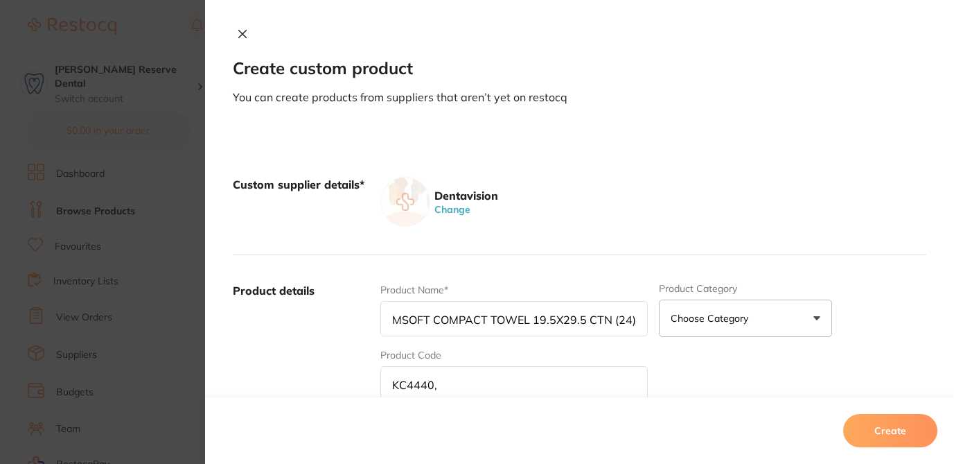
click at [661, 354] on div "Product Name* [PERSON_NAME] KIMSOFT COMPACT TOWEL 19.5X29.5 CTN (24) Product Ca…" at bounding box center [653, 391] width 546 height 216
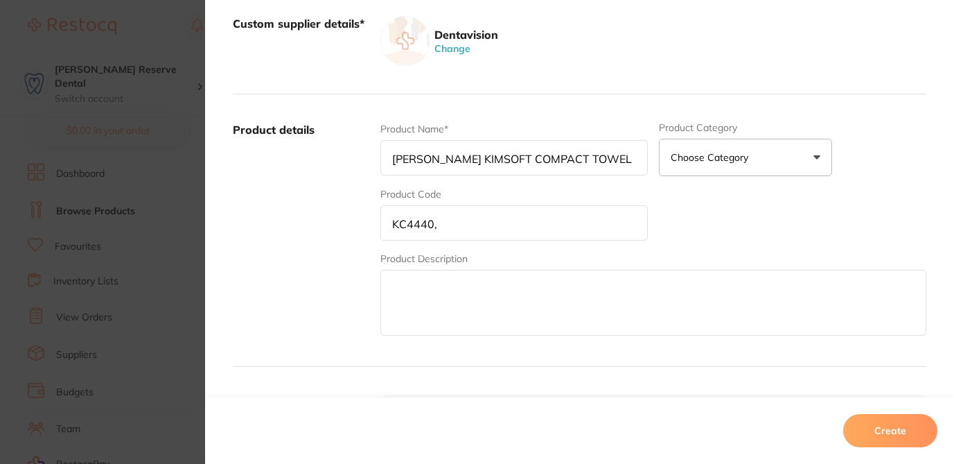
scroll to position [194, 0]
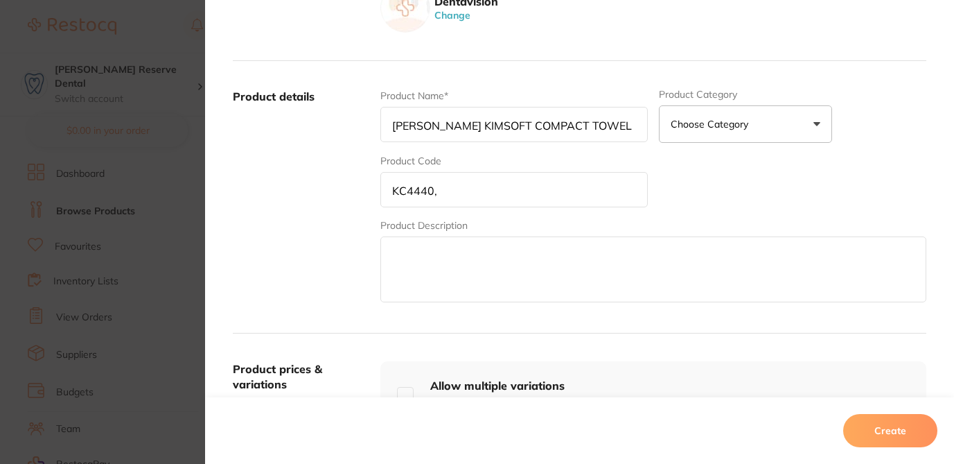
click at [418, 267] on textarea at bounding box center [653, 269] width 546 height 66
paste textarea "[PERSON_NAME] KIMSOFT COMPACT TOWEL 19.5X29.5 CTN (24"
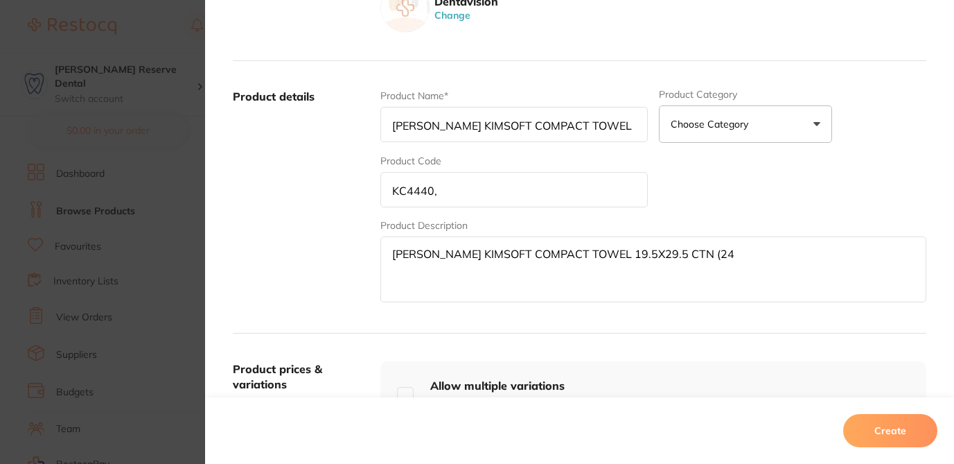
type textarea "[PERSON_NAME] KIMSOFT COMPACT TOWEL 19.5X29.5 CTN (24"
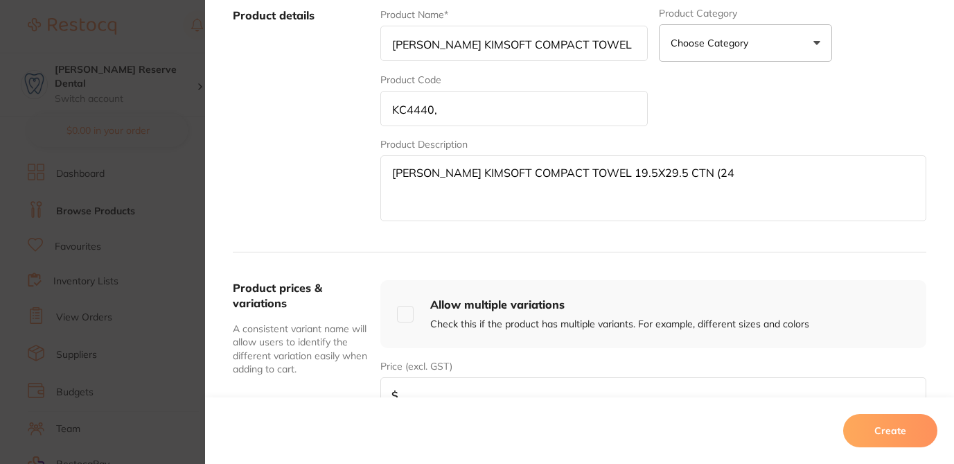
scroll to position [306, 0]
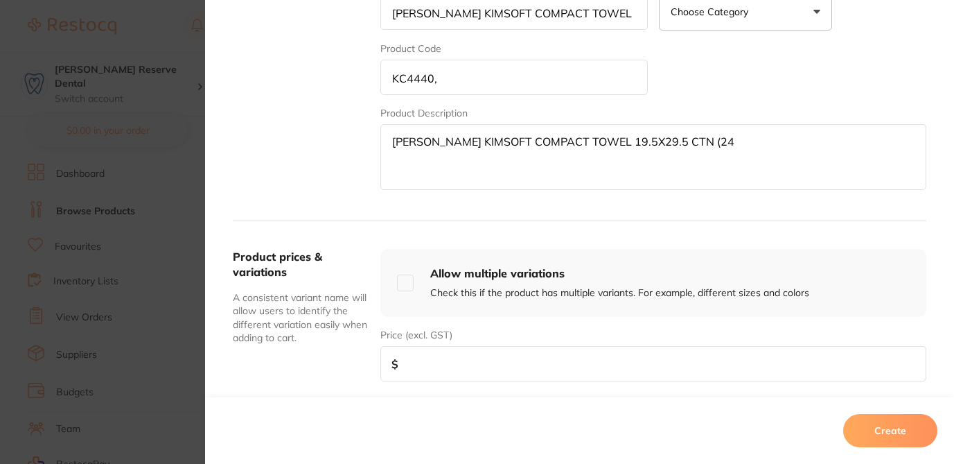
click at [581, 367] on input "number" at bounding box center [653, 363] width 546 height 35
type input "70"
click at [875, 434] on button "Create" at bounding box center [890, 430] width 94 height 33
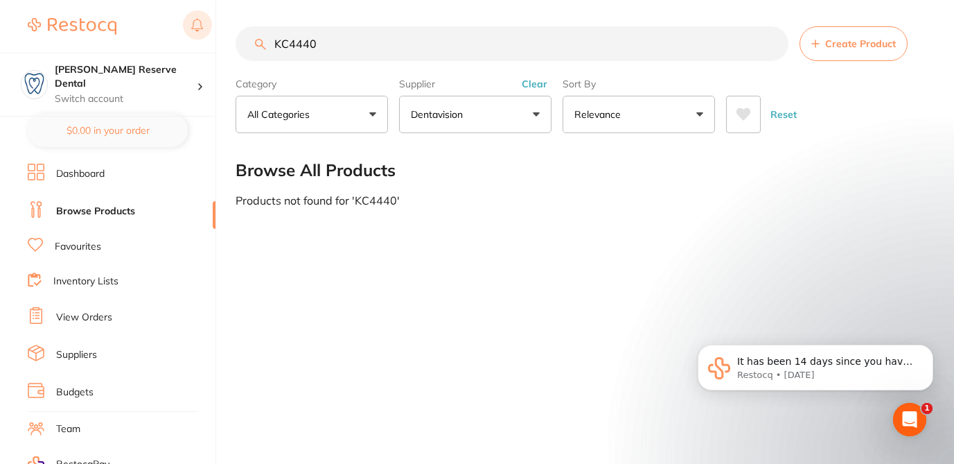
drag, startPoint x: 343, startPoint y: 53, endPoint x: 194, endPoint y: 26, distance: 151.3
click at [194, 26] on div "$124.00 [PERSON_NAME] Reserve Dental Switch account [PERSON_NAME] Reserve Denta…" at bounding box center [477, 231] width 954 height 464
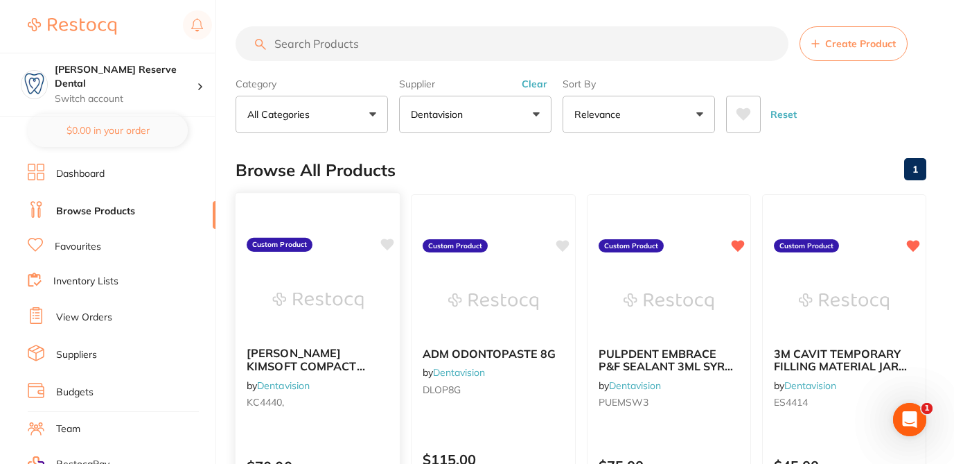
scroll to position [0, 0]
click at [387, 243] on icon at bounding box center [387, 244] width 13 height 12
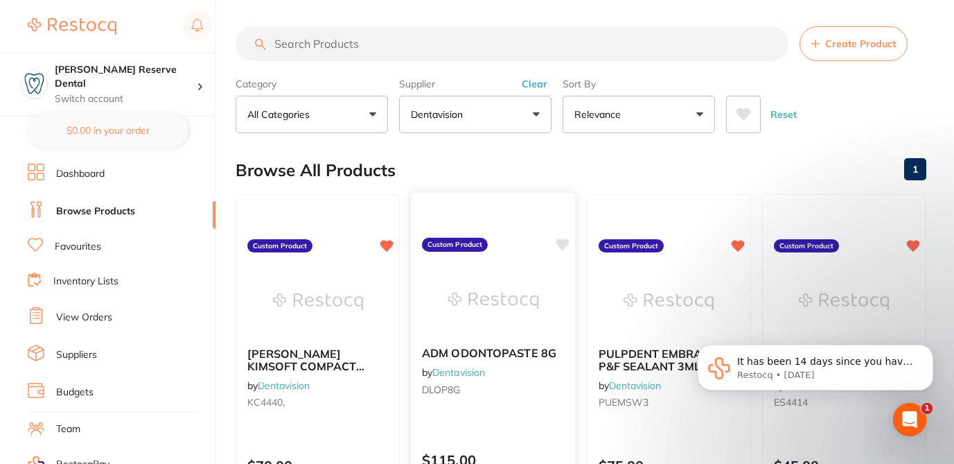
click at [563, 243] on icon at bounding box center [562, 244] width 13 height 12
click at [333, 415] on div "[PERSON_NAME] KIMSOFT COMPACT TOWEL 19.5X29.5 CTN (24) by Dentavision KC4440," at bounding box center [318, 379] width 165 height 89
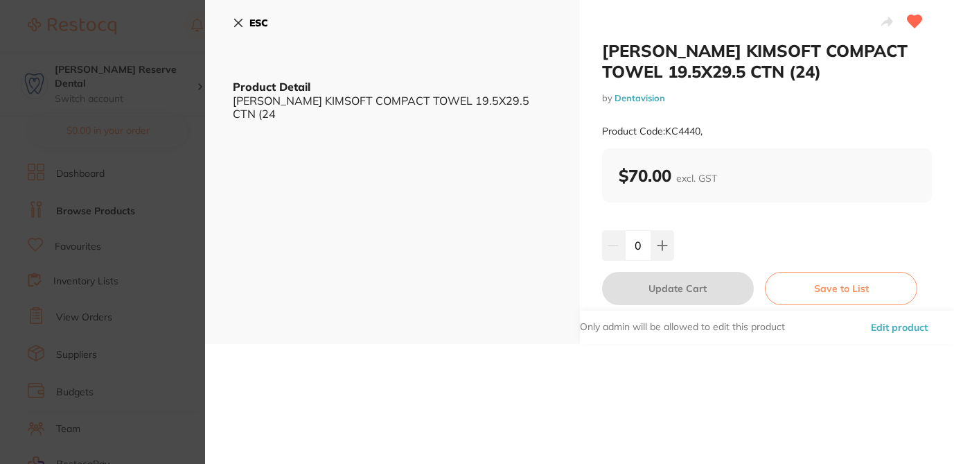
click at [907, 328] on button "Edit product" at bounding box center [899, 326] width 65 height 33
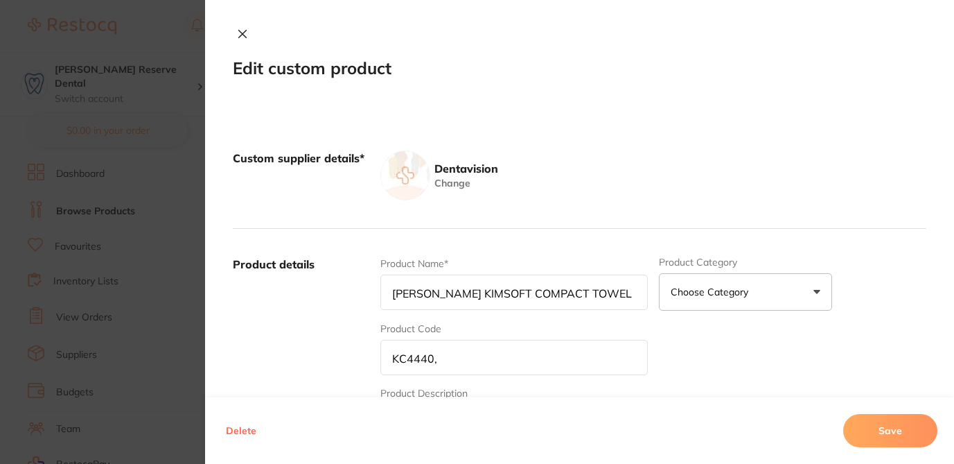
scroll to position [1, 0]
click at [464, 360] on input "KC4440," at bounding box center [513, 357] width 267 height 35
type input "KC4440"
click at [882, 428] on button "Save" at bounding box center [890, 430] width 94 height 33
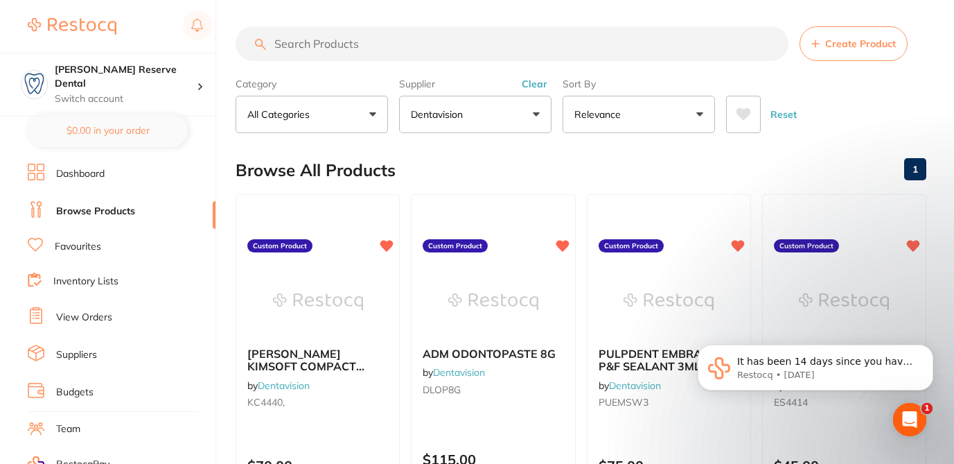
click at [361, 42] on input "search" at bounding box center [512, 43] width 553 height 35
paste input "CRSIG135X28"
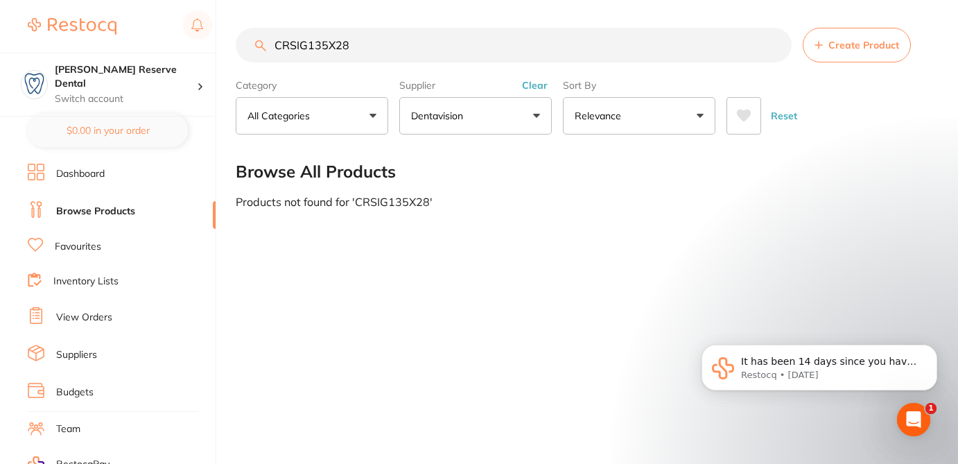
type input "CRSIG135X28"
click at [841, 41] on span "Create Product" at bounding box center [863, 44] width 71 height 11
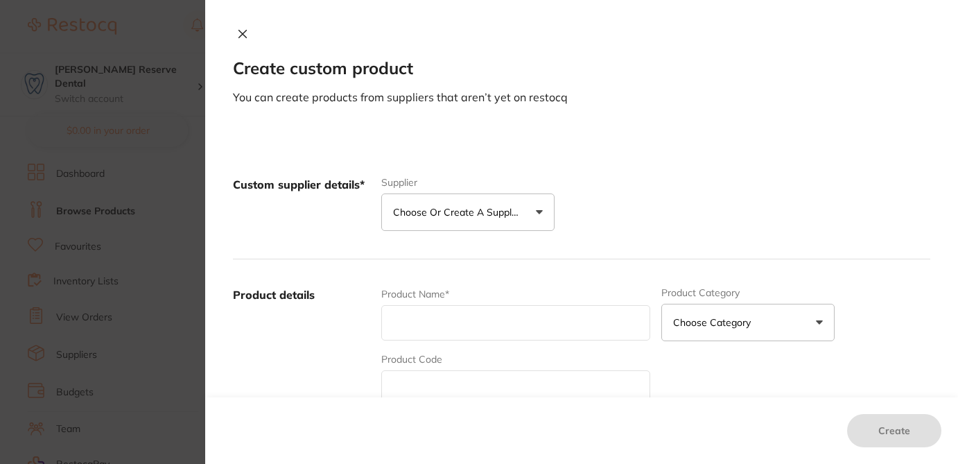
click at [459, 220] on button "Choose or create a supplier" at bounding box center [467, 211] width 173 height 37
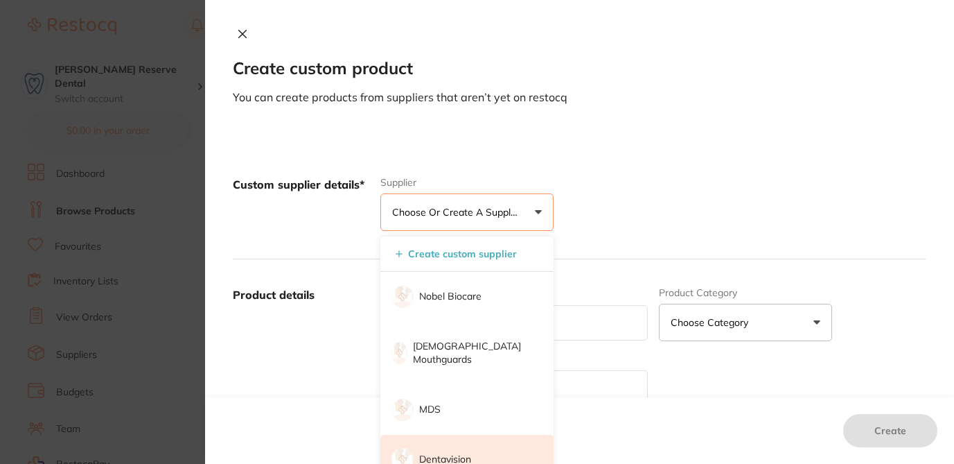
click at [428, 452] on p "Dentavision" at bounding box center [445, 459] width 52 height 14
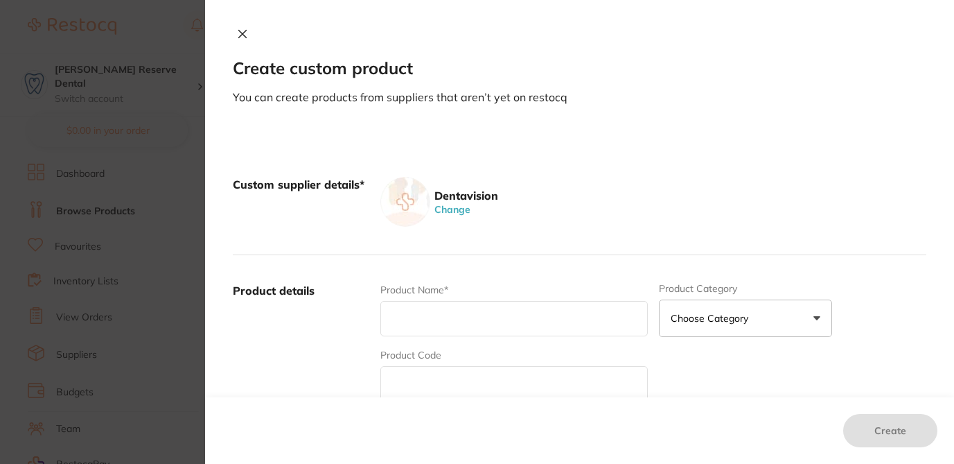
click at [425, 384] on input "text" at bounding box center [513, 383] width 267 height 35
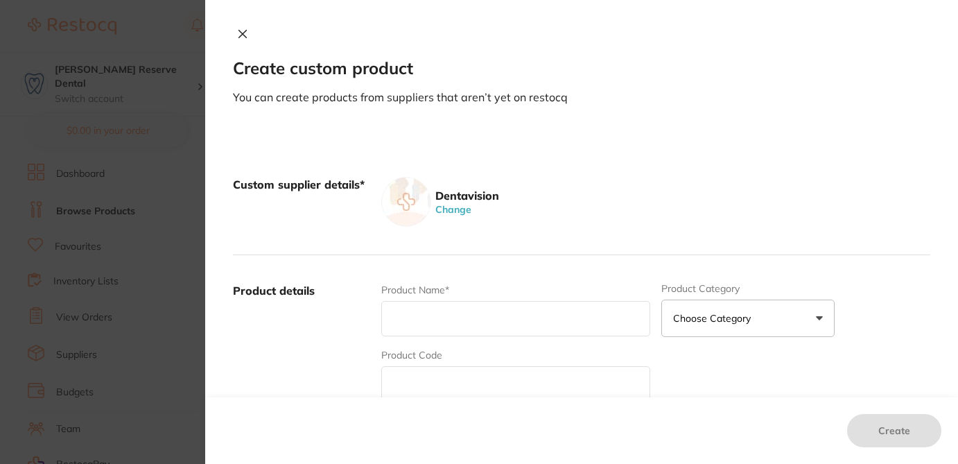
paste input "CRSIG135X28"
type input "CRSIG135X28"
click at [439, 316] on input "text" at bounding box center [515, 318] width 269 height 35
paste input "POUCHES 130 X 255 (5 1/4 X 10) 200"
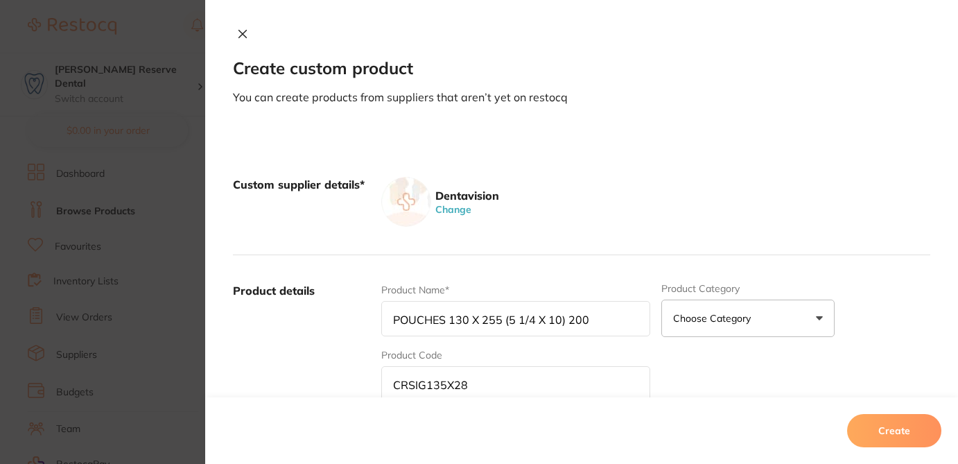
type input "POUCHES 130 X 255 (5 1/4 X 10) 200 (PINK)"
drag, startPoint x: 630, startPoint y: 327, endPoint x: 382, endPoint y: 318, distance: 248.2
click at [382, 318] on input "POUCHES 130 X 255 (5 1/4 X 10) 200 (PINK)" at bounding box center [515, 318] width 269 height 35
click at [707, 369] on div "Product Name* POUCHES 130 X 255 (5 1/4 X 10) 200 (PINK) Product Category Choose…" at bounding box center [655, 391] width 549 height 216
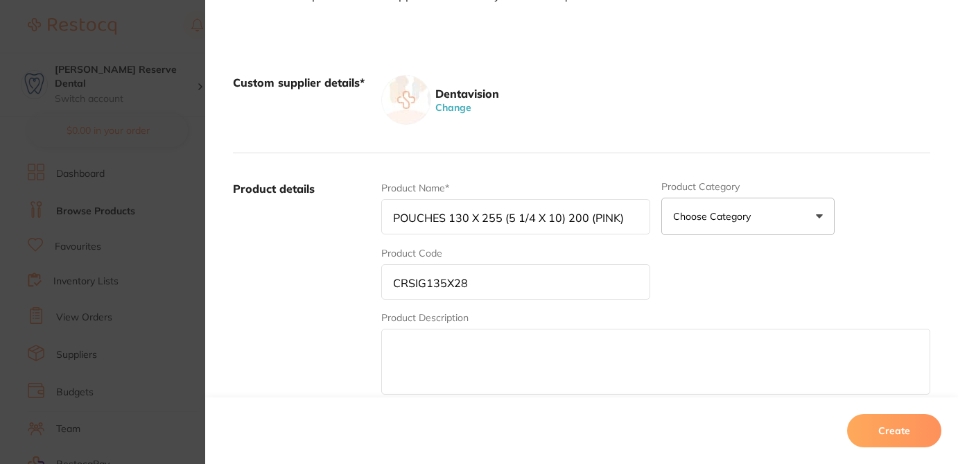
scroll to position [111, 0]
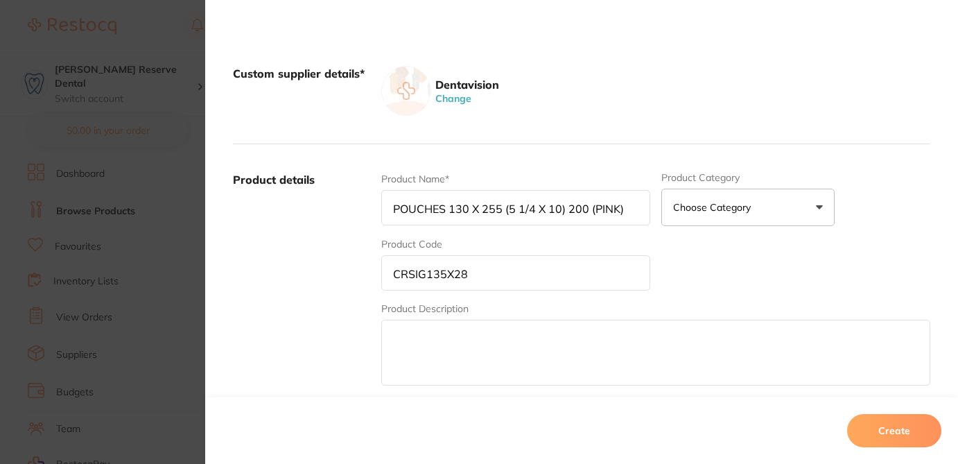
click at [522, 353] on textarea at bounding box center [655, 352] width 549 height 66
paste textarea "POUCHES 130 X 255 (5 1/4 X 10) 200 (PINK)"
type textarea "POUCHES 130 X 255 (5 1/4 X 10) 200 (PINK)"
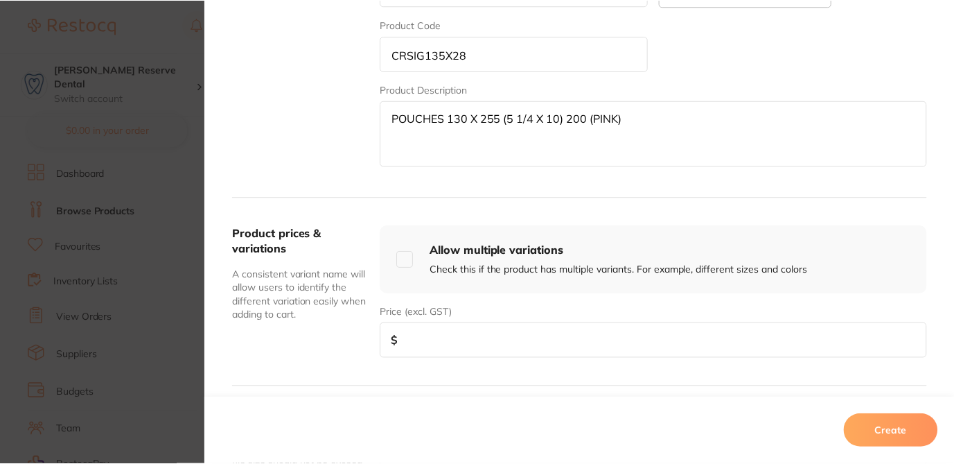
scroll to position [333, 0]
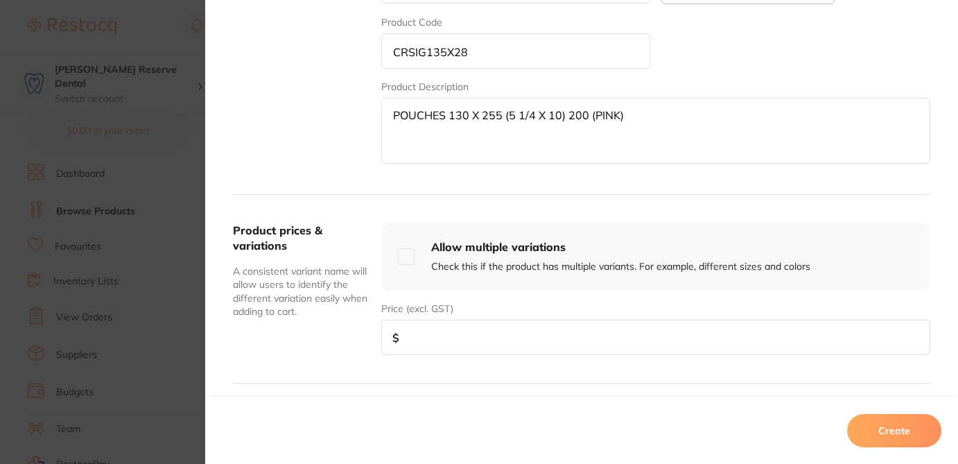
click at [748, 342] on input "number" at bounding box center [655, 336] width 549 height 35
type input "30"
click at [913, 429] on button "Create" at bounding box center [894, 430] width 94 height 33
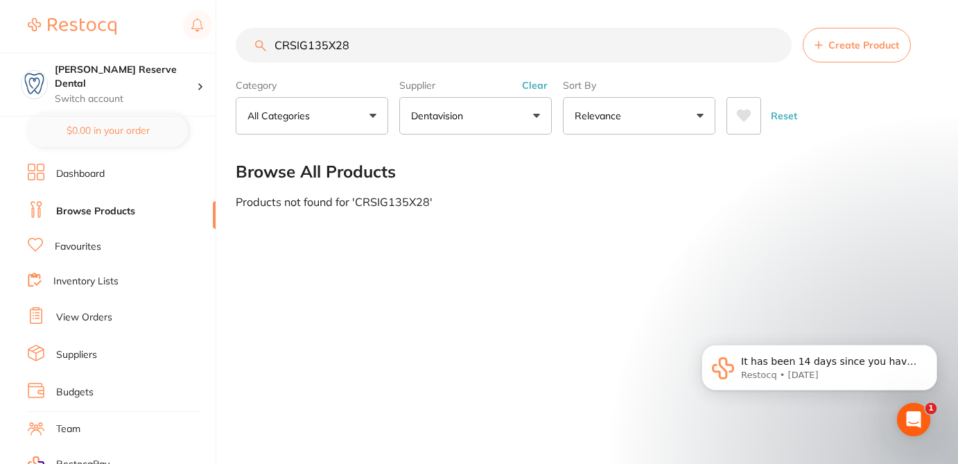
drag, startPoint x: 360, startPoint y: 47, endPoint x: 245, endPoint y: 31, distance: 116.8
click at [245, 31] on input "CRSIG135X28" at bounding box center [514, 45] width 556 height 35
paste input "GGZYME3"
type input "GGZYME3"
click at [843, 52] on button "Create Product" at bounding box center [856, 45] width 108 height 35
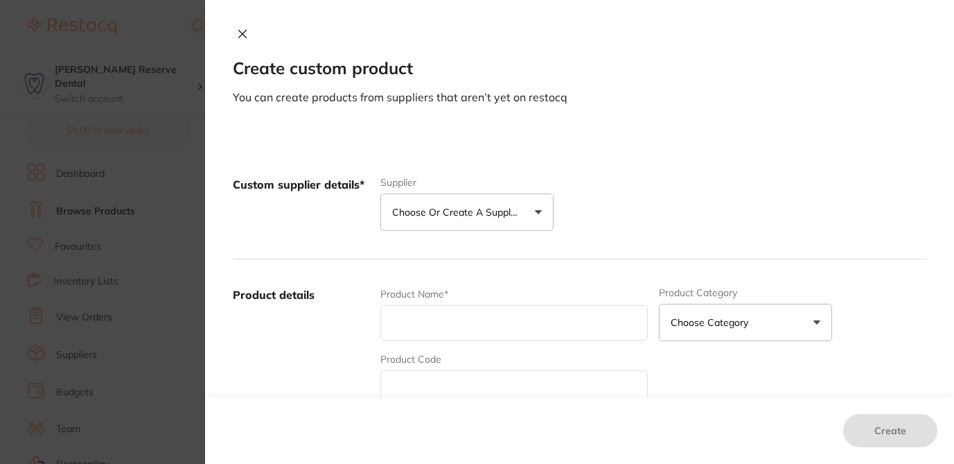
click at [495, 208] on p "Choose or create a supplier" at bounding box center [458, 212] width 132 height 14
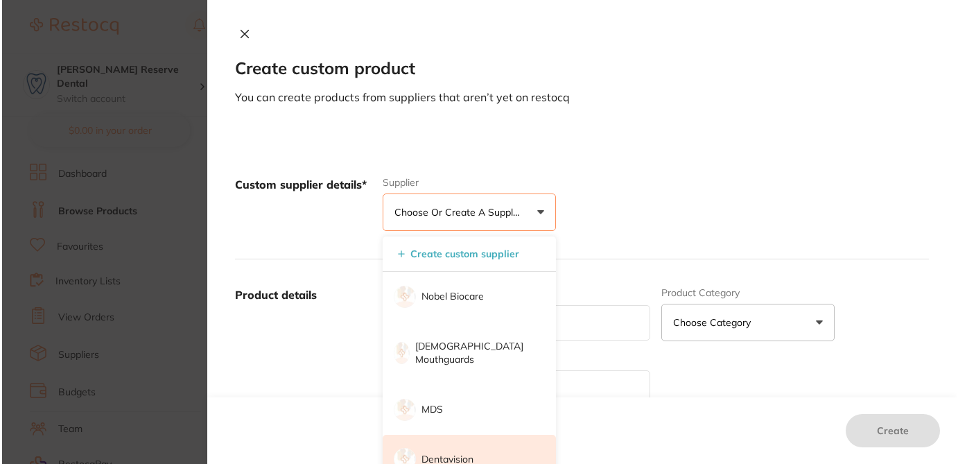
scroll to position [0, 0]
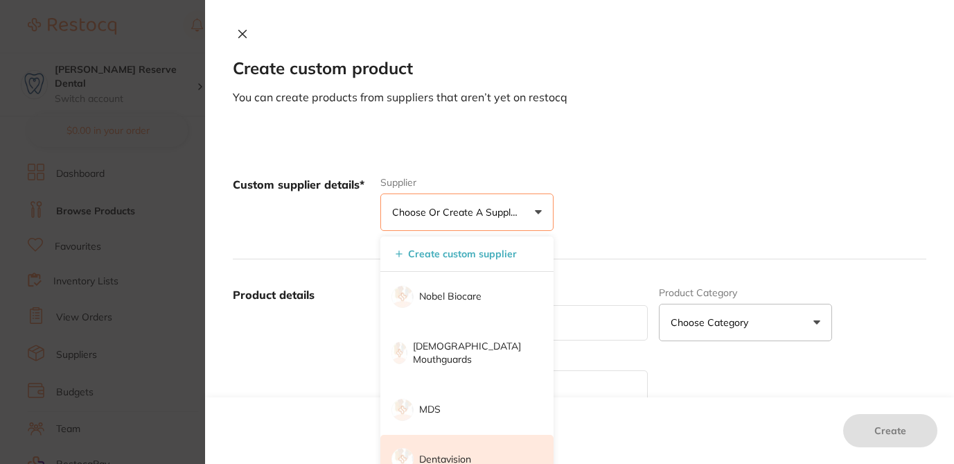
click at [454, 452] on p "Dentavision" at bounding box center [445, 459] width 52 height 14
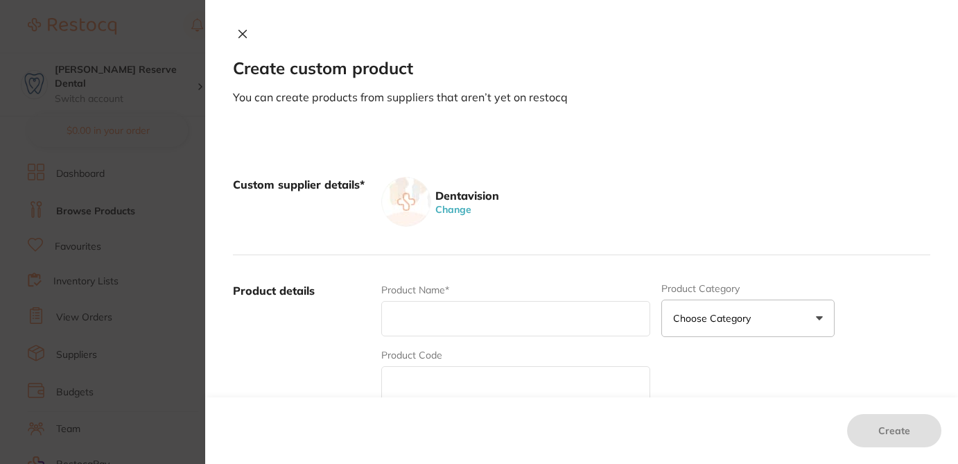
click at [416, 375] on input "text" at bounding box center [515, 383] width 269 height 35
paste input "GGZYME3"
click at [395, 387] on input "GGZYME3" at bounding box center [515, 383] width 269 height 35
type input "GGZYME3"
click at [399, 318] on input "text" at bounding box center [515, 318] width 269 height 35
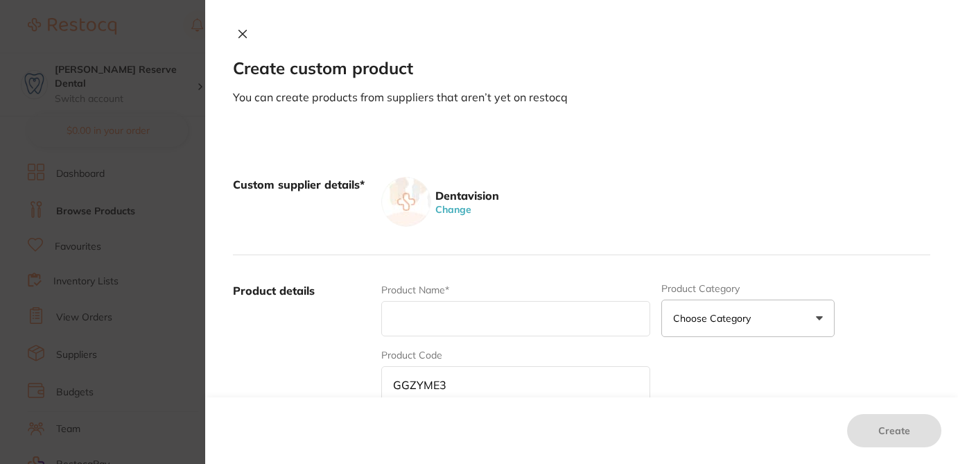
paste input "1L GERMIPHENE GZYME3 ULTRASONIC CLEANER"
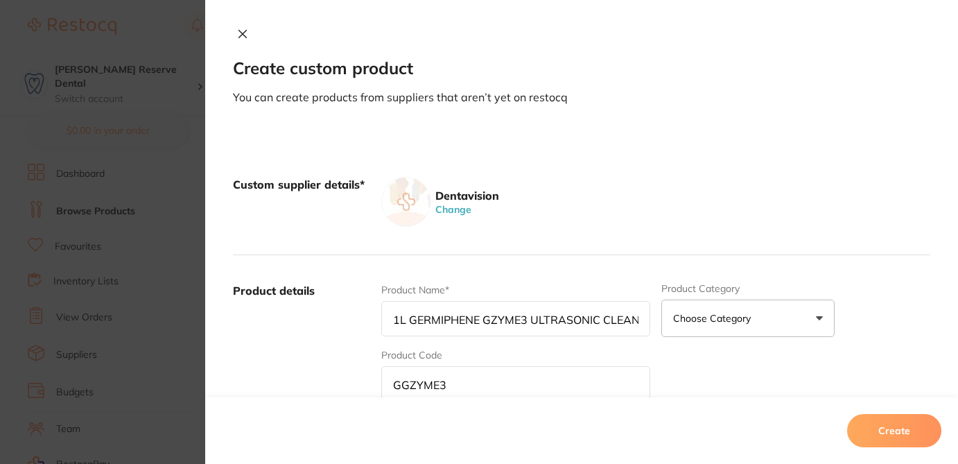
drag, startPoint x: 646, startPoint y: 323, endPoint x: 352, endPoint y: 310, distance: 294.1
click at [352, 310] on div "Product details Product Name* 1L GERMIPHENE GZYME3 ULTRASONIC CLEANER 1L Produc…" at bounding box center [581, 391] width 697 height 272
click at [409, 319] on input "1L GERMIPHENE GZYME3 ULTRASONIC CLEANER 1L" at bounding box center [515, 318] width 269 height 35
drag, startPoint x: 409, startPoint y: 319, endPoint x: 347, endPoint y: 319, distance: 61.7
click at [347, 319] on div "Product details Product Name* 1L GERMIPHENE GZYME3 ULTRASONIC CLEANER 1L Produc…" at bounding box center [581, 391] width 697 height 272
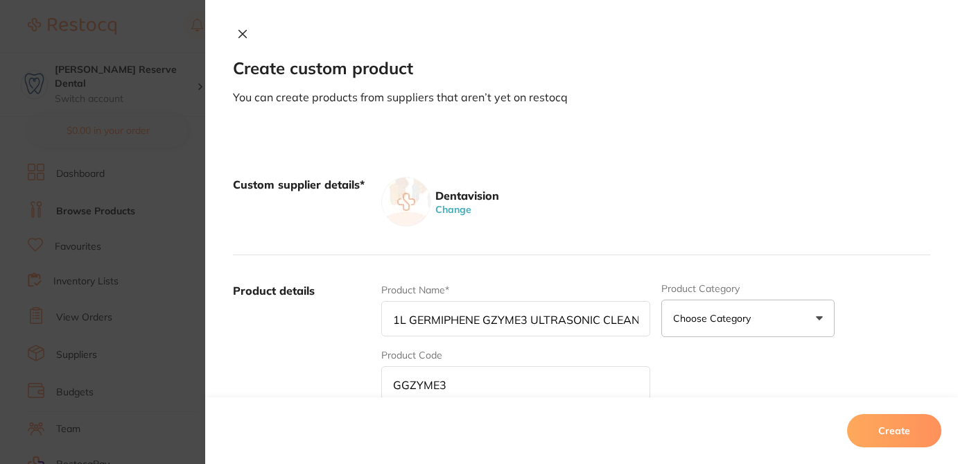
click at [407, 318] on input "1L GERMIPHENE GZYME3 ULTRASONIC CLEANER 1L" at bounding box center [515, 318] width 269 height 35
drag, startPoint x: 405, startPoint y: 321, endPoint x: 353, endPoint y: 319, distance: 52.7
click at [353, 319] on div "Product details Product Name* 1L GERMIPHENE GZYME3 ULTRASONIC CLEANER 1L Produc…" at bounding box center [581, 391] width 697 height 272
click at [396, 316] on input "GERMIPHENE GZYME3 ULTRASONIC CLEANER 1L" at bounding box center [515, 318] width 269 height 35
drag, startPoint x: 465, startPoint y: 322, endPoint x: 511, endPoint y: 322, distance: 46.4
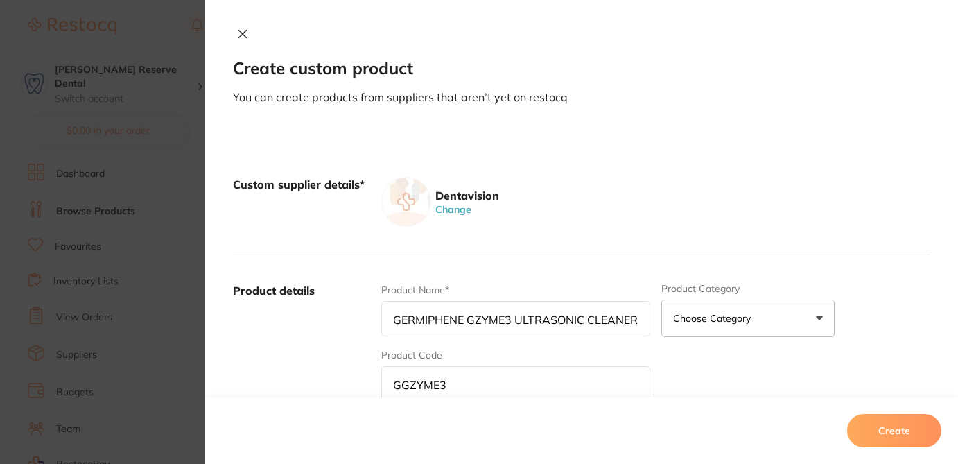
click at [511, 322] on input "GERMIPHENE GZYME3 ULTRASONIC CLEANER 1L" at bounding box center [515, 318] width 269 height 35
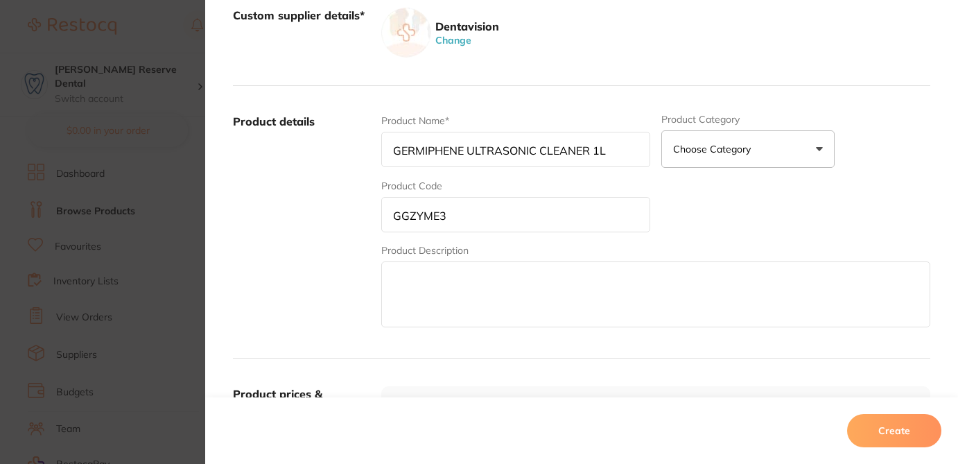
scroll to position [171, 0]
drag, startPoint x: 609, startPoint y: 154, endPoint x: 378, endPoint y: 158, distance: 230.8
click at [378, 158] on div "Product details Product Name* GERMIPHENE ULTRASONIC CLEANER 1L Product Category…" at bounding box center [581, 220] width 697 height 272
click at [391, 154] on input "GERMIPHENE ULTRASONIC CLEANER 1L" at bounding box center [515, 147] width 269 height 35
drag, startPoint x: 487, startPoint y: 148, endPoint x: 653, endPoint y: 154, distance: 165.7
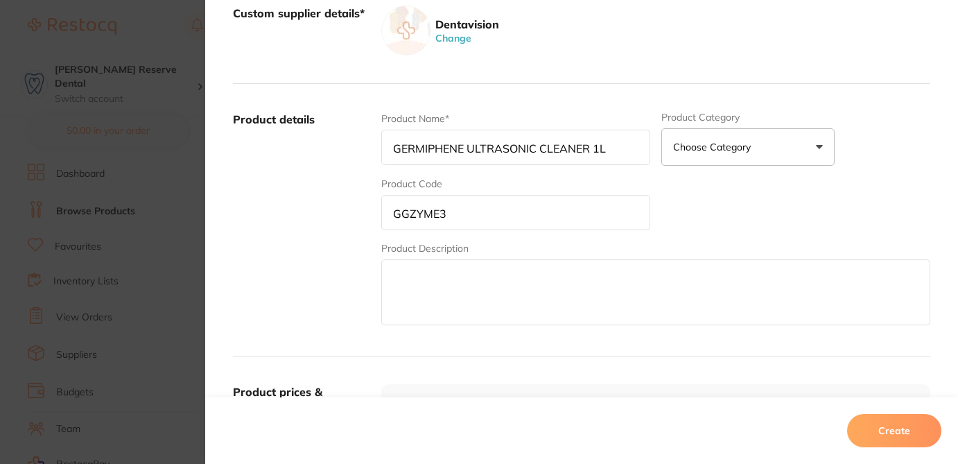
click at [653, 154] on div "Product Name* GERMIPHENE ULTRASONIC CLEANER 1L Product Category Choose Category…" at bounding box center [655, 220] width 549 height 216
type input "GERMIPHENE ULTRASONIC CLEANER 1L"
click at [416, 288] on textarea at bounding box center [655, 292] width 549 height 66
paste textarea "GERMIPHENE ULTRASONIC CLEANER 1L"
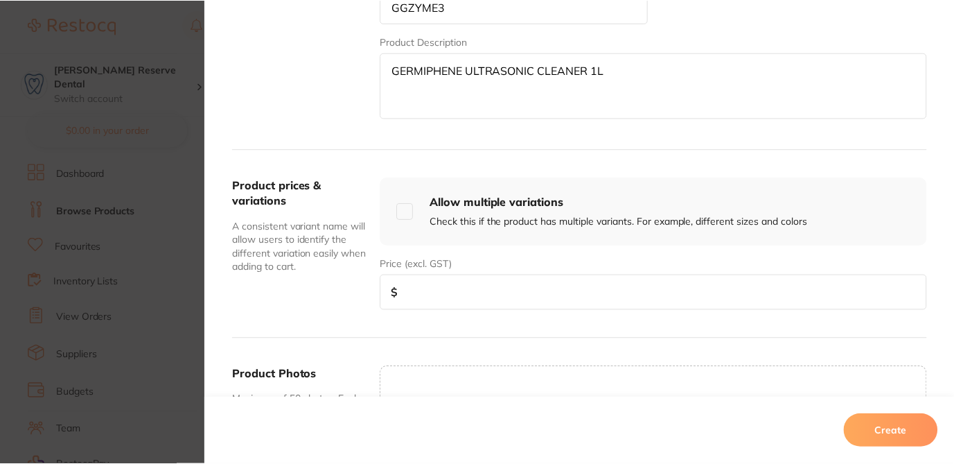
scroll to position [380, 0]
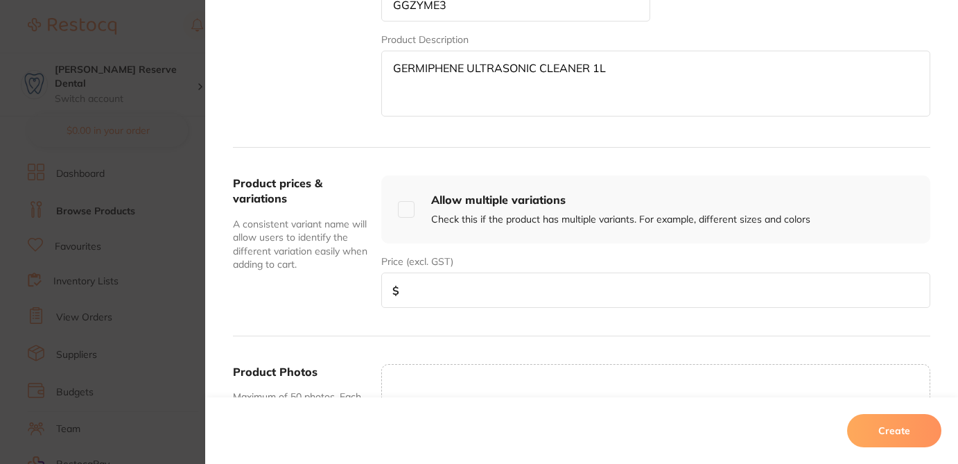
type textarea "GERMIPHENE ULTRASONIC CLEANER 1L"
click at [731, 278] on input "number" at bounding box center [655, 289] width 549 height 35
type input "100"
click at [888, 439] on button "Create" at bounding box center [894, 430] width 94 height 33
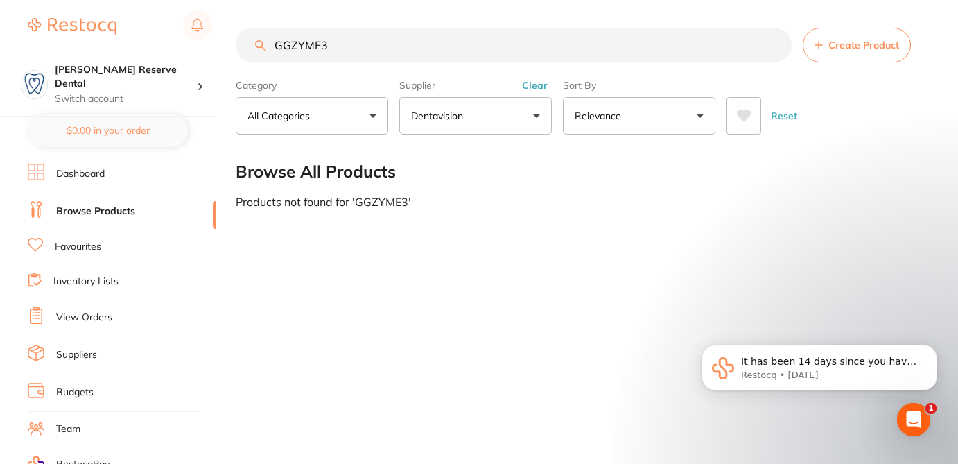
drag, startPoint x: 355, startPoint y: 49, endPoint x: 238, endPoint y: 42, distance: 116.6
click at [239, 43] on input "GGZYME3" at bounding box center [514, 45] width 556 height 35
paste input "U4067"
type input "U4067"
click at [842, 47] on span "Create Product" at bounding box center [863, 44] width 71 height 11
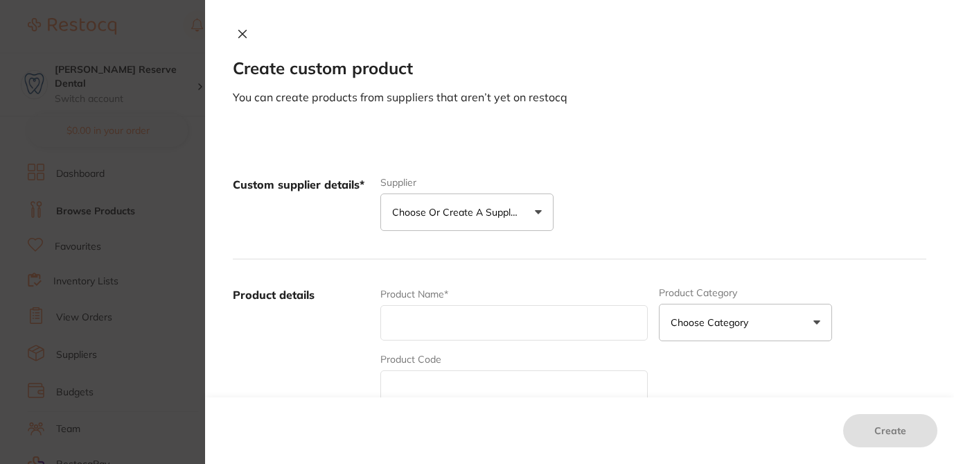
click at [488, 216] on p "Choose or create a supplier" at bounding box center [458, 212] width 132 height 14
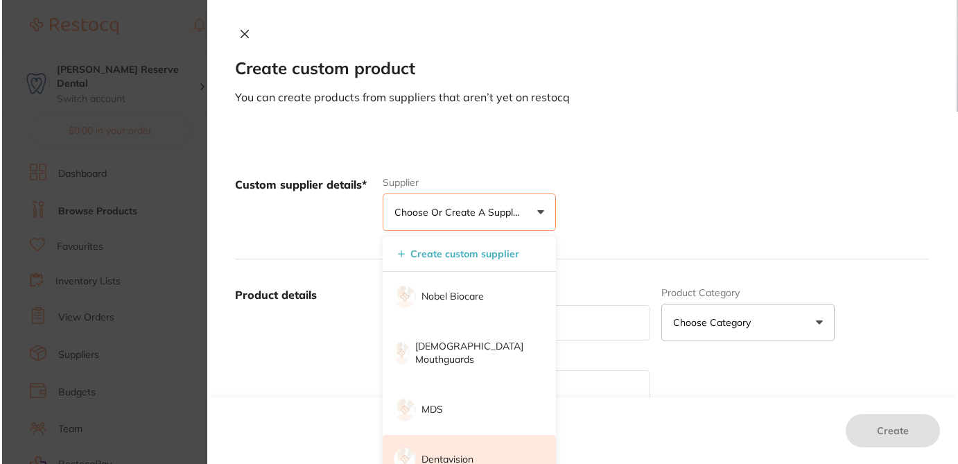
scroll to position [0, 0]
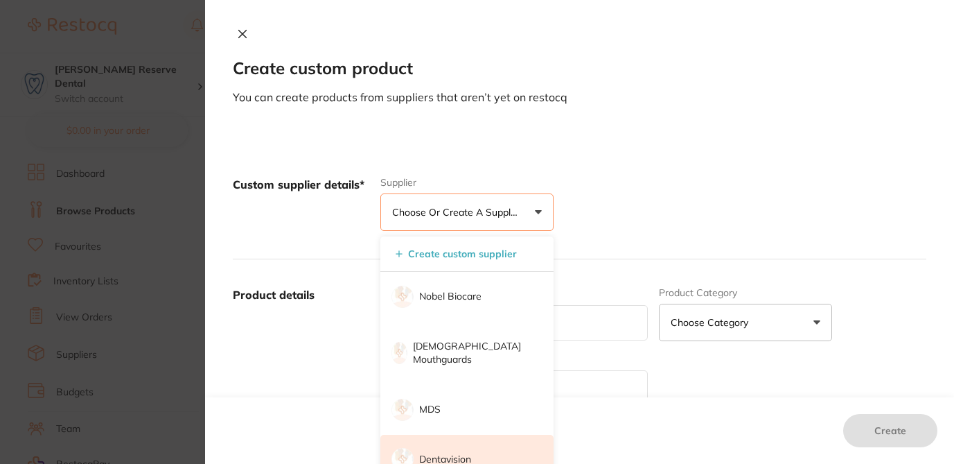
click at [446, 434] on li "Dentavision" at bounding box center [466, 459] width 173 height 50
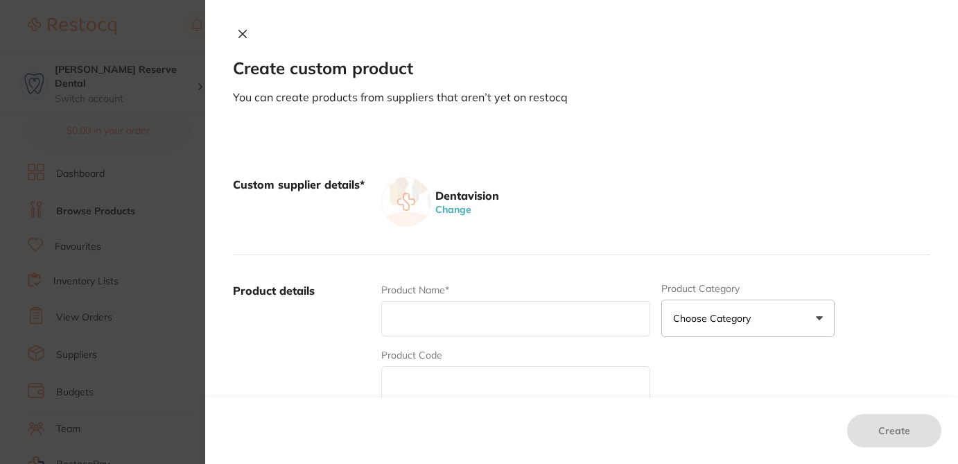
click at [432, 385] on input "text" at bounding box center [515, 383] width 269 height 35
paste input "U4067"
type input "U4067"
click at [403, 309] on input "text" at bounding box center [515, 318] width 269 height 35
paste input "ULTRADENT THERMO CLONE HEAVY (DARK"
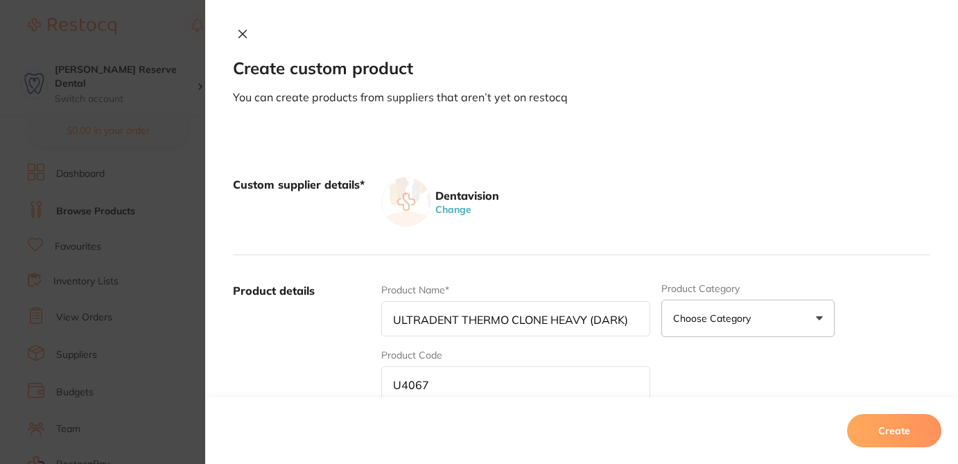
type input "ULTRADENT THERMO CLONE HEAVY (DARK)"
click at [687, 381] on div "Product Name* ULTRADENT THERMO CLONE HEAVY (DARK) Product Category Choose Categ…" at bounding box center [655, 391] width 549 height 216
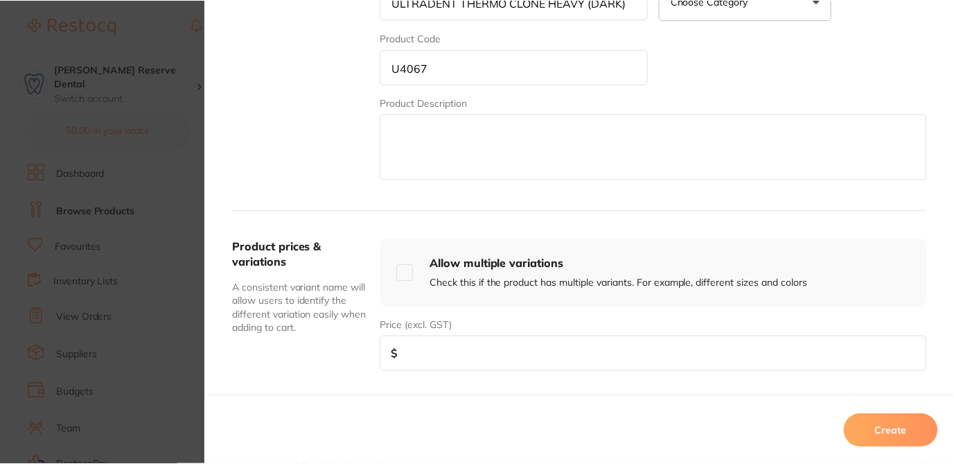
scroll to position [333, 0]
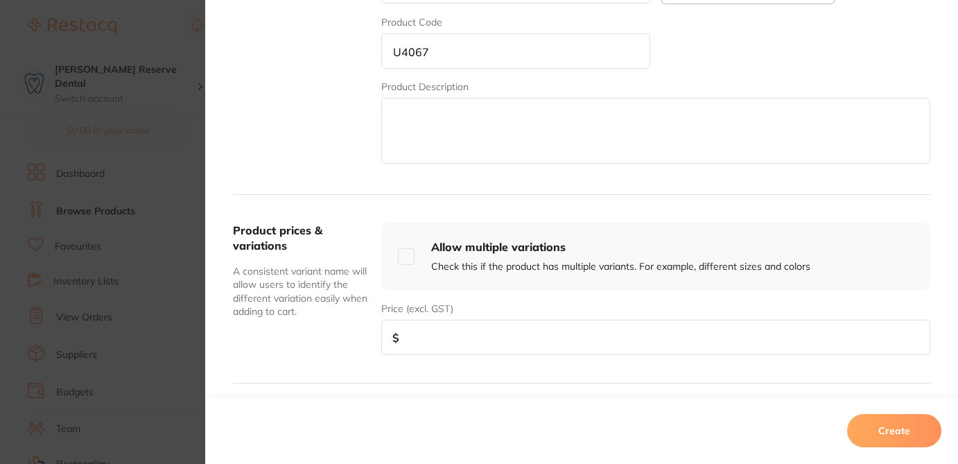
click at [608, 342] on input "number" at bounding box center [655, 336] width 549 height 35
type input "58"
click at [876, 434] on button "Create" at bounding box center [894, 430] width 94 height 33
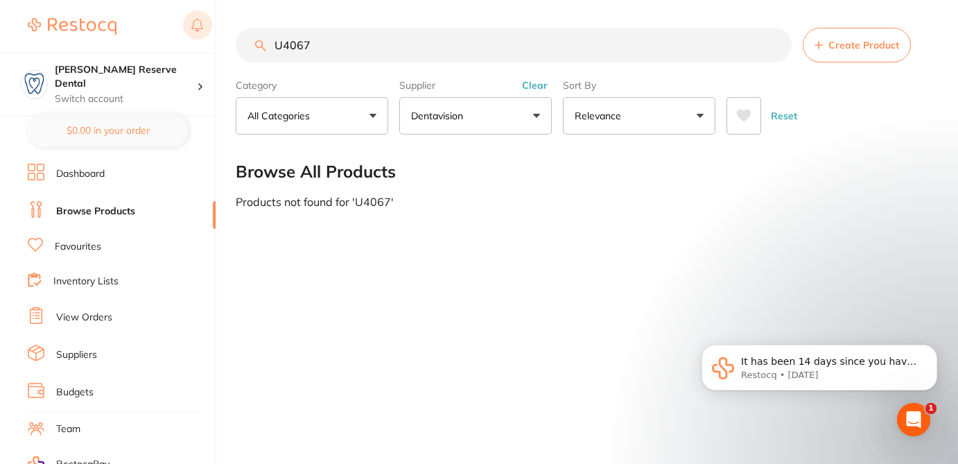
drag, startPoint x: 311, startPoint y: 48, endPoint x: 210, endPoint y: 32, distance: 102.4
click at [210, 32] on div "$124.00 Logan Reserve Dental Switch account Logan Reserve Dental BDF Dental $0.…" at bounding box center [479, 232] width 958 height 464
paste input "W94566000"
type input "W94566000"
click at [832, 47] on span "Create Product" at bounding box center [863, 44] width 71 height 11
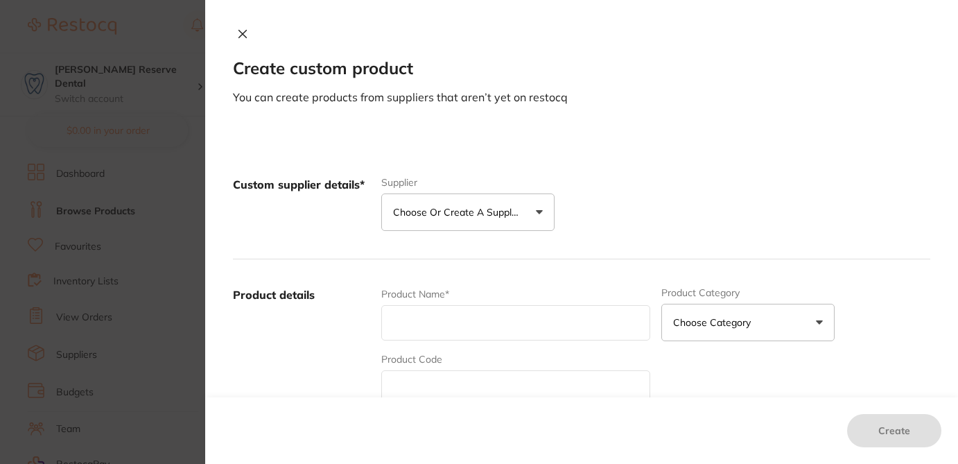
click at [464, 379] on input "text" at bounding box center [515, 387] width 269 height 35
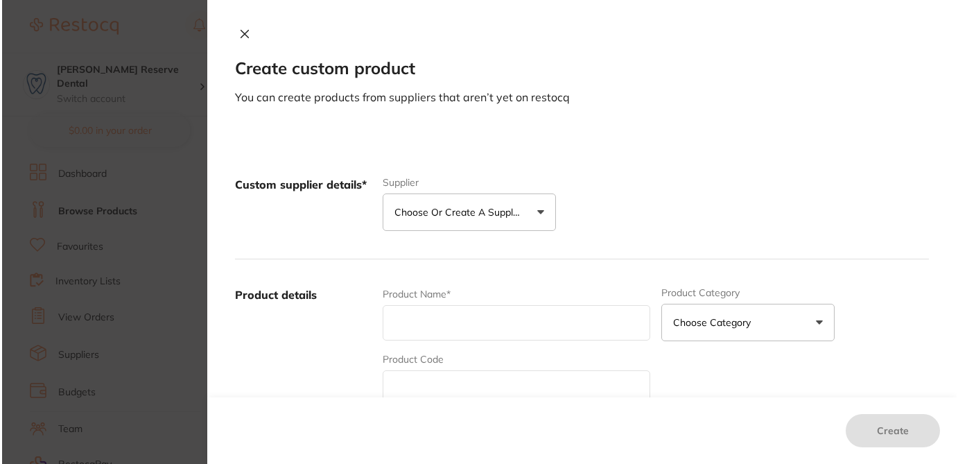
scroll to position [0, 0]
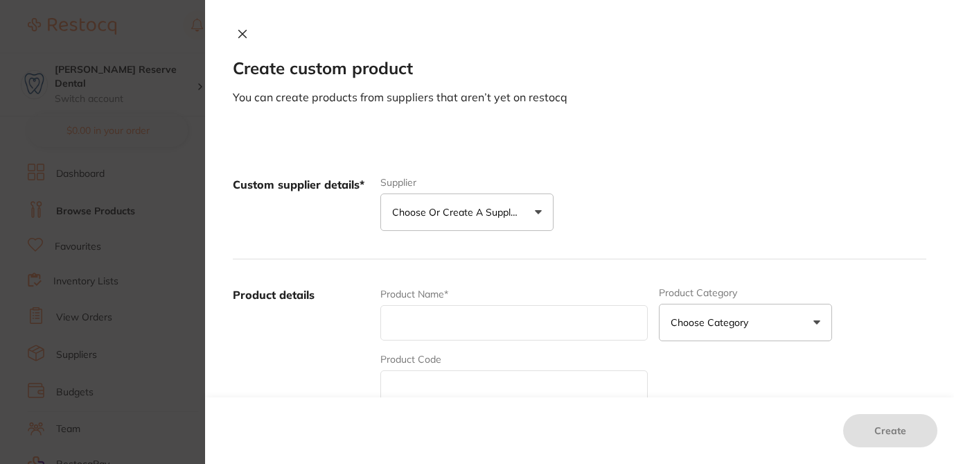
paste input "W94566000"
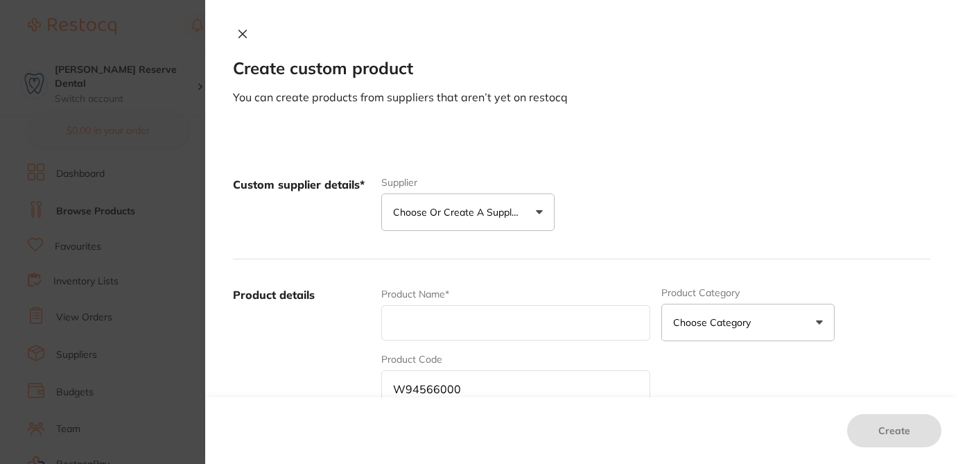
type input "W94566000"
click at [498, 209] on p "Choose or create a supplier" at bounding box center [459, 212] width 132 height 14
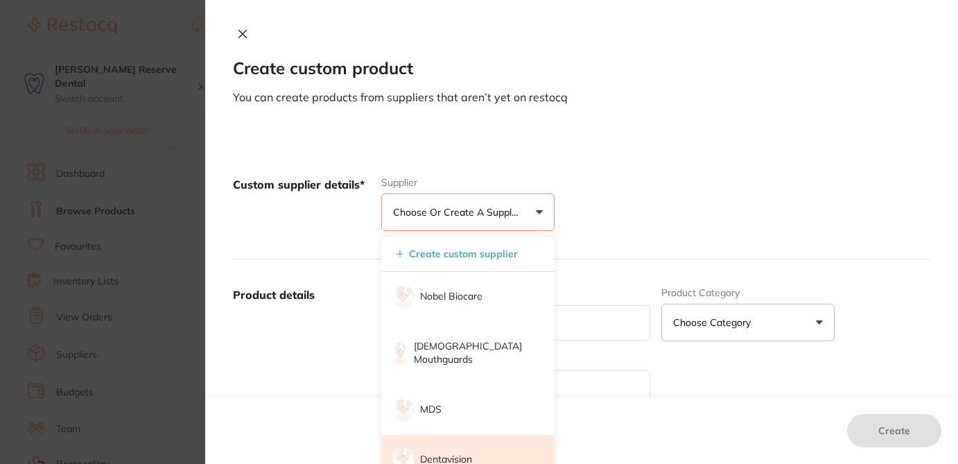
click at [454, 452] on p "Dentavision" at bounding box center [446, 459] width 52 height 14
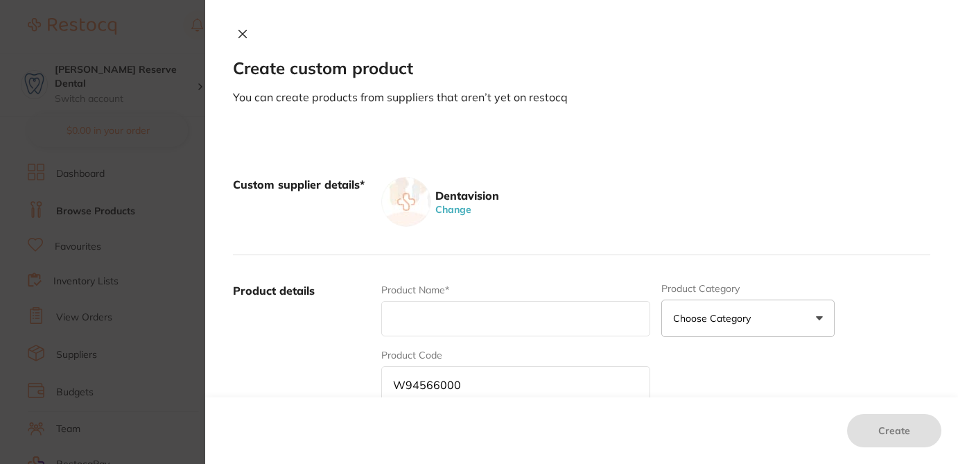
click at [441, 327] on input "text" at bounding box center [515, 318] width 269 height 35
paste input "POUCHES 300 X 375 (12 X 15) 200"
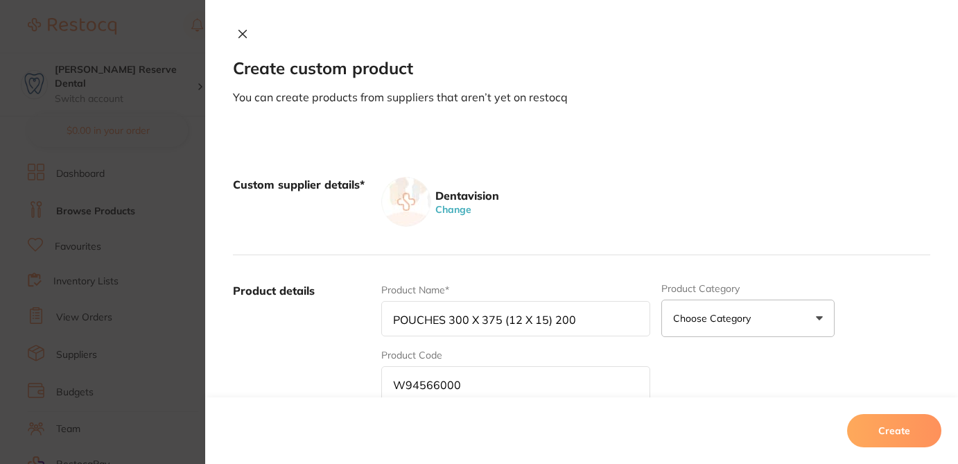
type input "POUCHES 300 X 375 (12 X 15) 200"
click at [738, 387] on div "Product Name* POUCHES 300 X 375 (12 X 15) 200 Product Category Choose Category …" at bounding box center [655, 391] width 549 height 216
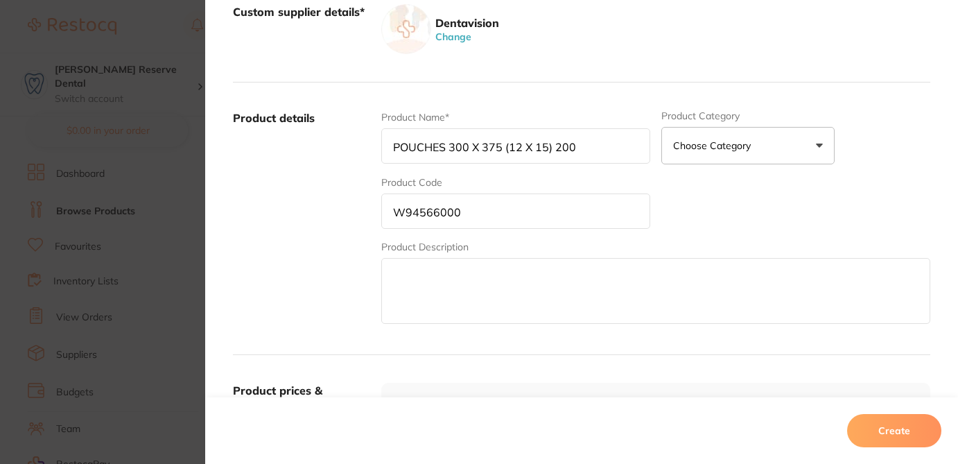
scroll to position [222, 0]
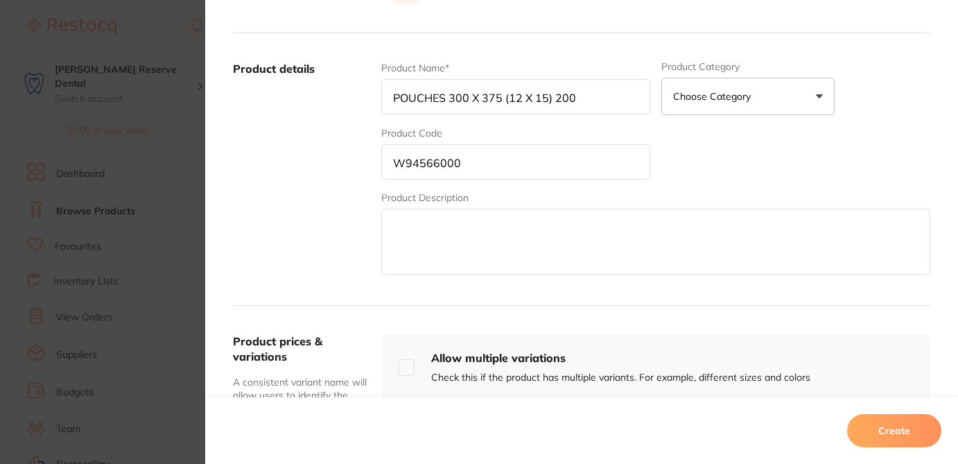
click at [455, 234] on textarea at bounding box center [655, 242] width 549 height 66
paste textarea "POUCHES 300 X 375 (12 X 15) 200"
type textarea "POUCHES 300 X 375 (12 X 15) 200"
click at [697, 186] on div "Product Name* POUCHES 300 X 375 (12 X 15) 200 Product Category Choose Category …" at bounding box center [655, 169] width 549 height 216
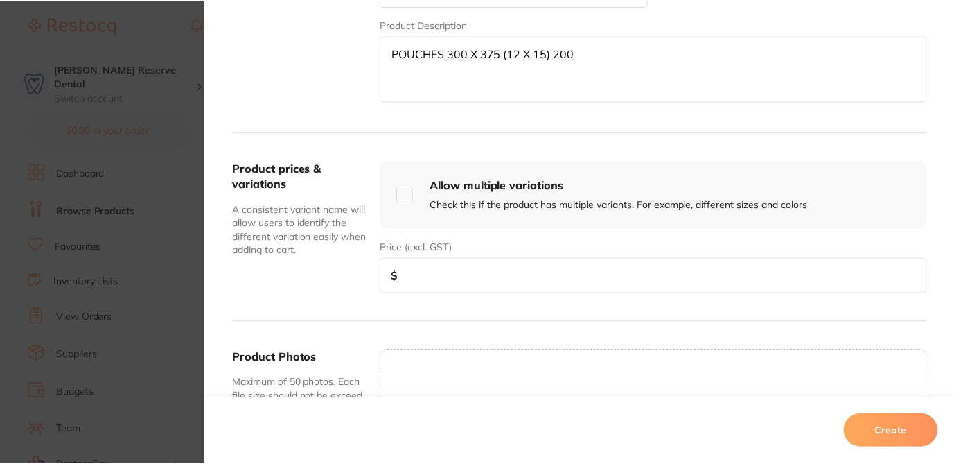
scroll to position [443, 0]
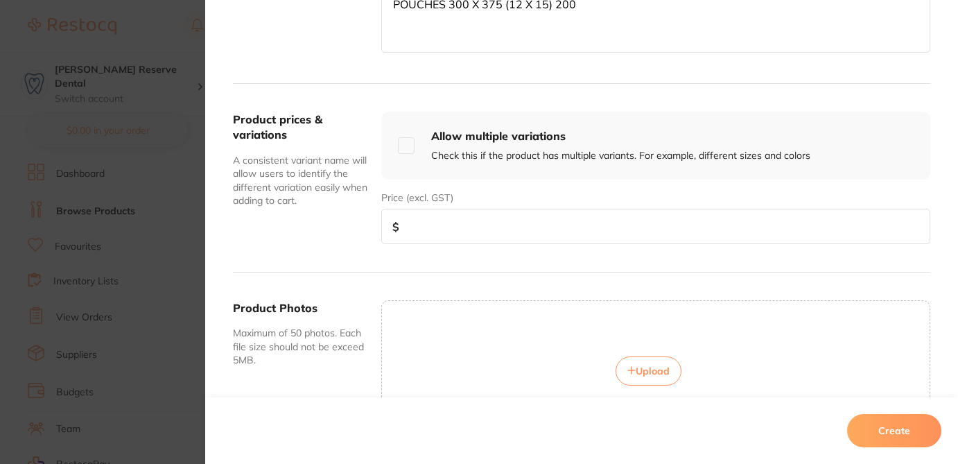
click at [549, 234] on input "number" at bounding box center [655, 226] width 549 height 35
type input "95.71"
click at [899, 437] on button "Create" at bounding box center [894, 430] width 94 height 33
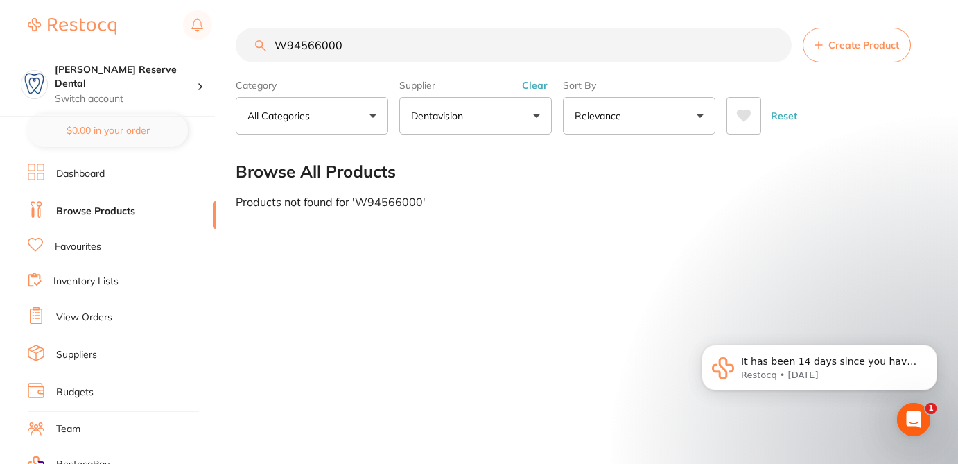
click at [873, 51] on span "Create Product" at bounding box center [863, 44] width 71 height 11
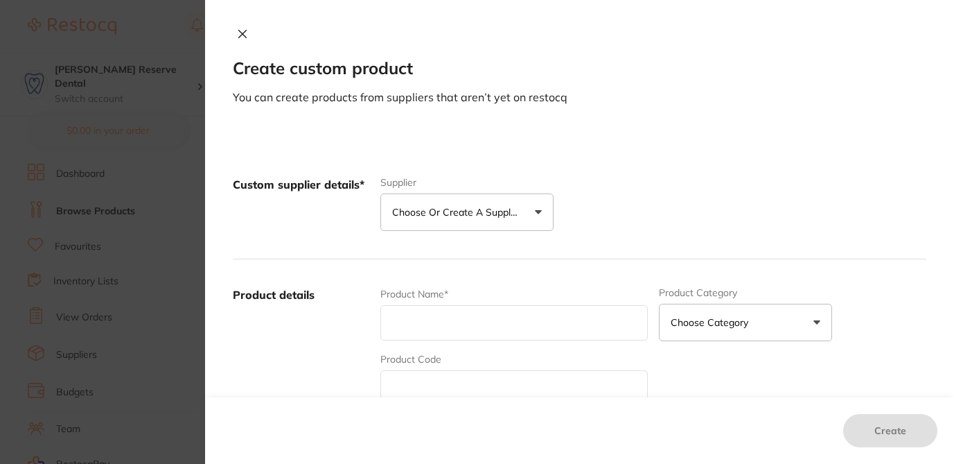
click at [463, 213] on p "Choose or create a supplier" at bounding box center [458, 212] width 132 height 14
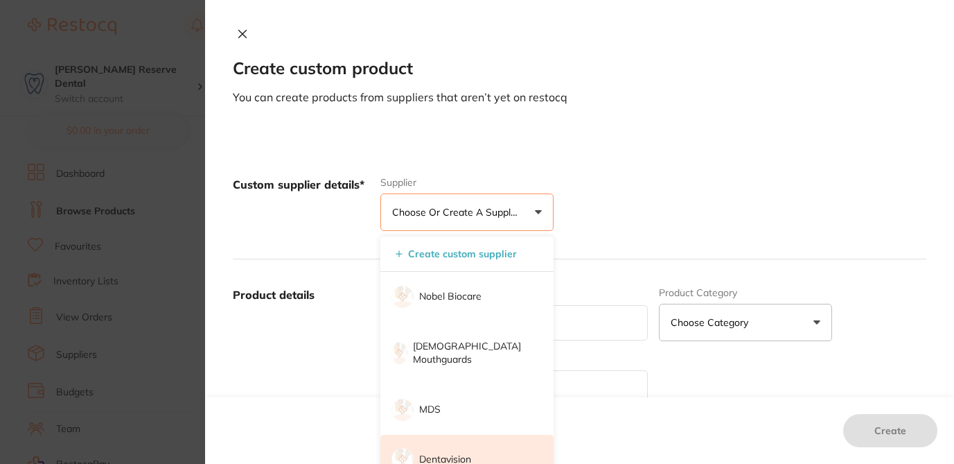
click at [445, 452] on p "Dentavision" at bounding box center [445, 459] width 52 height 14
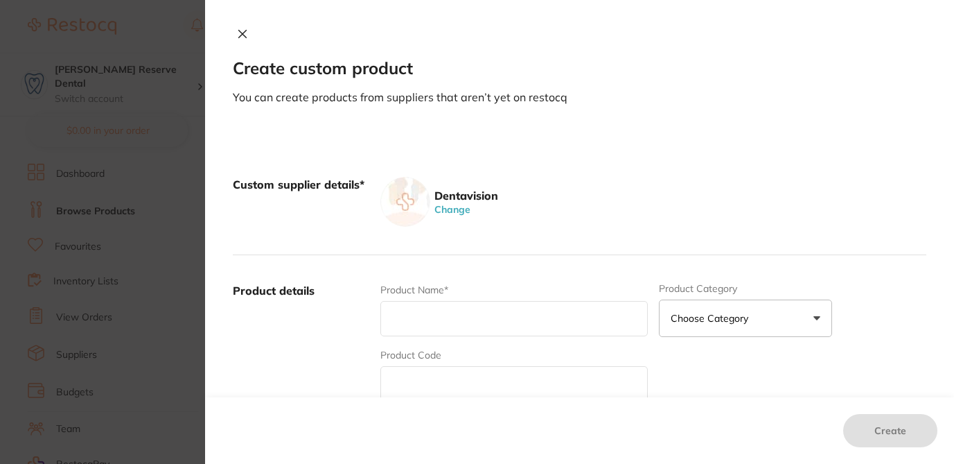
scroll to position [0, 0]
click at [405, 387] on input "text" at bounding box center [513, 383] width 267 height 35
paste input "3M6020A3.5"
type input "3M6020A3.5"
click at [401, 315] on input "text" at bounding box center [513, 318] width 267 height 35
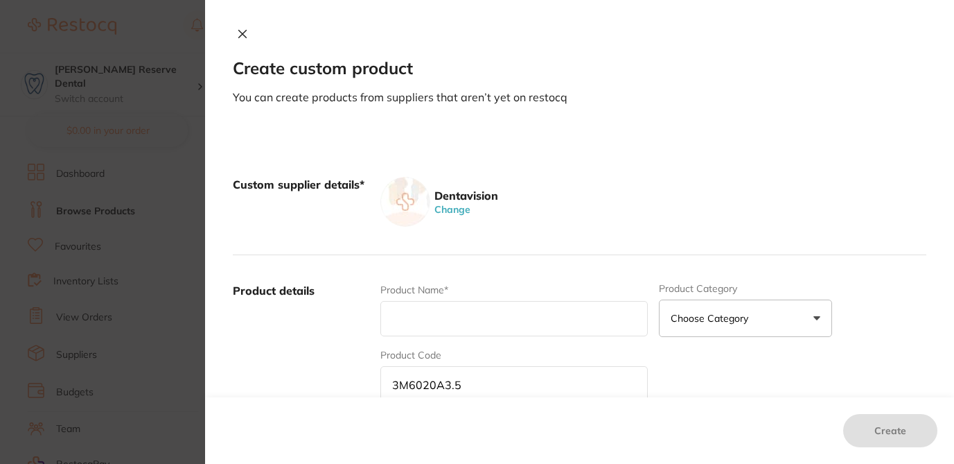
paste input "3M FILTEK Z250 UNIVERSAL RESTORATIVE SYRINGE A2 4G"
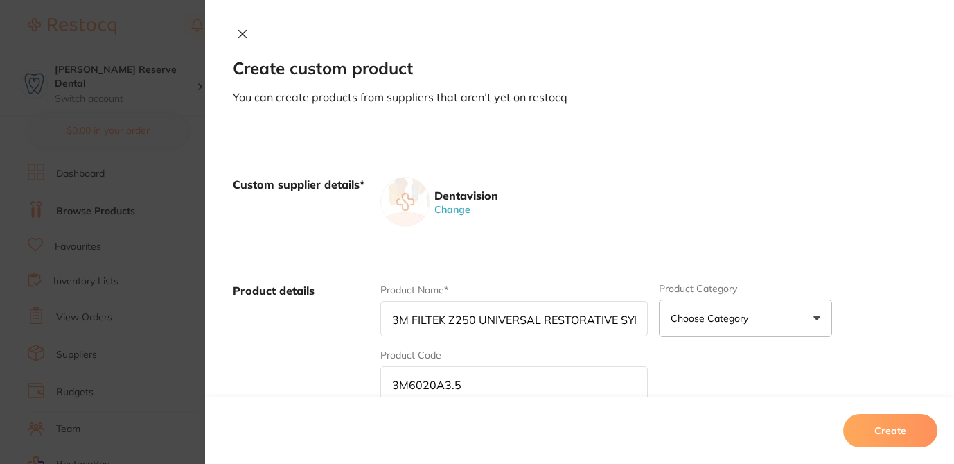
scroll to position [0, 66]
click at [613, 322] on input "3M FILTEK Z250 UNIVERSAL RESTORATIVE SYRINGE A2 4G" at bounding box center [513, 318] width 267 height 35
drag, startPoint x: 641, startPoint y: 319, endPoint x: 446, endPoint y: 312, distance: 195.5
click at [446, 312] on input "3M FILTEK Z250 UNIVERSAL RESTORATIVE SYRINGE A3.5 4G" at bounding box center [513, 318] width 267 height 35
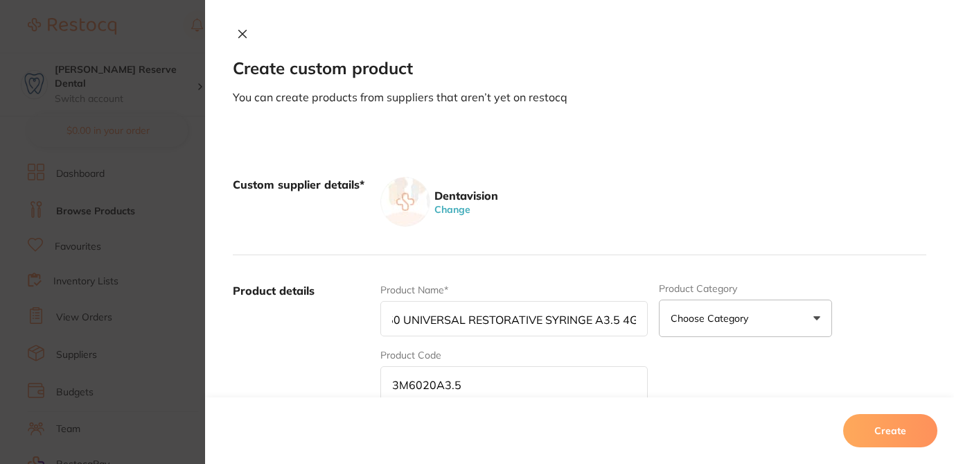
type input "3M FILTEK Z250 UNIVERSAL RESTORATIVE SYRINGE A3.5 4G"
click at [710, 380] on div "Product Name* 3M FILTEK Z250 UNIVERSAL RESTORATIVE SYRINGE A3.5 4G Product Cate…" at bounding box center [653, 391] width 546 height 216
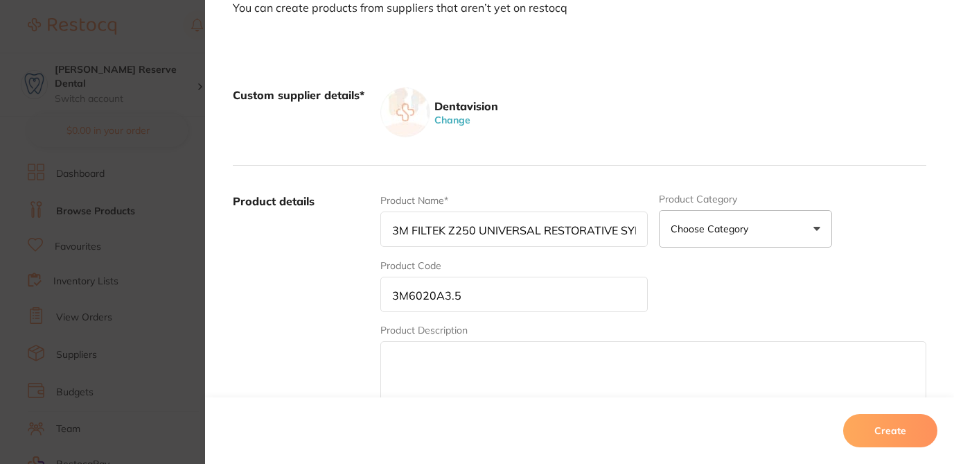
scroll to position [139, 0]
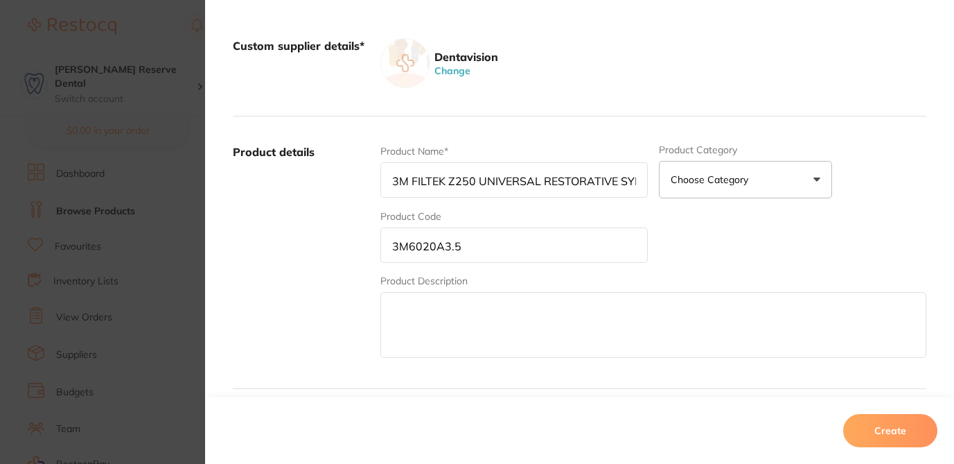
click at [390, 178] on input "3M FILTEK Z250 UNIVERSAL RESTORATIVE SYRINGE A3.5 4G" at bounding box center [513, 179] width 267 height 35
click at [388, 307] on textarea at bounding box center [653, 325] width 546 height 66
paste textarea "3M FILTEK Z250 UNIVERSAL RESTORATIVE SYRINGE A3.5 4G"
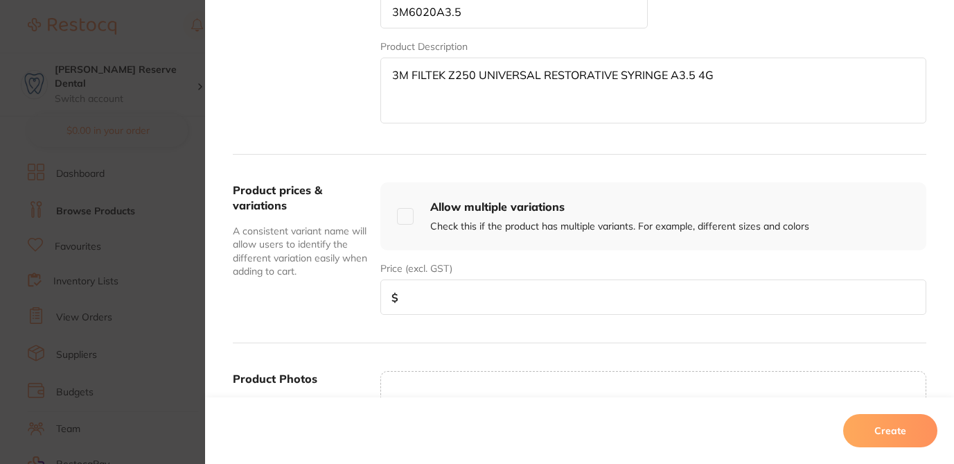
scroll to position [376, 0]
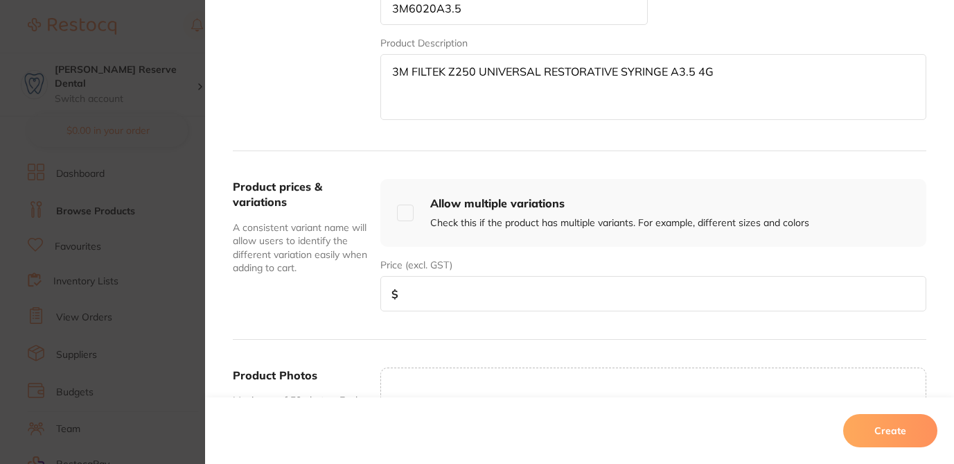
type textarea "3M FILTEK Z250 UNIVERSAL RESTORATIVE SYRINGE A3.5 4G"
click at [704, 287] on input "number" at bounding box center [653, 293] width 546 height 35
type input "105"
click at [902, 435] on button "Create" at bounding box center [890, 430] width 94 height 33
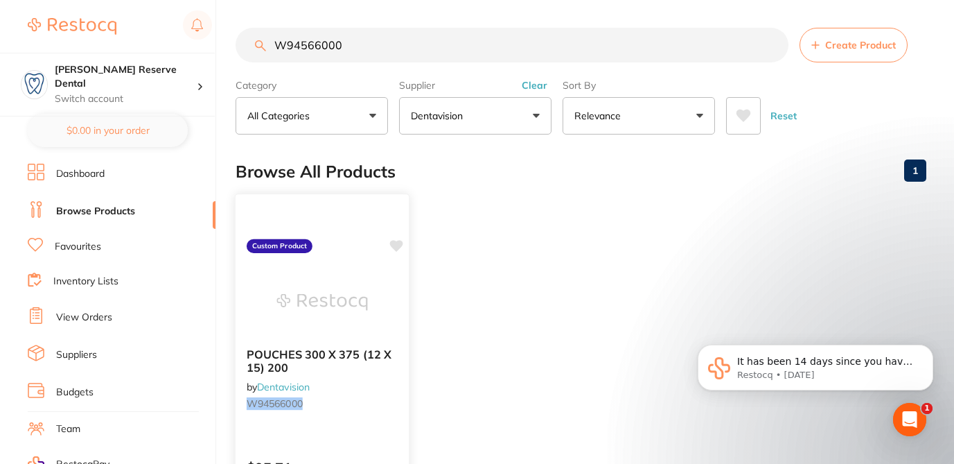
click at [398, 247] on icon at bounding box center [396, 246] width 13 height 12
click at [836, 53] on button "Create Product" at bounding box center [854, 45] width 108 height 35
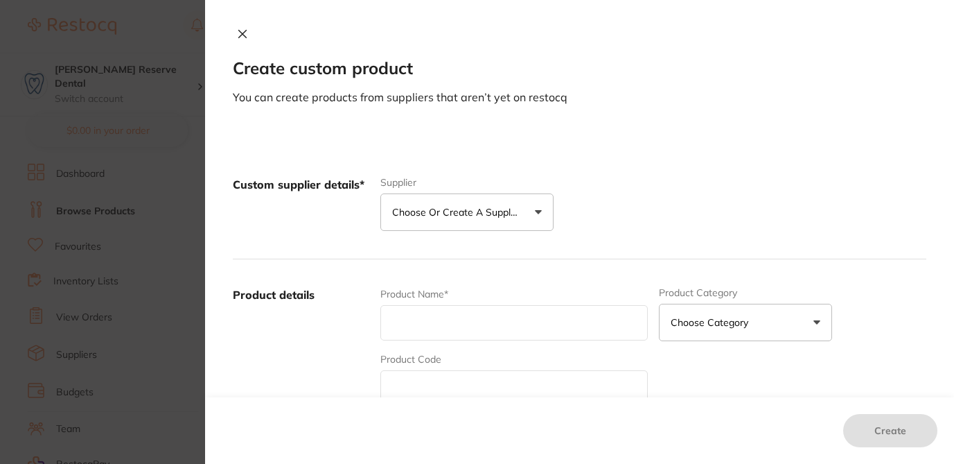
click at [473, 209] on p "Choose or create a supplier" at bounding box center [458, 212] width 132 height 14
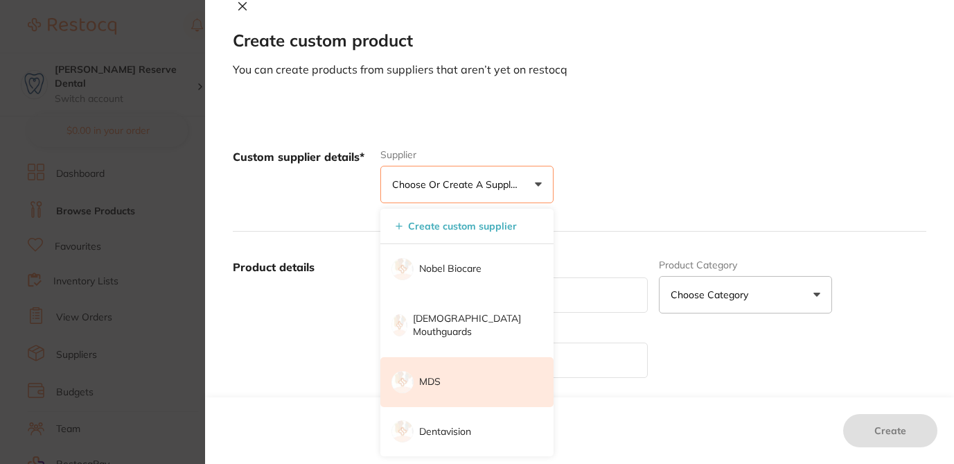
scroll to position [55, 0]
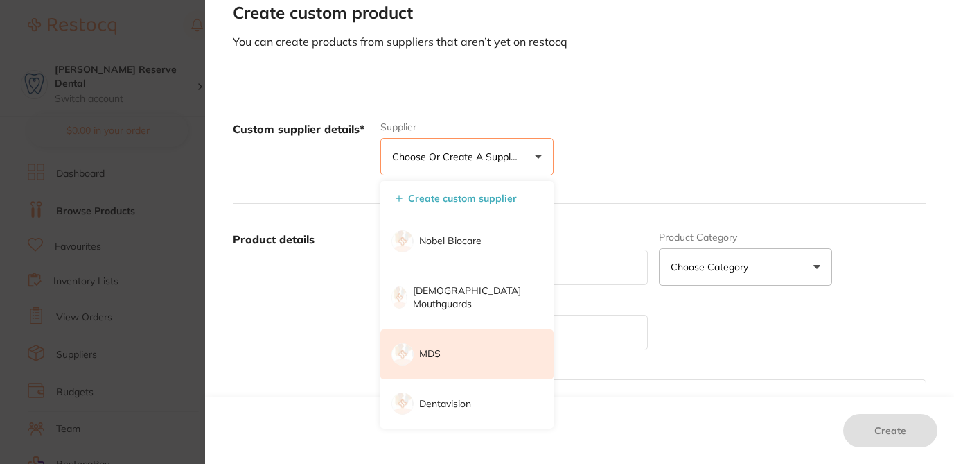
click at [479, 389] on li "Dentavision" at bounding box center [466, 404] width 173 height 50
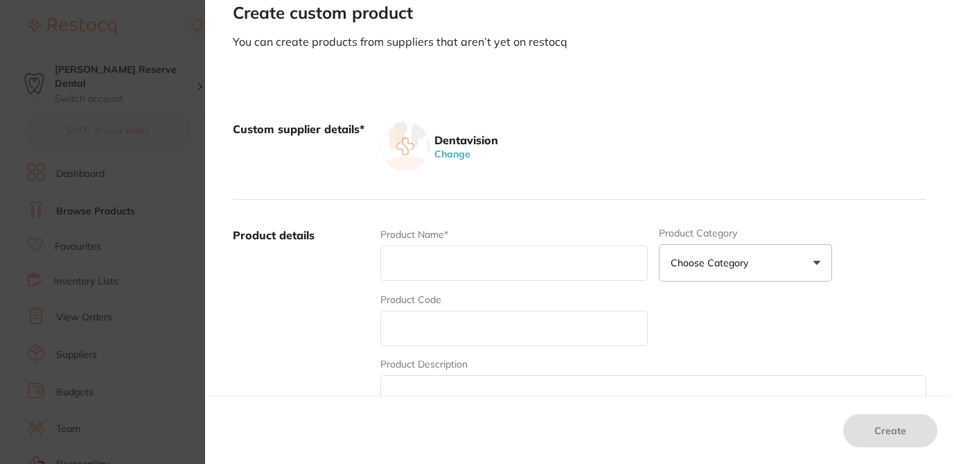
click at [442, 397] on div "Create" at bounding box center [579, 430] width 749 height 67
click at [442, 386] on textarea at bounding box center [653, 408] width 546 height 66
paste textarea "BR3739, Description: BOOK (300) BROWNE TST CONRTOL SPOT INDICATORS +"
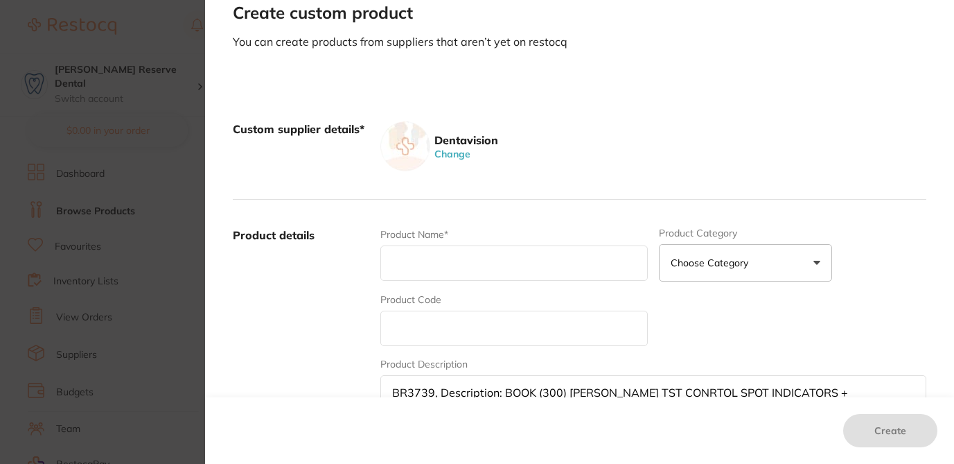
drag, startPoint x: 429, startPoint y: 393, endPoint x: 354, endPoint y: 398, distance: 75.0
click at [354, 398] on div "Create custom product You can create products from suppliers that aren’t yet on…" at bounding box center [579, 232] width 749 height 464
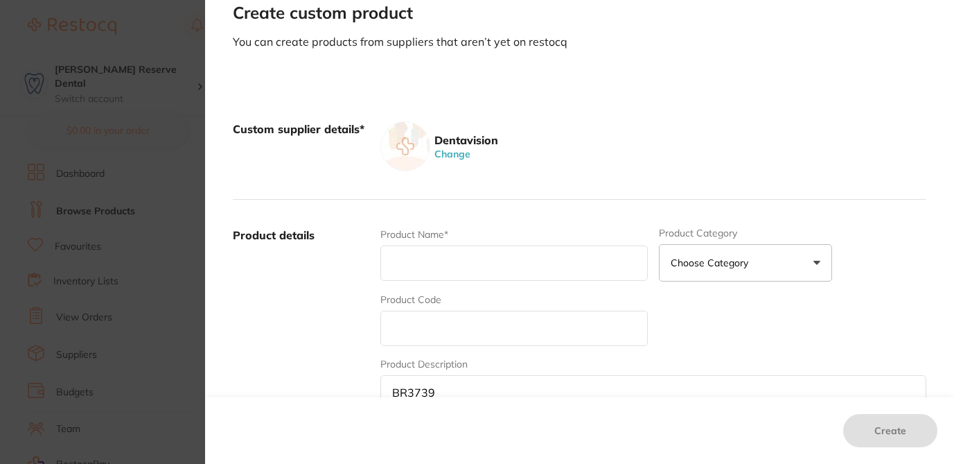
type textarea "BR3739"
click at [410, 252] on input "text" at bounding box center [513, 262] width 267 height 35
paste input ", Description: BOOK (300) BROWNE TST CONRTOL SPOT INDICATORS +"
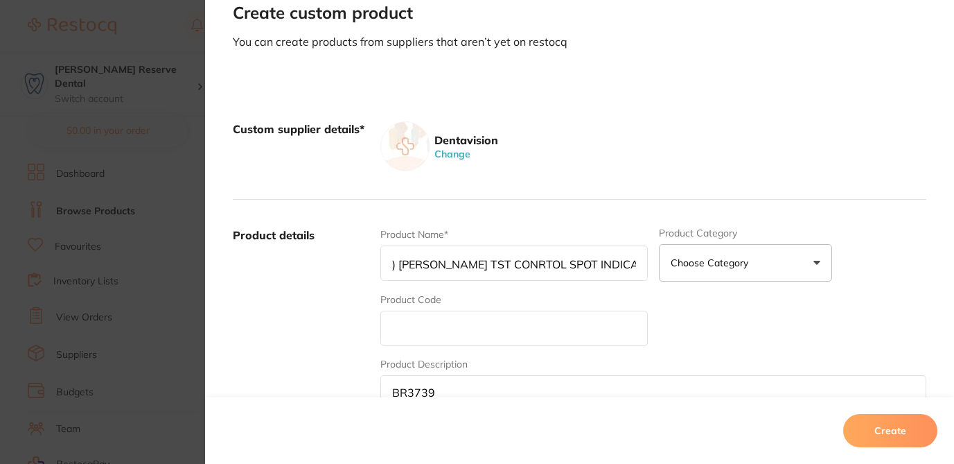
scroll to position [0, 0]
drag, startPoint x: 430, startPoint y: 264, endPoint x: 341, endPoint y: 256, distance: 89.7
click at [341, 256] on div "Product details Product Name* , Description: BOOK (300) BROWNE TST CONRTOL SPOT…" at bounding box center [580, 336] width 694 height 272
drag, startPoint x: 454, startPoint y: 264, endPoint x: 321, endPoint y: 259, distance: 133.1
click at [321, 259] on div "Product details Product Name* , Description: BOOK (300) BROWNE TST CONRTOL SPOT…" at bounding box center [580, 336] width 694 height 272
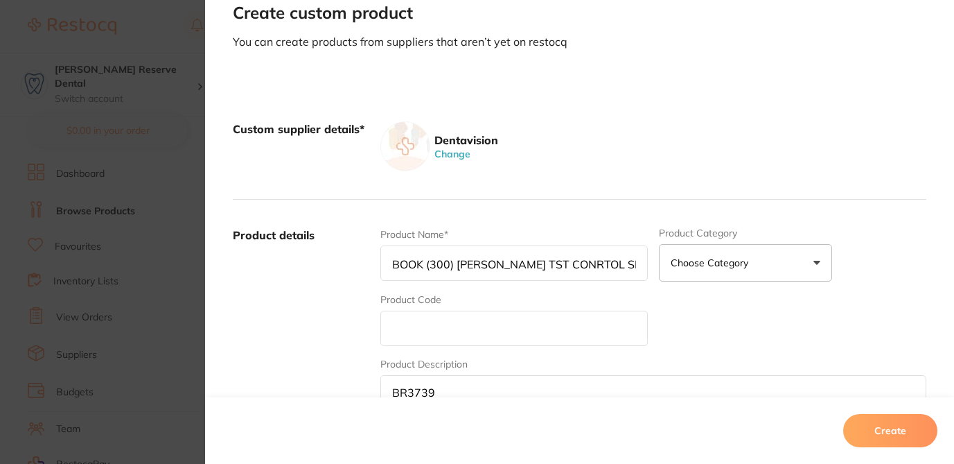
drag, startPoint x: 389, startPoint y: 265, endPoint x: 452, endPoint y: 266, distance: 63.1
click at [452, 266] on input "BOOK (300) BROWNE TST CONRTOL SPOT INDICATORS +" at bounding box center [513, 262] width 267 height 35
click at [641, 262] on input "BROWNE TST CONRTOL SPOT INDICATORS +" at bounding box center [513, 262] width 267 height 35
paste input "BOOK (300)"
drag, startPoint x: 640, startPoint y: 265, endPoint x: 377, endPoint y: 261, distance: 263.3
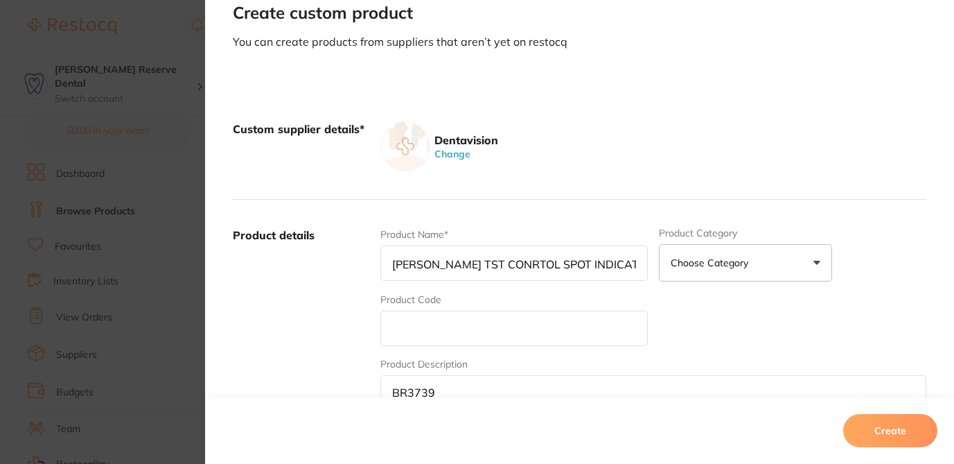
click at [380, 261] on input "[PERSON_NAME] TST CONRTOL SPOT INDICATORS + BOOK (300)" at bounding box center [513, 262] width 267 height 35
type input "[PERSON_NAME] TST CONRTOL SPOT INDICATORS + BOOK (300)"
click at [437, 393] on textarea "BR3739" at bounding box center [653, 408] width 546 height 66
paste textarea "[PERSON_NAME] TST CONRTOL SPOT INDICATORS + BOOK (300)"
drag, startPoint x: 430, startPoint y: 392, endPoint x: 369, endPoint y: 393, distance: 60.3
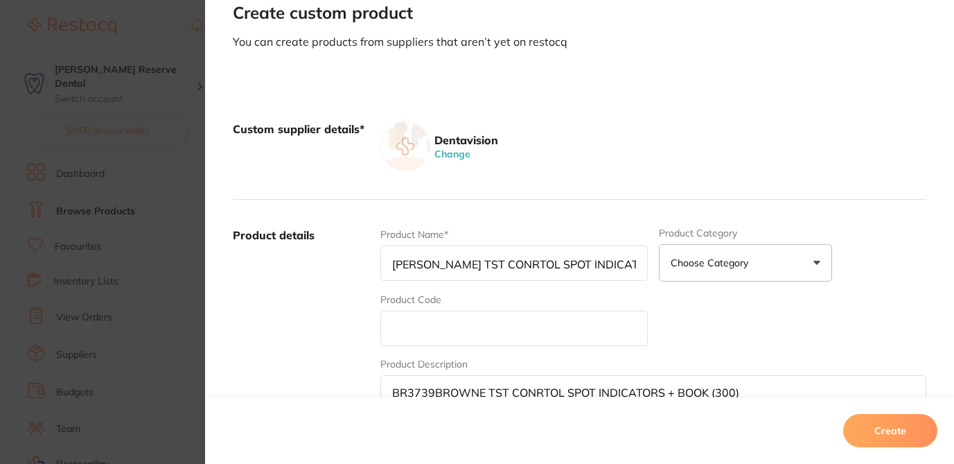
click at [367, 393] on div "Product details Product Name* BROWNE TST CONRTOL SPOT INDICATORS + BOOK (300) P…" at bounding box center [580, 336] width 694 height 272
type textarea "[PERSON_NAME] TST CONRTOL SPOT INDICATORS + BOOK (300)"
click at [400, 321] on input "text" at bounding box center [513, 327] width 267 height 35
paste input "BR3739"
type input "BR3739"
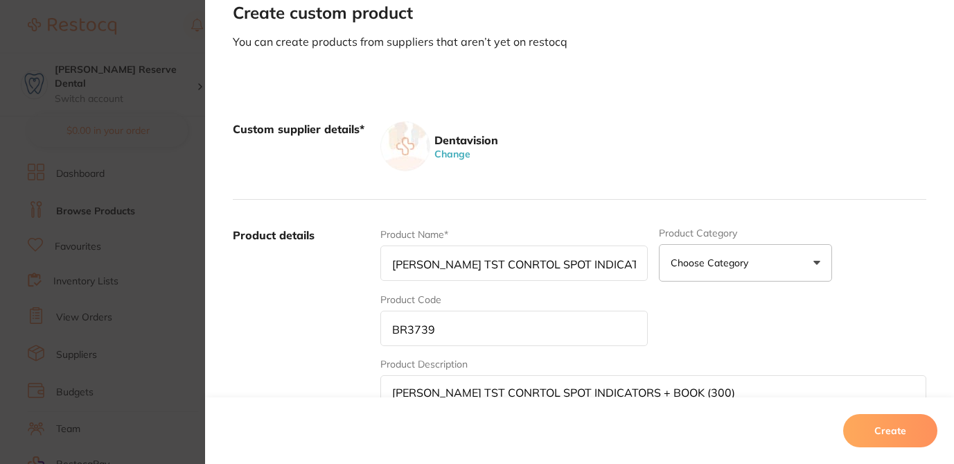
click at [389, 262] on input "[PERSON_NAME] TST CONRTOL SPOT INDICATORS + BOOK (300)" at bounding box center [513, 262] width 267 height 35
drag, startPoint x: 610, startPoint y: 263, endPoint x: 655, endPoint y: 261, distance: 45.1
click at [655, 261] on div "Product Name* BROWNE TST CONRTOL SPOT INDICATORS + BOOK (300) Product Category …" at bounding box center [653, 335] width 546 height 216
click at [721, 329] on div "Product Name* BROWNE TST CONRTOL SPOT INDICATORS + BOOK (300) Product Category …" at bounding box center [653, 335] width 546 height 216
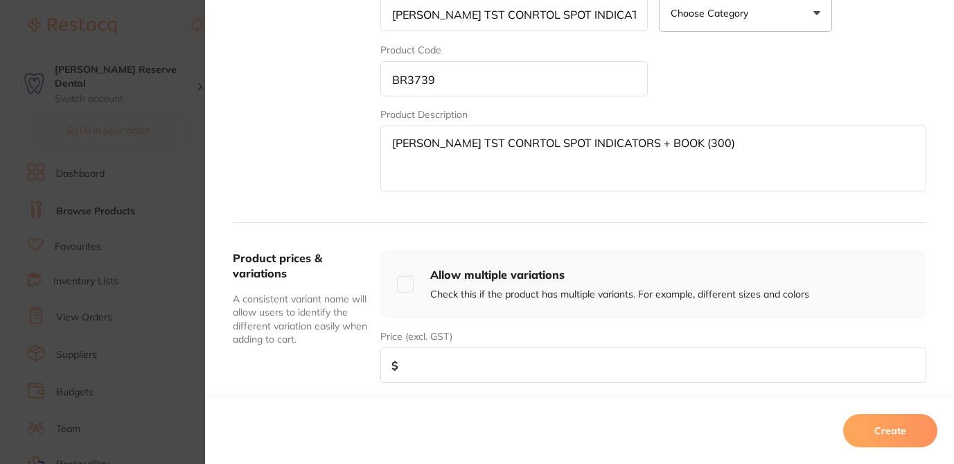
scroll to position [360, 0]
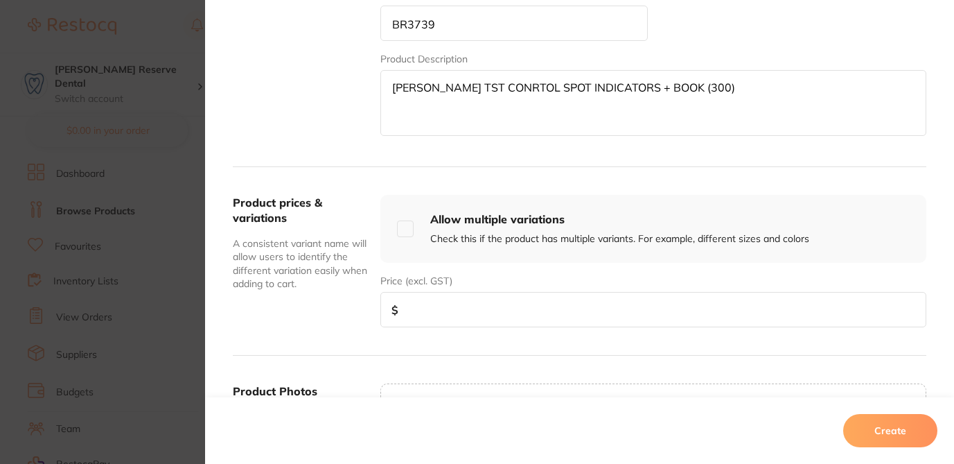
click at [619, 313] on input "number" at bounding box center [653, 309] width 546 height 35
type input "60"
click at [881, 430] on button "Create" at bounding box center [890, 430] width 94 height 33
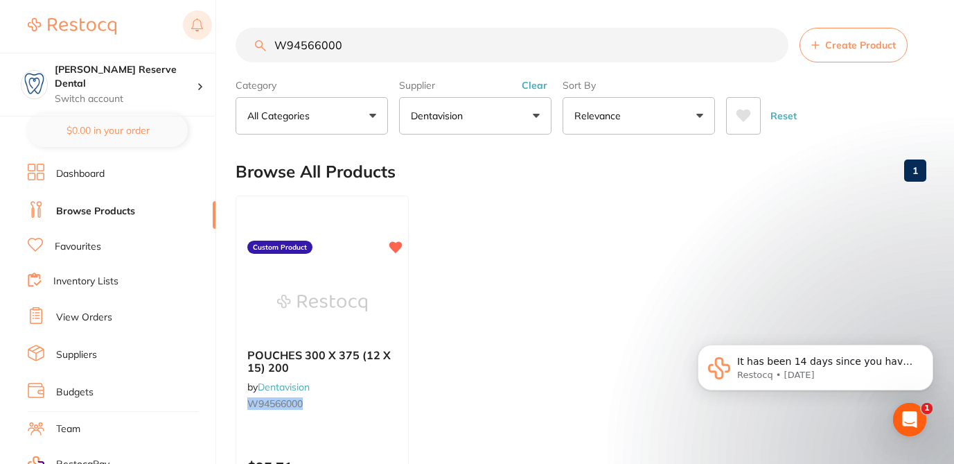
drag, startPoint x: 357, startPoint y: 49, endPoint x: 206, endPoint y: 32, distance: 152.0
click at [206, 32] on div "$124.00 Logan Reserve Dental Switch account Logan Reserve Dental BDF Dental $0.…" at bounding box center [477, 232] width 954 height 464
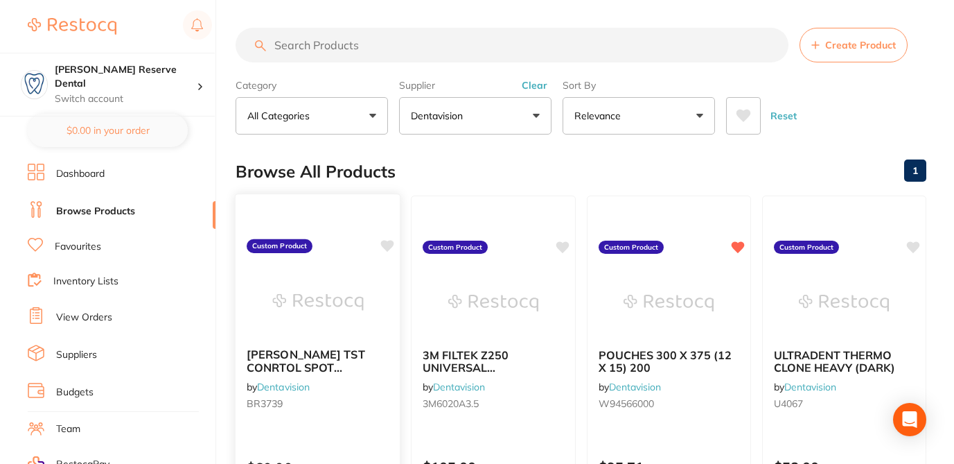
click at [387, 247] on icon at bounding box center [387, 246] width 13 height 12
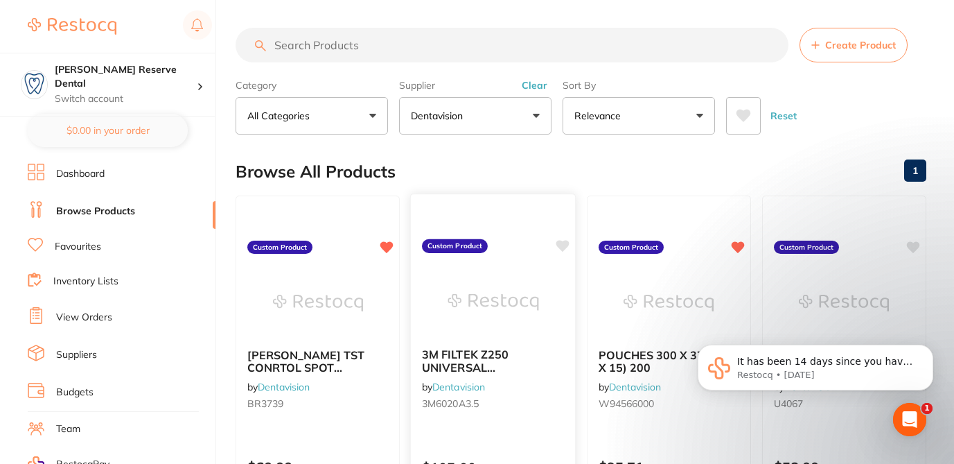
scroll to position [0, 0]
click at [562, 251] on icon at bounding box center [562, 246] width 13 height 12
click at [909, 249] on icon at bounding box center [914, 246] width 14 height 14
click at [844, 152] on div "Browse All Products 1" at bounding box center [581, 171] width 691 height 46
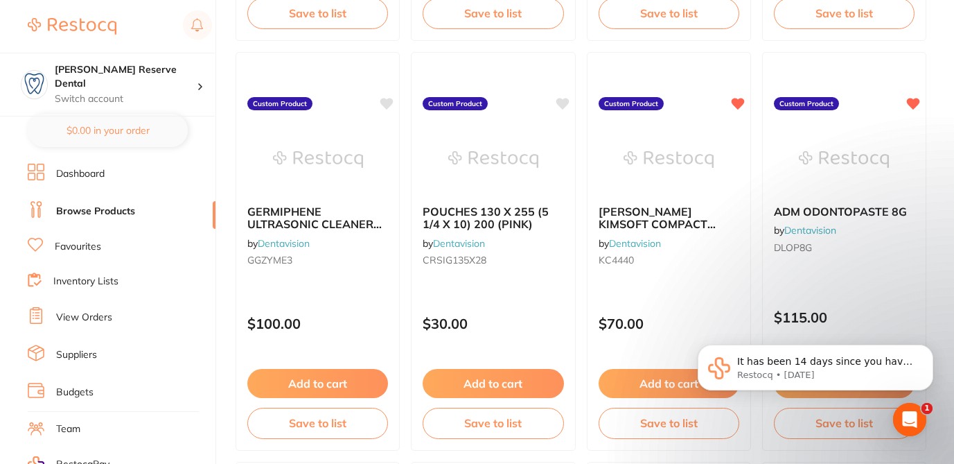
scroll to position [554, 0]
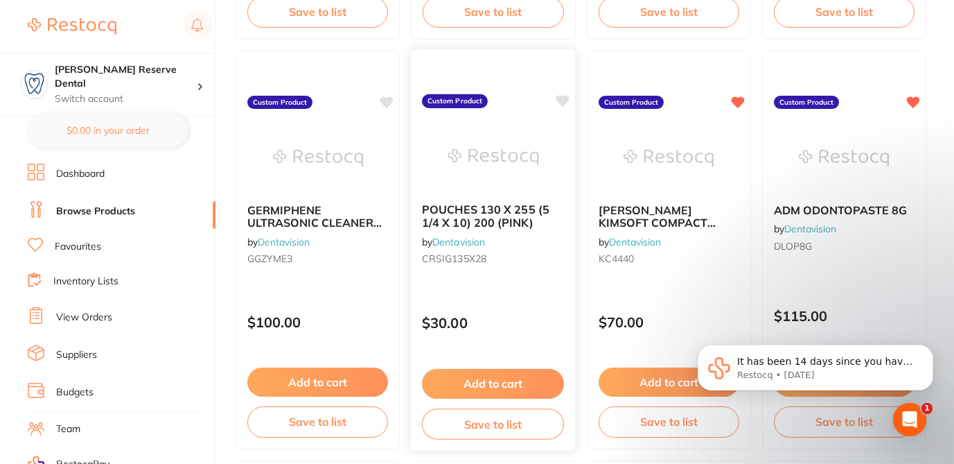
click at [563, 103] on icon at bounding box center [562, 101] width 13 height 12
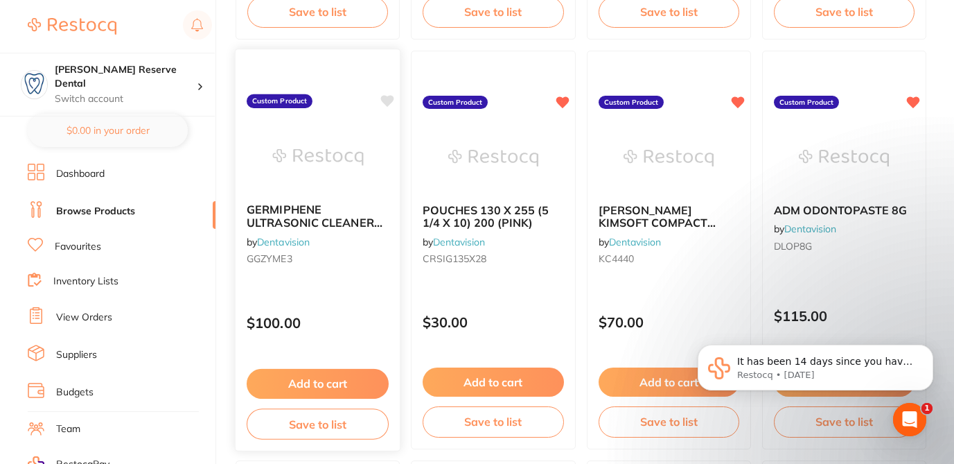
click at [387, 103] on icon at bounding box center [387, 101] width 13 height 12
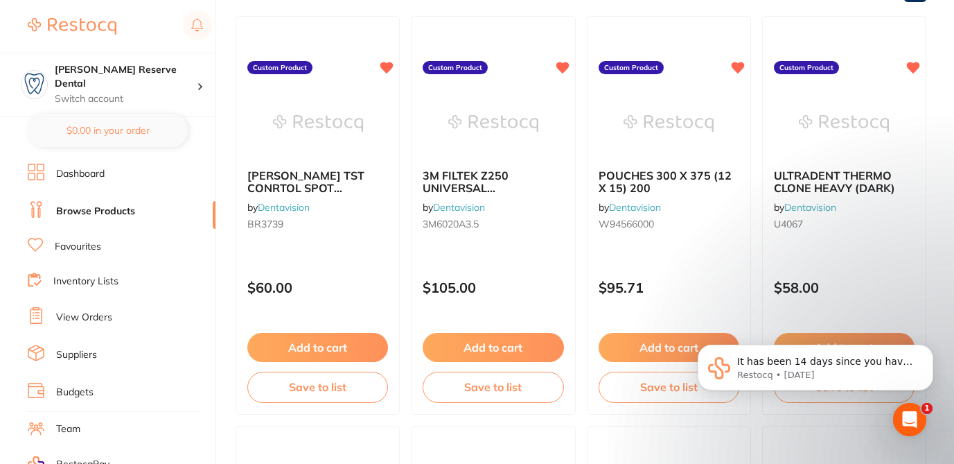
scroll to position [0, 0]
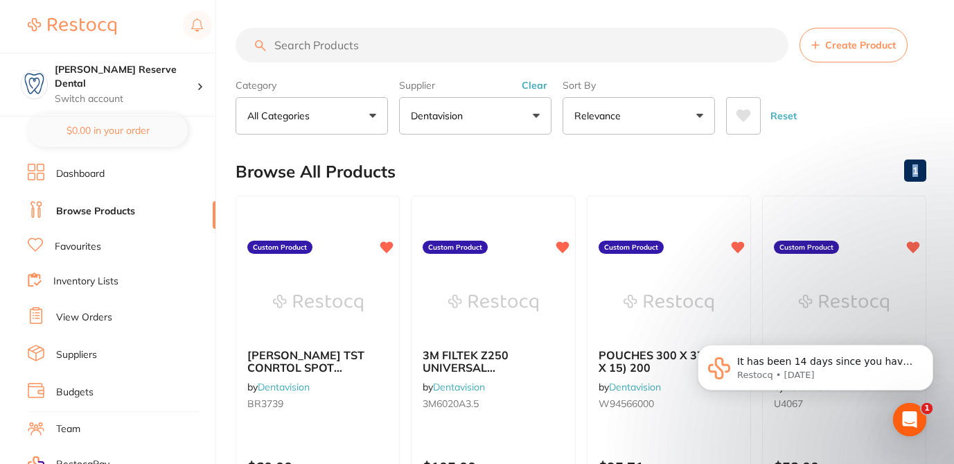
click at [850, 49] on span "Create Product" at bounding box center [860, 44] width 71 height 11
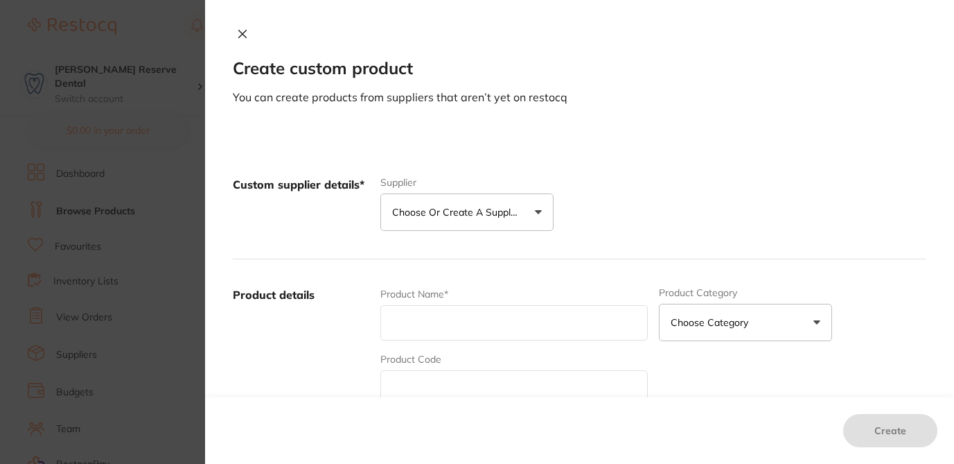
click at [240, 31] on icon at bounding box center [243, 34] width 8 height 8
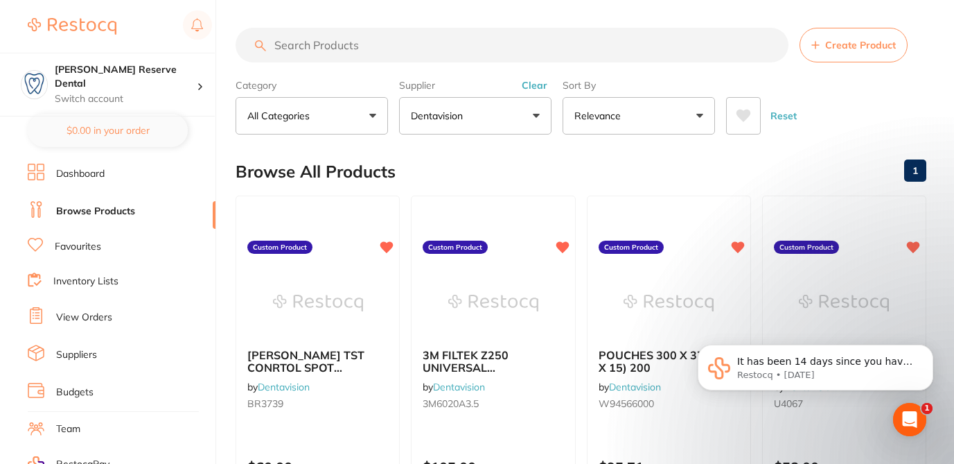
click at [306, 46] on input "search" at bounding box center [512, 45] width 553 height 35
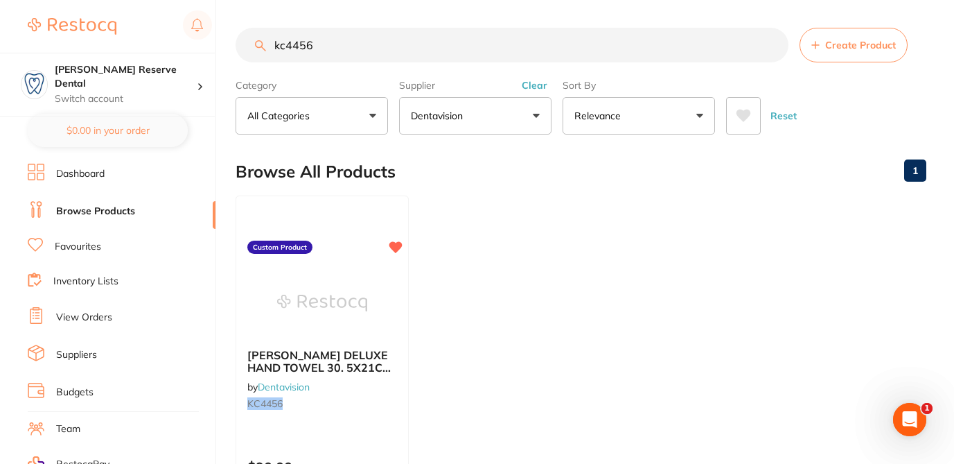
type input "kc4456"
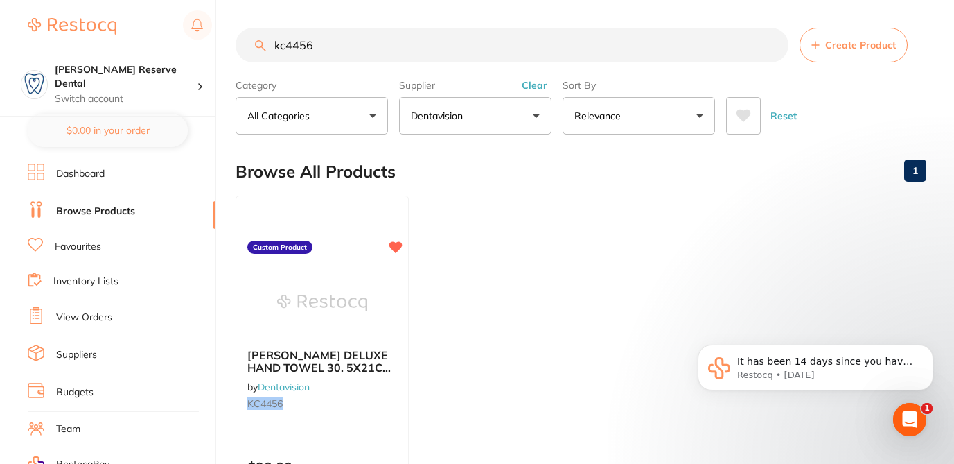
click at [452, 181] on div "Browse All Products 1" at bounding box center [581, 171] width 691 height 46
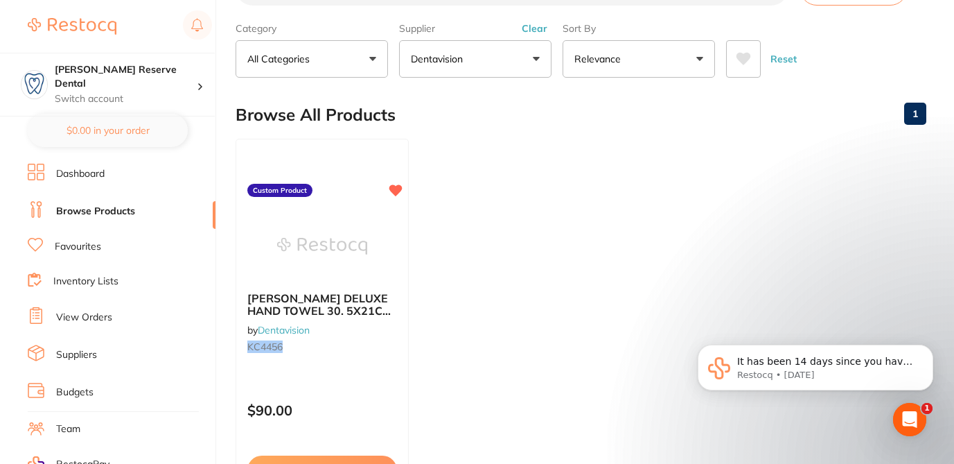
scroll to position [83, 0]
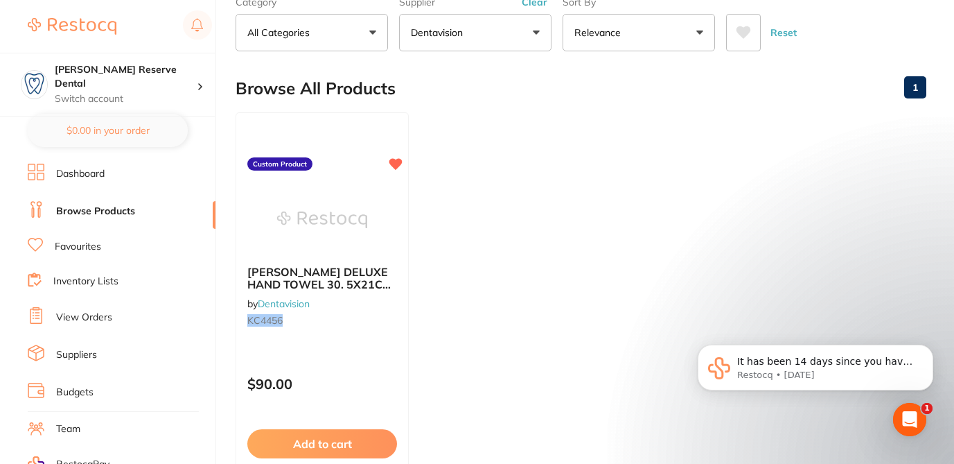
click at [773, 140] on ul "KIMBERLY-CLARK DELUXE HAND TOWEL 30. 5X21CM CTN (16) by Dentavision KC4456 Cust…" at bounding box center [581, 311] width 691 height 398
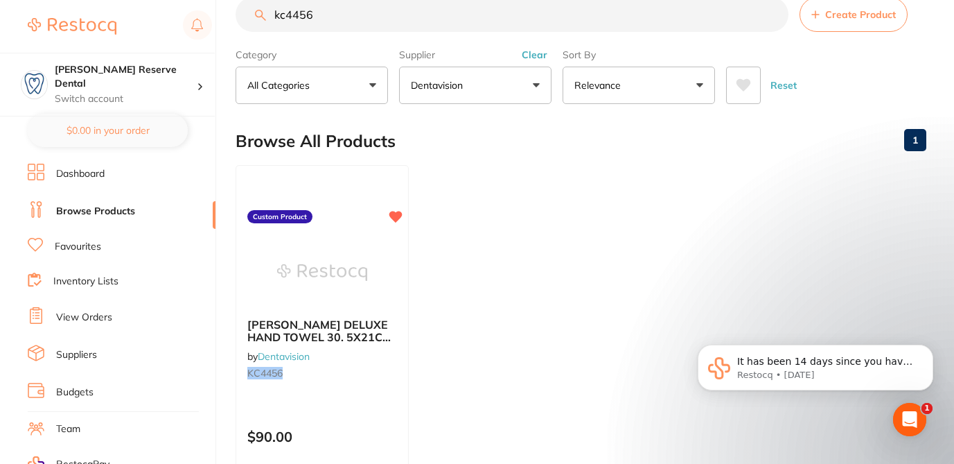
scroll to position [0, 0]
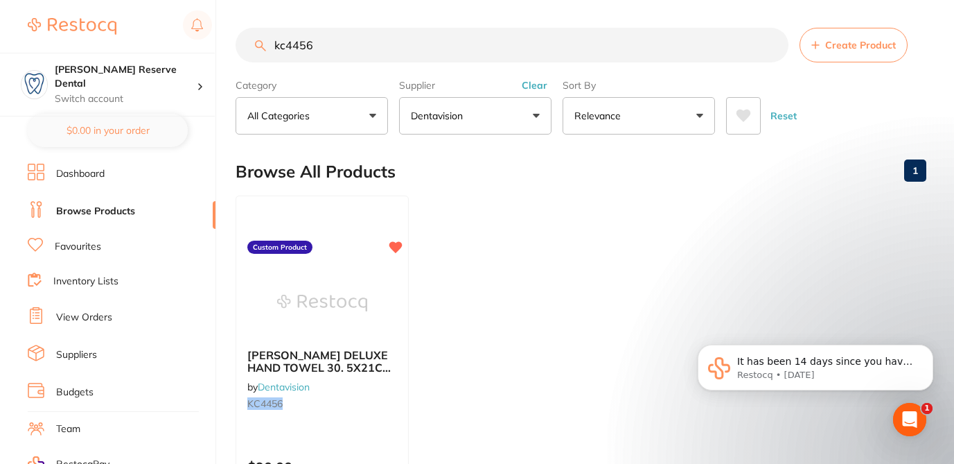
click at [865, 44] on span "Create Product" at bounding box center [860, 44] width 71 height 11
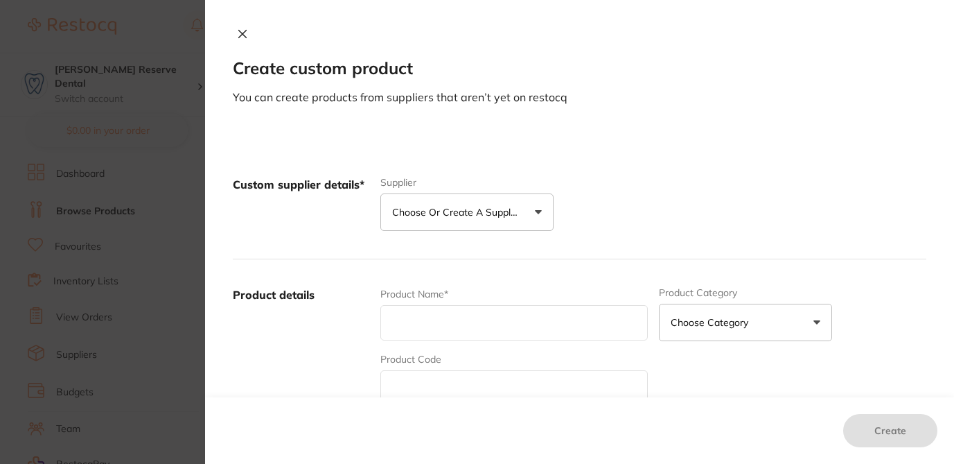
click at [695, 163] on div "Custom supplier details* Supplier Choose or create a supplier Create custom sup…" at bounding box center [580, 204] width 694 height 110
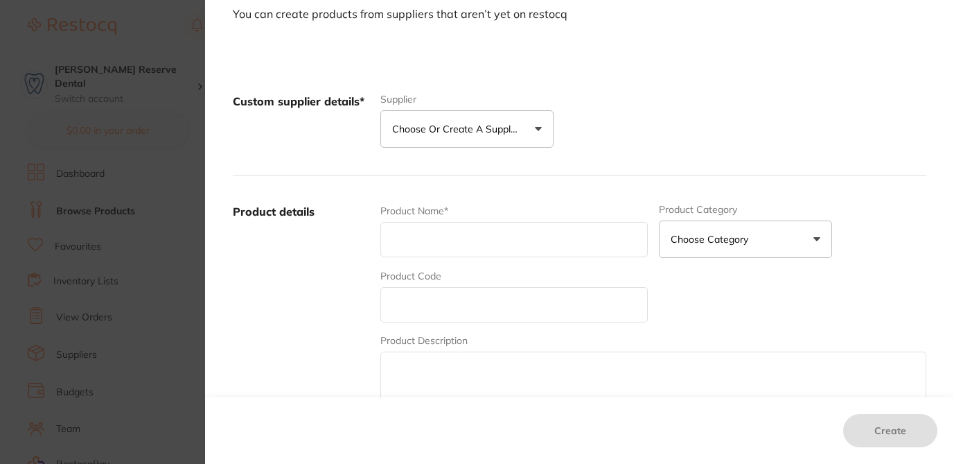
scroll to position [111, 0]
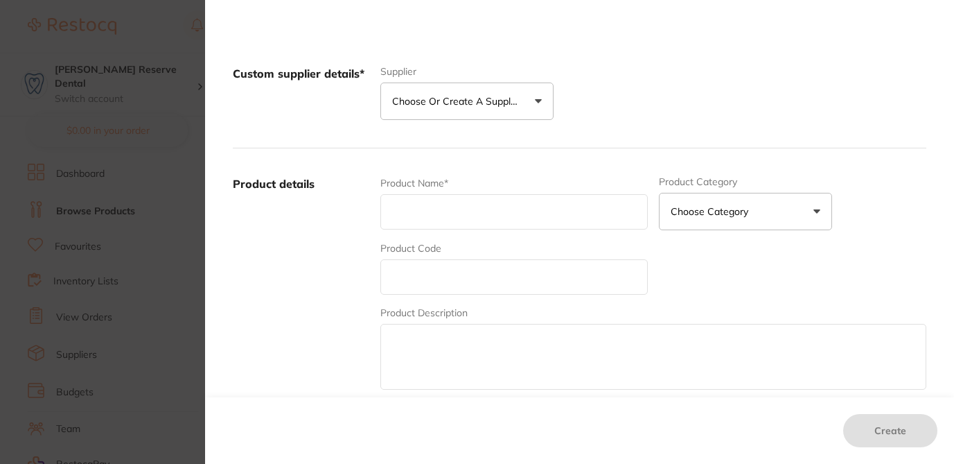
click at [471, 345] on textarea at bounding box center [653, 357] width 546 height 66
paste textarea "CRSIG70X257, Description: (BLUE) POUCHES 70 X 230 (2 3/4 X 9) 200, Unit Price: …"
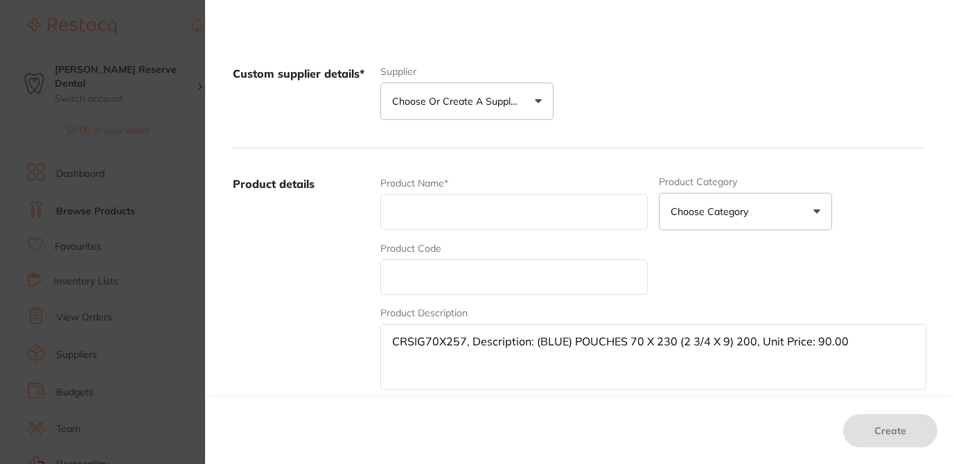
drag, startPoint x: 461, startPoint y: 340, endPoint x: 366, endPoint y: 336, distance: 95.0
click at [366, 336] on div "Product details Product Name* Product Category Choose Category 3d Printing Anae…" at bounding box center [580, 284] width 694 height 272
type textarea ", Description: (BLUE) POUCHES 70 X 230 (2 3/4 X 9) 200, Unit Price: 90.00"
click at [387, 273] on input "text" at bounding box center [513, 276] width 267 height 35
paste input "CRSIG70X257"
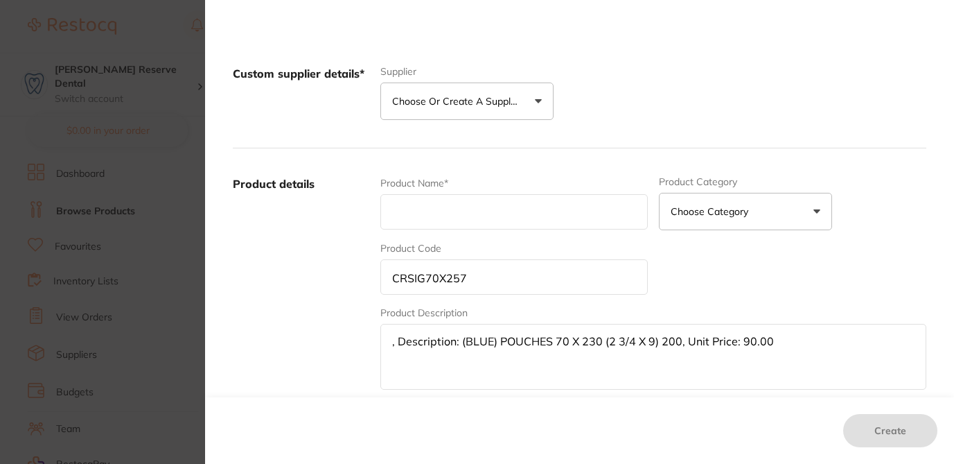
click at [390, 279] on input "CRSIG70X257" at bounding box center [513, 276] width 267 height 35
type input "CRSIG70X257"
click at [405, 353] on textarea ", Description: (BLUE) POUCHES 70 X 230 (2 3/4 X 9) 200, Unit Price: 90.00" at bounding box center [653, 357] width 546 height 66
drag, startPoint x: 458, startPoint y: 343, endPoint x: 349, endPoint y: 331, distance: 110.1
click at [349, 331] on div "Product details Product Name* Product Category Choose Category 3d Printing Anae…" at bounding box center [580, 284] width 694 height 272
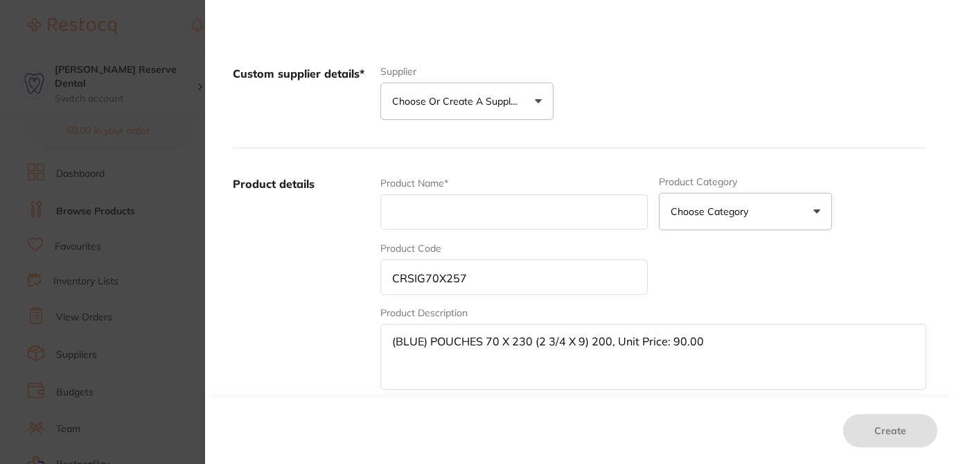
click at [428, 339] on textarea "(BLUE) POUCHES 70 X 230 (2 3/4 X 9) 200, Unit Price: 90.00" at bounding box center [653, 357] width 546 height 66
click at [424, 342] on textarea "(BLUE) POUCHES 70 X 230 (2 3/4 X 9) 200, Unit Price: 90.00" at bounding box center [653, 357] width 546 height 66
drag, startPoint x: 428, startPoint y: 341, endPoint x: 366, endPoint y: 341, distance: 61.7
click at [366, 341] on div "Product details Product Name* Product Category Choose Category 3d Printing Anae…" at bounding box center [580, 284] width 694 height 272
click at [552, 342] on textarea "POUCHES 70 X 230 (2 3/4 X 9) 200, Unit Price: 90.00" at bounding box center [653, 357] width 546 height 66
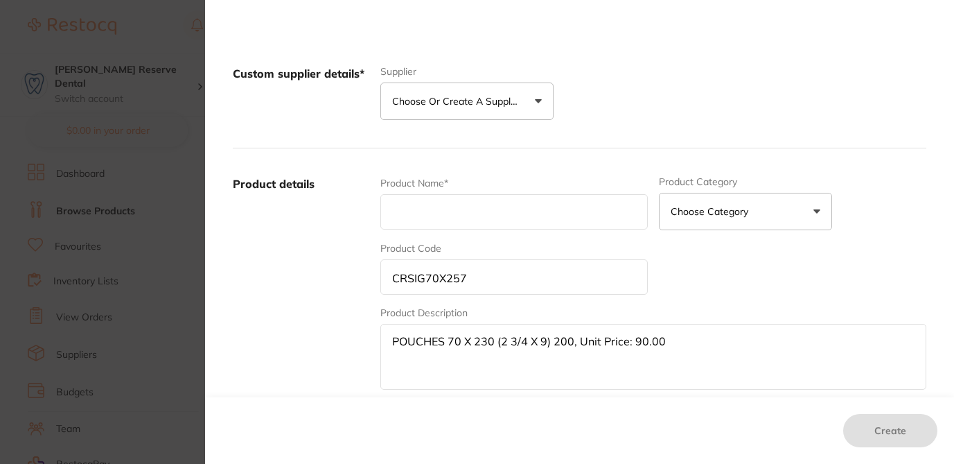
paste textarea "(BLUE)"
drag, startPoint x: 607, startPoint y: 342, endPoint x: 753, endPoint y: 342, distance: 146.2
click at [753, 342] on textarea "POUCHES 70 X 230 (2 3/4 X 9) (BLUE) 200, Unit Price: 90.00" at bounding box center [653, 357] width 546 height 66
type textarea "POUCHES 70 X 230 (2 3/4 X 9) (BLUE) 200"
click at [489, 104] on p "Choose or create a supplier" at bounding box center [458, 101] width 132 height 14
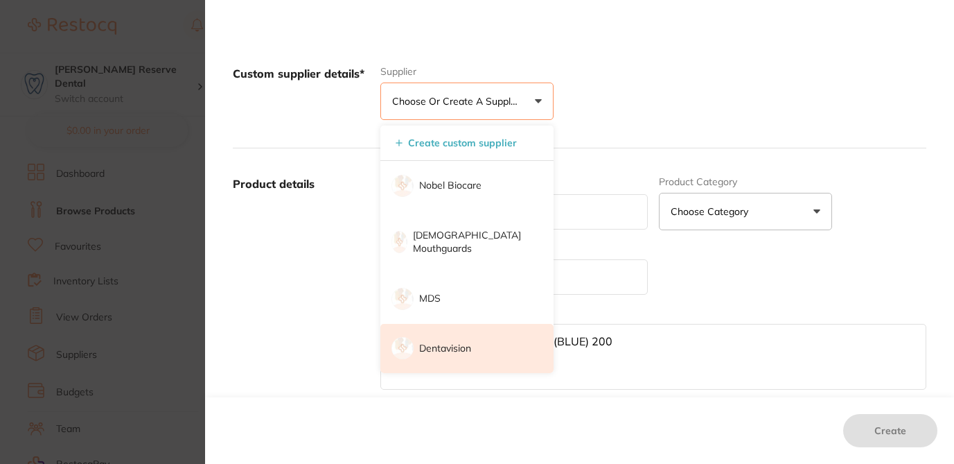
click at [455, 342] on p "Dentavision" at bounding box center [445, 349] width 52 height 14
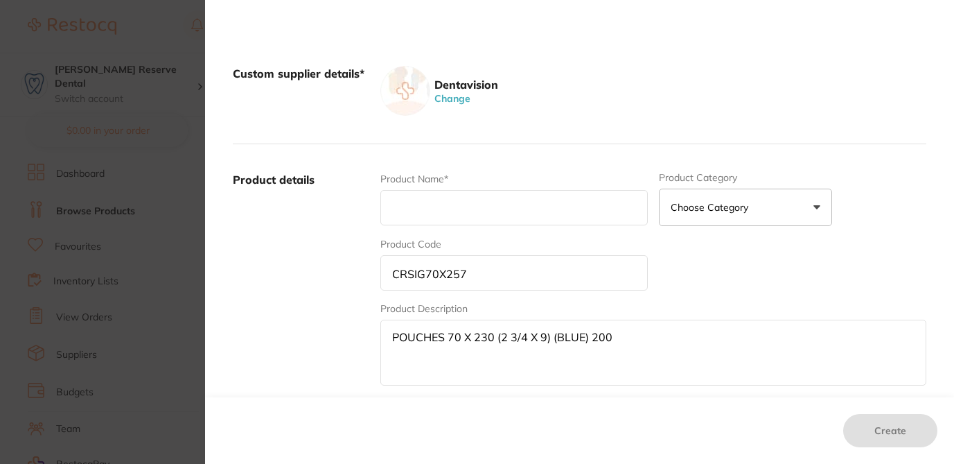
drag, startPoint x: 610, startPoint y: 340, endPoint x: 392, endPoint y: 326, distance: 218.0
click at [392, 326] on textarea "POUCHES 70 X 230 (2 3/4 X 9) (BLUE) 200" at bounding box center [653, 352] width 546 height 66
click at [403, 205] on input "text" at bounding box center [513, 207] width 267 height 35
paste input "POUCHES 70 X 230 (2 3/4 X 9) (BLUE) 200"
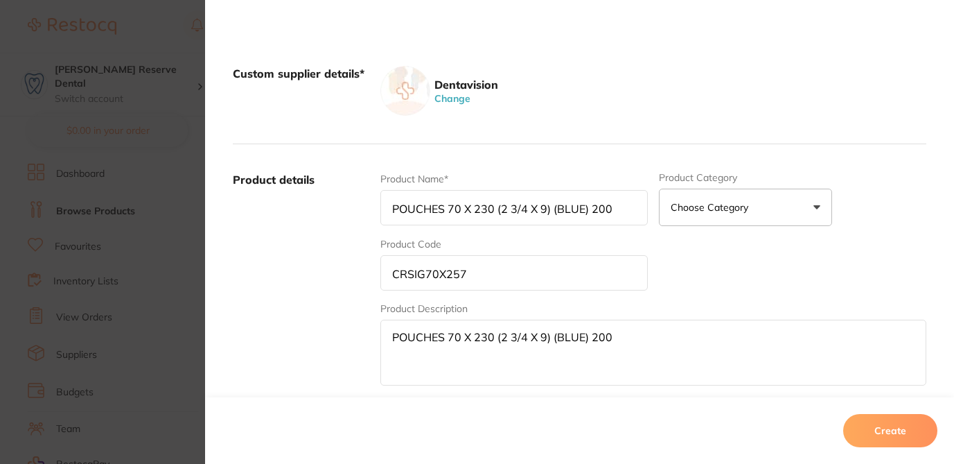
type input "POUCHES 70 X 230 (2 3/4 X 9) (BLUE) 200"
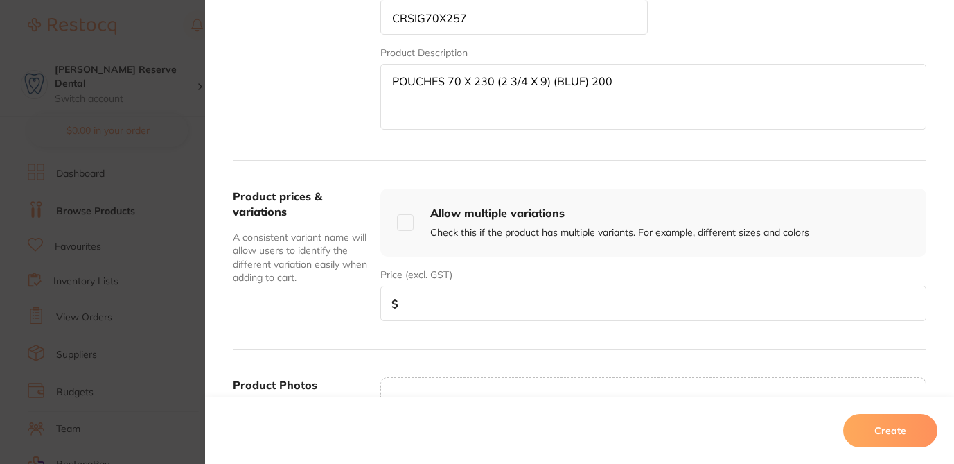
scroll to position [375, 0]
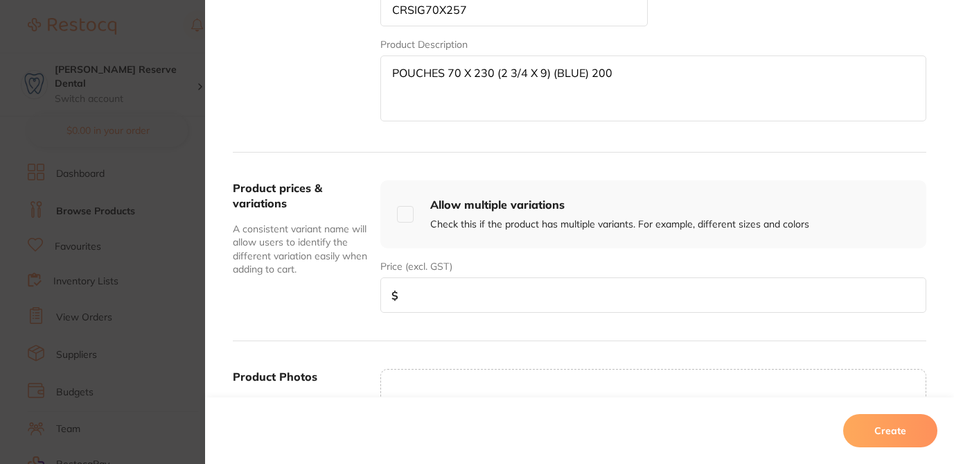
click at [425, 295] on input "number" at bounding box center [653, 294] width 546 height 35
type input "10"
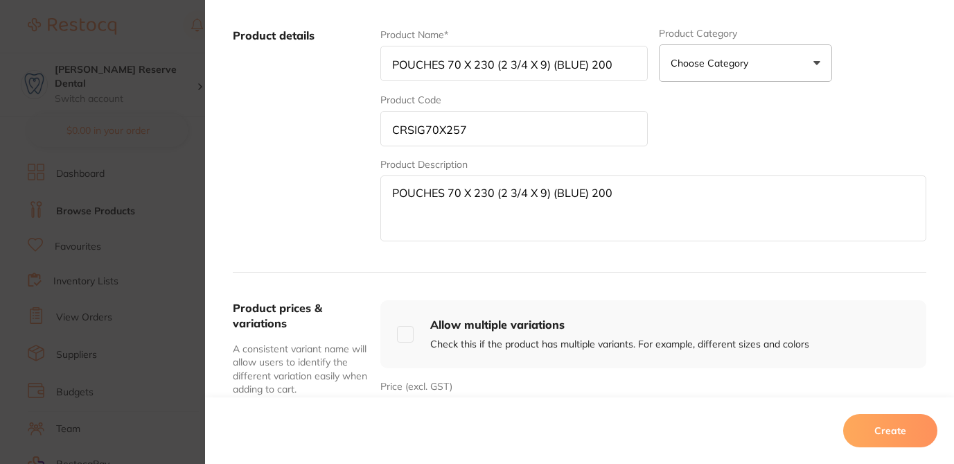
scroll to position [229, 0]
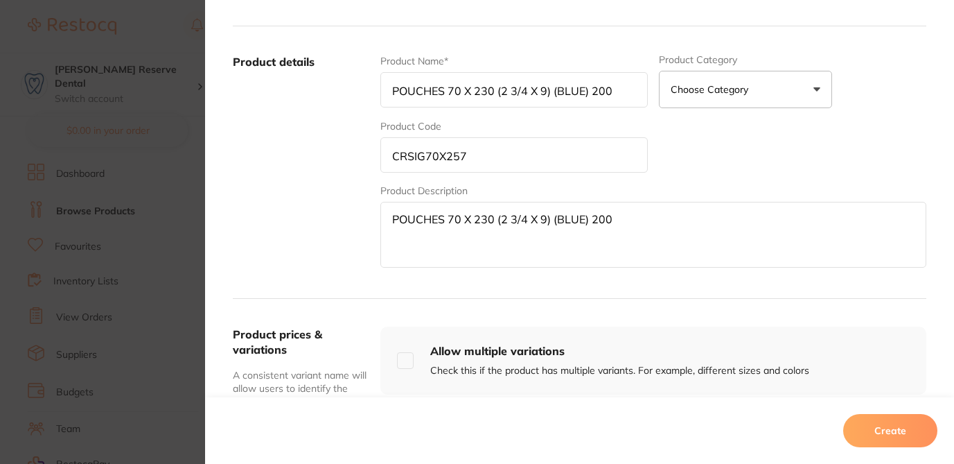
click at [913, 435] on button "Create" at bounding box center [890, 430] width 94 height 33
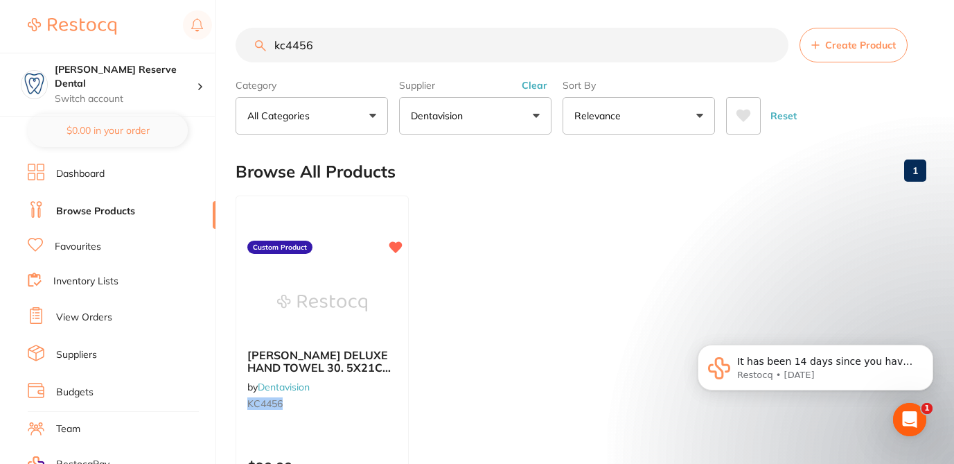
drag, startPoint x: 328, startPoint y: 45, endPoint x: 231, endPoint y: 29, distance: 98.3
click at [231, 29] on div "$124.00 Logan Reserve Dental Switch account Logan Reserve Dental BDF Dental $0.…" at bounding box center [477, 232] width 954 height 464
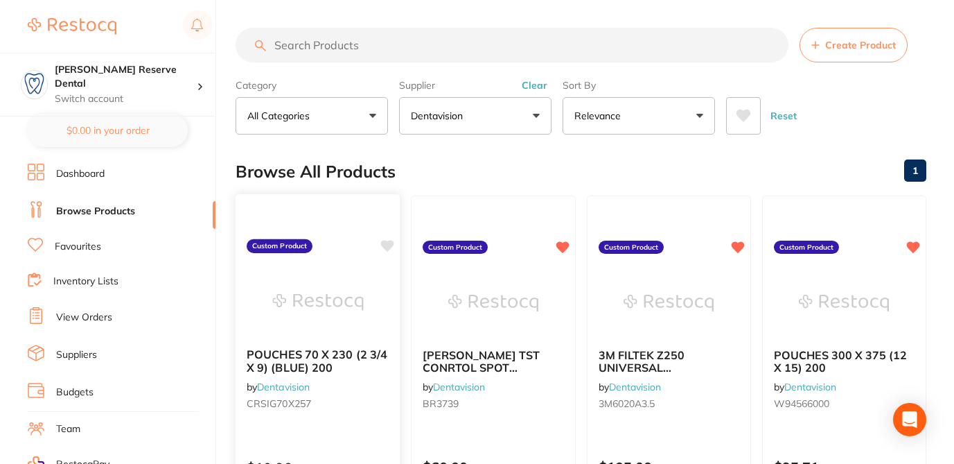
click at [387, 250] on icon at bounding box center [387, 246] width 13 height 12
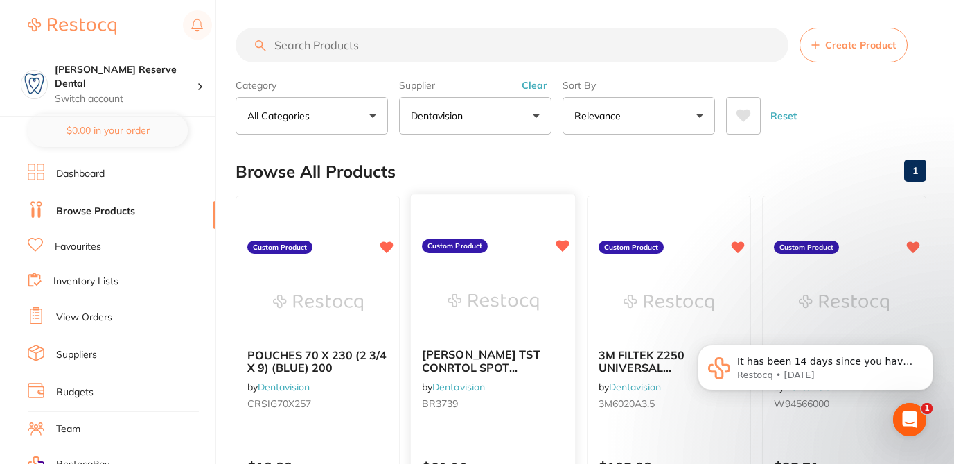
scroll to position [0, 0]
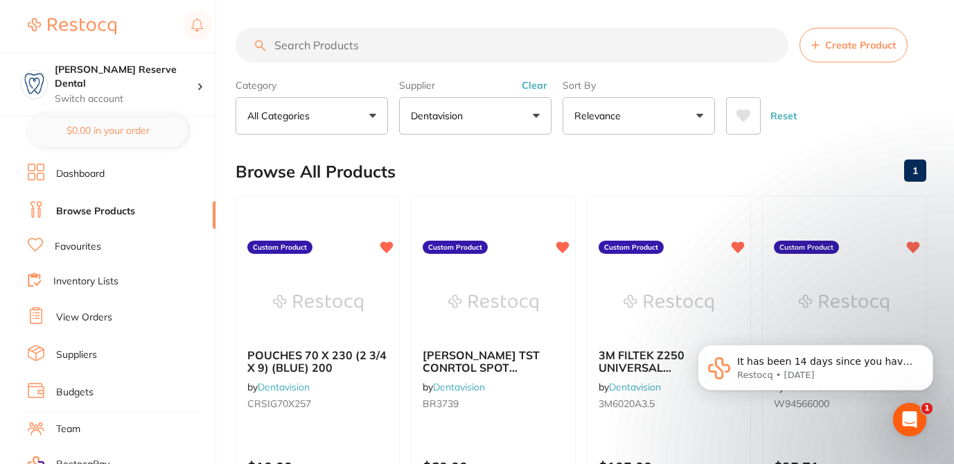
click at [340, 43] on input "search" at bounding box center [512, 45] width 553 height 35
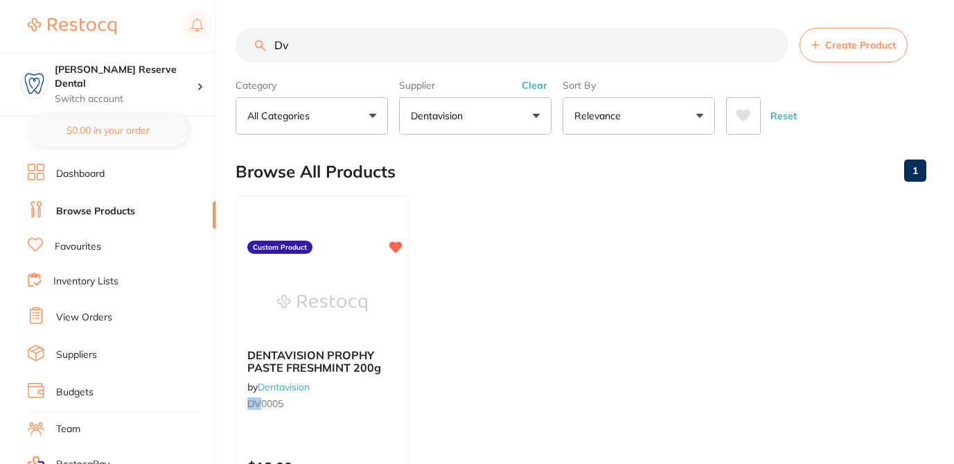
type input "Dv"
click at [489, 163] on div "Browse All Products 1" at bounding box center [581, 171] width 691 height 46
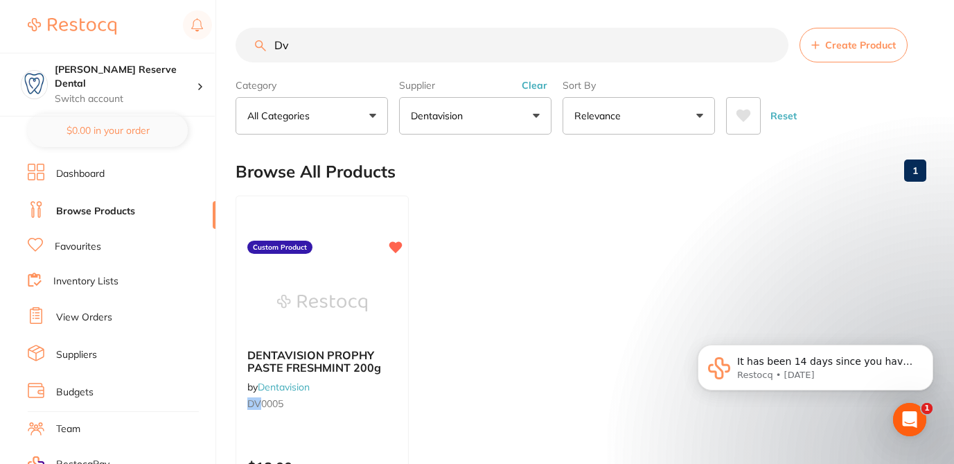
click at [531, 82] on button "Clear" at bounding box center [535, 85] width 34 height 12
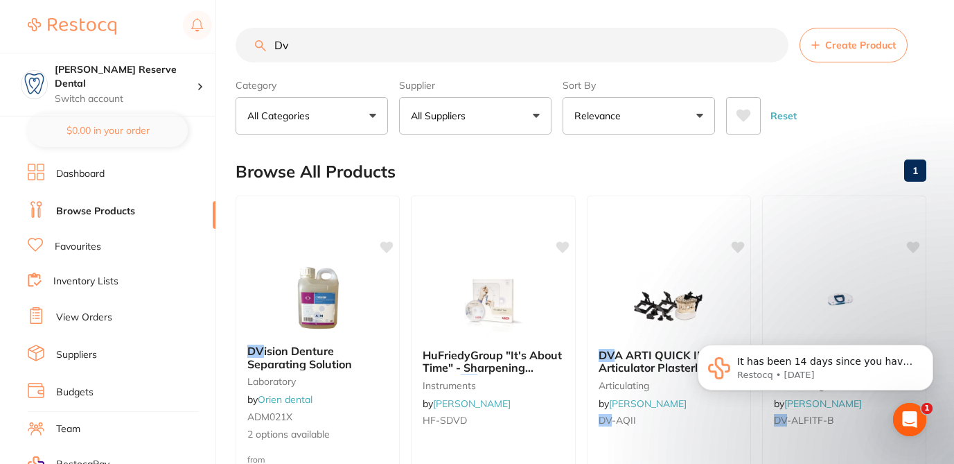
drag, startPoint x: 258, startPoint y: 46, endPoint x: 238, endPoint y: 39, distance: 22.1
click at [238, 40] on input "Dv" at bounding box center [512, 45] width 553 height 35
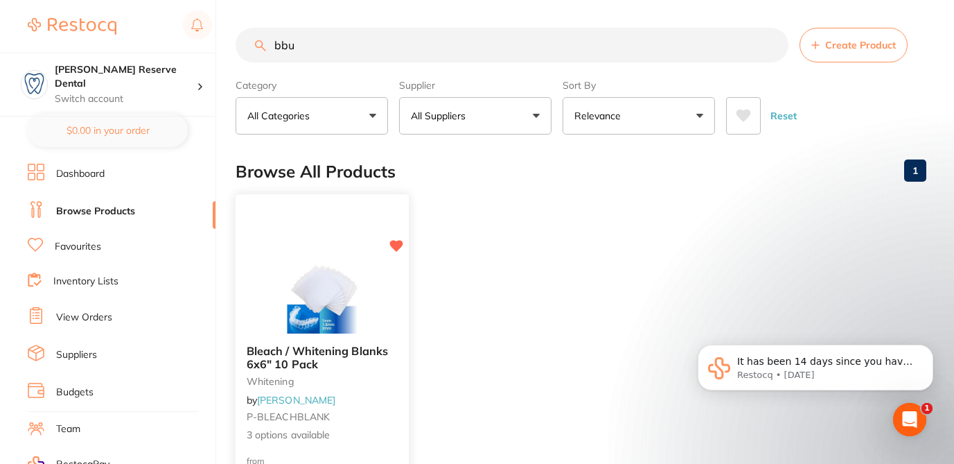
type input "bbu"
click at [386, 423] on div "Bleach / Whitening Blanks 6x6" 10 Pack whitening by Adam Dental P-BLEACHBLANK 3…" at bounding box center [322, 393] width 173 height 120
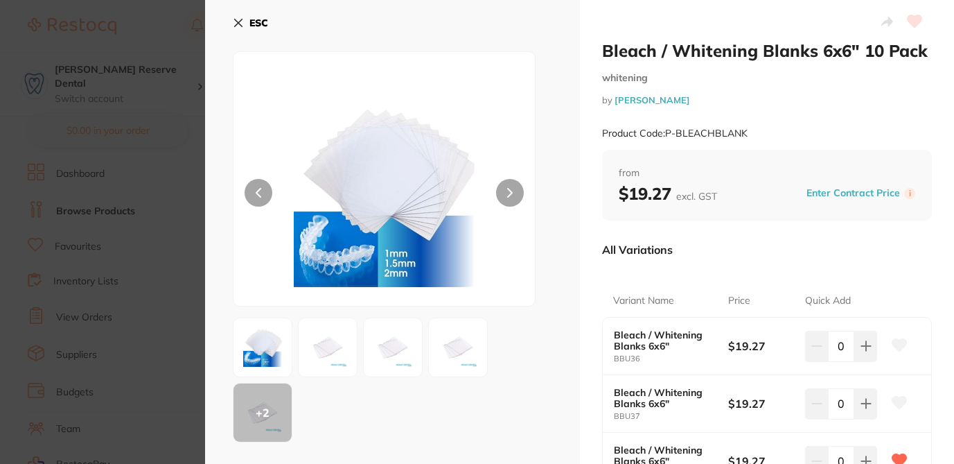
click at [554, 37] on div "ESC + 2 Product Detail Soft Thermosplints are for the preparation of custom ble…" at bounding box center [392, 446] width 375 height 892
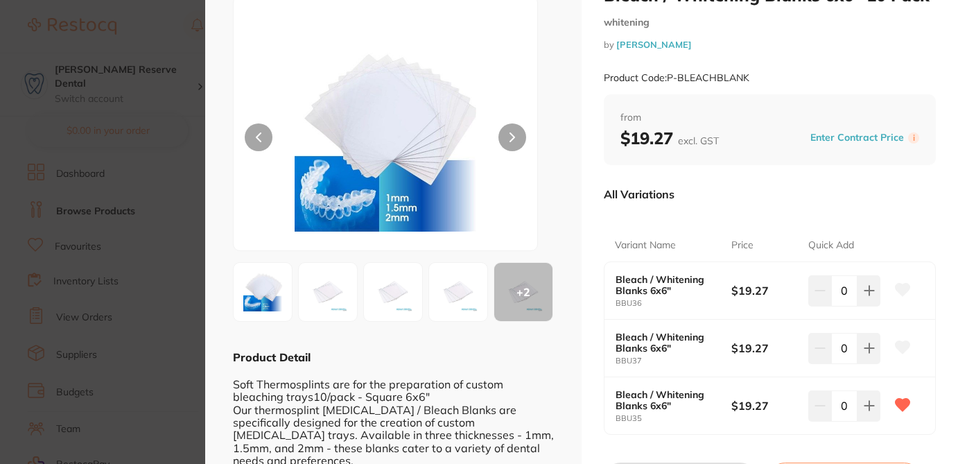
click at [173, 20] on section "Bleach / Whitening Blanks 6x6" 10 Pack whitening by Adam Dental Product Code: P…" at bounding box center [479, 232] width 958 height 464
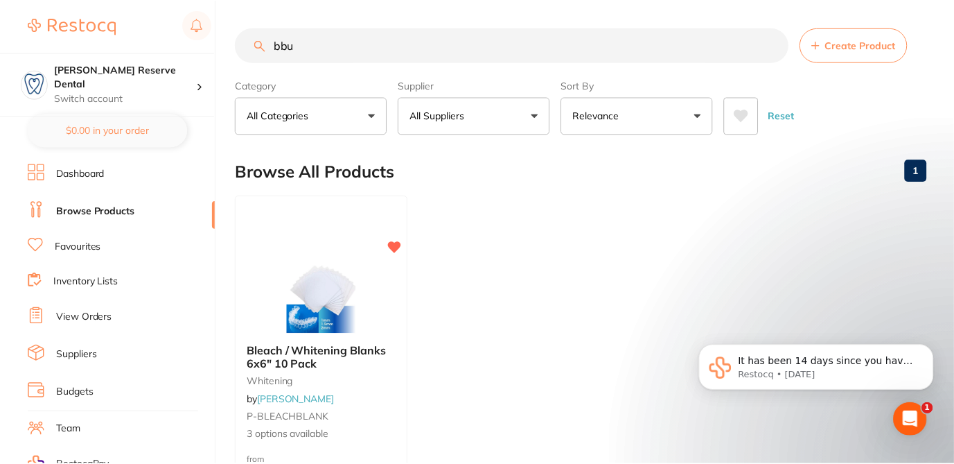
scroll to position [1, 0]
click at [845, 45] on span "Create Product" at bounding box center [860, 44] width 71 height 11
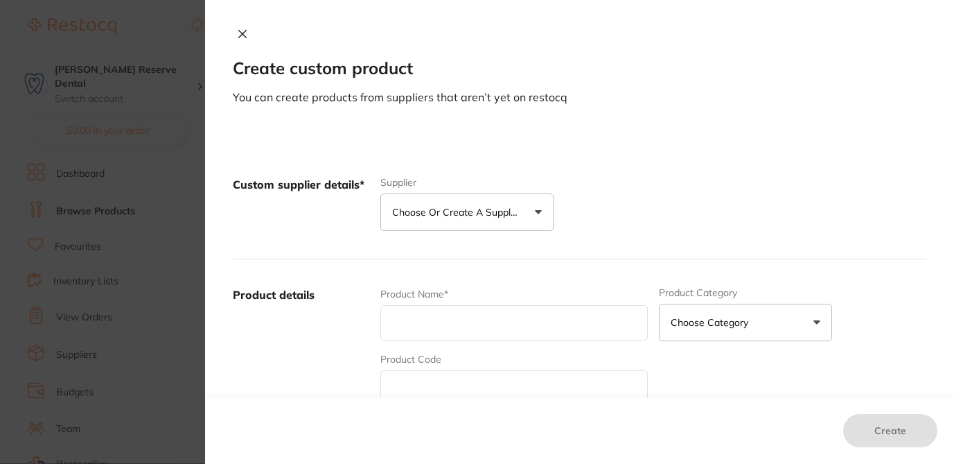
click at [511, 201] on button "Choose or create a supplier" at bounding box center [466, 211] width 173 height 37
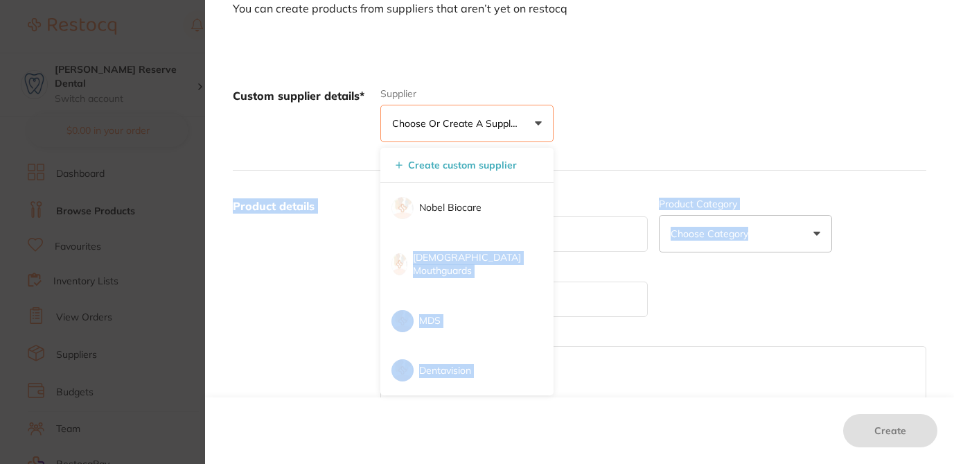
scroll to position [91, 0]
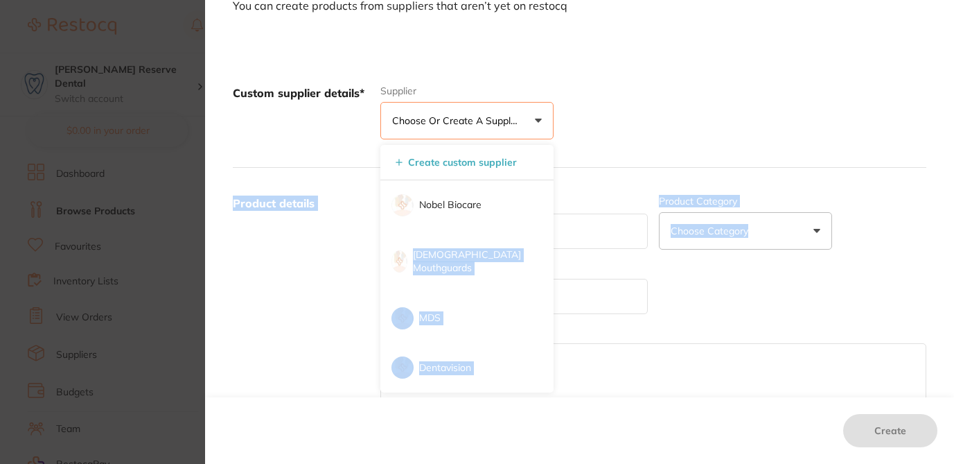
drag, startPoint x: 529, startPoint y: 330, endPoint x: 472, endPoint y: 384, distance: 78.9
click at [472, 384] on form "Custom supplier details* Supplier Choose or create a supplier Create custom sup…" at bounding box center [580, 453] width 694 height 790
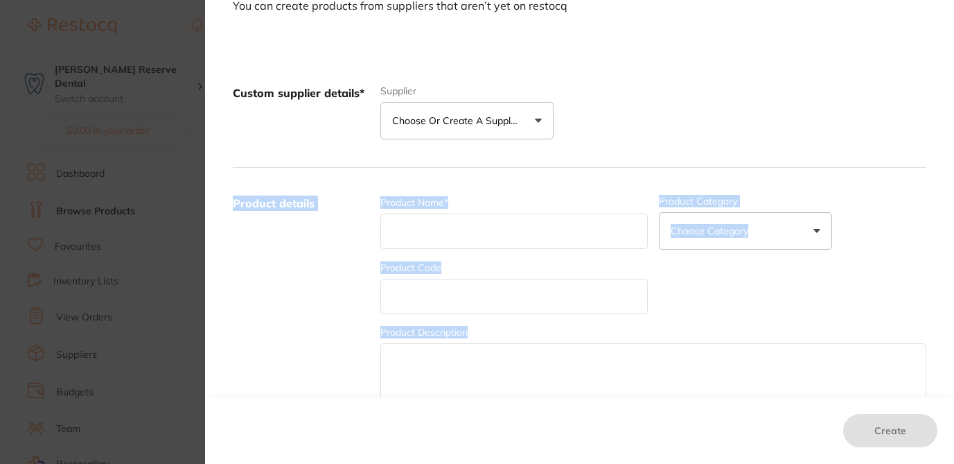
click at [452, 128] on button "Choose or create a supplier" at bounding box center [466, 120] width 173 height 37
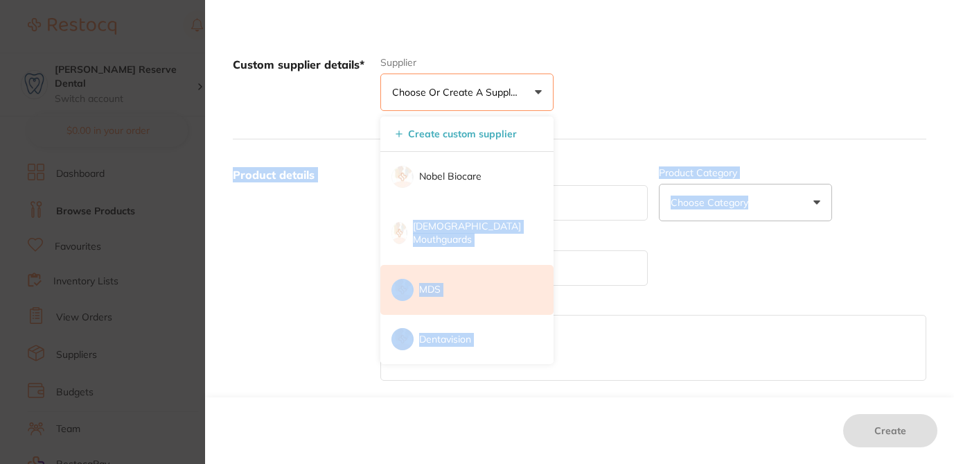
scroll to position [147, 0]
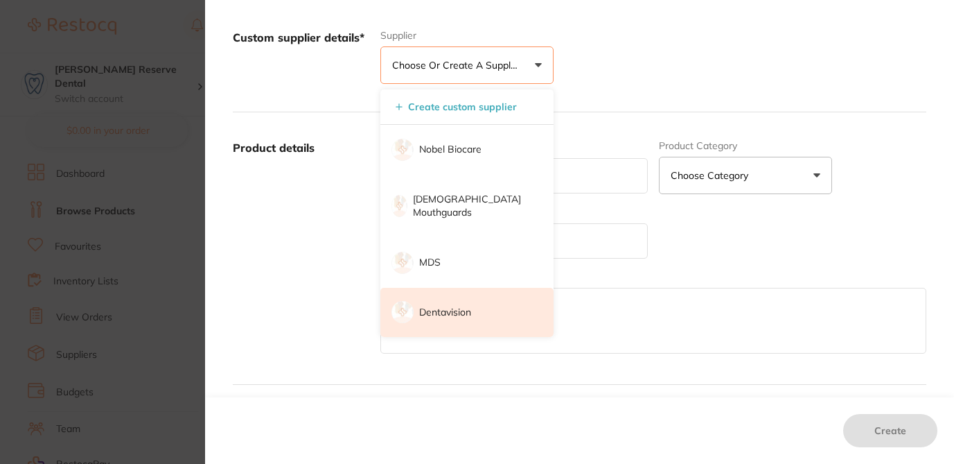
drag, startPoint x: 430, startPoint y: 256, endPoint x: 415, endPoint y: 288, distance: 35.3
click at [439, 309] on ul "Create custom supplier Nobel Biocare Australian Mouthguards MDS Dentavision" at bounding box center [466, 212] width 173 height 247
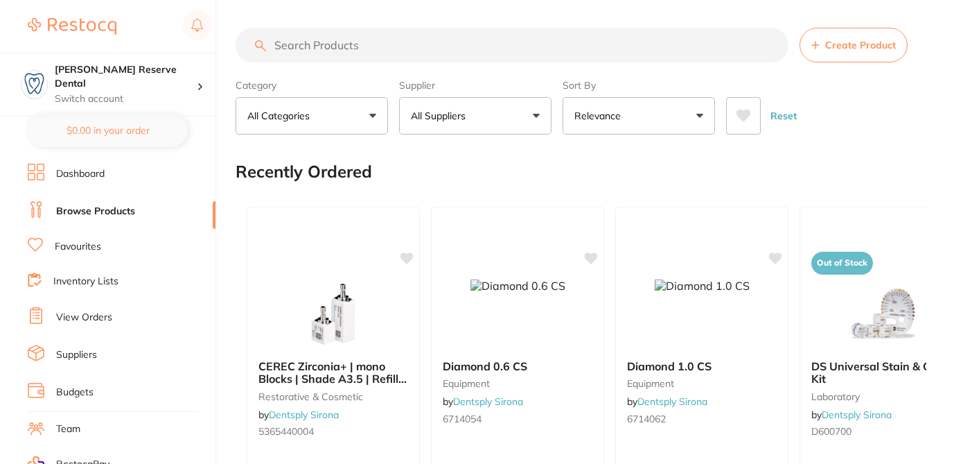
click at [838, 50] on span "Create Product" at bounding box center [860, 44] width 71 height 11
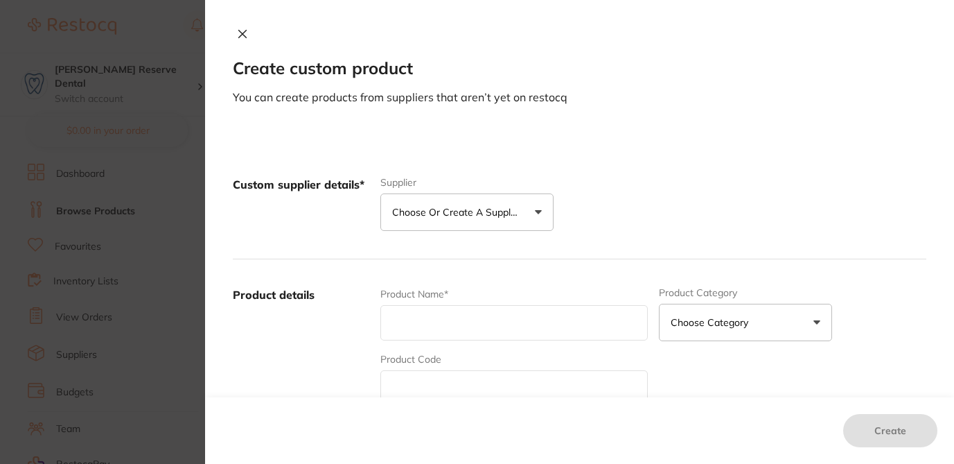
click at [491, 216] on p "Choose or create a supplier" at bounding box center [458, 212] width 132 height 14
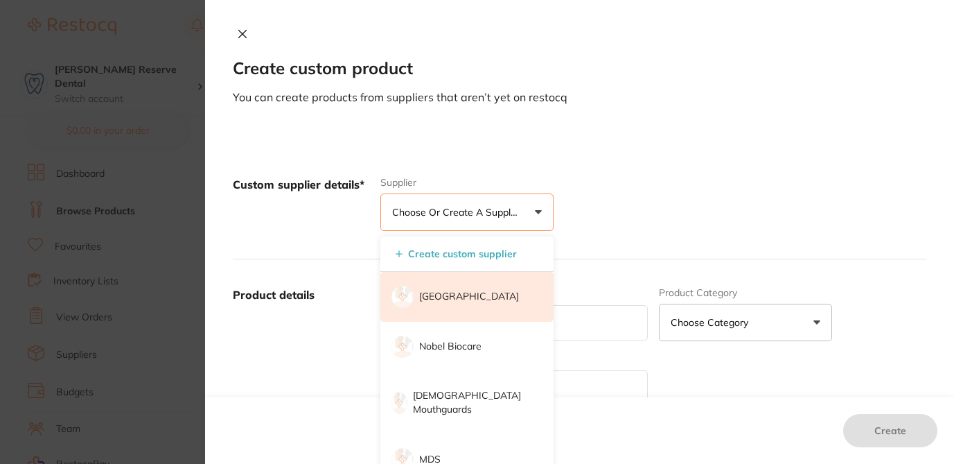
click at [453, 304] on p "[GEOGRAPHIC_DATA]" at bounding box center [469, 297] width 100 height 14
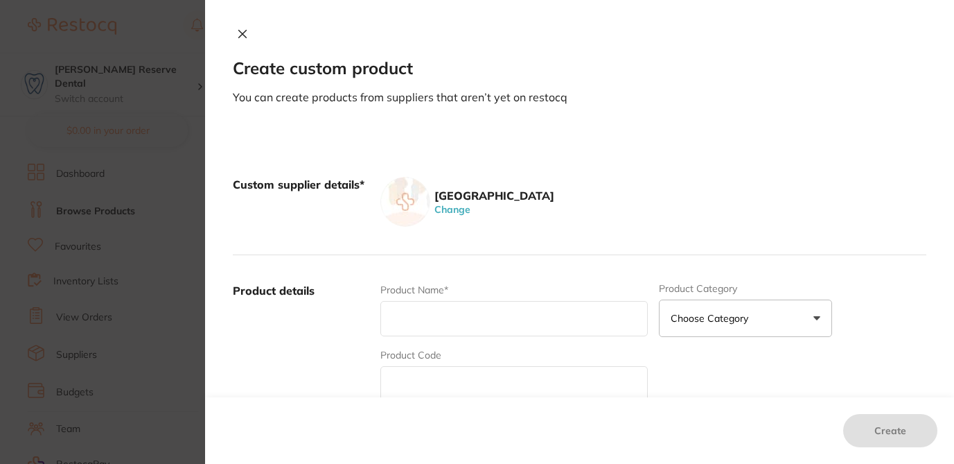
click at [423, 322] on input "text" at bounding box center [513, 318] width 267 height 35
paste input "Articulation, Unit Price: 11.00"
drag, startPoint x: 446, startPoint y: 322, endPoint x: 621, endPoint y: 331, distance: 174.8
click at [621, 331] on input "Articulation, Unit Price: 11.00" at bounding box center [513, 318] width 267 height 35
type input "Articulation"
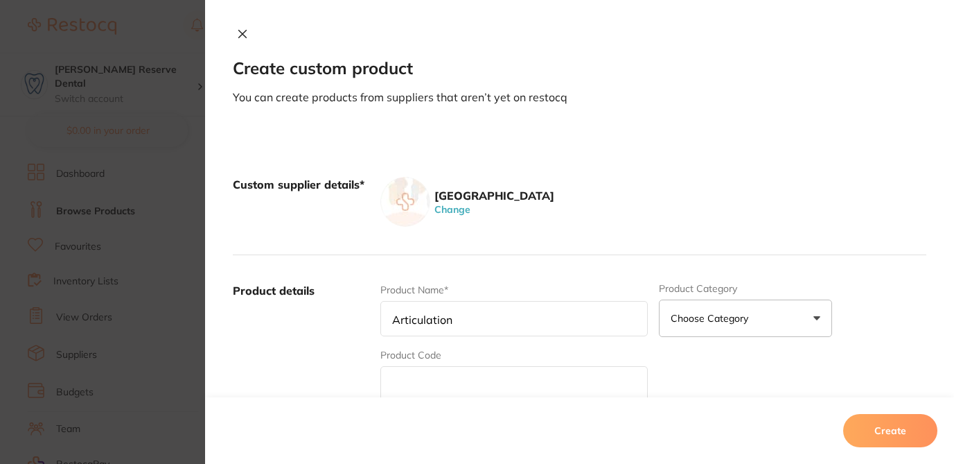
click at [502, 383] on input "text" at bounding box center [513, 383] width 267 height 35
type input "Articulation"
click at [687, 374] on div "Product Name* Articulation Product Category Choose Category 3d Printing Anaesth…" at bounding box center [653, 391] width 546 height 216
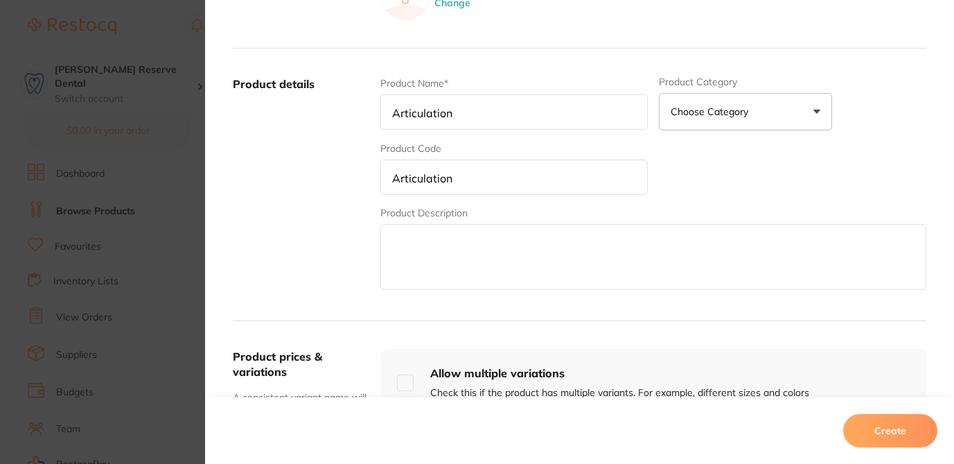
scroll to position [249, 0]
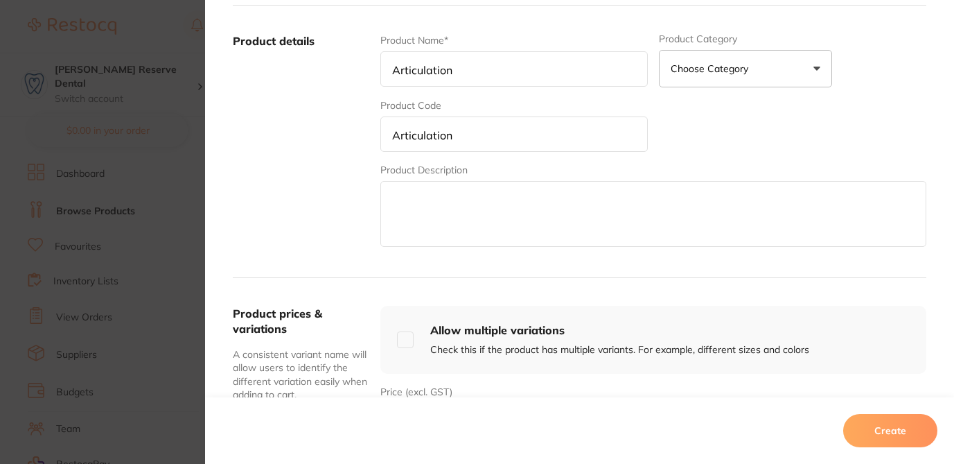
click at [558, 200] on textarea at bounding box center [653, 214] width 546 height 66
paste textarea "Articulation, Unit Price: 11.00"
type textarea "Articulation, Unit Price: 11.00"
drag, startPoint x: 566, startPoint y: 196, endPoint x: 319, endPoint y: 187, distance: 246.9
click at [319, 187] on div "Product details Product Name* Articulation Product Category Choose Category 3d …" at bounding box center [580, 142] width 694 height 272
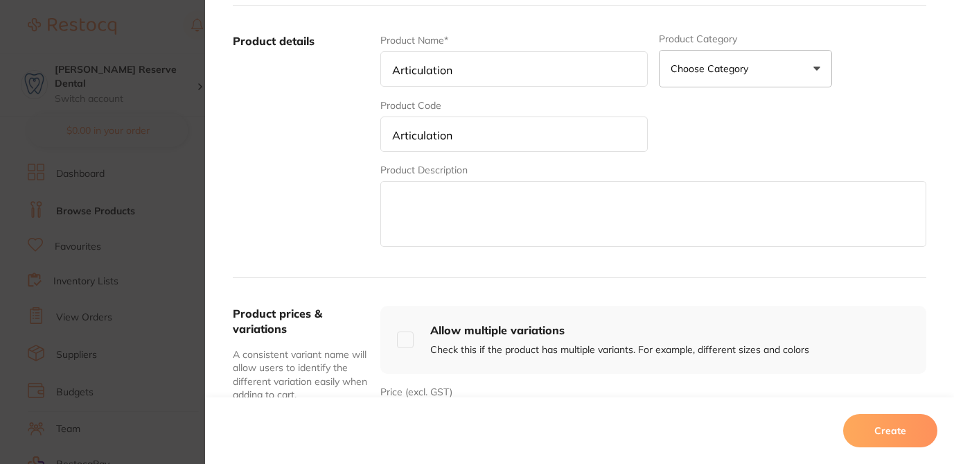
click at [319, 193] on label "Product details" at bounding box center [301, 141] width 137 height 216
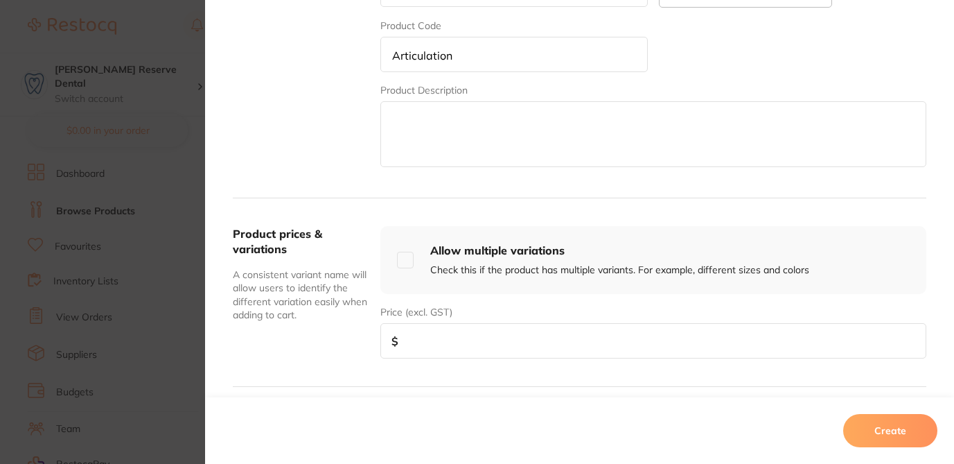
scroll to position [333, 0]
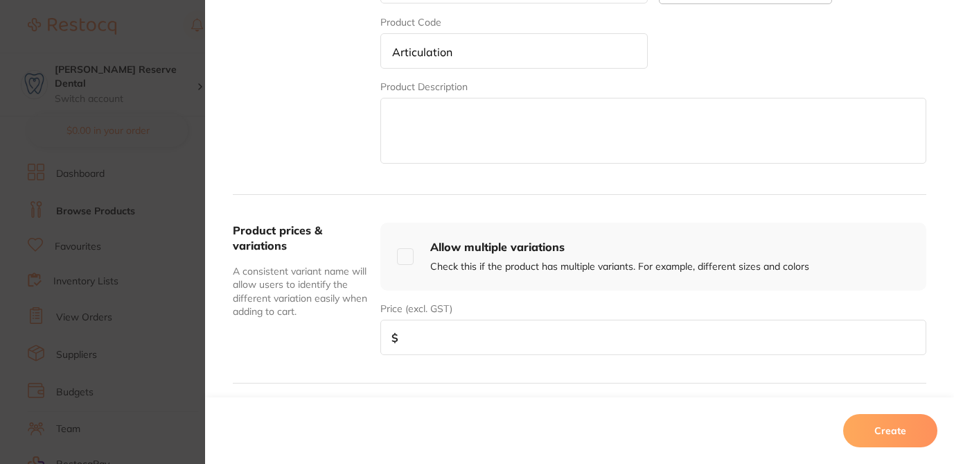
click at [434, 337] on input "number" at bounding box center [653, 336] width 546 height 35
type input "11"
click at [868, 433] on button "Create" at bounding box center [890, 430] width 94 height 33
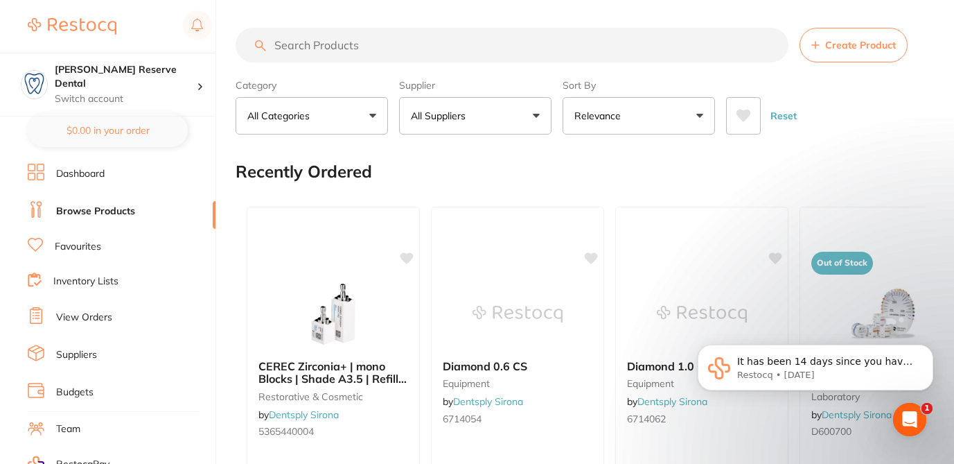
click at [820, 47] on button "Create Product" at bounding box center [854, 45] width 108 height 35
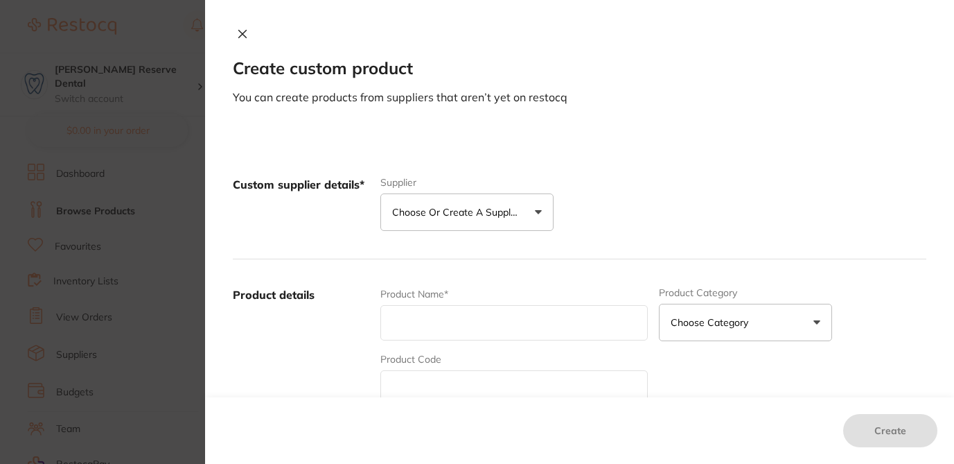
click at [455, 216] on p "Choose or create a supplier" at bounding box center [458, 212] width 132 height 14
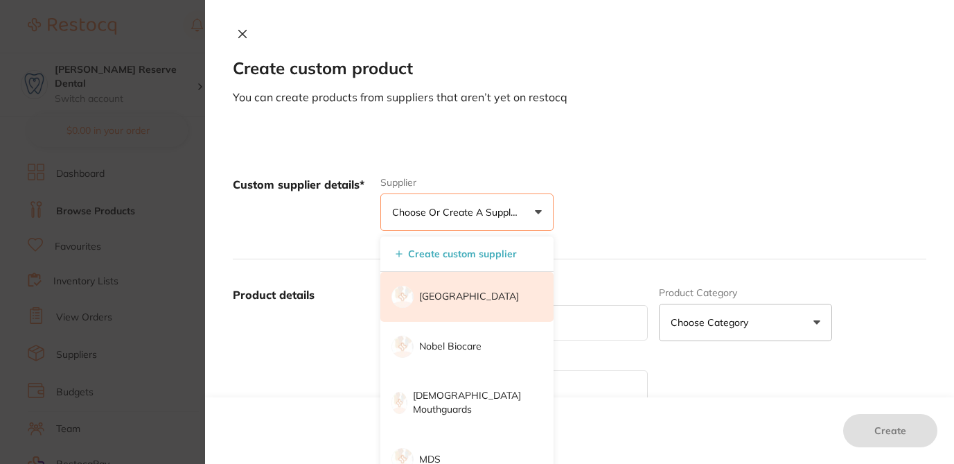
scroll to position [0, 0]
click at [447, 296] on p "[GEOGRAPHIC_DATA]" at bounding box center [469, 297] width 100 height 14
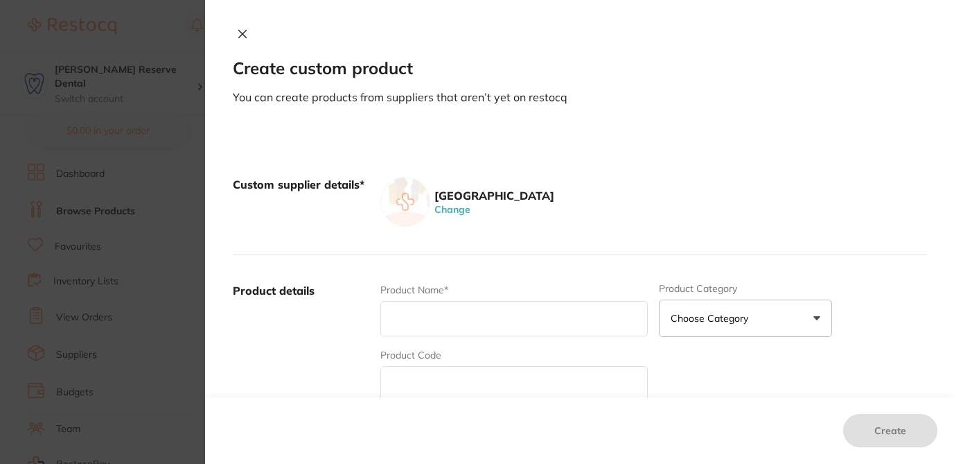
click at [419, 321] on input "text" at bounding box center [513, 318] width 267 height 35
paste input "Bite Block, Unit Price: 24.00"
click at [390, 314] on input "Bite Block, Unit Price: 24.00" at bounding box center [513, 318] width 267 height 35
drag, startPoint x: 439, startPoint y: 321, endPoint x: 573, endPoint y: 324, distance: 133.8
click at [573, 324] on input "Bite Block, Unit Price: 24.00" at bounding box center [513, 318] width 267 height 35
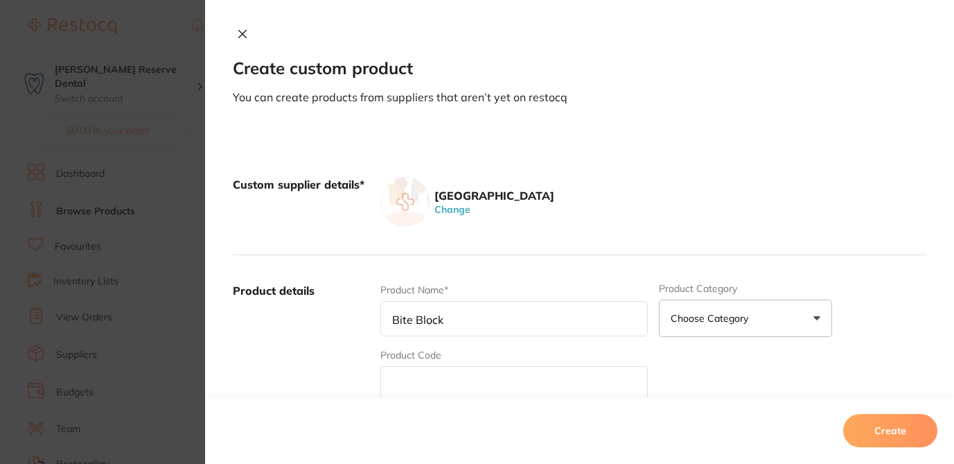
type input "Bite Block"
click at [456, 387] on input "text" at bounding box center [513, 383] width 267 height 35
paste input "Bite Block, Unit Price: 24.00"
drag, startPoint x: 444, startPoint y: 385, endPoint x: 605, endPoint y: 382, distance: 160.8
click at [605, 382] on input "Bite Block, Unit Price: 24.00" at bounding box center [513, 383] width 267 height 35
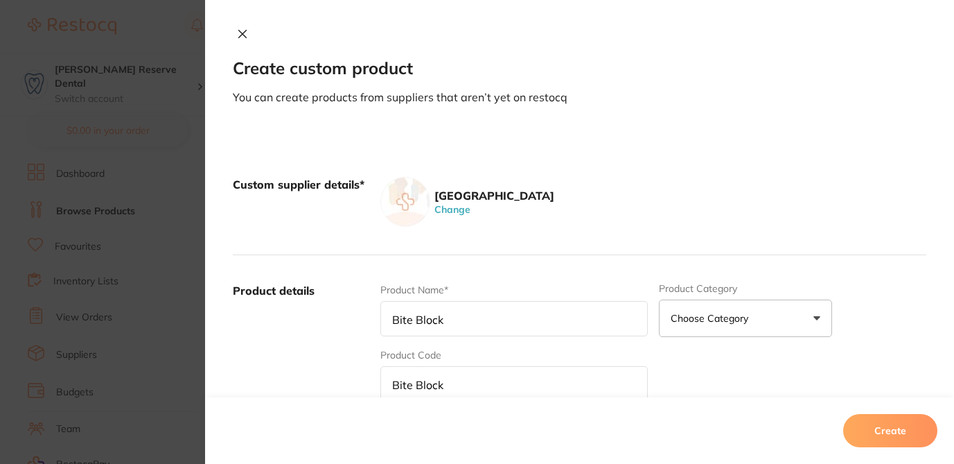
click at [681, 370] on div "Product Name* Bite Block Product Category Choose Category 3d Printing Anaesthet…" at bounding box center [653, 391] width 546 height 216
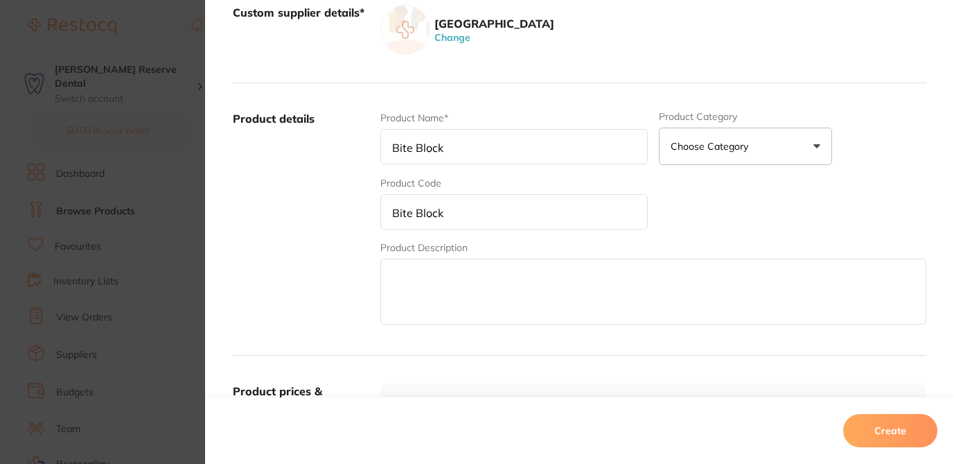
scroll to position [194, 0]
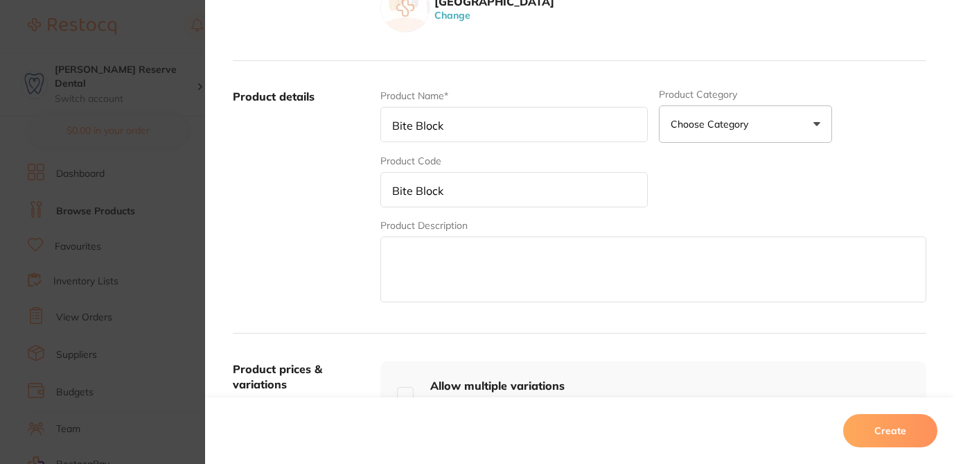
click at [391, 187] on input "Bite Block" at bounding box center [513, 189] width 267 height 35
type input "Bite Block"
click at [680, 186] on div "Product Name* Bite Block Product Category Choose Category 3d Printing Anaesthet…" at bounding box center [653, 197] width 546 height 216
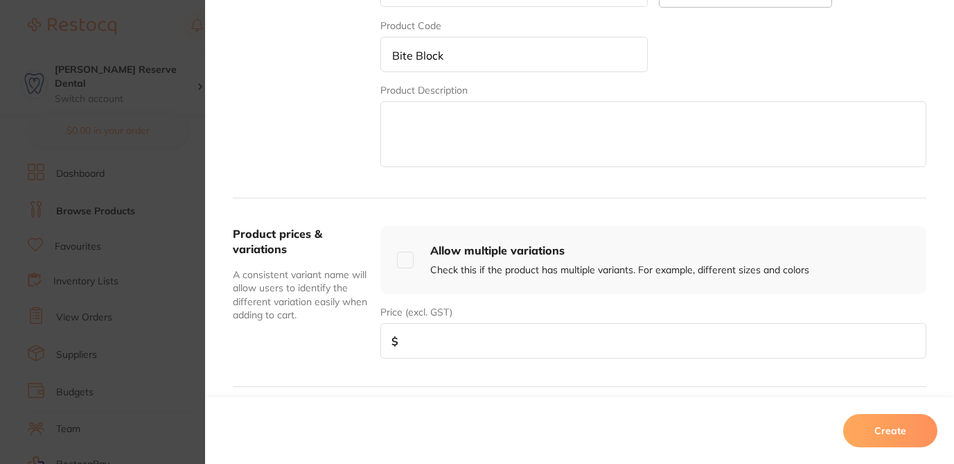
scroll to position [333, 0]
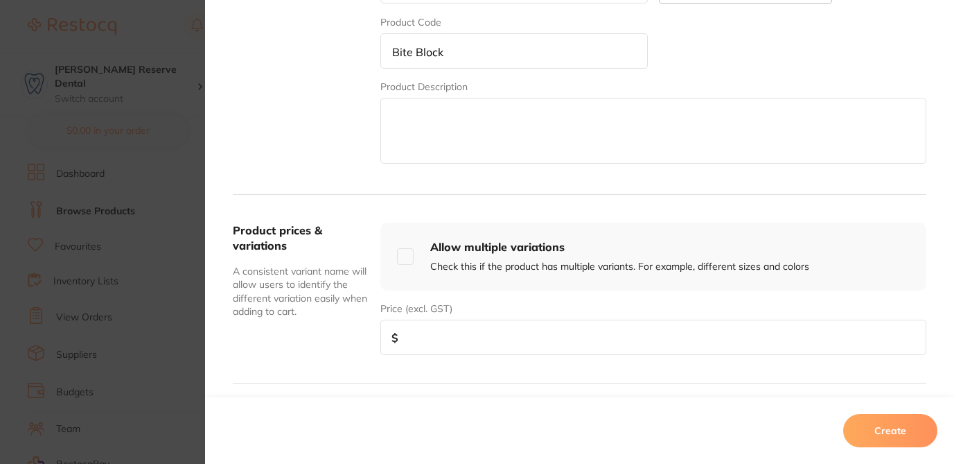
click at [425, 335] on input "number" at bounding box center [653, 336] width 546 height 35
type input "24"
click at [882, 427] on button "Create" at bounding box center [890, 430] width 94 height 33
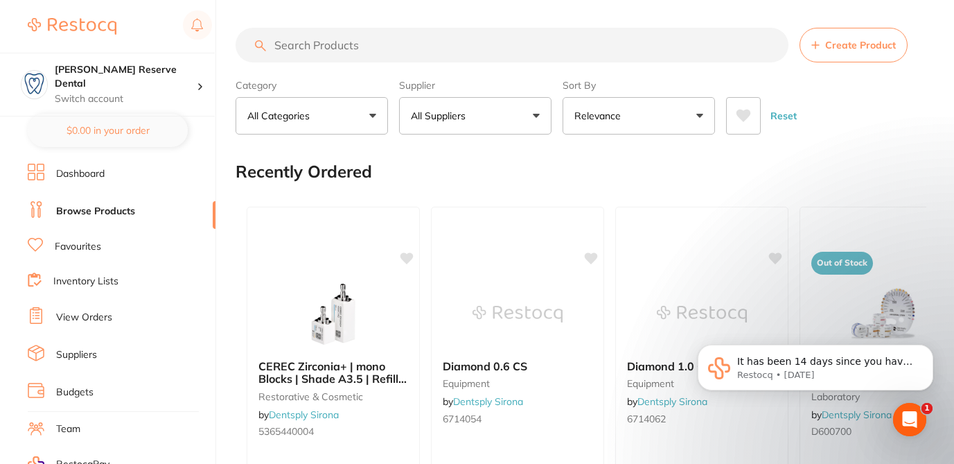
click at [846, 43] on span "Create Product" at bounding box center [860, 44] width 71 height 11
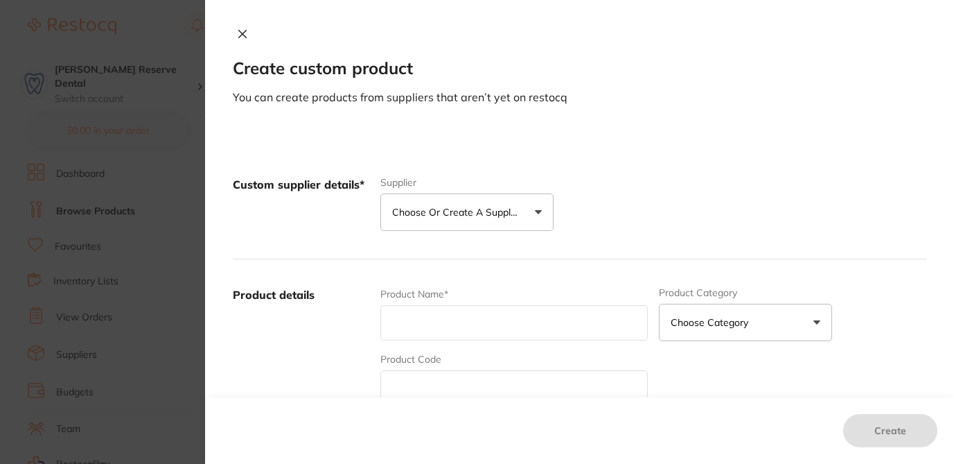
click at [426, 216] on p "Choose or create a supplier" at bounding box center [458, 212] width 132 height 14
click at [431, 216] on p "Choose or create a supplier" at bounding box center [458, 212] width 132 height 14
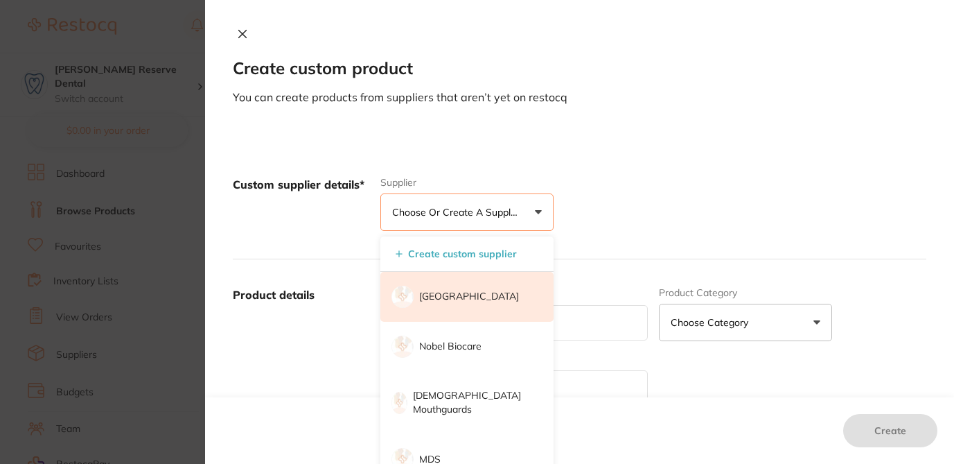
click at [439, 293] on p "[GEOGRAPHIC_DATA]" at bounding box center [469, 297] width 100 height 14
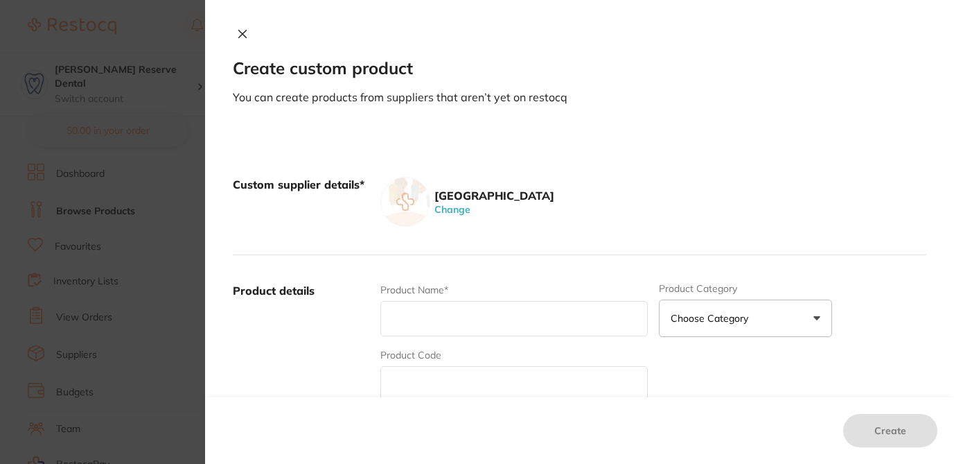
click at [420, 322] on input "text" at bounding box center [513, 318] width 267 height 35
paste input "partial 5-9 teeth tryin/setup, Unit Price: 147.00"
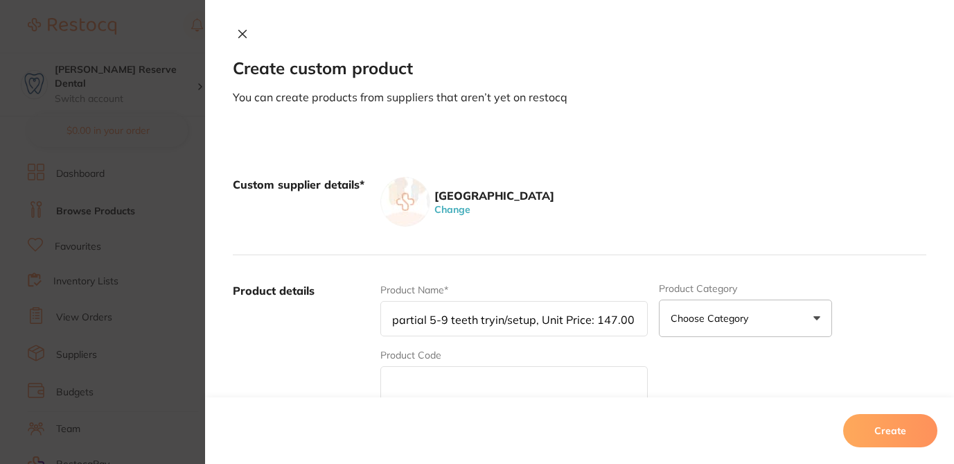
drag, startPoint x: 393, startPoint y: 322, endPoint x: 375, endPoint y: 322, distance: 18.0
click at [375, 322] on div "Product details Product Name* partial 5-9 teeth tryin/setup, Unit Price: 147.00…" at bounding box center [580, 391] width 694 height 272
click at [448, 316] on input "Partial 5-9 teeth tryin/setup, Unit Price: 147.00" at bounding box center [513, 318] width 267 height 35
drag, startPoint x: 532, startPoint y: 321, endPoint x: 363, endPoint y: 317, distance: 169.1
click at [363, 318] on div "Product details Product Name* Partial 5-9 Teeth tryin/setup, Unit Price: 147.00…" at bounding box center [580, 391] width 694 height 272
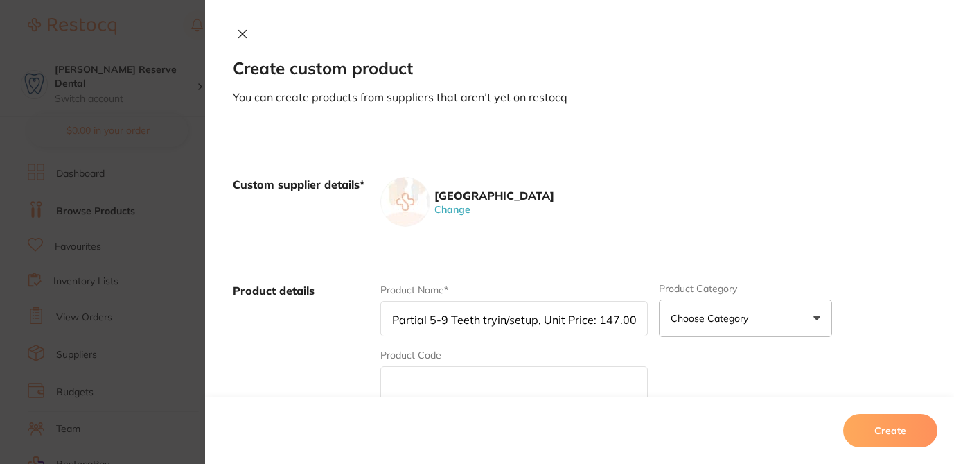
type input "Partial 5-9 Teeth tryin/setup, Unit Price: 147.00"
click at [407, 383] on input "text" at bounding box center [513, 383] width 267 height 35
paste input "Partial 5-9 Teeth tryin/setup"
type input "Partial 5-9 Teeth tryin/setup"
drag, startPoint x: 532, startPoint y: 321, endPoint x: 546, endPoint y: 315, distance: 14.9
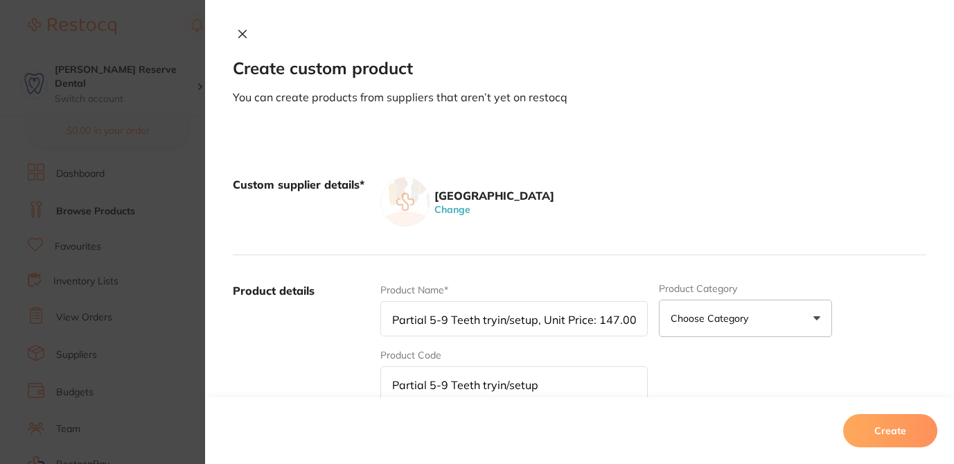
click at [568, 317] on input "Partial 5-9 Teeth tryin/setup, Unit Price: 147.00" at bounding box center [513, 318] width 267 height 35
drag, startPoint x: 532, startPoint y: 324, endPoint x: 636, endPoint y: 331, distance: 104.2
click at [636, 331] on input "Partial 5-9 Teeth tryin/setup, Unit Price: 147.00" at bounding box center [513, 318] width 267 height 35
type input "Partial 5-9 Teeth tryin/setup"
click at [741, 373] on div "Product Name* Partial 5-9 Teeth tryin/setup Product Category Choose Category 3d…" at bounding box center [653, 391] width 546 height 216
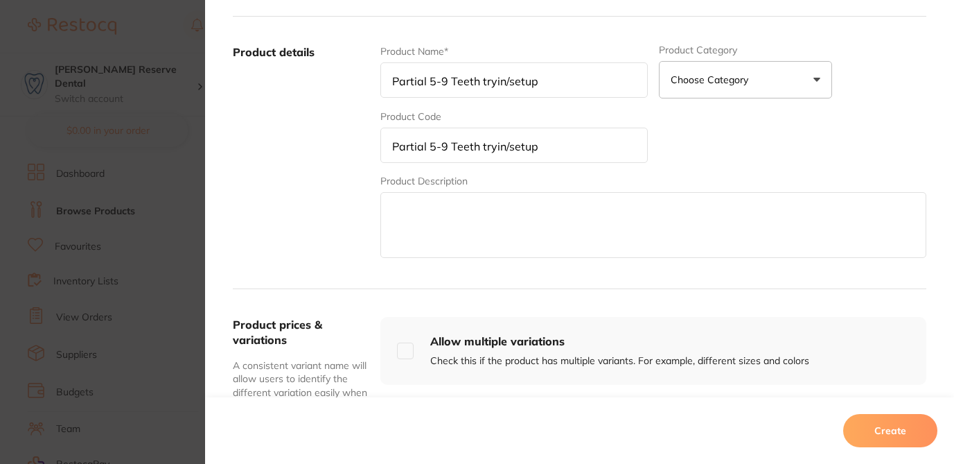
scroll to position [277, 0]
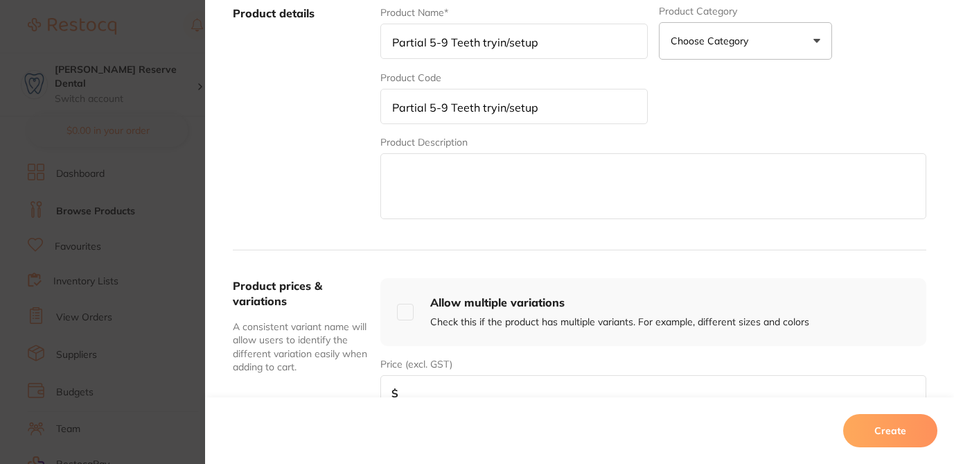
click at [446, 390] on input "number" at bounding box center [653, 392] width 546 height 35
type input "147"
click at [877, 428] on button "Create" at bounding box center [890, 430] width 94 height 33
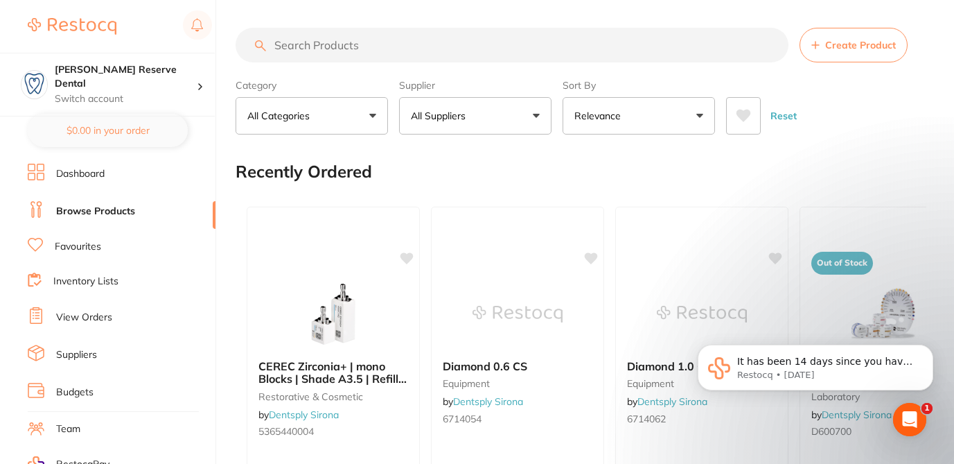
click at [865, 43] on span "Create Product" at bounding box center [860, 44] width 71 height 11
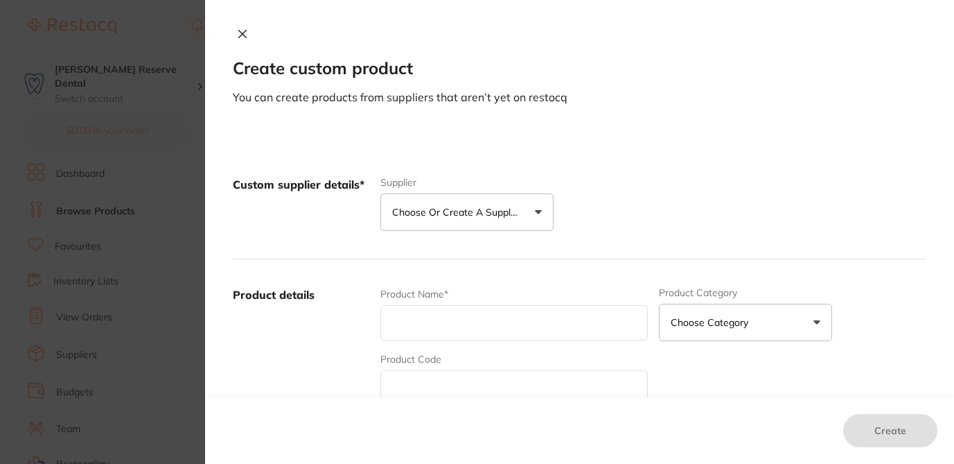
click at [507, 222] on button "Choose or create a supplier" at bounding box center [466, 211] width 173 height 37
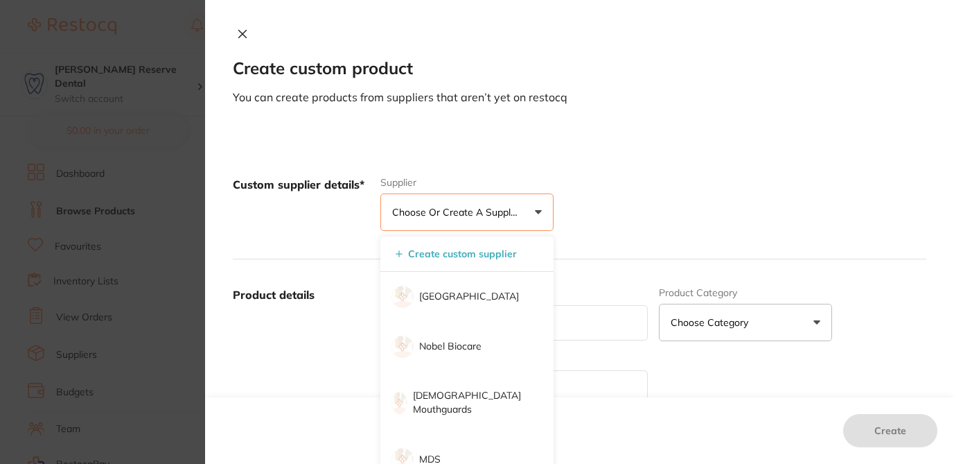
click at [537, 213] on button "Choose or create a supplier" at bounding box center [466, 211] width 173 height 37
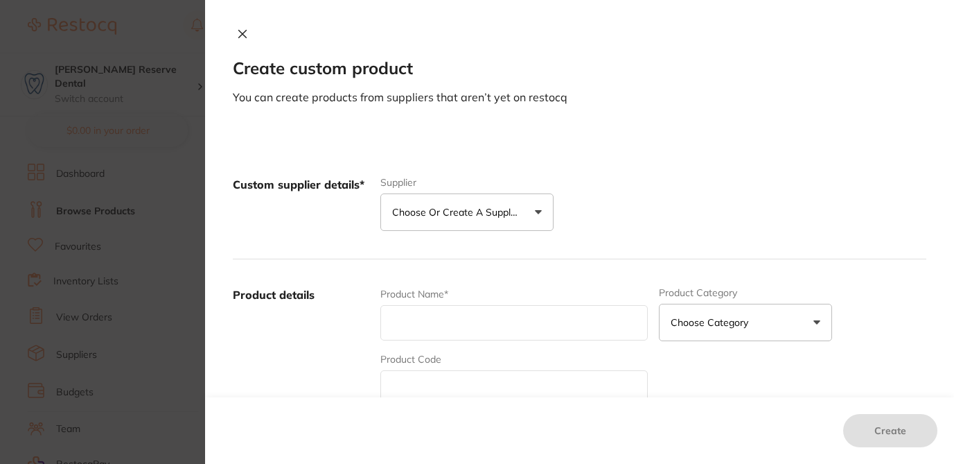
scroll to position [0, 0]
click at [537, 213] on button "Choose or create a supplier" at bounding box center [466, 211] width 173 height 37
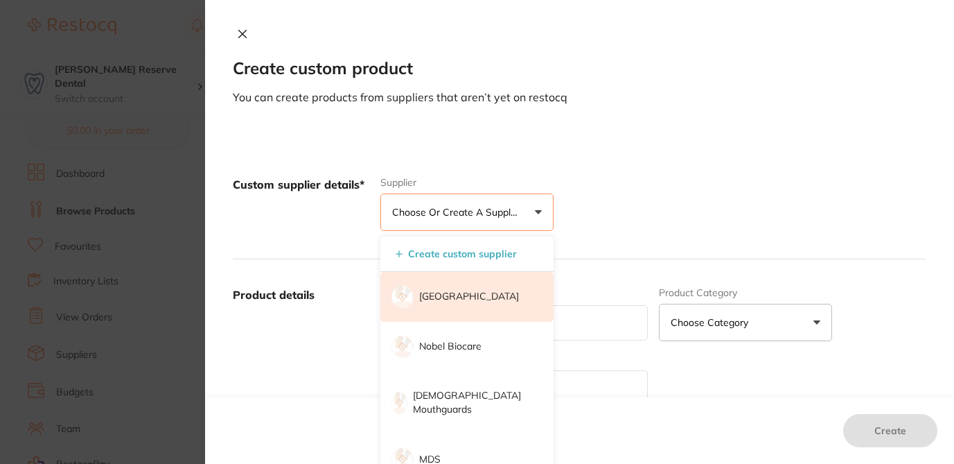
click at [441, 301] on p "[GEOGRAPHIC_DATA]" at bounding box center [469, 297] width 100 height 14
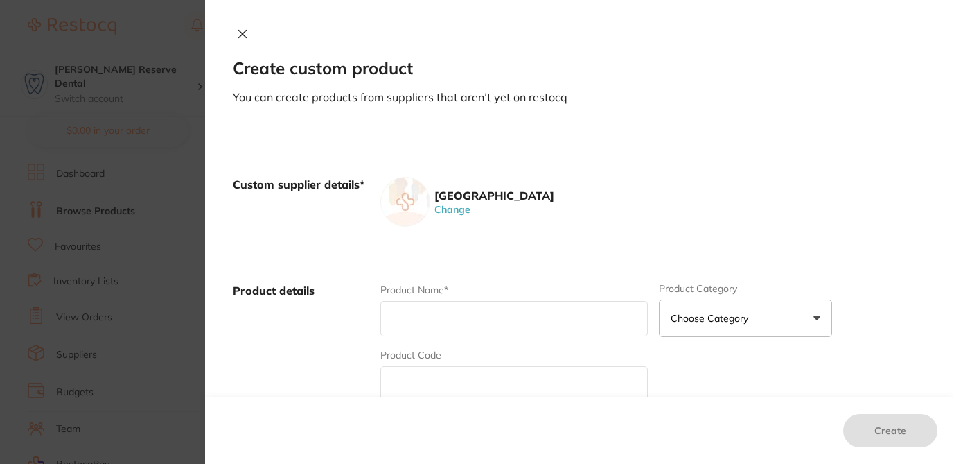
click at [412, 321] on input "text" at bounding box center [513, 318] width 267 height 35
click at [665, 123] on div "Create custom product You can create products from suppliers that aren’t yet on…" at bounding box center [579, 232] width 749 height 464
click at [237, 32] on icon at bounding box center [242, 33] width 11 height 11
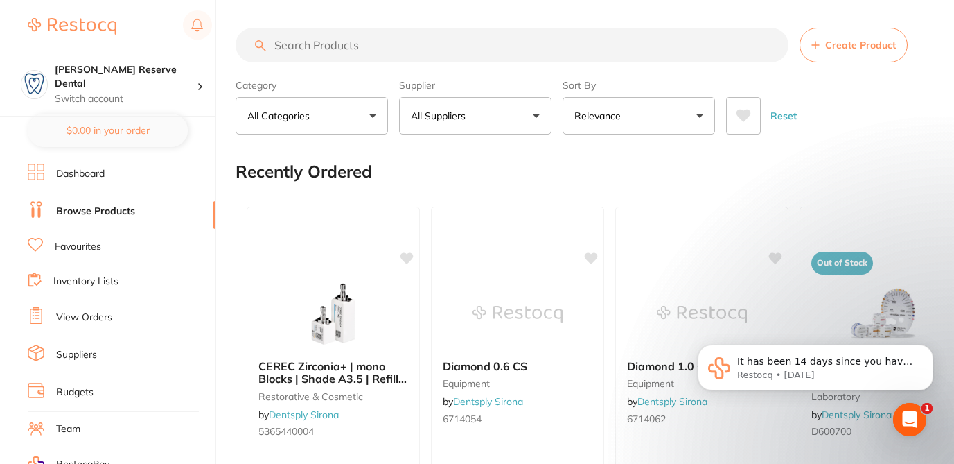
click at [537, 118] on button "All Suppliers" at bounding box center [475, 115] width 152 height 37
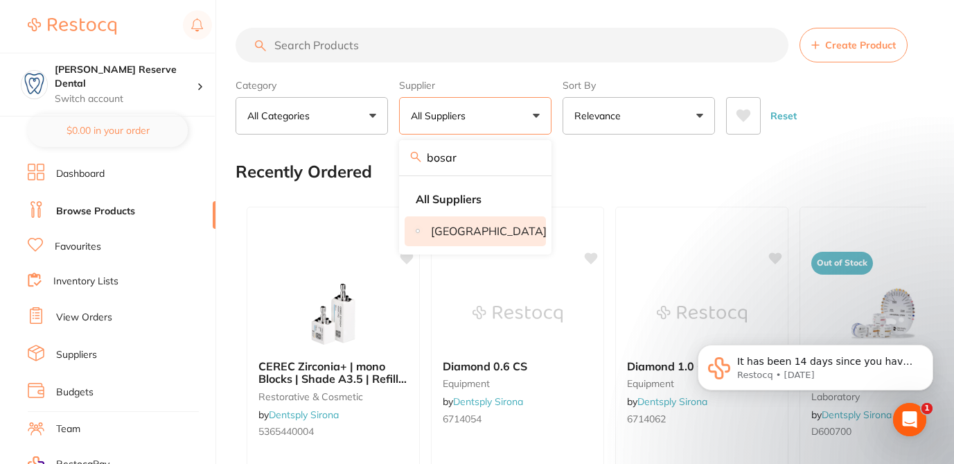
type input "bosar"
click at [497, 237] on p "[GEOGRAPHIC_DATA]" at bounding box center [489, 231] width 116 height 12
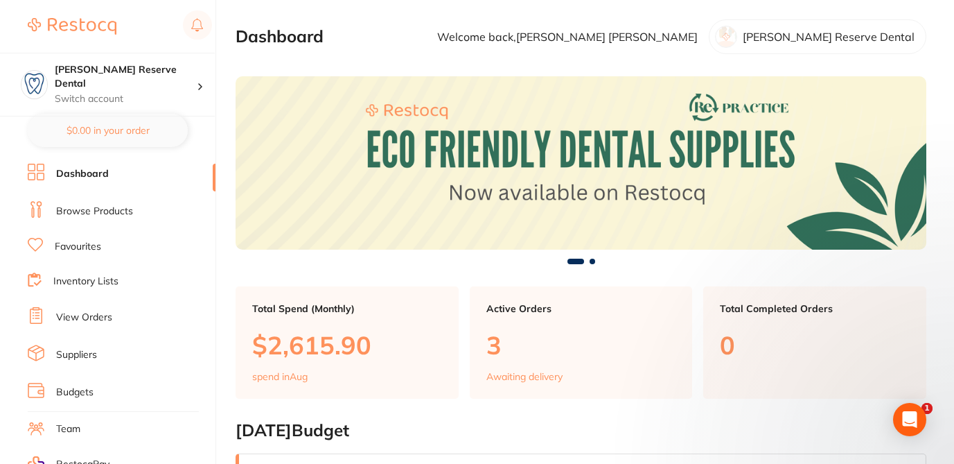
click at [130, 210] on link "Browse Products" at bounding box center [94, 211] width 77 height 14
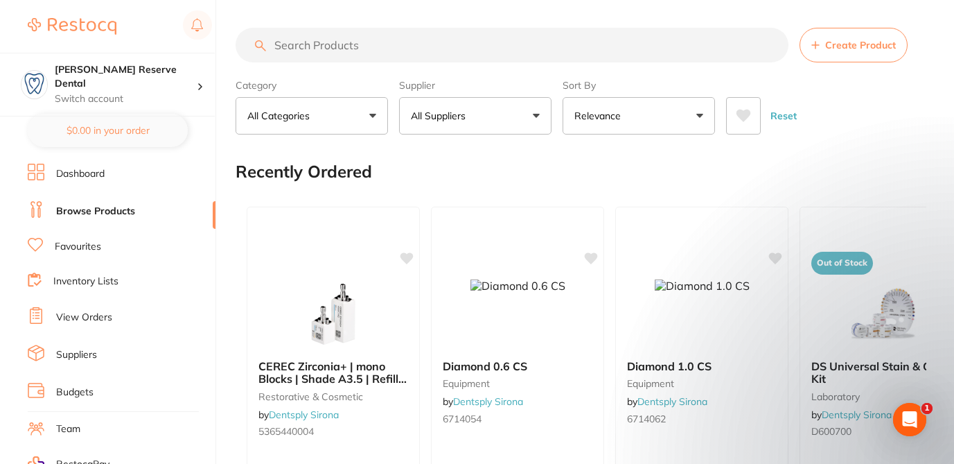
click at [536, 116] on button "All Suppliers" at bounding box center [475, 115] width 152 height 37
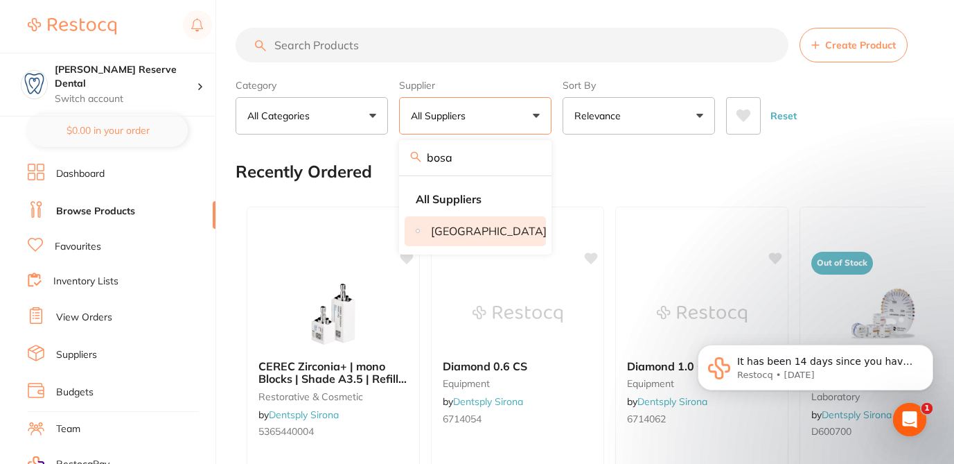
type input "bosa"
click at [464, 237] on p "[GEOGRAPHIC_DATA]" at bounding box center [489, 231] width 116 height 12
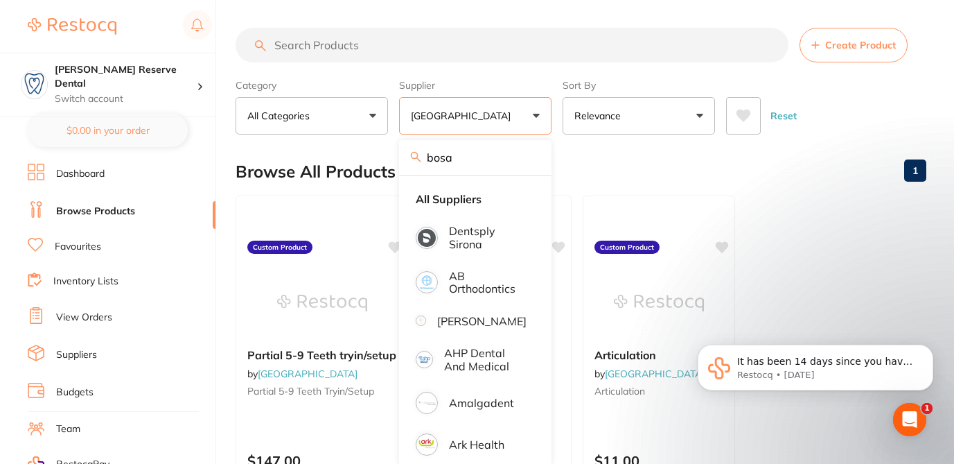
click at [599, 161] on div "Browse All Products 1" at bounding box center [581, 171] width 691 height 46
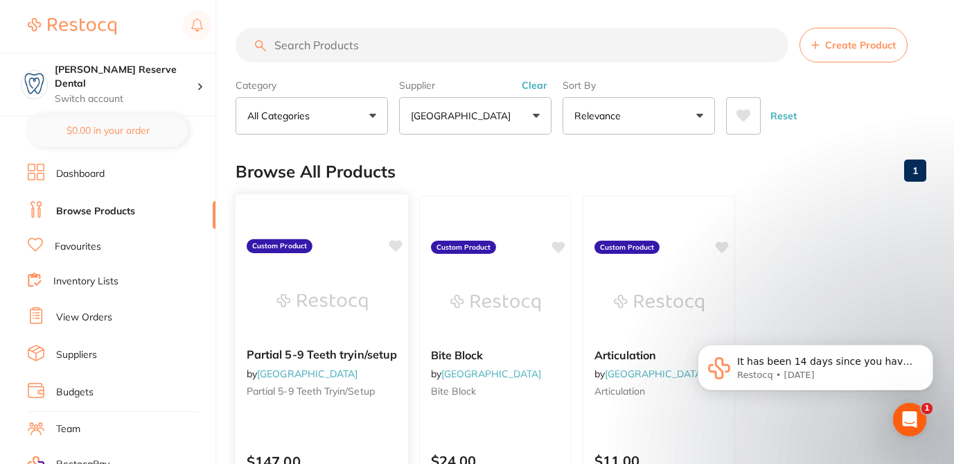
click at [395, 246] on icon at bounding box center [395, 246] width 13 height 12
click at [562, 249] on icon at bounding box center [559, 246] width 14 height 14
click at [726, 247] on icon at bounding box center [722, 246] width 13 height 12
click at [363, 413] on div "Partial 5-9 Teeth tryin/setup by Bosara Dental Laboratory Partial 5-9 Teeth try…" at bounding box center [322, 375] width 173 height 76
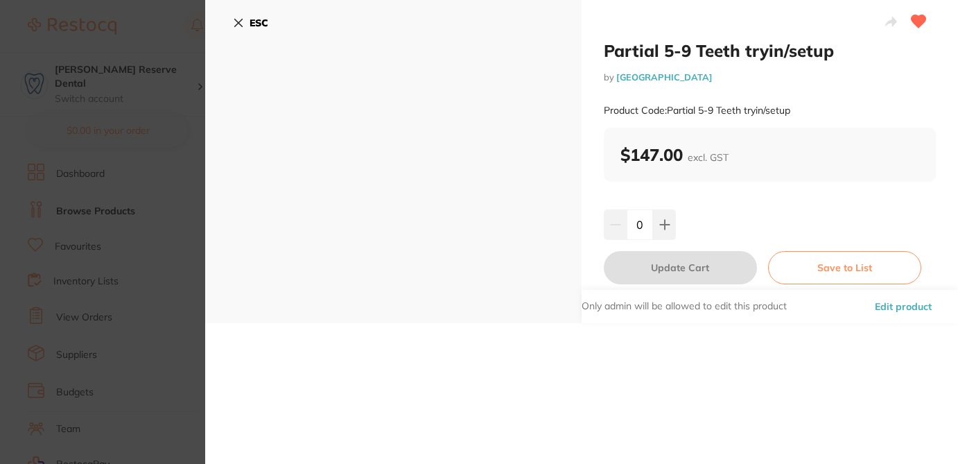
click at [896, 305] on button "Edit product" at bounding box center [902, 306] width 65 height 33
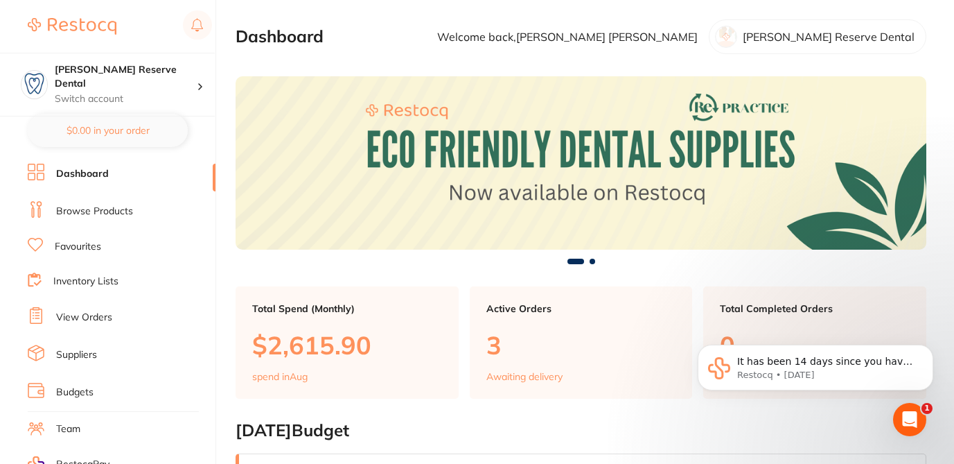
click at [107, 214] on link "Browse Products" at bounding box center [94, 211] width 77 height 14
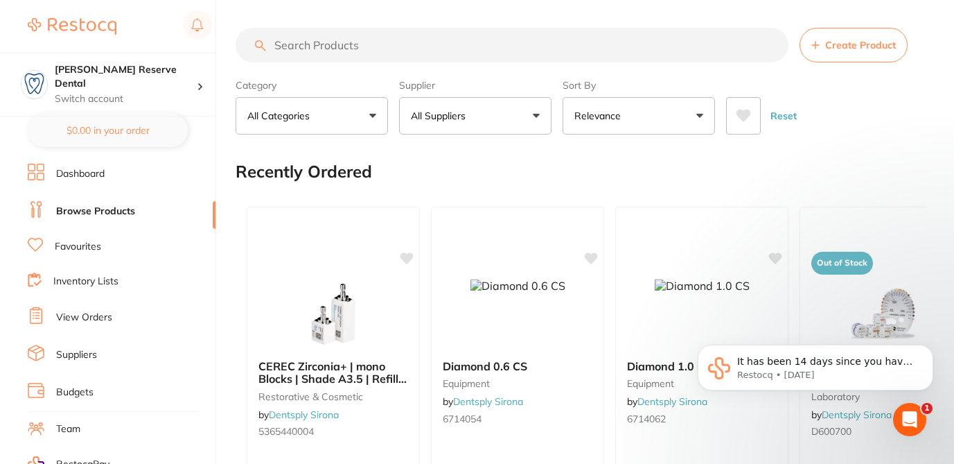
click at [515, 117] on button "All Suppliers" at bounding box center [475, 115] width 152 height 37
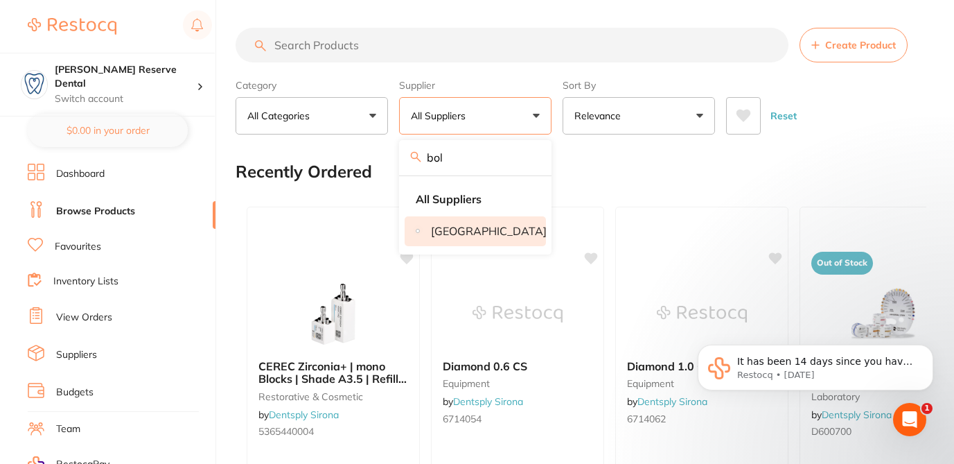
type input "bol"
click at [482, 233] on p "[GEOGRAPHIC_DATA]" at bounding box center [489, 231] width 116 height 12
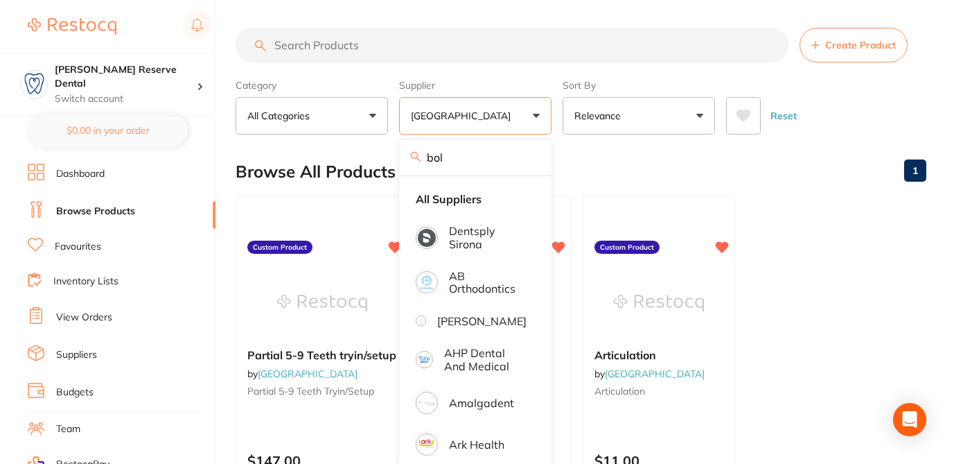
click at [581, 170] on div "Browse All Products 1" at bounding box center [581, 171] width 691 height 46
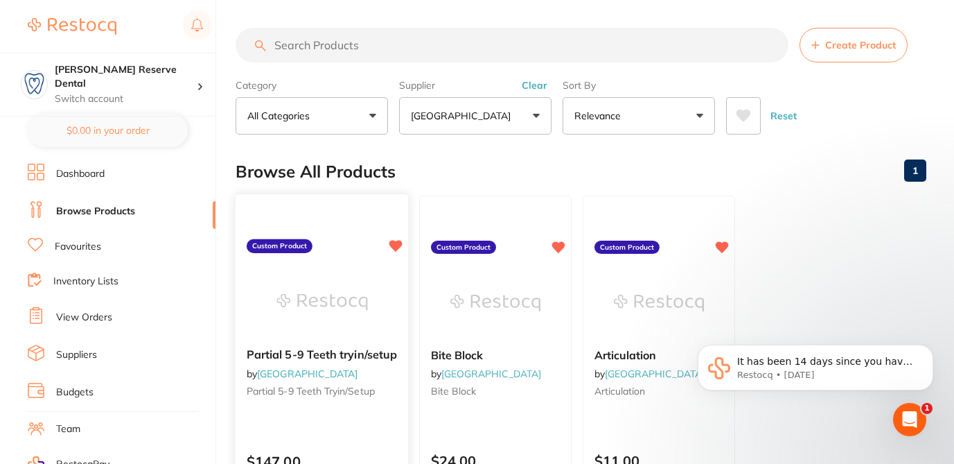
click at [335, 417] on div "Partial 5-9 Teeth tryin/setup by Bosara Dental Laboratory Partial 5-9 Teeth try…" at bounding box center [322, 394] width 174 height 403
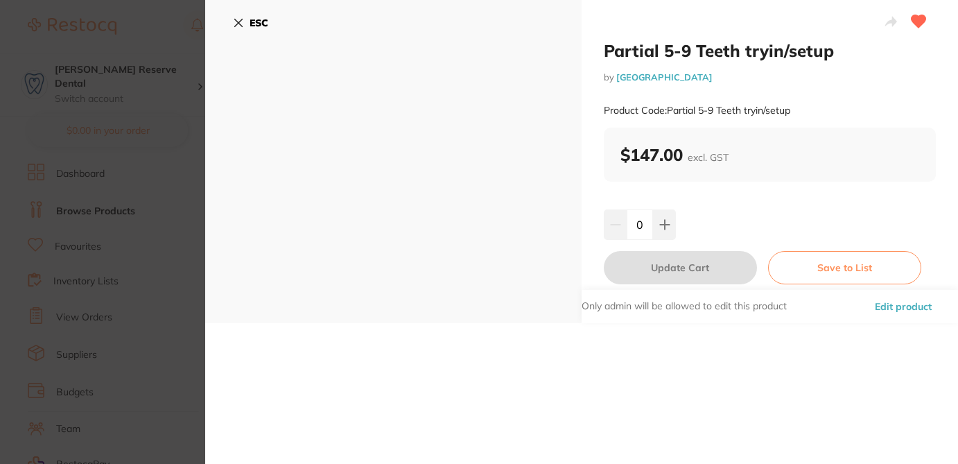
click at [897, 304] on button "Edit product" at bounding box center [902, 306] width 65 height 33
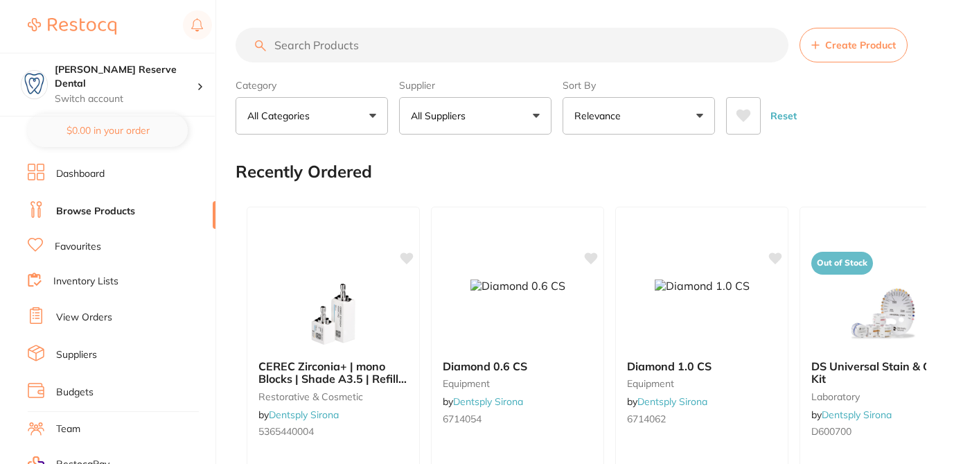
click at [309, 42] on input "search" at bounding box center [512, 45] width 553 height 35
paste input "CX313022"
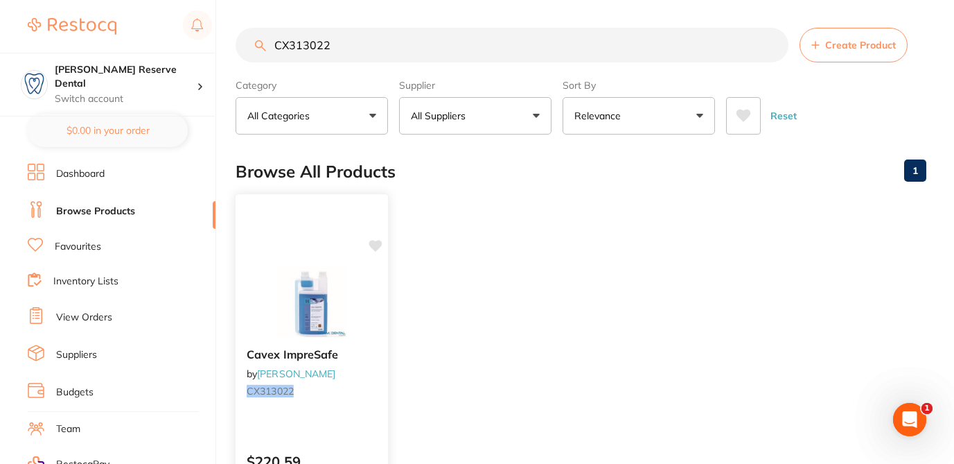
click at [376, 244] on icon at bounding box center [375, 246] width 13 height 12
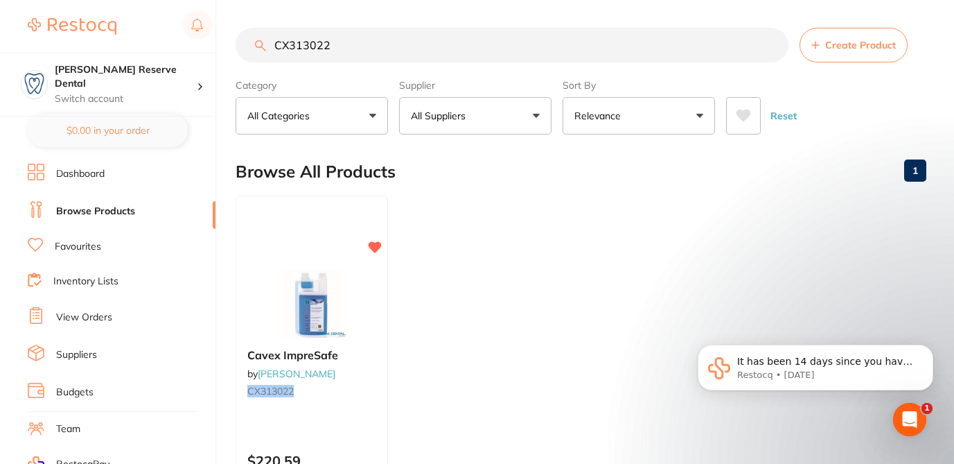
drag, startPoint x: 338, startPoint y: 51, endPoint x: 218, endPoint y: 30, distance: 122.4
click at [218, 31] on div "$124.00 [PERSON_NAME] Reserve Dental Switch account [PERSON_NAME] Reserve Denta…" at bounding box center [477, 232] width 954 height 464
paste input "hs-5701244"
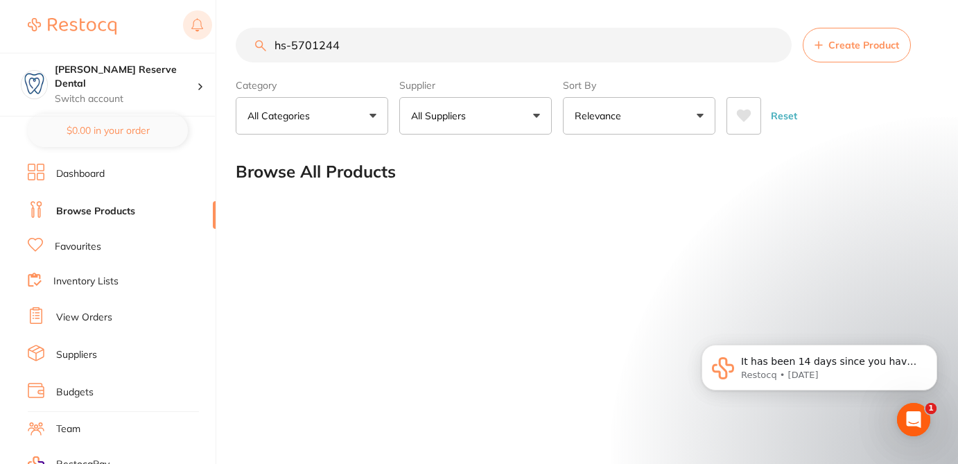
drag, startPoint x: 352, startPoint y: 49, endPoint x: 199, endPoint y: 17, distance: 156.4
click at [199, 46] on div "$124.00 Logan Reserve Dental Switch account Logan Reserve Dental BDF Dental $0.…" at bounding box center [479, 232] width 958 height 464
paste input "HS"
type input "HS-5701244"
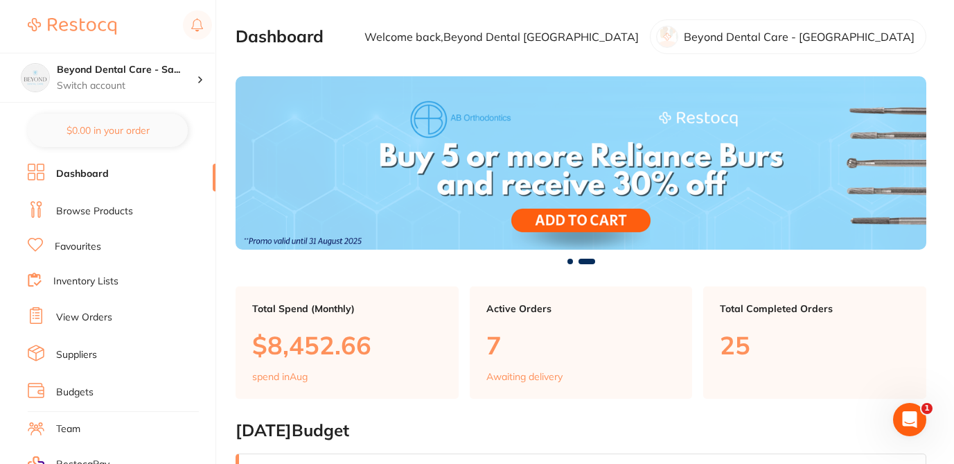
click at [126, 204] on link "Browse Products" at bounding box center [94, 211] width 77 height 14
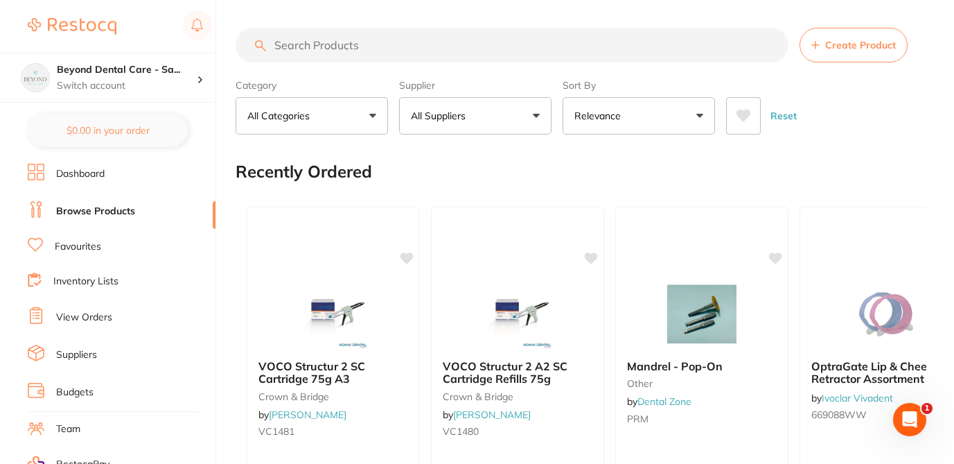
click at [299, 39] on input "search" at bounding box center [512, 45] width 553 height 35
paste input "EN-SX70621MM"
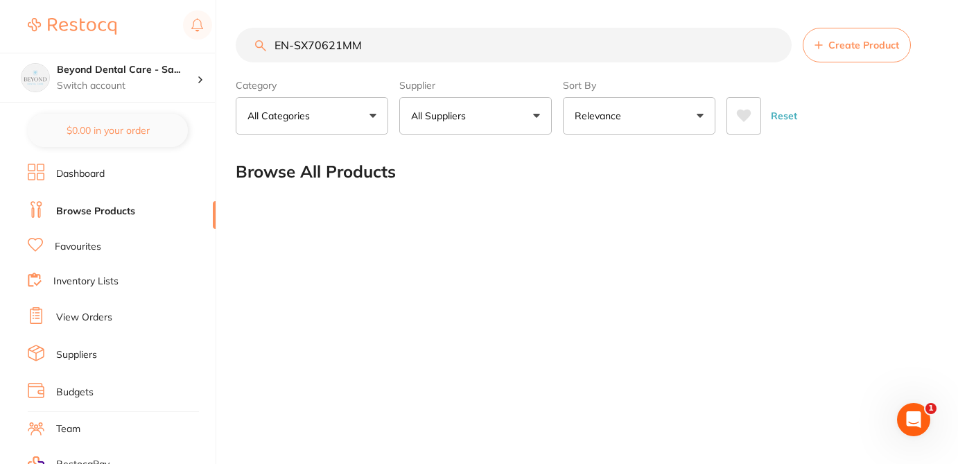
type input "EN-SX70621MM"
drag, startPoint x: 368, startPoint y: 49, endPoint x: 249, endPoint y: 49, distance: 119.2
click at [248, 49] on input "EN-SX70621MM" at bounding box center [514, 45] width 556 height 35
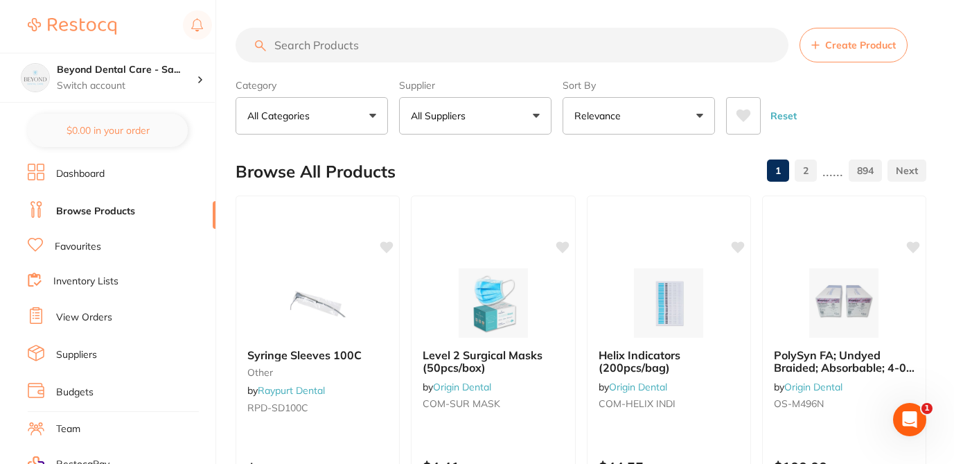
click at [232, 14] on div "$124.00 Beyond Dental Care - Sa... Switch account Beyond Dental Care - Sandston…" at bounding box center [477, 232] width 954 height 464
click at [373, 49] on input "search" at bounding box center [512, 45] width 553 height 35
paste input "ISCP5L"
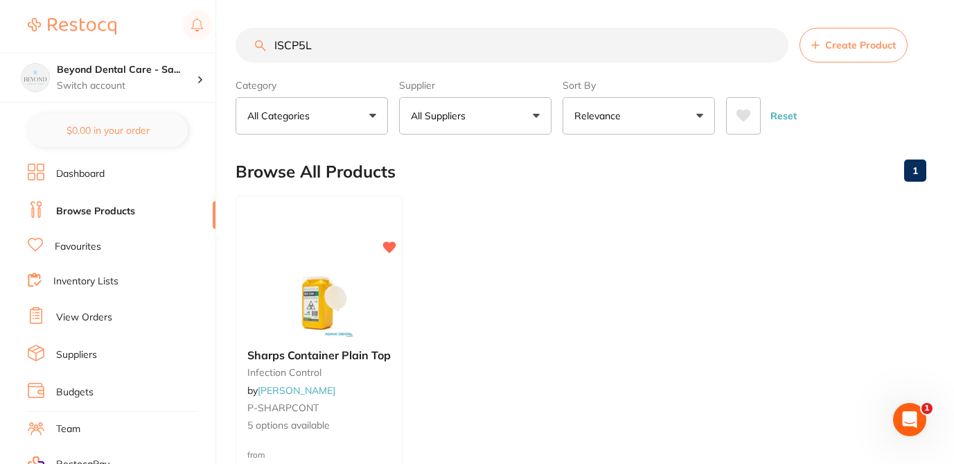
drag, startPoint x: 313, startPoint y: 35, endPoint x: 332, endPoint y: 49, distance: 23.4
click at [333, 49] on input "ISCP5L" at bounding box center [512, 45] width 553 height 35
paste input "KY-282307"
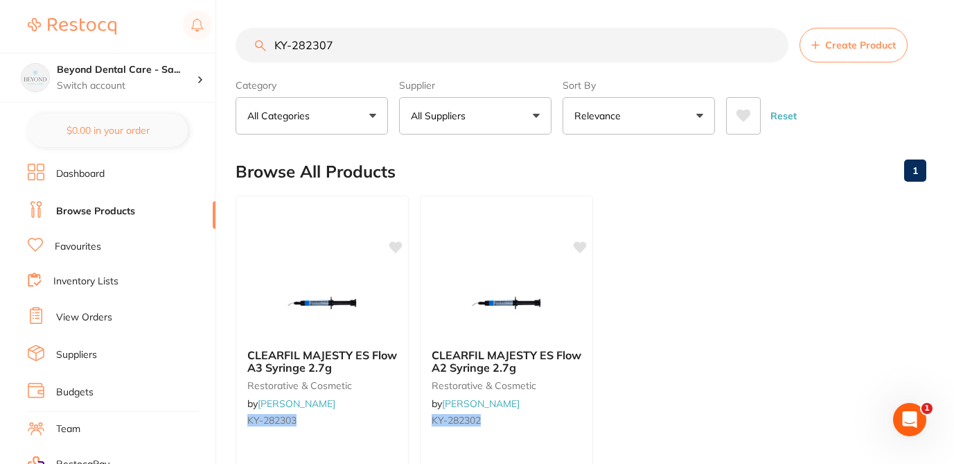
type input "KY-282307"
click at [392, 243] on icon at bounding box center [396, 246] width 13 height 12
click at [586, 243] on icon at bounding box center [580, 246] width 13 height 12
click at [397, 243] on icon at bounding box center [396, 246] width 13 height 12
click at [585, 250] on icon at bounding box center [581, 246] width 14 height 14
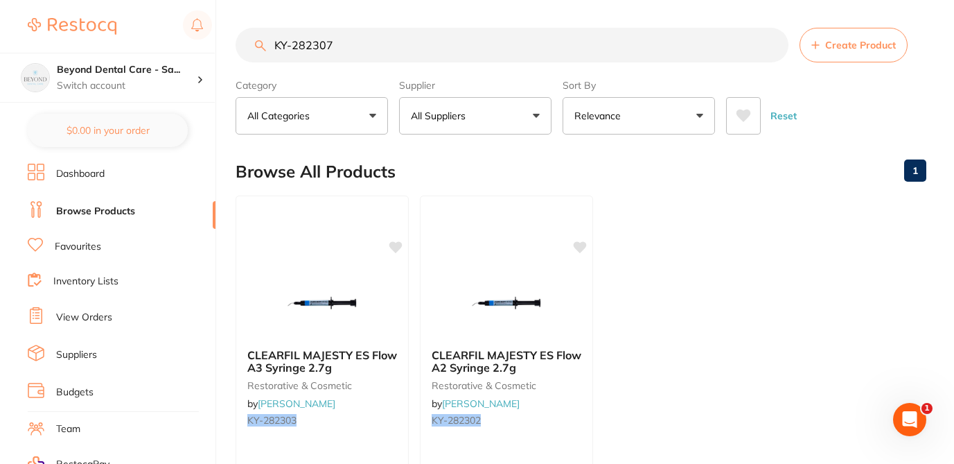
click at [124, 211] on link "Browse Products" at bounding box center [95, 211] width 79 height 14
drag, startPoint x: 354, startPoint y: 60, endPoint x: 243, endPoint y: 33, distance: 114.8
click at [243, 37] on input "KY-282307" at bounding box center [512, 45] width 553 height 35
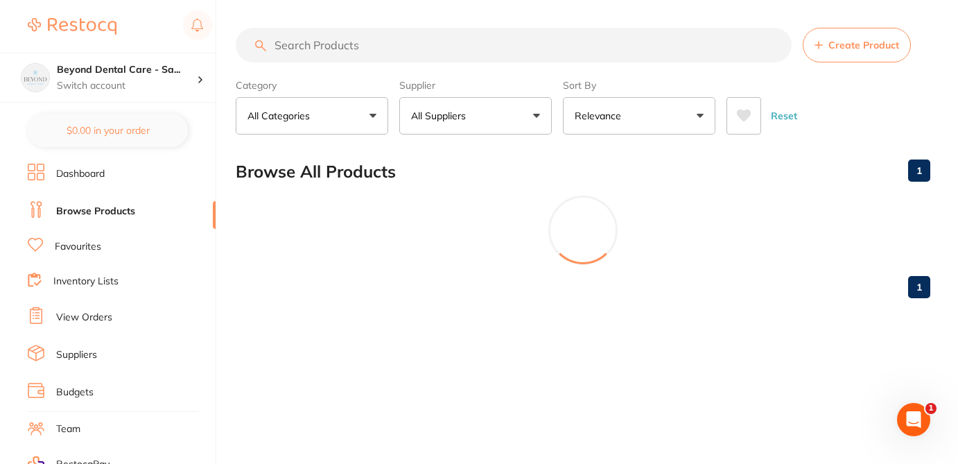
click at [540, 116] on button "All Suppliers" at bounding box center [475, 115] width 152 height 37
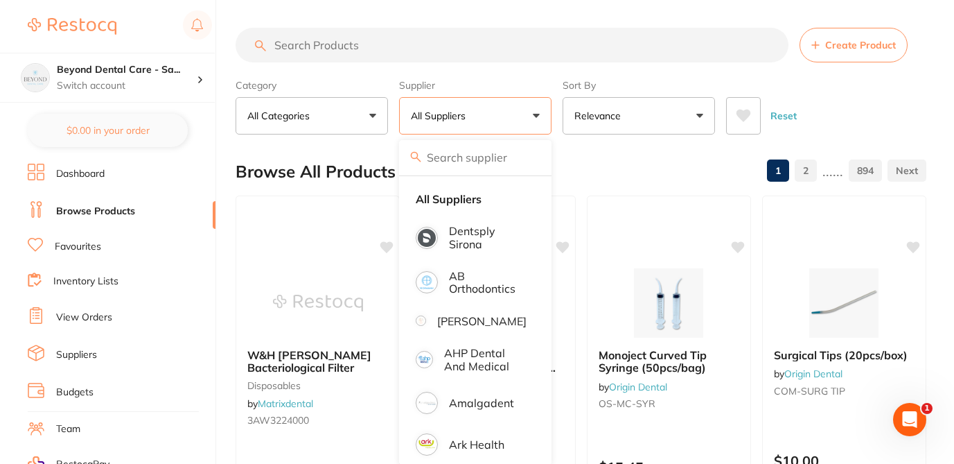
click at [576, 159] on div "Browse All Products 1 2 ...... 894" at bounding box center [581, 171] width 691 height 46
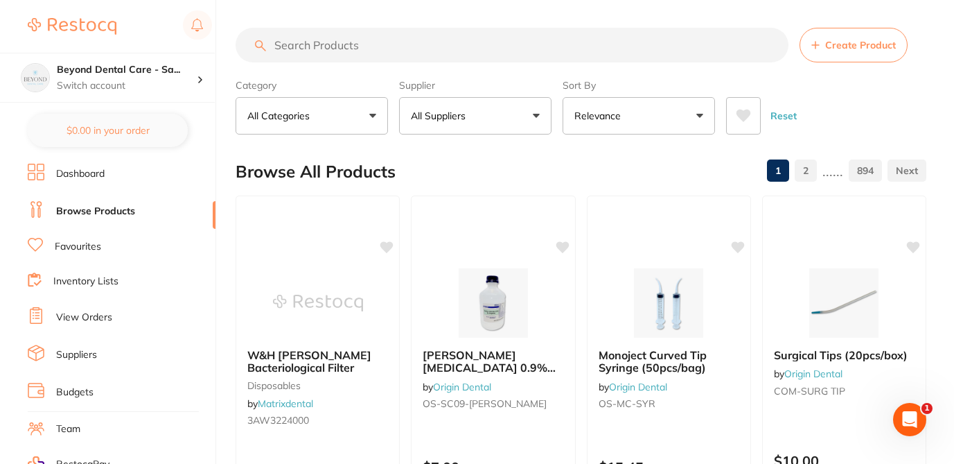
click at [536, 119] on button "All Suppliers" at bounding box center [475, 115] width 152 height 37
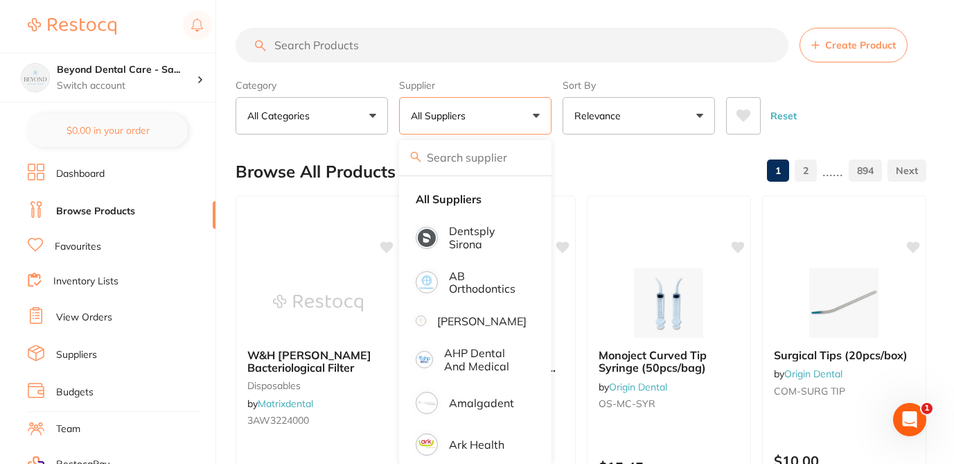
click at [588, 159] on div "Browse All Products 1 2 ...... 894" at bounding box center [581, 171] width 691 height 46
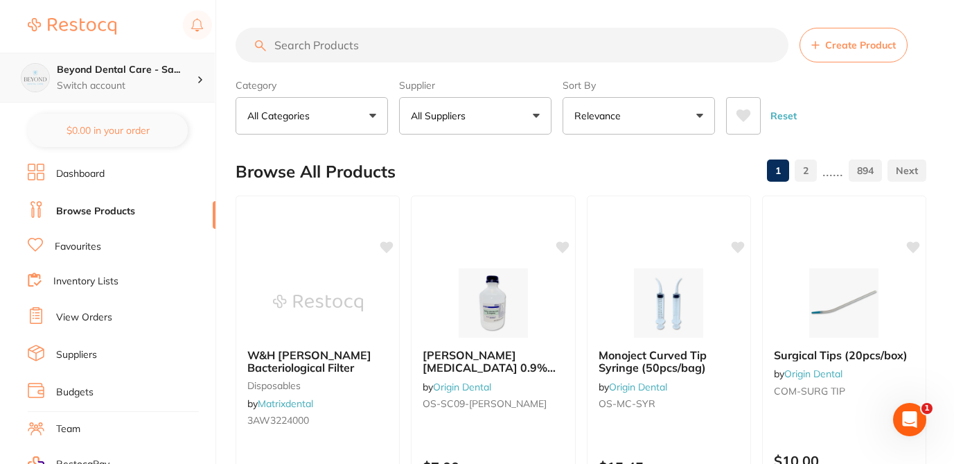
click at [151, 77] on div "Beyond Dental Care - Sa... Switch account" at bounding box center [127, 77] width 140 height 29
click at [225, 205] on div "$124.00 Beyond Dental Care - Sa... Switch account Beyond Dental Care - Sandston…" at bounding box center [477, 232] width 954 height 464
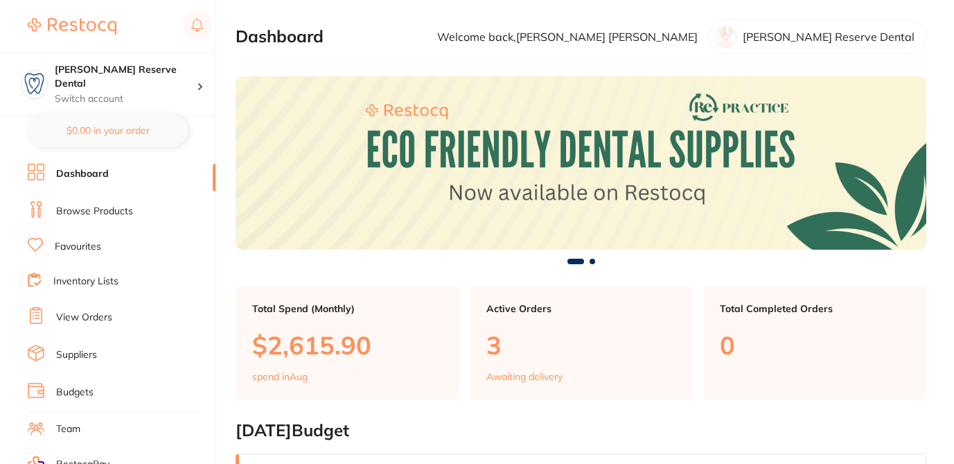
click at [116, 209] on link "Browse Products" at bounding box center [94, 211] width 77 height 14
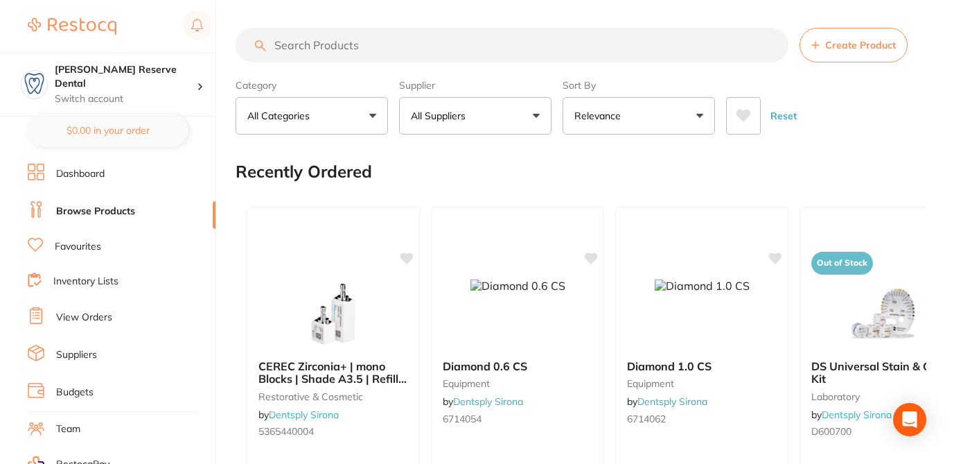
click at [324, 44] on input "search" at bounding box center [512, 45] width 553 height 35
paste input "HS-5701244"
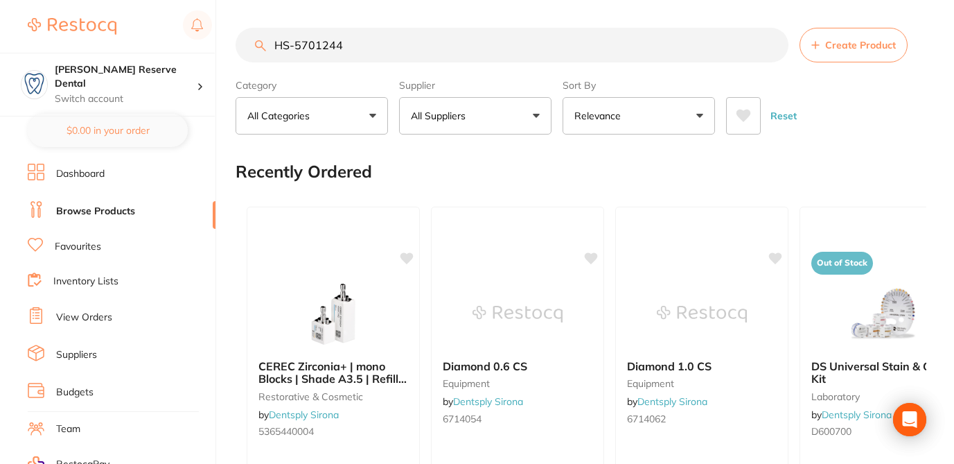
type input "HS-5701244"
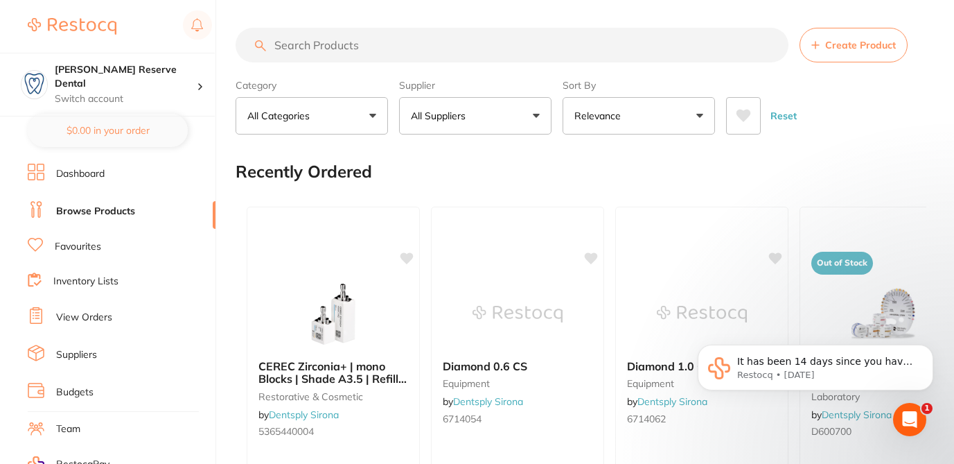
click at [337, 47] on input "search" at bounding box center [512, 45] width 553 height 35
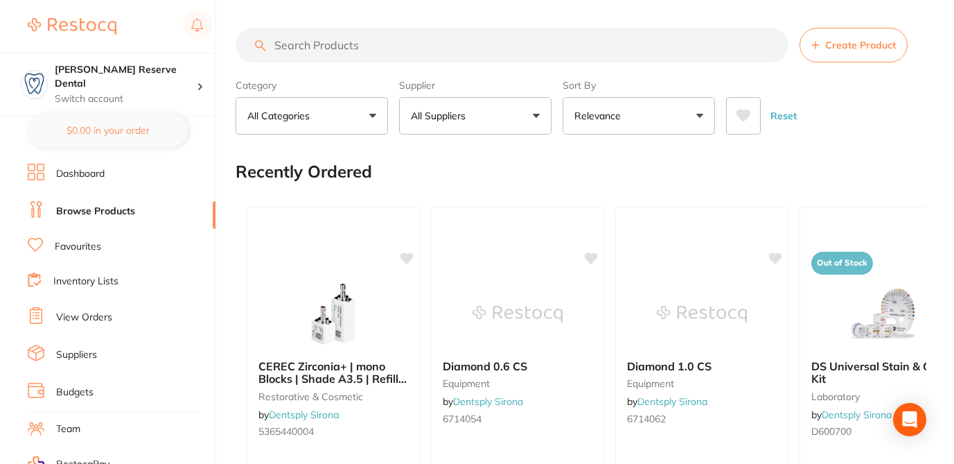
click at [311, 45] on input "search" at bounding box center [512, 45] width 553 height 35
paste input "HS-5701244"
type input "HS-5701244"
click at [371, 43] on input "search" at bounding box center [512, 45] width 553 height 35
paste input "HS-5701244"
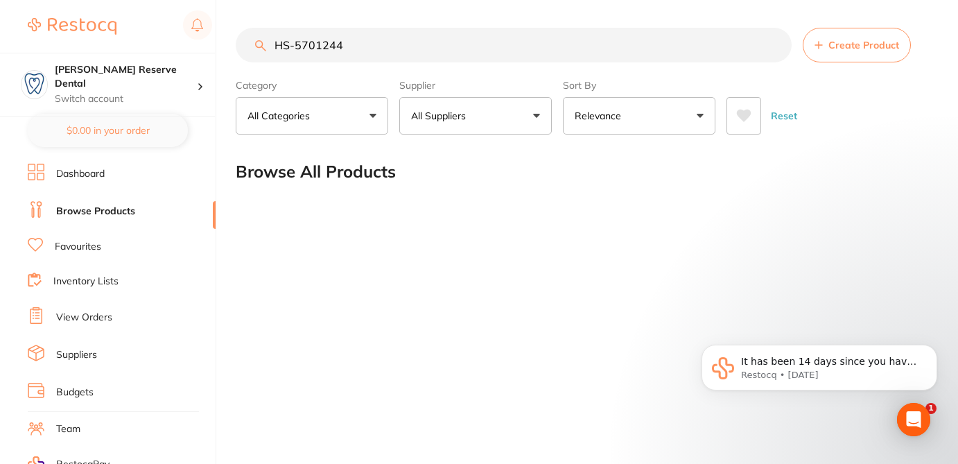
type input "HS-5701244"
